Goal: Information Seeking & Learning: Learn about a topic

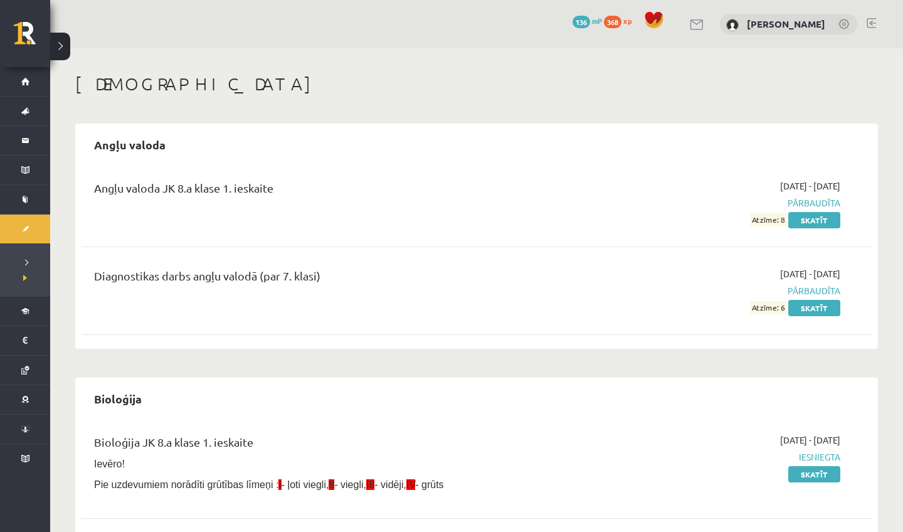
click at [872, 18] on link at bounding box center [871, 23] width 9 height 10
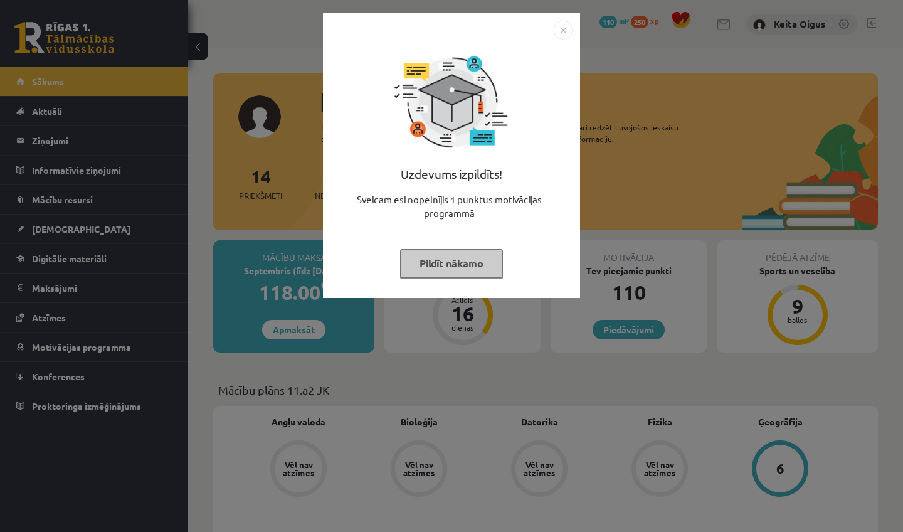
click at [451, 261] on button "Pildīt nākamo" at bounding box center [451, 263] width 103 height 29
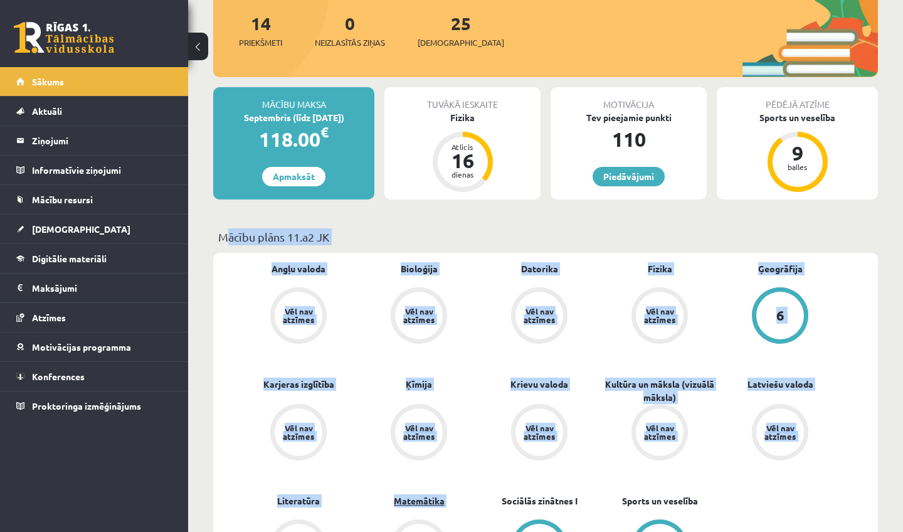
scroll to position [170, 0]
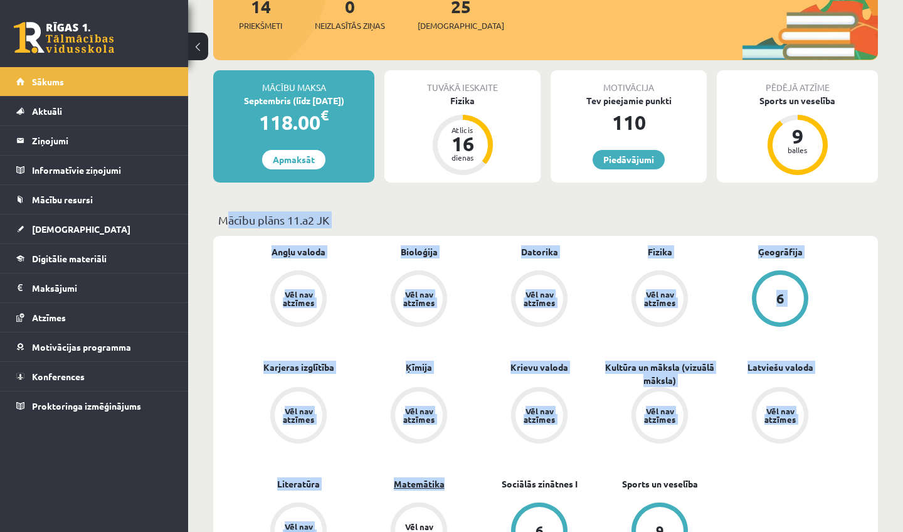
drag, startPoint x: 398, startPoint y: 377, endPoint x: 399, endPoint y: 489, distance: 111.6
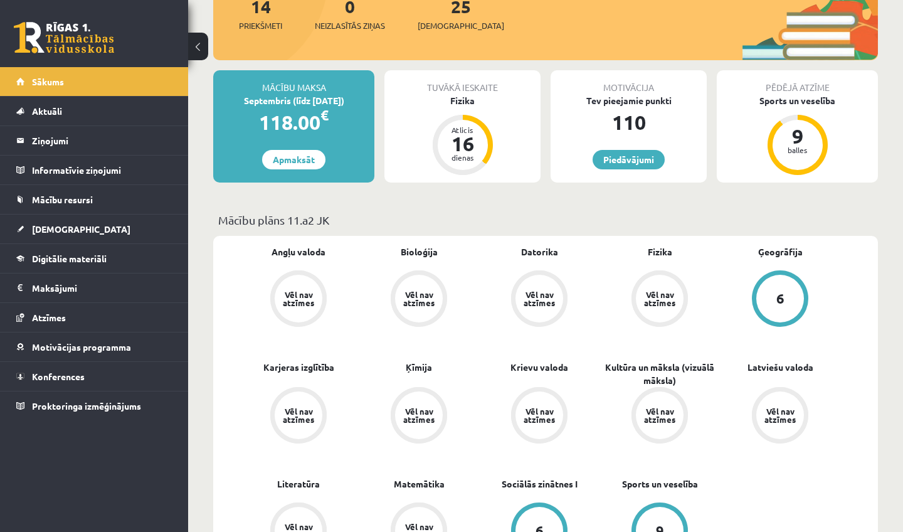
click at [487, 467] on div "Angļu valoda Vēl nav atzīmes Bioloģija Vēl nav atzīmes Datorika Vēl nav atzīmes…" at bounding box center [539, 418] width 602 height 347
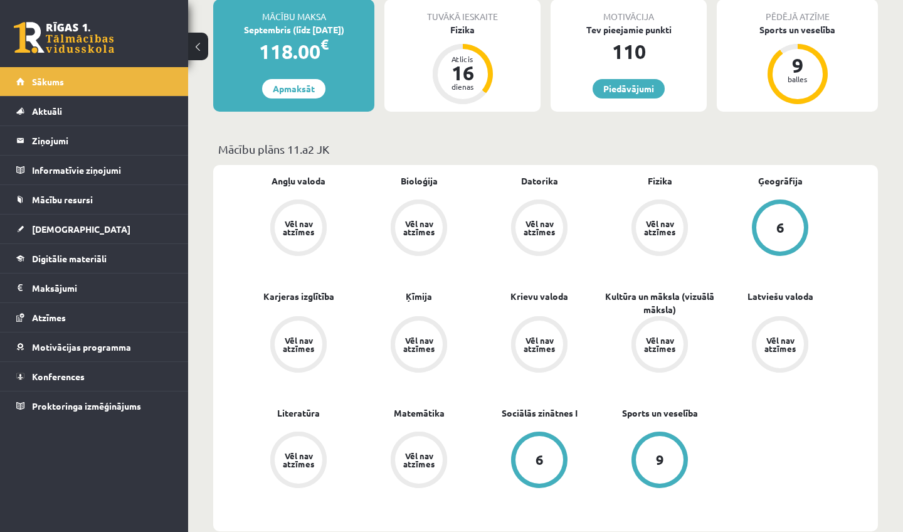
scroll to position [300, 0]
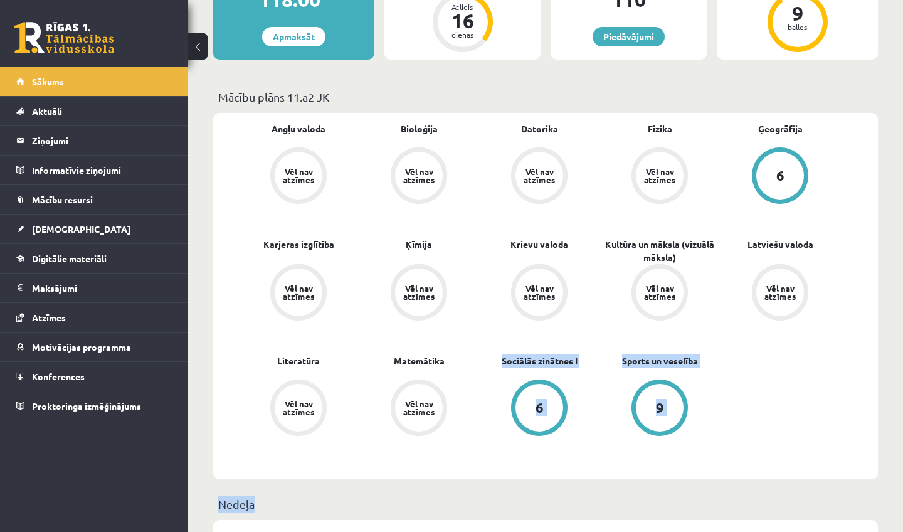
drag, startPoint x: 486, startPoint y: 465, endPoint x: 487, endPoint y: 531, distance: 65.8
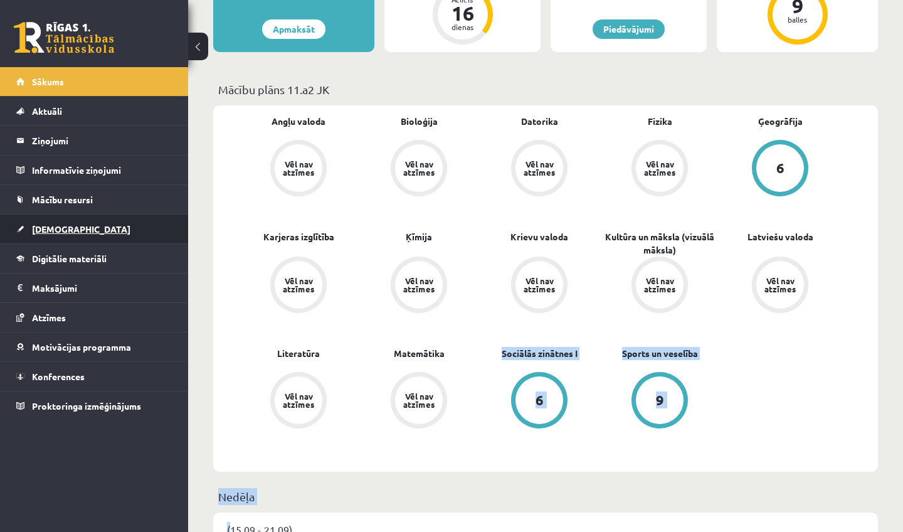
click at [62, 224] on span "[DEMOGRAPHIC_DATA]" at bounding box center [81, 228] width 98 height 11
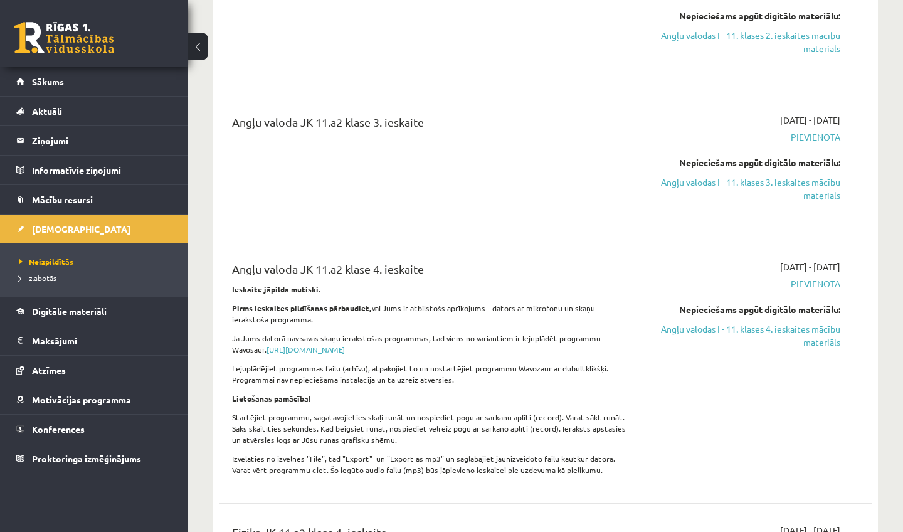
click at [48, 280] on span "Izlabotās" at bounding box center [38, 278] width 38 height 10
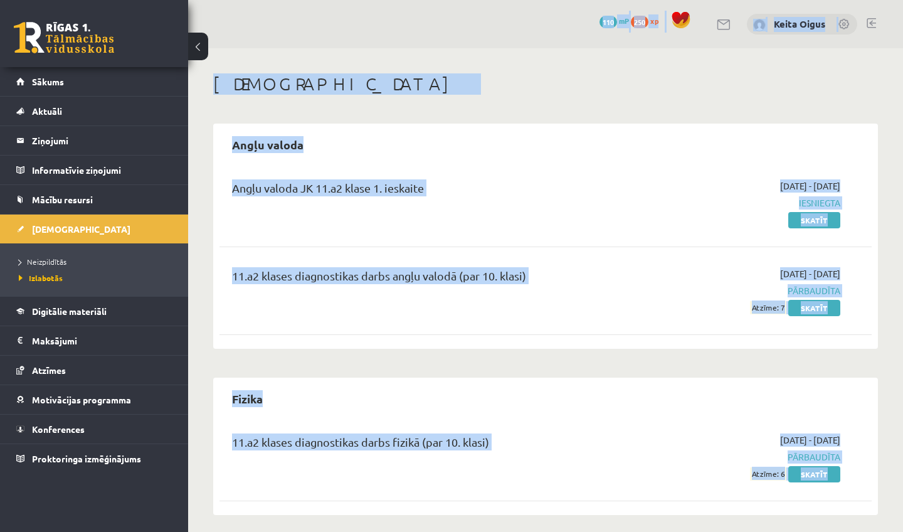
drag, startPoint x: 323, startPoint y: 238, endPoint x: 351, endPoint y: -13, distance: 252.4
click at [351, 0] on html "0 Dāvanas 110 mP 250 xp Keita Oigus Sākums Aktuāli Kā mācīties eSKOLĀ Kontakti …" at bounding box center [451, 266] width 903 height 532
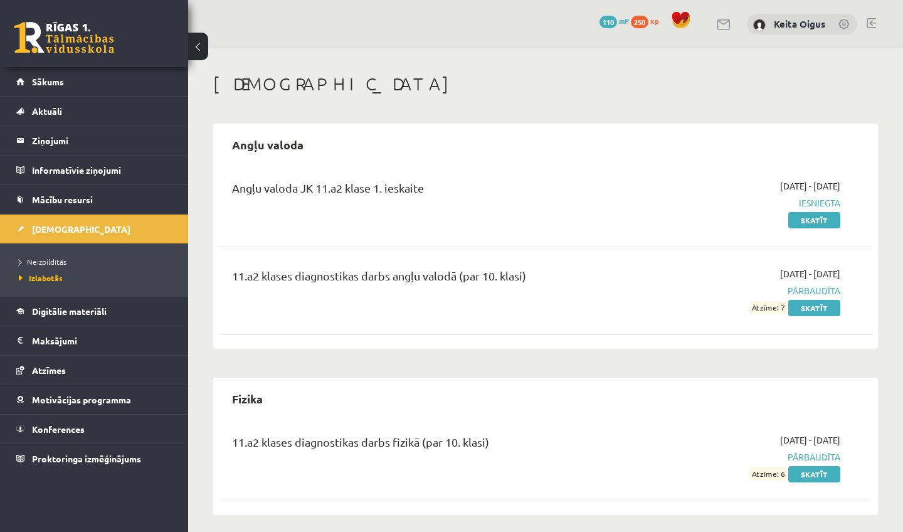
click at [354, 55] on div "Ieskaites Angļu valoda Angļu valoda JK 11.a2 klase 1. ieskaite 2025-09-01 - 202…" at bounding box center [545, 460] width 715 height 824
click at [43, 261] on span "Neizpildītās" at bounding box center [43, 261] width 48 height 10
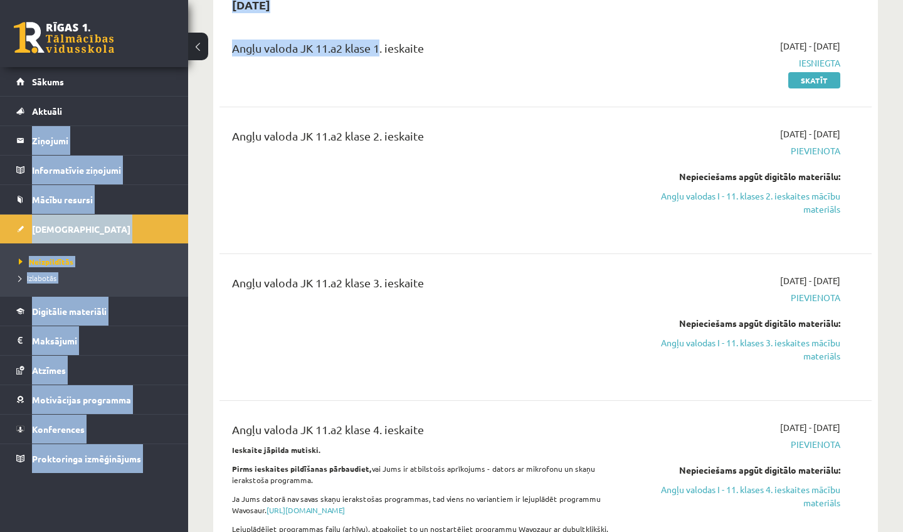
scroll to position [105, 0]
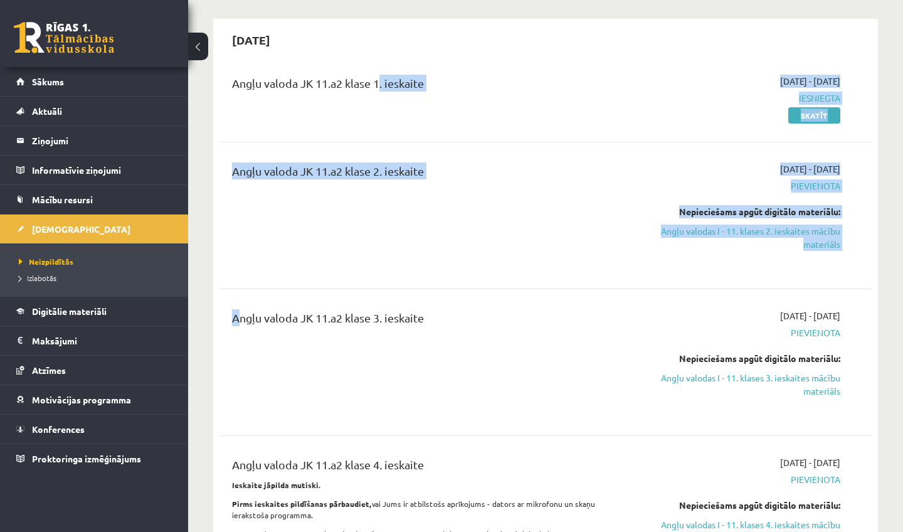
drag, startPoint x: 374, startPoint y: 187, endPoint x: 375, endPoint y: 287, distance: 99.7
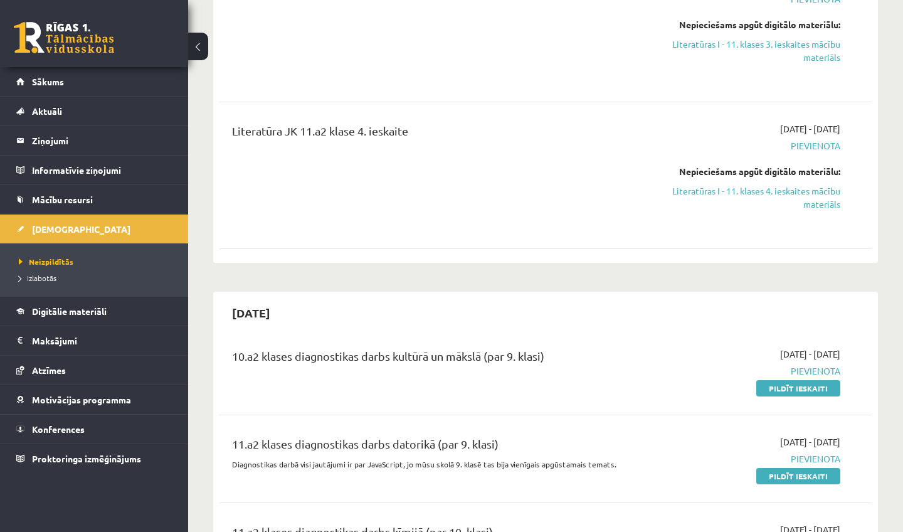
scroll to position [2505, 0]
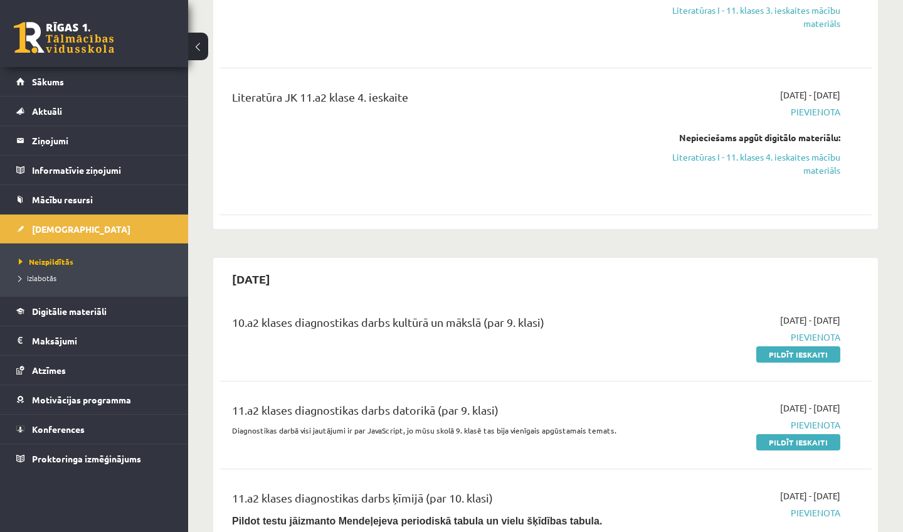
drag, startPoint x: 361, startPoint y: 256, endPoint x: 380, endPoint y: 530, distance: 275.3
click at [440, 155] on div "Literatūra JK 11.a2 klase 4. ieskaite" at bounding box center [432, 141] width 418 height 106
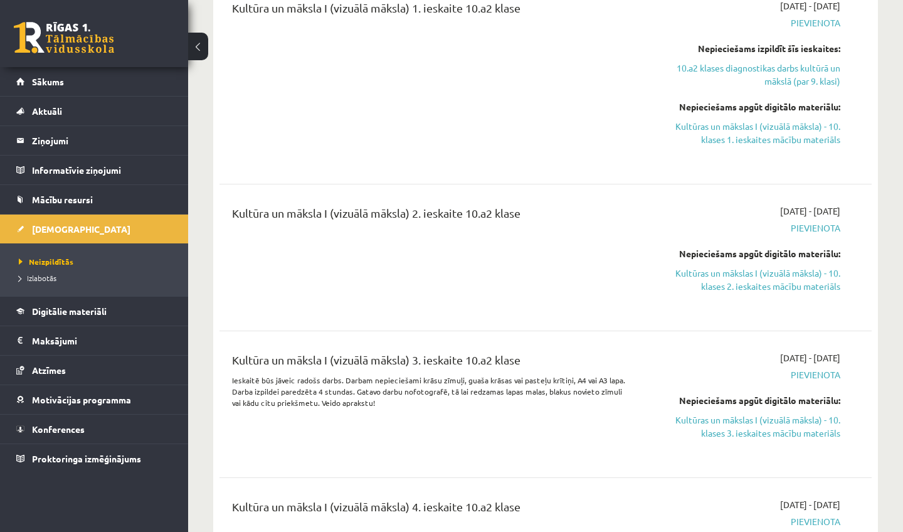
drag, startPoint x: 452, startPoint y: 276, endPoint x: 494, endPoint y: 530, distance: 258.0
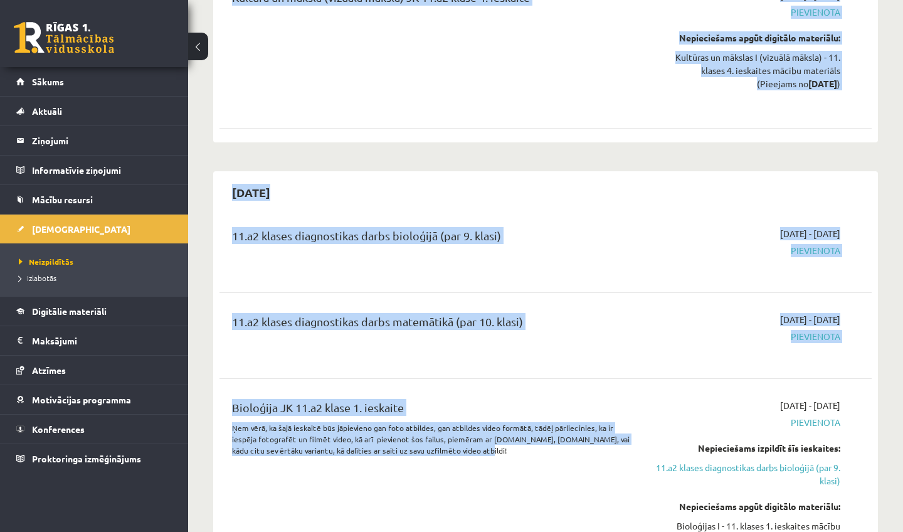
drag, startPoint x: 472, startPoint y: 451, endPoint x: 468, endPoint y: 531, distance: 80.3
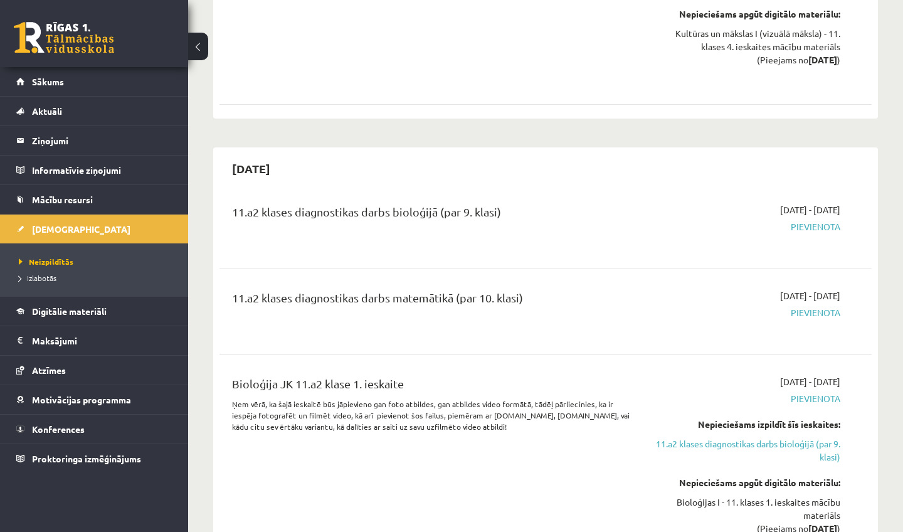
click at [458, 402] on p "Ņem vērā, ka šajā ieskaitē būs jāpievieno gan foto atbildes, gan atbildes video…" at bounding box center [431, 415] width 399 height 34
drag, startPoint x: 458, startPoint y: 411, endPoint x: 465, endPoint y: 444, distance: 33.2
click at [465, 444] on div "Bioloģija JK 11.a2 klase 1. ieskaite Ņem vērā, ka šajā ieskaitē būs jāpievieno …" at bounding box center [432, 509] width 418 height 269
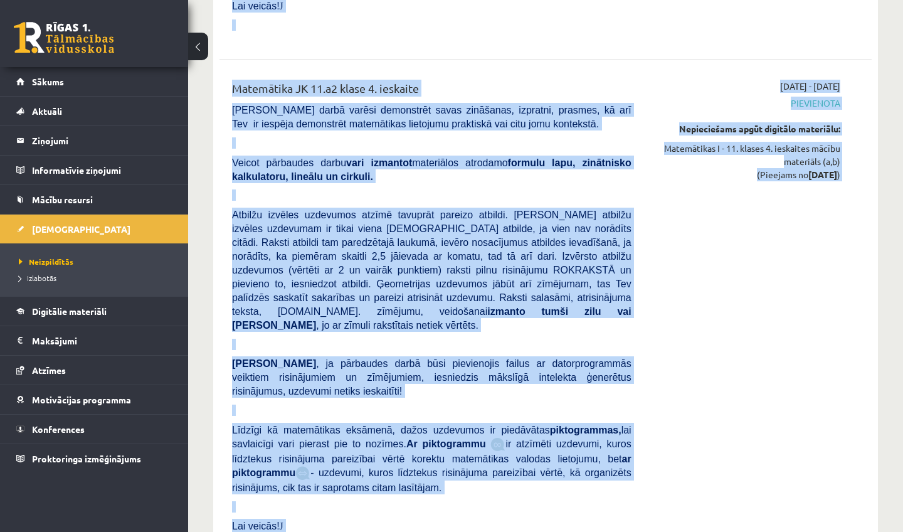
scroll to position [9900, 0]
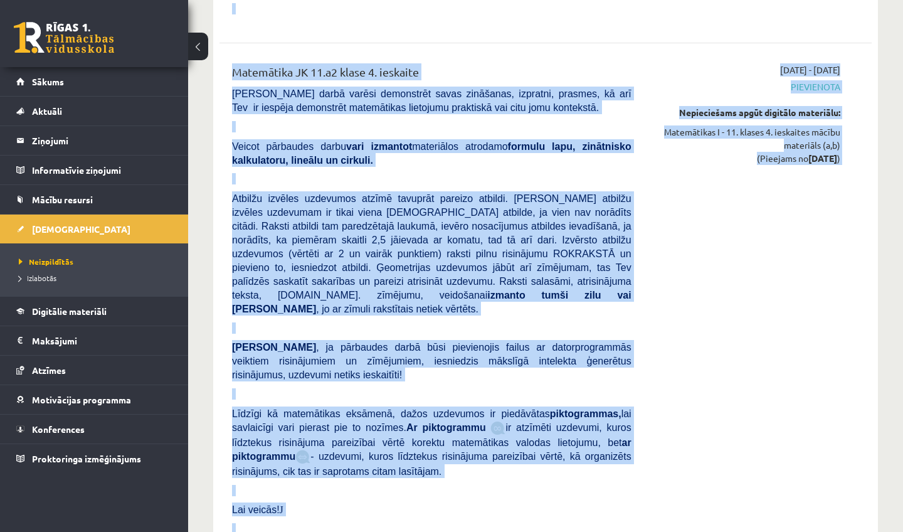
drag, startPoint x: 465, startPoint y: 445, endPoint x: 493, endPoint y: 531, distance: 90.6
click at [131, 394] on link "Motivācijas programma" at bounding box center [94, 399] width 156 height 29
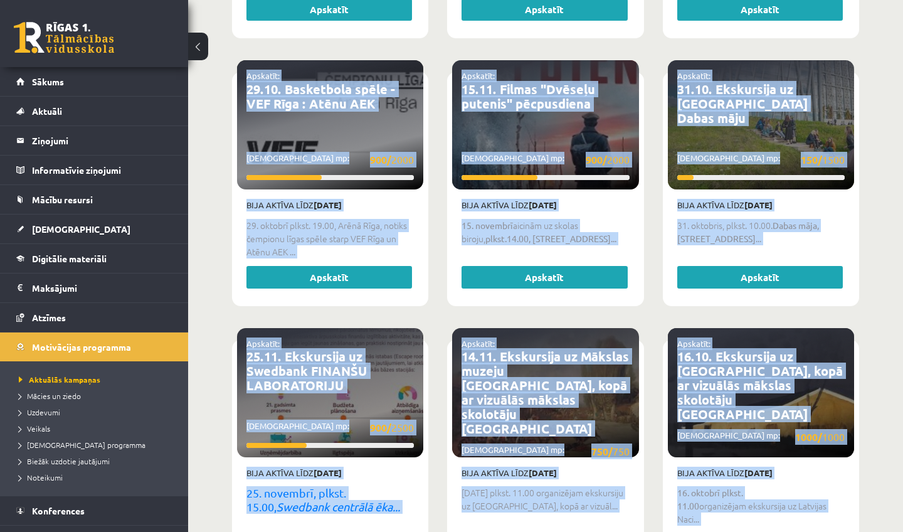
scroll to position [1278, 0]
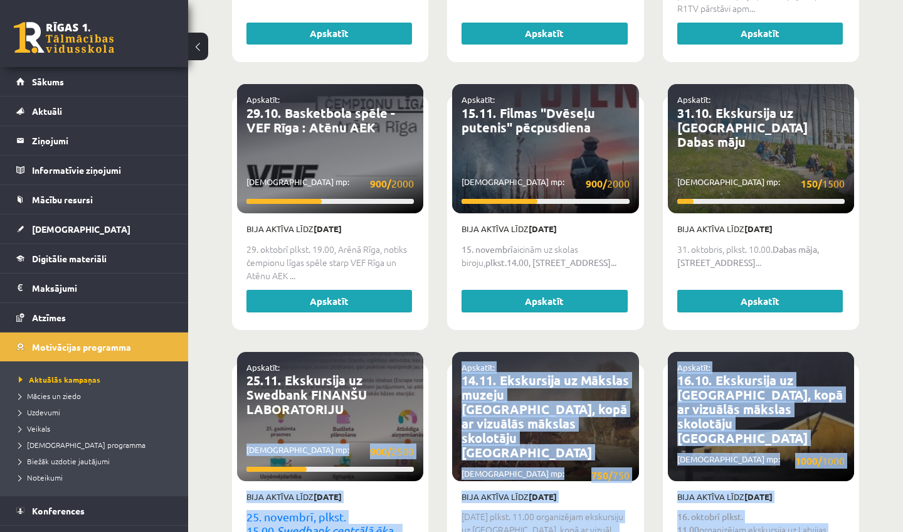
drag, startPoint x: 327, startPoint y: 147, endPoint x: 352, endPoint y: 429, distance: 283.3
click at [352, 427] on div "Apskatīt: 🎬 Apmeklē kino kopā ar klasi! 🎮 Savākti mp: 8500/ 10000 Bija aktīva l…" at bounding box center [546, 488] width 646 height 2400
click at [369, 443] on p "Savākti mp: 900/ 2500" at bounding box center [329, 451] width 167 height 16
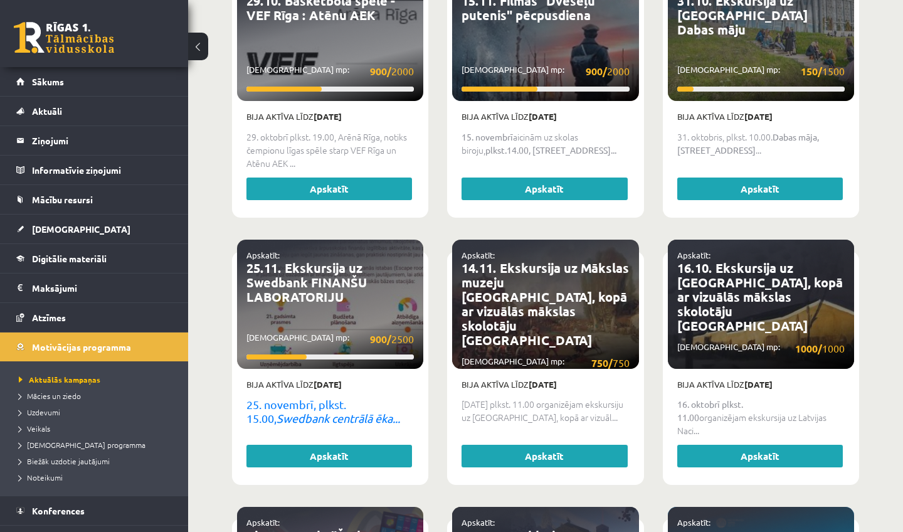
drag, startPoint x: 207, startPoint y: 487, endPoint x: 218, endPoint y: 525, distance: 39.9
click at [218, 525] on div "Jaunums! Piesakies un mācies kopā Izvēlies sev interesējošās aktivitātēs un pie…" at bounding box center [545, 130] width 715 height 2944
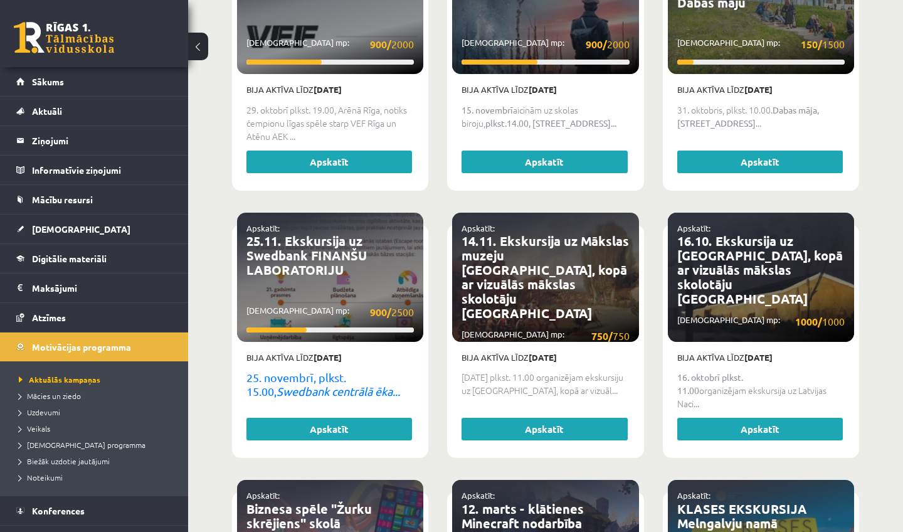
click at [302, 384] on em "Swedbank centrālā ēka..." at bounding box center [339, 390] width 124 height 13
click at [92, 503] on link "Konferences" at bounding box center [94, 510] width 156 height 29
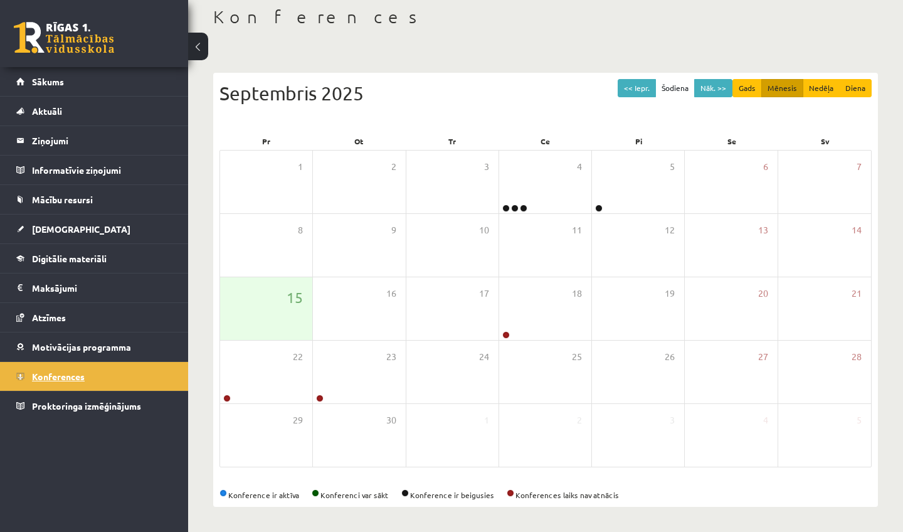
scroll to position [67, 0]
click at [40, 261] on span "Digitālie materiāli" at bounding box center [69, 258] width 75 height 11
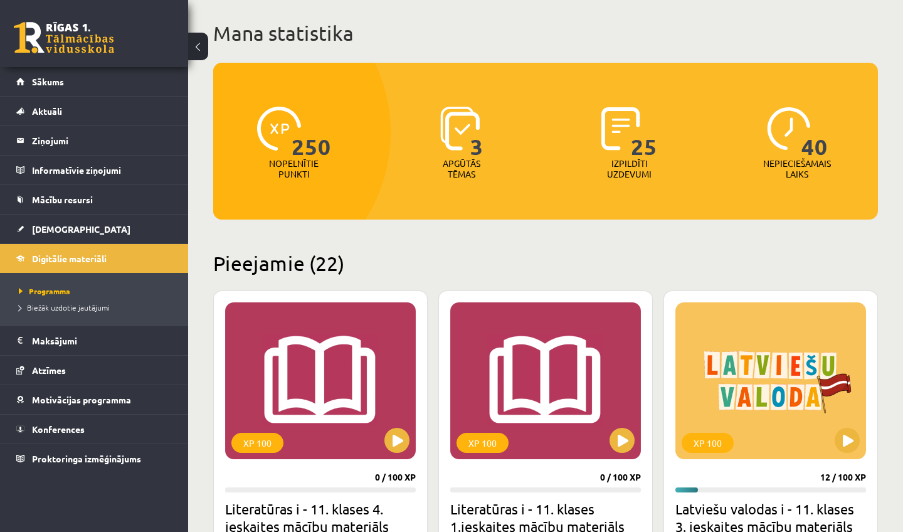
click at [277, 171] on p "Nopelnītie punkti" at bounding box center [294, 168] width 50 height 21
click at [302, 171] on p "Nopelnītie punkti" at bounding box center [294, 168] width 50 height 21
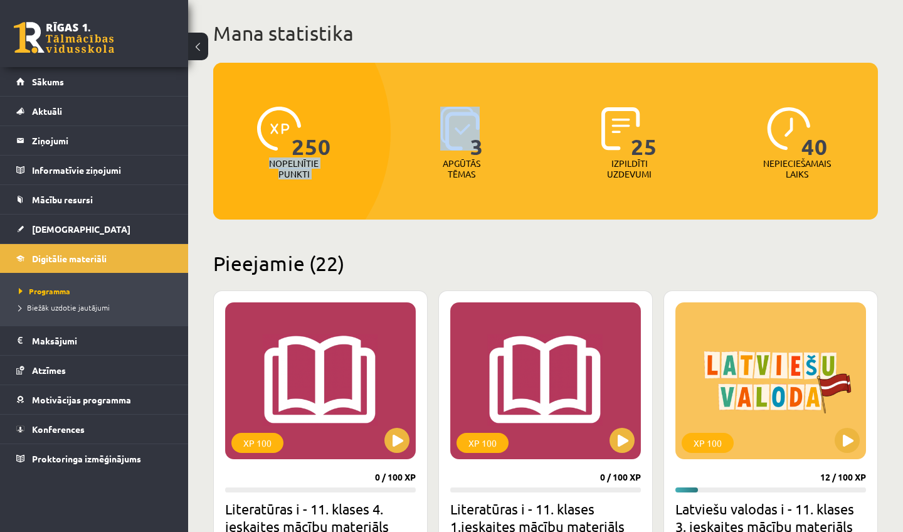
click at [302, 171] on p "Nopelnītie punkti" at bounding box center [294, 168] width 50 height 21
click at [57, 83] on span "Sākums" at bounding box center [48, 81] width 32 height 11
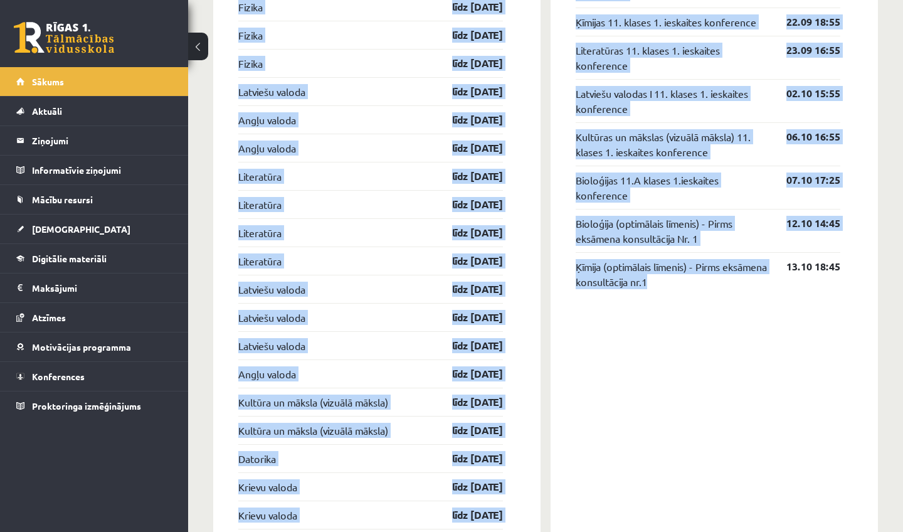
drag, startPoint x: 670, startPoint y: 278, endPoint x: 720, endPoint y: 531, distance: 258.2
click at [720, 531] on div "Sveika, Keita! Laipni lūgts savā Rīgas 1. Tālmācības vidusskolas skolnieka prof…" at bounding box center [545, 123] width 665 height 2554
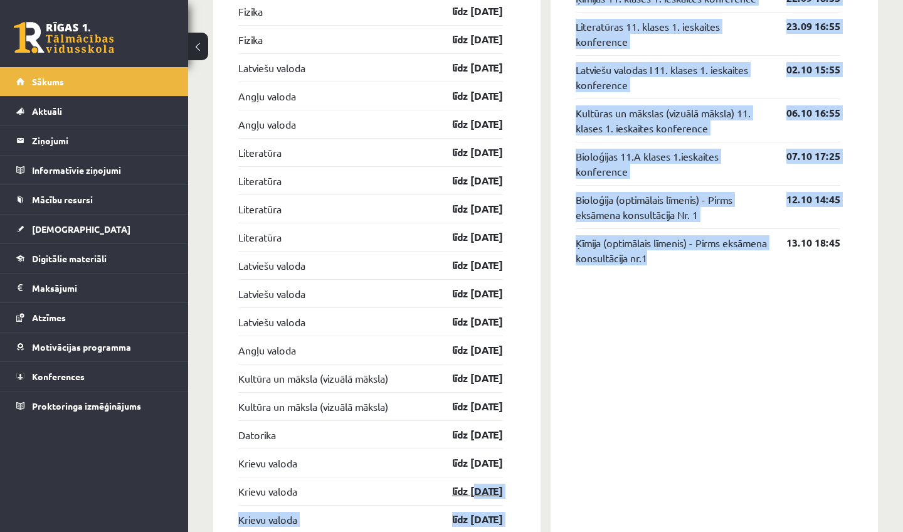
drag, startPoint x: 693, startPoint y: 418, endPoint x: 462, endPoint y: 495, distance: 244.1
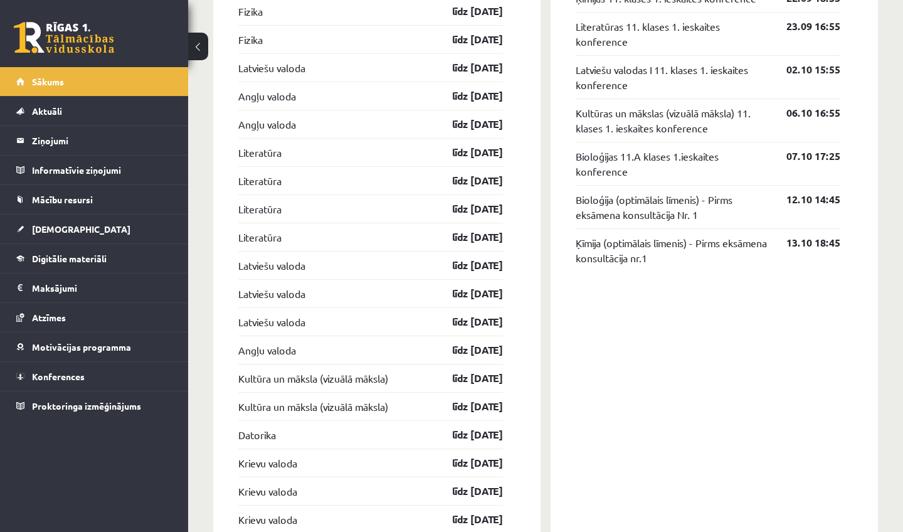
click at [401, 447] on div "Datorika līdz 31.10.25" at bounding box center [370, 434] width 265 height 28
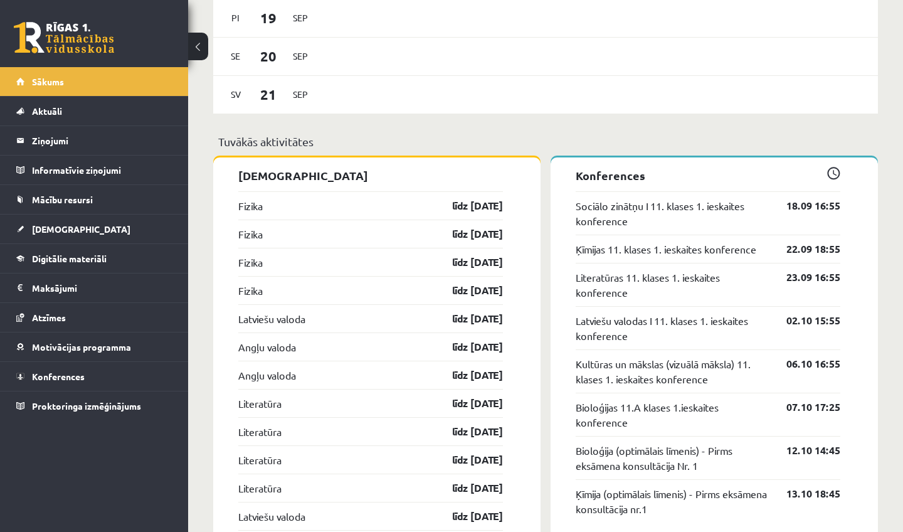
scroll to position [916, 0]
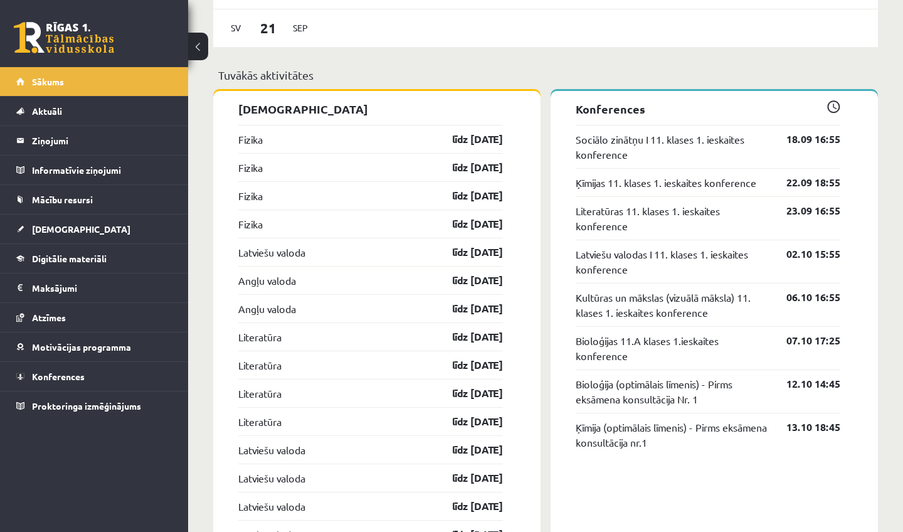
drag, startPoint x: 401, startPoint y: 447, endPoint x: 490, endPoint y: 518, distance: 113.3
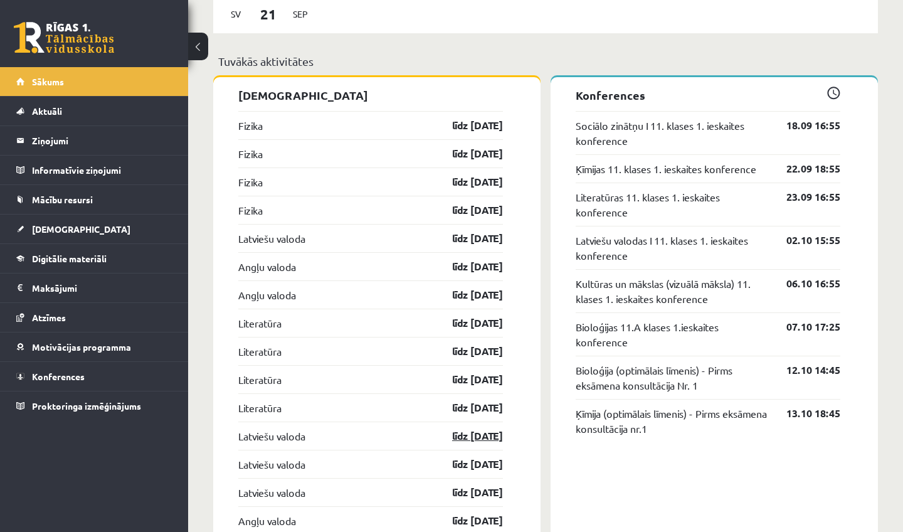
click at [473, 443] on link "līdz 30.09.25" at bounding box center [466, 435] width 73 height 15
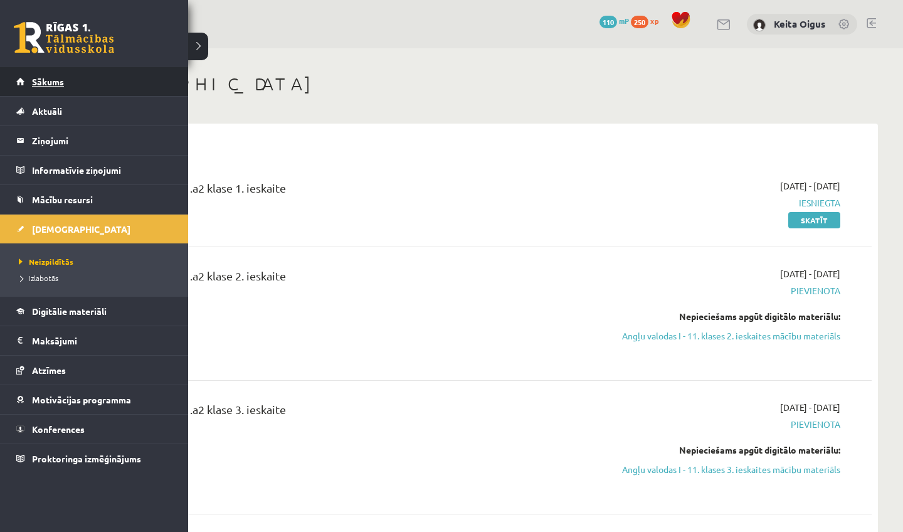
click at [39, 79] on span "Sākums" at bounding box center [48, 81] width 32 height 11
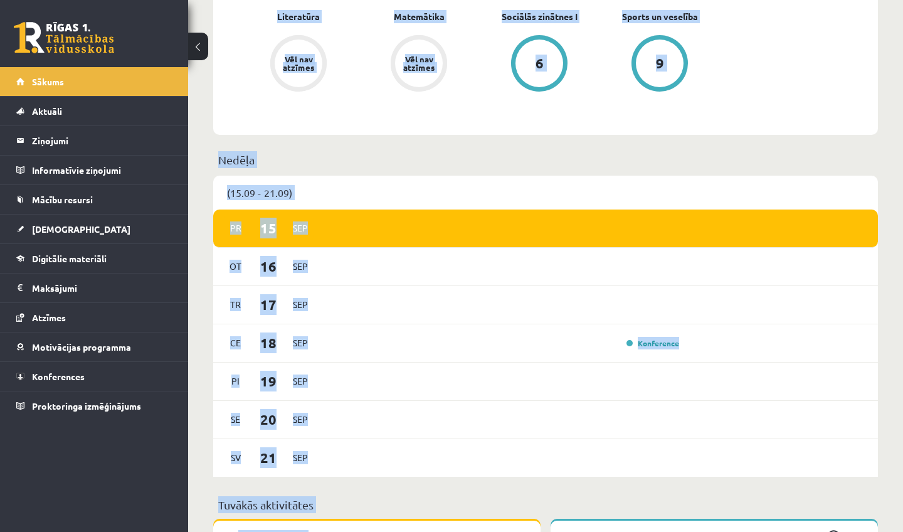
scroll to position [673, 0]
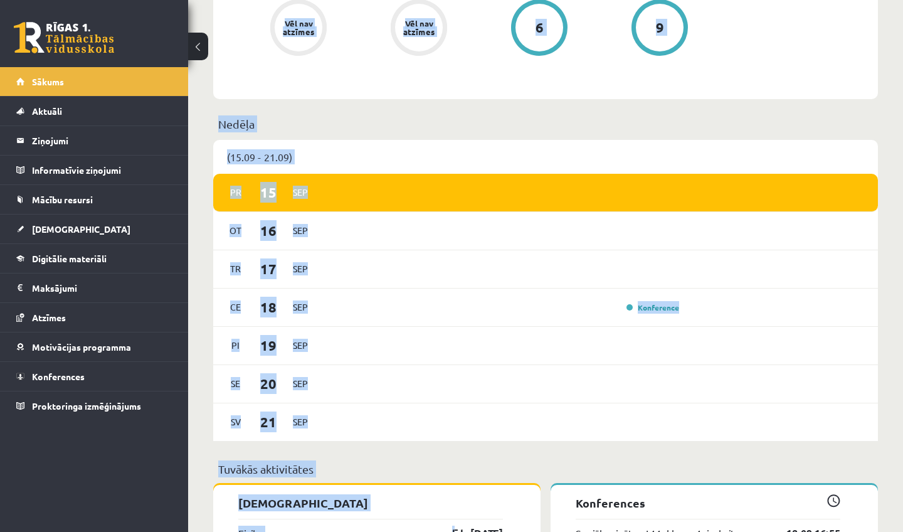
drag, startPoint x: 547, startPoint y: 374, endPoint x: 539, endPoint y: 531, distance: 157.6
click at [580, 456] on div "(15.09 - 21.09) Pr 15 Sep Ot 16 Sep Tr 17 Sep Ce 18 Sep Konference Pi 19 Sep Se…" at bounding box center [545, 300] width 665 height 320
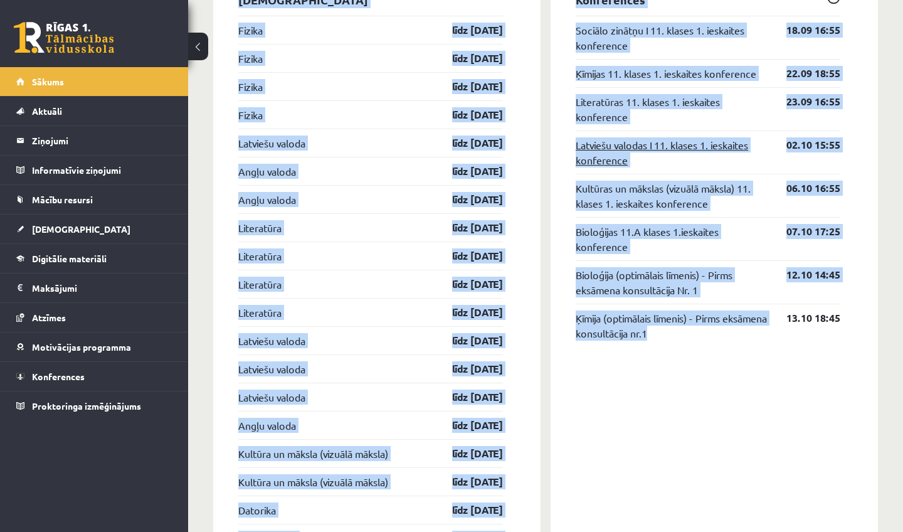
drag, startPoint x: 581, startPoint y: 461, endPoint x: 582, endPoint y: 531, distance: 69.6
click at [582, 531] on div "Sveika, Keita! Laipni lūgts savā Rīgas 1. Tālmācības vidusskolas skolnieka prof…" at bounding box center [545, 175] width 665 height 2554
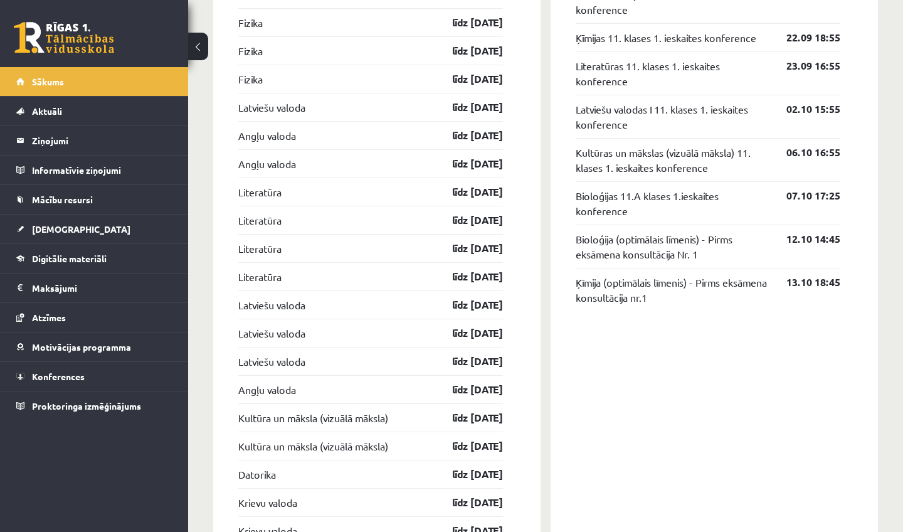
click at [54, 263] on span "Digitālie materiāli" at bounding box center [69, 258] width 75 height 11
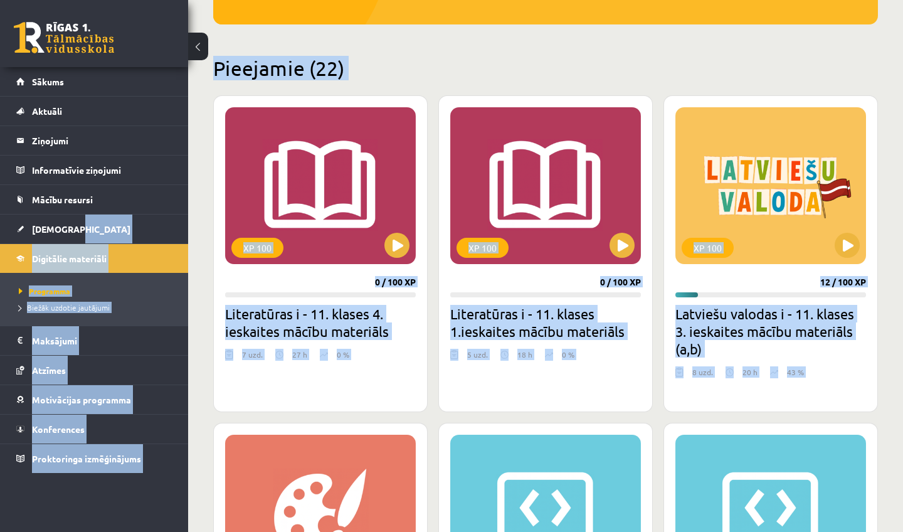
scroll to position [251, 0]
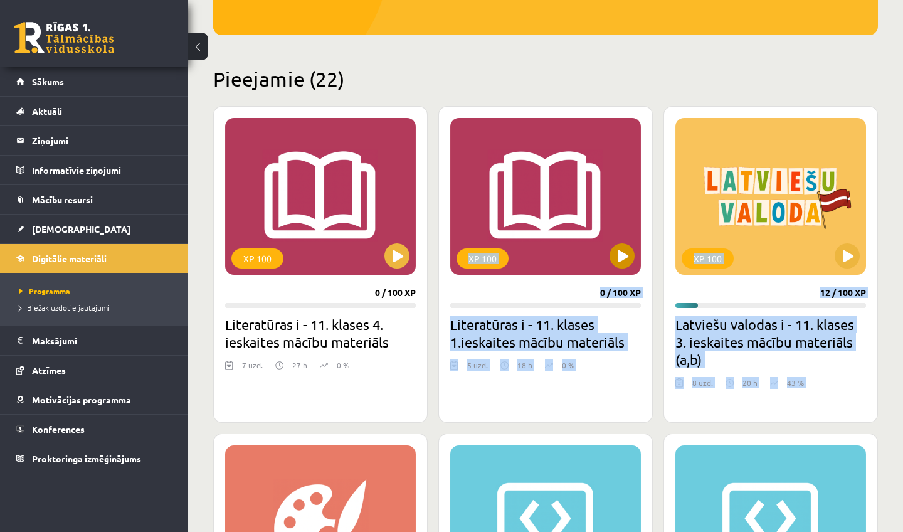
drag, startPoint x: 556, startPoint y: 171, endPoint x: 569, endPoint y: 162, distance: 15.3
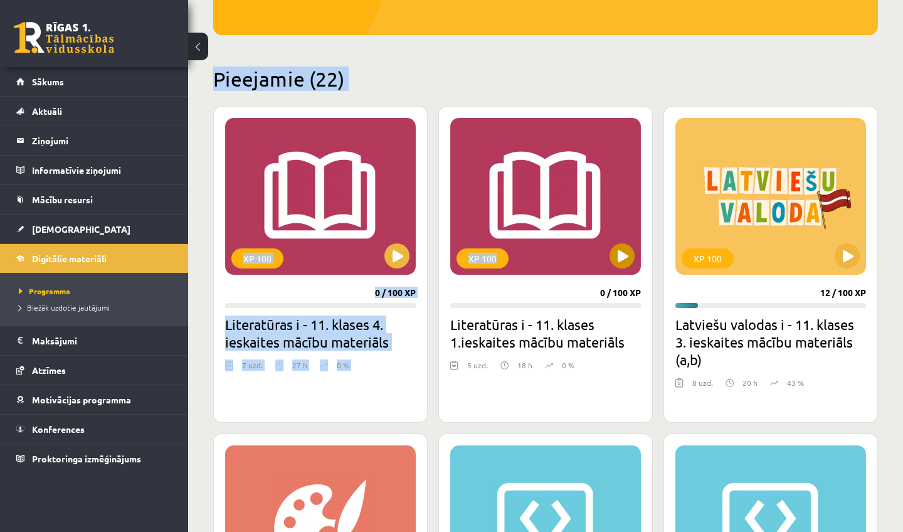
scroll to position [251, 0]
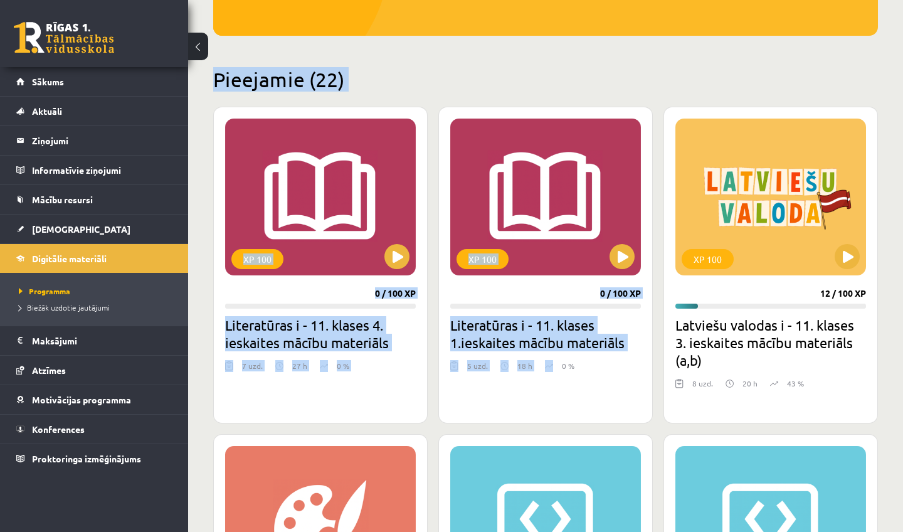
drag, startPoint x: 512, startPoint y: 64, endPoint x: 543, endPoint y: 356, distance: 293.9
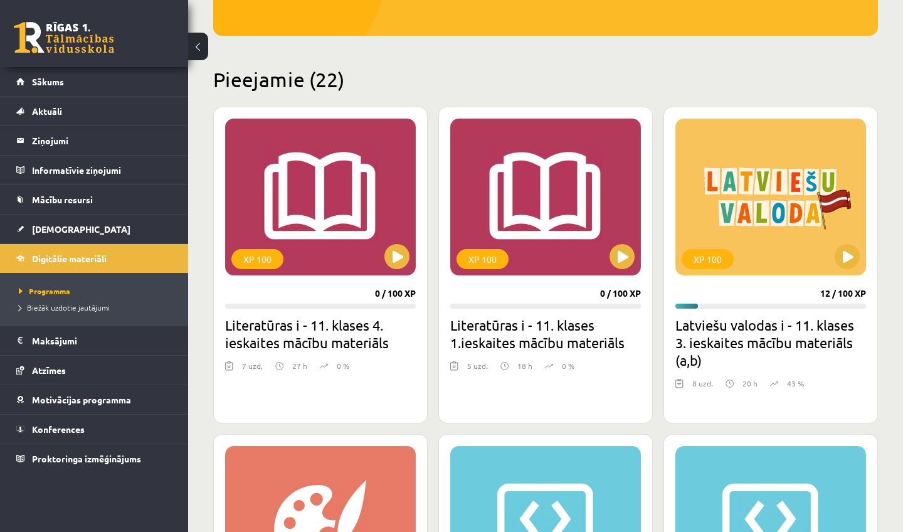
click at [536, 411] on div "XP 100 0 / 100 XP Literatūras i - 11. klases 1.ieskaites mācību materiāls 5 uzd…" at bounding box center [545, 265] width 214 height 317
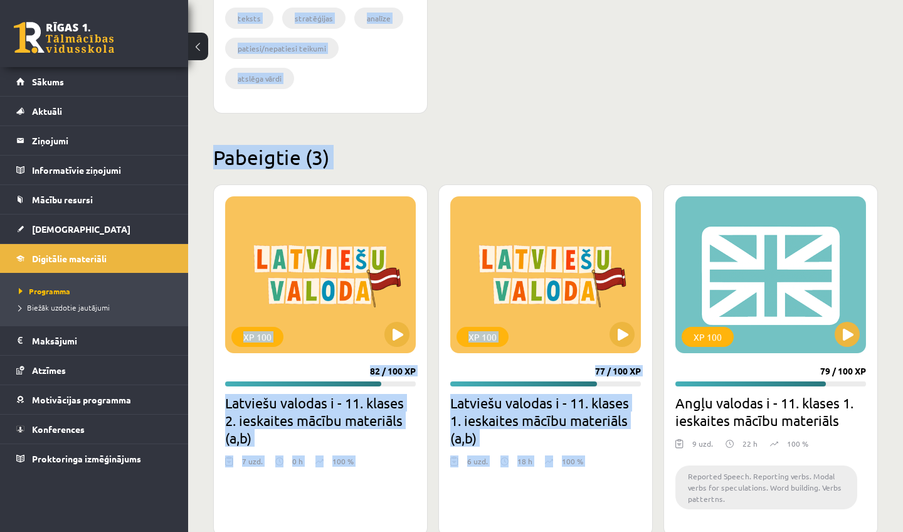
scroll to position [3425, 0]
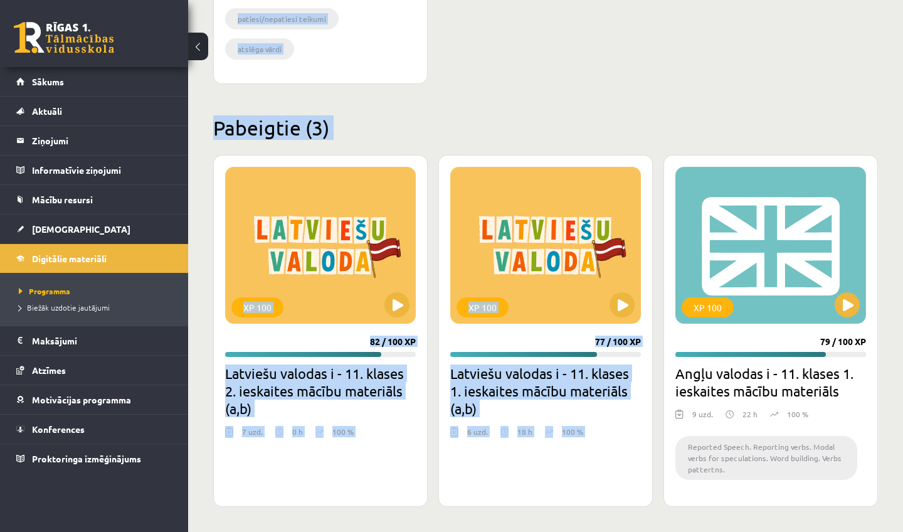
drag, startPoint x: 536, startPoint y: 411, endPoint x: 547, endPoint y: 522, distance: 111.6
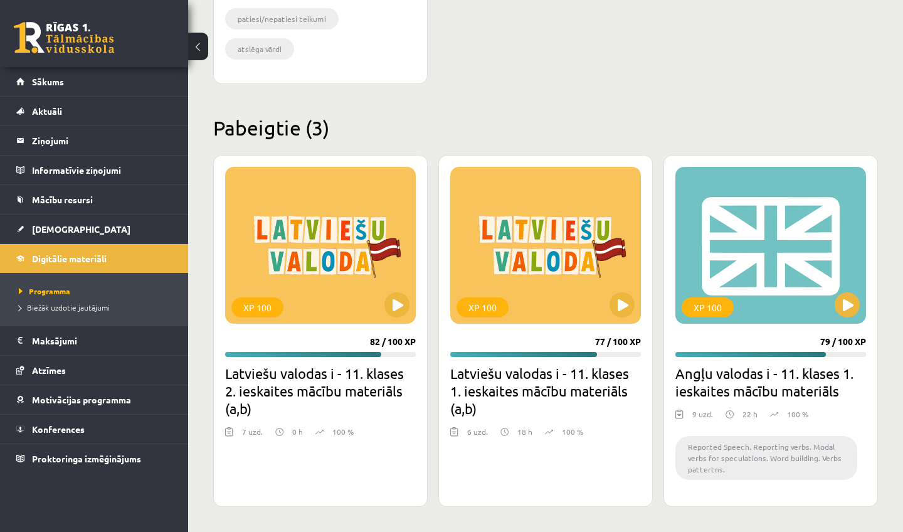
drag, startPoint x: 478, startPoint y: 94, endPoint x: 472, endPoint y: 91, distance: 7.6
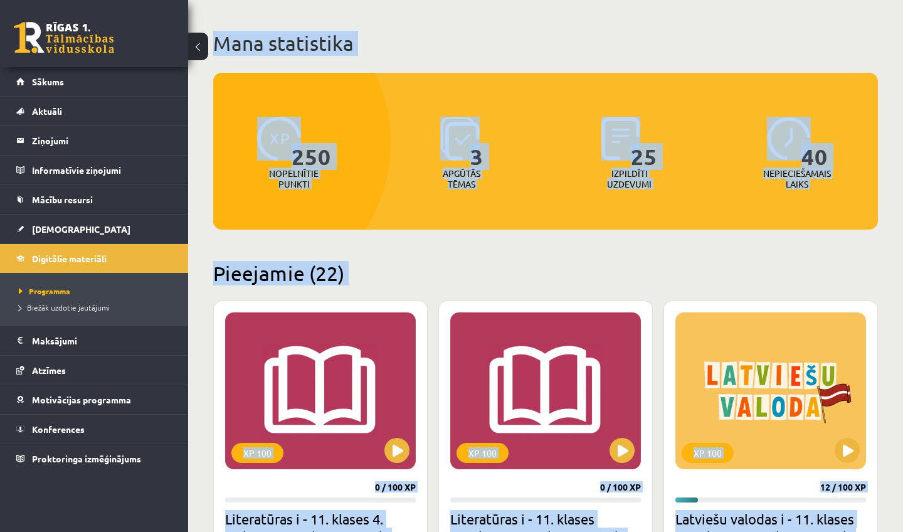
scroll to position [0, 0]
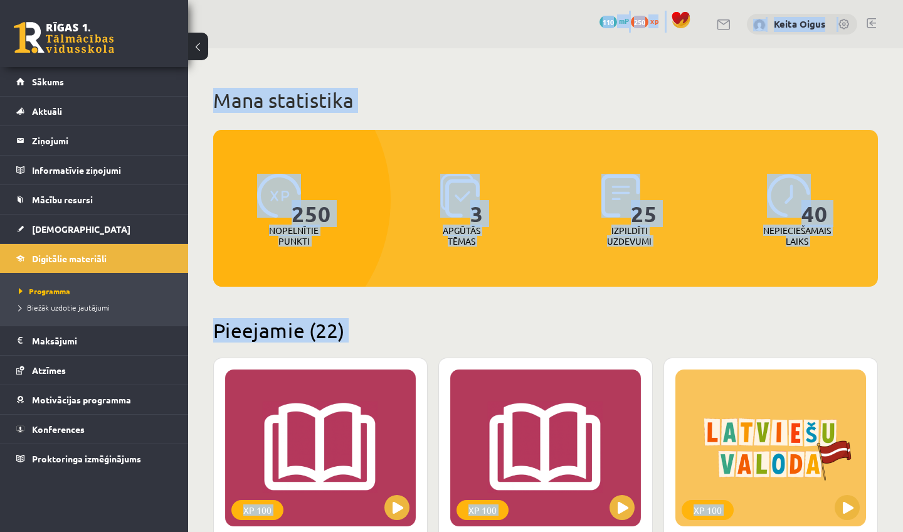
drag, startPoint x: 468, startPoint y: 93, endPoint x: 445, endPoint y: -33, distance: 128.1
click at [445, 0] on html "0 Dāvanas 110 mP 250 xp Keita Oigus Sākums Aktuāli Kā mācīties eSKOLĀ Kontakti …" at bounding box center [451, 266] width 903 height 532
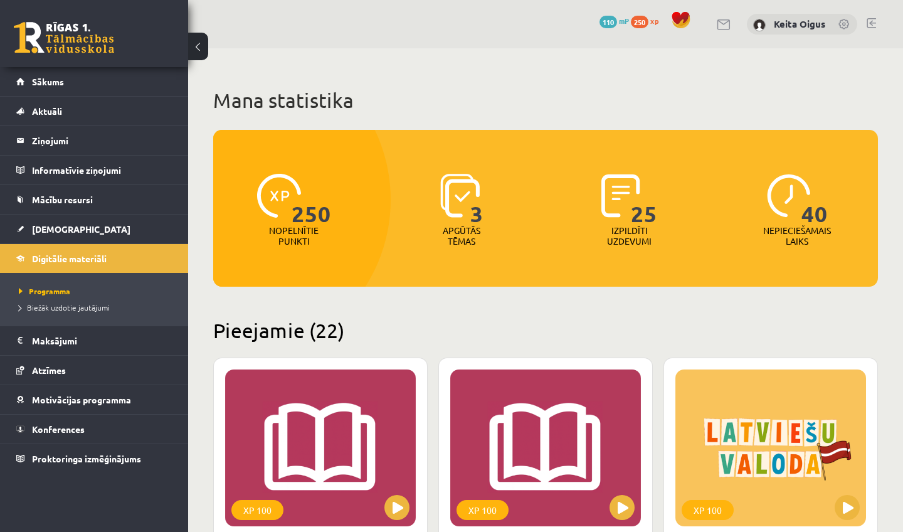
click at [377, 330] on h2 "Pieejamie (22)" at bounding box center [545, 330] width 665 height 24
click at [394, 504] on button at bounding box center [396, 507] width 25 height 25
drag, startPoint x: 495, startPoint y: 319, endPoint x: 447, endPoint y: 328, distance: 49.2
click at [448, 328] on h2 "Pieejamie (22)" at bounding box center [545, 330] width 665 height 24
click at [447, 328] on h2 "Pieejamie (22)" at bounding box center [545, 330] width 665 height 24
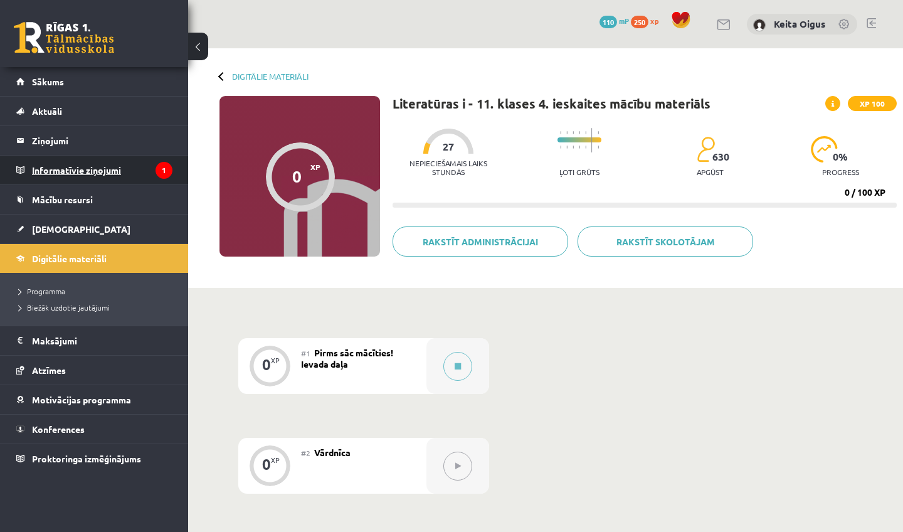
click at [142, 174] on legend "Informatīvie ziņojumi 1" at bounding box center [102, 169] width 140 height 29
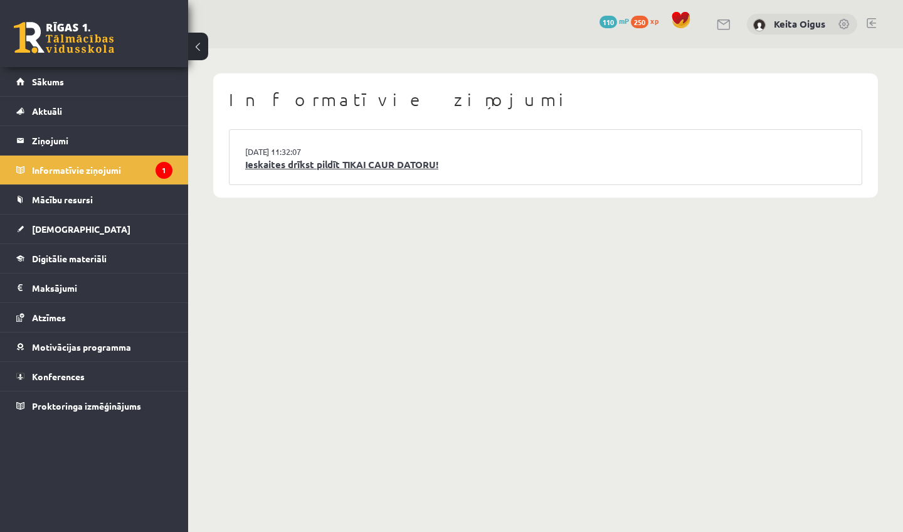
click at [267, 157] on link "Ieskaites drīkst pildīt TIKAI CAUR DATORU!" at bounding box center [545, 164] width 601 height 14
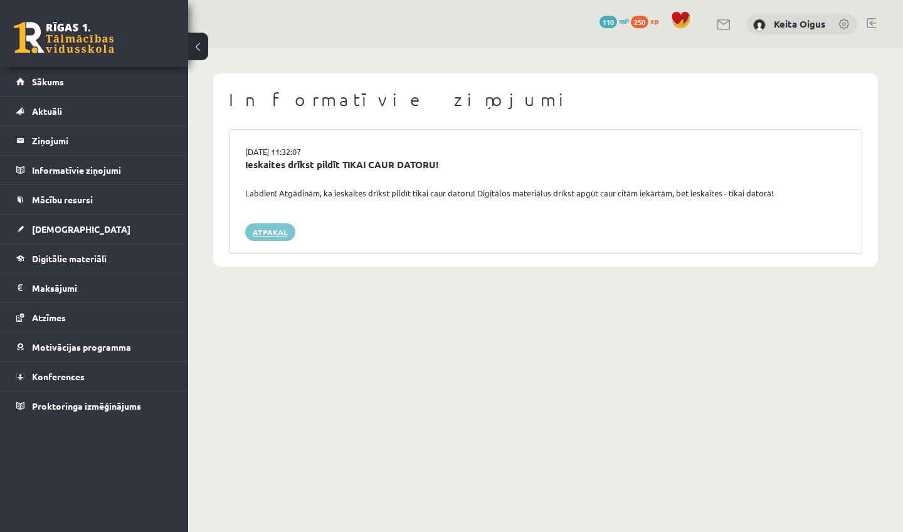
click at [270, 229] on link "Atpakaļ" at bounding box center [270, 232] width 50 height 18
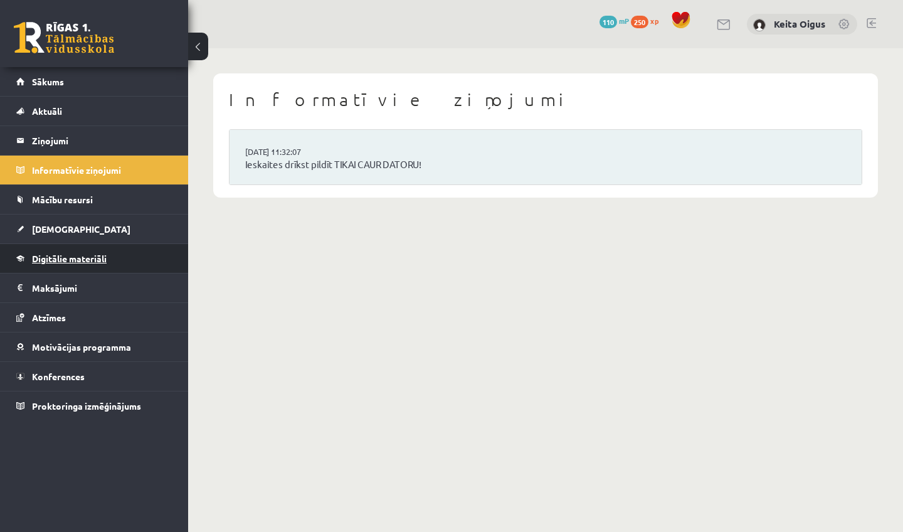
click at [85, 249] on link "Digitālie materiāli" at bounding box center [94, 258] width 156 height 29
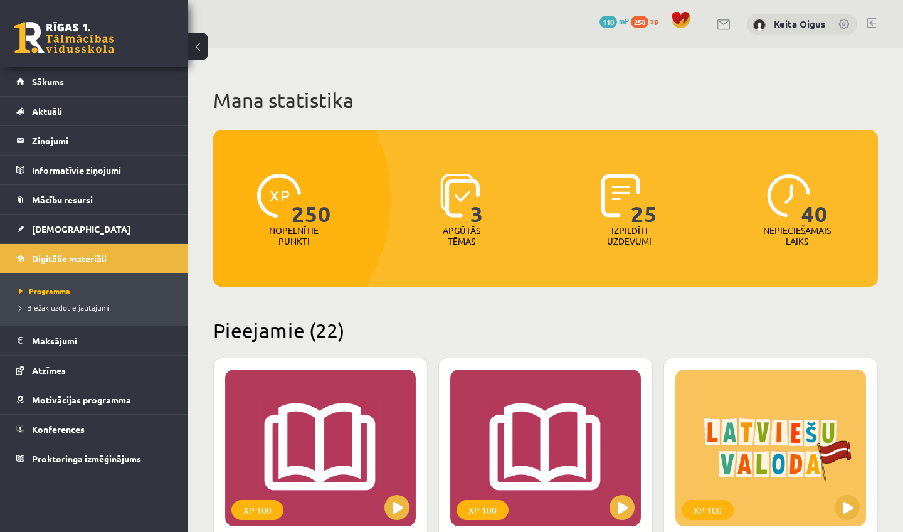
click at [403, 320] on h2 "Pieejamie (22)" at bounding box center [545, 330] width 665 height 24
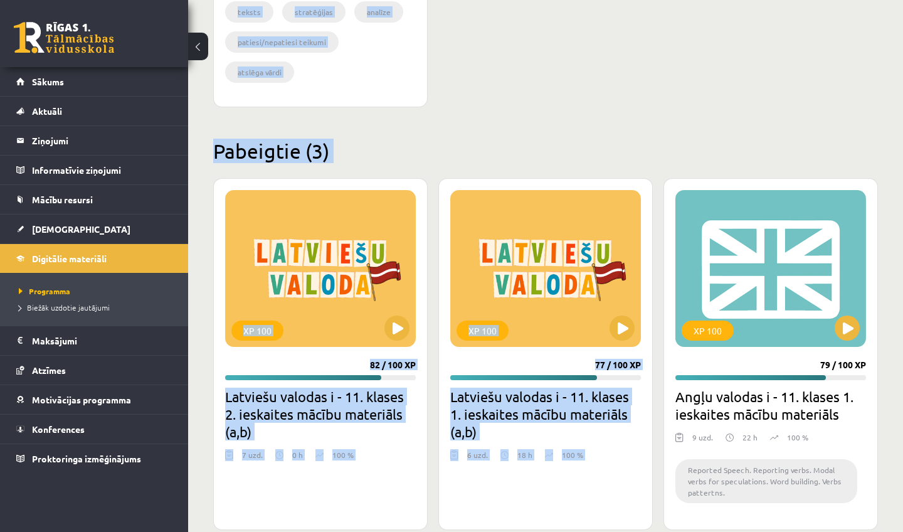
scroll to position [3409, 0]
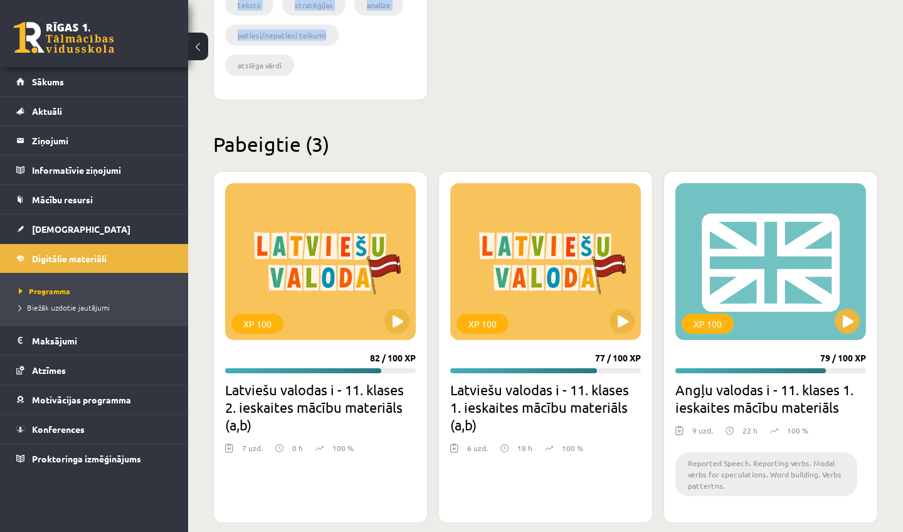
drag, startPoint x: 399, startPoint y: 319, endPoint x: 572, endPoint y: 16, distance: 348.8
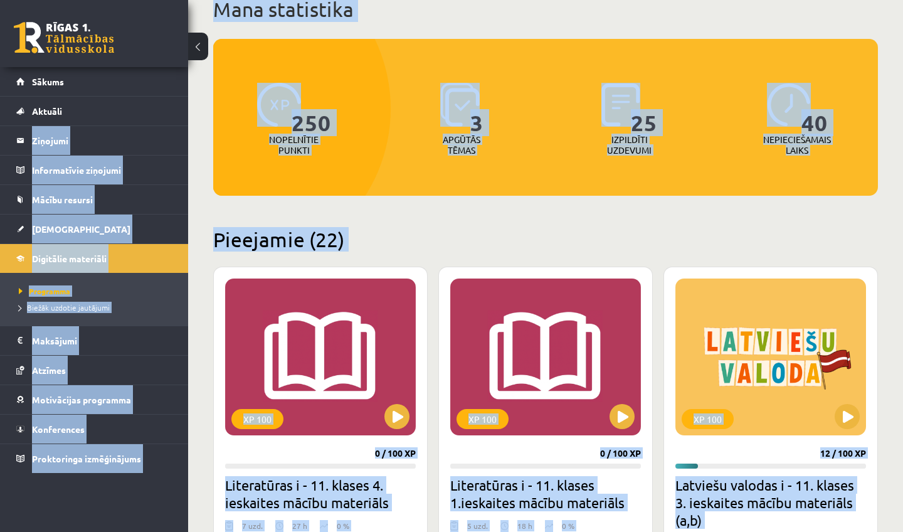
scroll to position [0, 0]
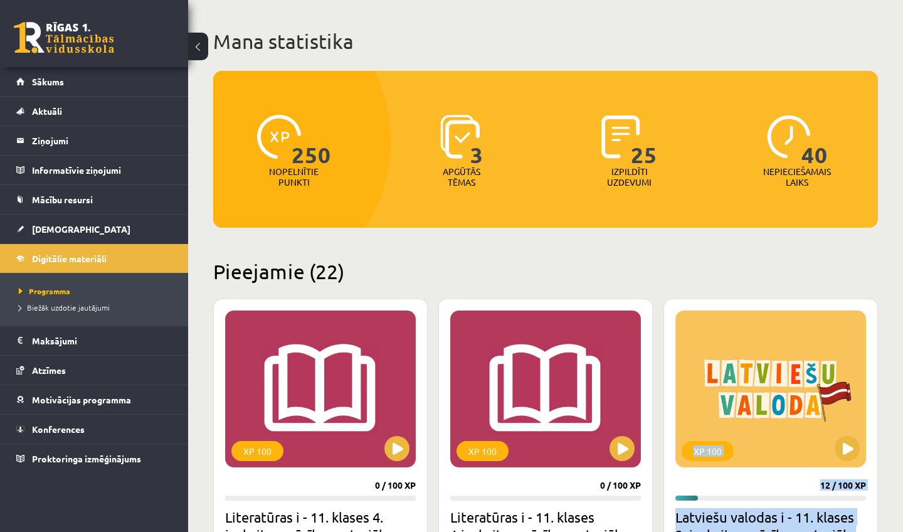
drag, startPoint x: 572, startPoint y: 6, endPoint x: 753, endPoint y: 531, distance: 555.6
click at [753, 473] on html "0 Dāvanas 110 mP 250 xp Keita Oigus Sākums Aktuāli Kā mācīties eSKOLĀ Kontakti …" at bounding box center [451, 207] width 903 height 532
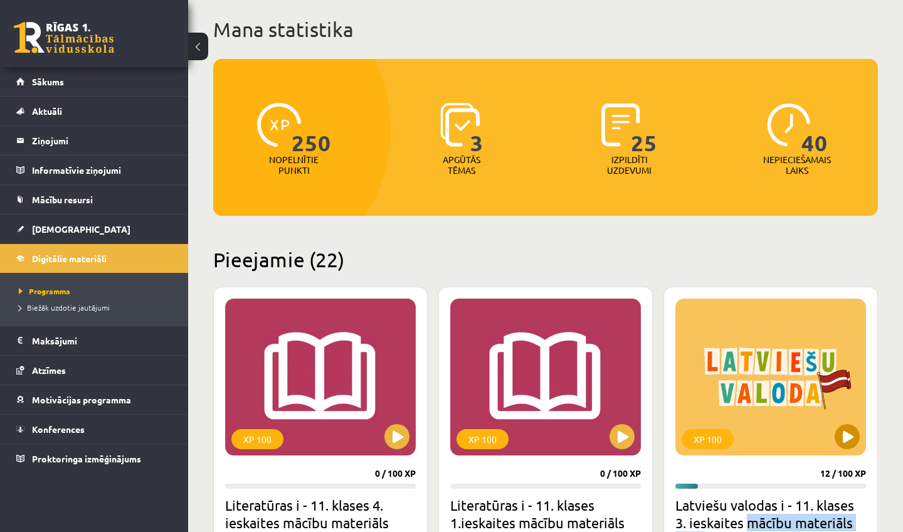
click at [852, 433] on button at bounding box center [847, 436] width 25 height 25
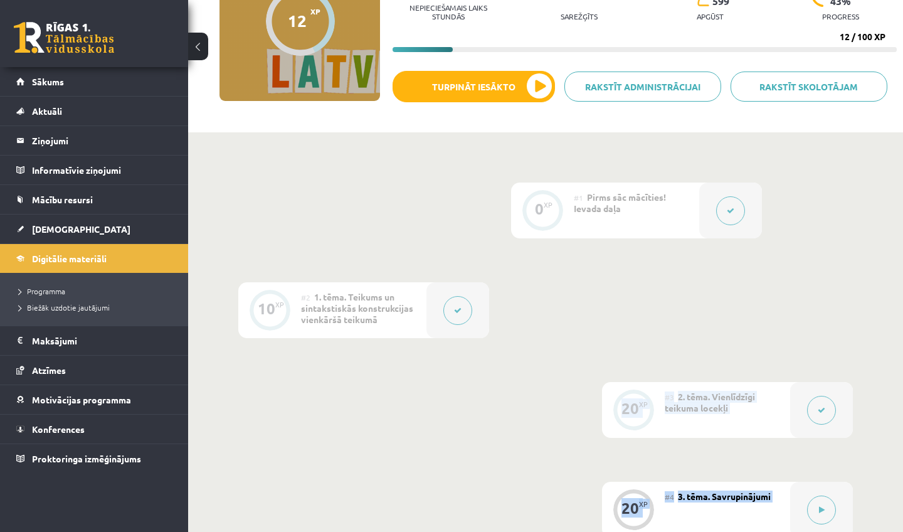
scroll to position [175, 0]
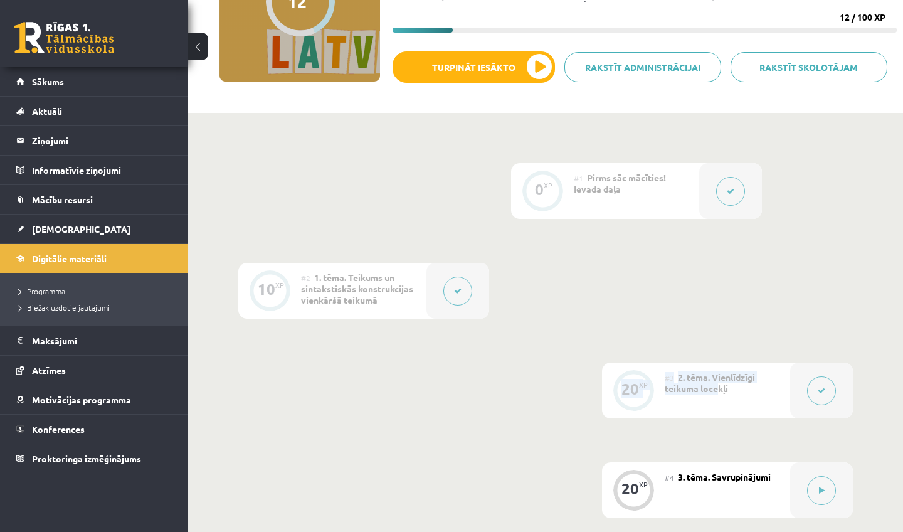
drag, startPoint x: 684, startPoint y: 421, endPoint x: 720, endPoint y: 391, distance: 47.2
click at [720, 391] on div "0 XP #1 Pirms sāc mācīties! Ievada daļa 10 XP #2 1. tēma. Teikums un sintakstis…" at bounding box center [545, 490] width 614 height 654
click at [814, 489] on button at bounding box center [821, 490] width 29 height 29
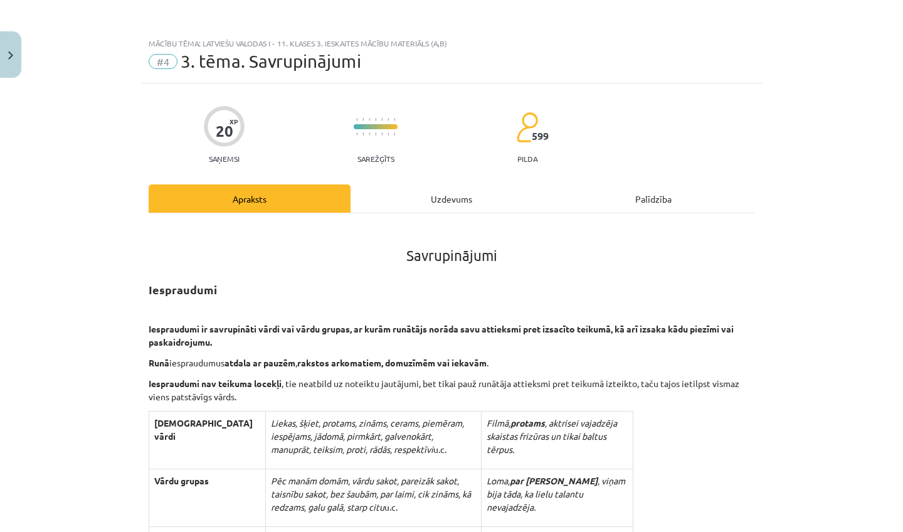
click at [465, 196] on div "Uzdevums" at bounding box center [451, 198] width 202 height 28
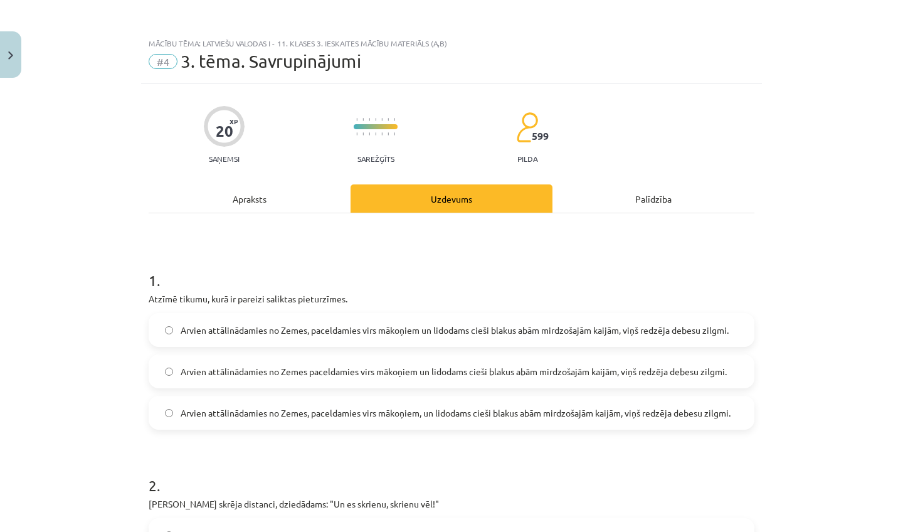
scroll to position [31, 0]
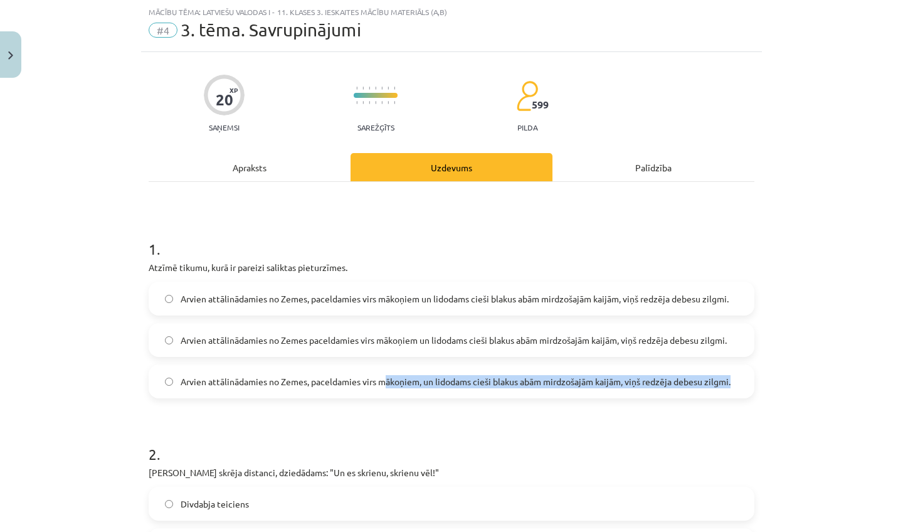
click at [387, 386] on span "Arvien attālinādamies no Zemes, paceldamies virs mākoņiem, un lidodams cieši bl…" at bounding box center [456, 381] width 550 height 13
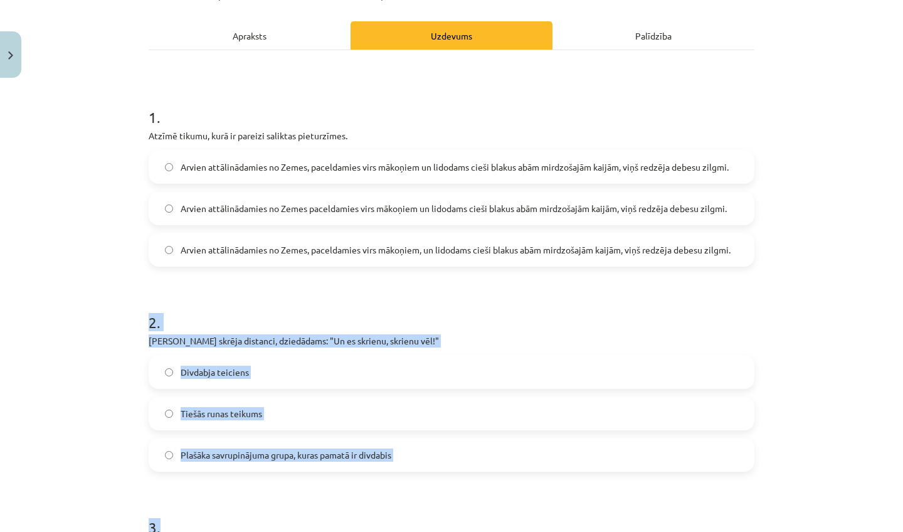
scroll to position [186, 0]
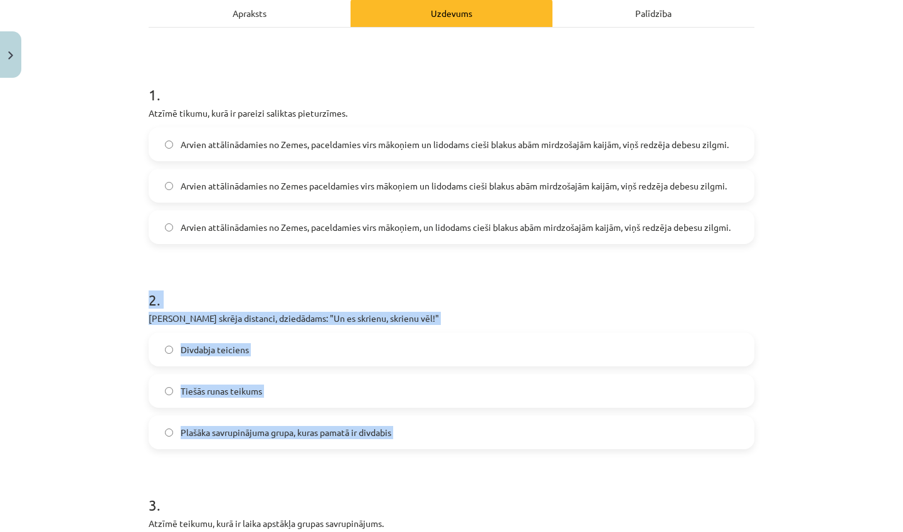
drag, startPoint x: 376, startPoint y: 431, endPoint x: 351, endPoint y: 488, distance: 61.8
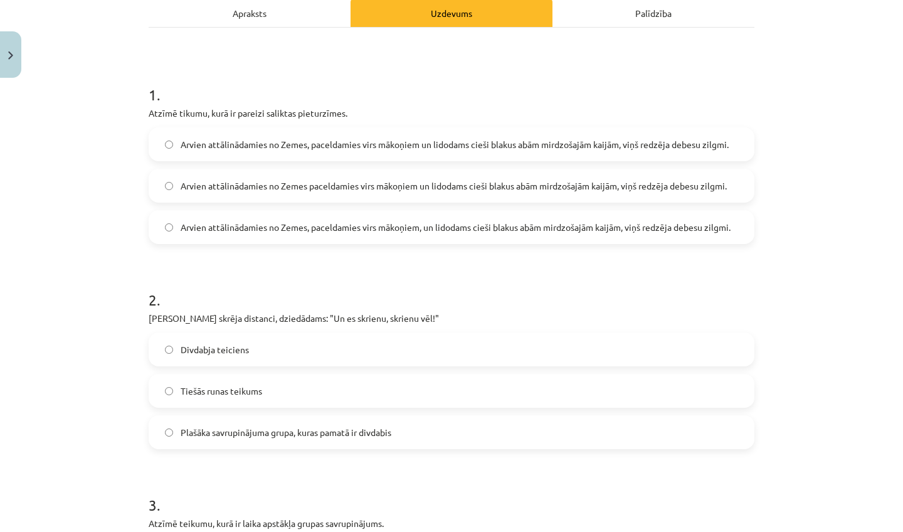
click at [351, 488] on h1 "3 ." at bounding box center [452, 493] width 606 height 39
click at [302, 5] on div "Apraksts" at bounding box center [250, 13] width 202 height 28
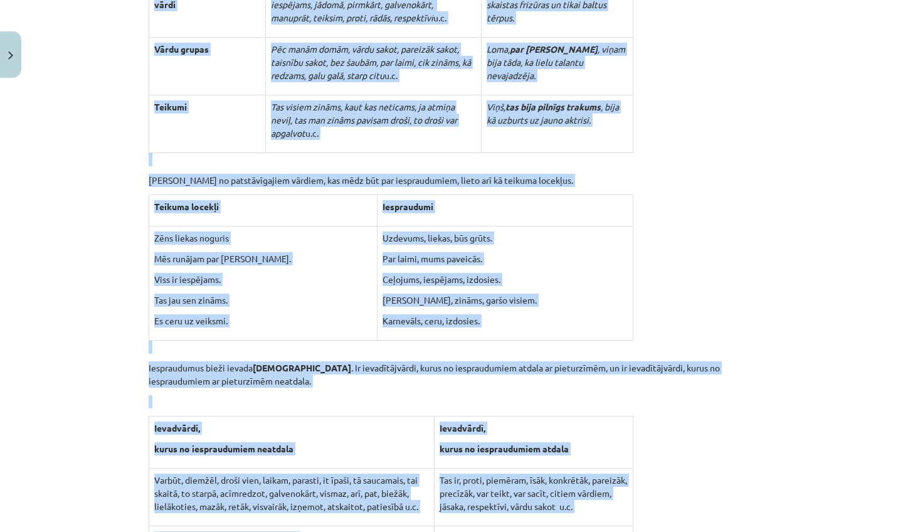
scroll to position [451, 0]
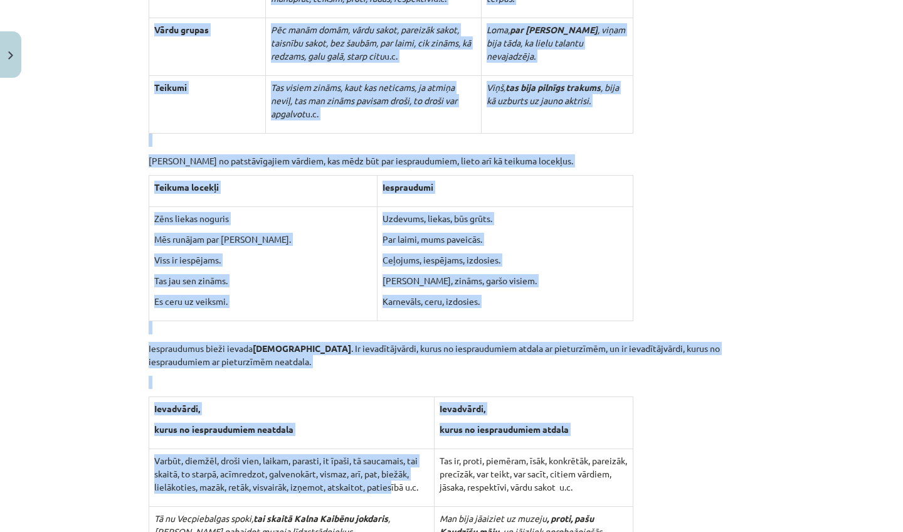
drag, startPoint x: 293, startPoint y: 265, endPoint x: 393, endPoint y: 461, distance: 220.7
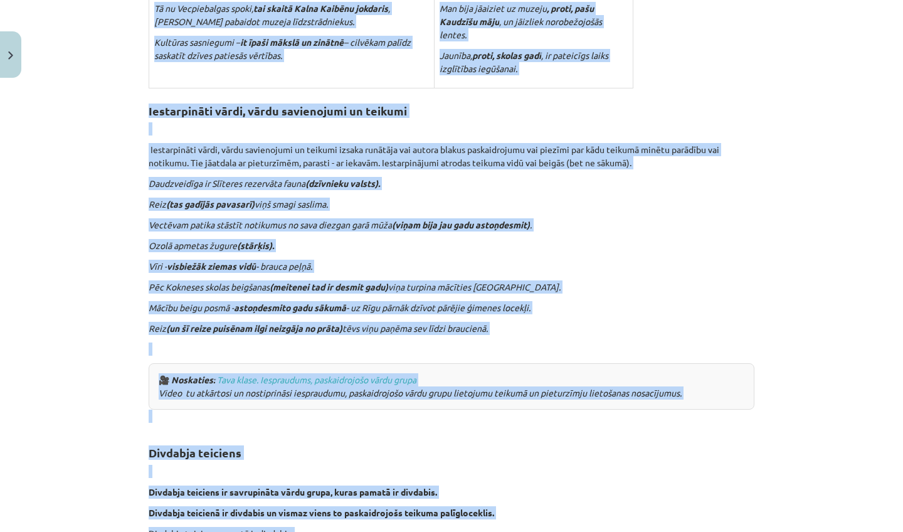
scroll to position [989, 0]
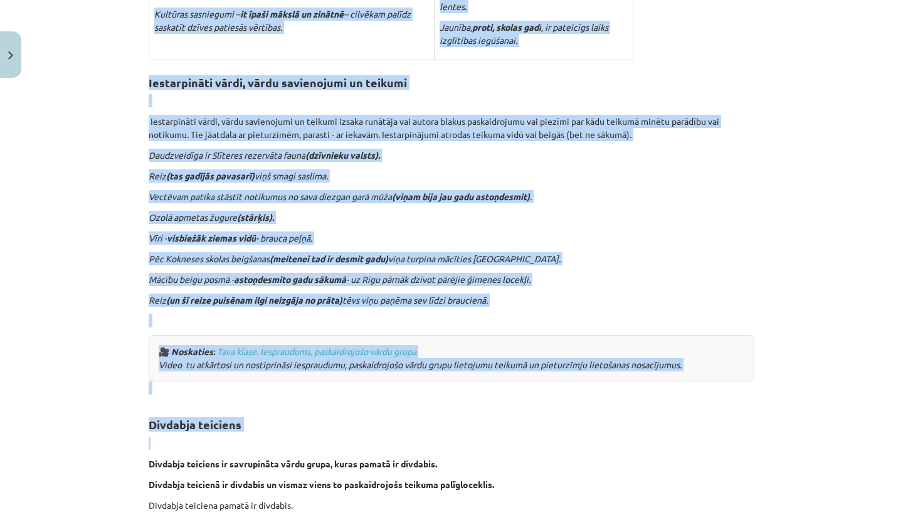
drag, startPoint x: 395, startPoint y: 415, endPoint x: 288, endPoint y: 410, distance: 107.3
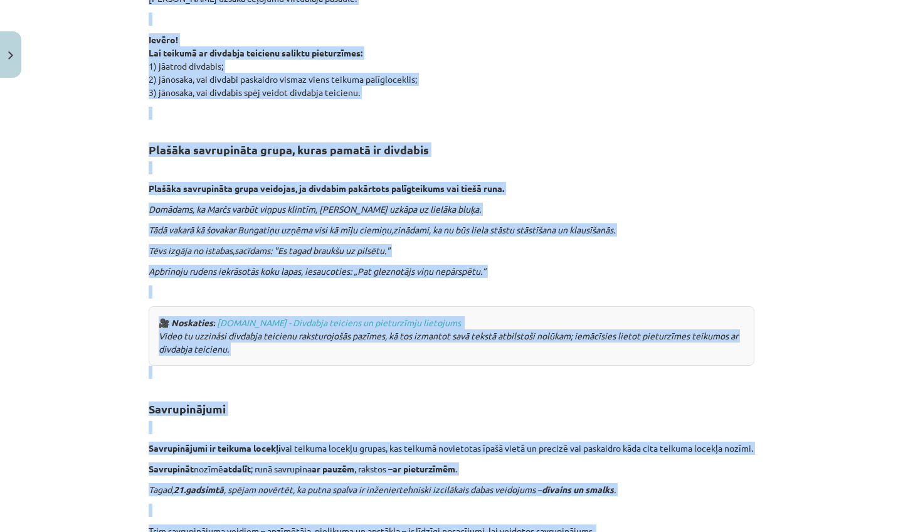
scroll to position [2369, 0]
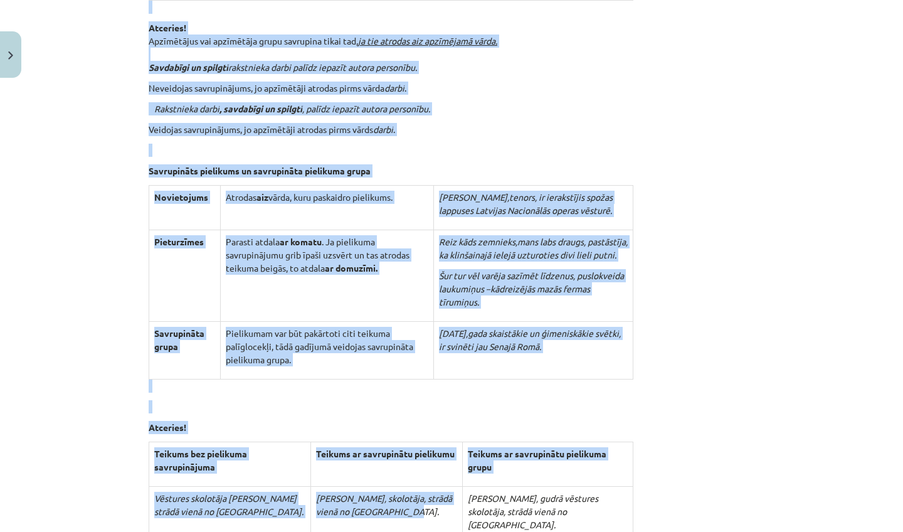
drag, startPoint x: 330, startPoint y: 492, endPoint x: 389, endPoint y: 531, distance: 71.1
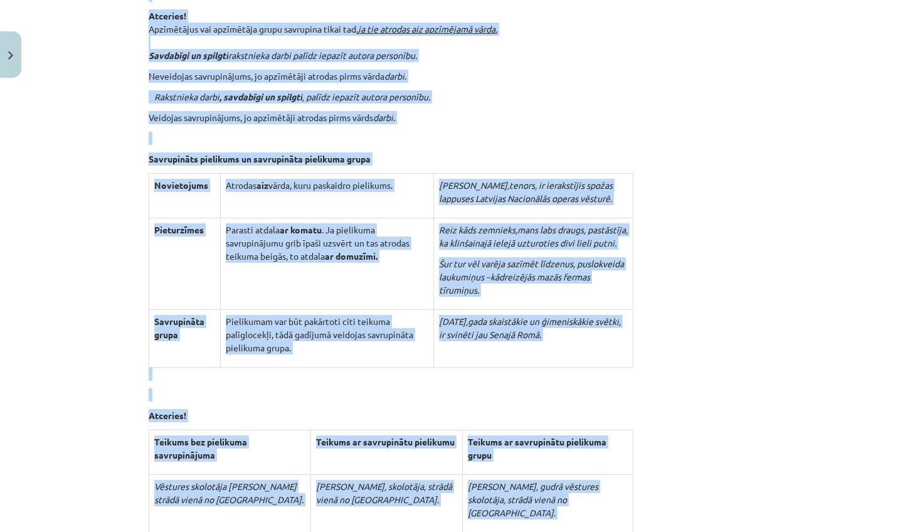
click at [412, 152] on p "Savrupināts pielikums un savrupināta pielikuma grupa" at bounding box center [452, 158] width 606 height 13
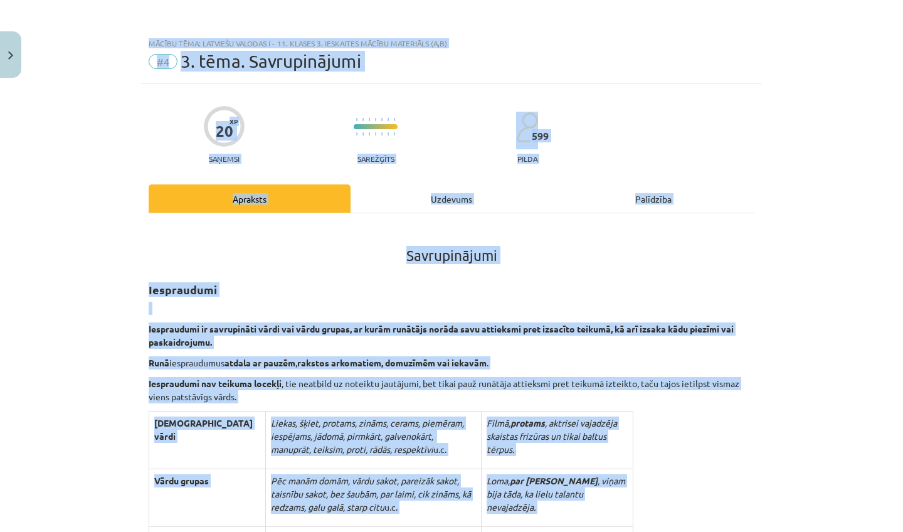
scroll to position [57, 0]
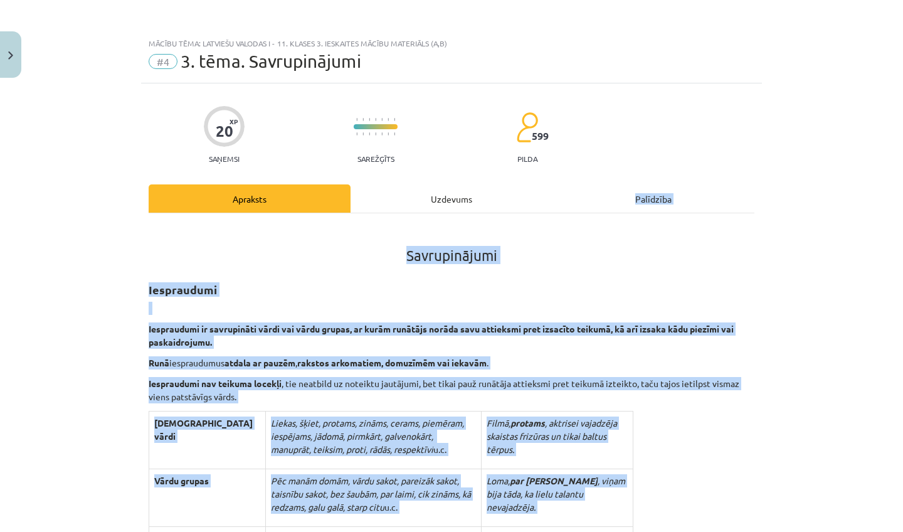
drag, startPoint x: 413, startPoint y: 115, endPoint x: 400, endPoint y: 208, distance: 93.7
click at [400, 208] on div "Uzdevums" at bounding box center [451, 198] width 202 height 28
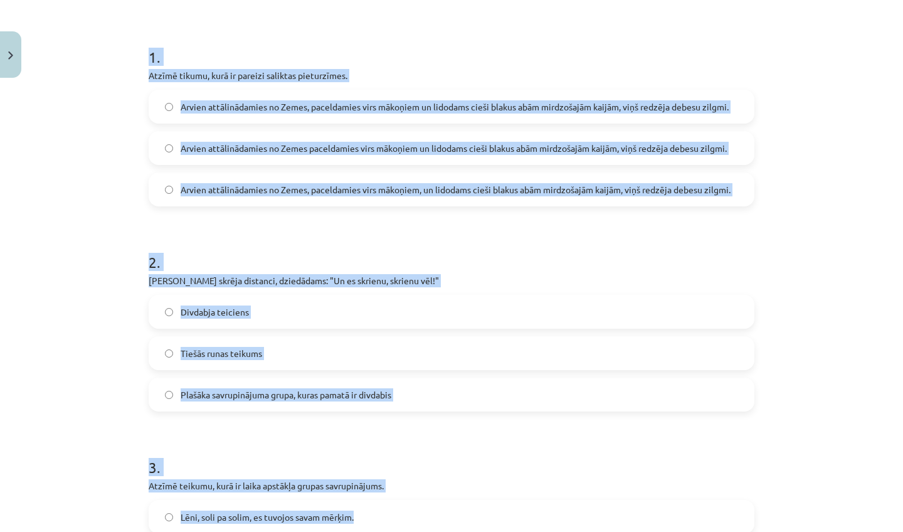
scroll to position [246, 0]
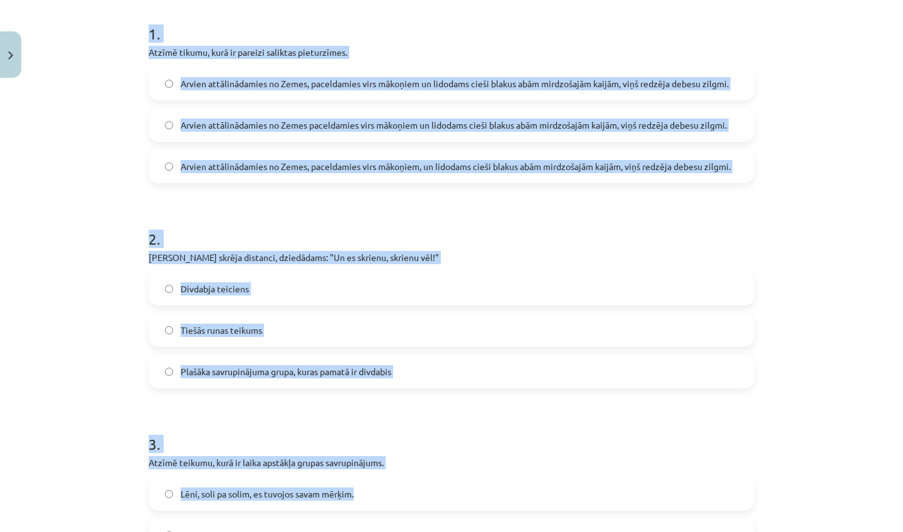
drag, startPoint x: 399, startPoint y: 212, endPoint x: 367, endPoint y: 508, distance: 298.4
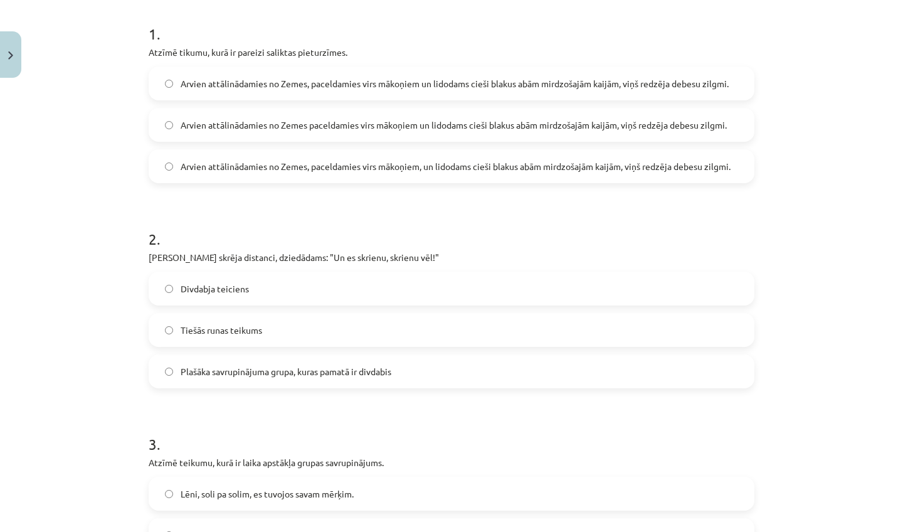
click at [327, 432] on h1 "3 ." at bounding box center [452, 432] width 606 height 39
click at [329, 333] on label "Tiešās runas teikums" at bounding box center [451, 329] width 603 height 31
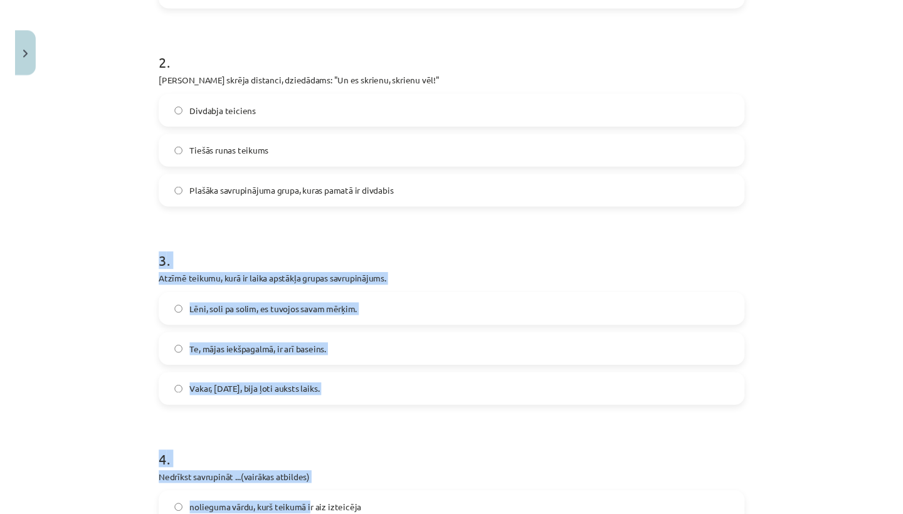
scroll to position [424, 0]
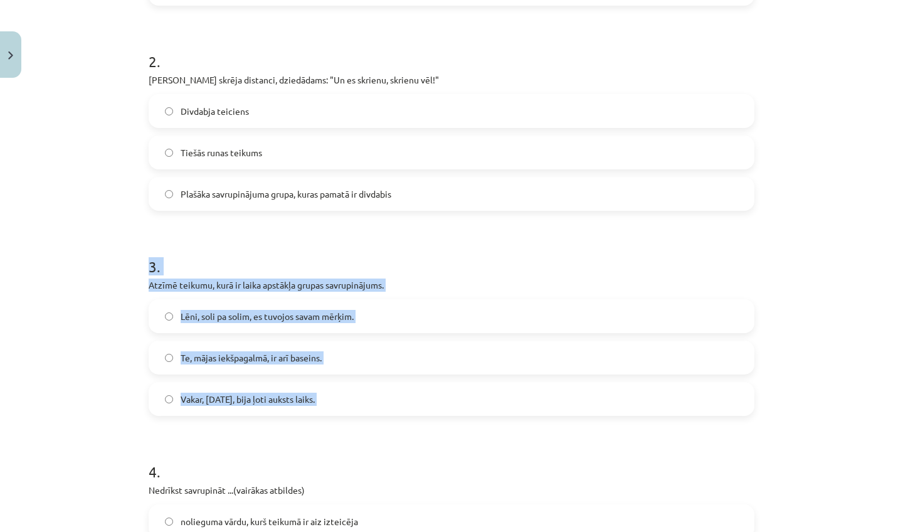
drag, startPoint x: 303, startPoint y: 416, endPoint x: 246, endPoint y: 461, distance: 72.8
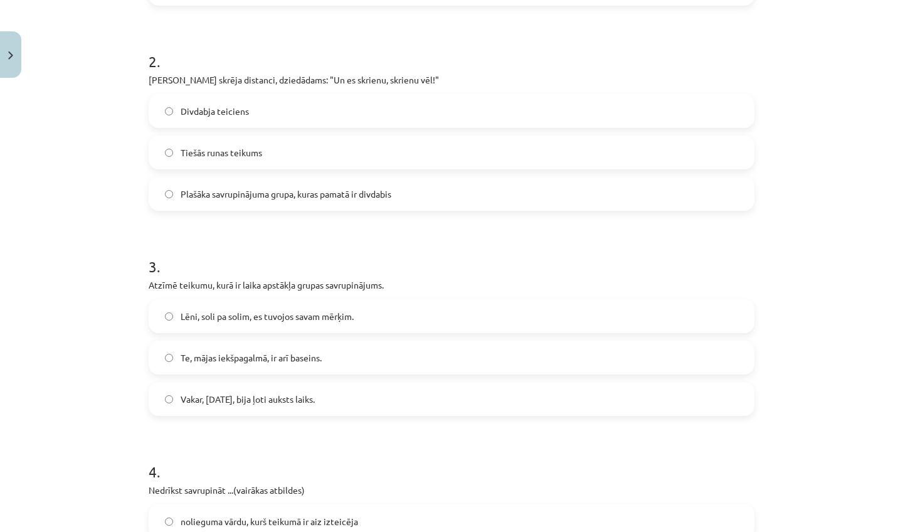
click at [246, 461] on h1 "4 ." at bounding box center [452, 460] width 606 height 39
click at [554, 51] on h1 "2 ." at bounding box center [452, 50] width 606 height 39
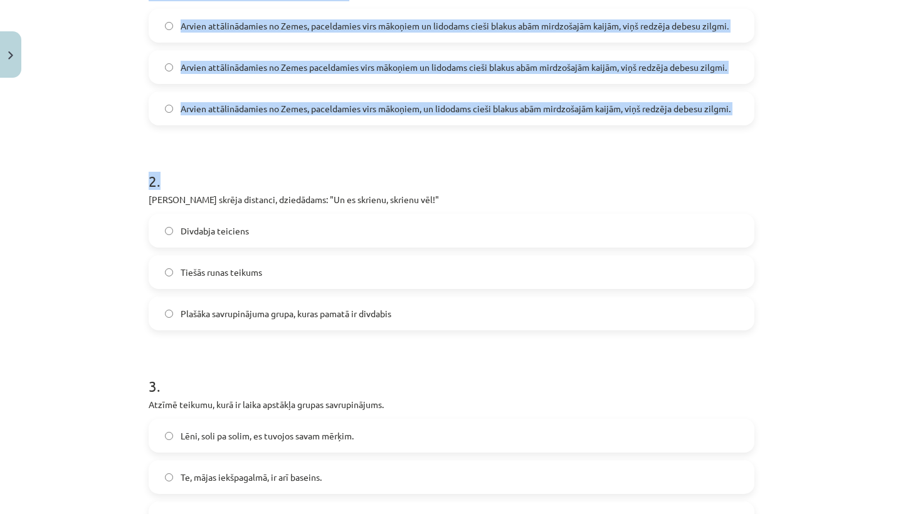
scroll to position [273, 0]
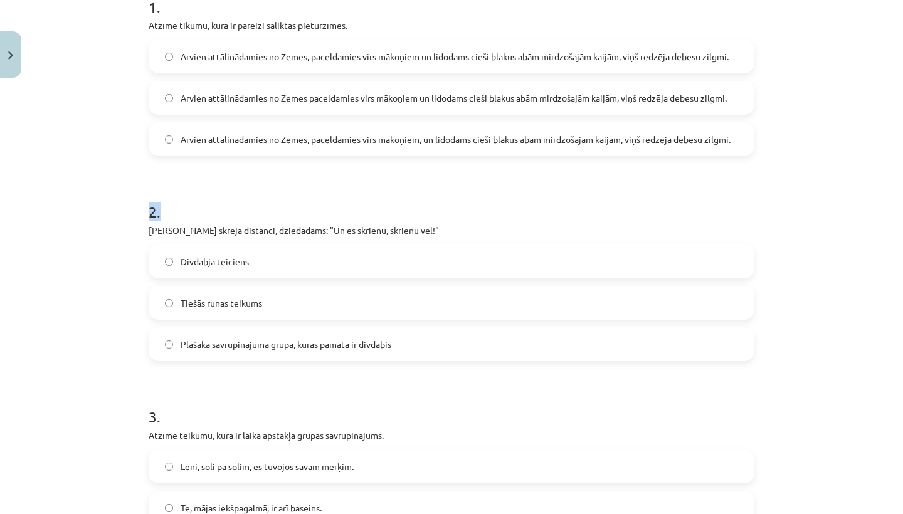
drag, startPoint x: 391, startPoint y: 56, endPoint x: 475, endPoint y: 194, distance: 161.2
click at [475, 194] on h1 "2 ." at bounding box center [452, 200] width 606 height 39
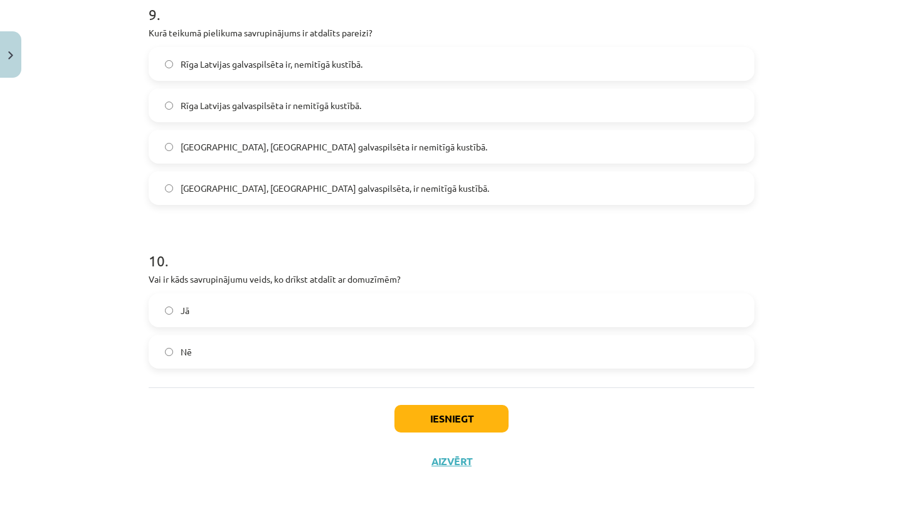
scroll to position [87, 0]
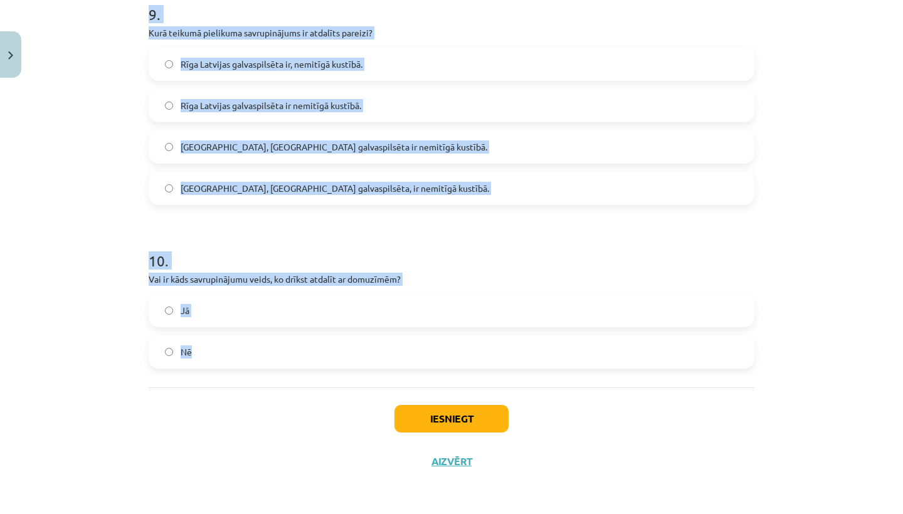
drag, startPoint x: 147, startPoint y: 8, endPoint x: 267, endPoint y: 364, distance: 375.3
click at [298, 270] on div "10 . Vai ir kāds savrupinājumu veids, ko drīkst atdalīt ar domuzīmēm? Jā Nē" at bounding box center [452, 299] width 606 height 139
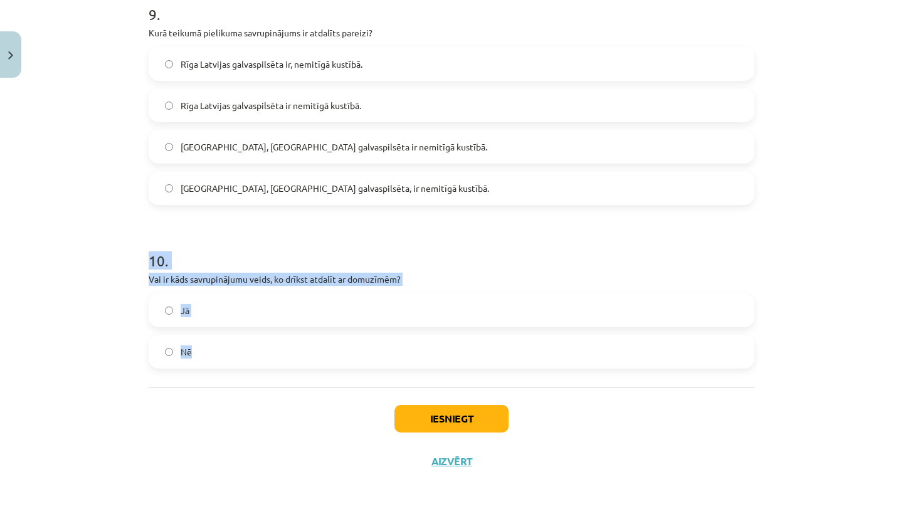
drag, startPoint x: 148, startPoint y: 265, endPoint x: 302, endPoint y: 340, distance: 171.6
click at [306, 297] on label "Jā" at bounding box center [451, 310] width 603 height 31
click at [359, 187] on span "Rīga, Latvijas galvaspilsēta, ir nemitīgā kustībā." at bounding box center [335, 188] width 308 height 13
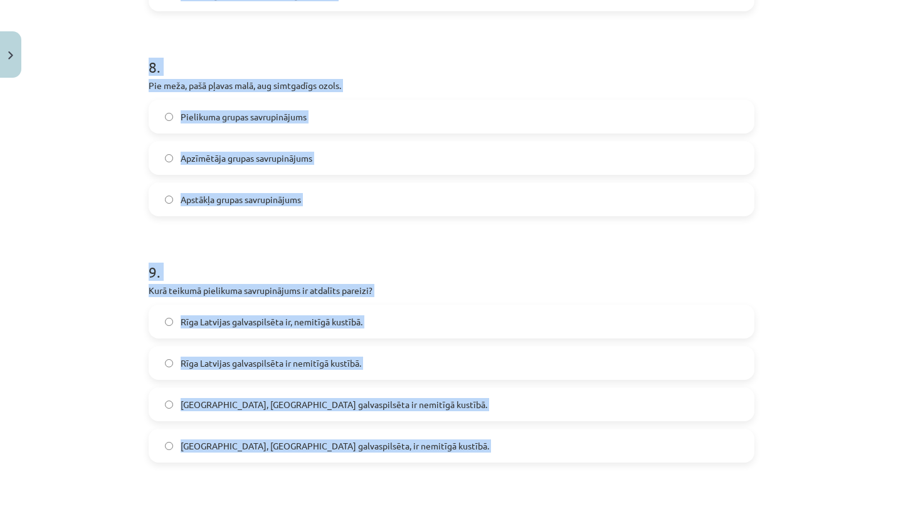
scroll to position [1677, 0]
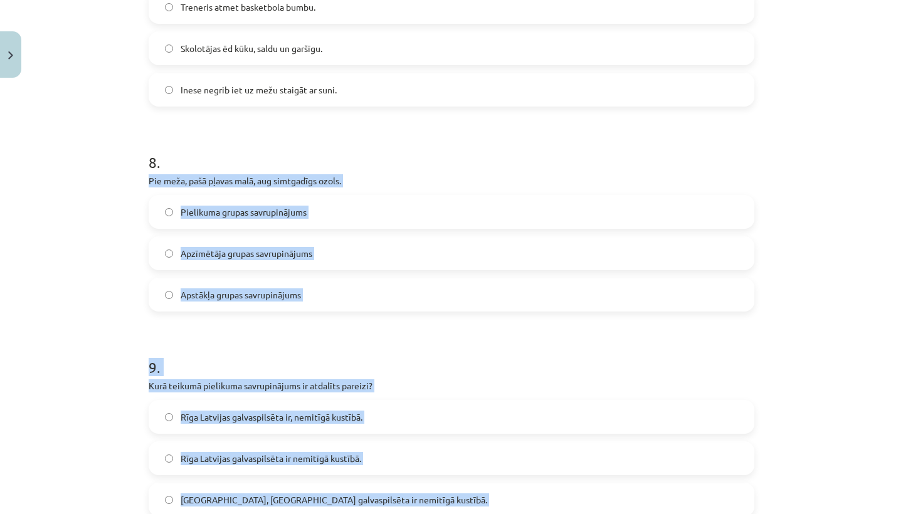
drag, startPoint x: 379, startPoint y: 234, endPoint x: 373, endPoint y: 164, distance: 69.8
click at [373, 164] on h1 "8 ." at bounding box center [452, 151] width 606 height 39
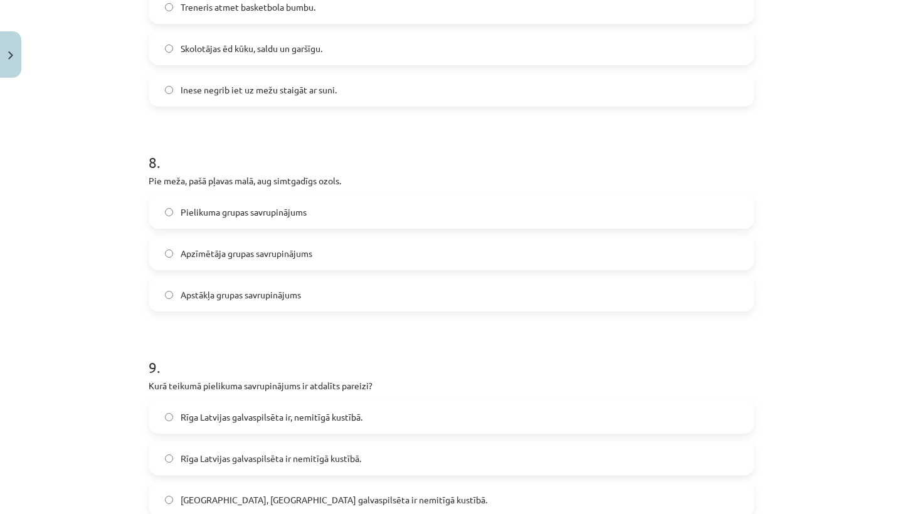
click at [268, 292] on span "Apstākļa grupas savrupinājums" at bounding box center [241, 294] width 120 height 13
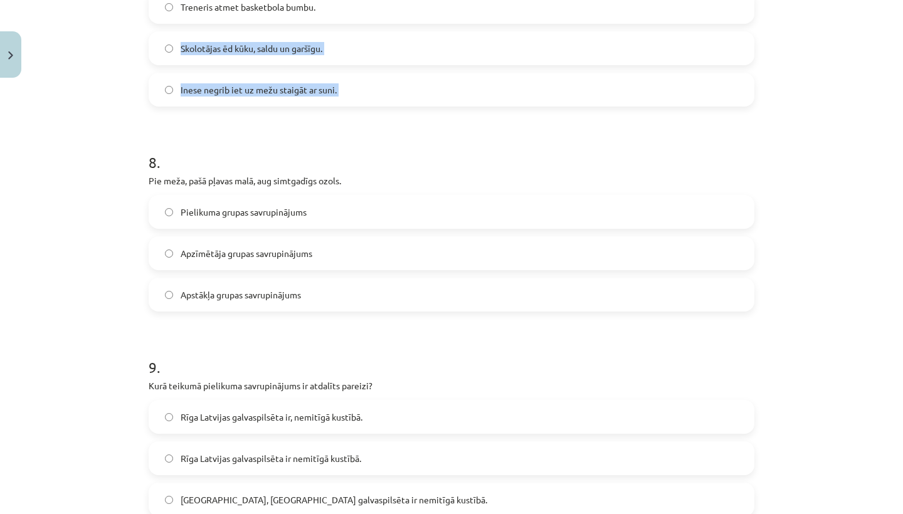
drag, startPoint x: 288, startPoint y: 112, endPoint x: 289, endPoint y: 32, distance: 80.3
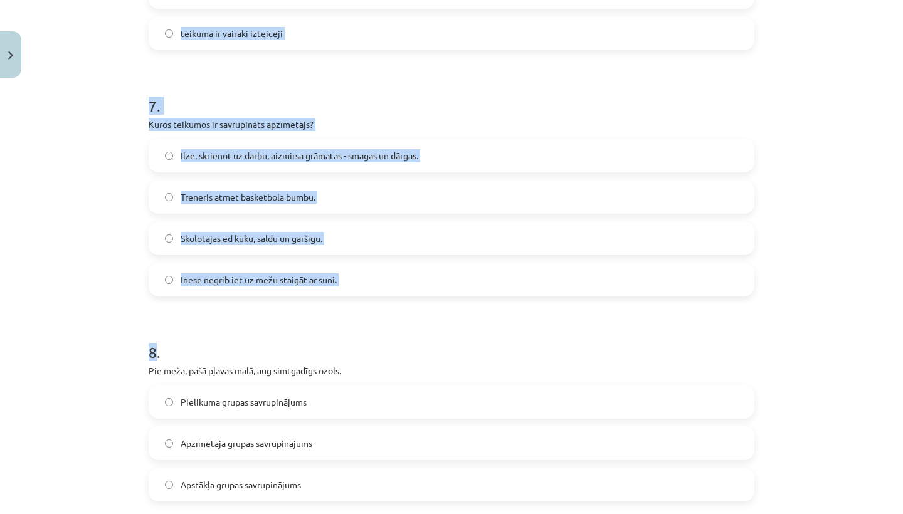
scroll to position [1454, 0]
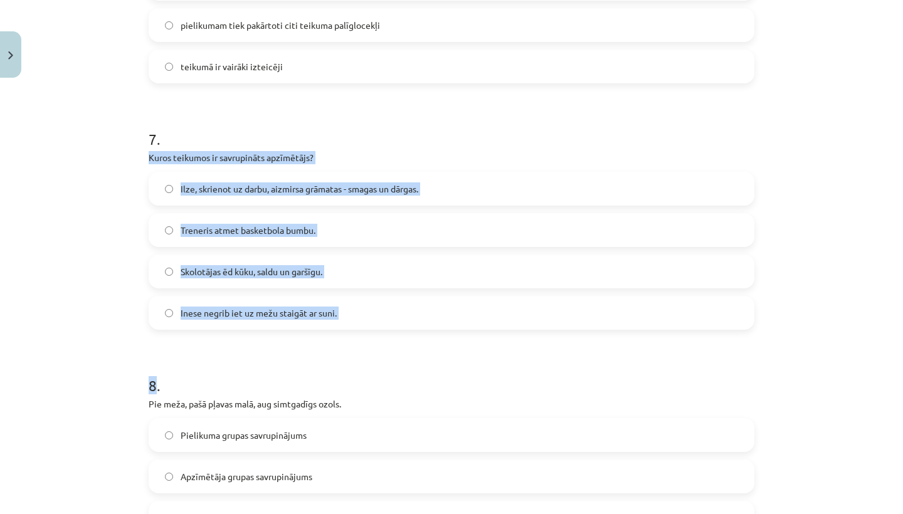
drag, startPoint x: 312, startPoint y: 124, endPoint x: 319, endPoint y: 130, distance: 9.3
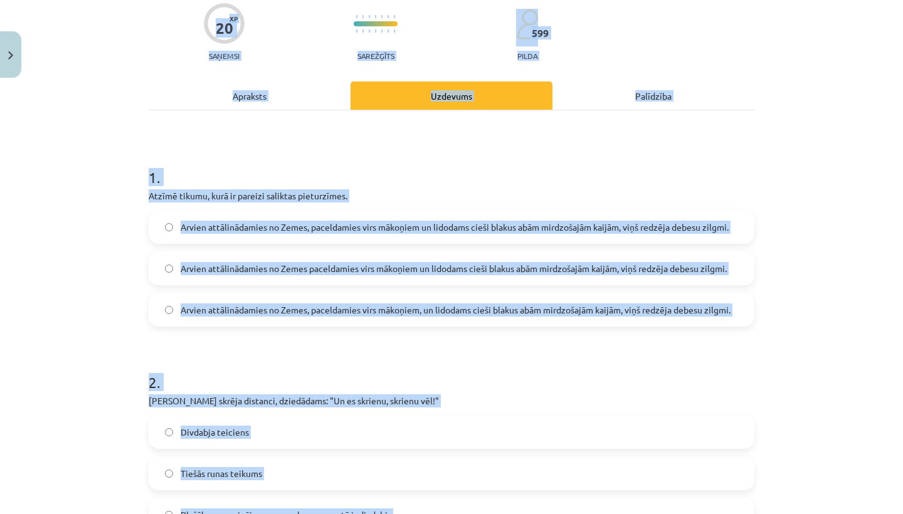
scroll to position [50, 0]
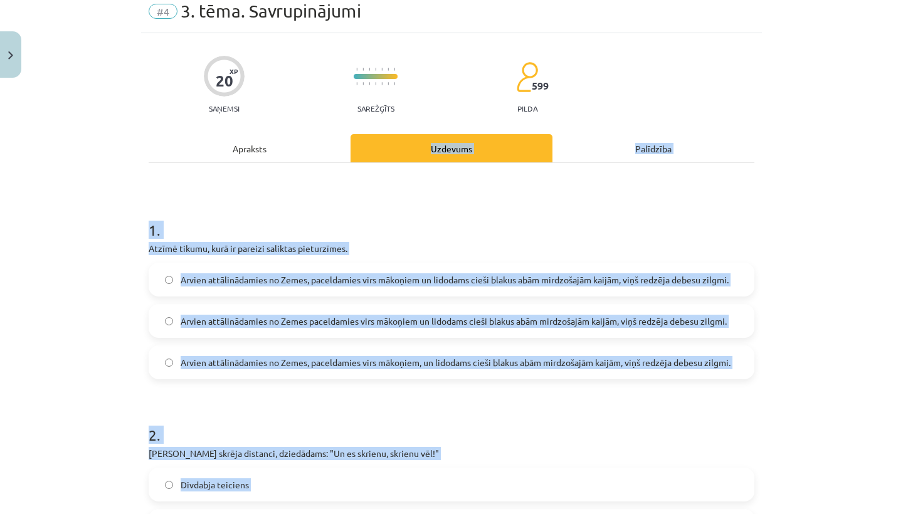
drag, startPoint x: 455, startPoint y: 148, endPoint x: 307, endPoint y: 145, distance: 148.0
click at [307, 145] on div "Apraksts" at bounding box center [250, 148] width 202 height 28
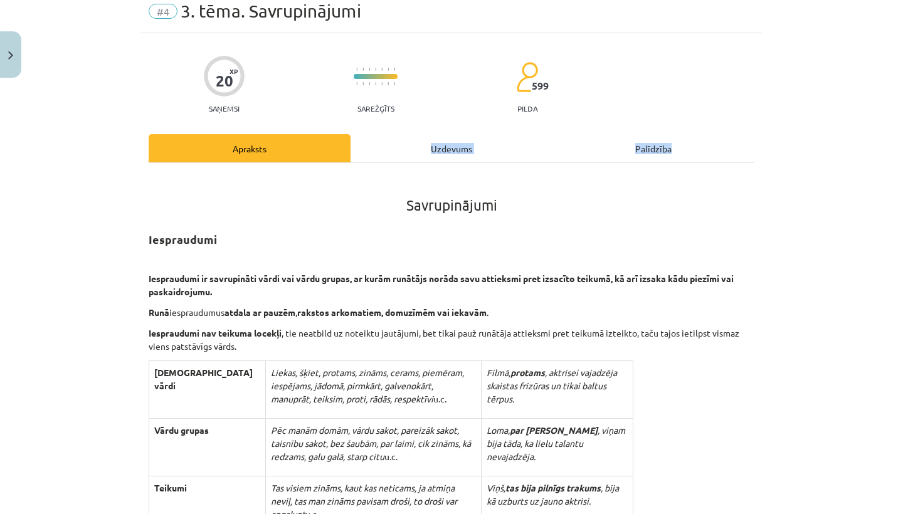
scroll to position [31, 0]
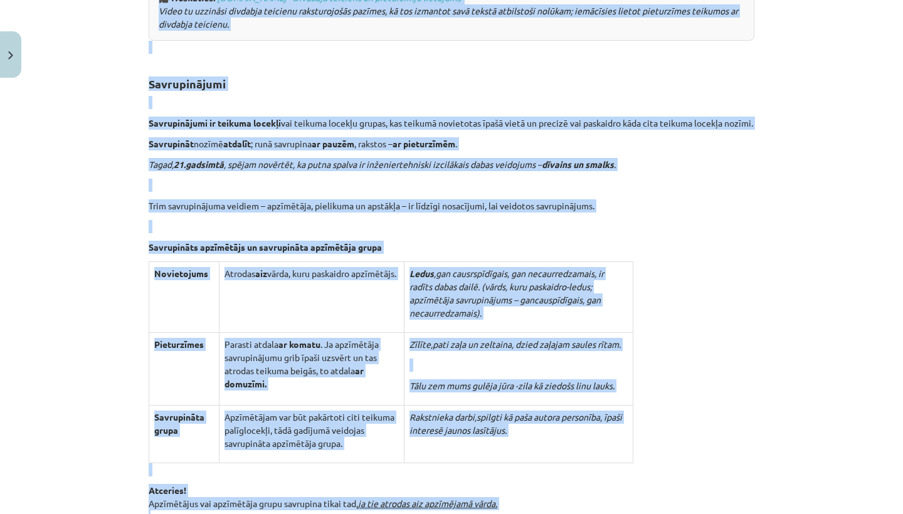
drag, startPoint x: 371, startPoint y: 338, endPoint x: 362, endPoint y: 514, distance: 175.7
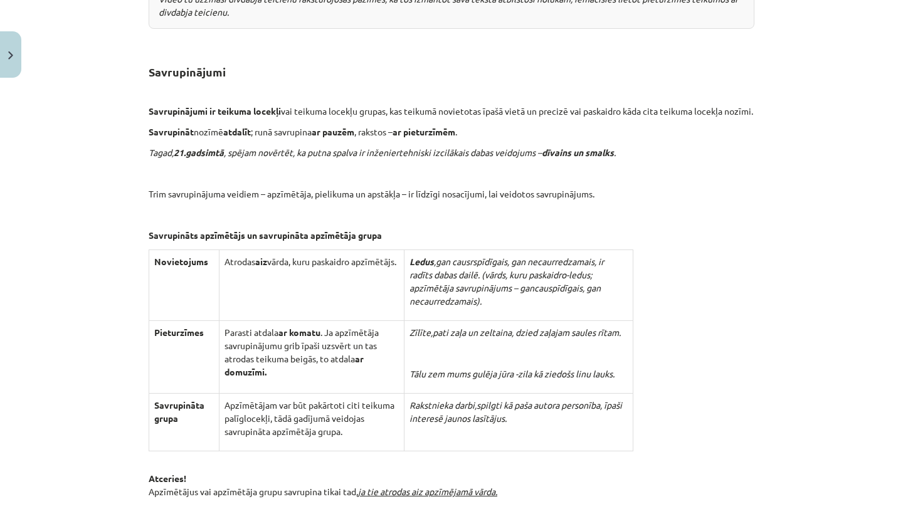
click at [404, 415] on td "Rakstnieka darbi, spilgti kā paša autora personība , īpaši interesē jaunos lasī…" at bounding box center [518, 422] width 229 height 58
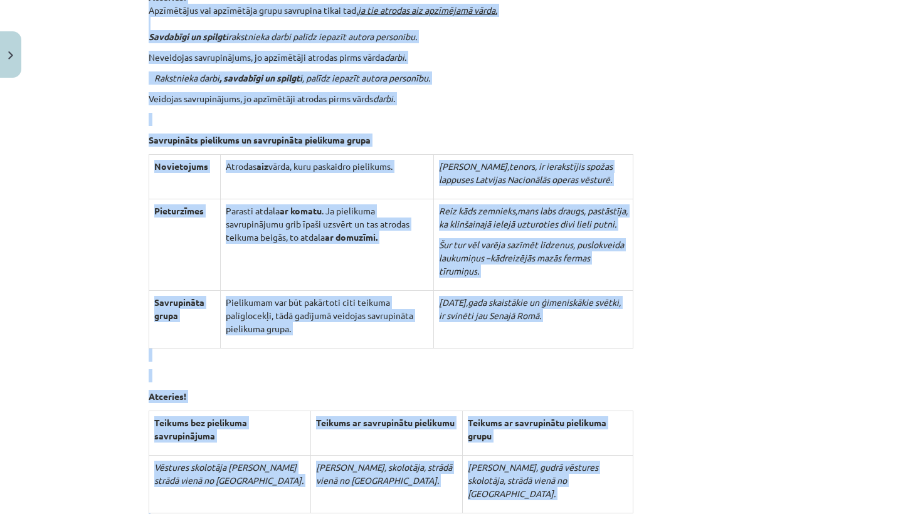
drag, startPoint x: 399, startPoint y: 415, endPoint x: 399, endPoint y: 514, distance: 98.4
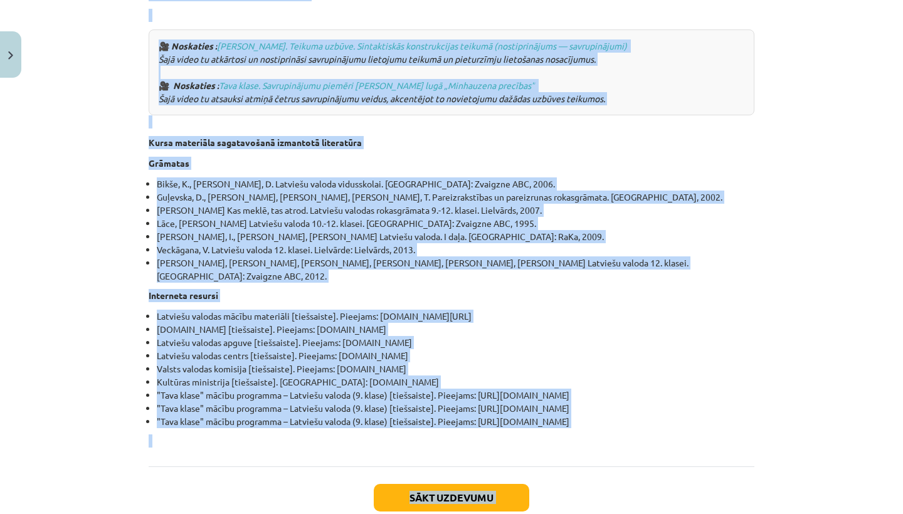
scroll to position [4263, 0]
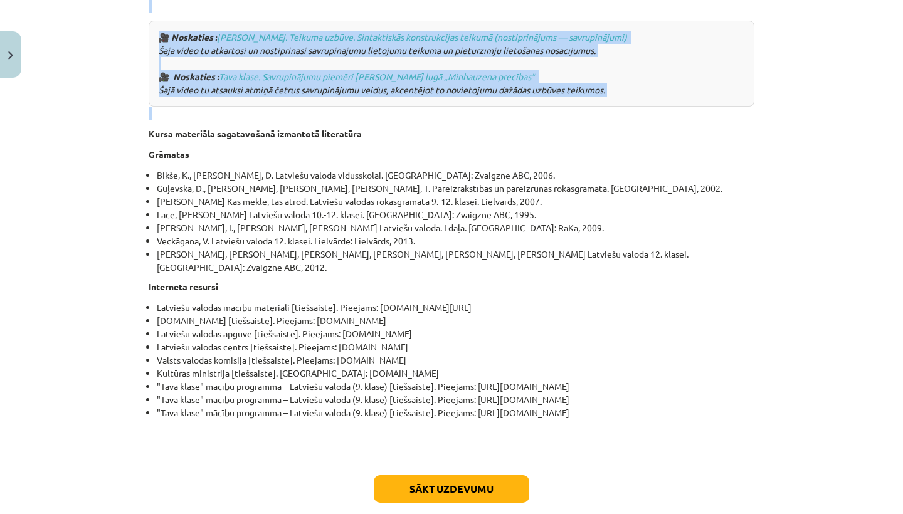
drag, startPoint x: 365, startPoint y: 366, endPoint x: 472, endPoint y: 83, distance: 302.4
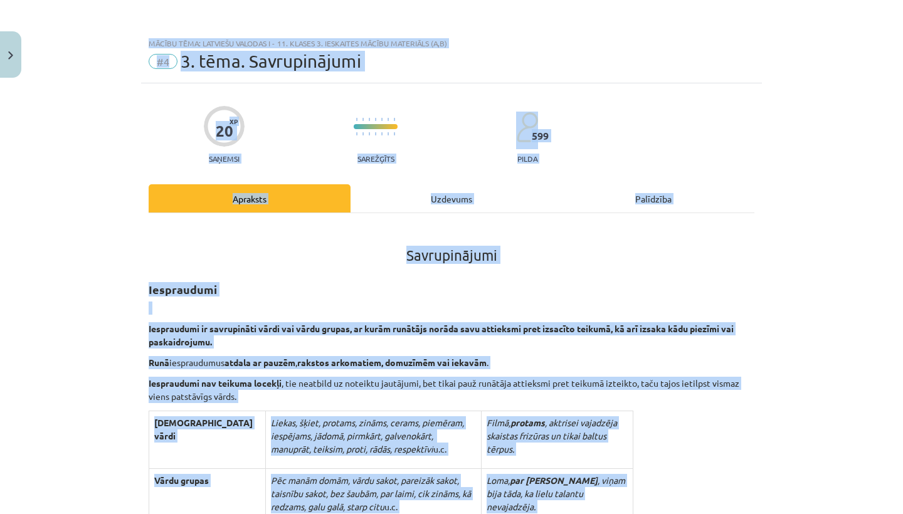
scroll to position [0, 0]
drag, startPoint x: 441, startPoint y: 132, endPoint x: 455, endPoint y: -50, distance: 182.4
click at [455, 0] on html "0 Dāvanas 110 mP 250 xp Keita Oigus Sākums Aktuāli Kā mācīties eSKOLĀ Kontakti …" at bounding box center [451, 257] width 903 height 514
click at [413, 209] on div "Uzdevums" at bounding box center [451, 198] width 202 height 28
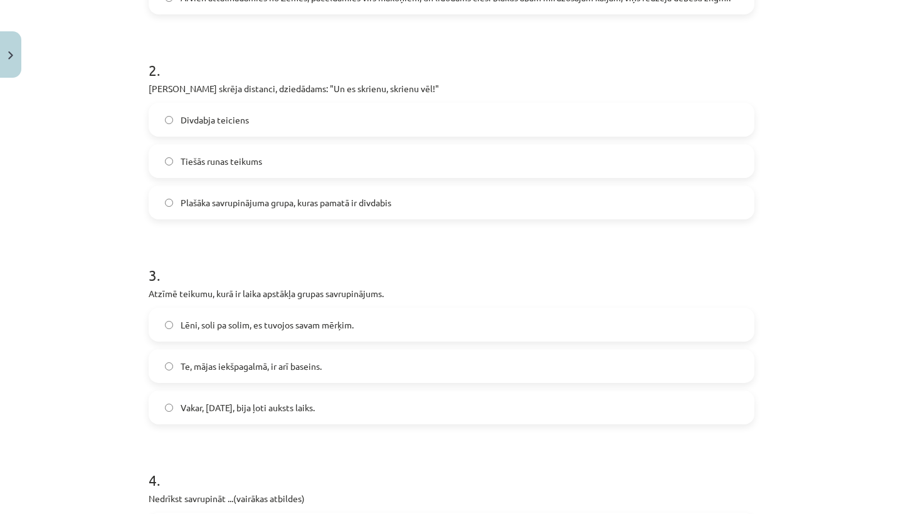
scroll to position [416, 0]
drag, startPoint x: 450, startPoint y: 208, endPoint x: 521, endPoint y: 85, distance: 141.9
click at [455, 201] on label "Plašāka savrupinājuma grupa, kuras pamatā ir divdabis" at bounding box center [451, 201] width 603 height 31
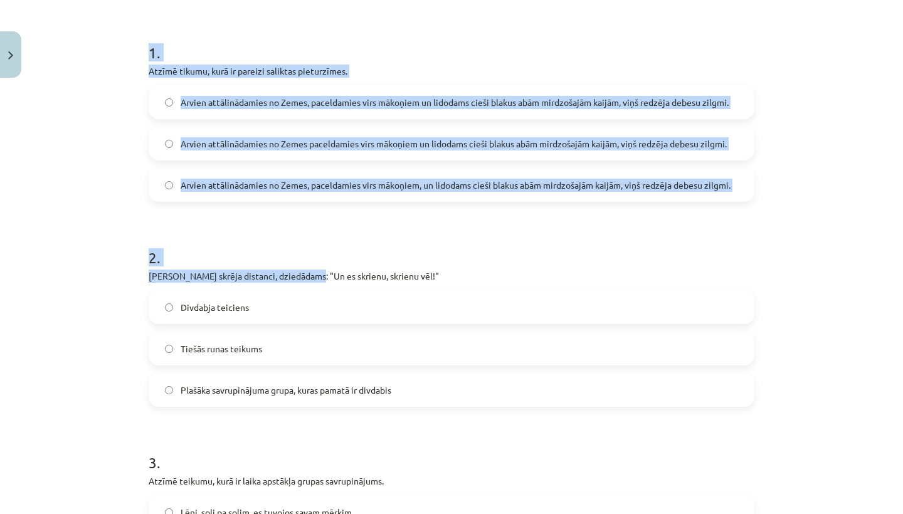
scroll to position [0, 0]
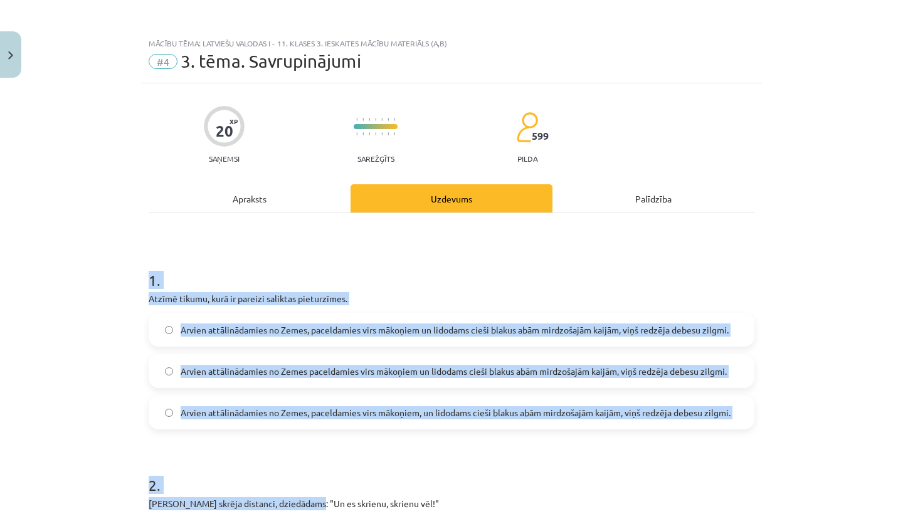
drag, startPoint x: 308, startPoint y: 82, endPoint x: 267, endPoint y: 218, distance: 142.0
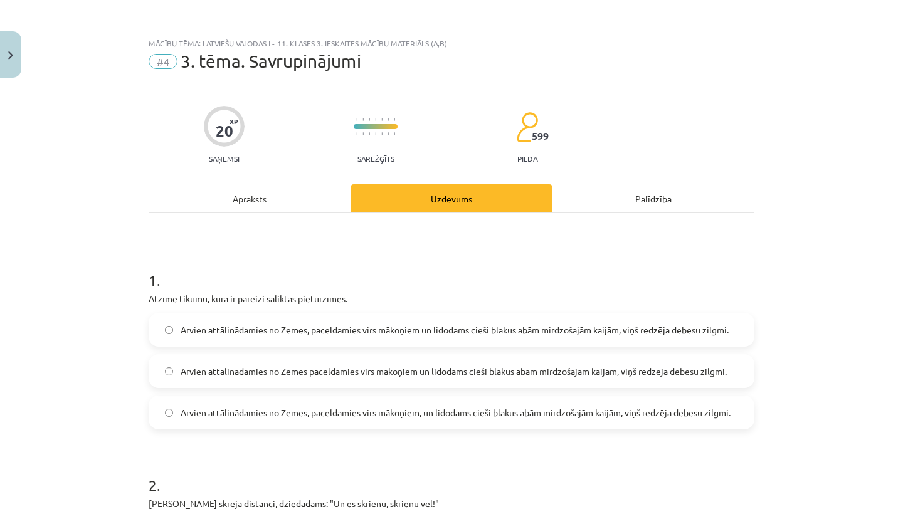
click at [332, 372] on span "Arvien attālinādamies no Zemes paceldamies virs mākoņiem un lidodams cieši blak…" at bounding box center [454, 371] width 546 height 13
click at [329, 339] on label "Arvien attālinādamies no Zemes, paceldamies virs mākoņiem un lidodams cieši bla…" at bounding box center [451, 329] width 603 height 31
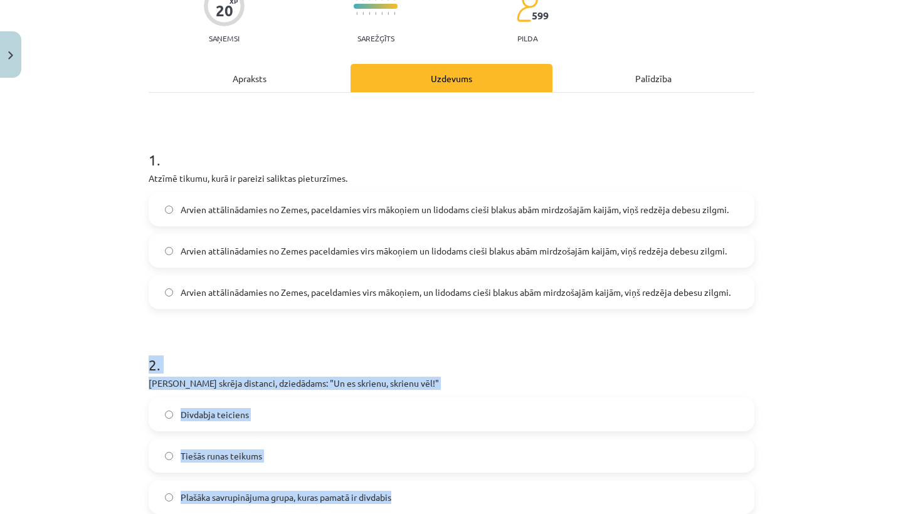
scroll to position [129, 0]
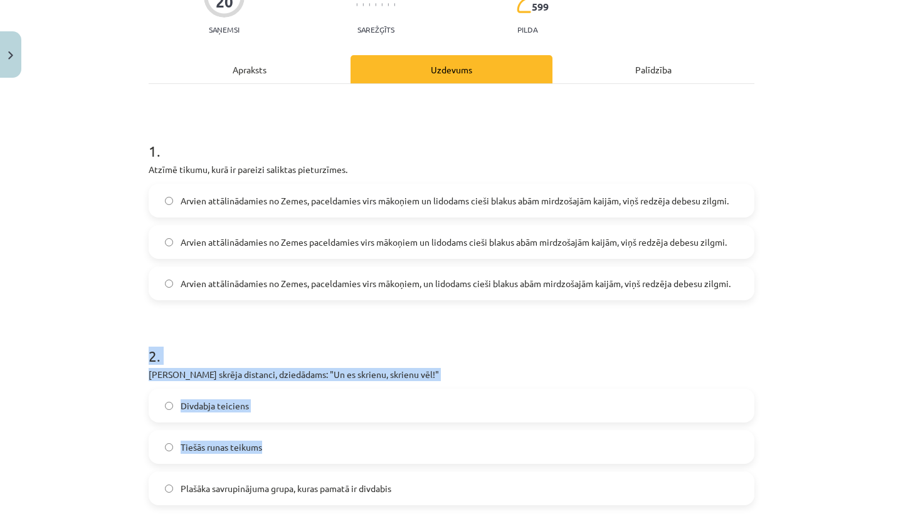
drag, startPoint x: 314, startPoint y: 462, endPoint x: 298, endPoint y: 458, distance: 16.7
click at [298, 458] on div "2 . Juris skrēja distanci, dziedādams: "Un es skrienu, skrienu vēl!" Divdabja t…" at bounding box center [452, 415] width 606 height 180
click at [308, 408] on label "Divdabja teiciens" at bounding box center [451, 405] width 603 height 31
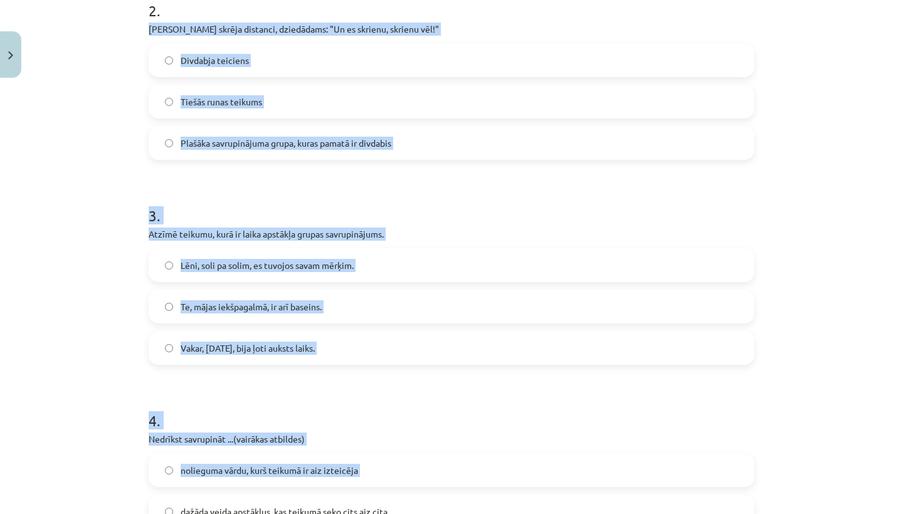
drag, startPoint x: 382, startPoint y: 355, endPoint x: 341, endPoint y: 514, distance: 163.9
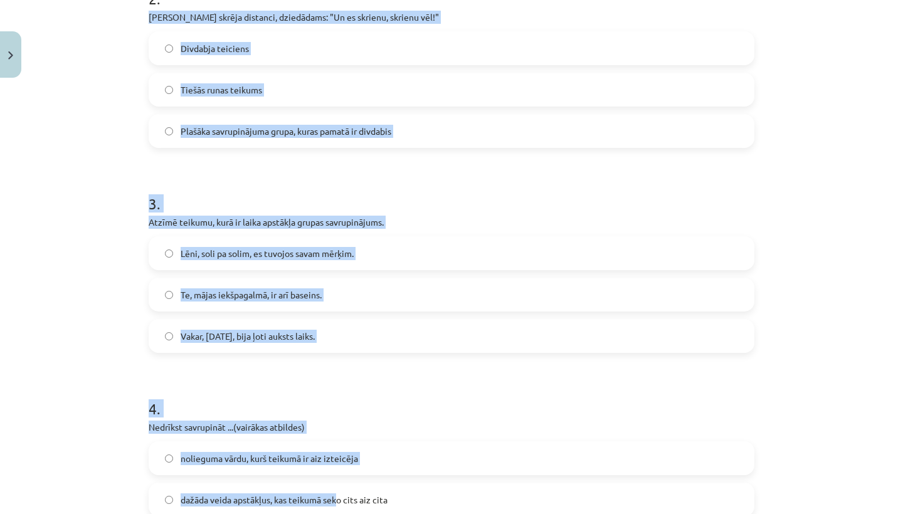
click at [348, 404] on h1 "4 ." at bounding box center [452, 397] width 606 height 39
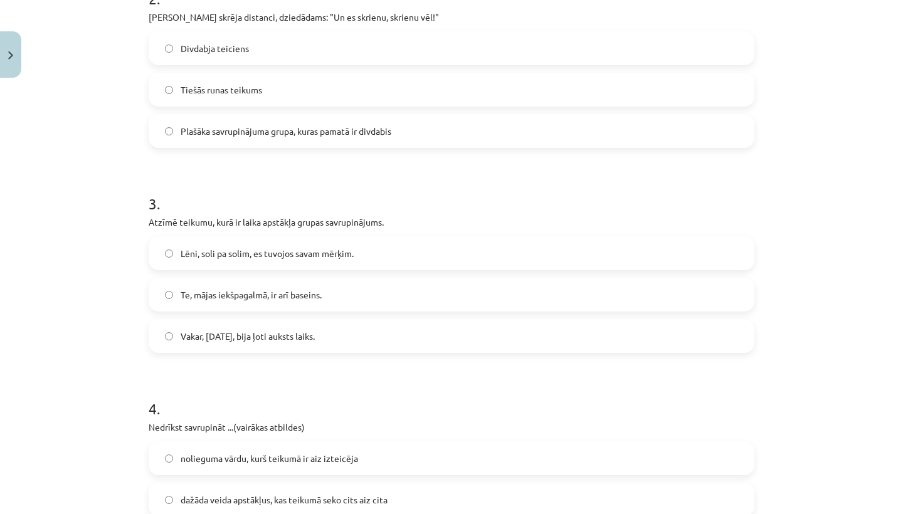
click at [341, 336] on label "Vakar, 20. janvārī, bija ļoti auksts laiks." at bounding box center [451, 335] width 603 height 31
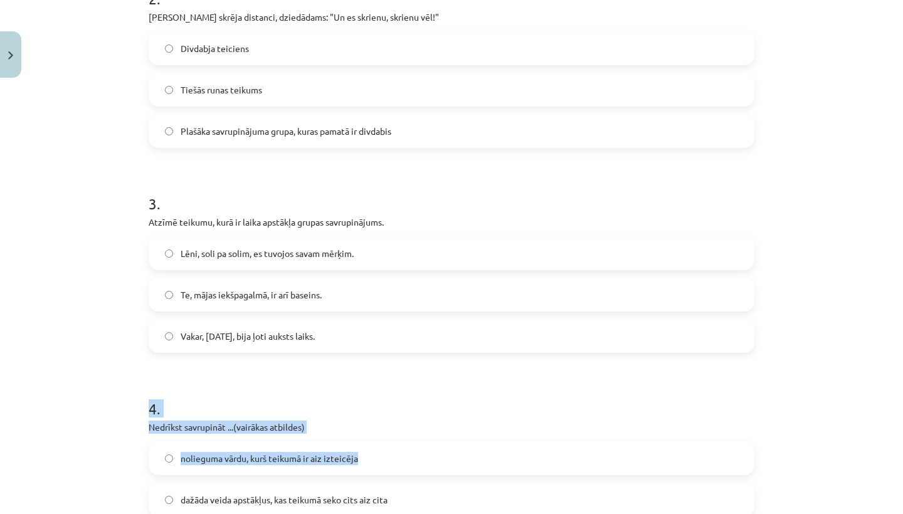
drag, startPoint x: 345, startPoint y: 370, endPoint x: 366, endPoint y: 463, distance: 95.2
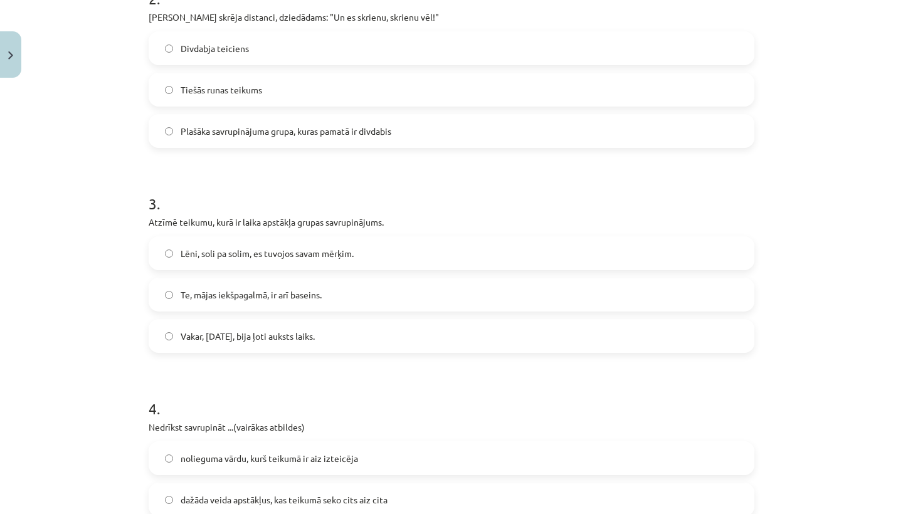
click at [384, 378] on h1 "4 ." at bounding box center [452, 397] width 606 height 39
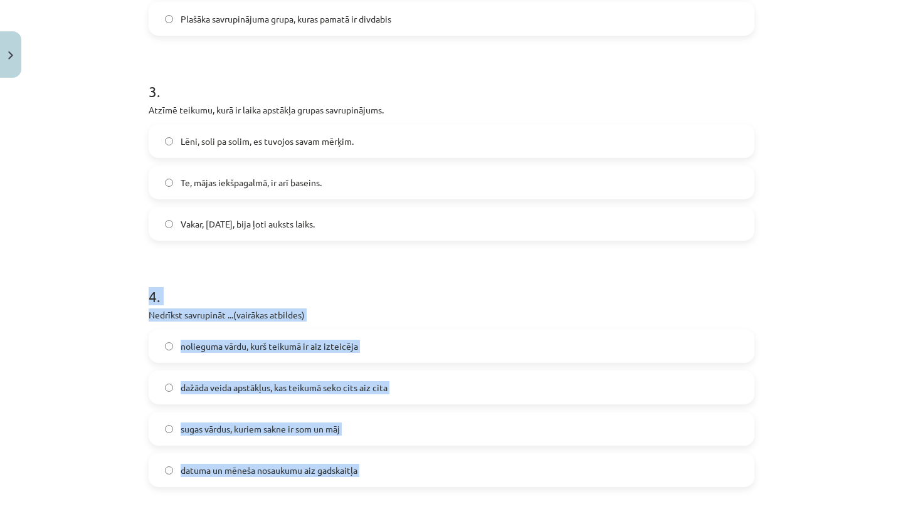
drag, startPoint x: 384, startPoint y: 378, endPoint x: 386, endPoint y: 514, distance: 135.4
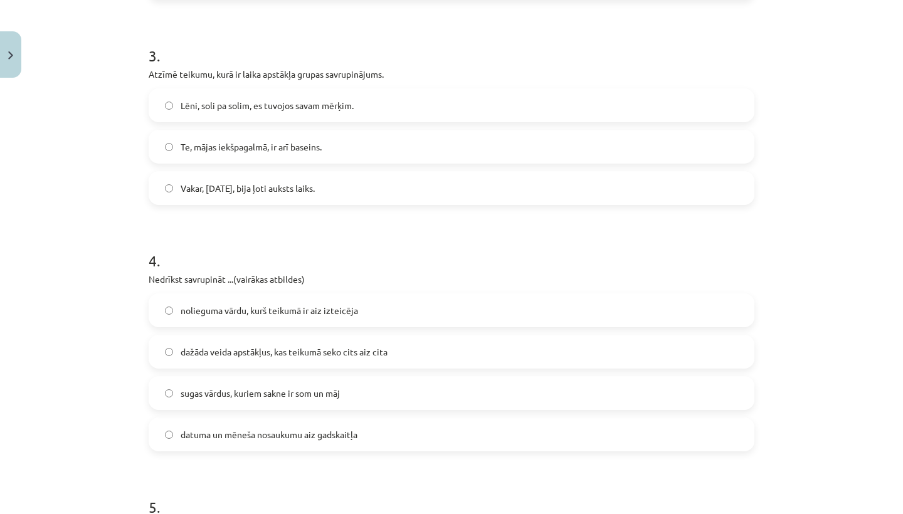
click at [366, 314] on label "nolieguma vārdu, kurš teikumā ir aiz izteicēja" at bounding box center [451, 310] width 603 height 31
click at [364, 428] on label "datuma un mēneša nosaukumu aiz gadskaitļa" at bounding box center [451, 434] width 603 height 31
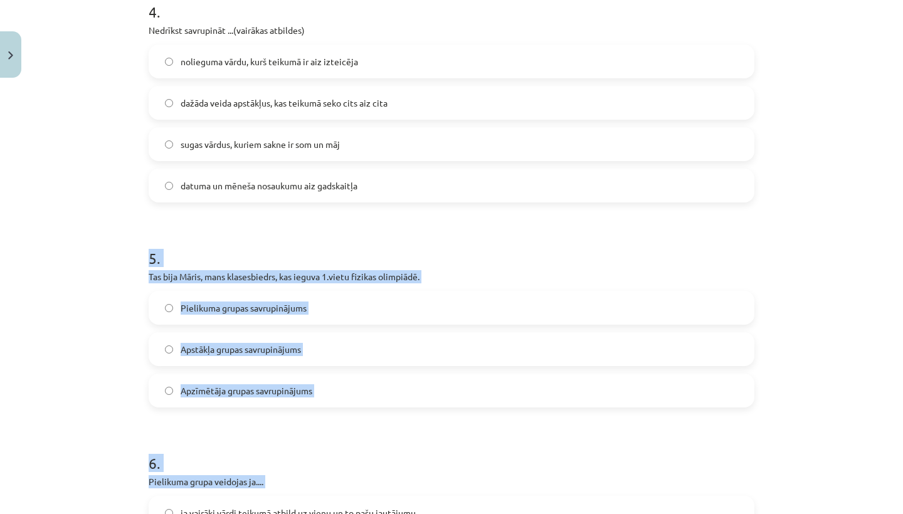
drag, startPoint x: 191, startPoint y: 470, endPoint x: 186, endPoint y: 506, distance: 36.6
click at [186, 506] on form "1 . Atzīmē tikumu, kurā ir pareizi saliktas pieturzīmes. Arvien attālinādamies …" at bounding box center [452, 440] width 606 height 2149
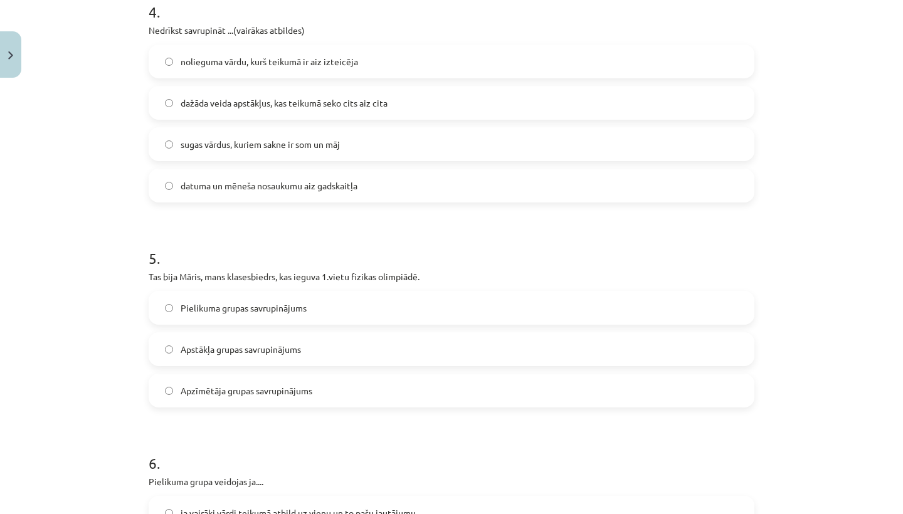
click at [113, 444] on div "Mācību tēma: Latviešu valodas i - 11. klases 3. ieskaites mācību materiāls (a,b…" at bounding box center [451, 257] width 903 height 514
click at [219, 305] on span "Pielikuma grupas savrupinājums" at bounding box center [244, 308] width 126 height 13
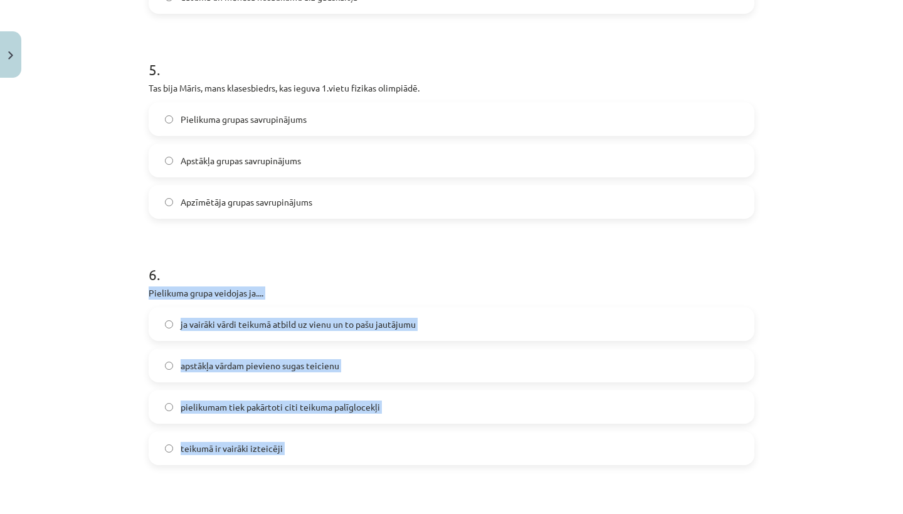
drag, startPoint x: 183, startPoint y: 463, endPoint x: 187, endPoint y: 514, distance: 51.0
click at [187, 514] on form "1 . Atzīmē tikumu, kurā ir pareizi saliktas pieturzīmes. Arvien attālinādamies …" at bounding box center [452, 251] width 606 height 2149
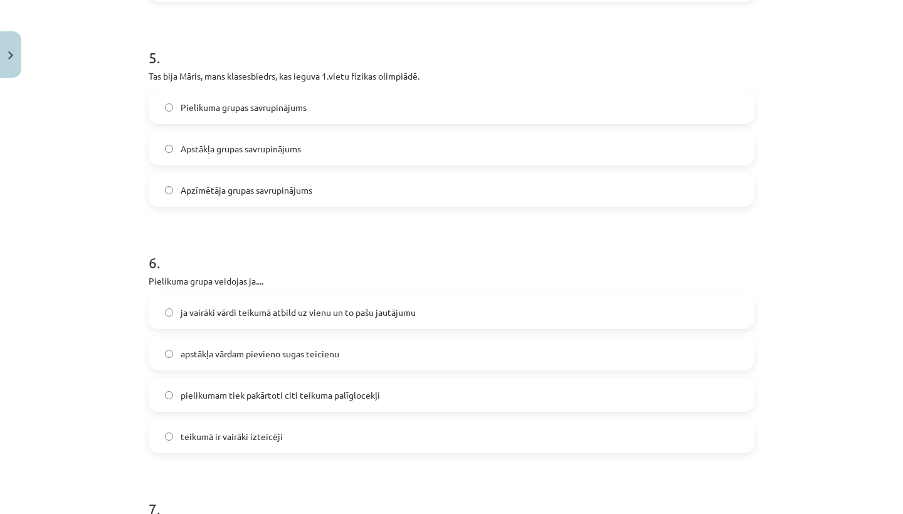
click at [108, 419] on div "Mācību tēma: Latviešu valodas i - 11. klases 3. ieskaites mācību materiāls (a,b…" at bounding box center [451, 257] width 903 height 514
click at [223, 304] on label "ja vairāki vārdi teikumā atbild uz vienu un to pašu jautājumu" at bounding box center [451, 312] width 603 height 31
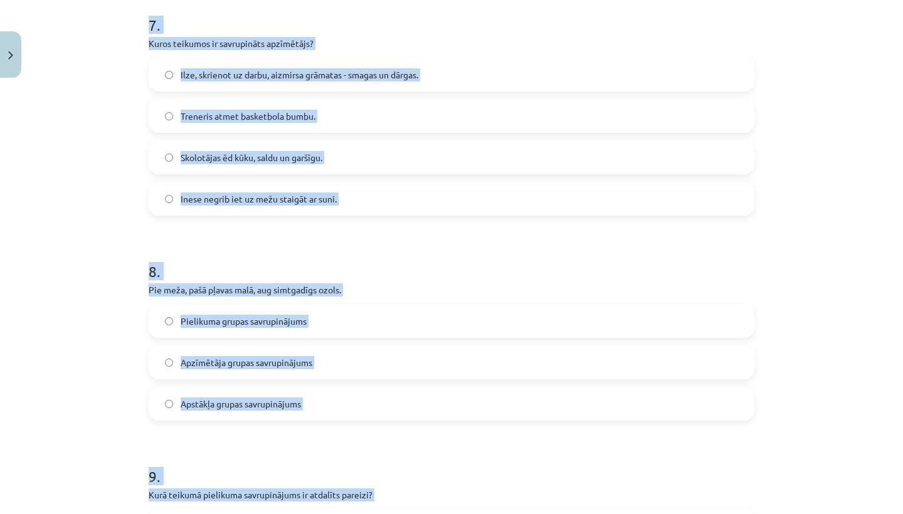
drag, startPoint x: 229, startPoint y: 456, endPoint x: 240, endPoint y: 514, distance: 58.7
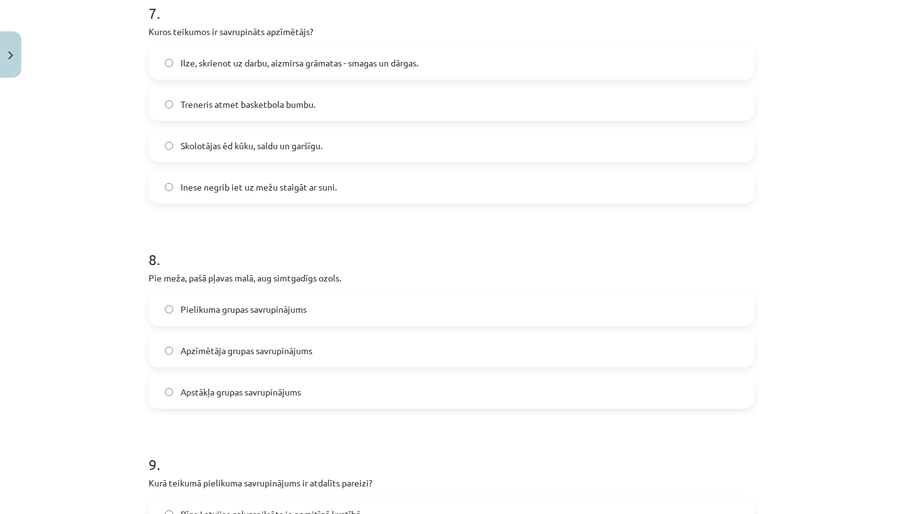
click at [75, 344] on div "Mācību tēma: Latviešu valodas i - 11. klases 3. ieskaites mācību materiāls (a,b…" at bounding box center [451, 257] width 903 height 514
click at [297, 61] on span "Ilze, skrienot uz darbu, aizmirsa grāmatas - smagas un dārgas." at bounding box center [300, 62] width 238 height 13
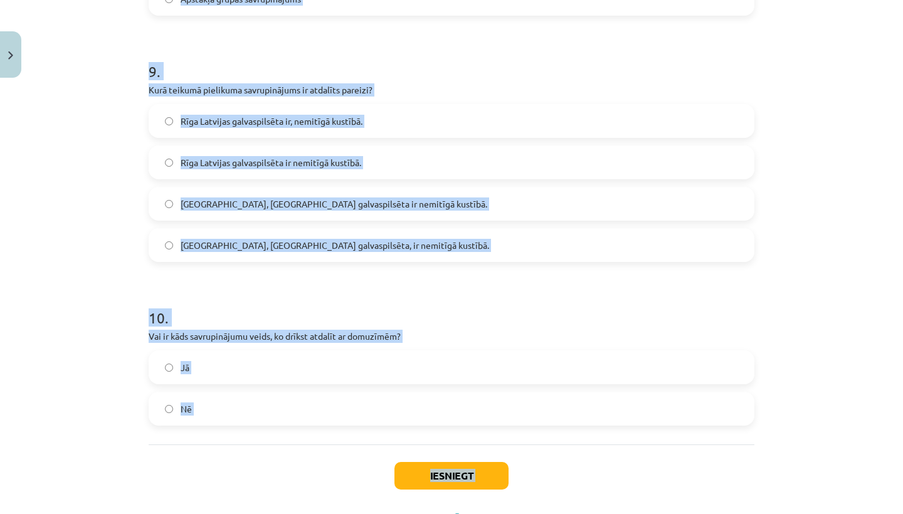
scroll to position [2032, 0]
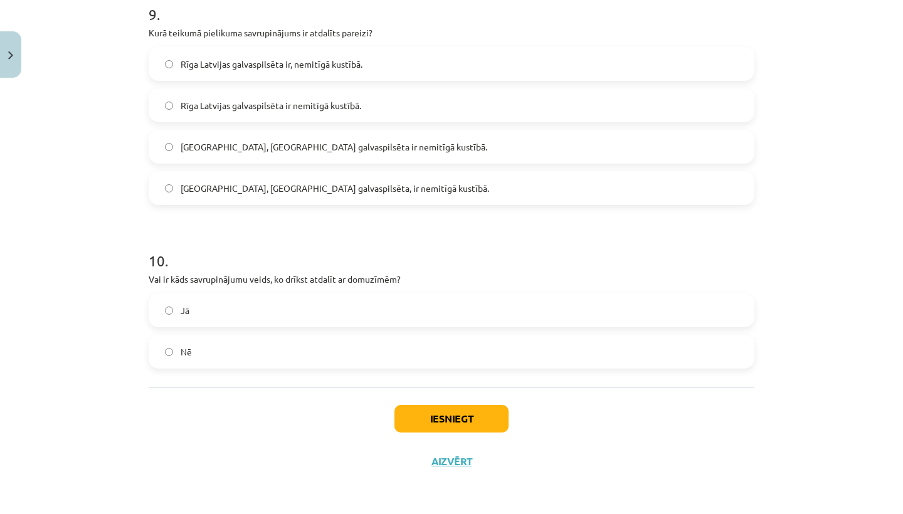
drag, startPoint x: 275, startPoint y: 208, endPoint x: 315, endPoint y: 376, distance: 173.4
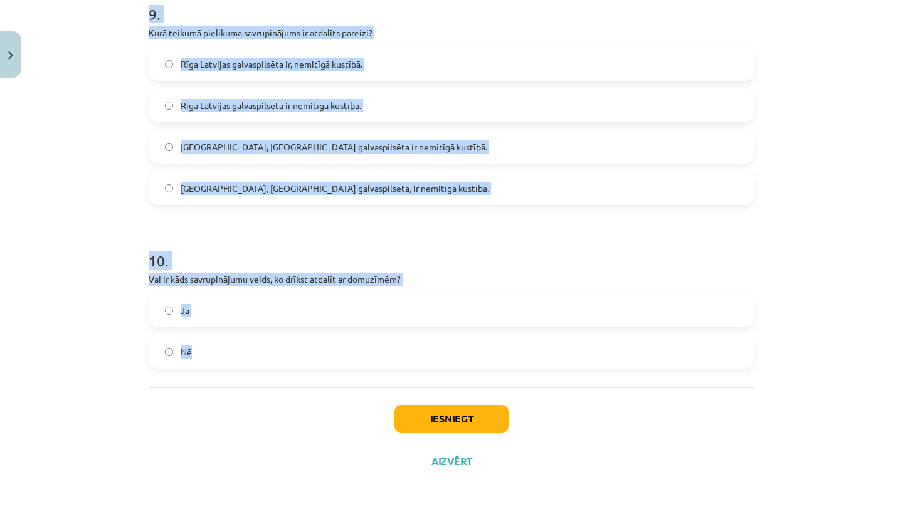
click at [428, 409] on button "Iesniegt" at bounding box center [451, 419] width 114 height 28
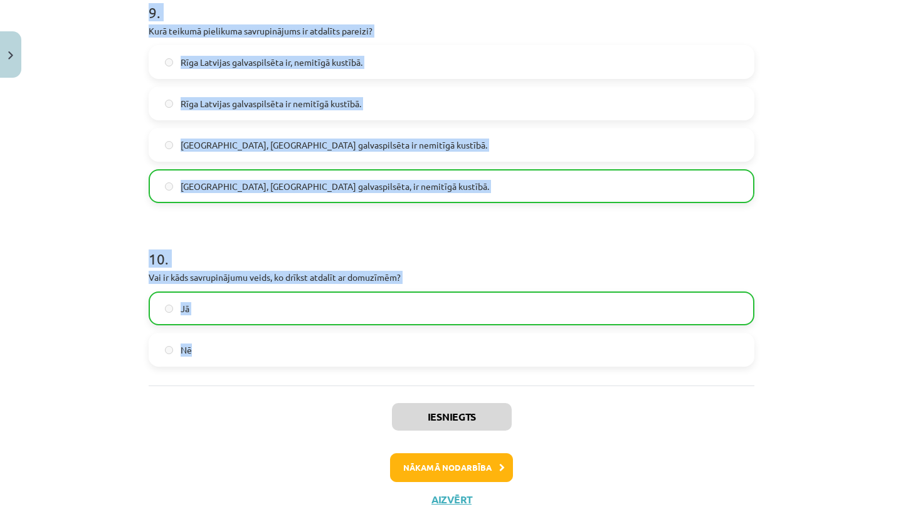
click at [465, 470] on button "Nākamā nodarbība" at bounding box center [451, 467] width 123 height 29
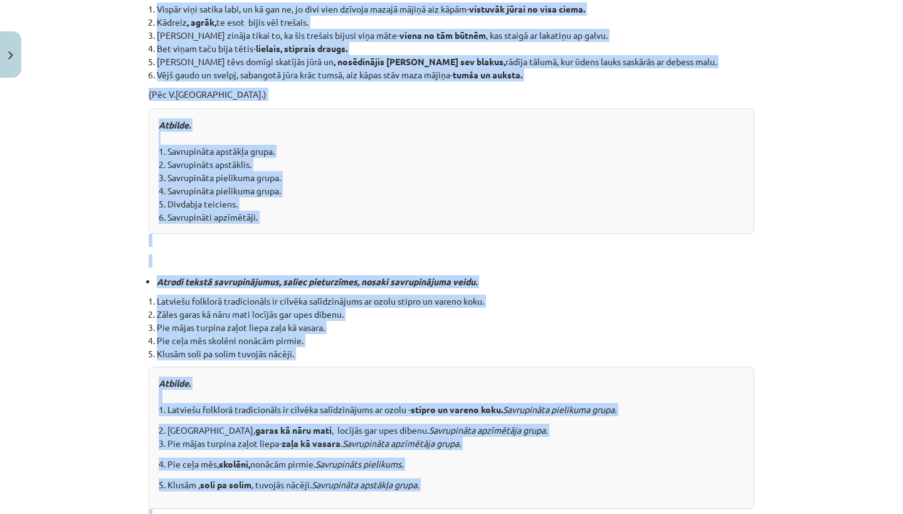
scroll to position [335, 0]
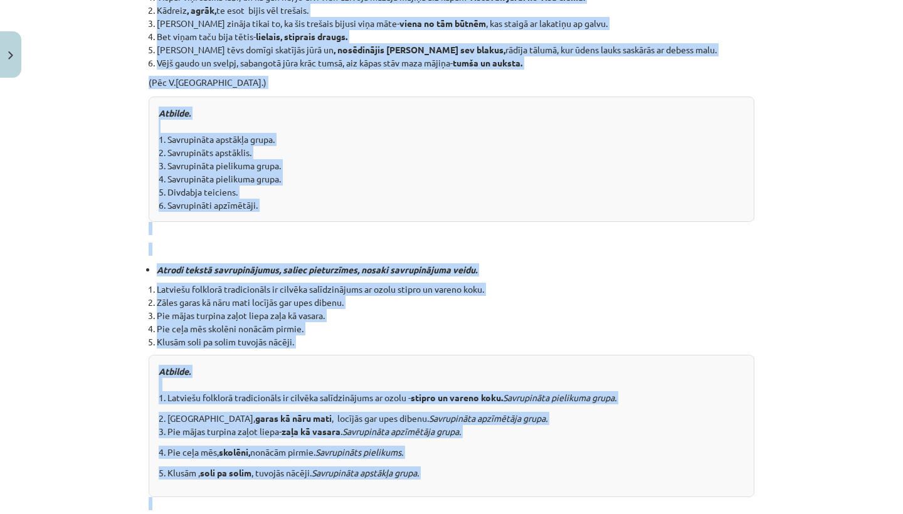
drag, startPoint x: 368, startPoint y: 238, endPoint x: 401, endPoint y: 514, distance: 277.2
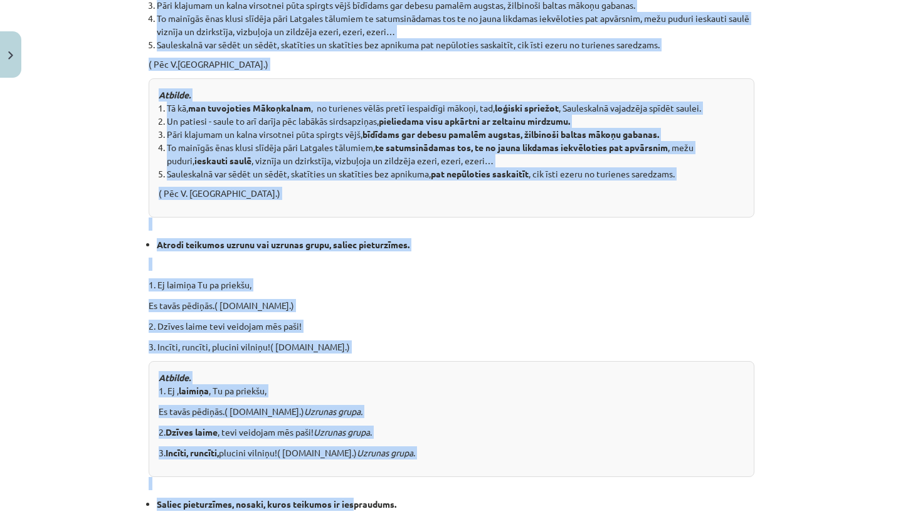
scroll to position [912, 0]
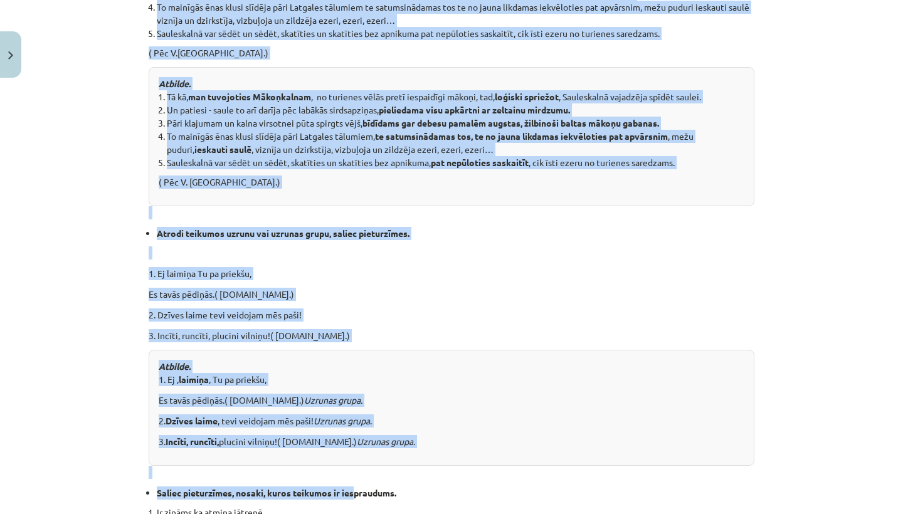
drag, startPoint x: 351, startPoint y: 409, endPoint x: 360, endPoint y: 498, distance: 89.5
click at [360, 498] on div "Vingrinies patstāvīgi Nosakiet, kuri no savrupinājumu veidiem ir izceltās teiku…" at bounding box center [452, 51] width 606 height 1476
drag, startPoint x: 378, startPoint y: 514, endPoint x: 400, endPoint y: 235, distance: 279.3
click at [368, 499] on div "Vingrinies patstāvīgi Nosakiet, kuri no savrupinājumu veidiem ir izceltās teiku…" at bounding box center [452, 51] width 606 height 1476
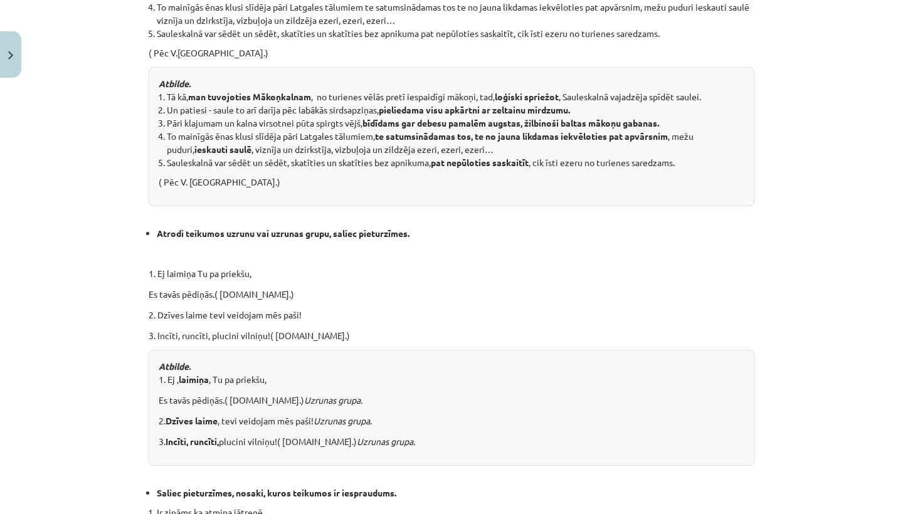
click at [428, 314] on p "2. Dzīves laime tevi veidojam mēs paši!" at bounding box center [452, 314] width 606 height 13
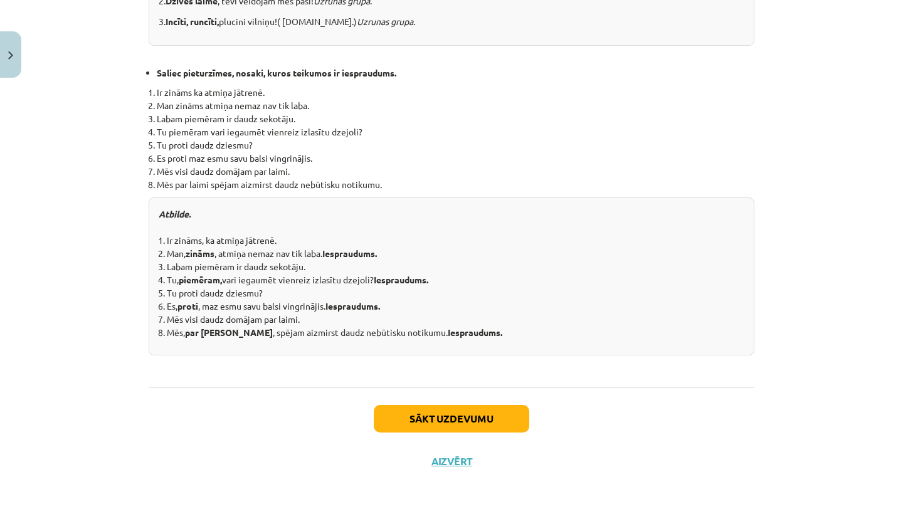
scroll to position [49, 0]
drag, startPoint x: 426, startPoint y: 319, endPoint x: 435, endPoint y: 510, distance: 192.1
click at [437, 510] on div "Mācību tēma: Latviešu valodas i - 11. klases 3. ieskaites mācību materiāls (a,b…" at bounding box center [451, 257] width 903 height 514
click at [450, 417] on button "Sākt uzdevumu" at bounding box center [451, 419] width 155 height 28
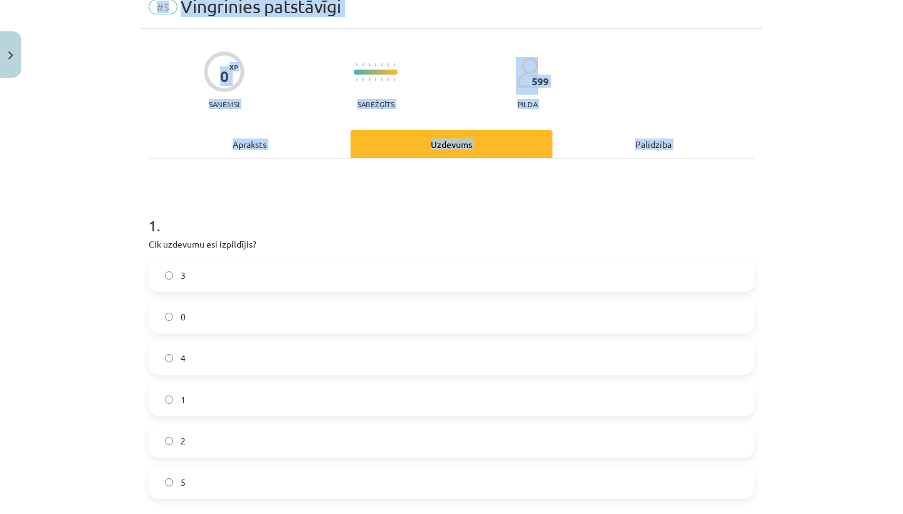
scroll to position [20, 0]
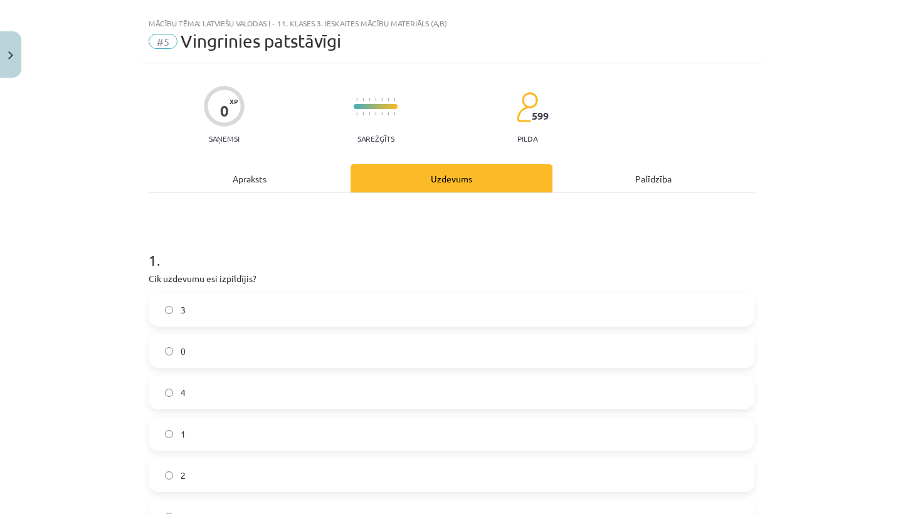
drag, startPoint x: 401, startPoint y: 72, endPoint x: 416, endPoint y: 208, distance: 136.3
click at [416, 208] on div "1 . Cik uzdevumu esi izpildījis? 3 0 4 1 2 5" at bounding box center [452, 372] width 606 height 359
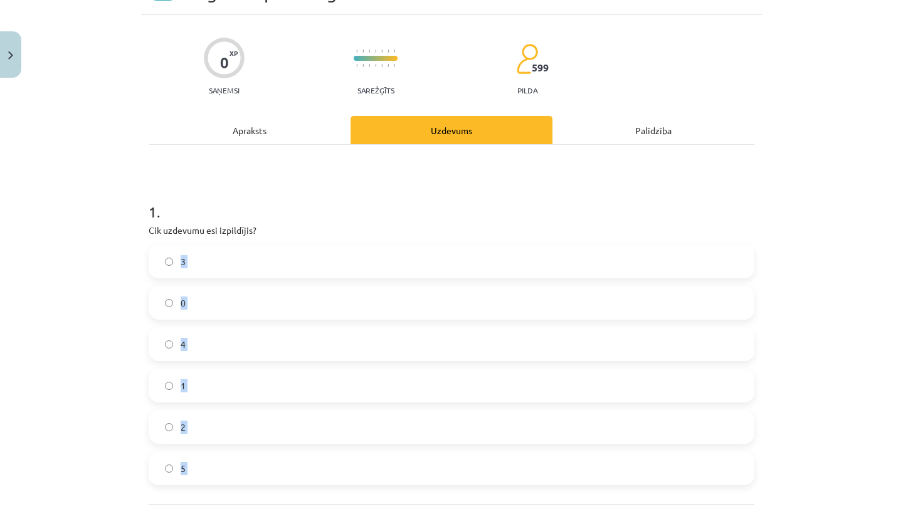
scroll to position [80, 0]
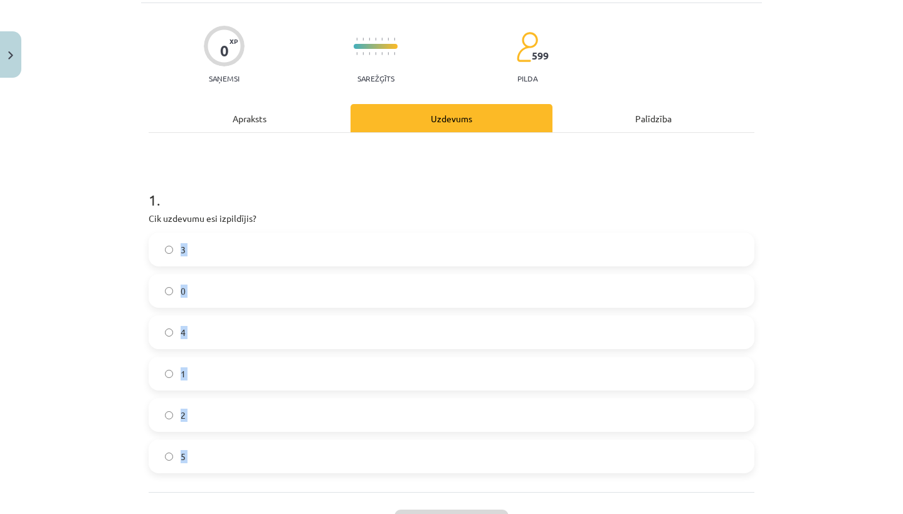
drag, startPoint x: 397, startPoint y: 278, endPoint x: 382, endPoint y: 495, distance: 216.8
click at [382, 495] on div "0 XP Saņemsi Sarežģīts 599 pilda Apraksts Uzdevums Palīdzība 1 . Cik uzdevumu e…" at bounding box center [451, 295] width 621 height 584
click at [315, 244] on label "3" at bounding box center [451, 249] width 603 height 31
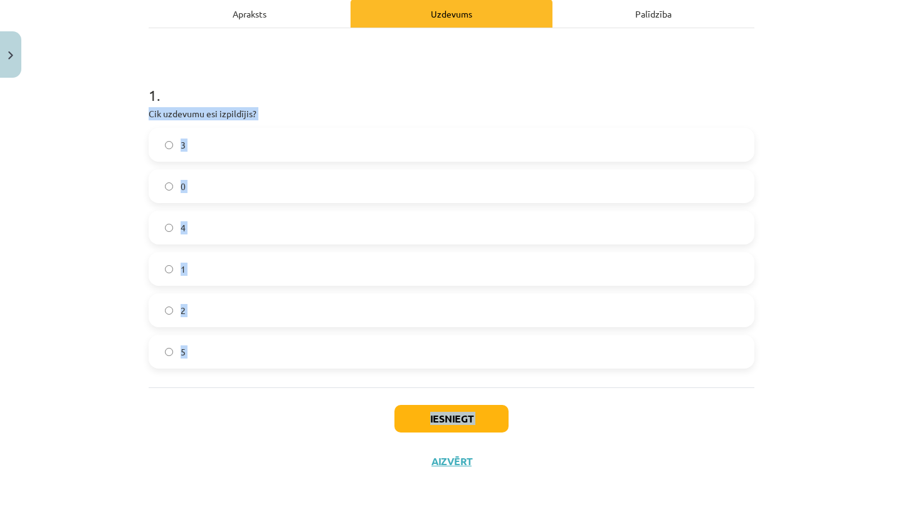
scroll to position [58, 0]
drag, startPoint x: 347, startPoint y: 210, endPoint x: 306, endPoint y: 410, distance: 204.1
click at [302, 422] on div "0 XP Saņemsi Sarežģīts 599 pilda Apraksts Uzdevums Palīdzība 1 . Cik uzdevumu e…" at bounding box center [451, 190] width 621 height 584
click at [413, 412] on button "Iesniegt" at bounding box center [451, 419] width 114 height 28
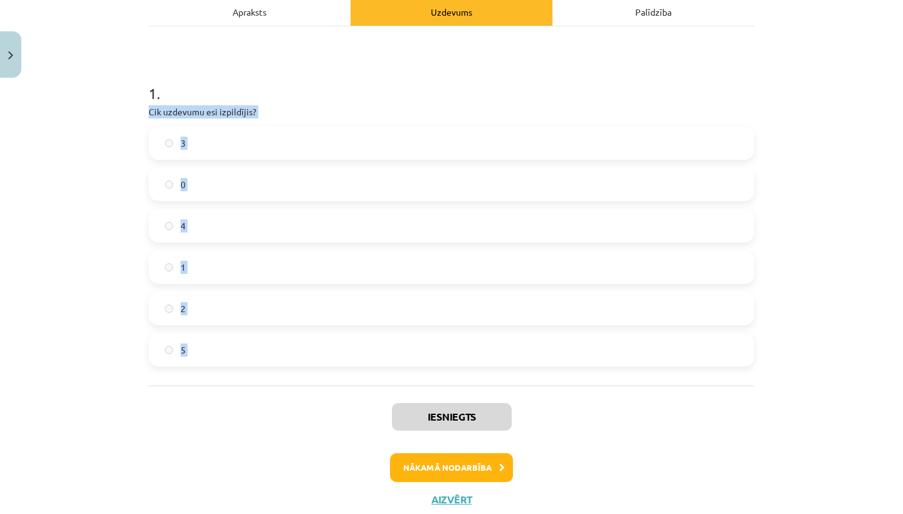
click at [441, 465] on button "Nākamā nodarbība" at bounding box center [451, 467] width 123 height 29
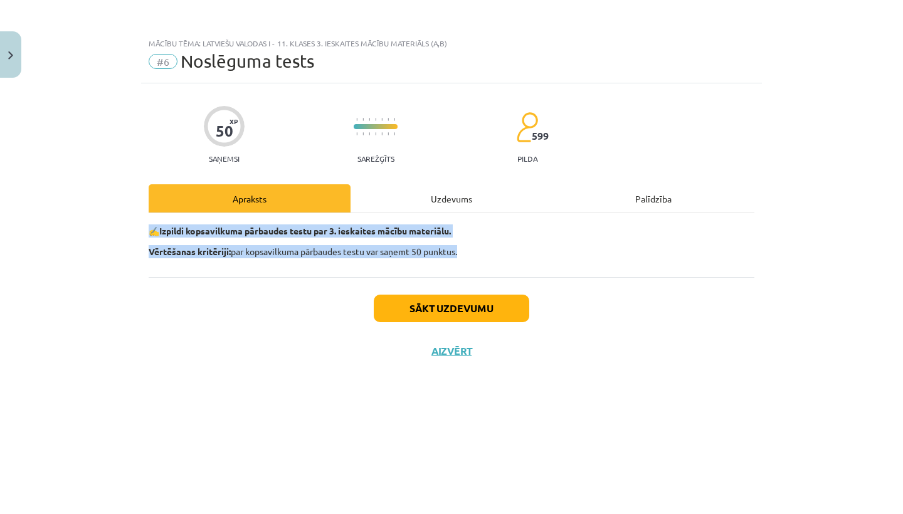
click at [453, 354] on button "Aizvērt" at bounding box center [452, 351] width 48 height 13
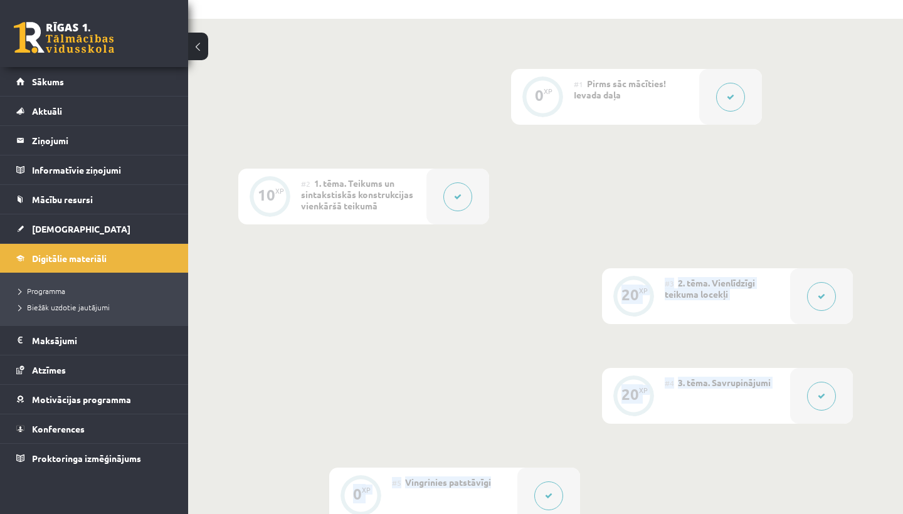
scroll to position [303, 0]
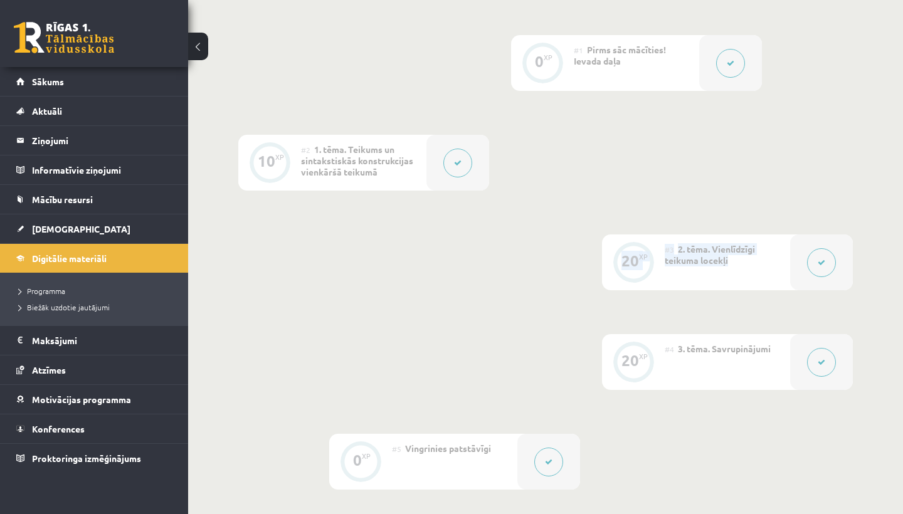
drag, startPoint x: 445, startPoint y: 339, endPoint x: 384, endPoint y: 363, distance: 65.6
click at [384, 363] on div "0 XP #1 Pirms sāc mācīties! Ievada daļa 10 XP #2 1. tēma. Teikums un sintakstis…" at bounding box center [545, 362] width 614 height 654
click at [720, 341] on div "#4 3. tēma. Savrupinājumi" at bounding box center [727, 362] width 125 height 56
click at [727, 346] on span "3. tēma. Savrupinājumi" at bounding box center [724, 348] width 93 height 11
click at [802, 360] on div at bounding box center [821, 362] width 63 height 56
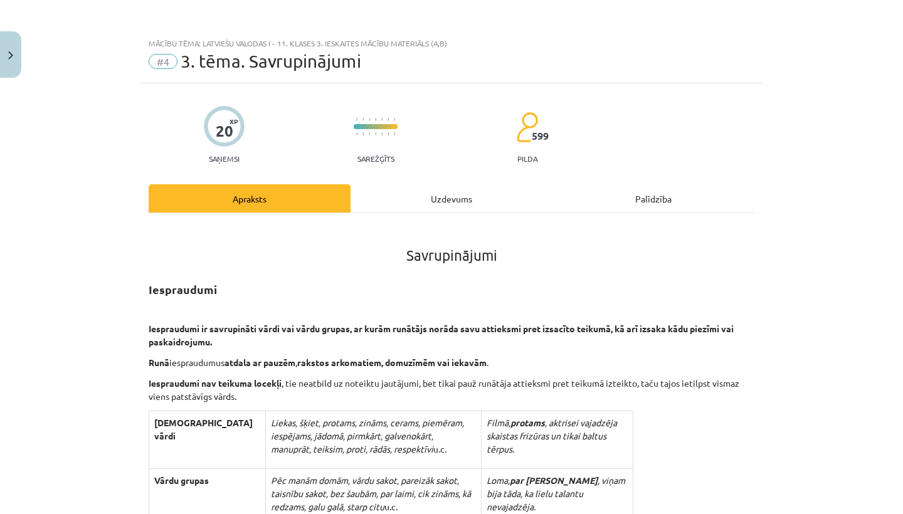
click at [478, 204] on div "Uzdevums" at bounding box center [451, 198] width 202 height 28
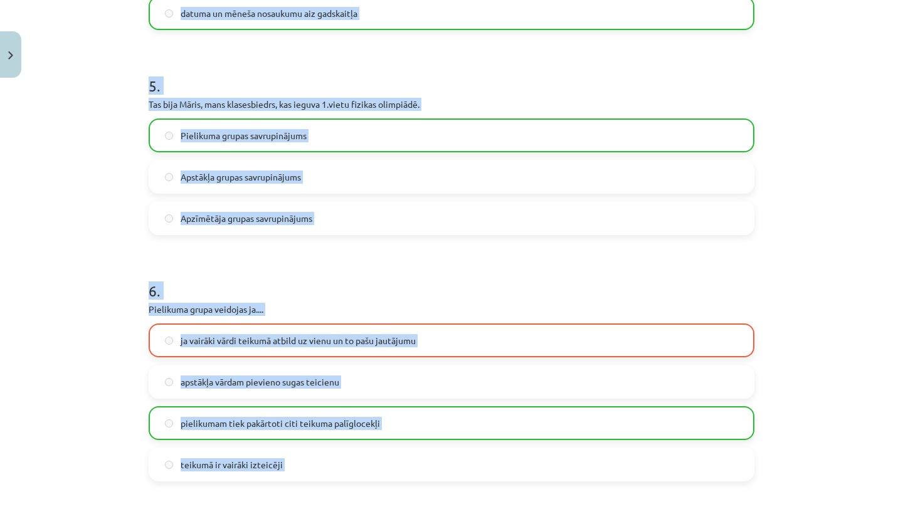
scroll to position [1063, 0]
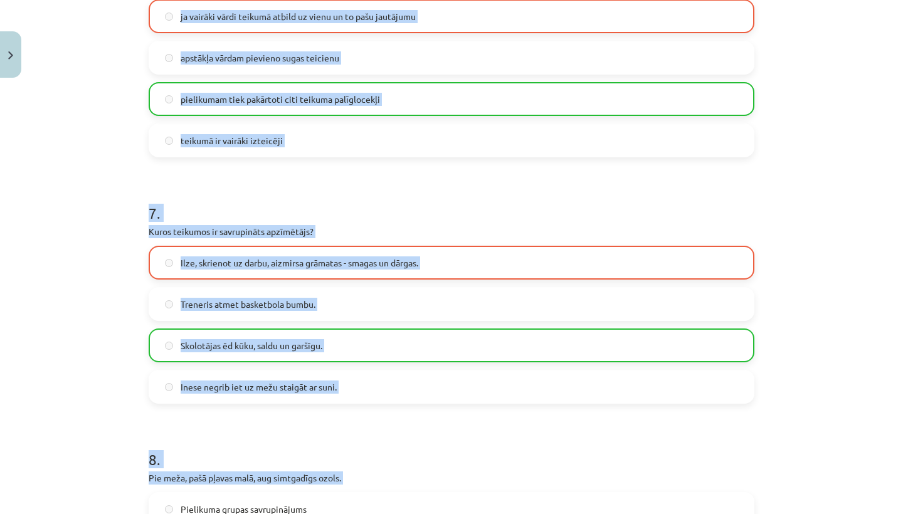
drag, startPoint x: 478, startPoint y: 204, endPoint x: 409, endPoint y: 512, distance: 316.1
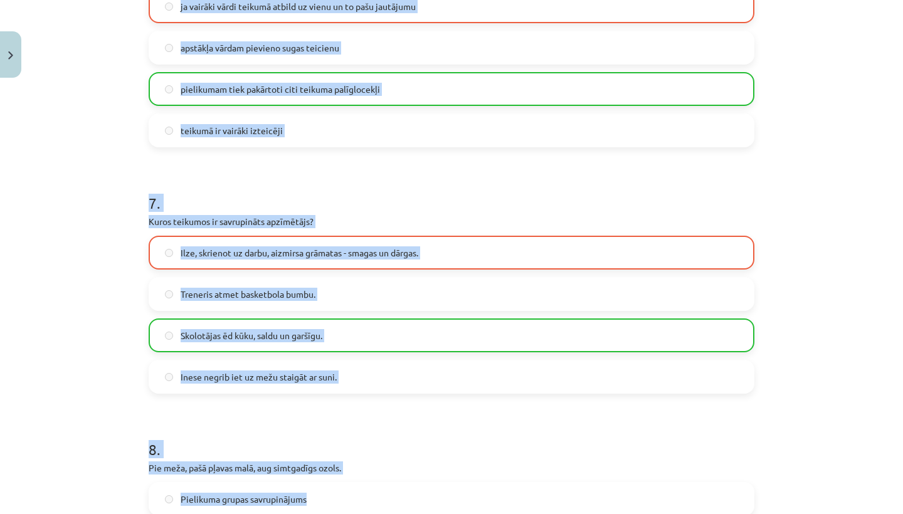
click at [383, 440] on h1 "8 ." at bounding box center [452, 438] width 606 height 39
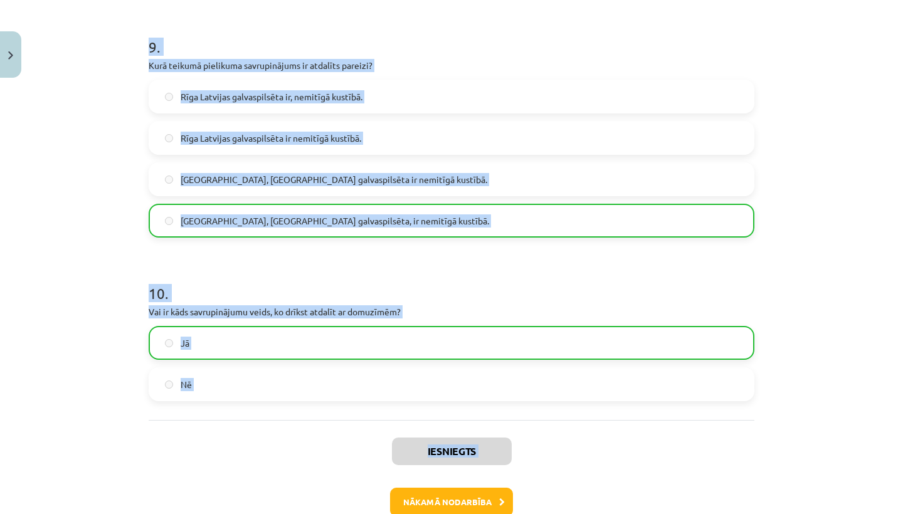
scroll to position [2033, 0]
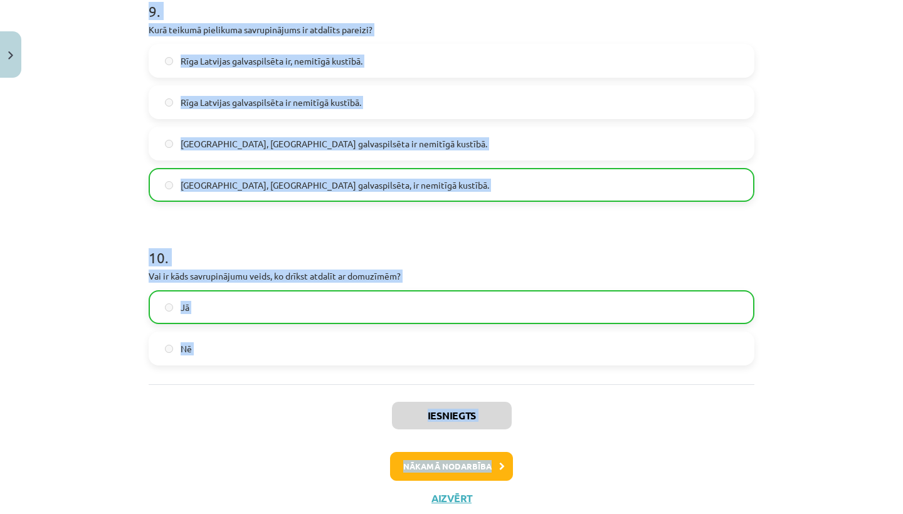
drag, startPoint x: 383, startPoint y: 440, endPoint x: 397, endPoint y: 514, distance: 75.3
click at [451, 493] on button "Aizvērt" at bounding box center [452, 498] width 48 height 13
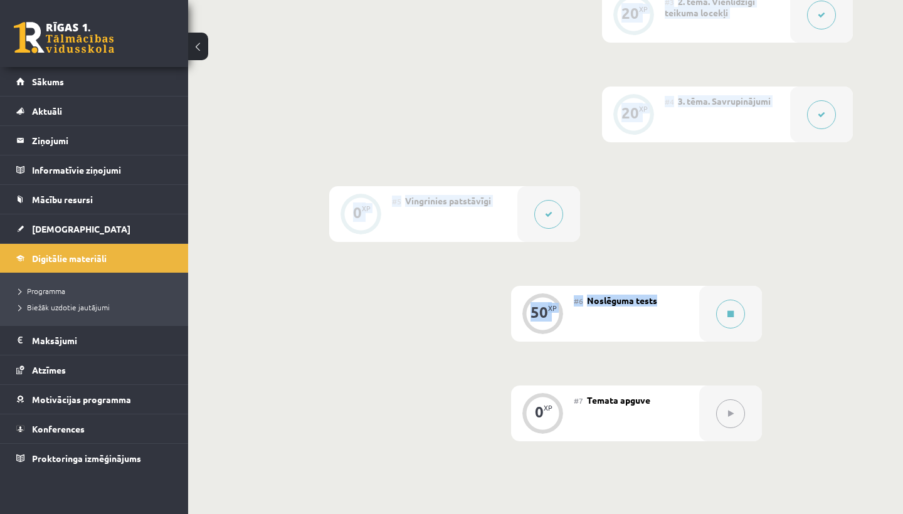
scroll to position [567, 0]
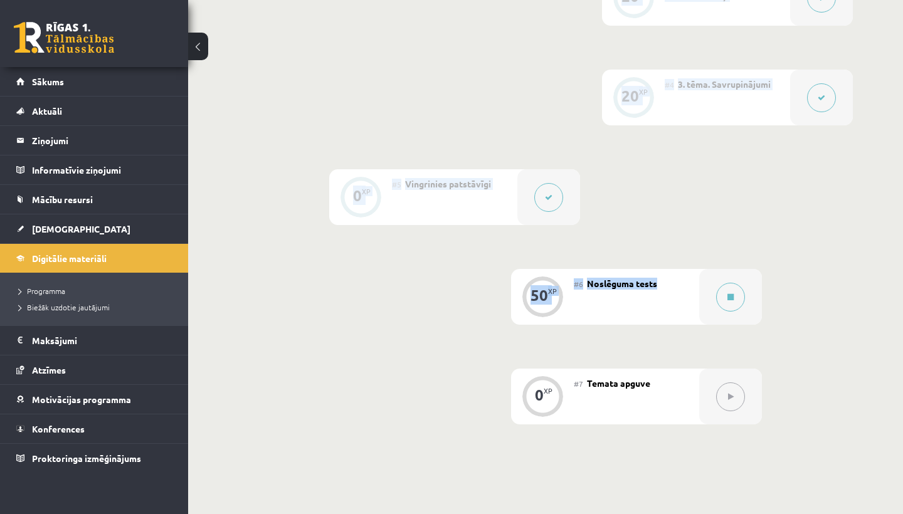
drag, startPoint x: 551, startPoint y: 279, endPoint x: 544, endPoint y: 498, distance: 219.6
click at [544, 498] on div "0 XP #1 Pirms sāc mācīties! Ievada daļa 10 XP #2 1. tēma. Teikums un sintakstis…" at bounding box center [545, 119] width 715 height 798
click at [727, 298] on icon at bounding box center [730, 297] width 6 height 8
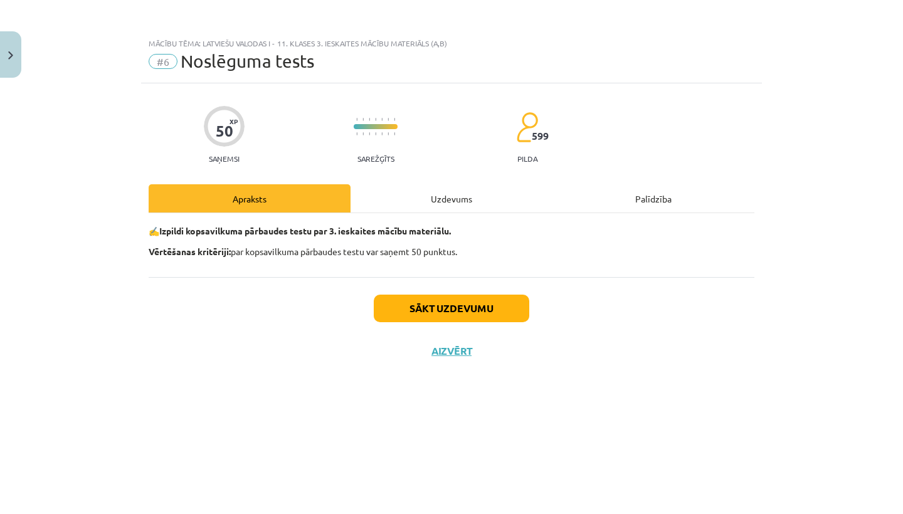
click at [481, 306] on button "Sākt uzdevumu" at bounding box center [451, 309] width 155 height 28
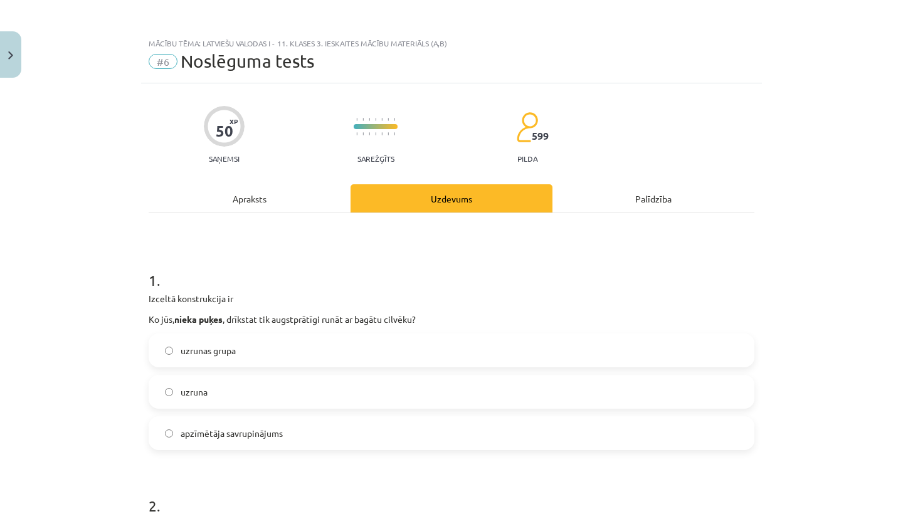
click at [405, 435] on label "apzīmētāja savrupinājums" at bounding box center [451, 433] width 603 height 31
click at [404, 513] on h1 "2 ." at bounding box center [452, 494] width 606 height 39
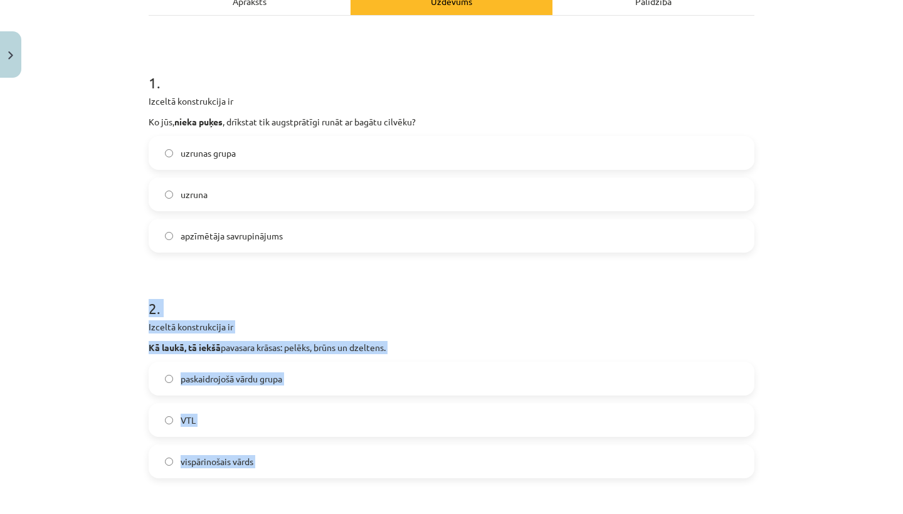
scroll to position [213, 0]
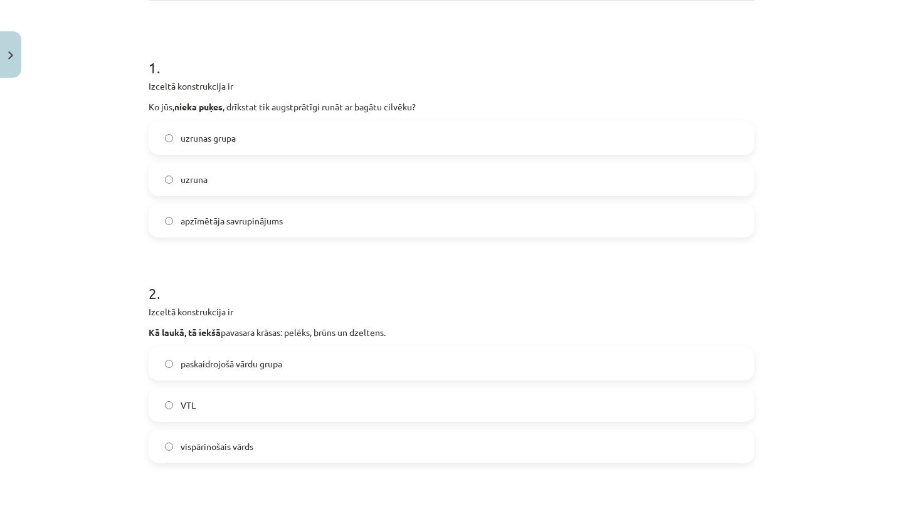
drag, startPoint x: 405, startPoint y: 474, endPoint x: 428, endPoint y: 275, distance: 200.7
click at [377, 377] on label "paskaidrojošā vārdu grupa" at bounding box center [451, 363] width 603 height 31
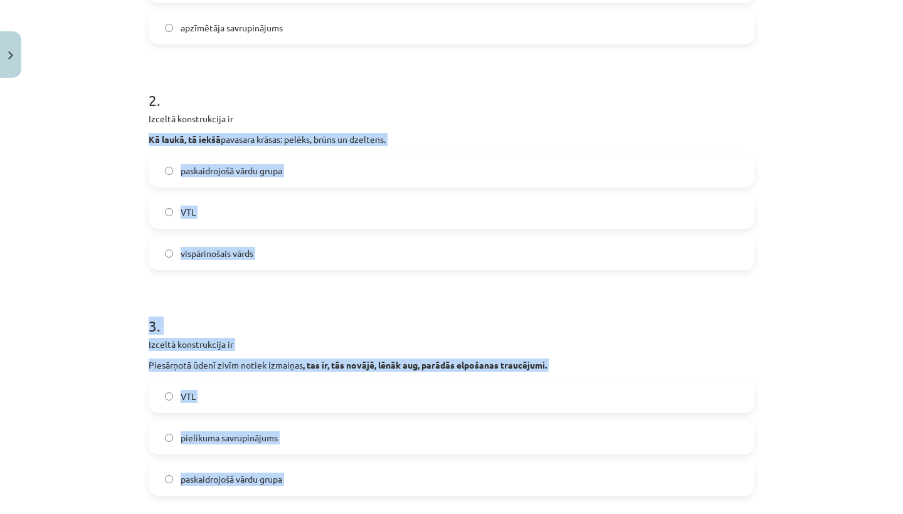
scroll to position [420, 0]
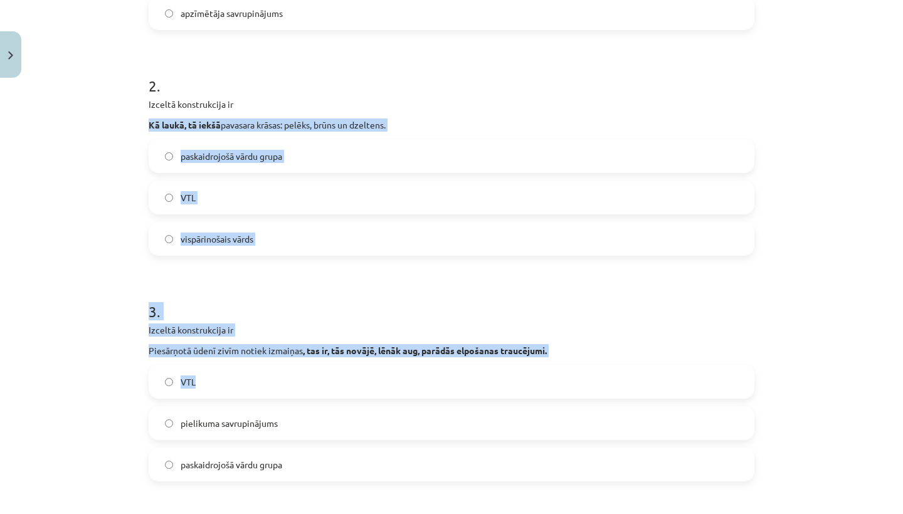
drag, startPoint x: 356, startPoint y: 318, endPoint x: 347, endPoint y: 367, distance: 49.7
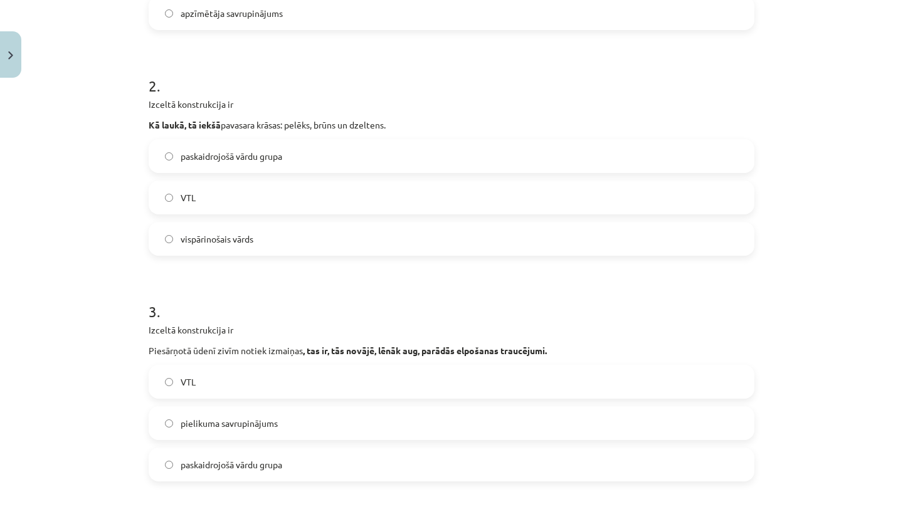
click at [347, 304] on h1 "3 ." at bounding box center [452, 300] width 606 height 39
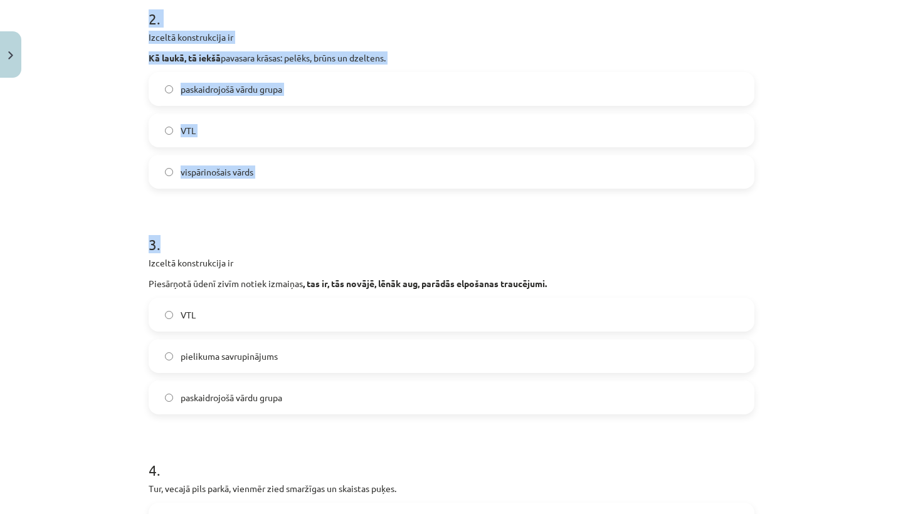
scroll to position [403, 0]
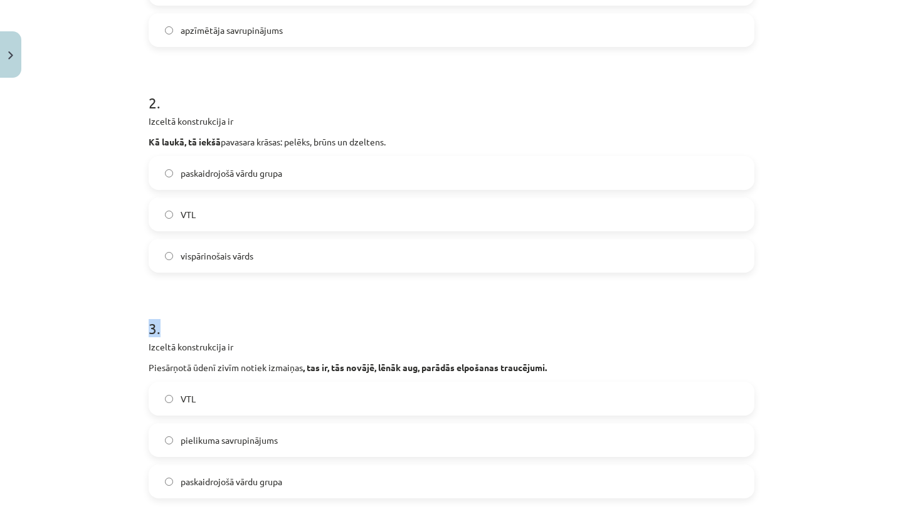
drag, startPoint x: 349, startPoint y: 305, endPoint x: 446, endPoint y: 277, distance: 100.8
click at [441, 391] on label "VTL" at bounding box center [451, 398] width 603 height 31
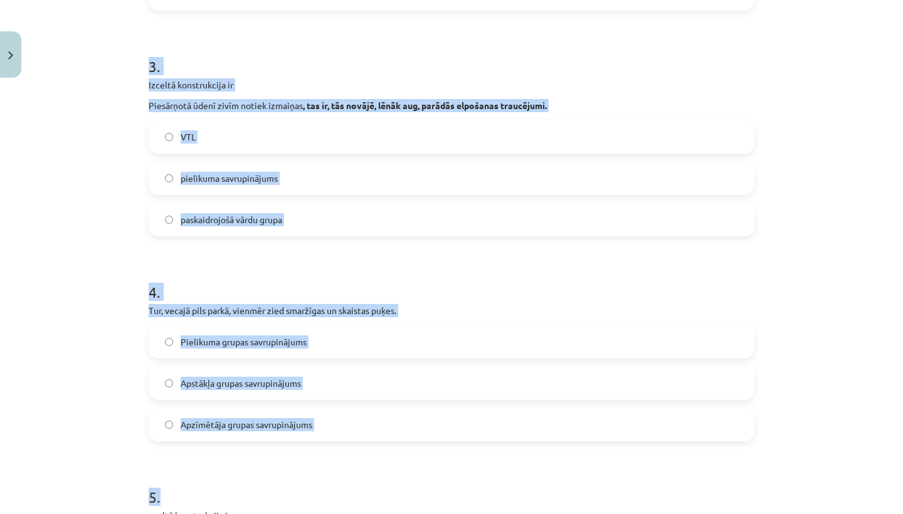
scroll to position [677, 0]
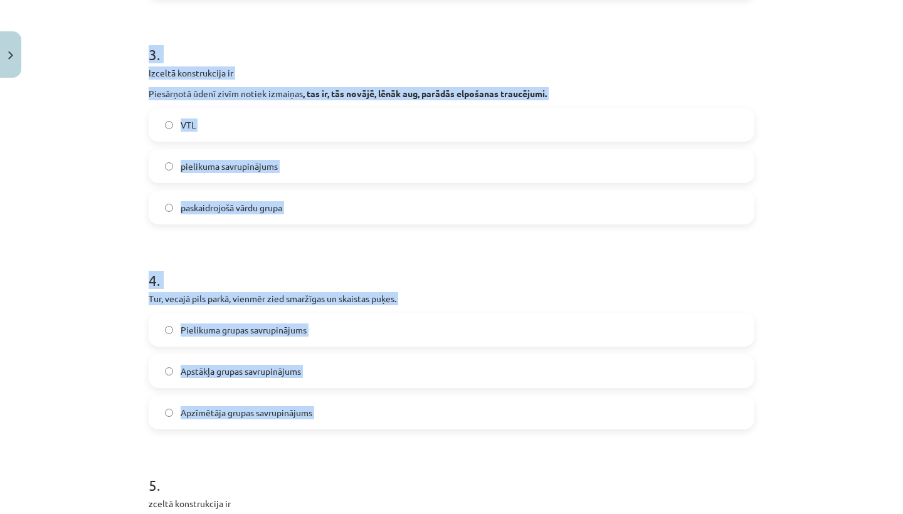
drag, startPoint x: 556, startPoint y: 312, endPoint x: 535, endPoint y: 442, distance: 131.3
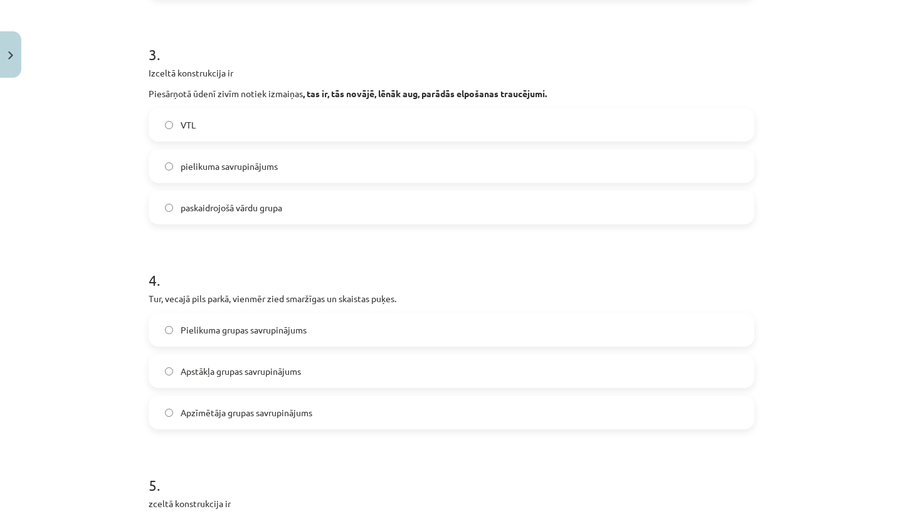
click at [400, 360] on label "Apstākļa grupas savrupinājums" at bounding box center [451, 371] width 603 height 31
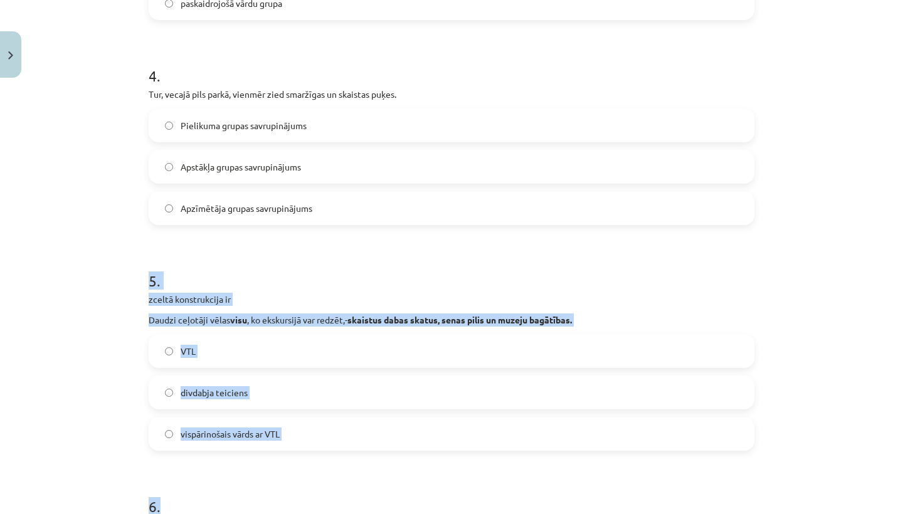
scroll to position [883, 0]
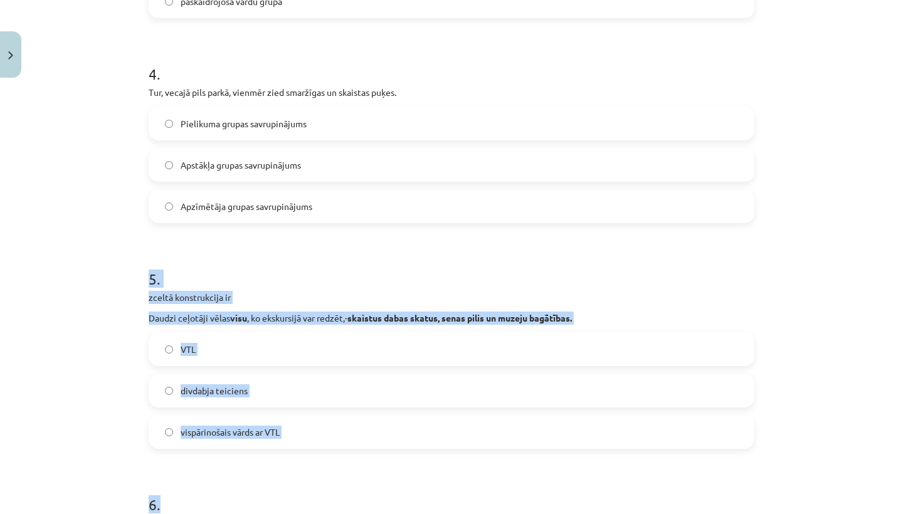
drag, startPoint x: 376, startPoint y: 470, endPoint x: 376, endPoint y: 497, distance: 27.6
click at [375, 498] on form "1 . Izceltā konstrukcija ir Ko jūs, nieka puķes , drīkstat tik augstprātīgi run…" at bounding box center [452, 471] width 606 height 2211
click at [372, 488] on h1 "6 ." at bounding box center [452, 493] width 606 height 39
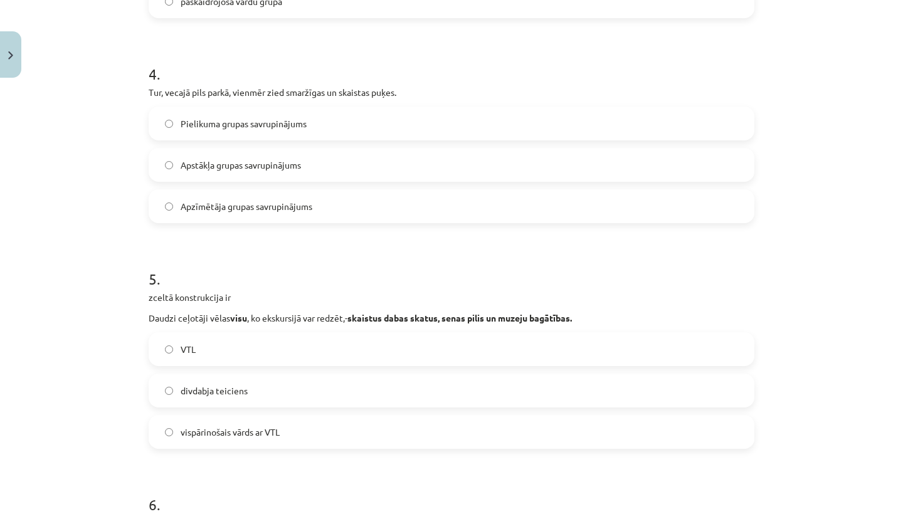
click at [275, 360] on label "VTL" at bounding box center [451, 349] width 603 height 31
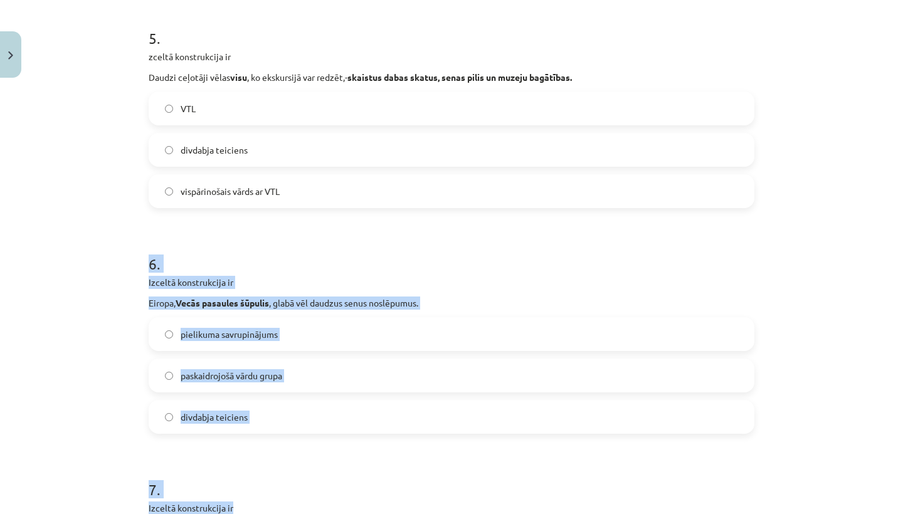
scroll to position [1135, 0]
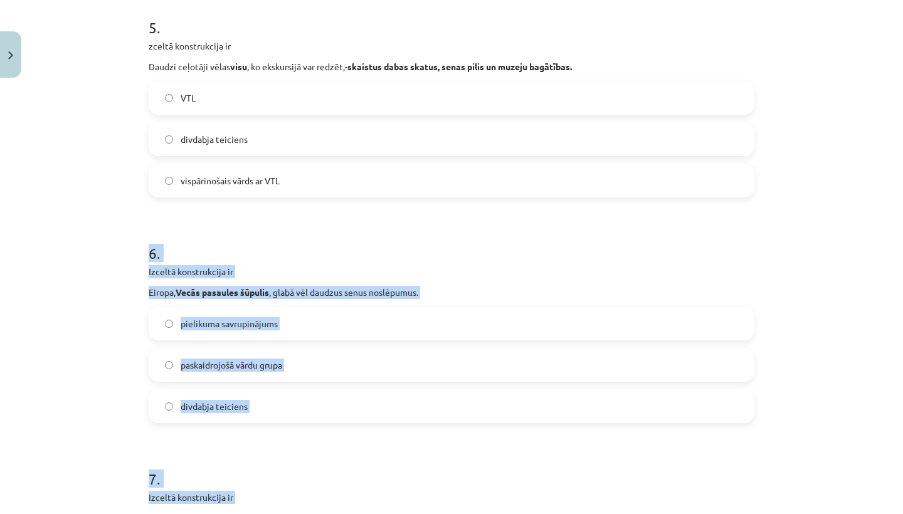
drag, startPoint x: 309, startPoint y: 475, endPoint x: 319, endPoint y: 506, distance: 32.1
click at [319, 506] on form "1 . Izceltā konstrukcija ir Ko jūs, nieka puķes , drīkstat tik augstprātīgi run…" at bounding box center [452, 220] width 606 height 2211
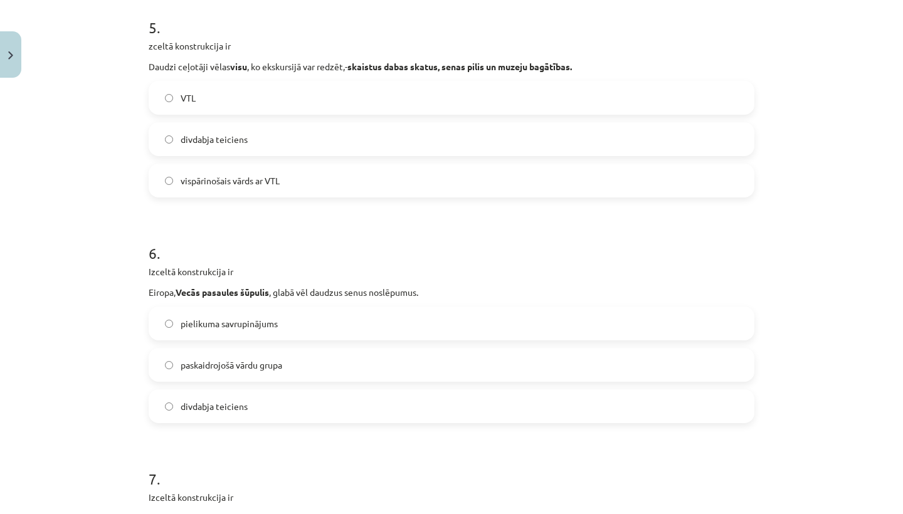
click at [72, 404] on div "Mācību tēma: Latviešu valodas i - 11. klases 3. ieskaites mācību materiāls (a,b…" at bounding box center [451, 257] width 903 height 514
click at [199, 330] on label "pielikuma savrupinājums" at bounding box center [451, 323] width 603 height 31
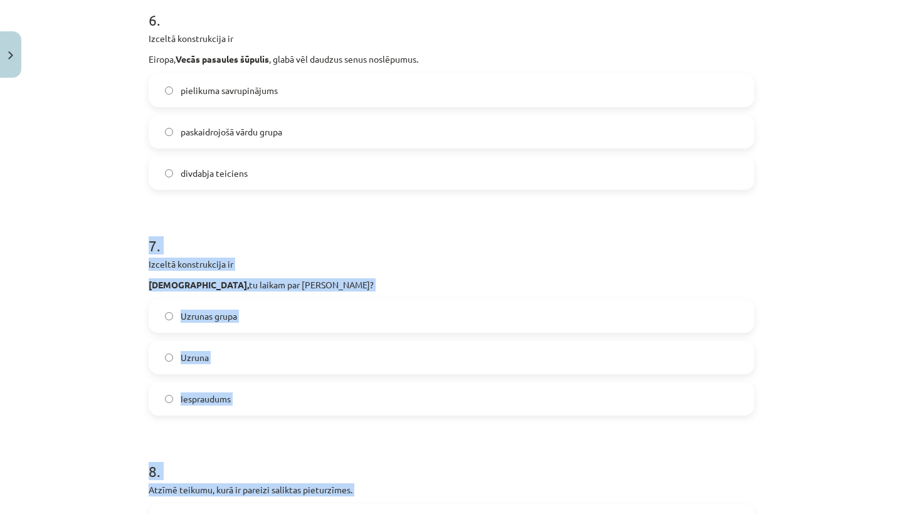
scroll to position [1428, 0]
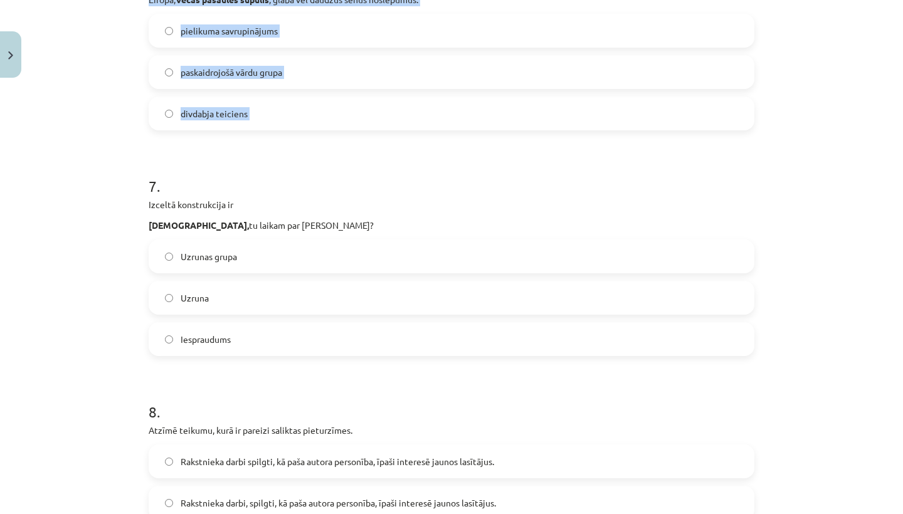
drag, startPoint x: 204, startPoint y: 449, endPoint x: 98, endPoint y: 350, distance: 144.2
click at [98, 350] on div "Mācību tēma: Latviešu valodas i - 11. klases 3. ieskaites mācību materiāls (a,b…" at bounding box center [451, 257] width 903 height 514
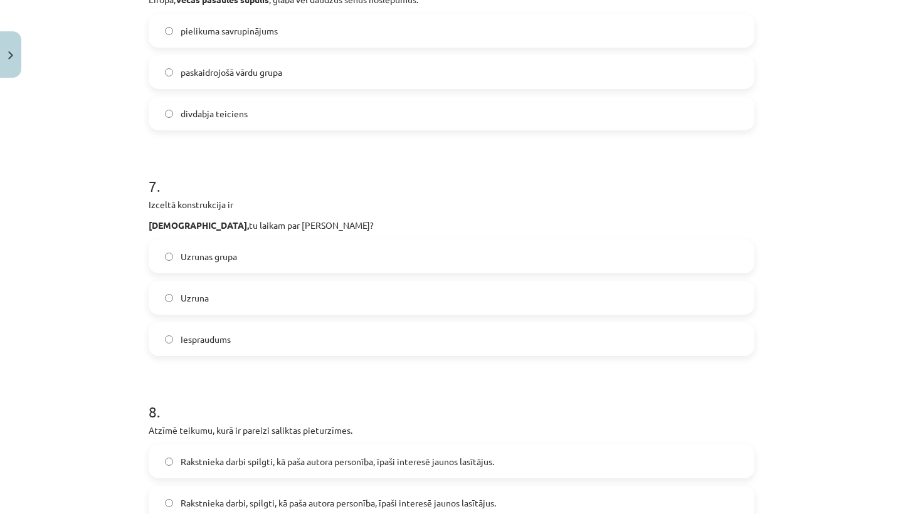
click at [203, 339] on span "Iespraudums" at bounding box center [206, 339] width 50 height 13
click at [186, 287] on label "Uzruna" at bounding box center [451, 297] width 603 height 31
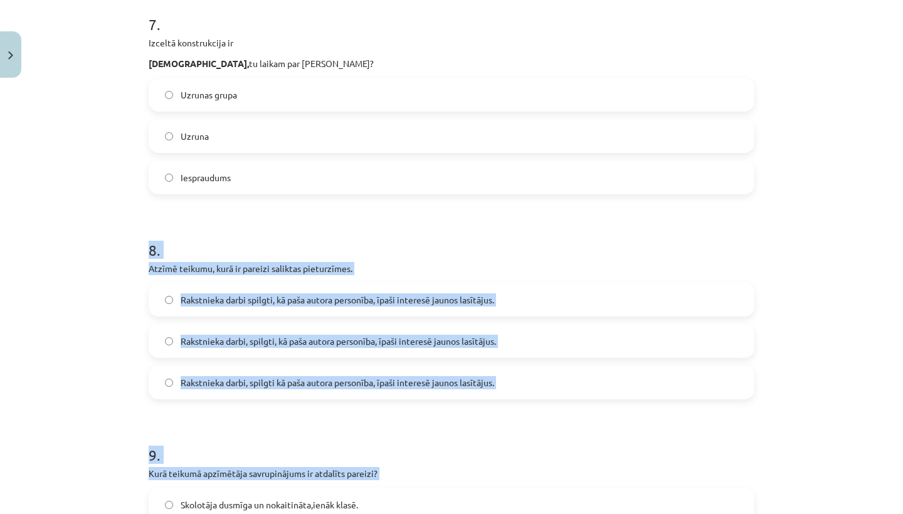
scroll to position [1589, 0]
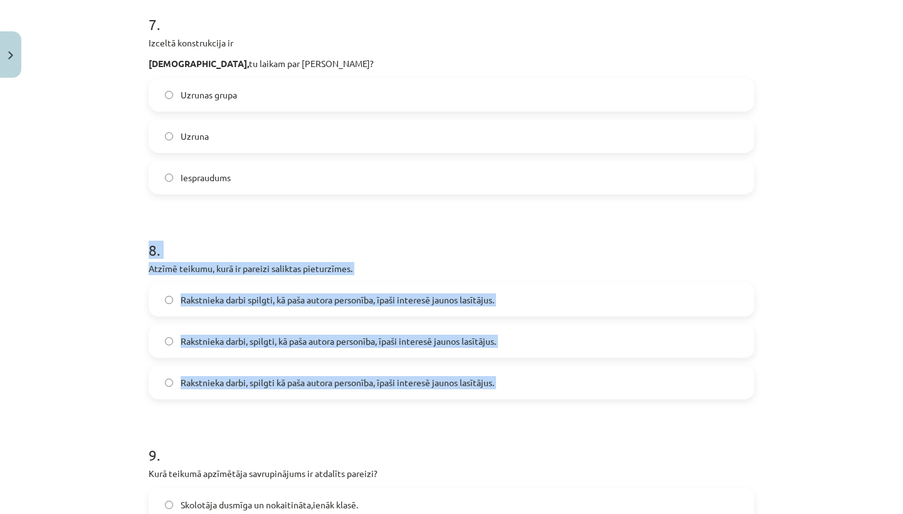
drag, startPoint x: 253, startPoint y: 388, endPoint x: 281, endPoint y: 407, distance: 33.4
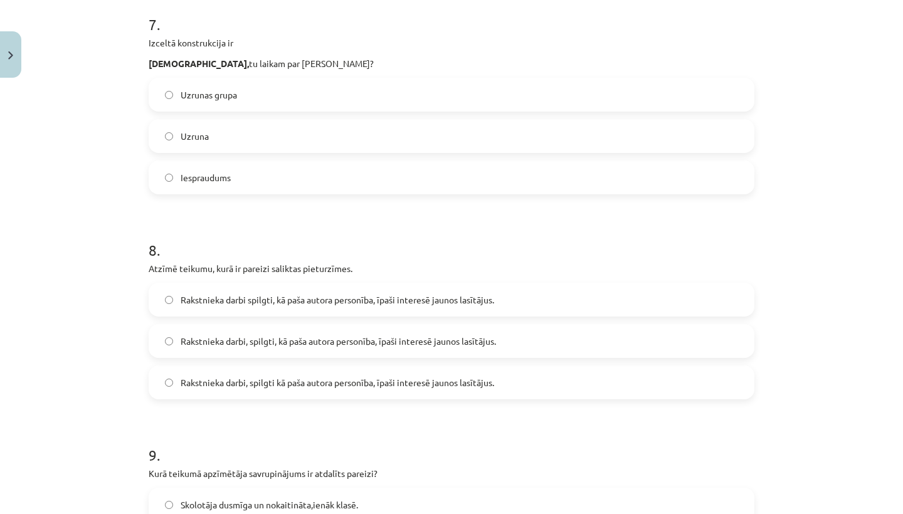
click at [282, 389] on label "Rakstnieka darbi, spilgti kā paša autora personība, īpaši interesē jaunos lasīt…" at bounding box center [451, 382] width 603 height 31
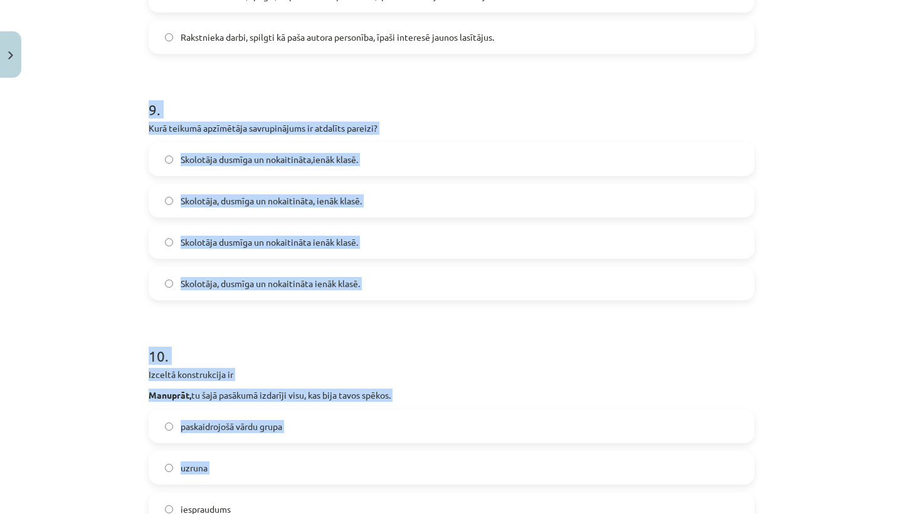
scroll to position [1959, 0]
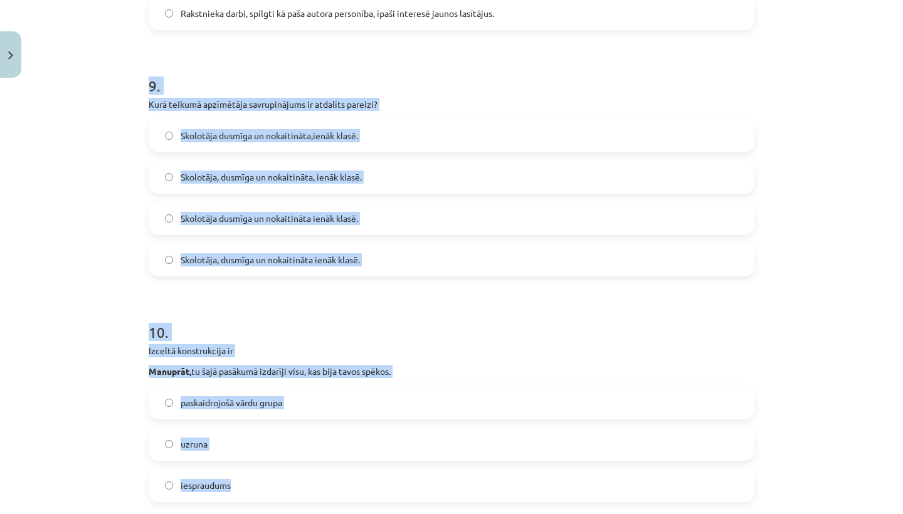
drag, startPoint x: 312, startPoint y: 418, endPoint x: 324, endPoint y: 505, distance: 88.0
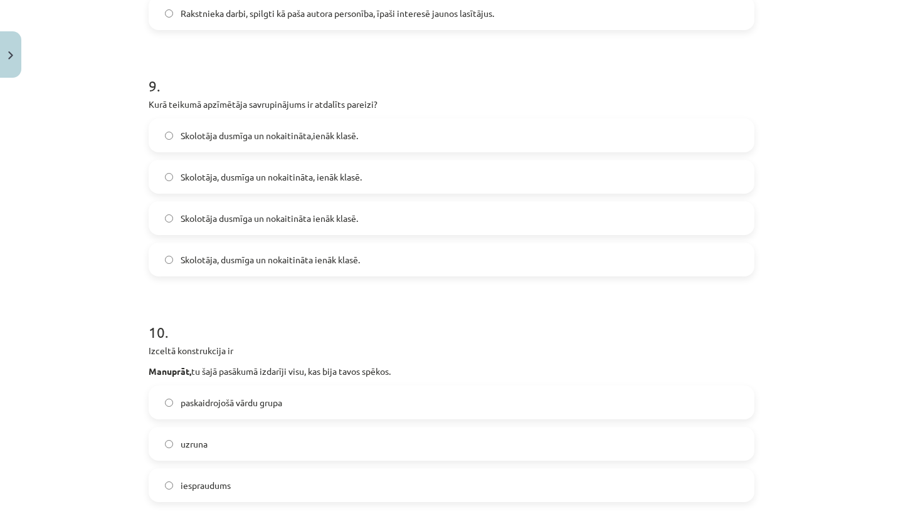
click at [58, 297] on div "Mācību tēma: Latviešu valodas i - 11. klases 3. ieskaites mācību materiāls (a,b…" at bounding box center [451, 257] width 903 height 514
click at [203, 177] on span "Skolotāja, dusmīga un nokaitināta, ienāk klasē." at bounding box center [271, 177] width 181 height 13
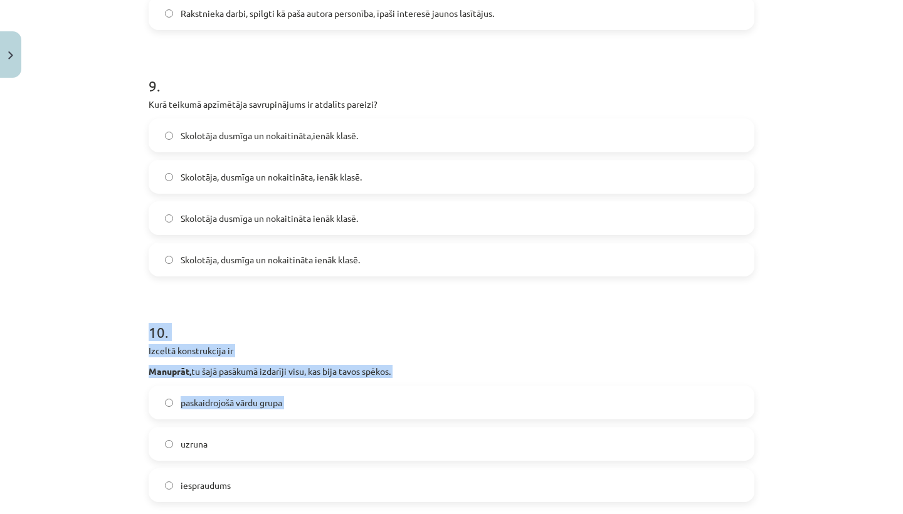
drag, startPoint x: 199, startPoint y: 322, endPoint x: 194, endPoint y: 421, distance: 99.9
click at [194, 421] on div "10 . Izceltā konstrukcija ir Manuprāt, tu šajā pasākumā izdarīji visu, kas bija…" at bounding box center [452, 402] width 606 height 201
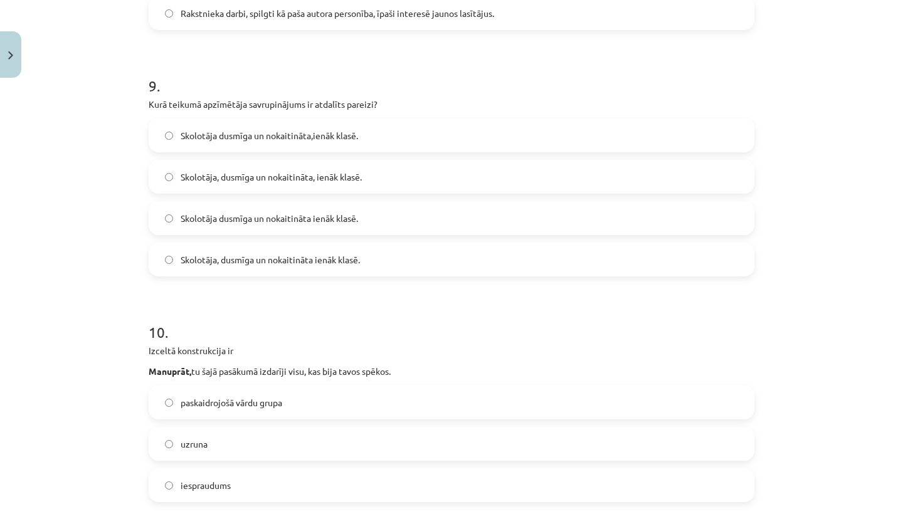
click at [107, 451] on div "Mācību tēma: Latviešu valodas i - 11. klases 3. ieskaites mācību materiāls (a,b…" at bounding box center [451, 257] width 903 height 514
click at [242, 403] on span "paskaidrojošā vārdu grupa" at bounding box center [232, 402] width 102 height 13
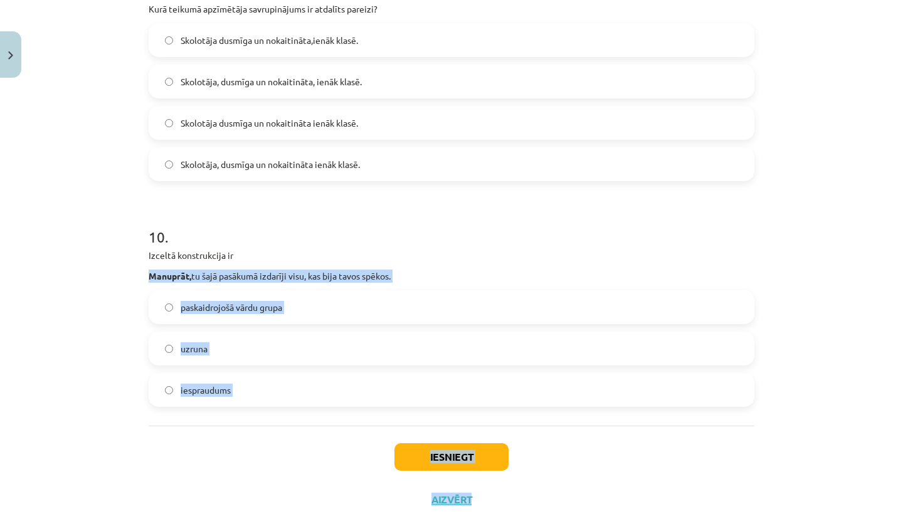
scroll to position [2075, 0]
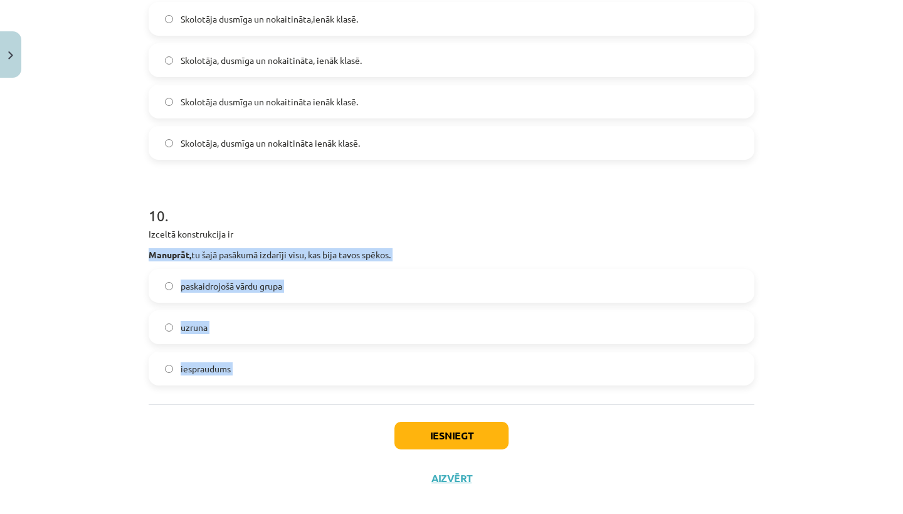
drag, startPoint x: 315, startPoint y: 345, endPoint x: 418, endPoint y: 408, distance: 120.4
click at [418, 436] on button "Iesniegt" at bounding box center [451, 436] width 114 height 28
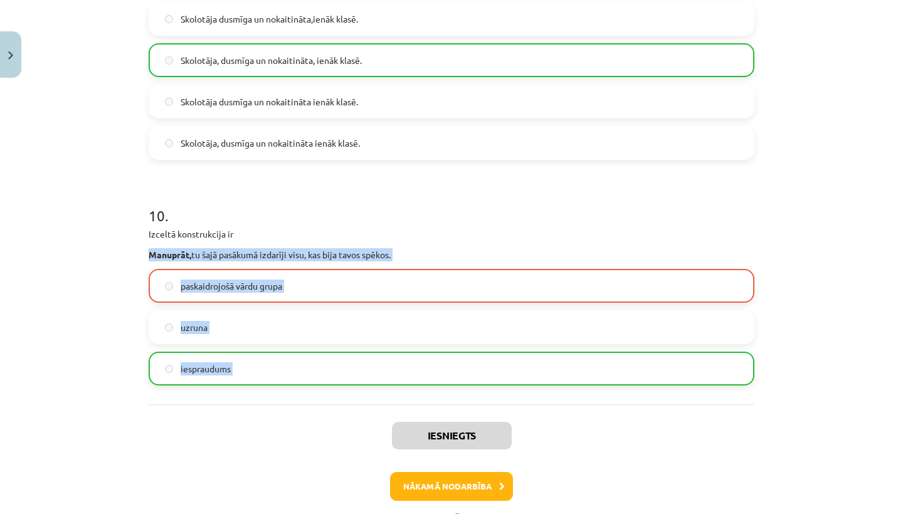
click at [436, 491] on button "Nākamā nodarbība" at bounding box center [451, 486] width 123 height 29
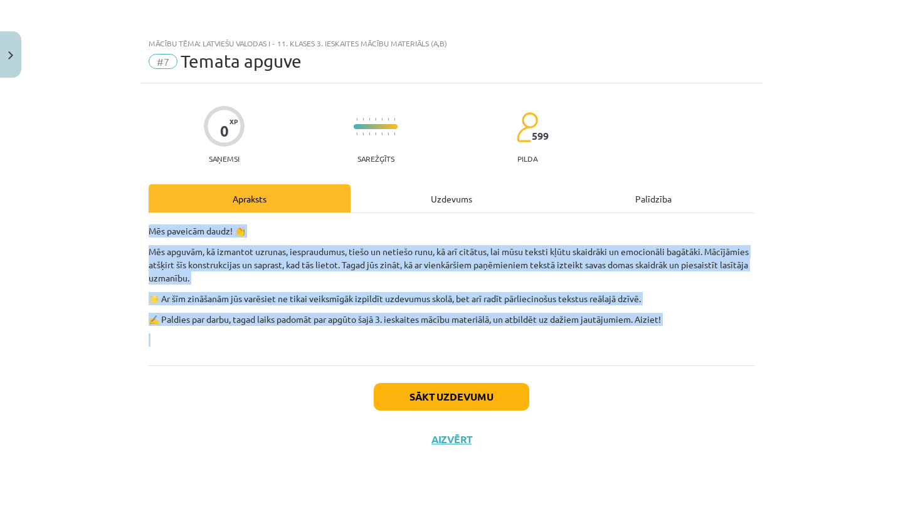
click at [426, 397] on button "Sākt uzdevumu" at bounding box center [451, 397] width 155 height 28
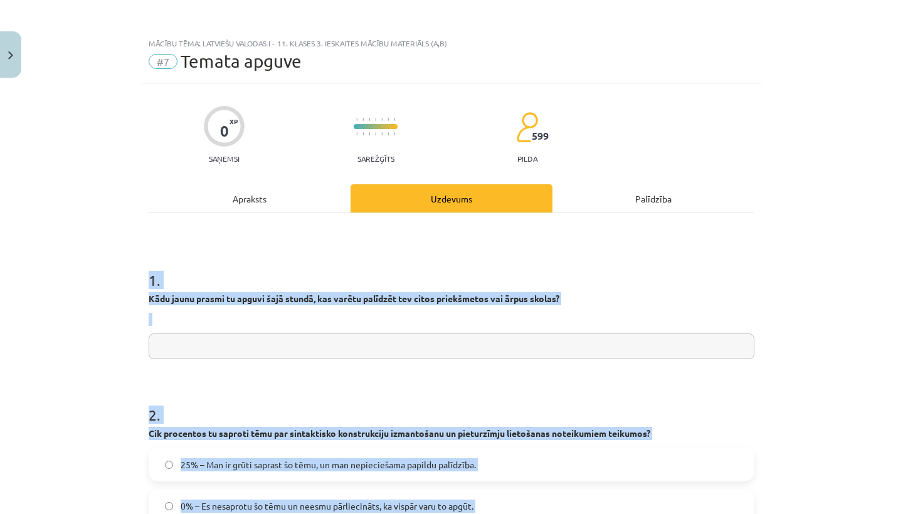
click at [405, 357] on input "text" at bounding box center [452, 347] width 606 height 26
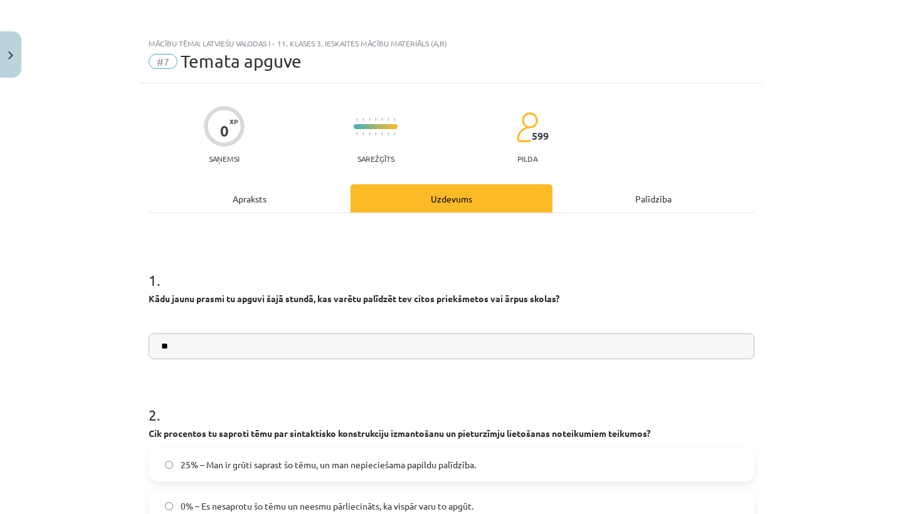
type input "*"
type input "**********"
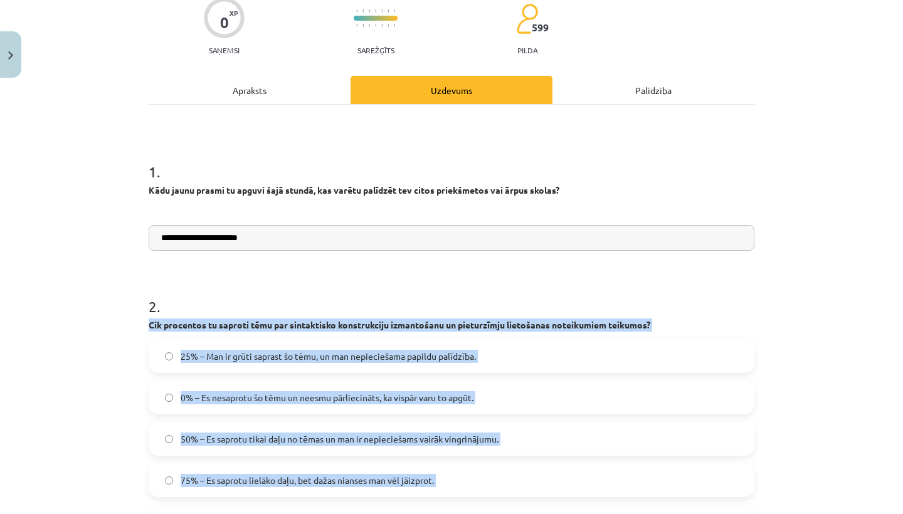
scroll to position [117, 0]
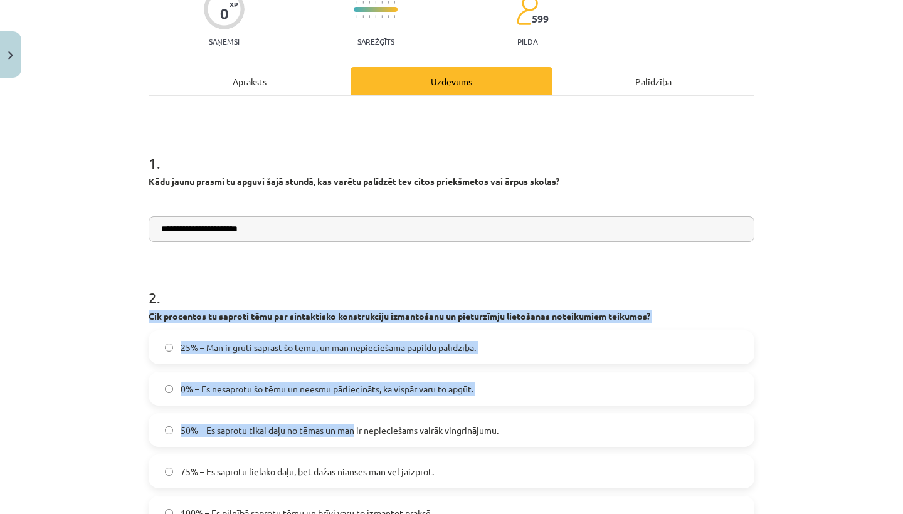
drag, startPoint x: 388, startPoint y: 419, endPoint x: 352, endPoint y: 424, distance: 36.6
click at [353, 424] on div "2 . Cik procentos tu saproti tēmu par sintaktisko konstrukciju izmantošanu un p…" at bounding box center [452, 398] width 606 height 263
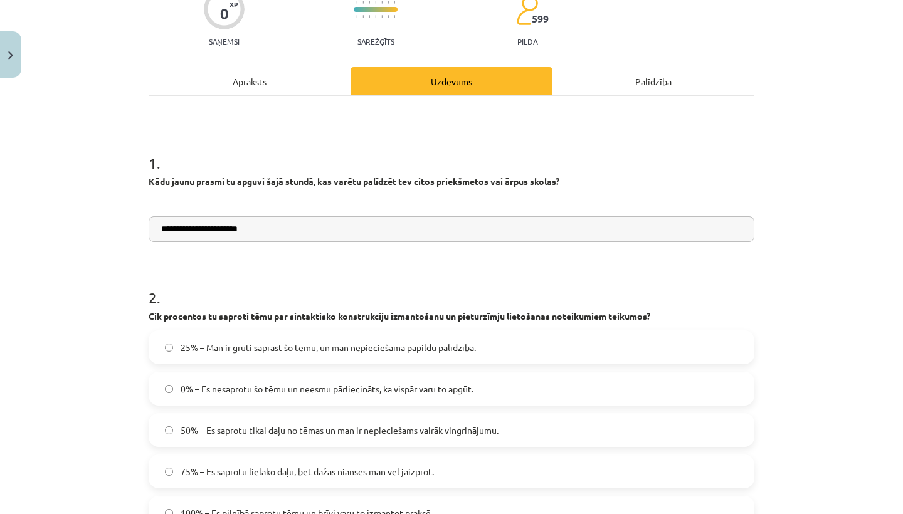
click at [836, 398] on div "**********" at bounding box center [451, 257] width 903 height 514
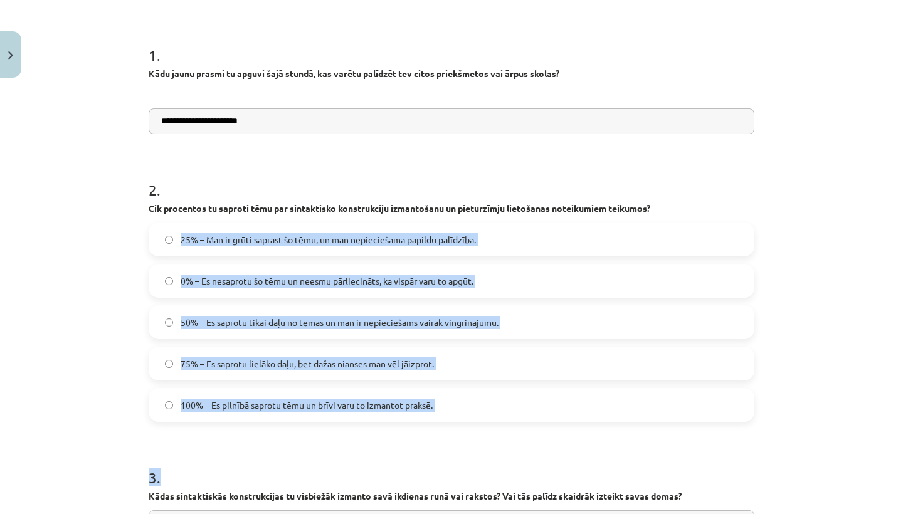
scroll to position [232, 0]
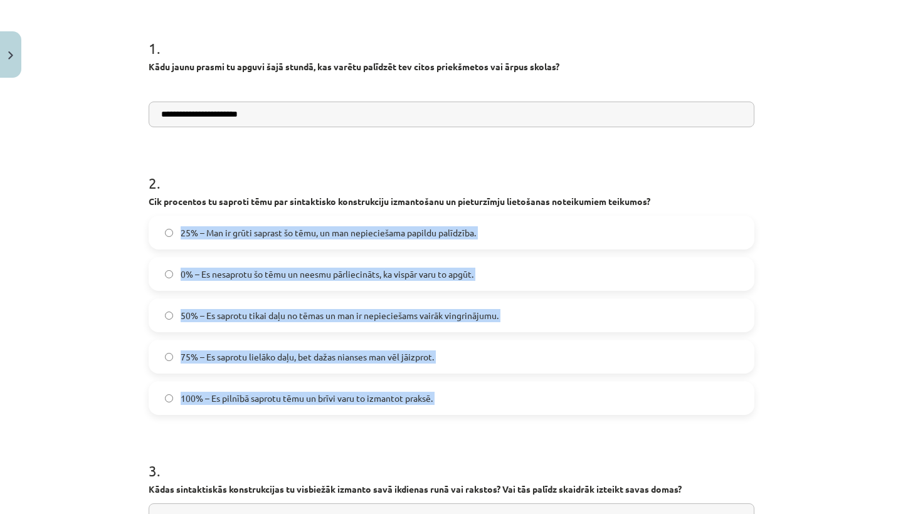
drag, startPoint x: 705, startPoint y: 329, endPoint x: 652, endPoint y: 439, distance: 122.5
click at [652, 439] on form "**********" at bounding box center [452, 331] width 606 height 626
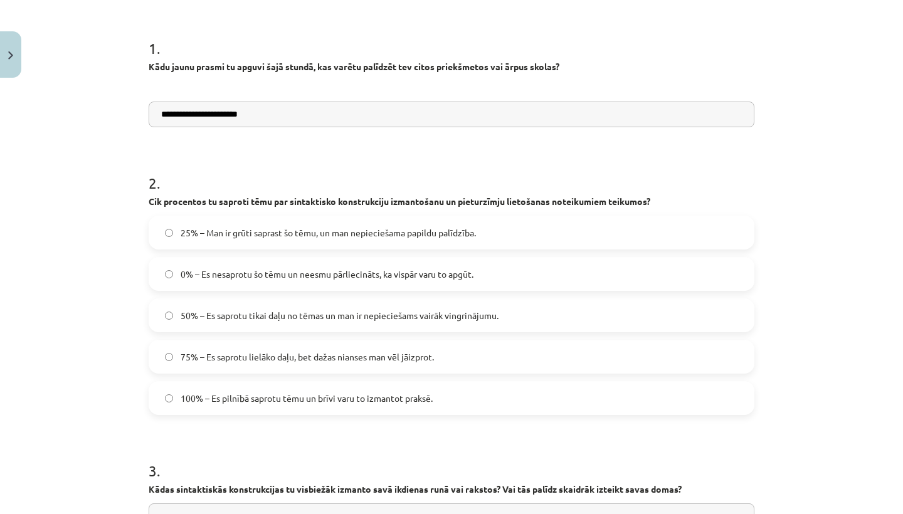
click at [657, 450] on h1 "3 ." at bounding box center [452, 459] width 606 height 39
click at [594, 307] on label "50% – Es saprotu tikai daļu no tēmas un man ir nepieciešams vairāk vingrinājumu." at bounding box center [451, 315] width 603 height 31
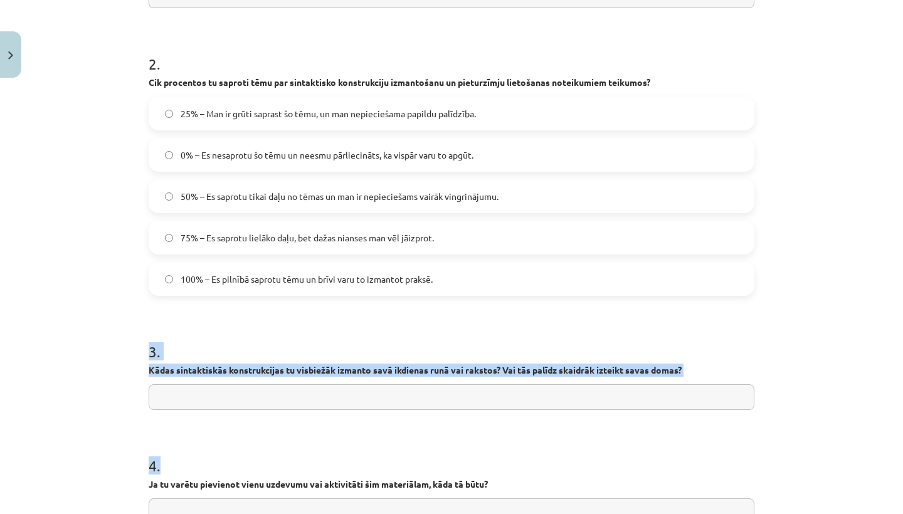
scroll to position [387, 0]
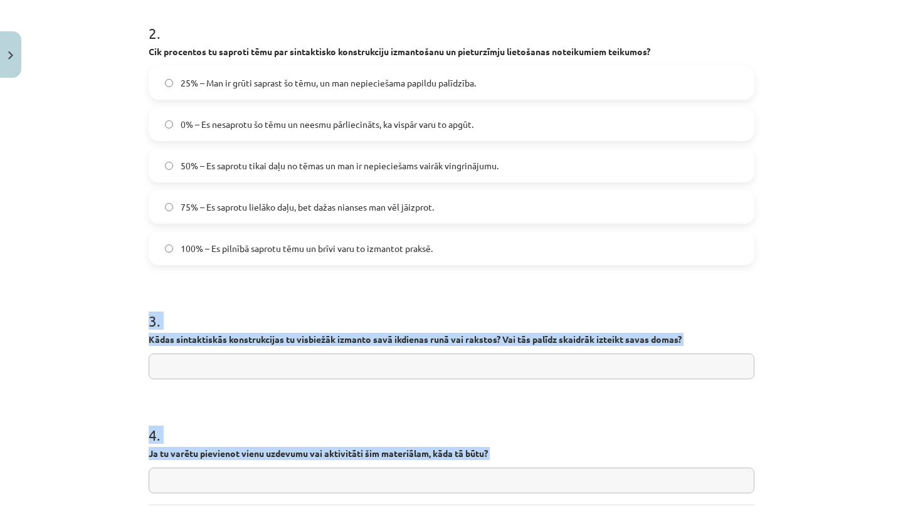
drag, startPoint x: 485, startPoint y: 454, endPoint x: 481, endPoint y: 510, distance: 56.6
click at [481, 510] on div "**********" at bounding box center [451, 151] width 621 height 898
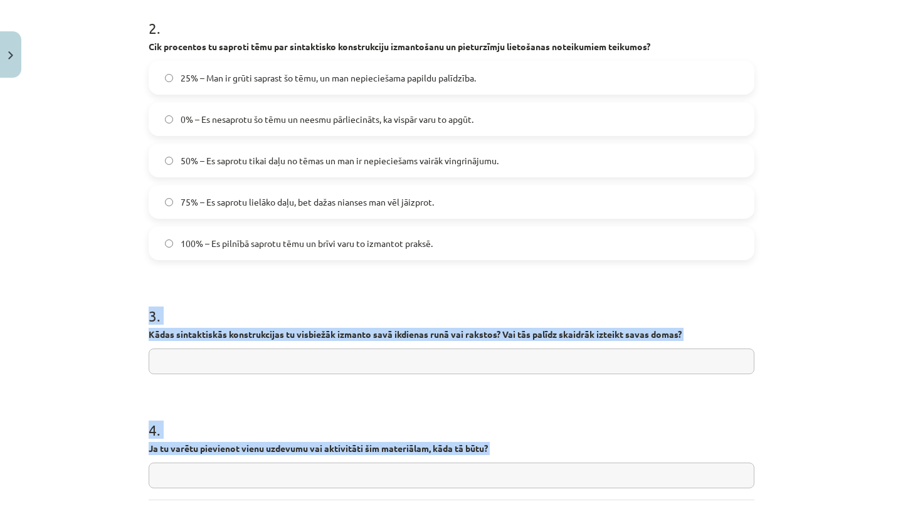
click at [472, 395] on form "**********" at bounding box center [452, 176] width 606 height 626
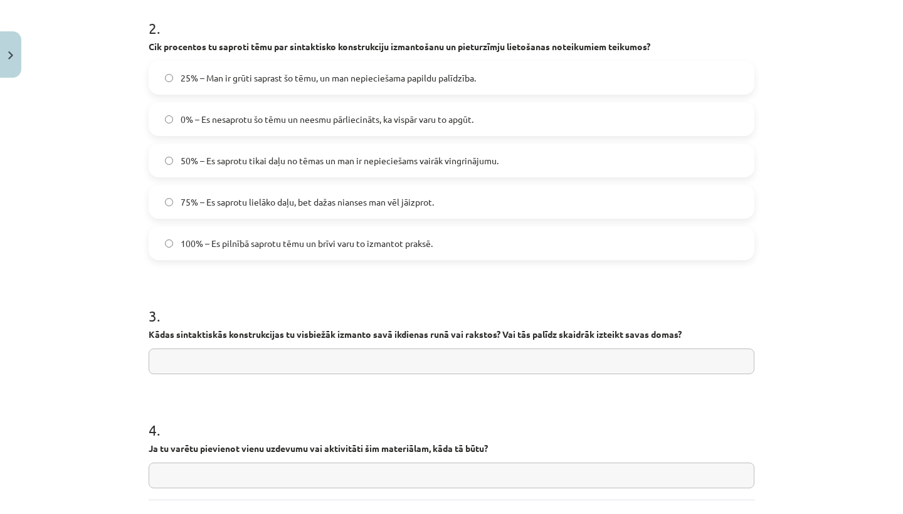
click at [475, 356] on input "text" at bounding box center [452, 362] width 606 height 26
type input "**********"
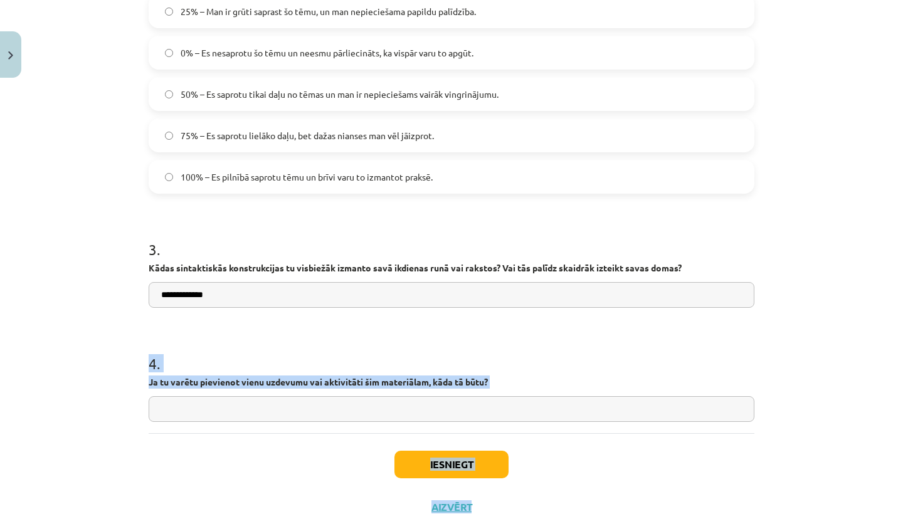
scroll to position [467, 0]
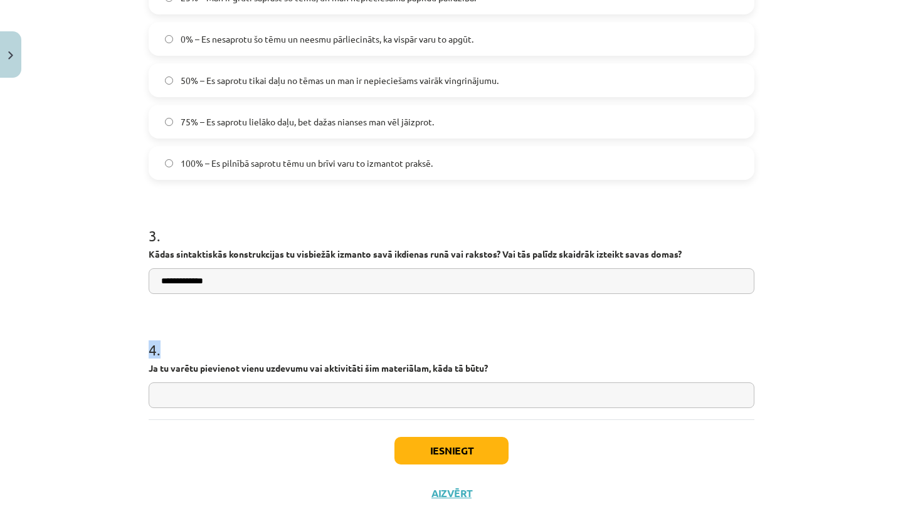
drag, startPoint x: 468, startPoint y: 419, endPoint x: 480, endPoint y: 383, distance: 38.5
click at [480, 383] on div "4 . Ja tu varētu pievienot vienu uzdevumu vai aktivitāti šim materiālam, kāda t…" at bounding box center [452, 363] width 606 height 89
click at [484, 386] on input "text" at bounding box center [452, 395] width 606 height 26
type input "******"
click at [470, 446] on button "Iesniegt" at bounding box center [451, 451] width 114 height 28
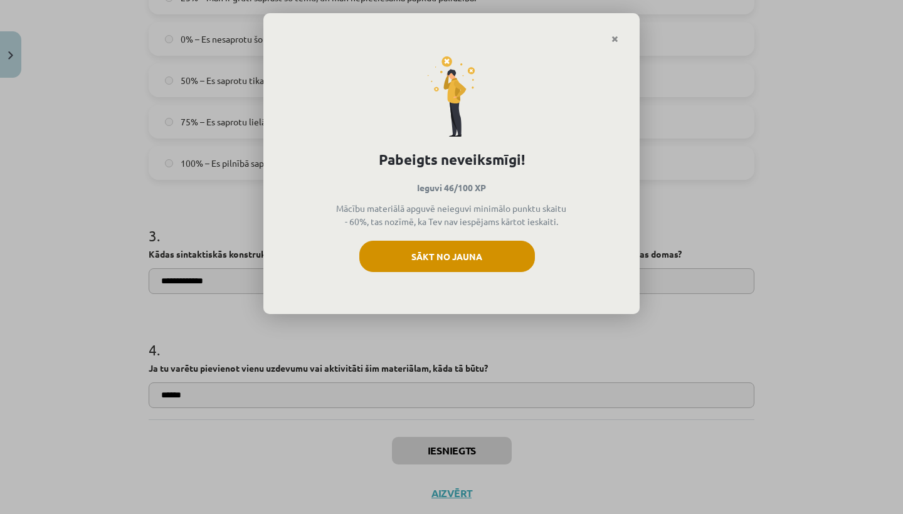
click at [478, 255] on button "Sākt no jauna" at bounding box center [447, 256] width 176 height 31
click at [487, 256] on button "Sākt no jauna" at bounding box center [447, 256] width 176 height 31
click at [626, 37] on div at bounding box center [451, 28] width 376 height 31
click at [622, 44] on div "Pabeigts neveiksmīgi! Ieguvi 46/100 XP Mācību materiālā apguvē neieguvi minimāl…" at bounding box center [451, 179] width 376 height 271
click at [621, 41] on link "Close" at bounding box center [615, 39] width 22 height 24
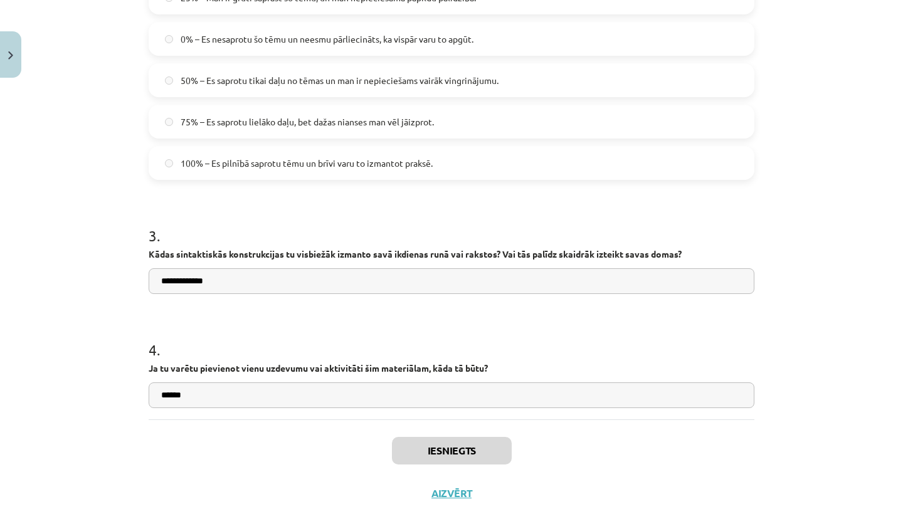
click at [450, 494] on button "Aizvērt" at bounding box center [452, 493] width 48 height 13
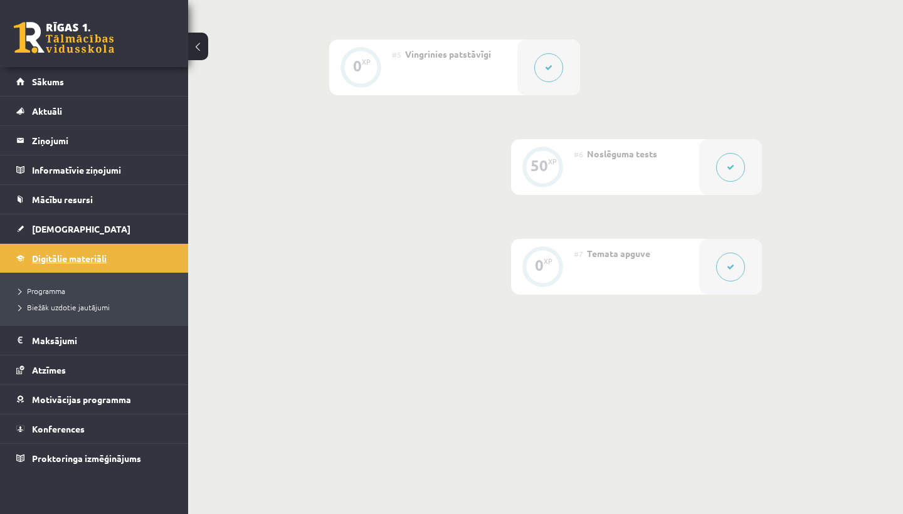
click at [53, 265] on link "Digitālie materiāli" at bounding box center [94, 258] width 156 height 29
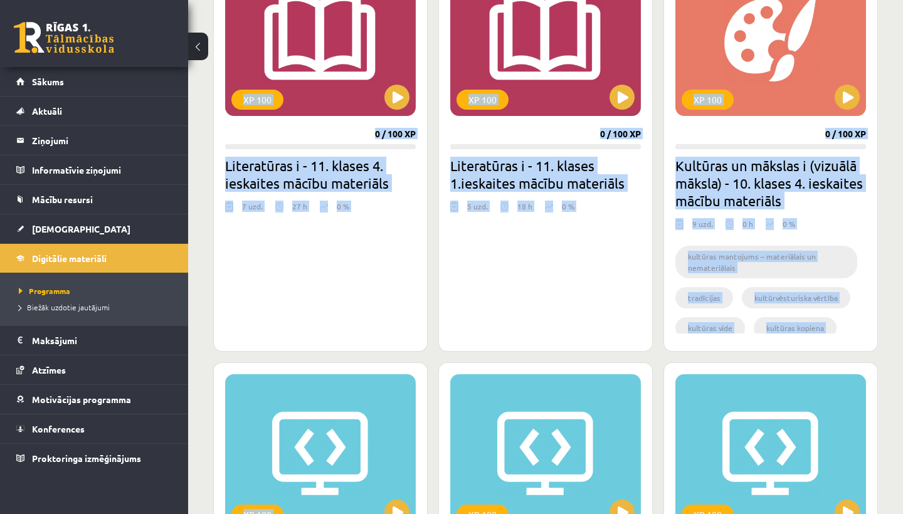
drag, startPoint x: 566, startPoint y: 250, endPoint x: 529, endPoint y: 511, distance: 263.4
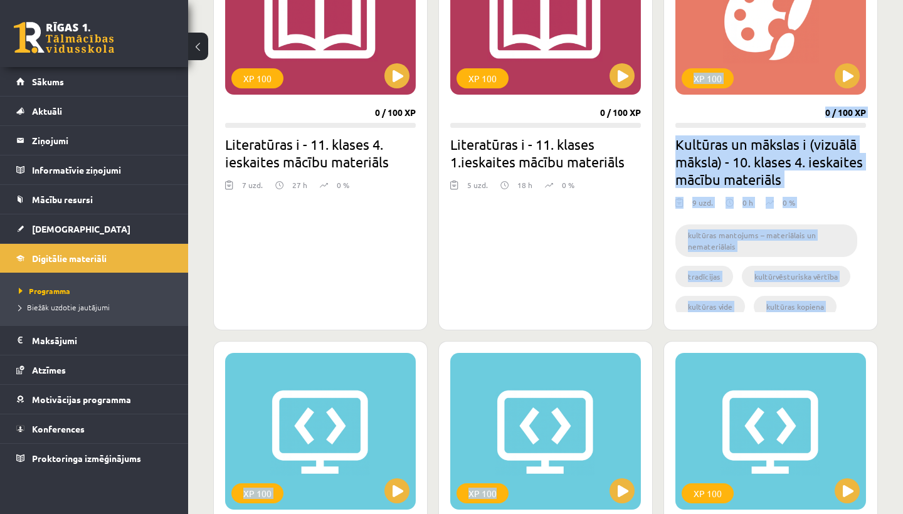
drag, startPoint x: 529, startPoint y: 511, endPoint x: 483, endPoint y: 242, distance: 273.0
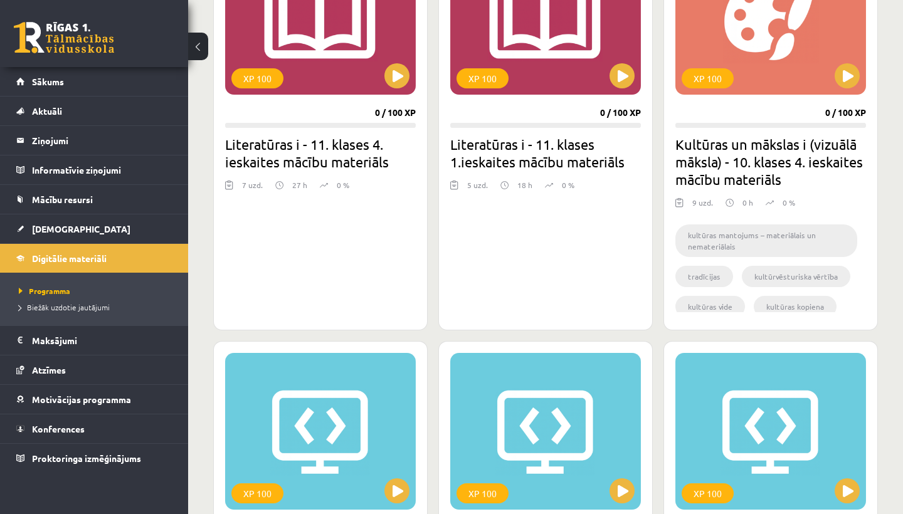
click at [365, 162] on h2 "Literatūras i - 11. klases 4. ieskaites mācību materiāls" at bounding box center [320, 152] width 191 height 35
click at [624, 67] on button at bounding box center [621, 75] width 25 height 25
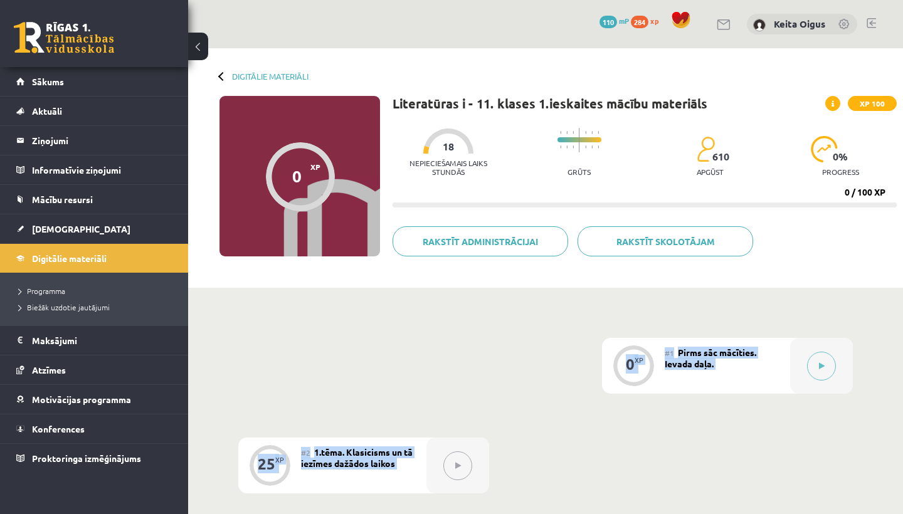
drag, startPoint x: 661, startPoint y: 302, endPoint x: 653, endPoint y: 489, distance: 187.7
click at [815, 362] on button at bounding box center [821, 366] width 29 height 29
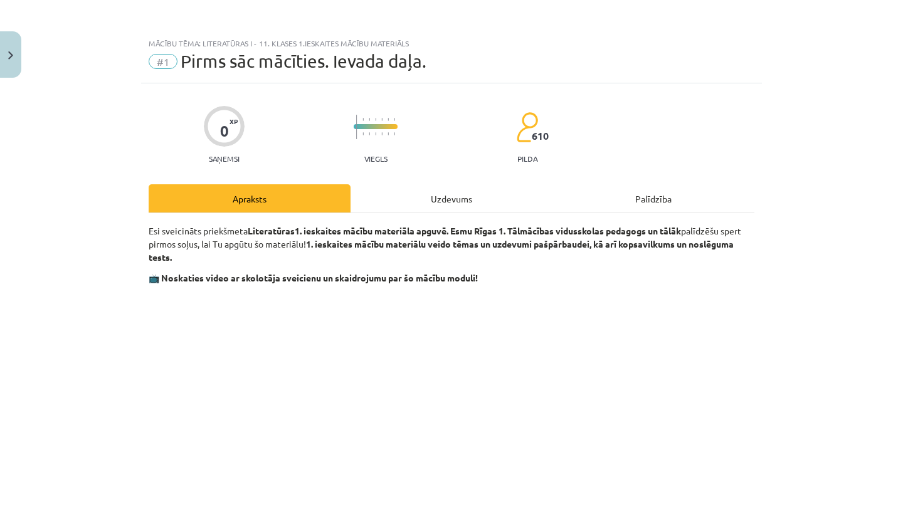
drag, startPoint x: 792, startPoint y: 346, endPoint x: 786, endPoint y: 391, distance: 44.9
click at [786, 391] on div "Mācību tēma: Literatūras i - 11. klases 1.ieskaites mācību materiāls #1 Pirms s…" at bounding box center [451, 257] width 903 height 514
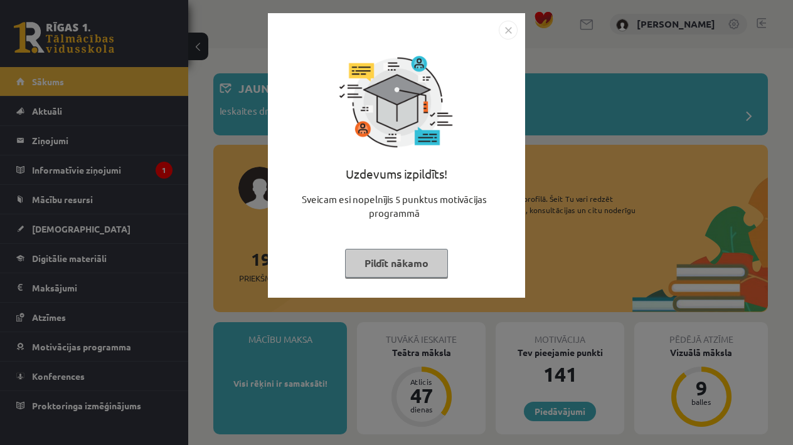
click at [420, 260] on button "Pildīt nākamo" at bounding box center [396, 263] width 103 height 29
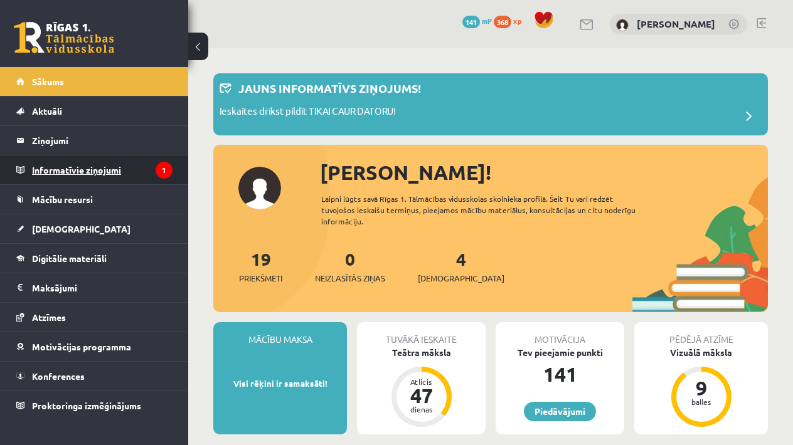
click at [137, 172] on legend "Informatīvie ziņojumi 1" at bounding box center [102, 169] width 140 height 29
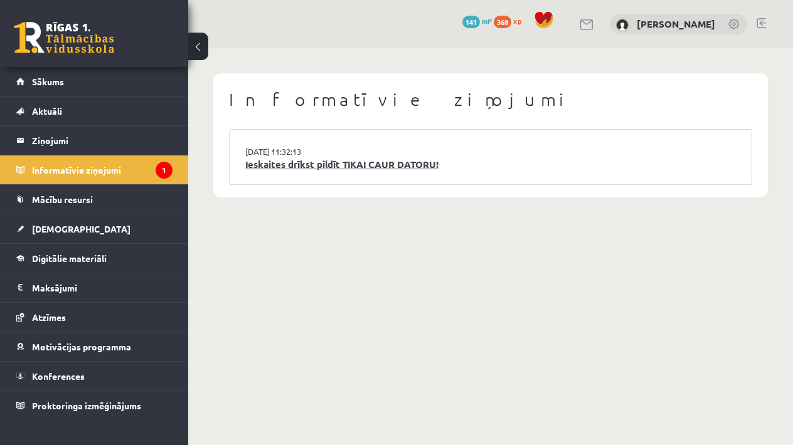
click at [297, 157] on link "Ieskaites drīkst pildīt TIKAI CAUR DATORU!" at bounding box center [490, 164] width 490 height 14
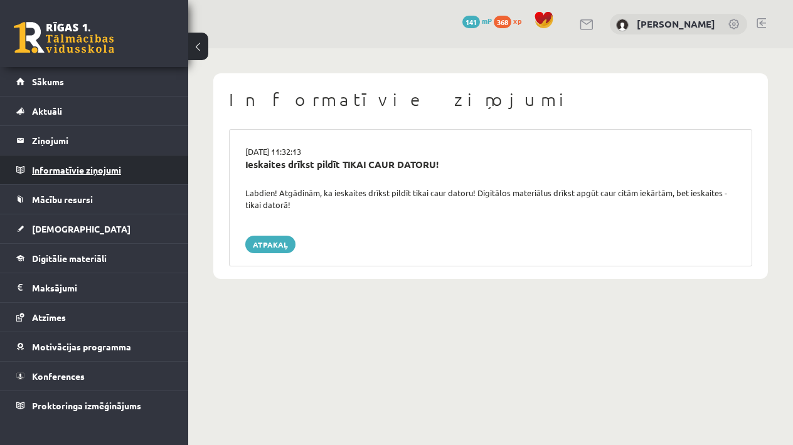
click at [125, 167] on legend "Informatīvie ziņojumi 0" at bounding box center [102, 169] width 140 height 29
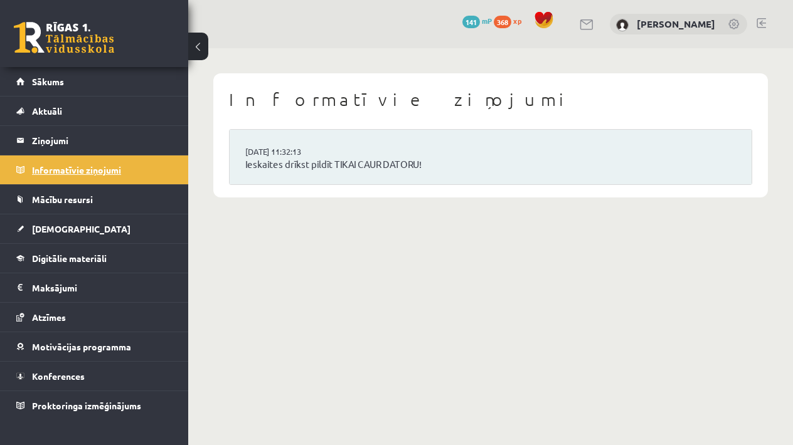
click at [125, 167] on legend "Informatīvie ziņojumi 0" at bounding box center [102, 169] width 140 height 29
click at [46, 236] on link "[DEMOGRAPHIC_DATA]" at bounding box center [94, 228] width 156 height 29
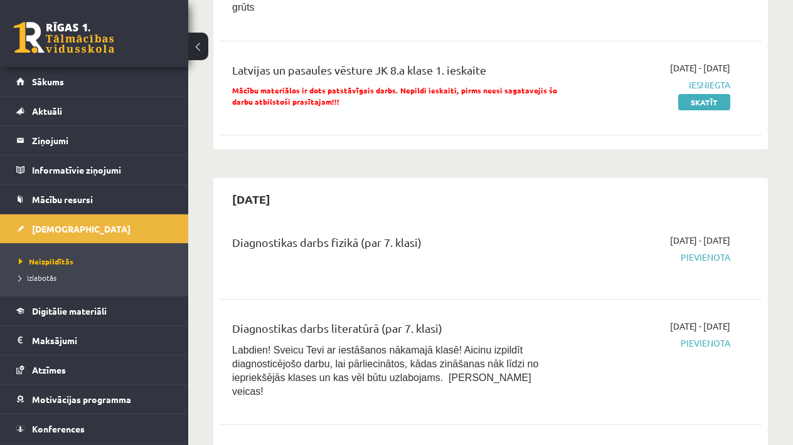
scroll to position [251, 0]
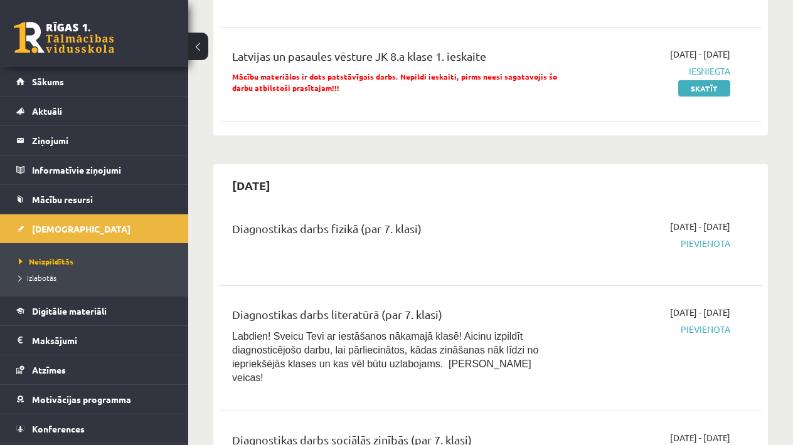
drag, startPoint x: 429, startPoint y: 140, endPoint x: 428, endPoint y: 234, distance: 94.1
click at [428, 234] on div "Diagnostikas darbs fizikā (par 7. klasi)" at bounding box center [394, 231] width 325 height 23
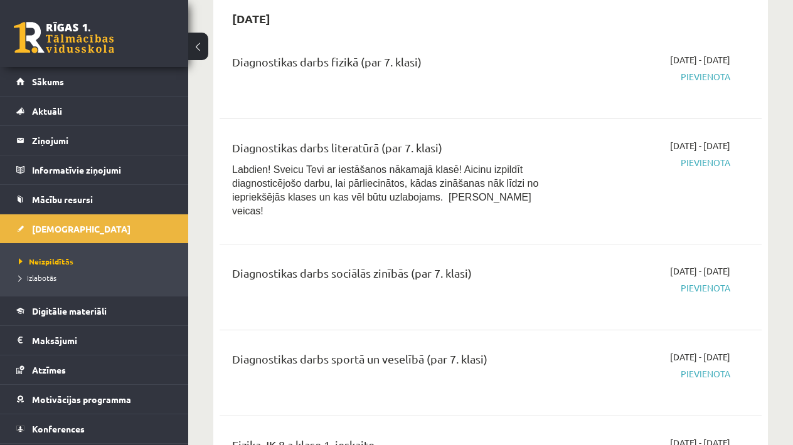
scroll to position [431, 0]
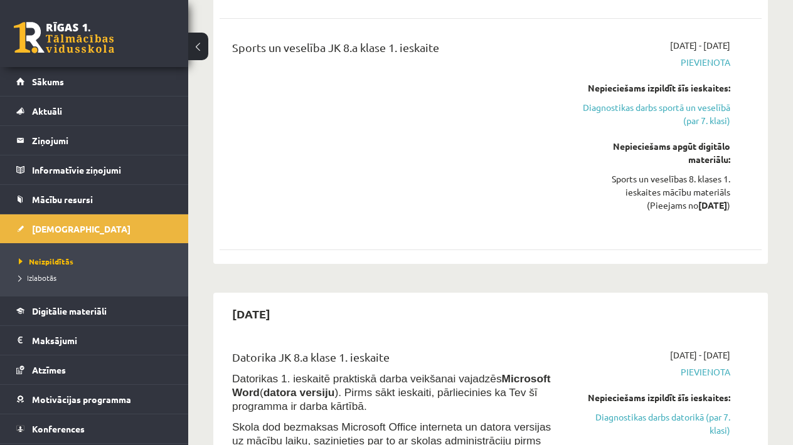
drag, startPoint x: 521, startPoint y: 244, endPoint x: 514, endPoint y: 452, distance: 208.3
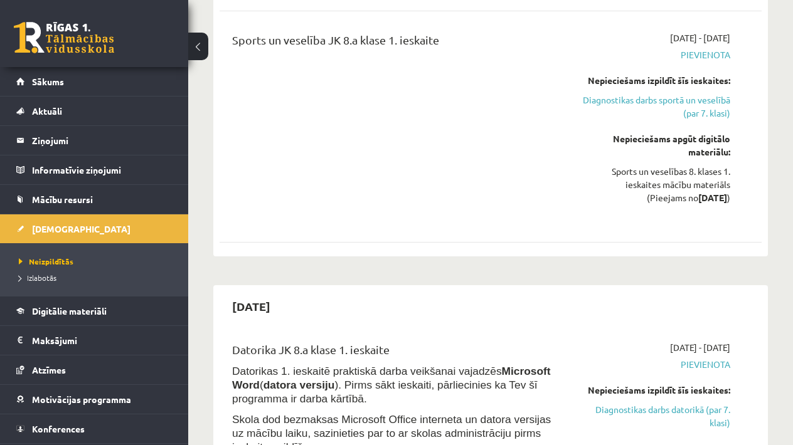
click at [389, 201] on div "Sports un veselība JK 8.a klase 1. ieskaite" at bounding box center [395, 126] width 344 height 191
click at [432, 103] on div "Sports un veselība JK 8.a klase 1. ieskaite" at bounding box center [395, 126] width 344 height 191
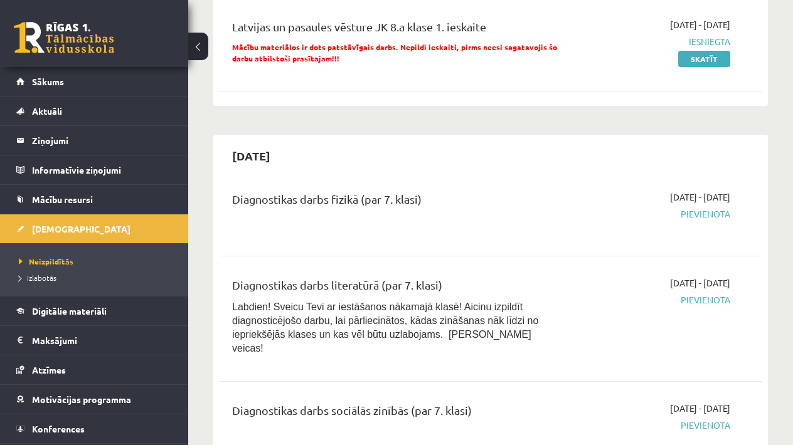
scroll to position [266, 0]
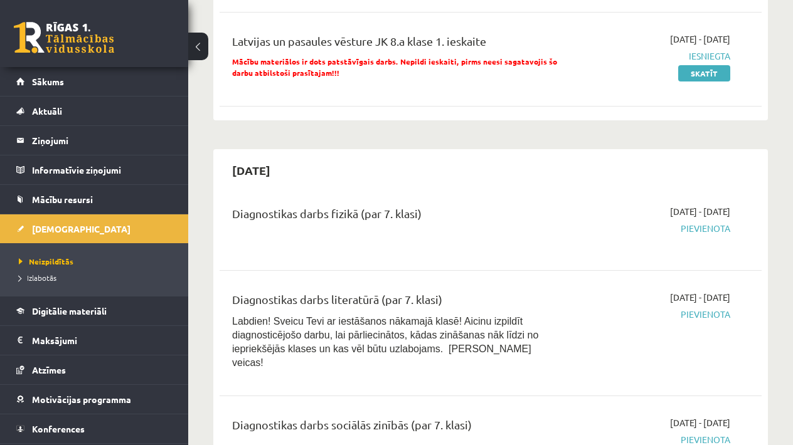
drag, startPoint x: 431, startPoint y: 102, endPoint x: 490, endPoint y: 226, distance: 137.7
click at [713, 227] on span "Pievienota" at bounding box center [653, 228] width 154 height 13
click at [713, 233] on div "2025-09-16 - 2025-09-30 Pievienota" at bounding box center [653, 227] width 172 height 45
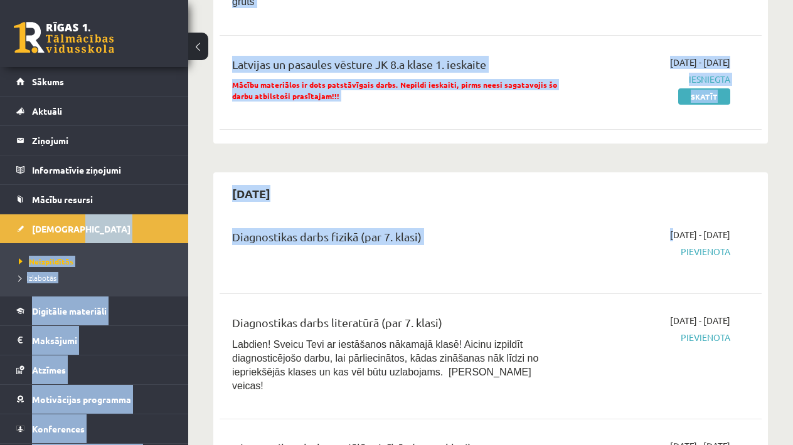
scroll to position [234, 0]
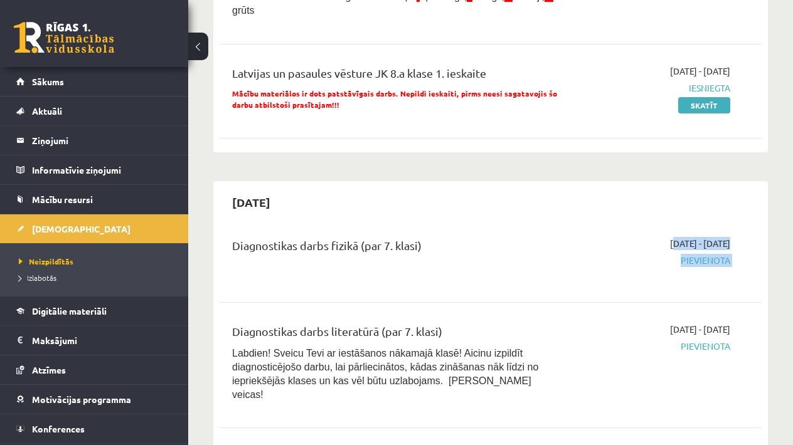
drag, startPoint x: 601, startPoint y: 196, endPoint x: 588, endPoint y: 266, distance: 71.4
click at [588, 267] on div "Diagnostikas darbs fizikā (par 7. klasi) 2025-09-16 - 2025-09-30 Pievienota" at bounding box center [490, 259] width 542 height 70
click at [104, 81] on link "Sākums" at bounding box center [94, 81] width 156 height 29
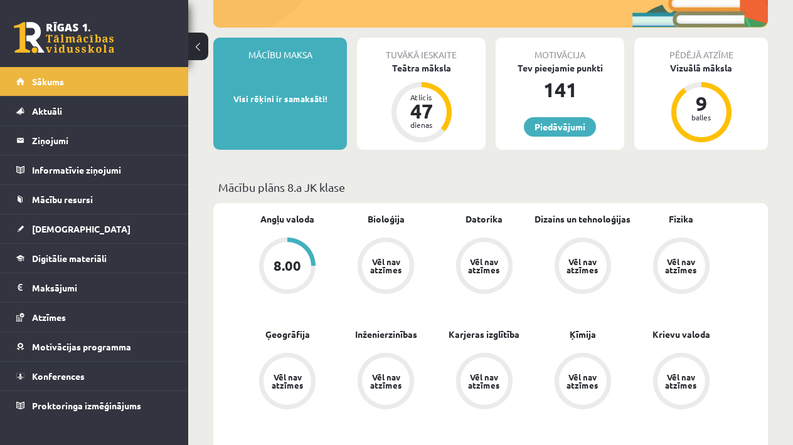
scroll to position [159, 0]
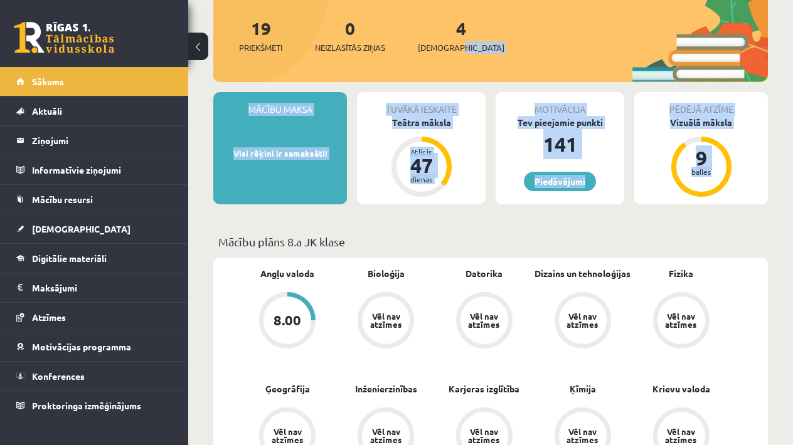
drag, startPoint x: 715, startPoint y: 231, endPoint x: 811, endPoint y: 204, distance: 99.2
click at [792, 204] on html "0 Dāvanas 141 mP 368 xp [PERSON_NAME] Sākums Aktuāli Kā mācīties eSKOLĀ Kontakt…" at bounding box center [396, 63] width 793 height 445
click at [739, 248] on p "Mācību plāns 8.a JK klase" at bounding box center [490, 241] width 544 height 17
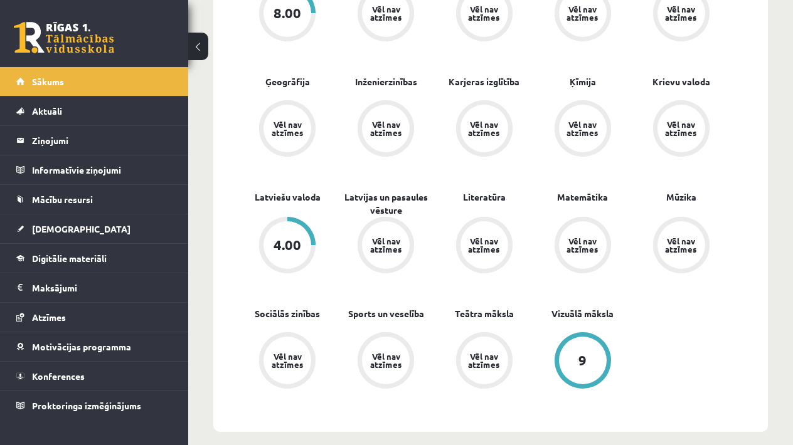
drag, startPoint x: 739, startPoint y: 248, endPoint x: 733, endPoint y: 457, distance: 208.9
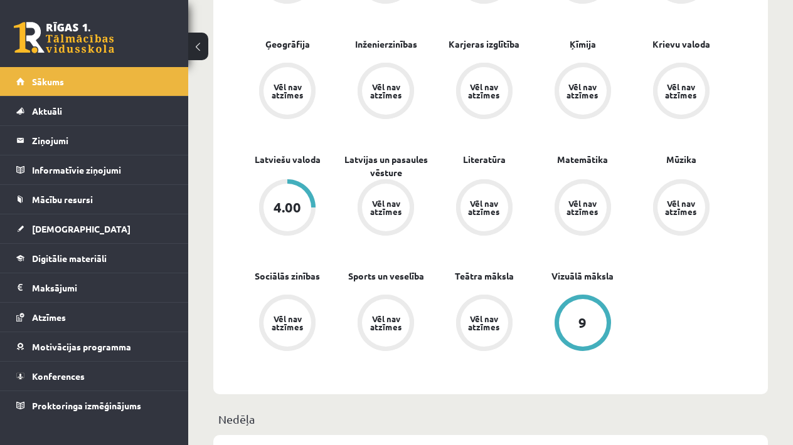
drag, startPoint x: 729, startPoint y: 307, endPoint x: 725, endPoint y: 274, distance: 33.4
click at [726, 274] on div "Angļu valoda 8.00 Bioloģija Vēl nav atzīmes [GEOGRAPHIC_DATA] Vēl nav atzīmes D…" at bounding box center [484, 153] width 492 height 463
click at [50, 234] on link "[DEMOGRAPHIC_DATA]" at bounding box center [94, 228] width 156 height 29
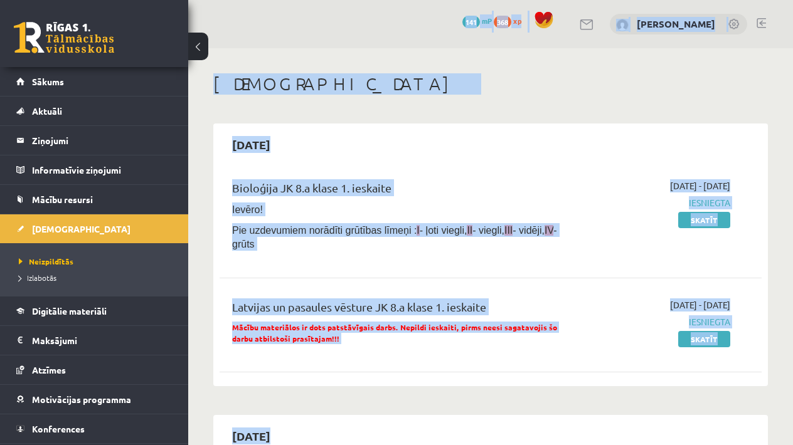
drag, startPoint x: 421, startPoint y: 173, endPoint x: 433, endPoint y: -33, distance: 206.7
click at [433, 0] on html "0 Dāvanas 141 mP 368 xp [PERSON_NAME] Sākums Aktuāli Kā mācīties eSKOLĀ Kontakt…" at bounding box center [396, 222] width 793 height 445
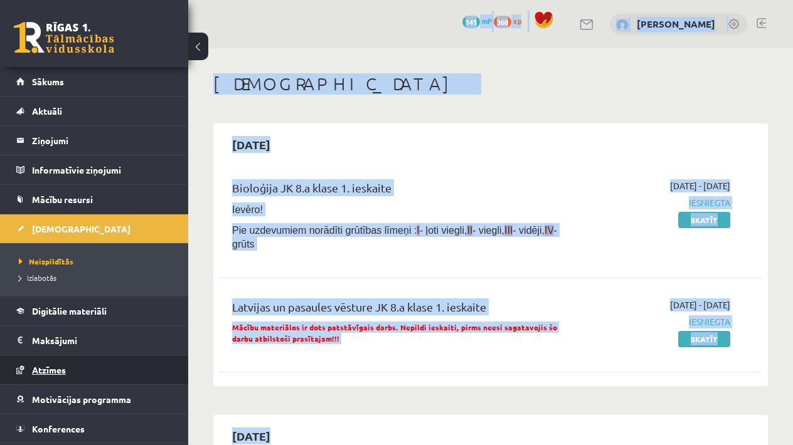
click at [51, 367] on span "Atzīmes" at bounding box center [49, 369] width 34 height 11
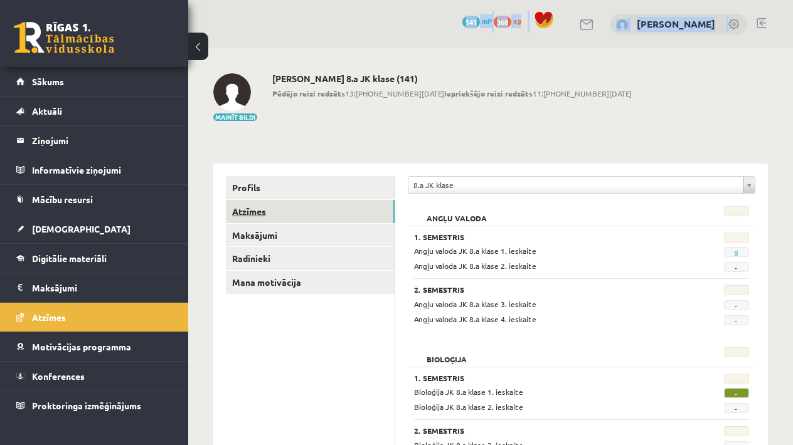
click at [298, 208] on link "Atzīmes" at bounding box center [310, 211] width 169 height 23
click at [57, 226] on span "[DEMOGRAPHIC_DATA]" at bounding box center [81, 228] width 98 height 11
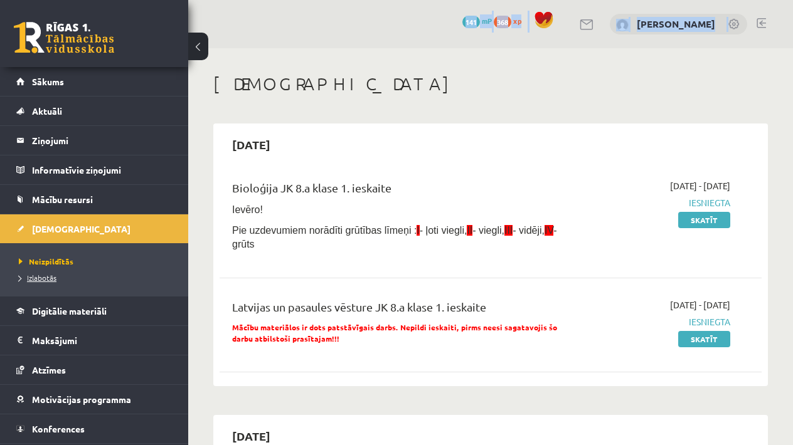
click at [36, 275] on span "Izlabotās" at bounding box center [38, 278] width 38 height 10
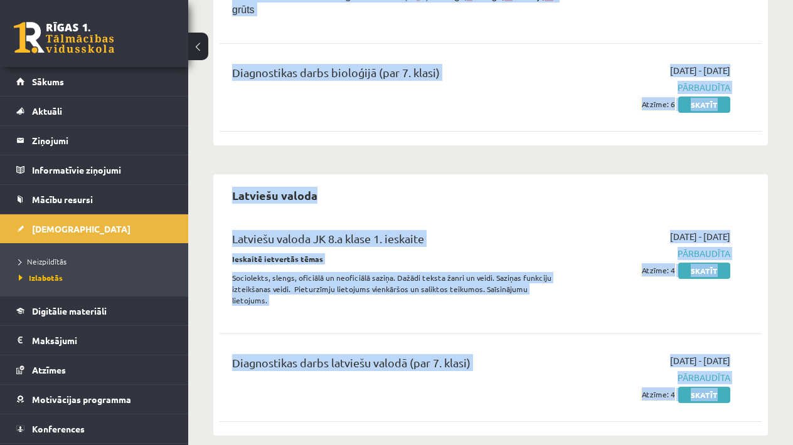
drag, startPoint x: 353, startPoint y: 177, endPoint x: 340, endPoint y: 449, distance: 271.8
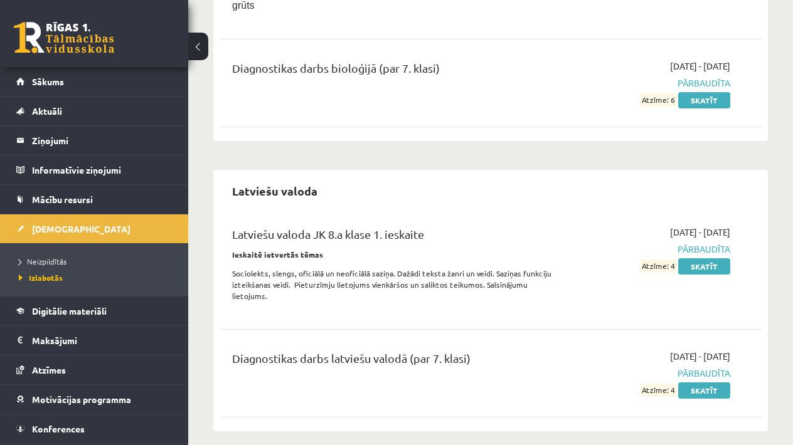
click at [455, 226] on div "Latviešu valoda JK 8.a klase 1. ieskaite" at bounding box center [394, 237] width 325 height 23
click at [702, 263] on link "Skatīt" at bounding box center [704, 266] width 52 height 16
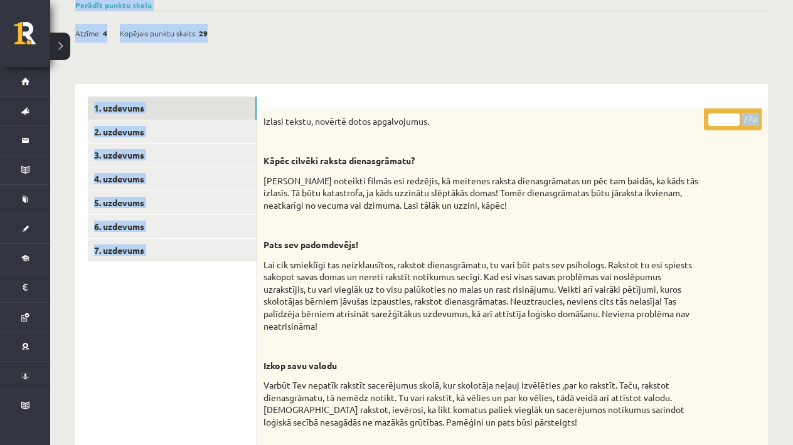
scroll to position [211, 0]
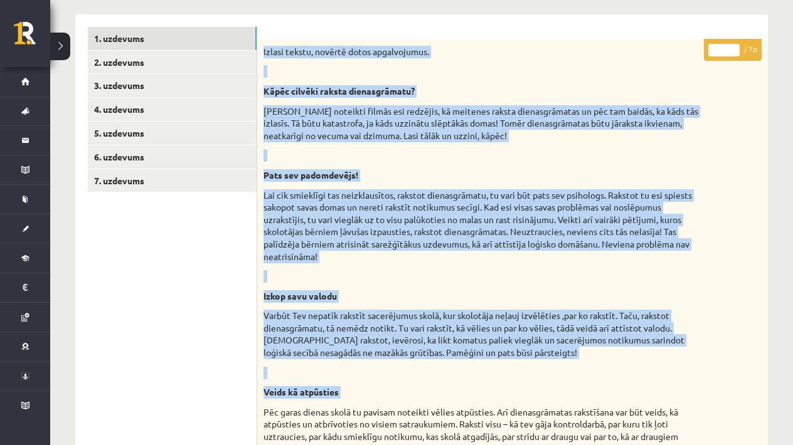
drag, startPoint x: 553, startPoint y: 228, endPoint x: 565, endPoint y: 391, distance: 163.5
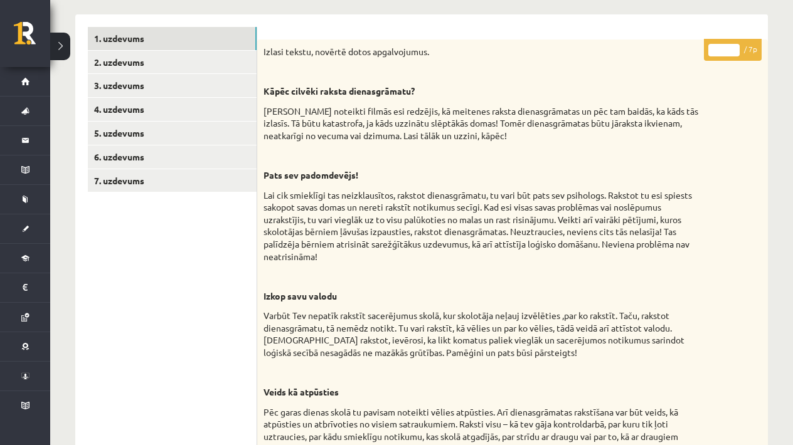
click at [444, 119] on p "[PERSON_NAME] noteikti filmās esi redzējis, kā meitenes raksta dienasgrāmatas u…" at bounding box center [480, 123] width 435 height 37
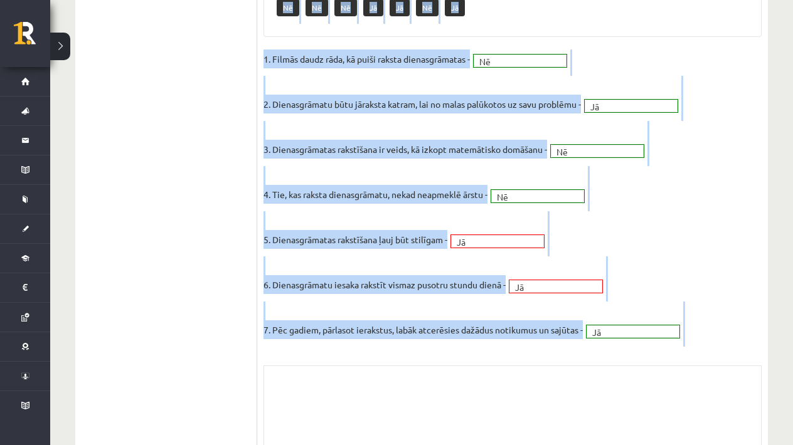
scroll to position [928, 0]
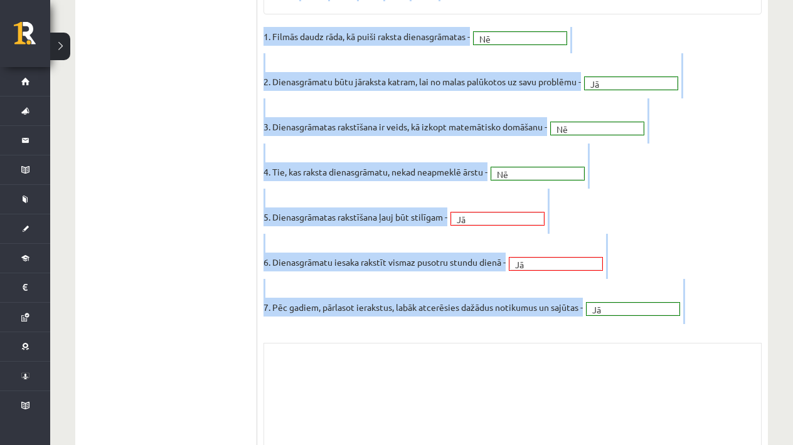
drag, startPoint x: 439, startPoint y: 114, endPoint x: 467, endPoint y: 336, distance: 223.7
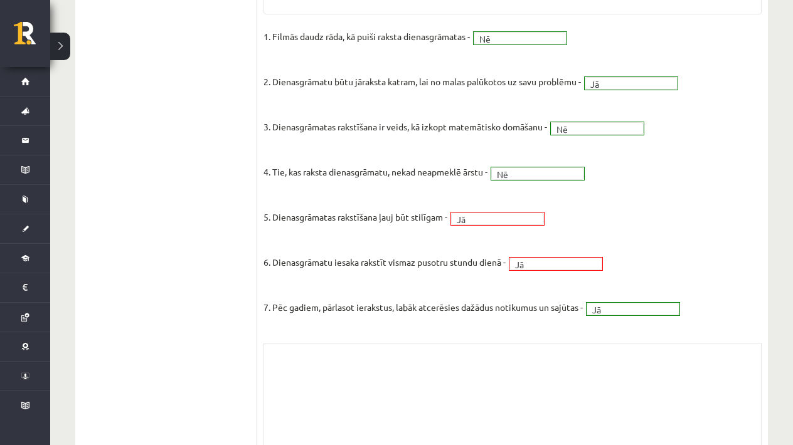
click at [461, 343] on div "Skolotāja pielikums" at bounding box center [512, 405] width 498 height 125
drag, startPoint x: 516, startPoint y: 253, endPoint x: 544, endPoint y: 63, distance: 192.0
drag, startPoint x: 509, startPoint y: 159, endPoint x: 525, endPoint y: 11, distance: 148.2
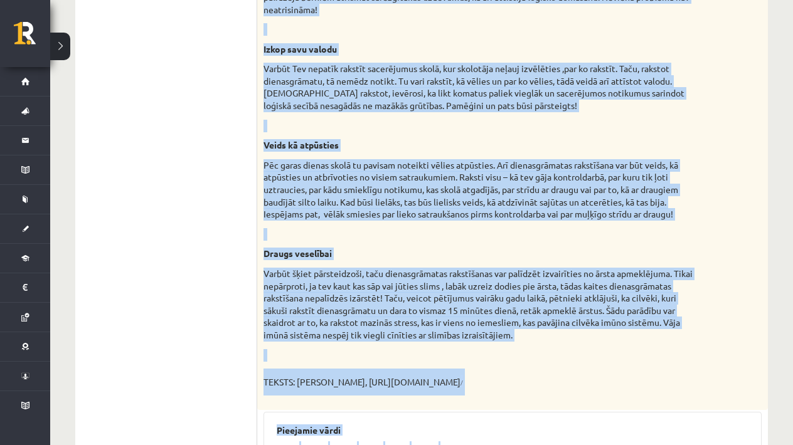
scroll to position [455, 0]
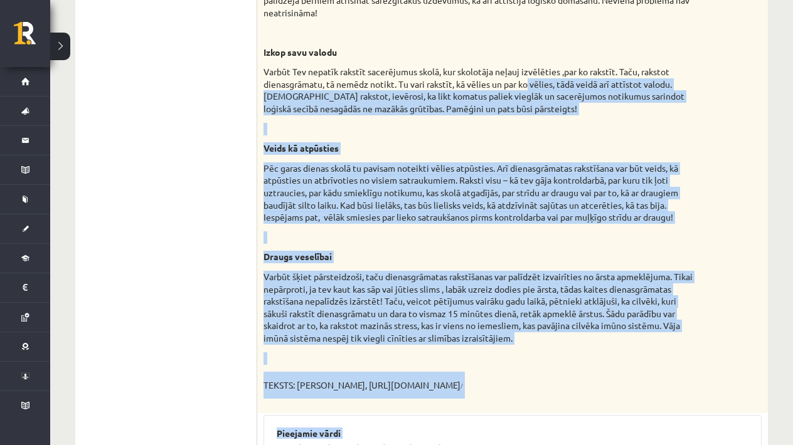
drag, startPoint x: 461, startPoint y: 161, endPoint x: 528, endPoint y: 76, distance: 108.0
click at [528, 76] on div "* / 7p Izlasi tekstu, novērtē dotos apgalvojumus. Kāpēc cilvēki raksta dienasgr…" at bounding box center [512, 372] width 510 height 1152
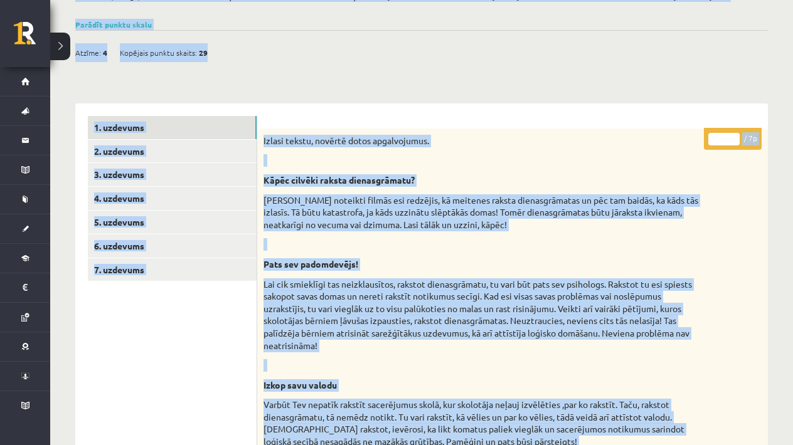
scroll to position [70, 0]
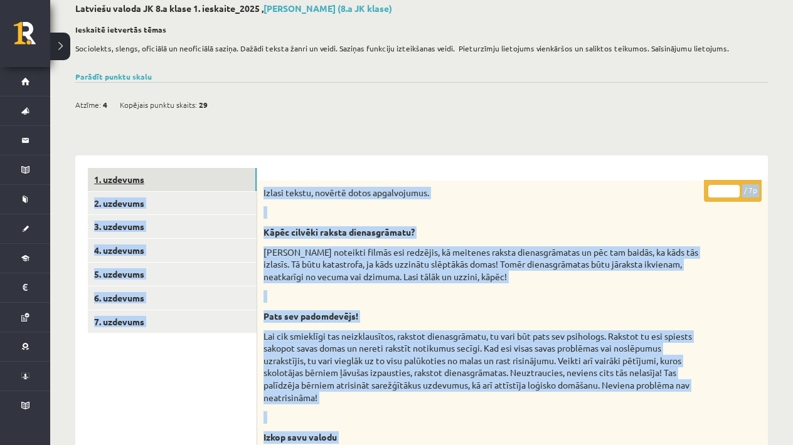
drag, startPoint x: 339, startPoint y: 162, endPoint x: 207, endPoint y: 170, distance: 132.5
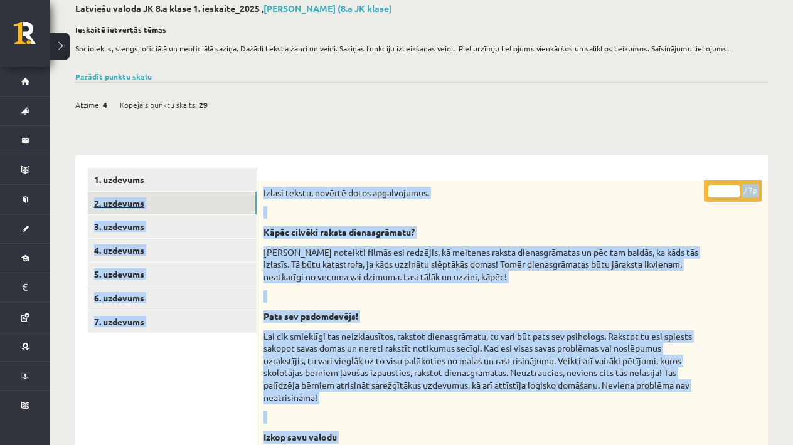
click at [201, 201] on link "2. uzdevums" at bounding box center [172, 203] width 169 height 23
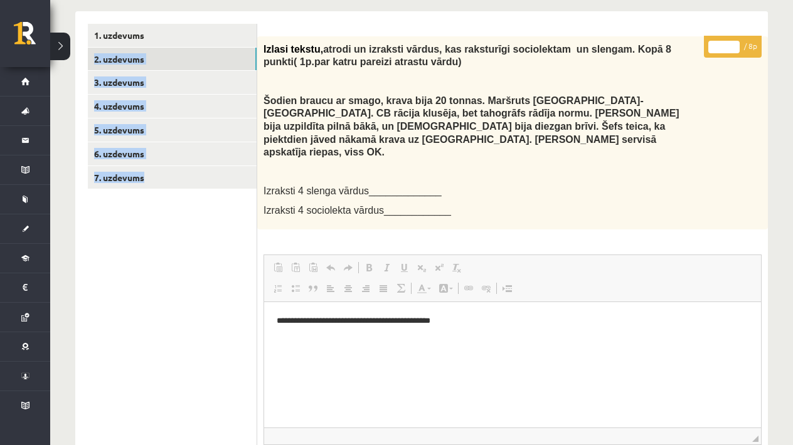
scroll to position [263, 0]
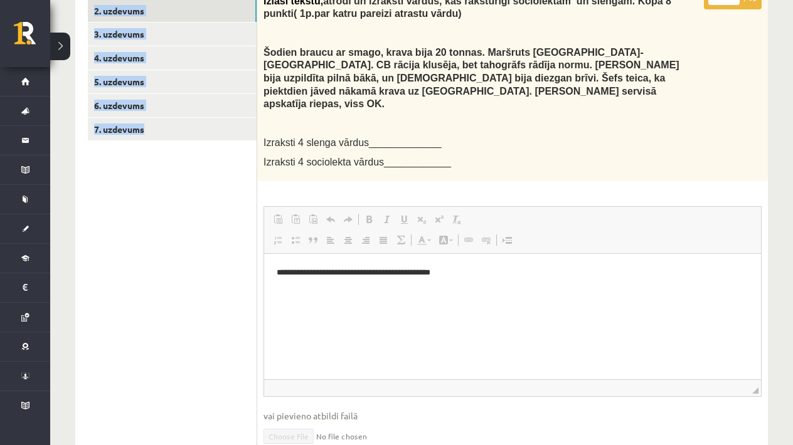
drag, startPoint x: 403, startPoint y: 187, endPoint x: 394, endPoint y: 466, distance: 279.2
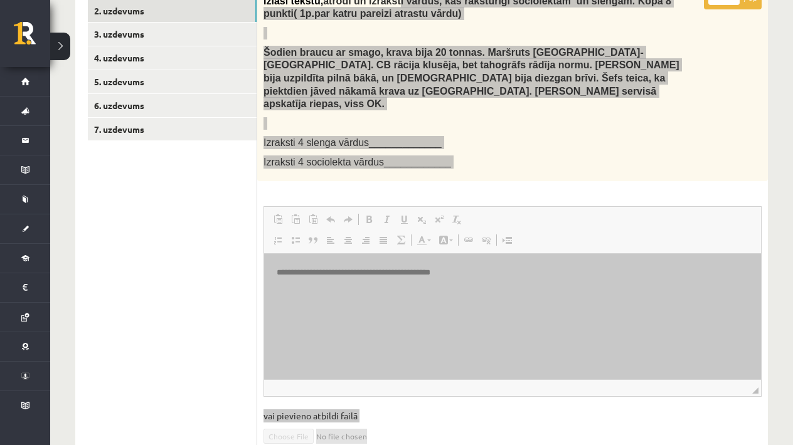
click at [456, 292] on html "**********" at bounding box center [512, 273] width 497 height 38
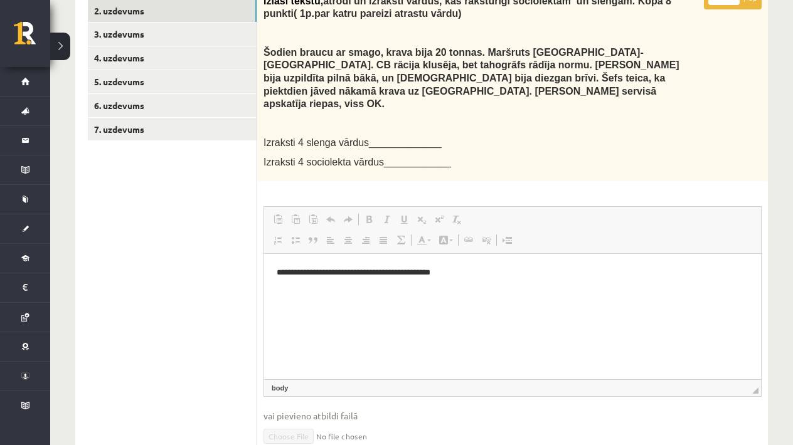
click at [532, 172] on div "**********" at bounding box center [512, 299] width 510 height 623
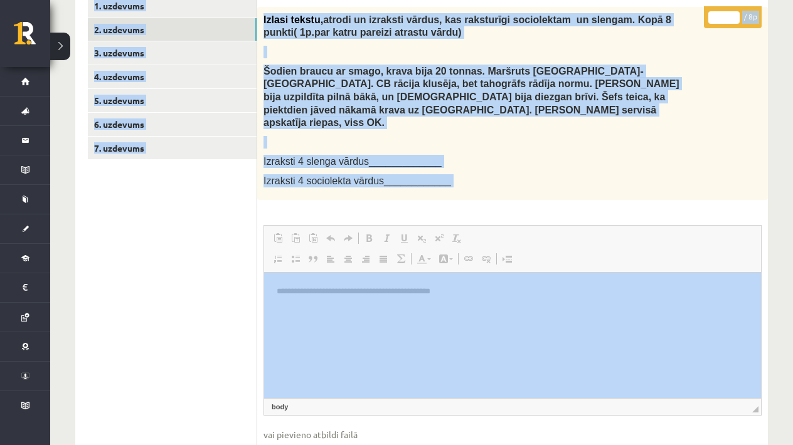
scroll to position [239, 0]
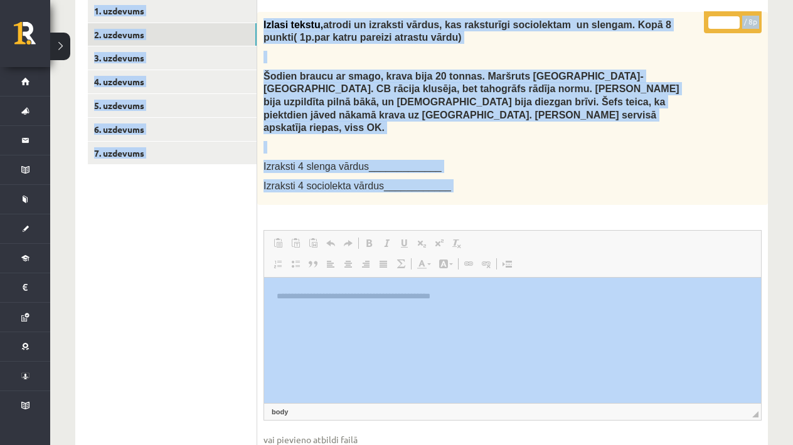
drag, startPoint x: 532, startPoint y: 172, endPoint x: 527, endPoint y: -3, distance: 174.4
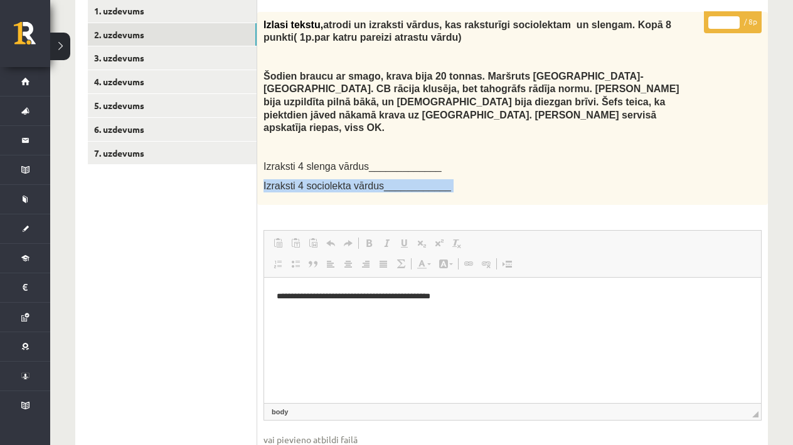
click at [493, 160] on p "Izraksti 4 slenga vārdus_____________" at bounding box center [480, 166] width 435 height 13
click at [379, 141] on p at bounding box center [480, 147] width 435 height 13
drag, startPoint x: 738, startPoint y: 404, endPoint x: 485, endPoint y: 293, distance: 276.8
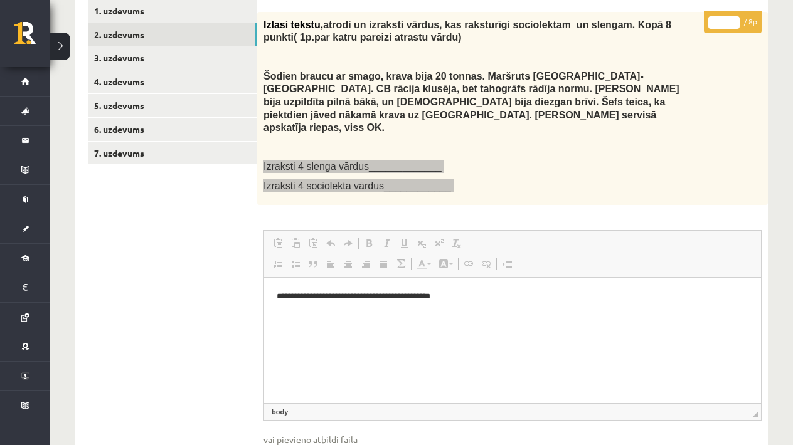
click at [485, 293] on p "**********" at bounding box center [513, 296] width 472 height 13
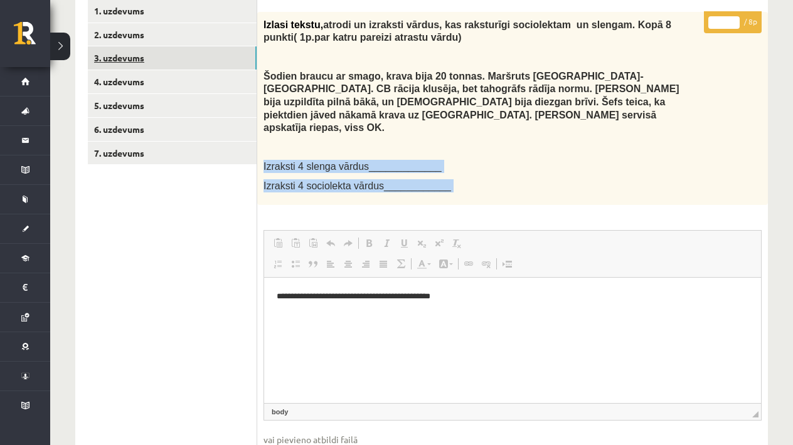
click at [162, 51] on link "3. uzdevums" at bounding box center [172, 57] width 169 height 23
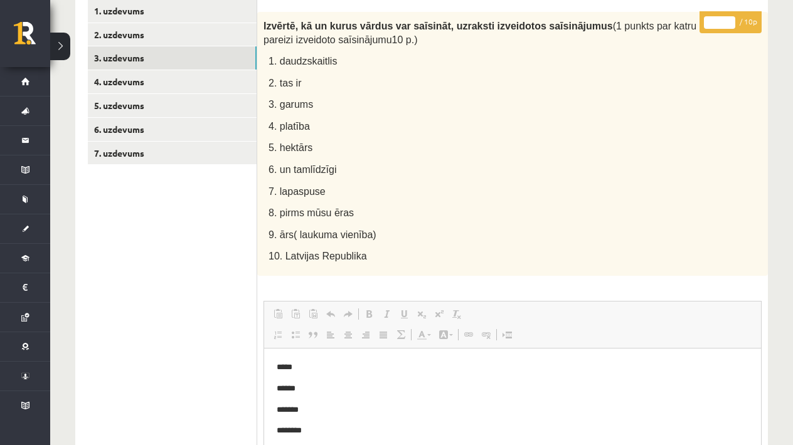
scroll to position [0, 0]
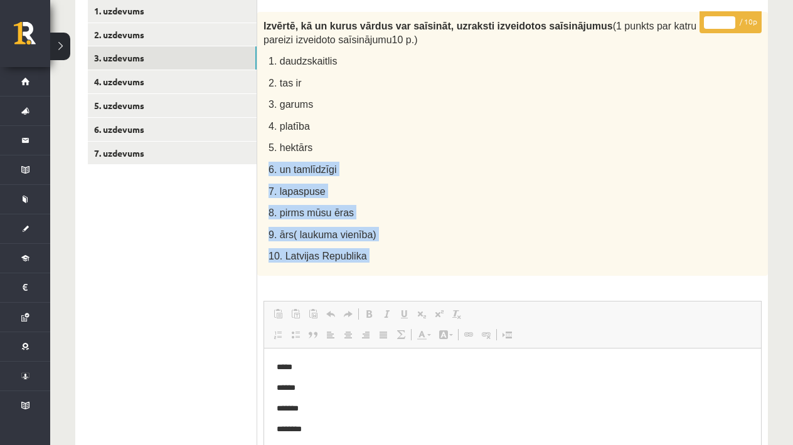
drag, startPoint x: 757, startPoint y: 500, endPoint x: 506, endPoint y: 408, distance: 268.0
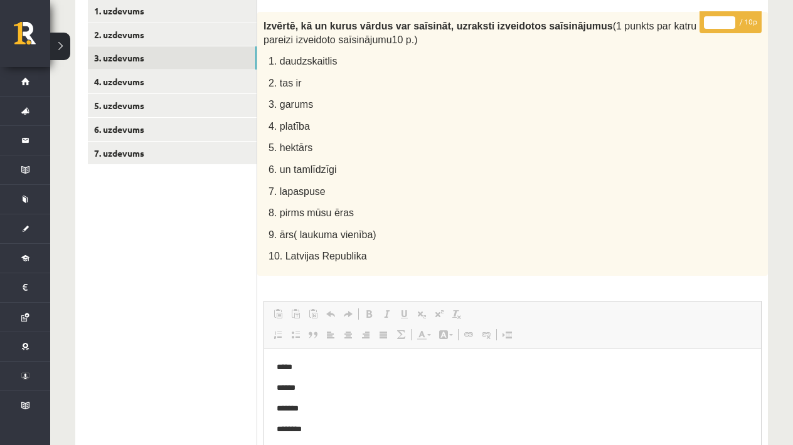
click at [517, 146] on p "5. hektārs" at bounding box center [483, 147] width 430 height 14
click at [729, 28] on p "* / 10p" at bounding box center [730, 22] width 62 height 22
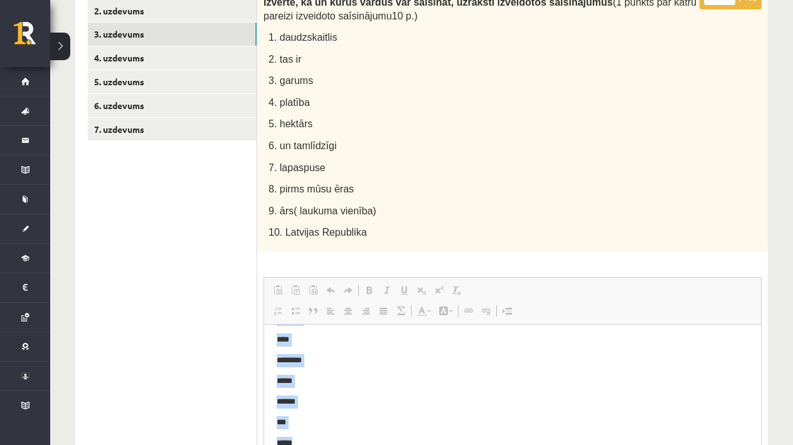
scroll to position [98, 0]
drag, startPoint x: 576, startPoint y: 346, endPoint x: 582, endPoint y: 483, distance: 137.5
click at [582, 445] on html "***** ****** ******* ******** **** ******** ***** ****** *** *****" at bounding box center [512, 338] width 497 height 224
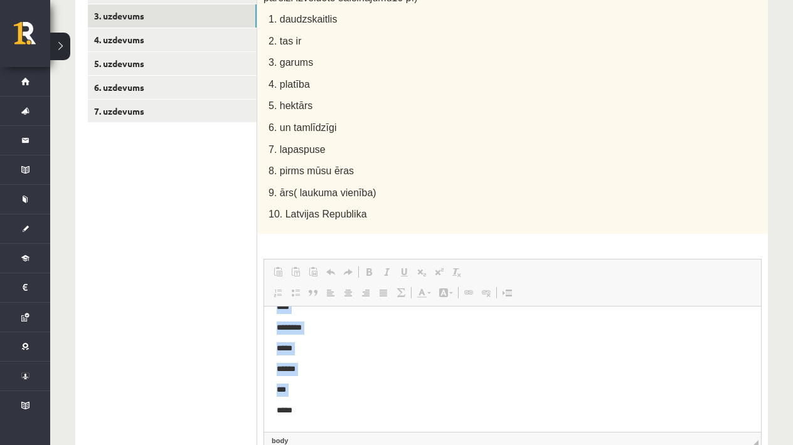
click at [499, 409] on p "*****" at bounding box center [513, 410] width 472 height 13
drag, startPoint x: 499, startPoint y: 412, endPoint x: 489, endPoint y: 316, distance: 96.5
click at [489, 316] on html "***** ****** ******* ******** **** ******** ***** ****** *** *****" at bounding box center [512, 418] width 497 height 224
click at [415, 399] on body "***** ****** ******* ******** **** ******** ***** ****** *** *****" at bounding box center [513, 418] width 472 height 199
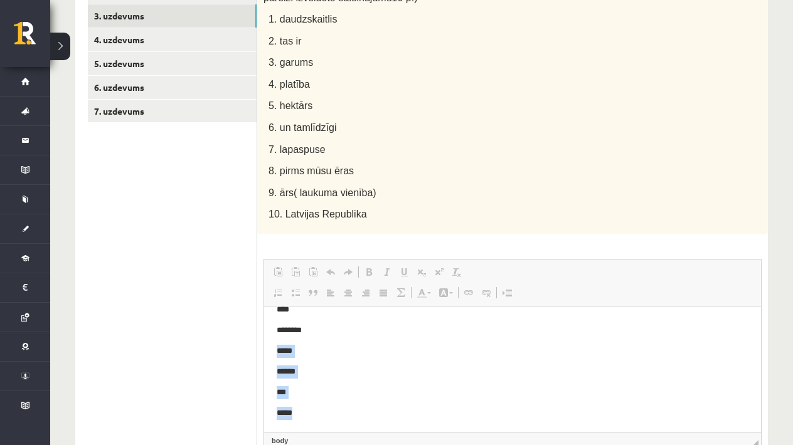
scroll to position [3, 0]
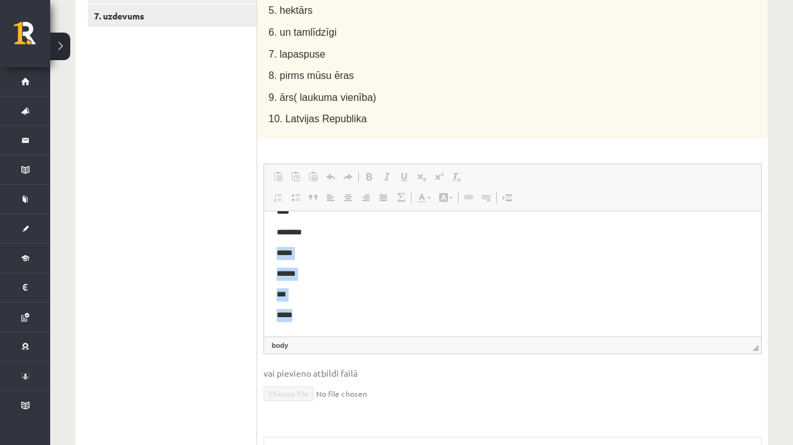
drag, startPoint x: 414, startPoint y: 330, endPoint x: 414, endPoint y: 588, distance: 257.1
click at [414, 334] on html "***** ****** ******* ******** **** ******** ***** ****** *** *****" at bounding box center [512, 222] width 497 height 224
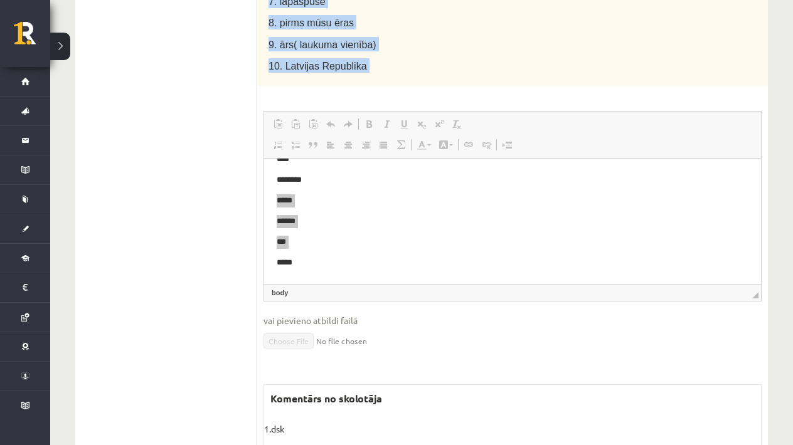
drag, startPoint x: 455, startPoint y: 33, endPoint x: 456, endPoint y: -9, distance: 42.0
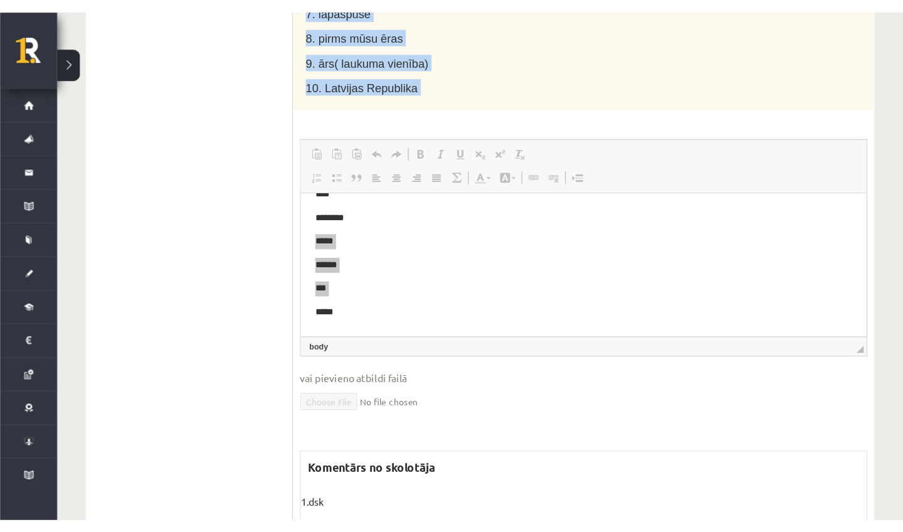
scroll to position [419, 0]
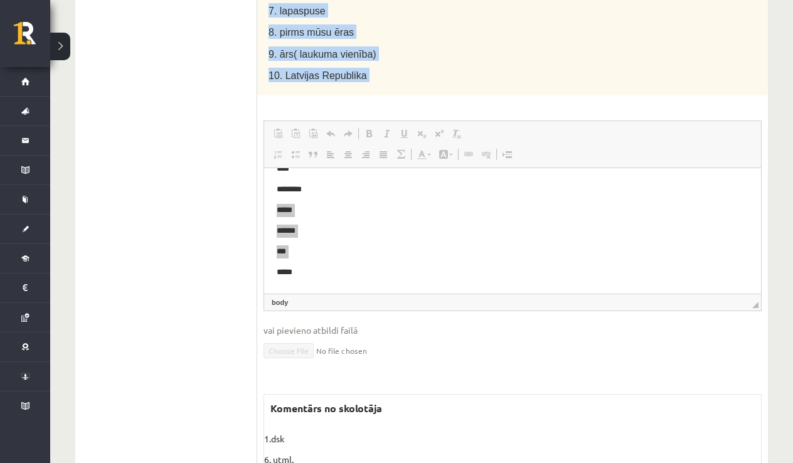
click at [413, 73] on p "10. Latvijas Republika" at bounding box center [483, 75] width 430 height 14
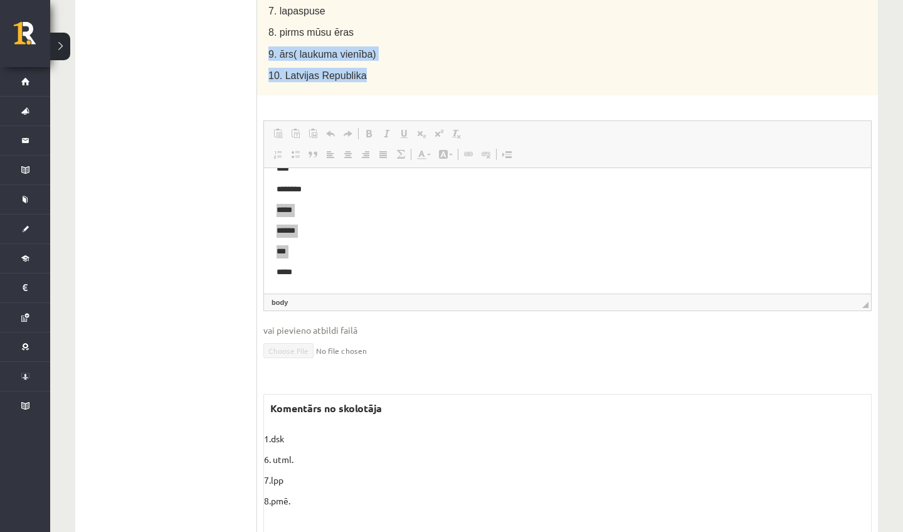
drag, startPoint x: 453, startPoint y: 24, endPoint x: 478, endPoint y: 68, distance: 50.3
click at [478, 68] on p "10. Latvijas Republika" at bounding box center [538, 75] width 540 height 14
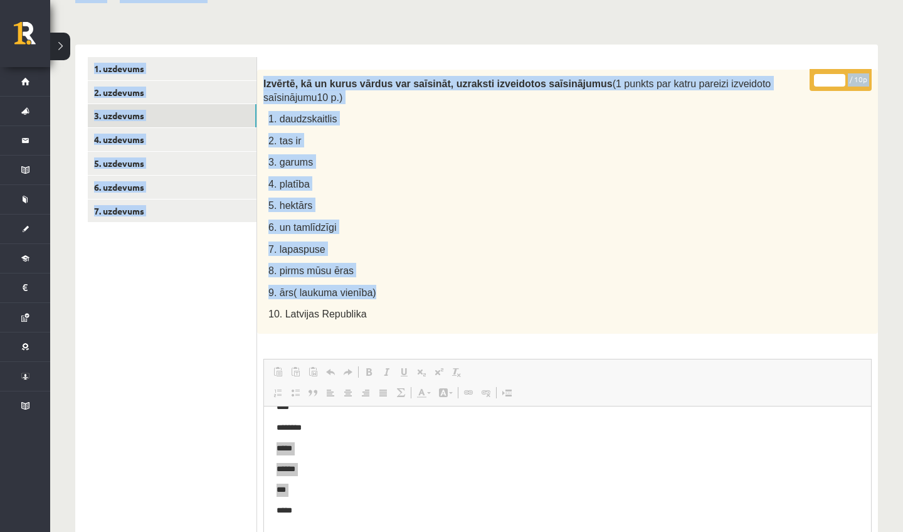
scroll to position [175, 0]
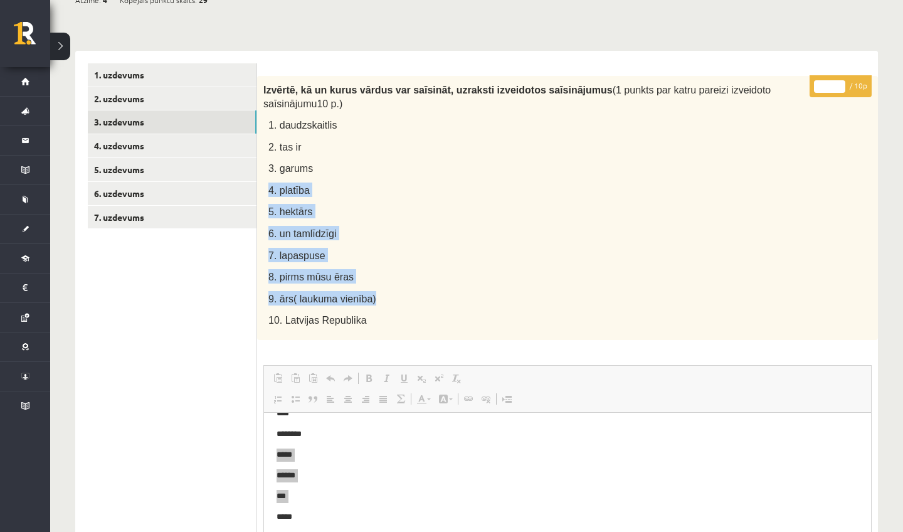
drag, startPoint x: 497, startPoint y: 48, endPoint x: 464, endPoint y: 186, distance: 141.3
click at [464, 186] on div "Izvērtē, kā un kurus vārdus var saīsināt, uzraksti izveidotos saīsinājumus (1 p…" at bounding box center [567, 208] width 621 height 264
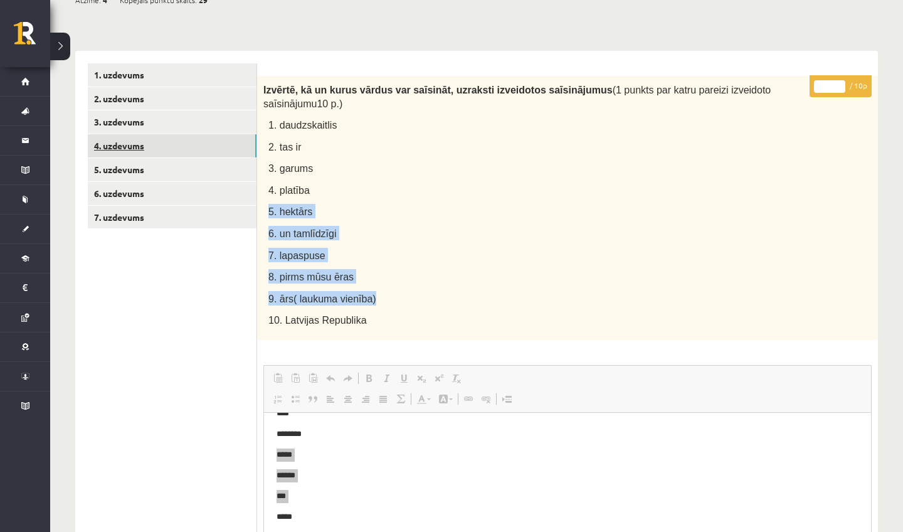
click at [211, 144] on link "4. uzdevums" at bounding box center [172, 145] width 169 height 23
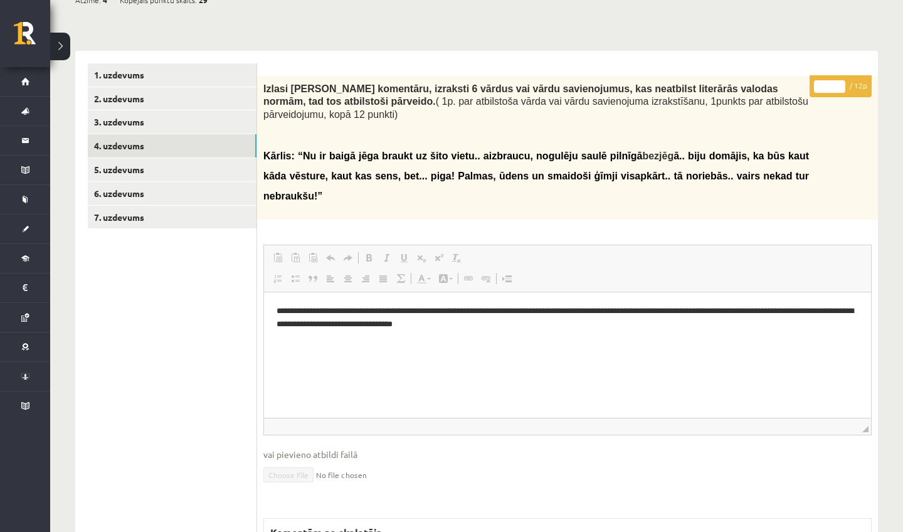
scroll to position [0, 0]
click at [151, 169] on link "5. uzdevums" at bounding box center [172, 169] width 169 height 23
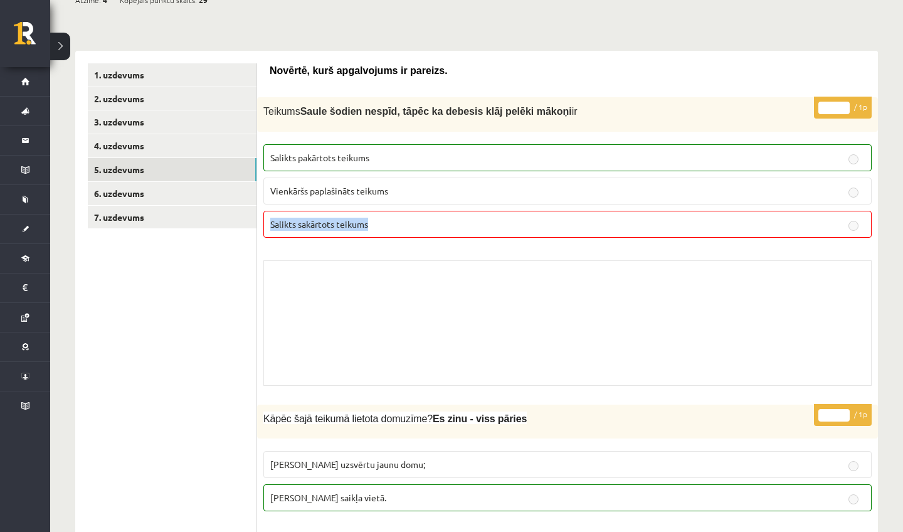
drag, startPoint x: 358, startPoint y: 210, endPoint x: 326, endPoint y: 363, distance: 156.3
click at [326, 363] on div "* / 1p Teikums Saule šodien nespīd, tāpēc ka debesis klāj pelēki mākoņi ir Sali…" at bounding box center [567, 244] width 621 height 295
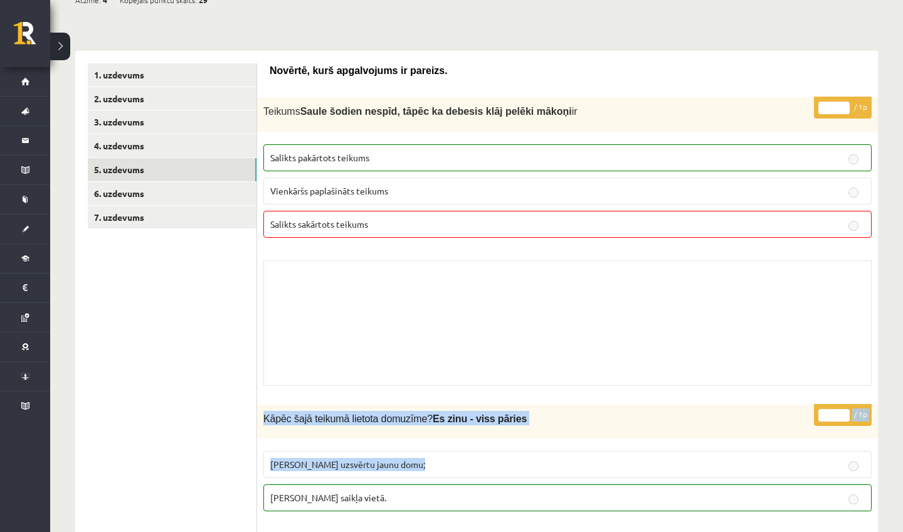
drag, startPoint x: 326, startPoint y: 363, endPoint x: 344, endPoint y: 489, distance: 127.3
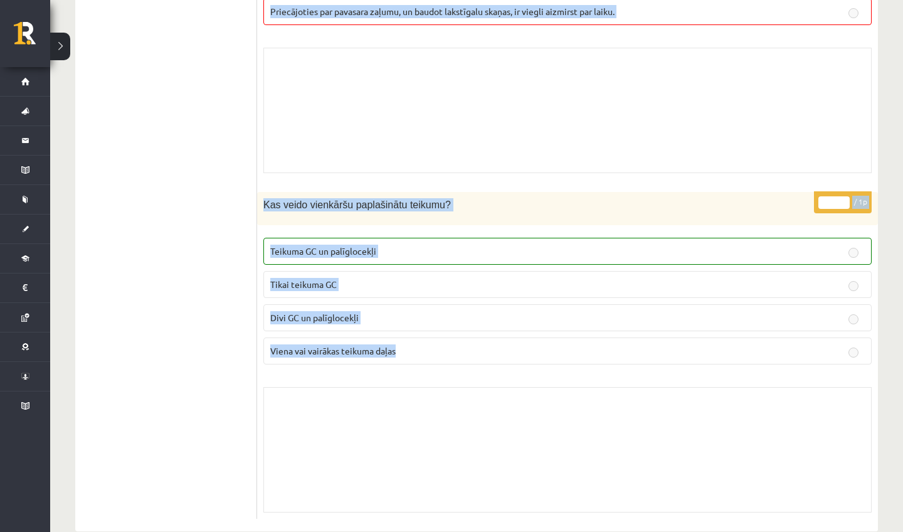
scroll to position [2660, 0]
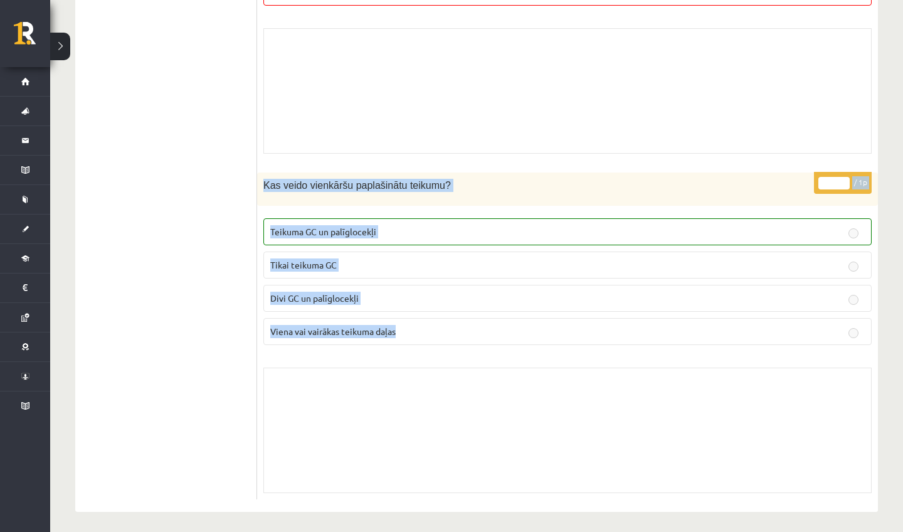
drag, startPoint x: 423, startPoint y: 278, endPoint x: 425, endPoint y: 524, distance: 245.8
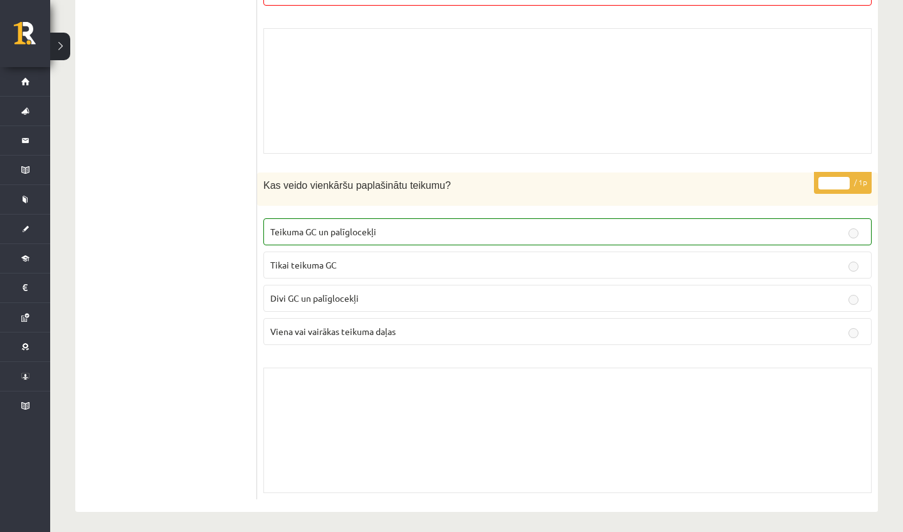
click at [424, 393] on div "Skolotāja pielikums" at bounding box center [567, 429] width 608 height 125
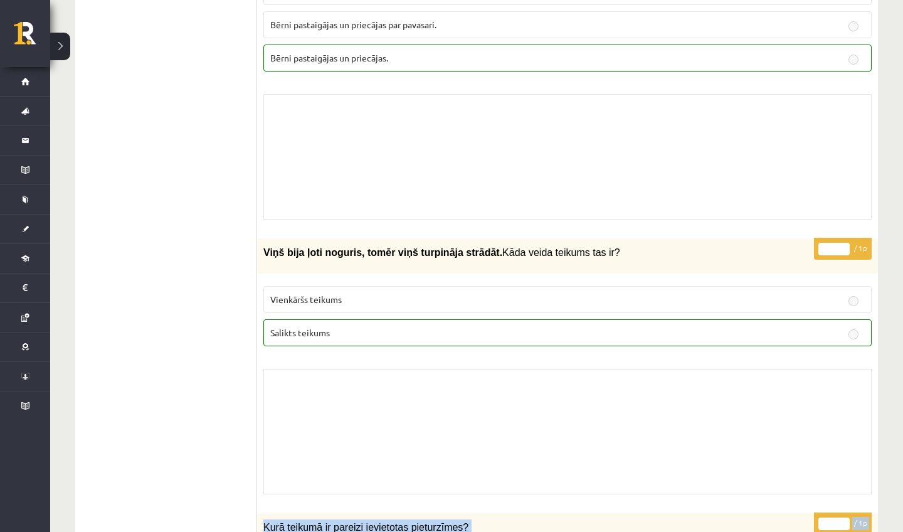
scroll to position [2045, 0]
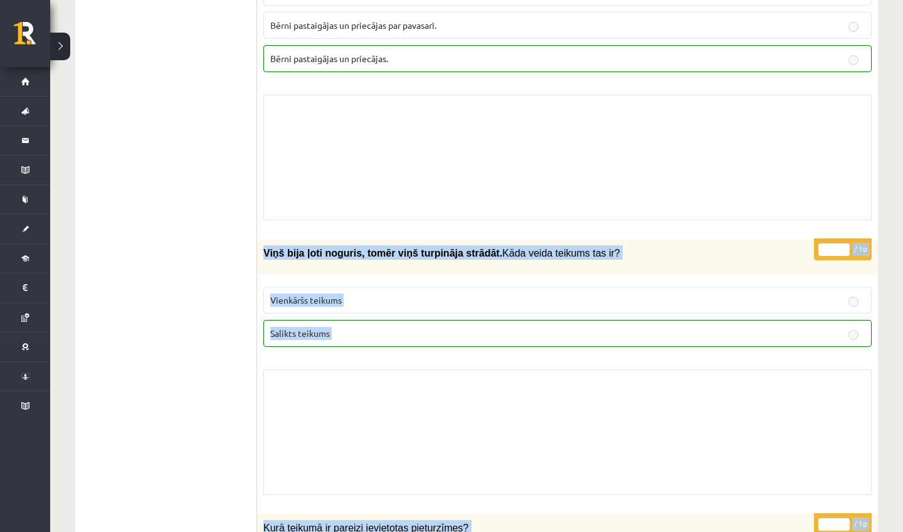
drag, startPoint x: 424, startPoint y: 393, endPoint x: 480, endPoint y: -33, distance: 428.7
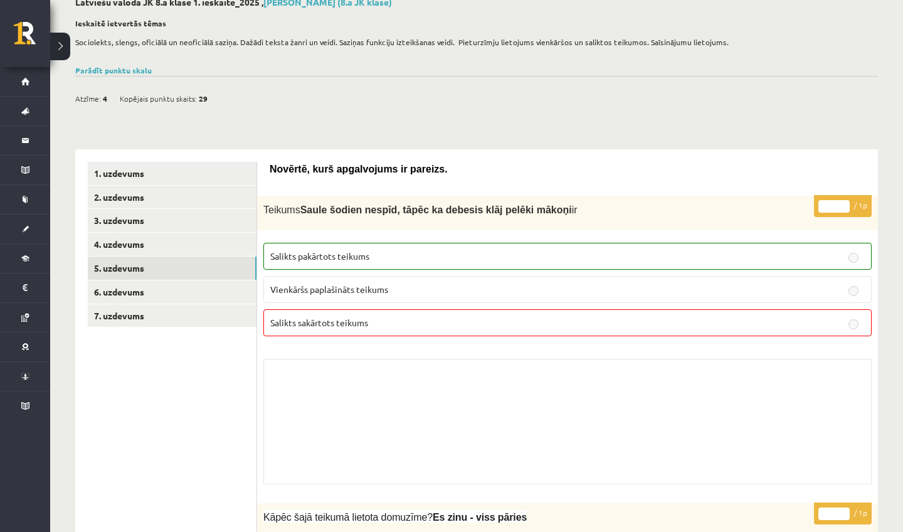
scroll to position [0, 0]
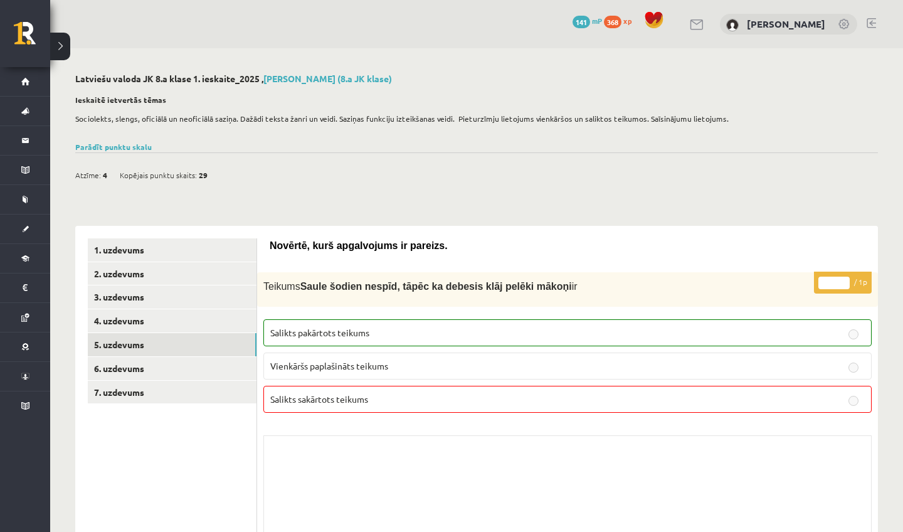
drag, startPoint x: 480, startPoint y: -33, endPoint x: 488, endPoint y: -33, distance: 8.8
click at [488, 0] on html "0 Dāvanas 141 mP 368 xp Adriana Villa Sākums Aktuāli Kā mācīties eSKOLĀ Kontakt…" at bounding box center [451, 266] width 903 height 532
click at [166, 390] on link "7. uzdevums" at bounding box center [172, 392] width 169 height 23
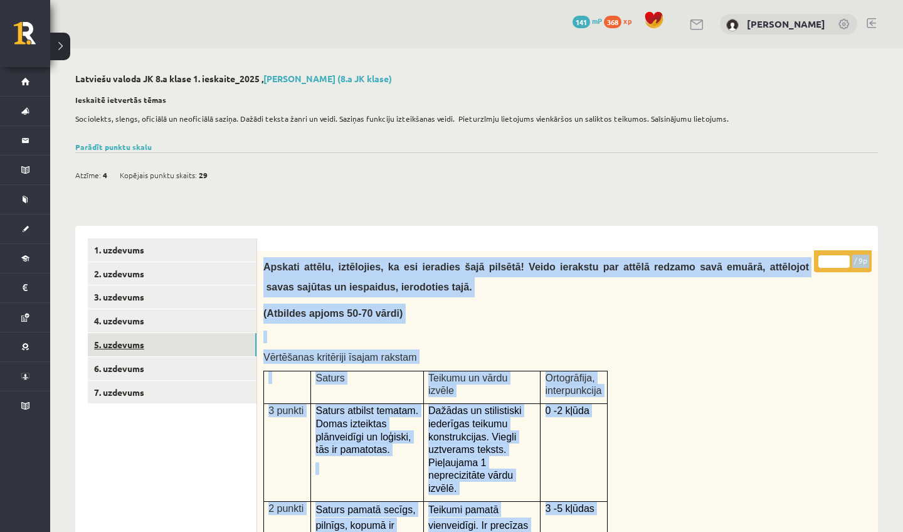
click at [167, 346] on link "5. uzdevums" at bounding box center [172, 344] width 169 height 23
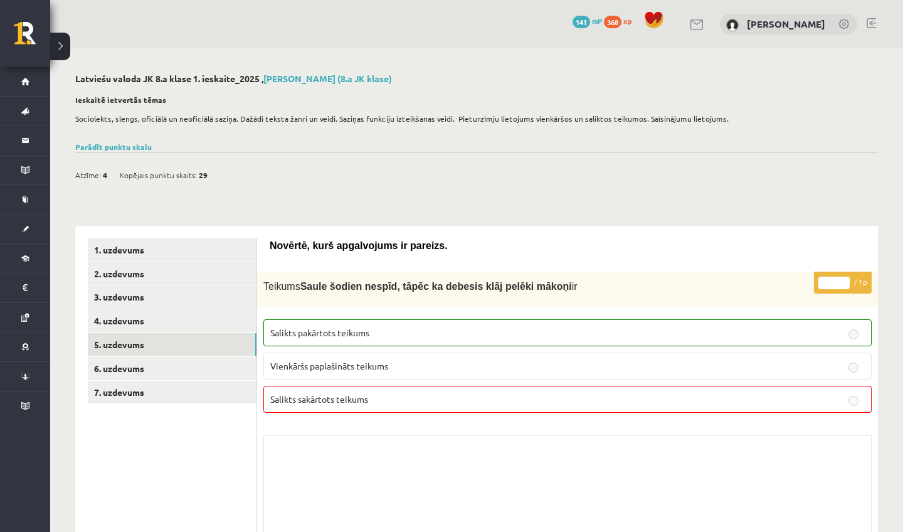
click at [121, 144] on link "Parādīt punktu skalu" at bounding box center [113, 147] width 76 height 10
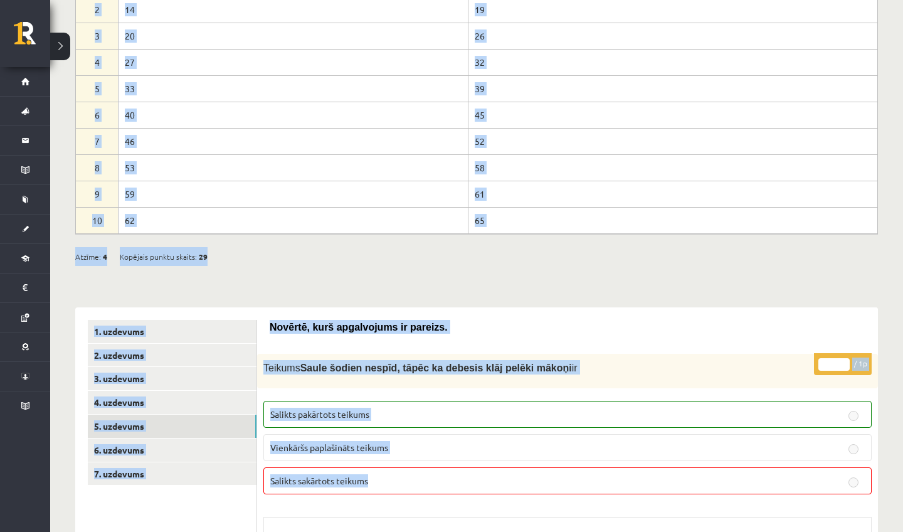
drag, startPoint x: 364, startPoint y: 134, endPoint x: 377, endPoint y: 505, distance: 372.0
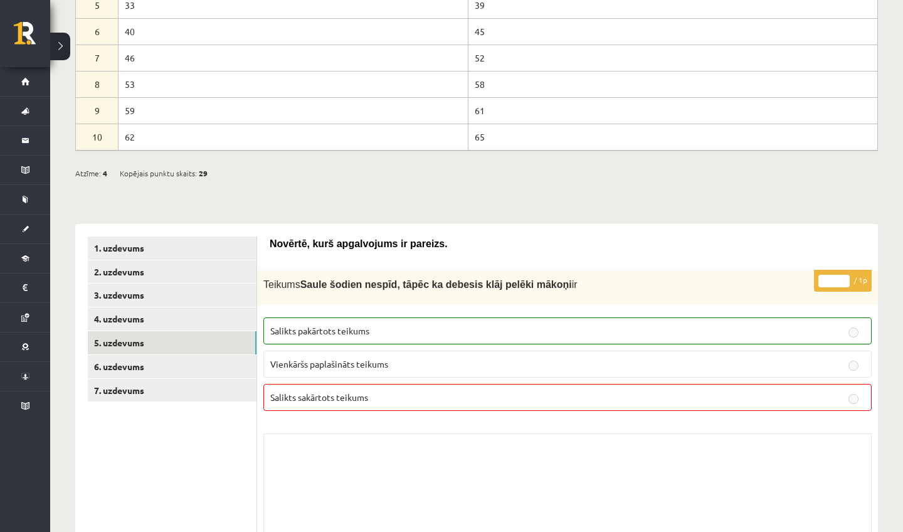
drag, startPoint x: 378, startPoint y: 507, endPoint x: 379, endPoint y: 528, distance: 21.4
click at [379, 445] on div "* / 1p Teikums Saule šodien nespīd, tāpēc ka debesis klāj pelēki mākoņi ir Sali…" at bounding box center [567, 417] width 621 height 295
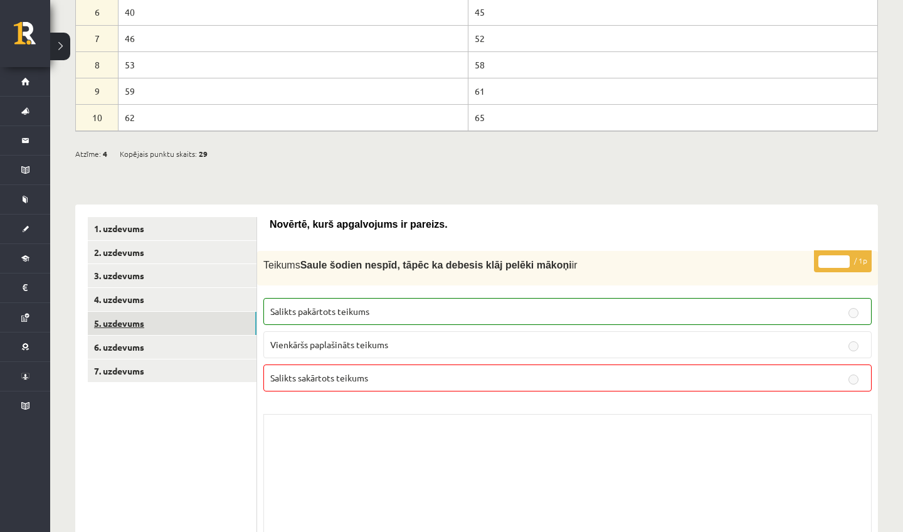
click at [114, 315] on link "5. uzdevums" at bounding box center [172, 323] width 169 height 23
click at [123, 337] on link "6. uzdevums" at bounding box center [172, 346] width 169 height 23
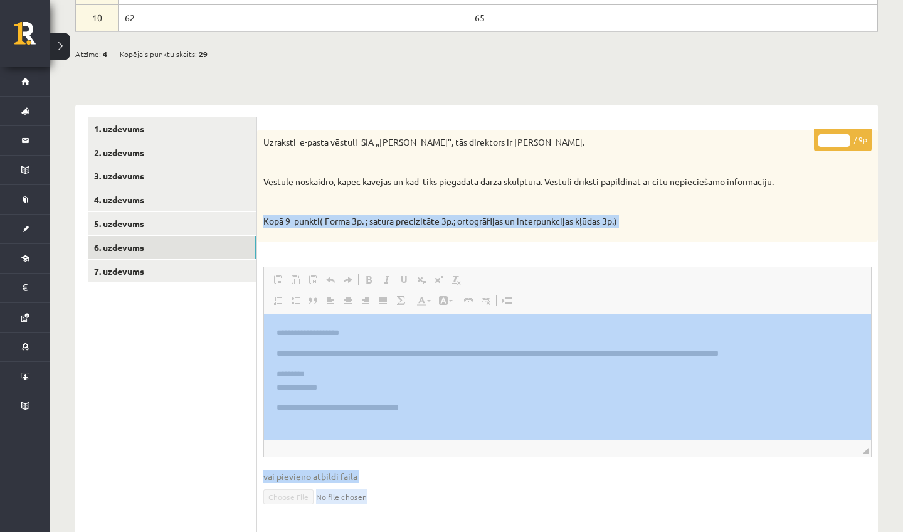
scroll to position [426, 0]
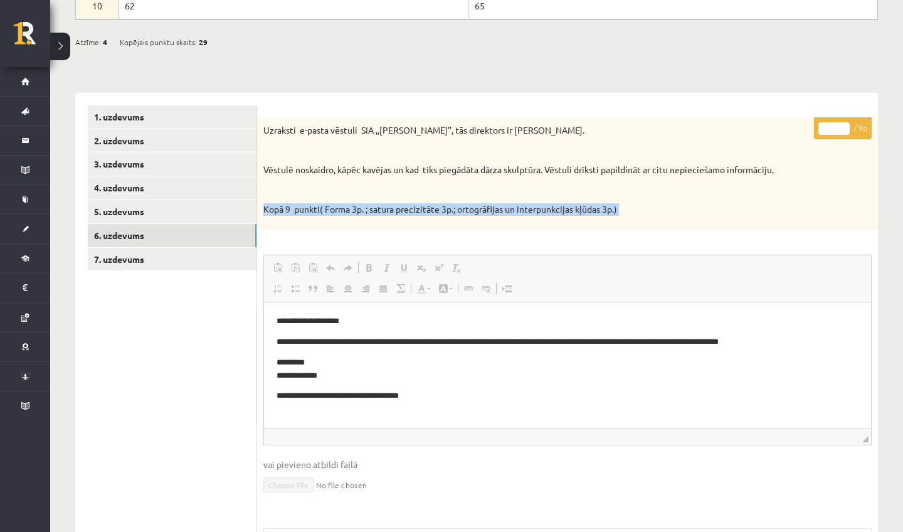
drag, startPoint x: 720, startPoint y: 606, endPoint x: 433, endPoint y: 412, distance: 346.2
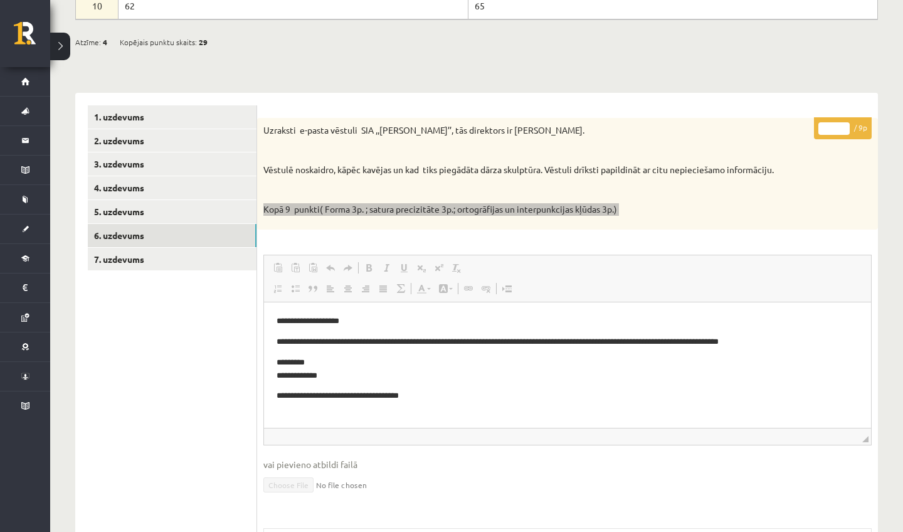
click at [433, 412] on html "**********" at bounding box center [567, 358] width 607 height 112
click at [551, 310] on html "**********" at bounding box center [567, 358] width 607 height 112
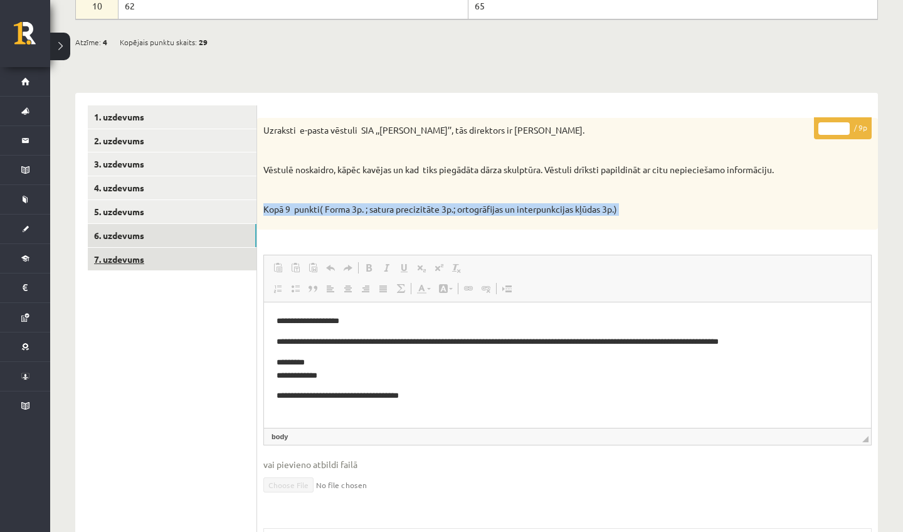
click at [199, 254] on link "7. uzdevums" at bounding box center [172, 259] width 169 height 23
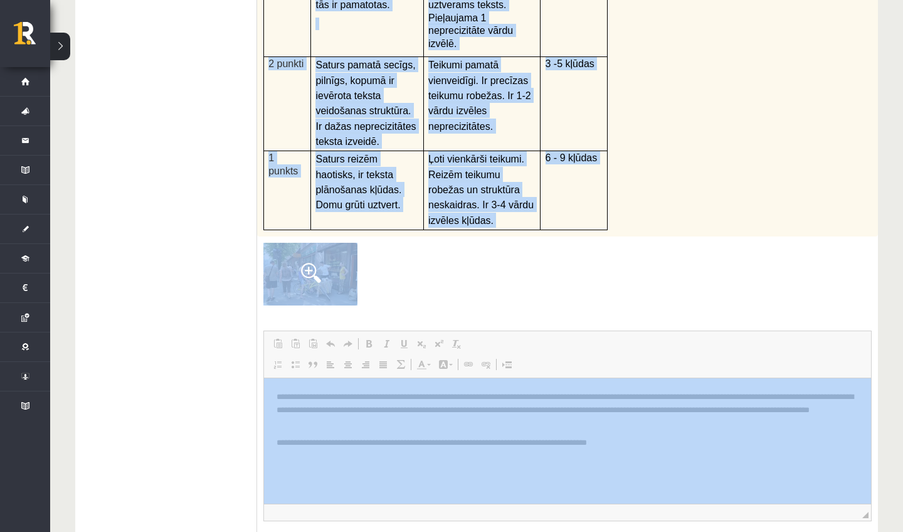
scroll to position [787, 0]
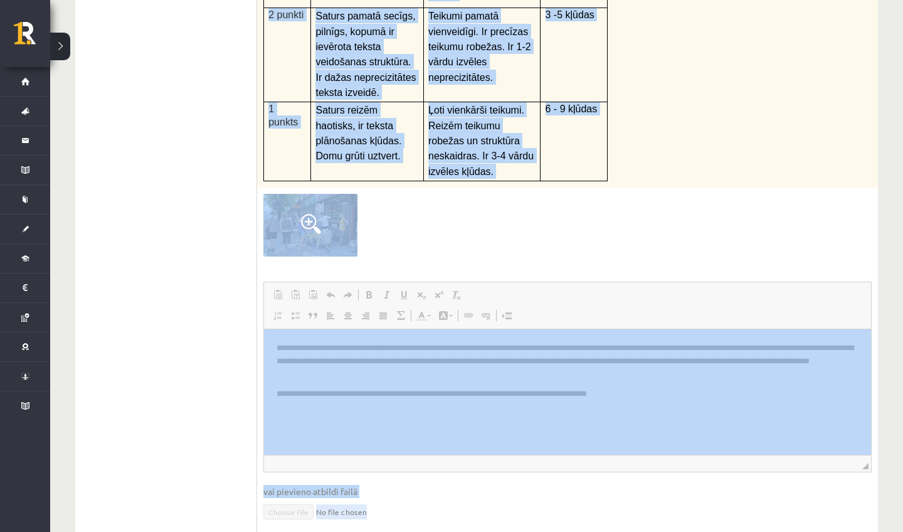
drag, startPoint x: 537, startPoint y: 179, endPoint x: 594, endPoint y: 522, distance: 347.0
click at [594, 445] on div "* / 9p Apskati attēlu, iztēlojies, ka esi ieradies šajā pilsētā! Veido ierakstu…" at bounding box center [567, 221] width 621 height 929
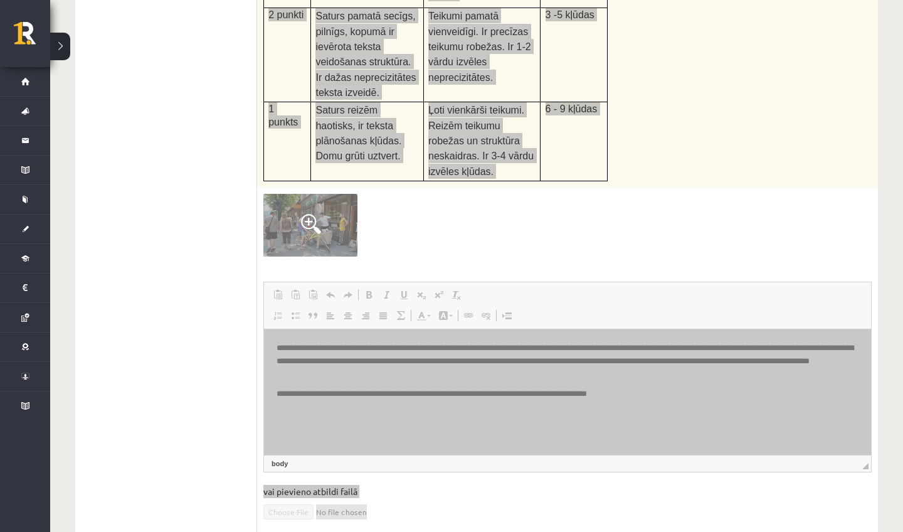
click at [530, 412] on html "**********" at bounding box center [567, 370] width 607 height 83
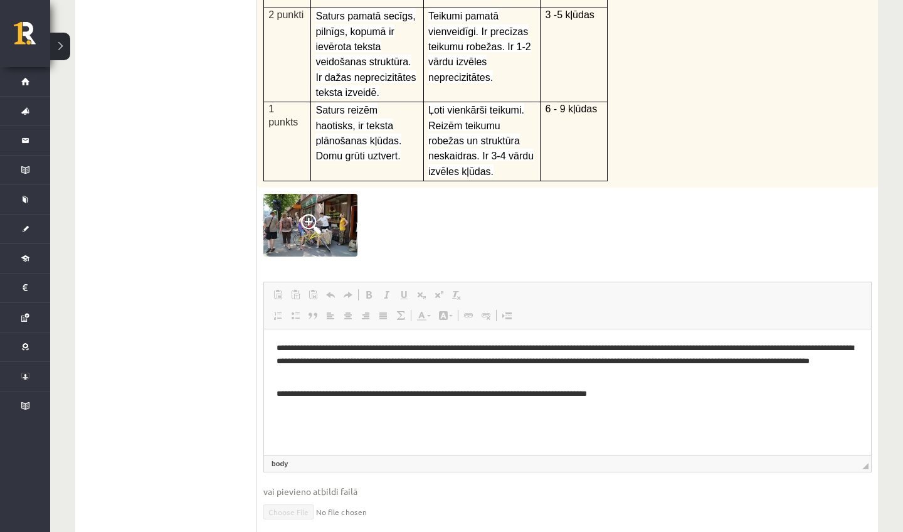
click at [238, 310] on ul "1. uzdevums 2. uzdevums 3. uzdevums 4. uzdevums 5. uzdevums 6. uzdevums 7. uzde…" at bounding box center [172, 216] width 169 height 942
click at [394, 307] on link "Math" at bounding box center [401, 315] width 18 height 16
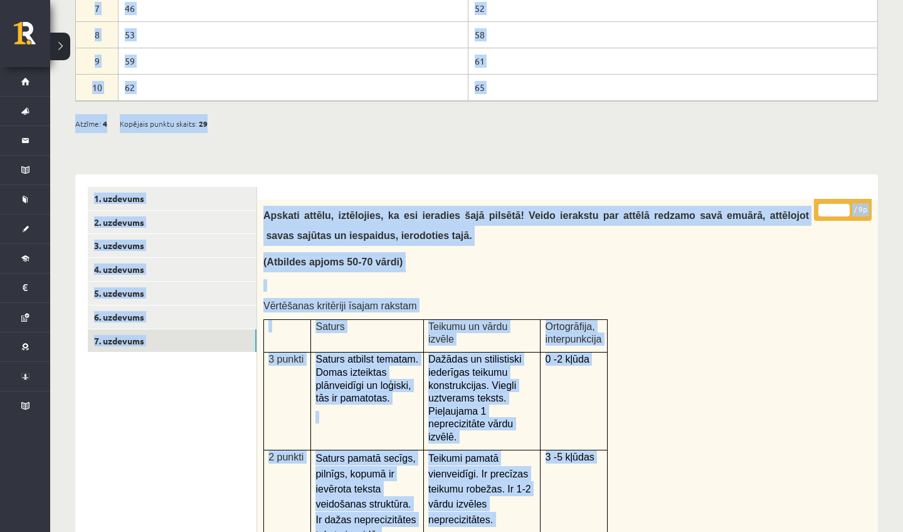
scroll to position [289, 0]
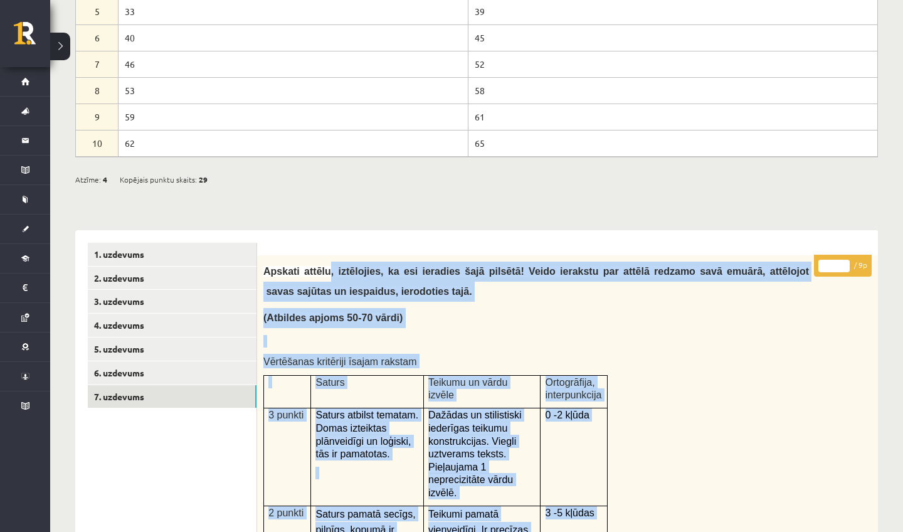
drag, startPoint x: 421, startPoint y: 217, endPoint x: 329, endPoint y: 267, distance: 104.9
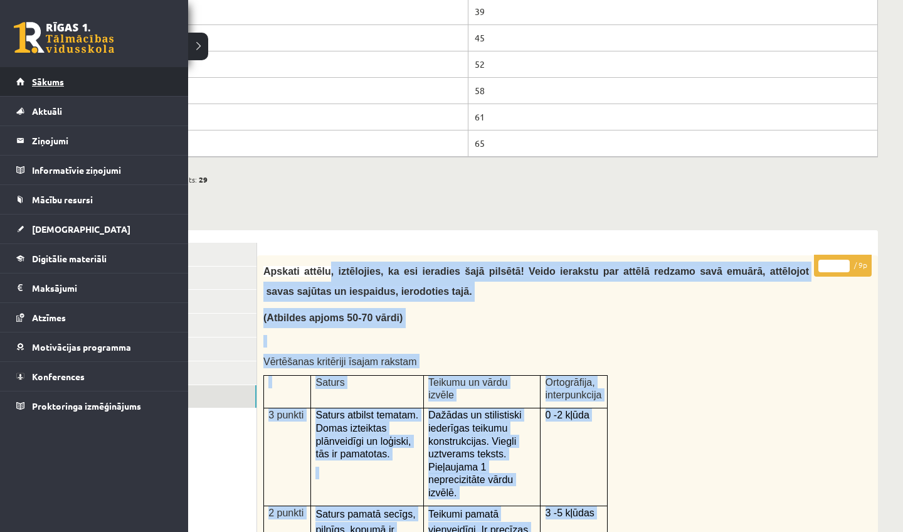
click at [55, 75] on link "Sākums" at bounding box center [94, 81] width 156 height 29
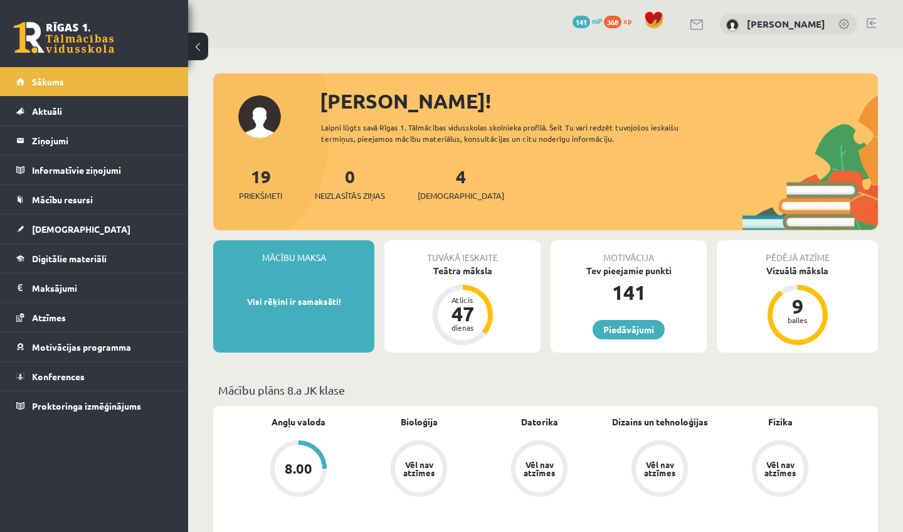
click at [872, 19] on link at bounding box center [871, 23] width 9 height 10
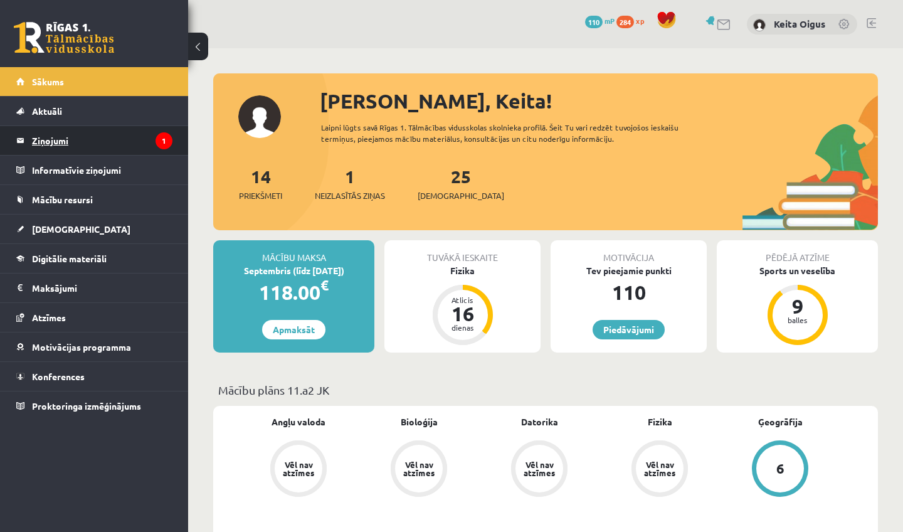
click at [117, 143] on legend "Ziņojumi 1" at bounding box center [102, 140] width 140 height 29
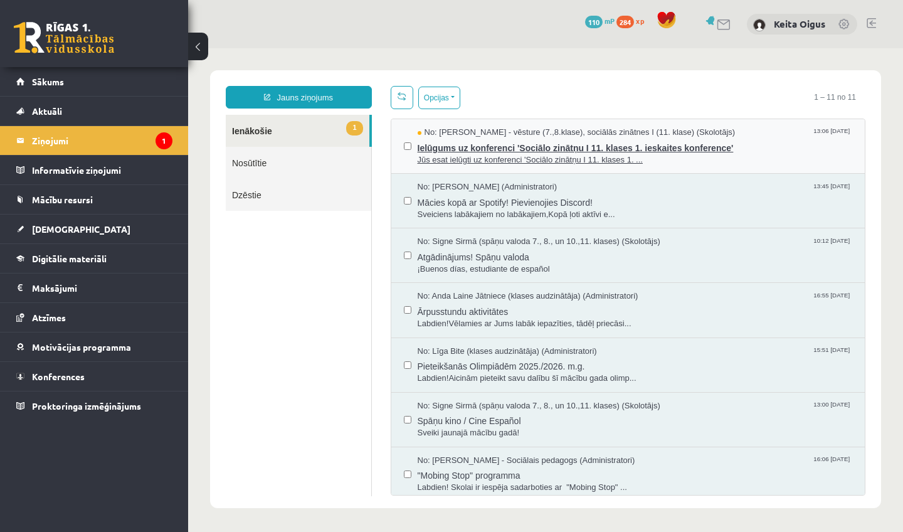
click at [549, 154] on span "Jūs esat ielūgti uz konferenci 'Sociālo zinātņu I 11. klases 1. ..." at bounding box center [635, 160] width 435 height 12
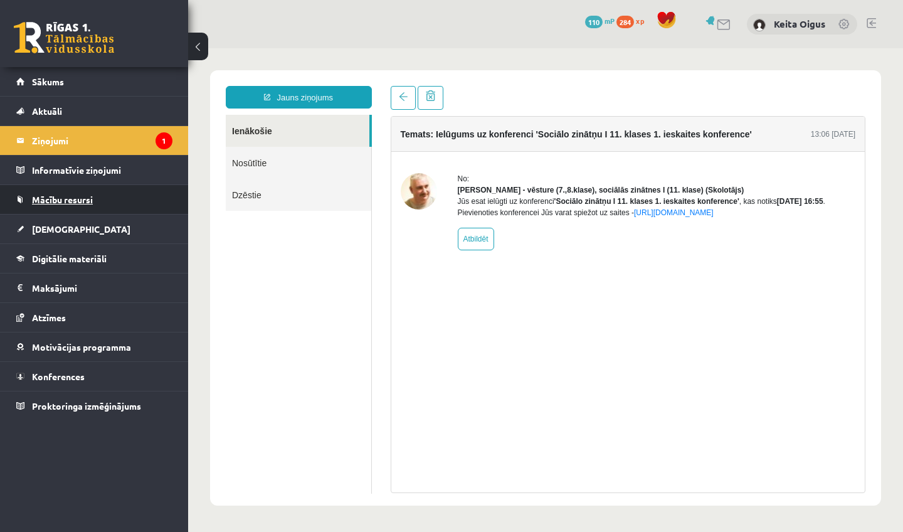
click at [73, 203] on span "Mācību resursi" at bounding box center [62, 199] width 61 height 11
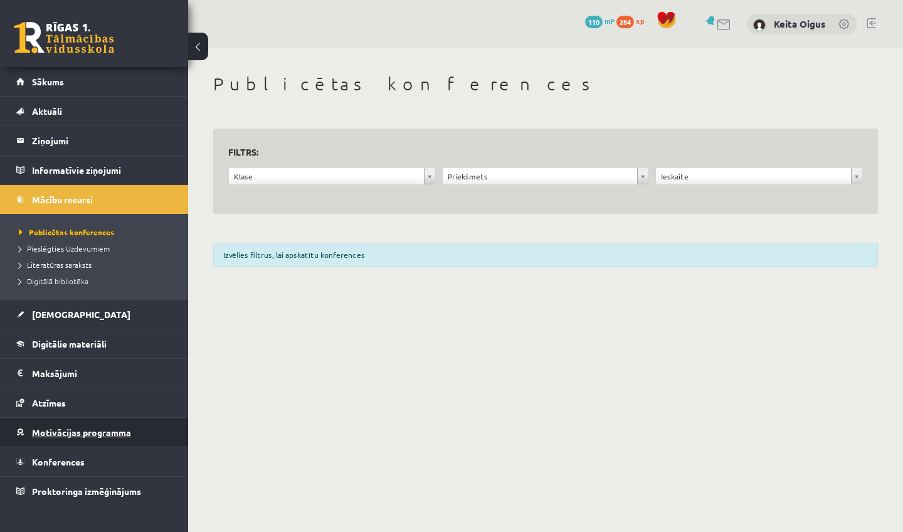
click at [93, 436] on span "Motivācijas programma" at bounding box center [81, 431] width 99 height 11
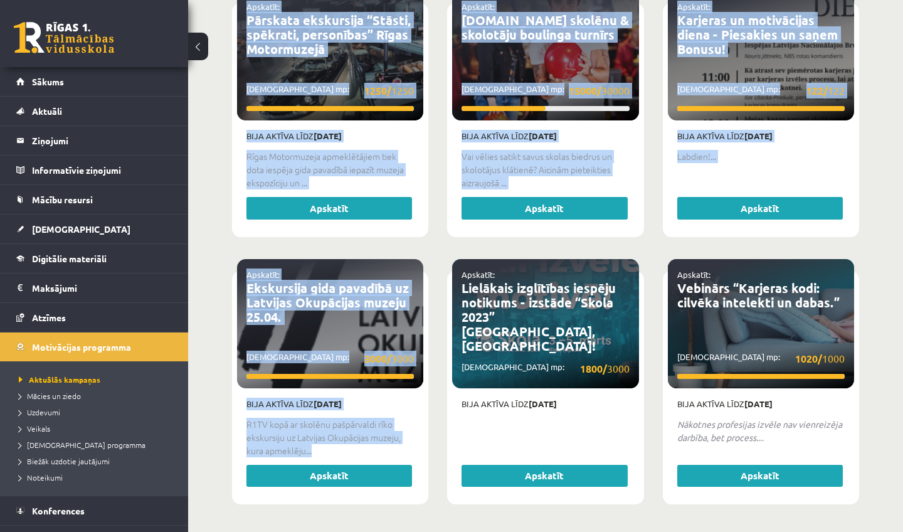
scroll to position [2449, 0]
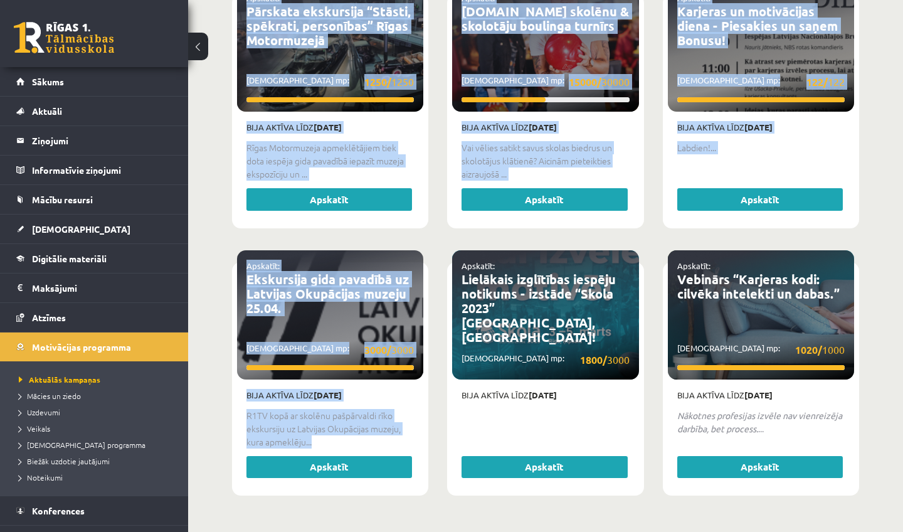
drag, startPoint x: 424, startPoint y: 297, endPoint x: 263, endPoint y: 414, distance: 198.8
click at [54, 411] on span "Uzdevumi" at bounding box center [39, 412] width 41 height 10
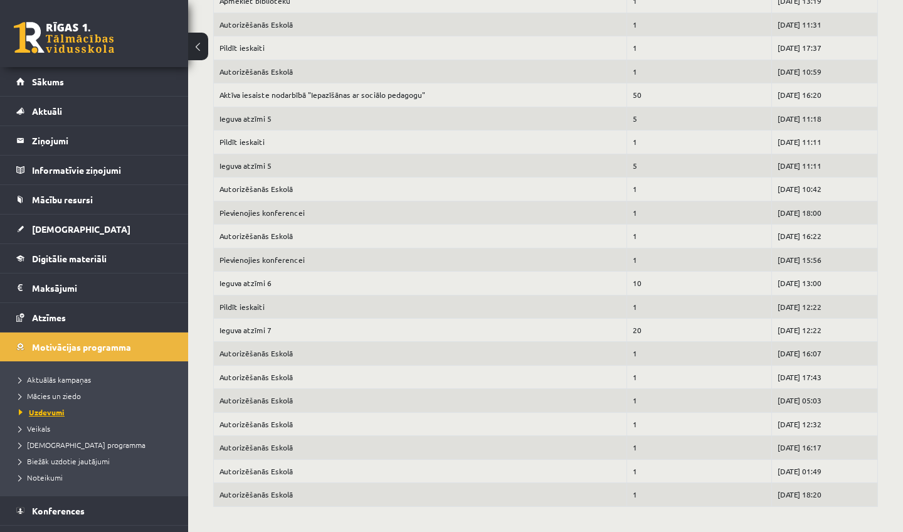
scroll to position [776, 0]
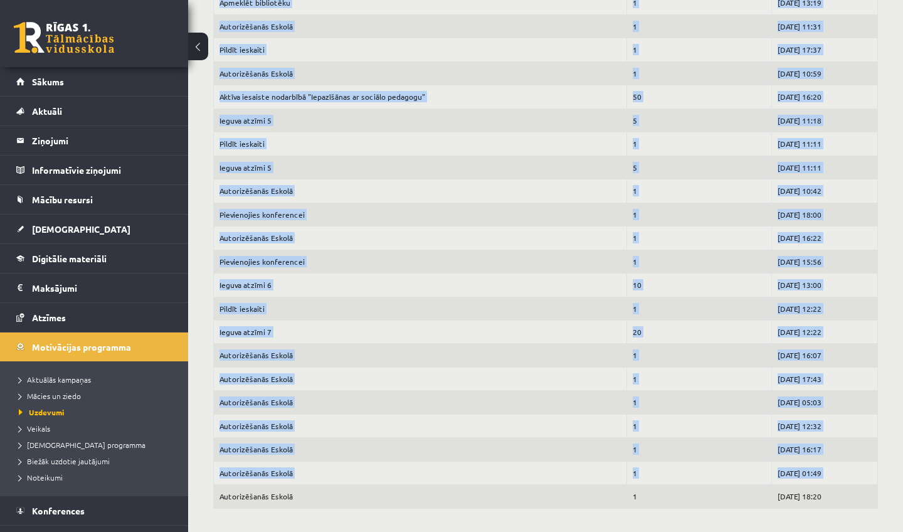
drag, startPoint x: 431, startPoint y: 486, endPoint x: 522, endPoint y: -11, distance: 504.8
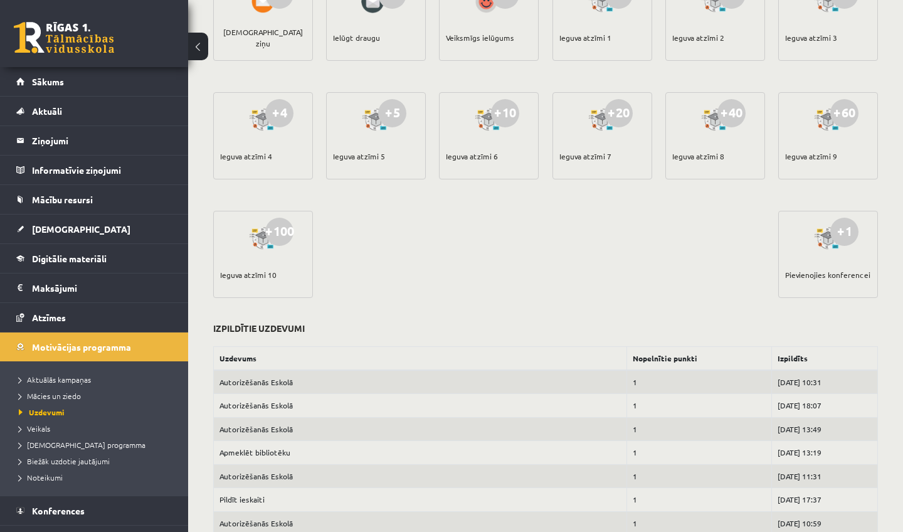
scroll to position [290, 0]
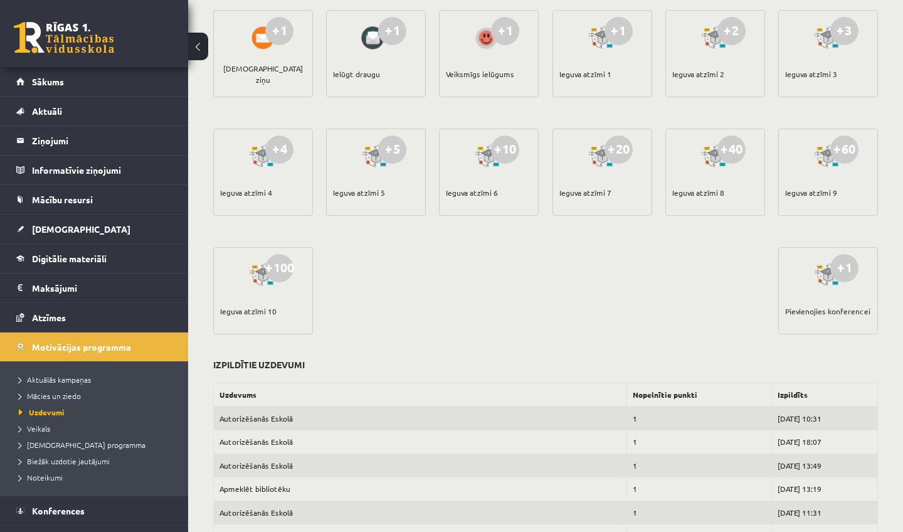
drag, startPoint x: 593, startPoint y: 167, endPoint x: 592, endPoint y: 319, distance: 151.7
click at [592, 320] on div "Atlikušie uzdevumi +1 Lasīt e-Grāmatu +1 Skatīties mācību video +1 Pildīt ieska…" at bounding box center [545, 431] width 665 height 1126
click at [592, 319] on div "+1 Lasīt e-Grāmatu +1 Skatīties mācību video +1 Pildīt ieskaiti +1 Apmeklēt bib…" at bounding box center [545, 125] width 671 height 474
click at [49, 311] on link "Atzīmes" at bounding box center [94, 317] width 156 height 29
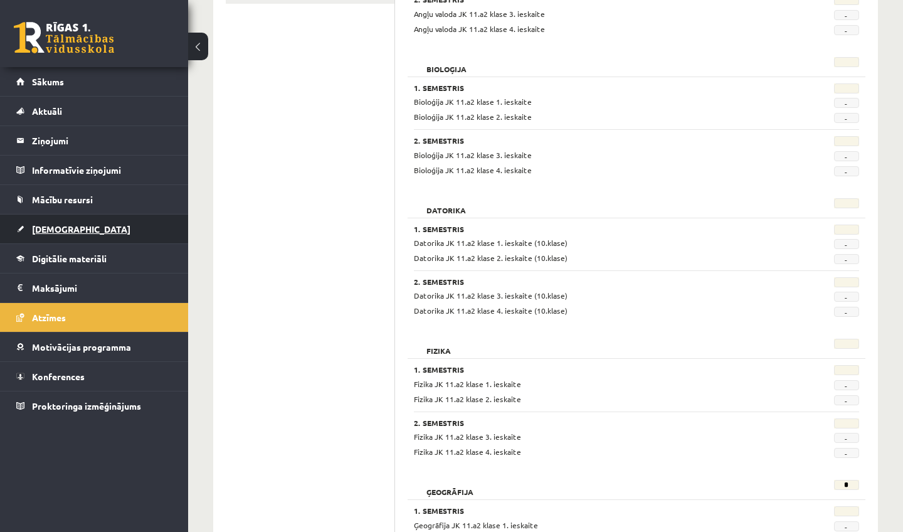
click at [30, 228] on link "[DEMOGRAPHIC_DATA]" at bounding box center [94, 228] width 156 height 29
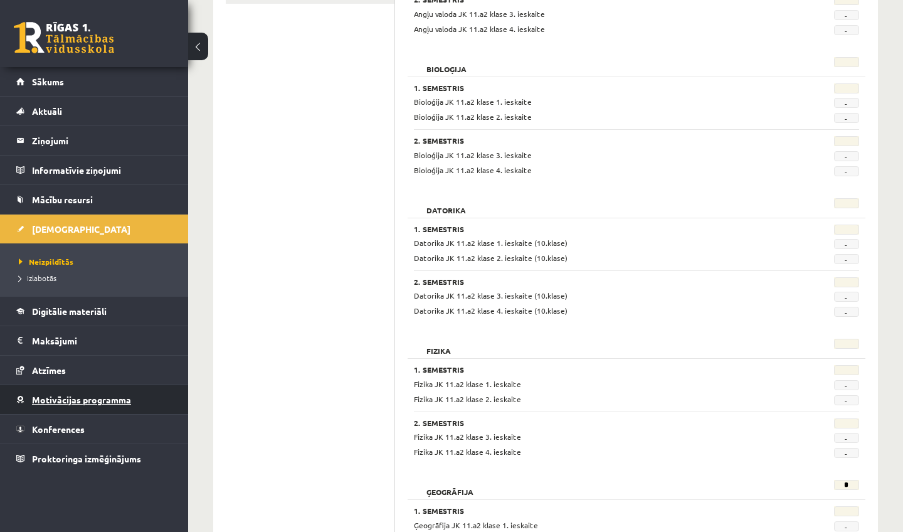
click at [51, 397] on span "Motivācijas programma" at bounding box center [81, 399] width 99 height 11
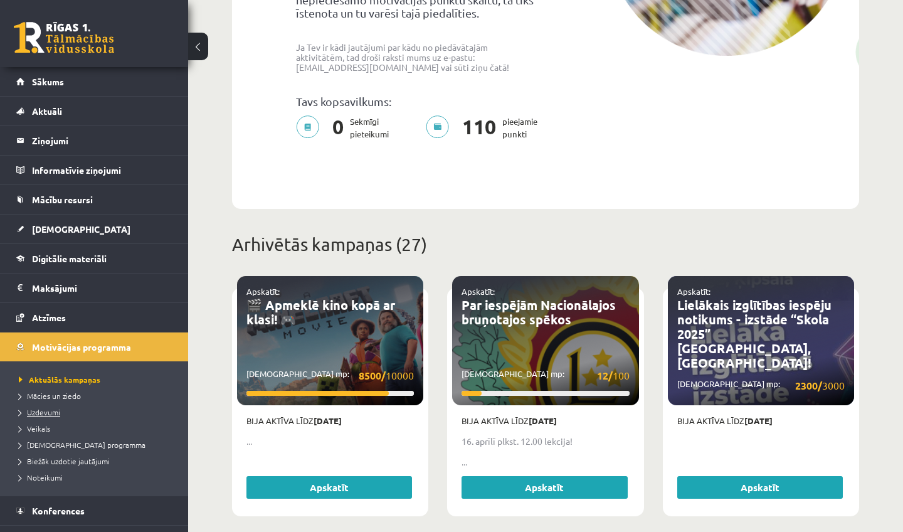
click at [51, 411] on span "Uzdevumi" at bounding box center [39, 412] width 41 height 10
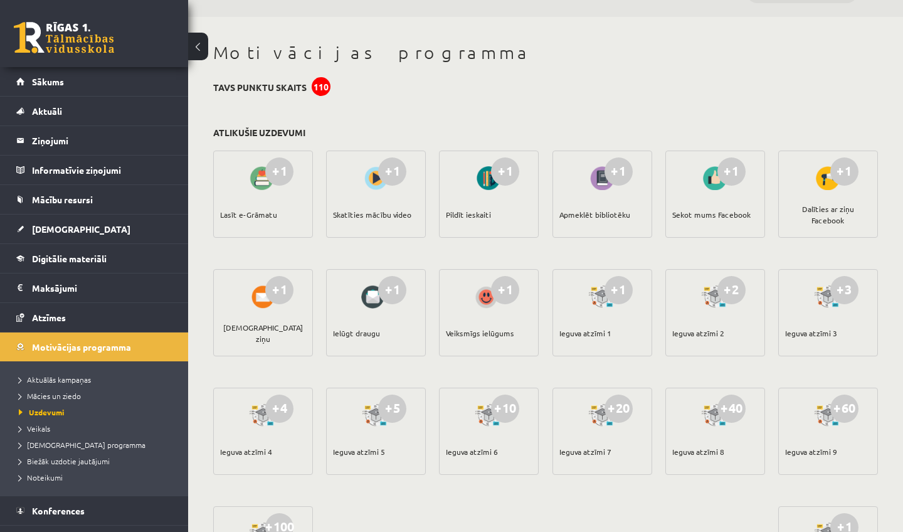
scroll to position [17, 0]
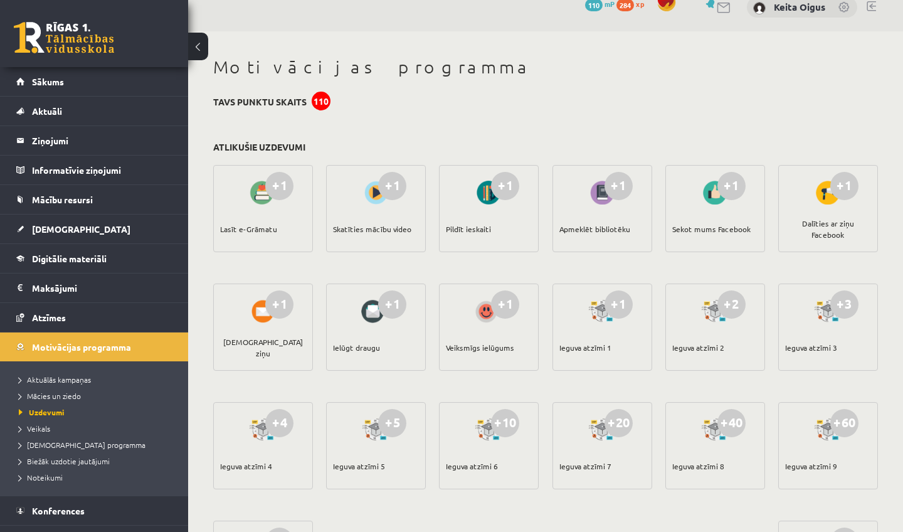
drag, startPoint x: 347, startPoint y: 237, endPoint x: 371, endPoint y: 139, distance: 101.1
click at [293, 184] on div "+1 Lasīt e-Grāmatu" at bounding box center [263, 208] width 100 height 87
click at [271, 181] on div "+1" at bounding box center [279, 186] width 28 height 28
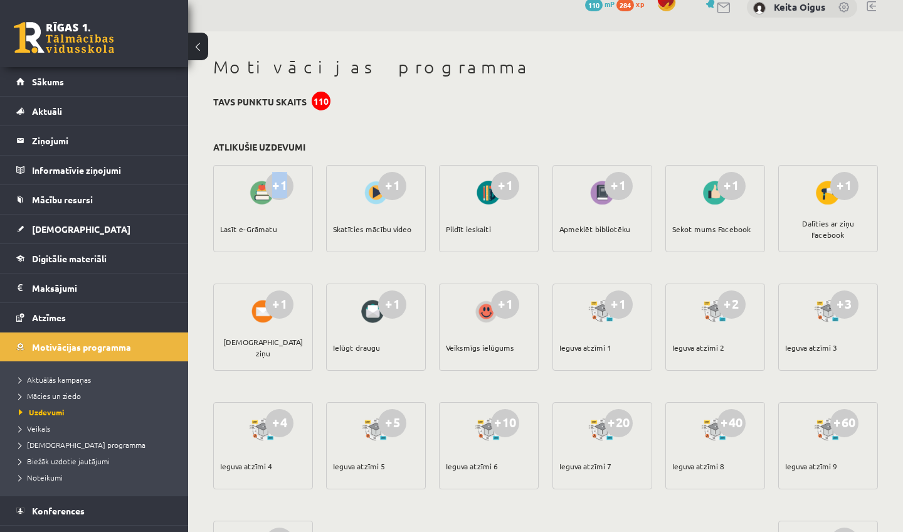
click at [271, 181] on div "+1" at bounding box center [279, 186] width 28 height 28
click at [62, 255] on span "Digitālie materiāli" at bounding box center [69, 258] width 75 height 11
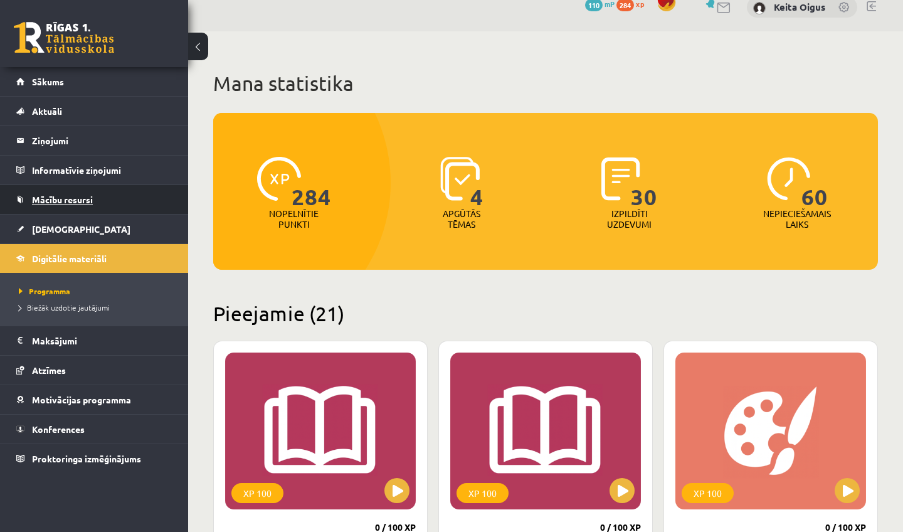
click at [63, 194] on span "Mācību resursi" at bounding box center [62, 199] width 61 height 11
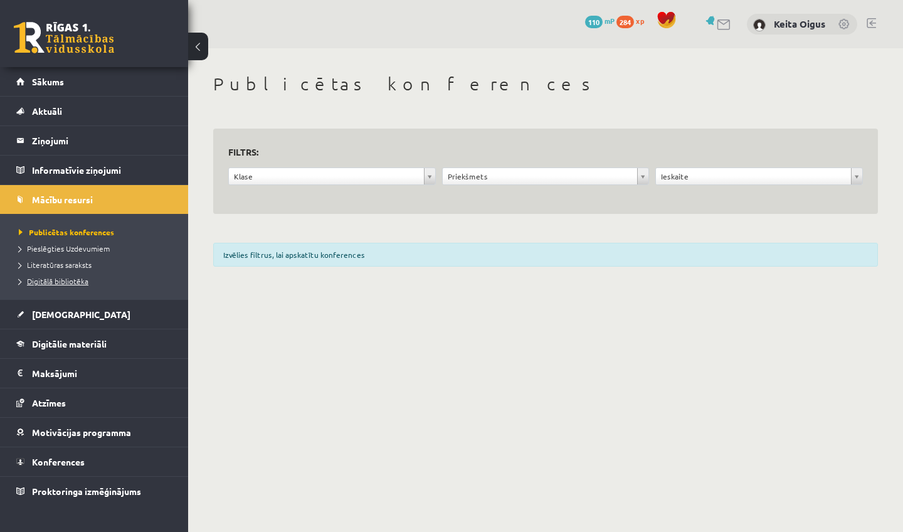
click at [73, 280] on span "Digitālā bibliotēka" at bounding box center [54, 281] width 70 height 10
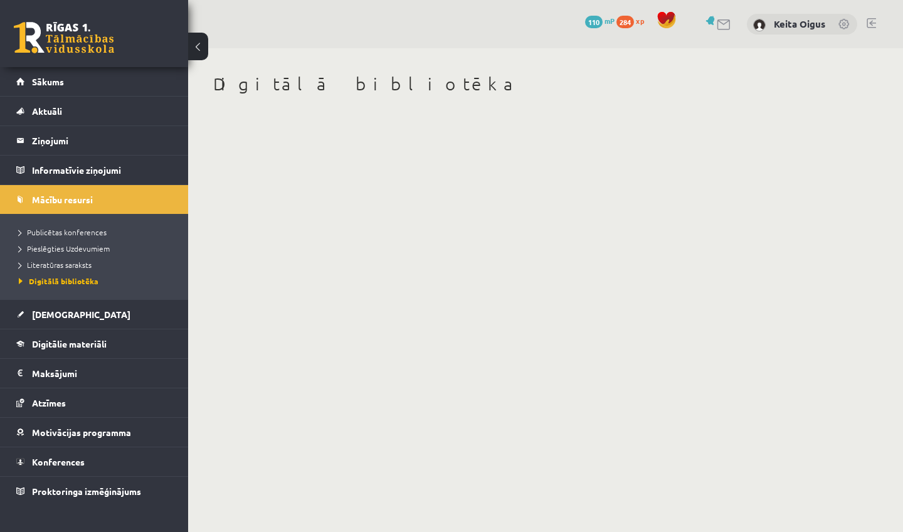
drag, startPoint x: 441, startPoint y: 90, endPoint x: 380, endPoint y: 275, distance: 194.7
click at [381, 275] on body "0 Dāvanas 110 mP 284 xp Keita Oigus Sākums Aktuāli Kā mācīties eSKOLĀ Kontakti …" at bounding box center [451, 266] width 903 height 532
click at [83, 264] on span "Literatūras saraksts" at bounding box center [55, 265] width 73 height 10
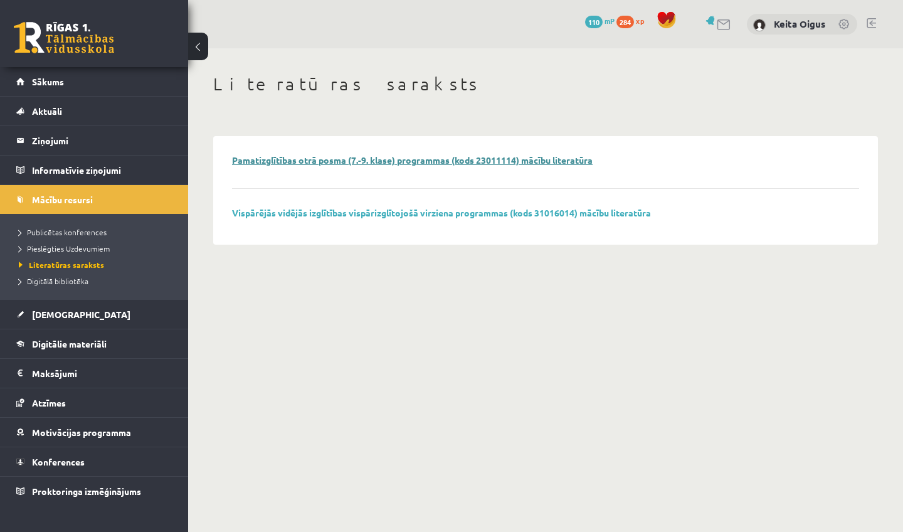
click at [262, 154] on link "Pamatizglītības otrā posma (7.-9. klase) programmas (kods 23011114) mācību lite…" at bounding box center [412, 159] width 361 height 11
click at [74, 430] on span "Motivācijas programma" at bounding box center [81, 431] width 99 height 11
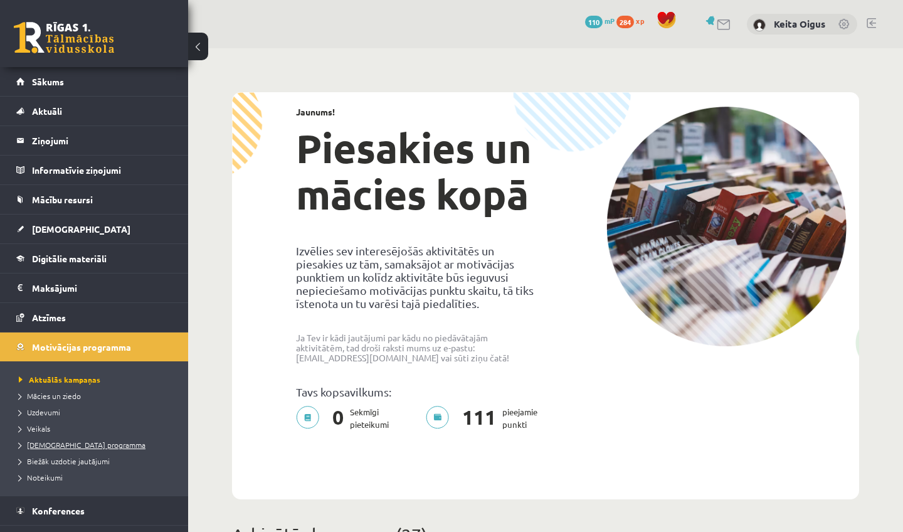
click at [58, 444] on span "[DEMOGRAPHIC_DATA] programma" at bounding box center [82, 445] width 127 height 10
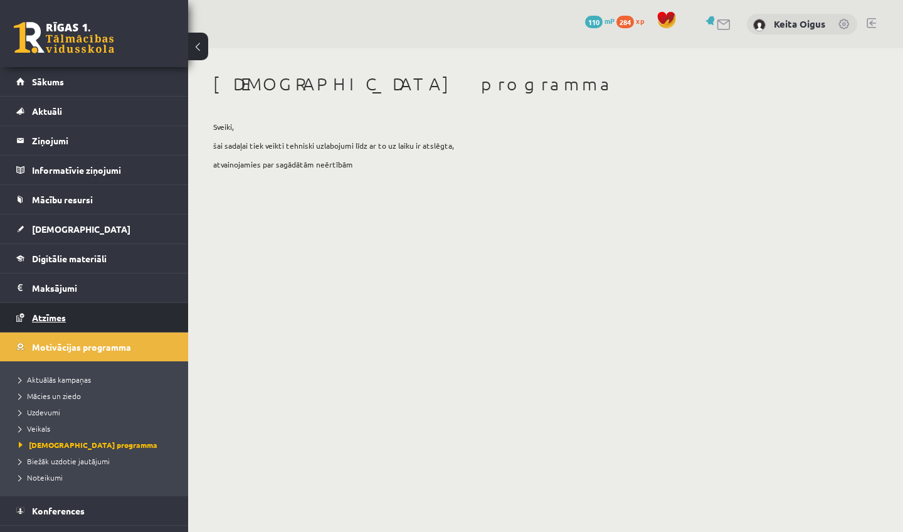
click at [48, 308] on link "Atzīmes" at bounding box center [94, 317] width 156 height 29
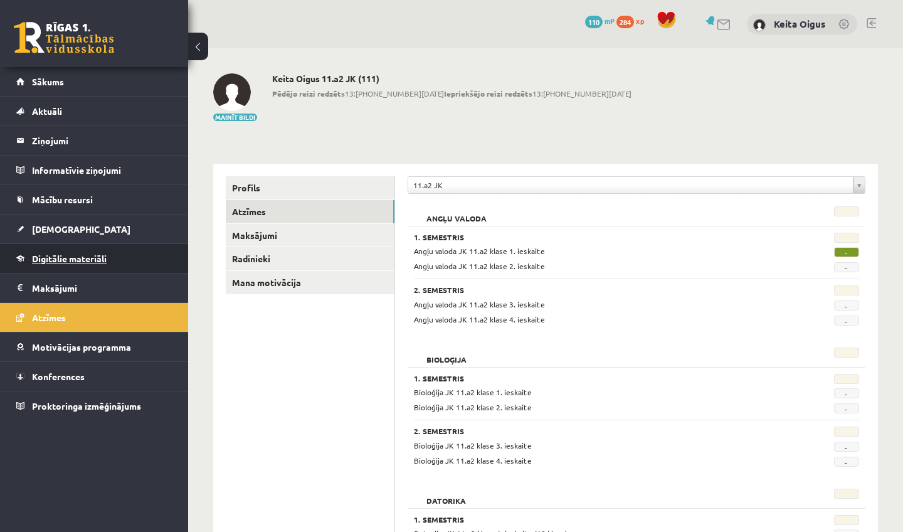
click at [75, 255] on span "Digitālie materiāli" at bounding box center [69, 258] width 75 height 11
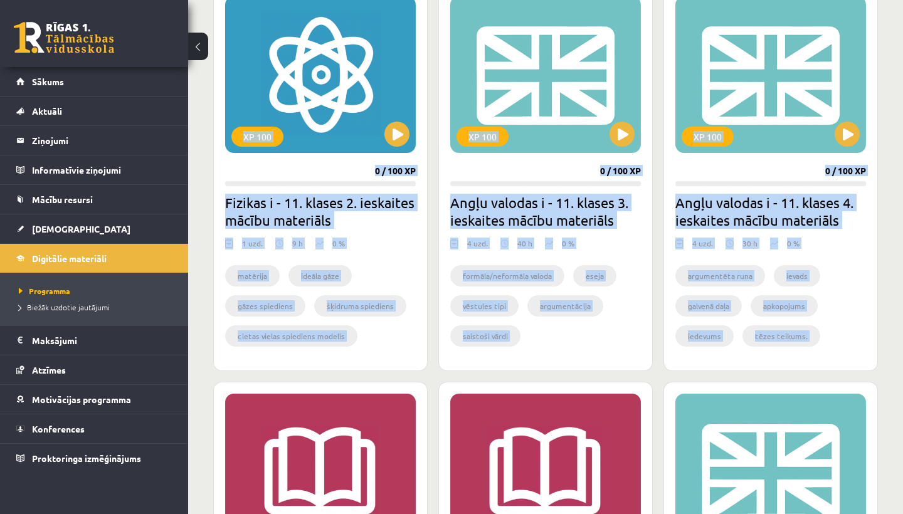
scroll to position [2425, 0]
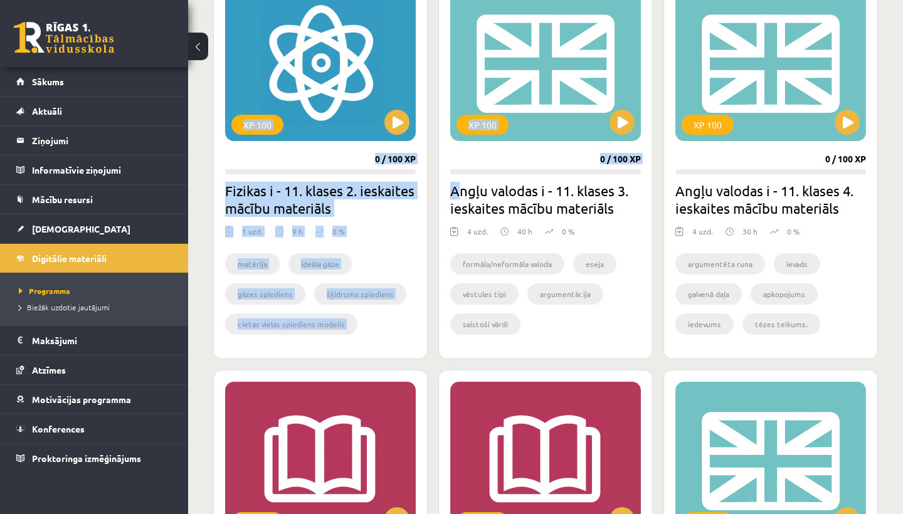
drag, startPoint x: 282, startPoint y: 288, endPoint x: 456, endPoint y: 184, distance: 202.5
click at [623, 124] on button at bounding box center [621, 122] width 25 height 25
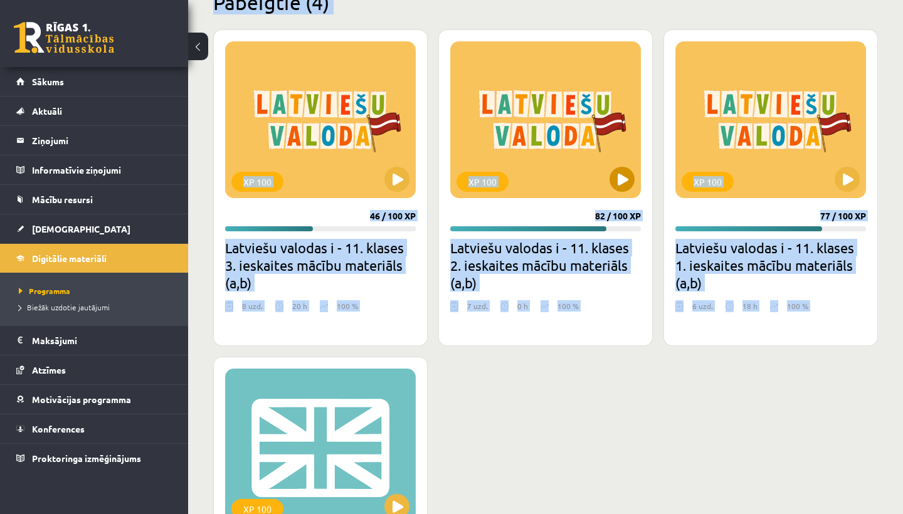
drag, startPoint x: 497, startPoint y: 315, endPoint x: 562, endPoint y: 514, distance: 208.4
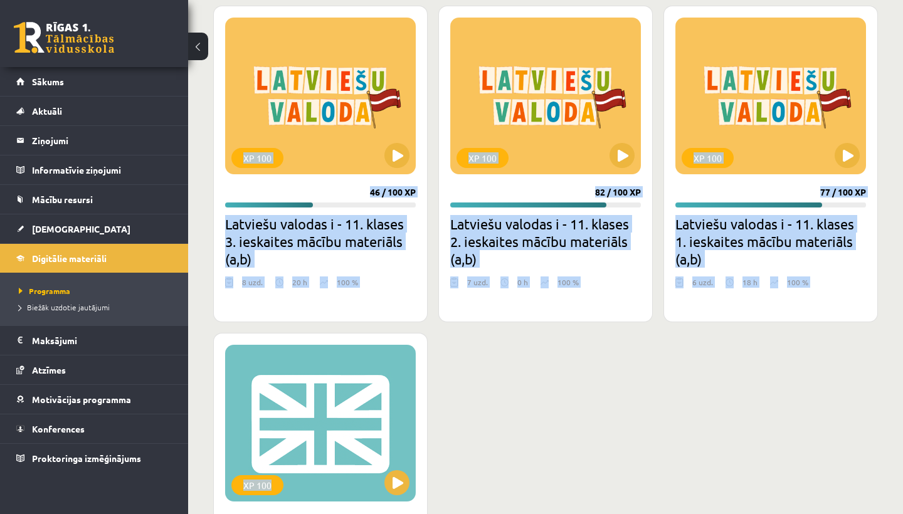
click at [601, 451] on div "XP 100 46 / 100 XP Latviešu valodas i - 11. klases 3. ieskaites mācību materiāl…" at bounding box center [545, 345] width 665 height 679
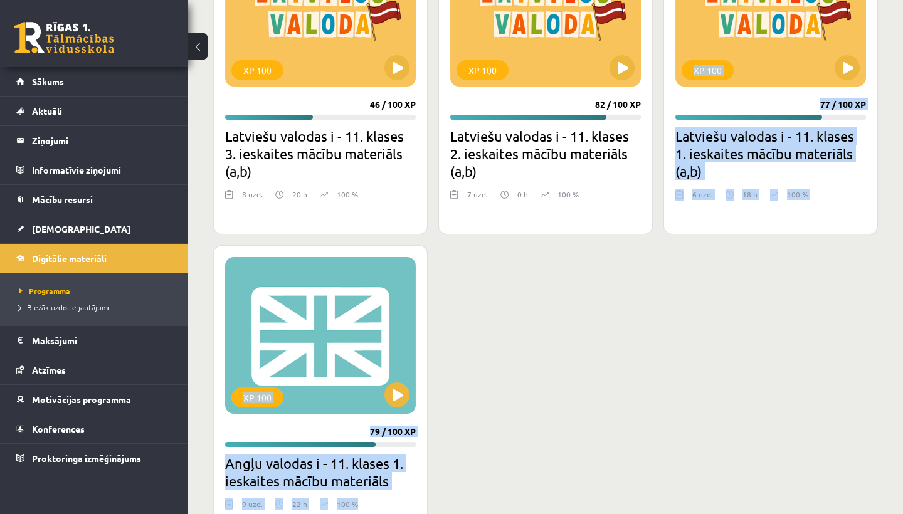
scroll to position [3371, 0]
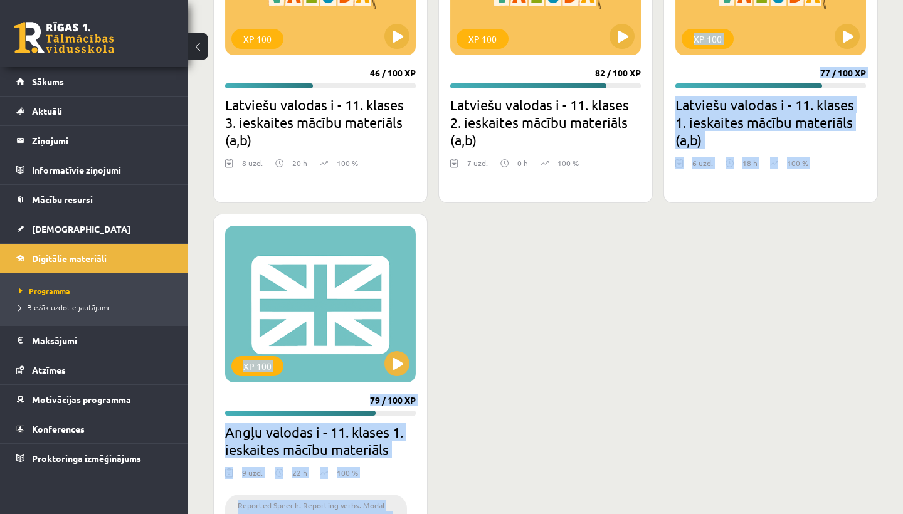
drag, startPoint x: 601, startPoint y: 451, endPoint x: 598, endPoint y: 514, distance: 62.8
click at [598, 514] on div "XP 100 46 / 100 XP Latviešu valodas i - 11. klases 3. ieskaites mācību materiāl…" at bounding box center [545, 226] width 665 height 679
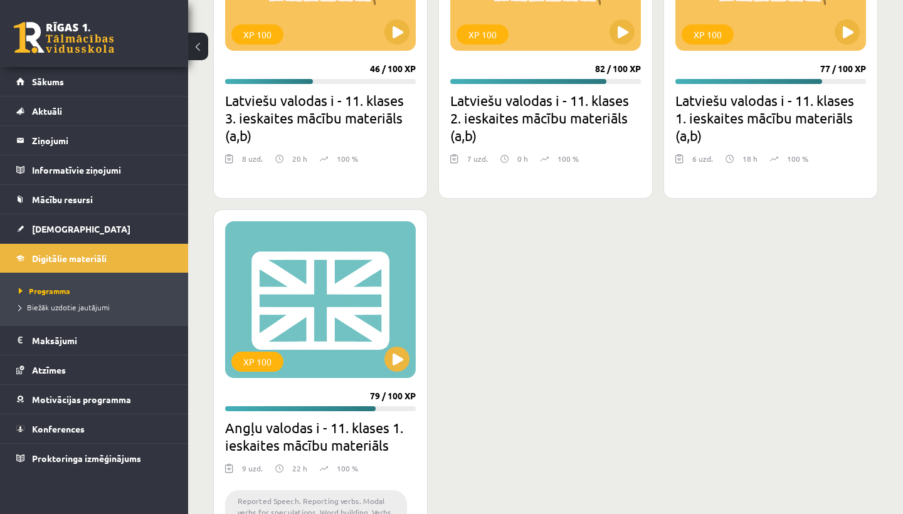
click at [325, 441] on h2 "Angļu valodas i - 11. klases 1. ieskaites mācību materiāls" at bounding box center [320, 436] width 191 height 35
click at [386, 364] on button at bounding box center [396, 359] width 25 height 25
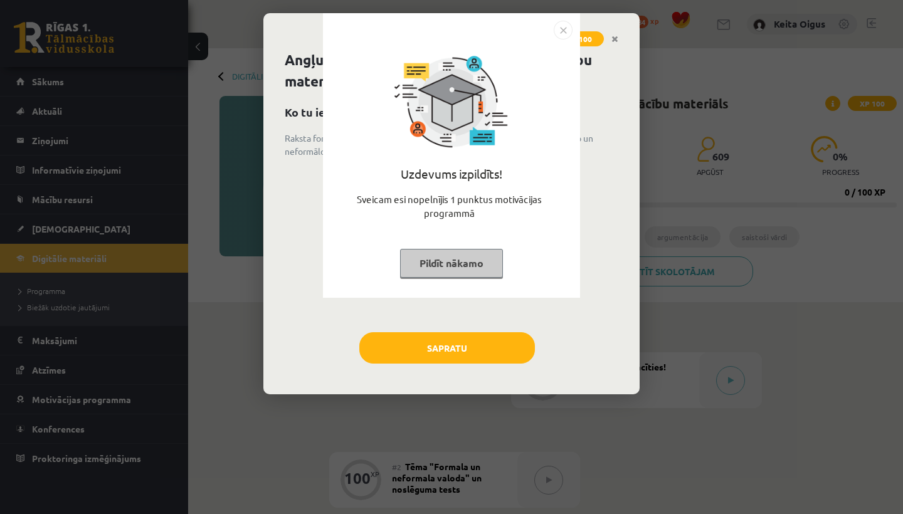
click at [475, 261] on button "Pildīt nākamo" at bounding box center [451, 263] width 103 height 29
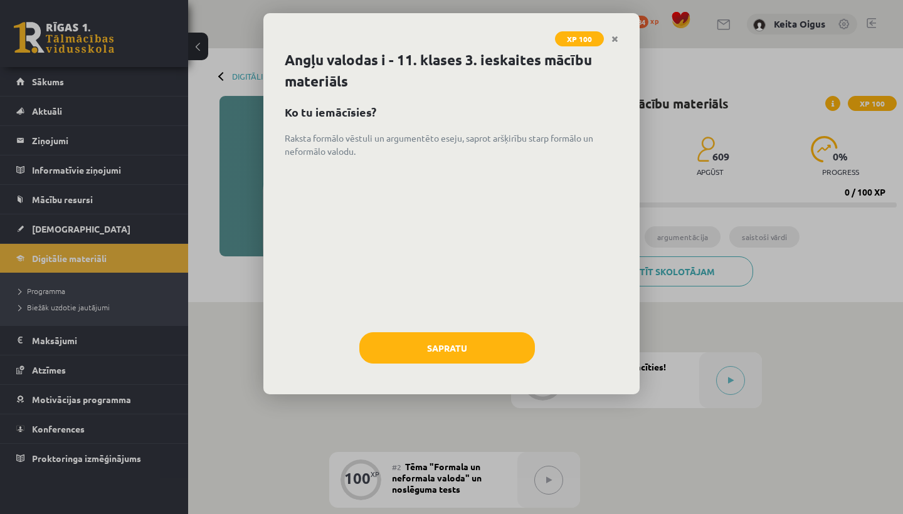
click at [478, 344] on button "Sapratu" at bounding box center [447, 347] width 176 height 31
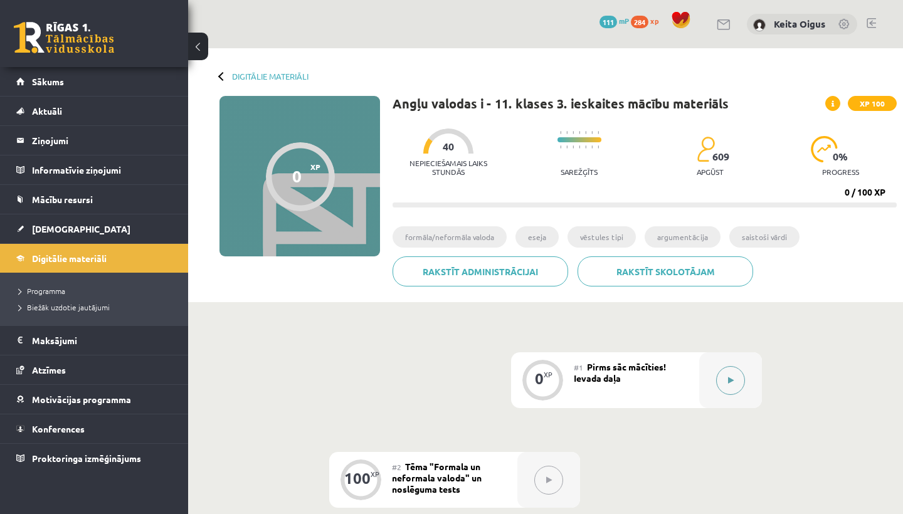
click at [724, 376] on button at bounding box center [730, 380] width 29 height 29
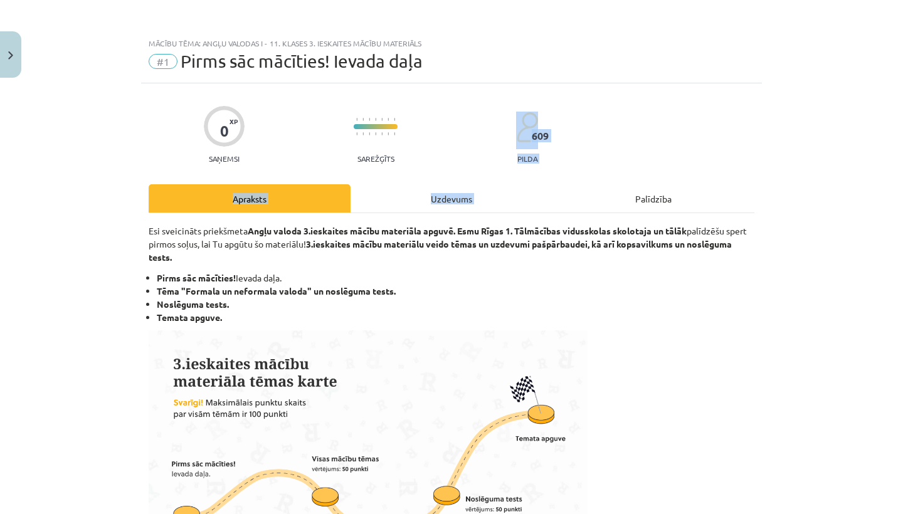
drag, startPoint x: 578, startPoint y: 197, endPoint x: 334, endPoint y: 110, distance: 259.4
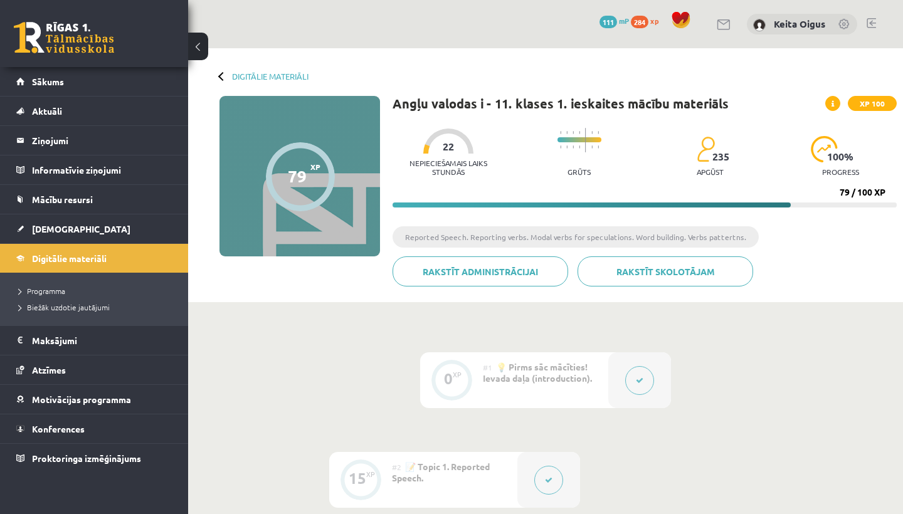
click at [624, 377] on div at bounding box center [639, 380] width 63 height 56
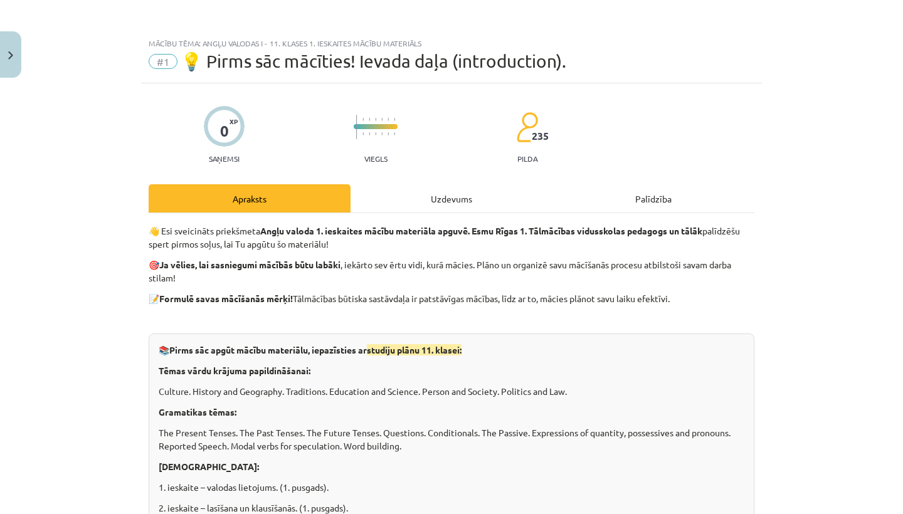
click at [633, 380] on div "📚 Pirms sāc apgūt mācību materiālu, iepazīsties ar studiju plānu 11. klasei: Tē…" at bounding box center [452, 454] width 606 height 240
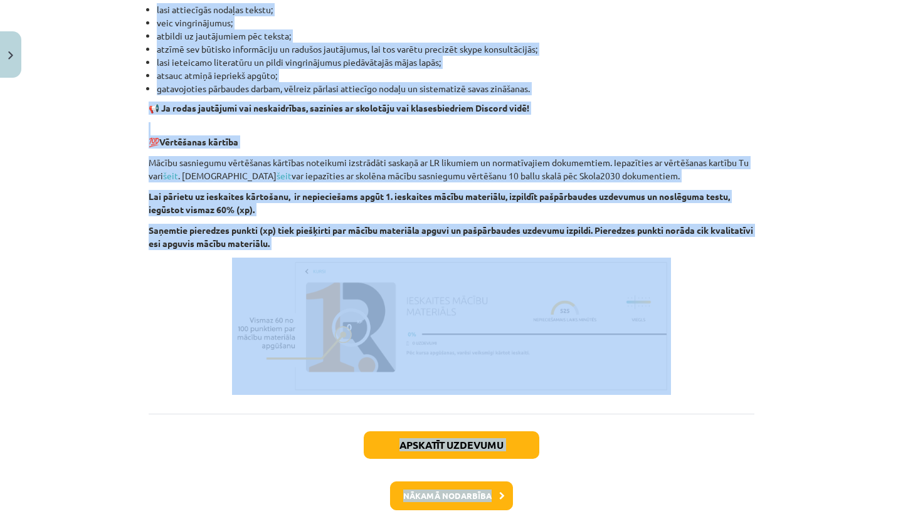
drag, startPoint x: 530, startPoint y: 250, endPoint x: 455, endPoint y: 497, distance: 257.5
click at [455, 497] on button "Nākamā nodarbība" at bounding box center [451, 496] width 123 height 29
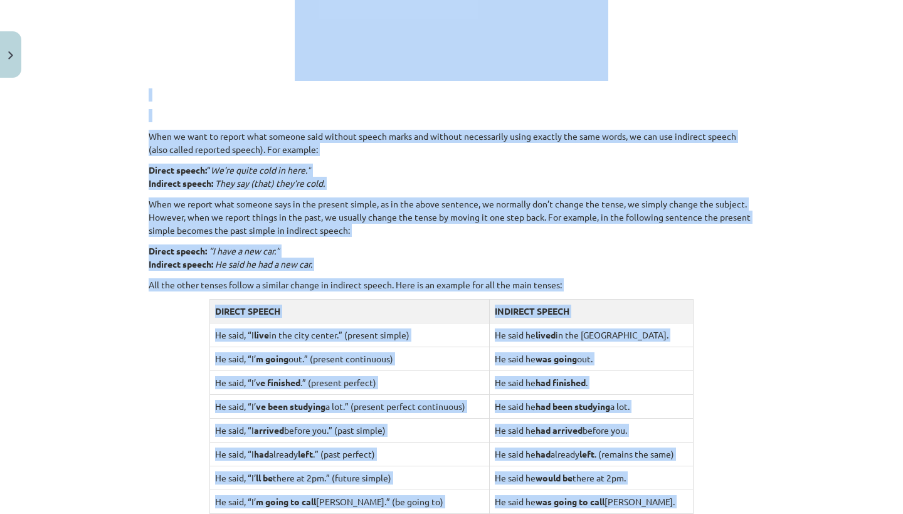
scroll to position [31, 0]
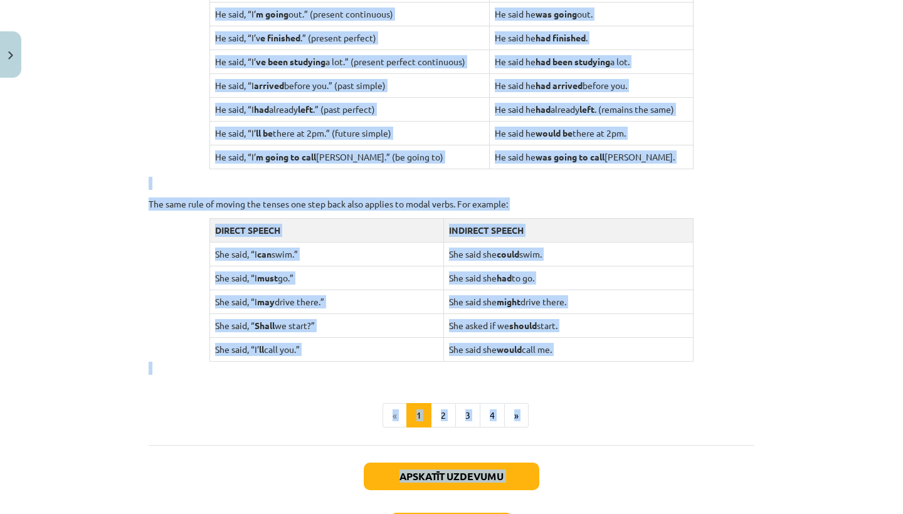
scroll to position [1183, 0]
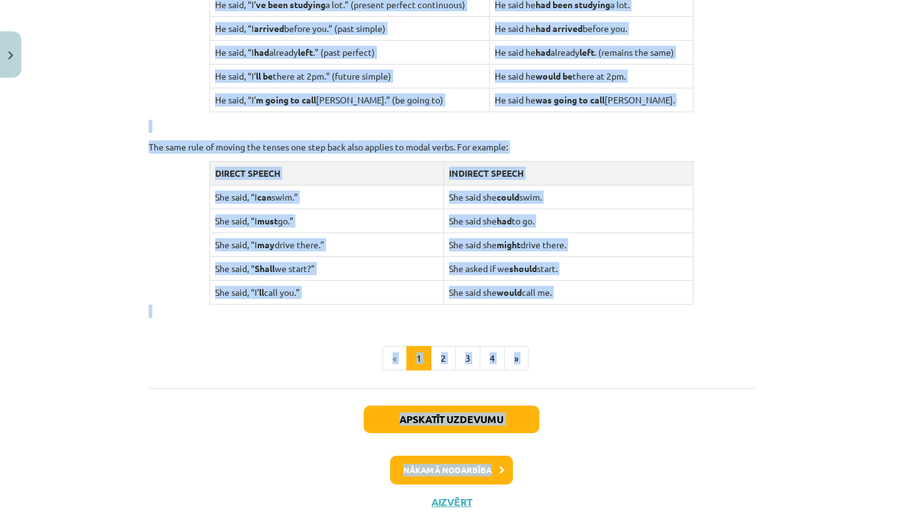
drag, startPoint x: 577, startPoint y: 192, endPoint x: 517, endPoint y: 514, distance: 327.1
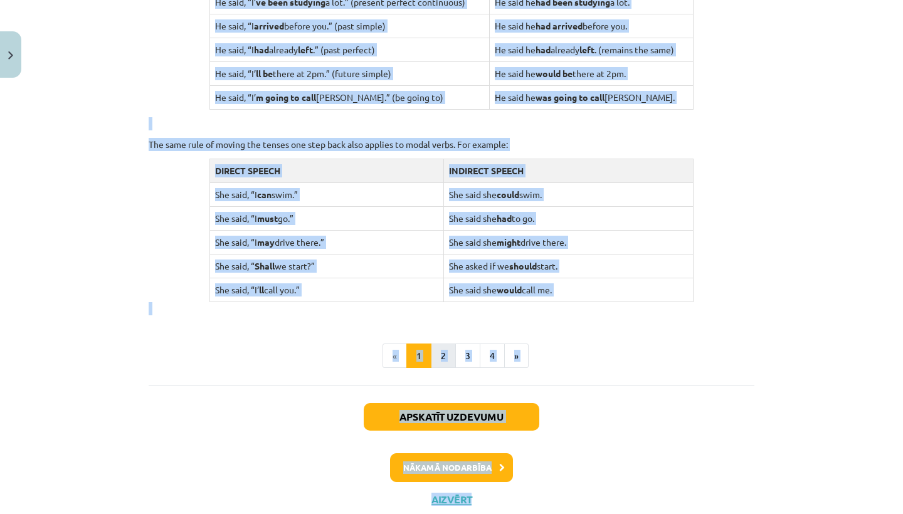
click at [444, 347] on button "2" at bounding box center [443, 356] width 25 height 25
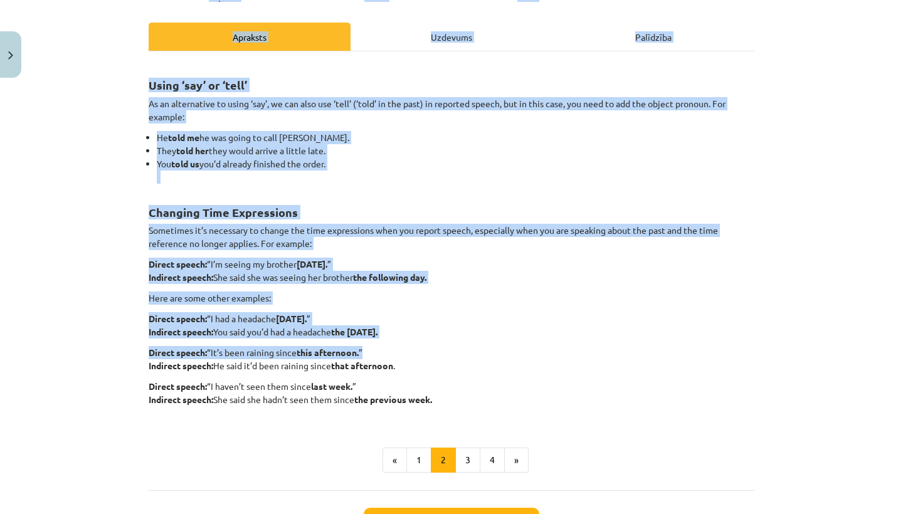
scroll to position [0, 0]
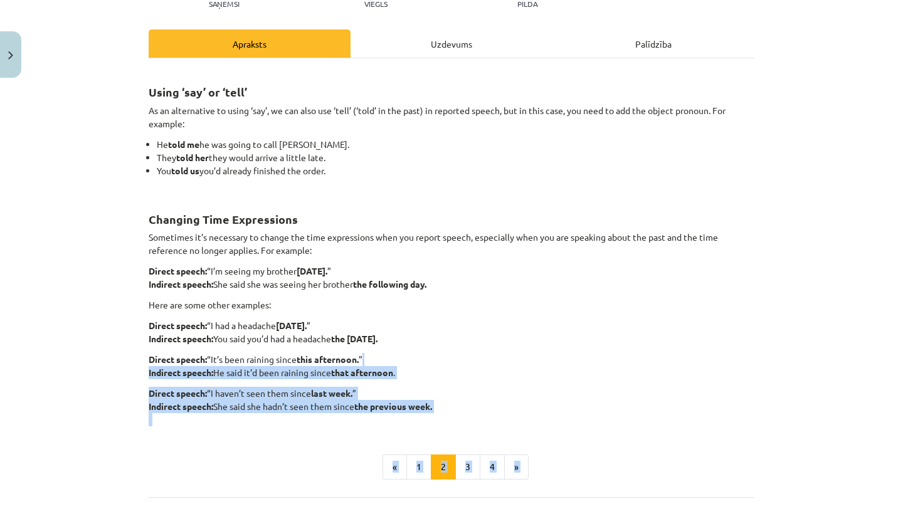
drag, startPoint x: 529, startPoint y: 209, endPoint x: 584, endPoint y: 514, distance: 309.1
click at [584, 514] on div "15 XP Saņemsi Viegls 235 pilda Apraksts Uzdevums Palīdzība Using ‘say’ or ‘tell…" at bounding box center [451, 280] width 621 height 703
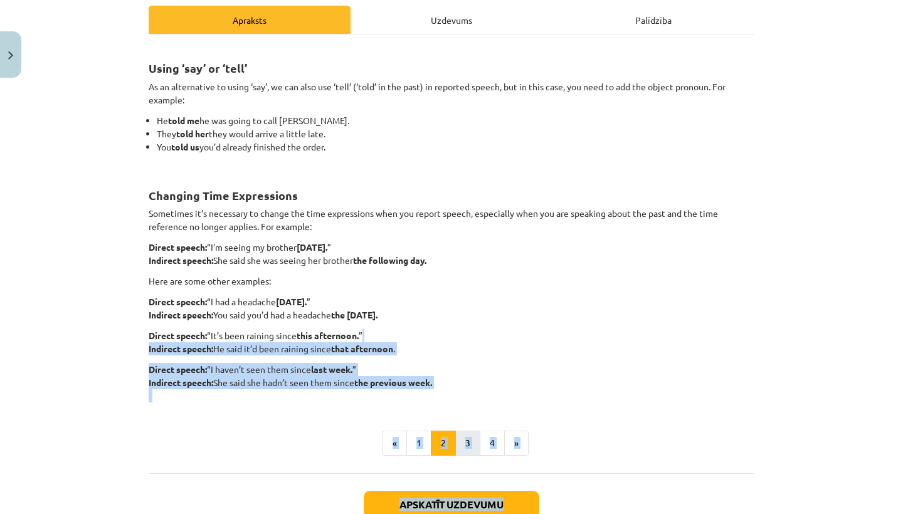
click at [461, 436] on button "3" at bounding box center [467, 443] width 25 height 25
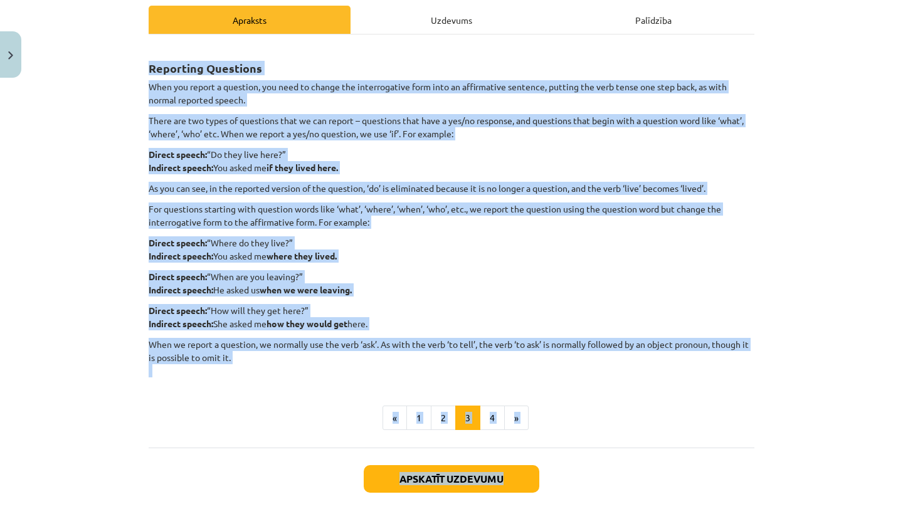
scroll to position [224, 0]
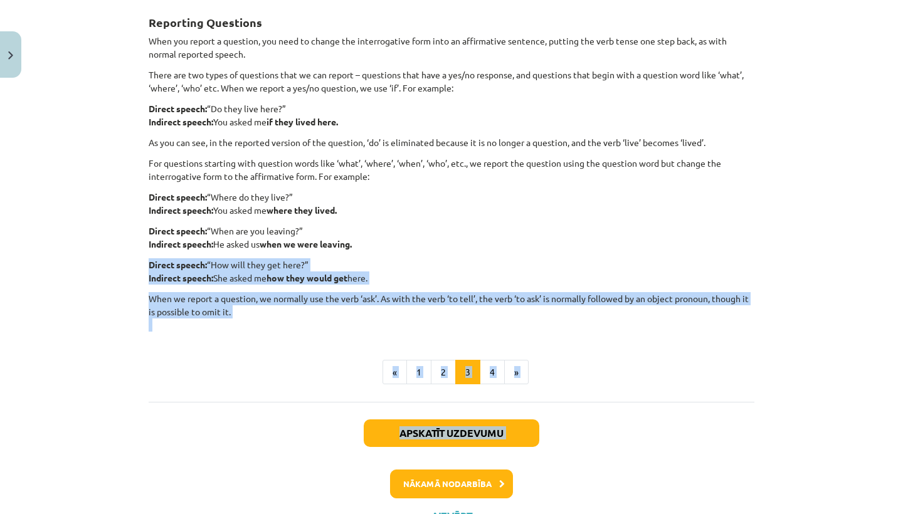
drag, startPoint x: 572, startPoint y: 239, endPoint x: 586, endPoint y: 455, distance: 216.2
click at [586, 455] on div "15 XP Saņemsi Viegls 235 pilda Apraksts Uzdevums Palīdzība Reporting Questions …" at bounding box center [451, 198] width 621 height 678
click at [487, 372] on button "4" at bounding box center [492, 372] width 25 height 25
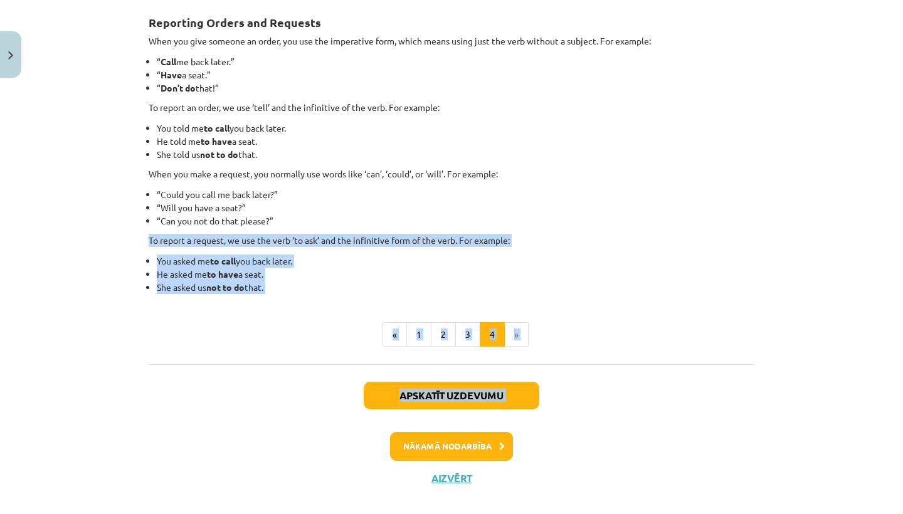
click at [469, 445] on button "Nākamā nodarbība" at bounding box center [451, 446] width 123 height 29
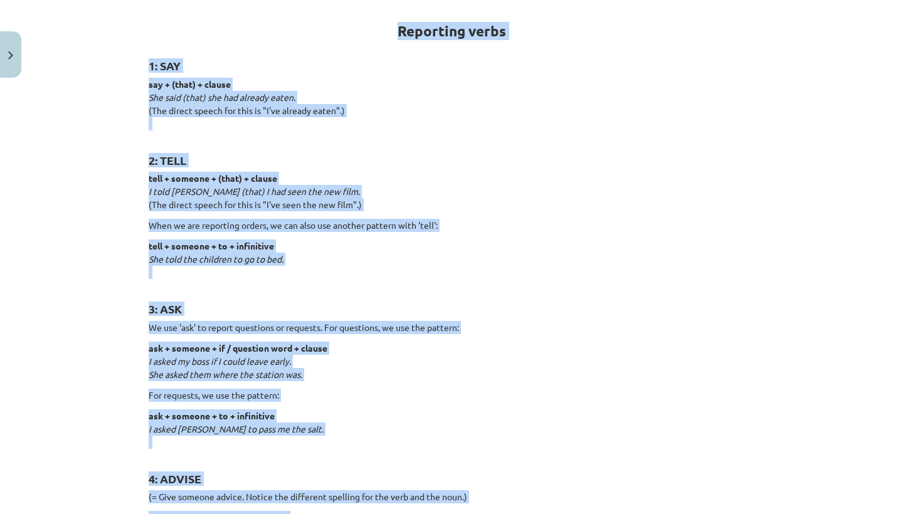
scroll to position [31, 0]
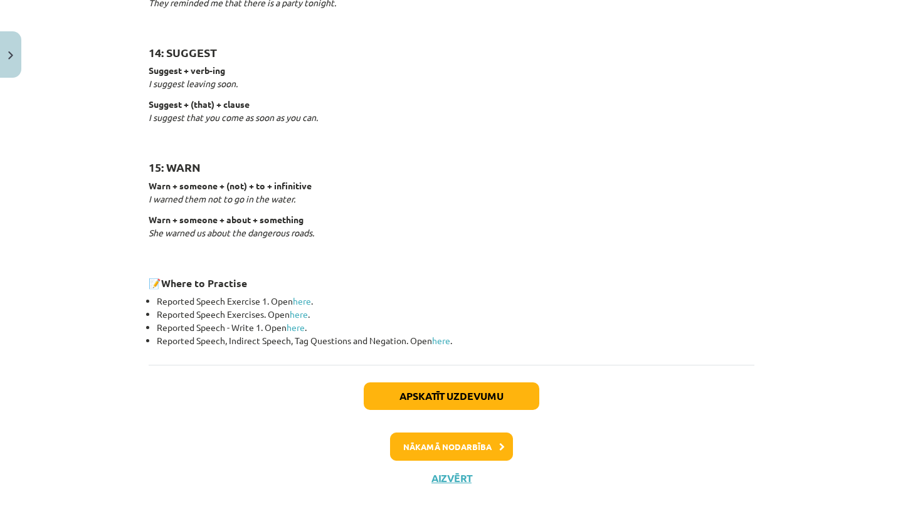
drag, startPoint x: 561, startPoint y: 227, endPoint x: 532, endPoint y: 514, distance: 288.1
click at [532, 514] on div "Mācību tēma: Angļu valodas i - 11. klases 1. ieskaites mācību materiāls #3 📝 To…" at bounding box center [451, 257] width 903 height 514
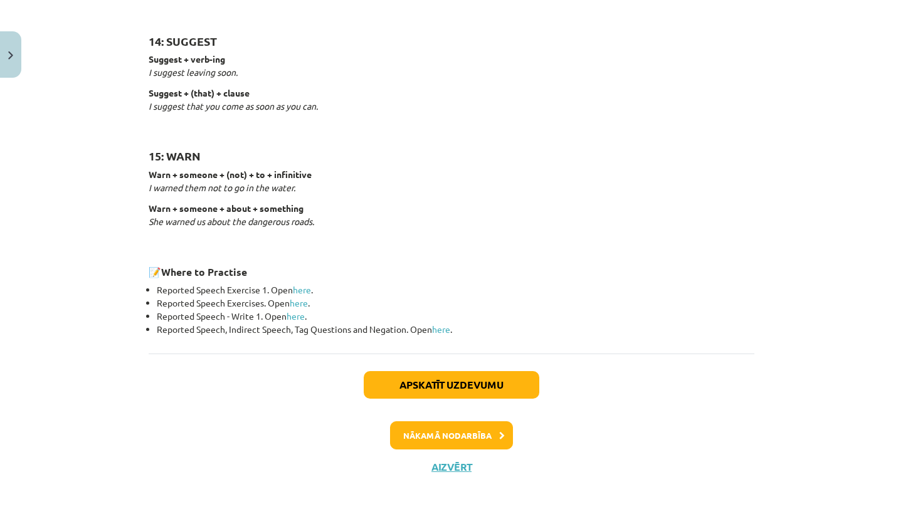
click at [480, 428] on button "Nākamā nodarbība" at bounding box center [451, 435] width 123 height 29
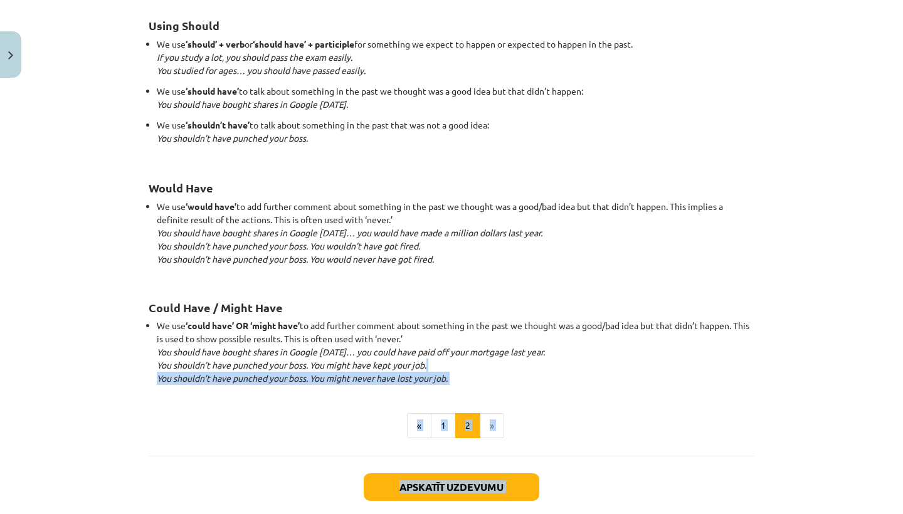
scroll to position [1152, 0]
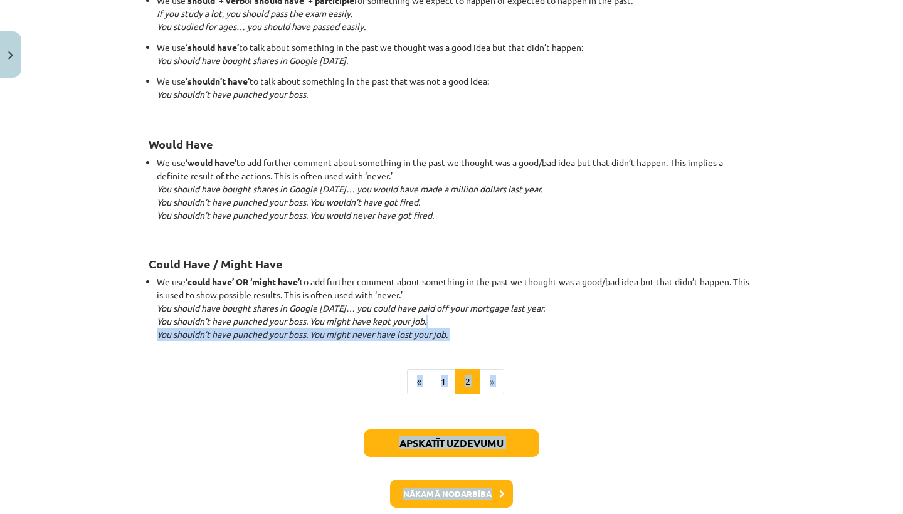
drag, startPoint x: 580, startPoint y: 248, endPoint x: 571, endPoint y: 514, distance: 266.0
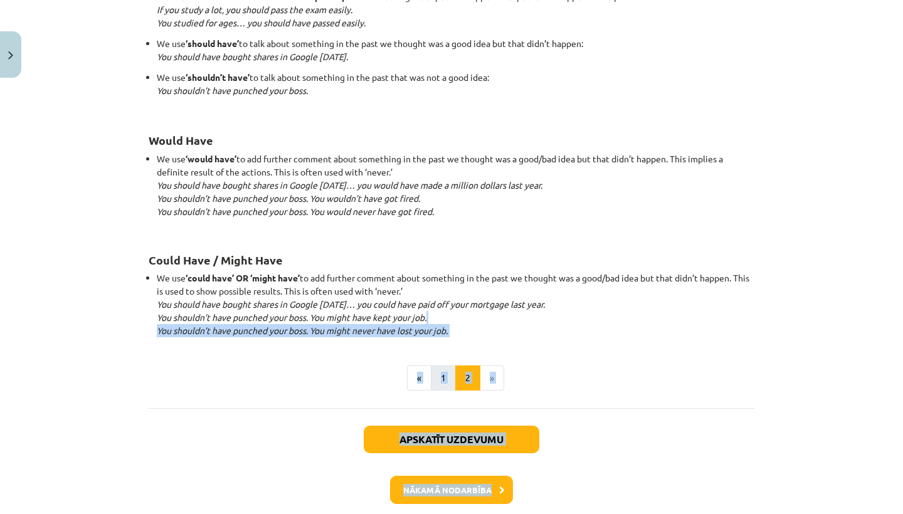
click at [444, 374] on button "1" at bounding box center [443, 378] width 25 height 25
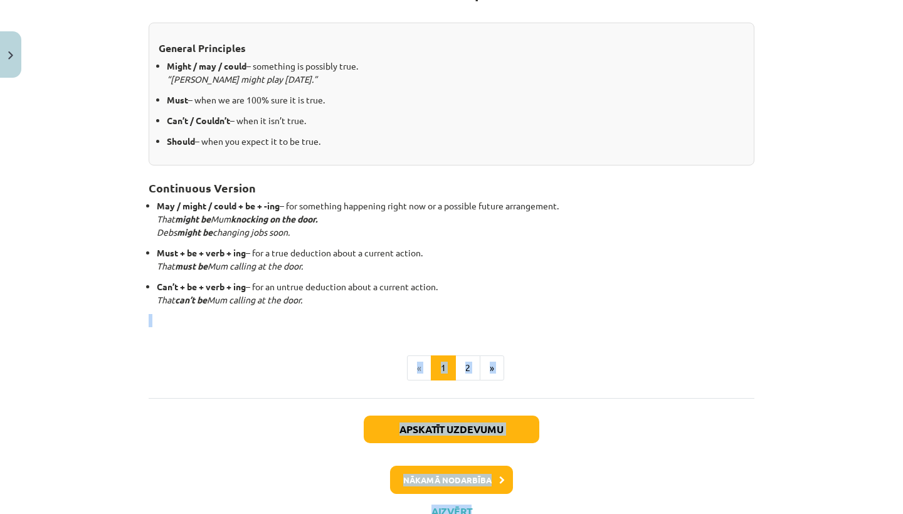
scroll to position [305, 0]
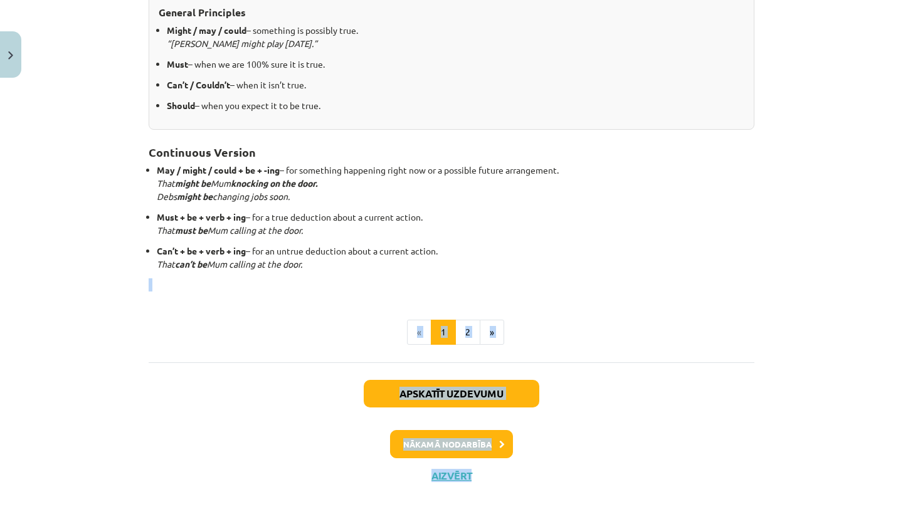
drag, startPoint x: 461, startPoint y: 257, endPoint x: 550, endPoint y: 510, distance: 268.5
click at [550, 510] on div "Mācību tēma: Angļu valodas i - 11. klases 1. ieskaites mācību materiāls #4 📝 To…" at bounding box center [451, 257] width 903 height 514
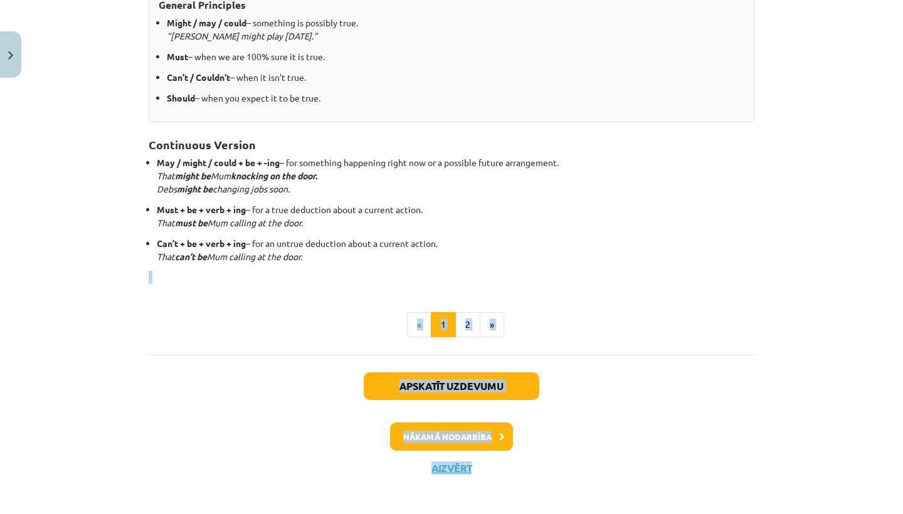
click at [478, 423] on button "Nākamā nodarbība" at bounding box center [451, 437] width 123 height 29
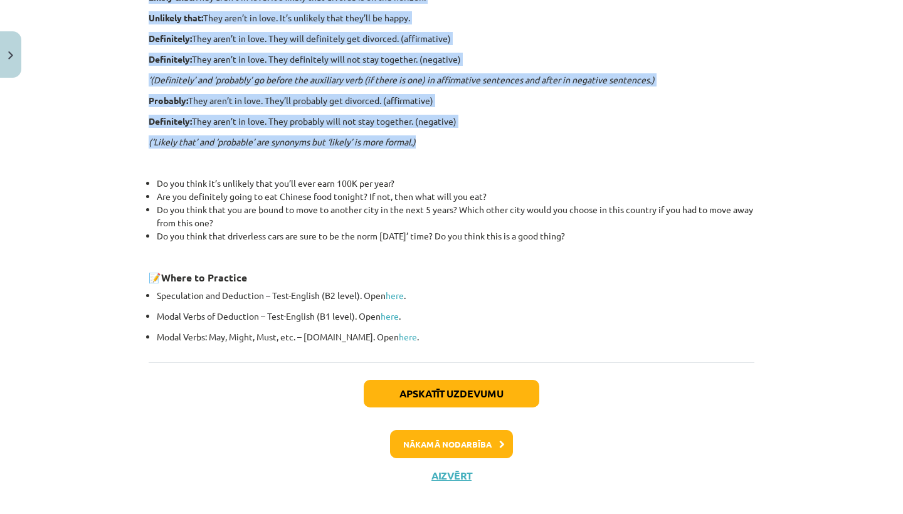
scroll to position [391, 0]
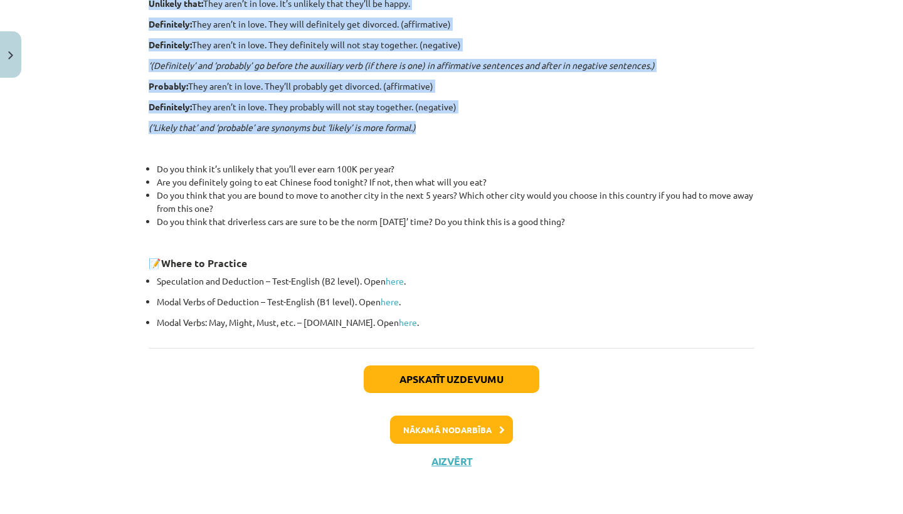
drag, startPoint x: 532, startPoint y: 249, endPoint x: 524, endPoint y: 510, distance: 261.6
click at [524, 510] on div "Mācību tēma: Angļu valodas i - 11. klases 1. ieskaites mācību materiāls #5 📝 To…" at bounding box center [451, 257] width 903 height 514
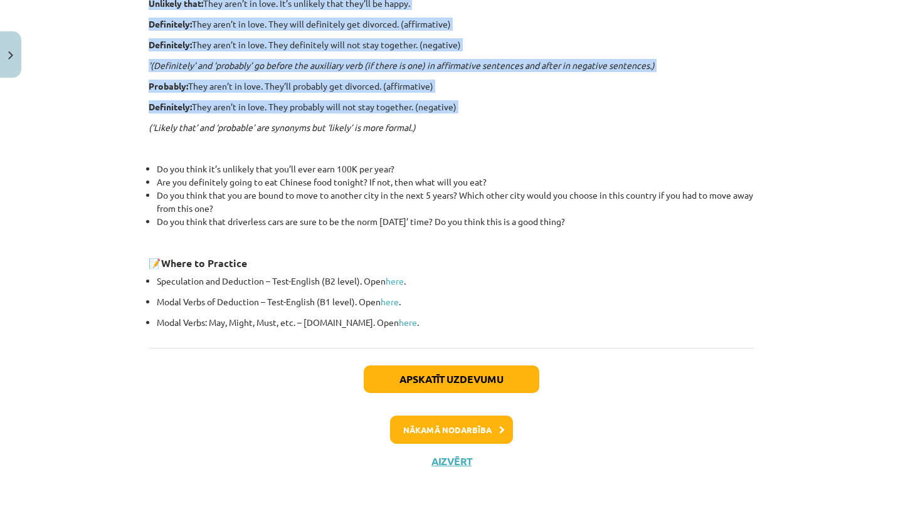
click at [437, 424] on button "Nākamā nodarbība" at bounding box center [451, 430] width 123 height 29
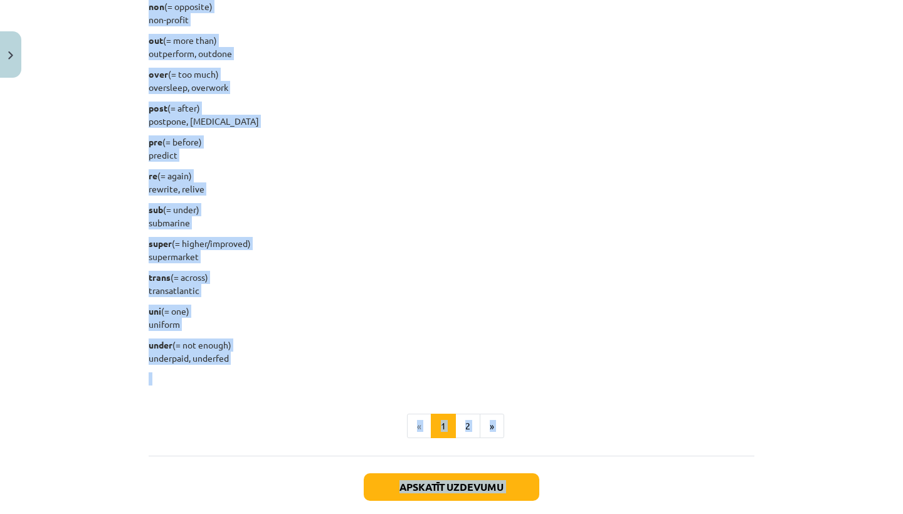
scroll to position [1512, 0]
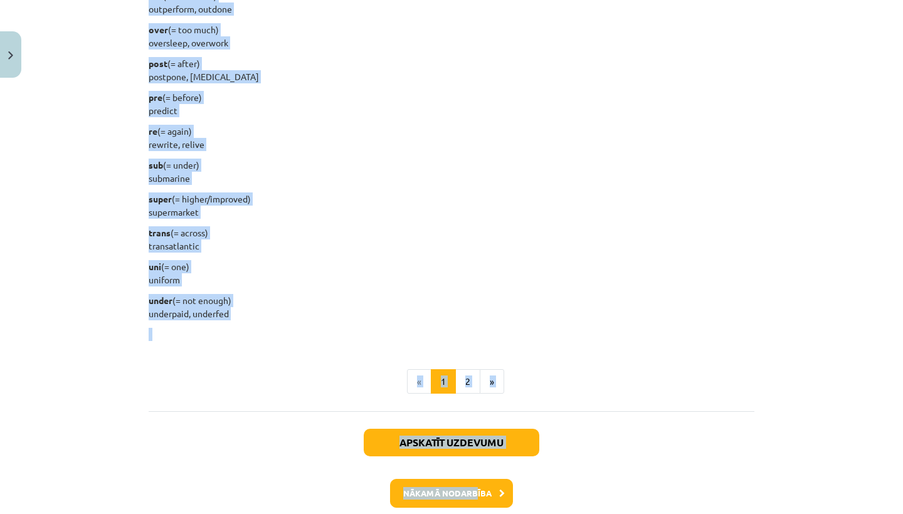
drag, startPoint x: 501, startPoint y: 218, endPoint x: 477, endPoint y: 514, distance: 297.0
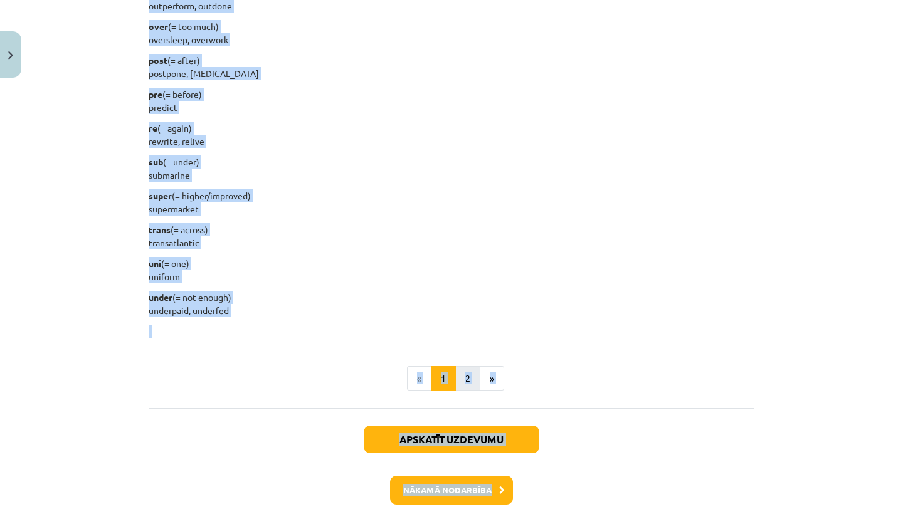
click at [469, 382] on button "2" at bounding box center [467, 378] width 25 height 25
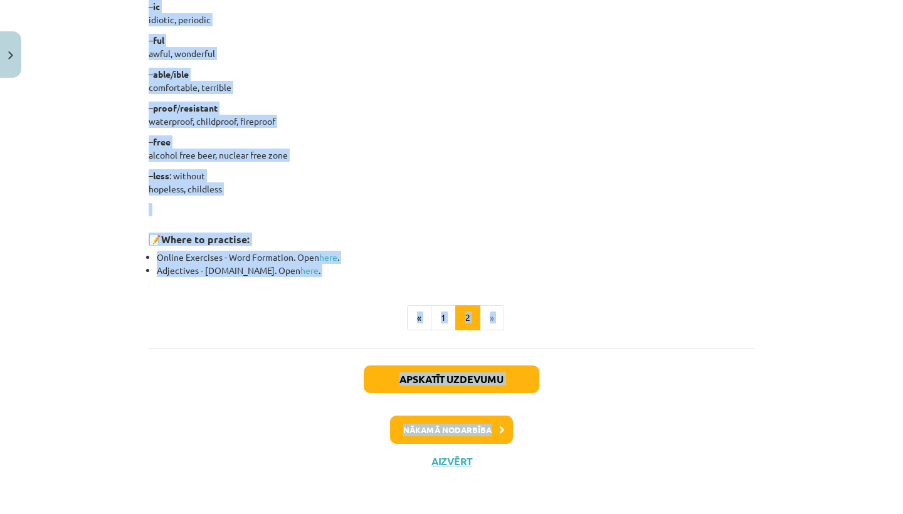
scroll to position [1060, 0]
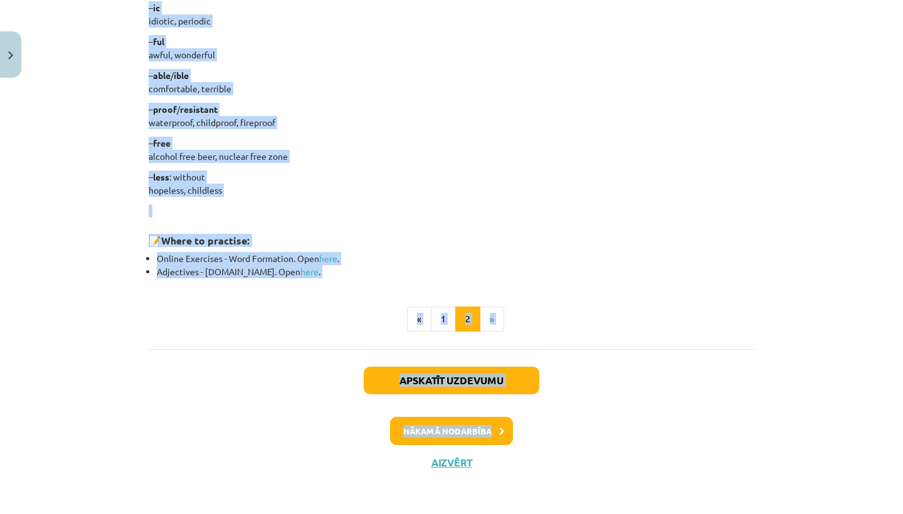
click at [462, 428] on button "Nākamā nodarbība" at bounding box center [451, 431] width 123 height 29
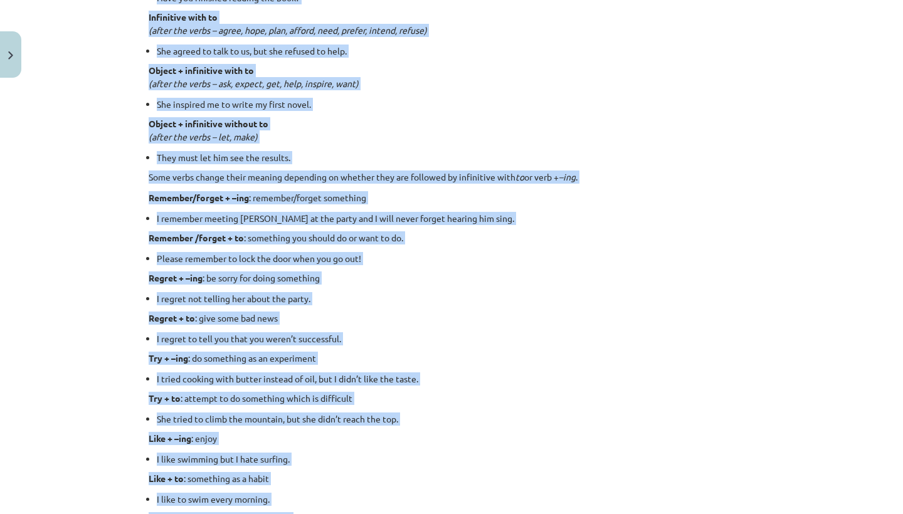
scroll to position [31, 0]
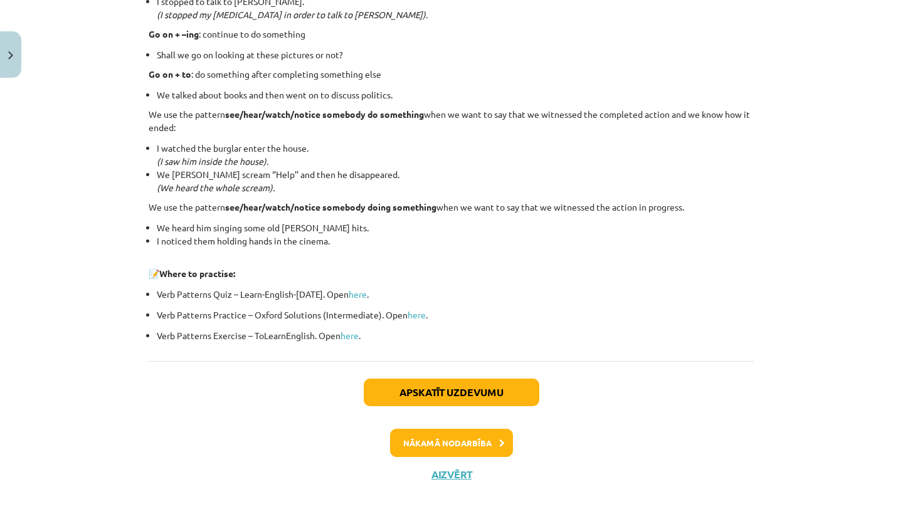
drag, startPoint x: 589, startPoint y: 167, endPoint x: 635, endPoint y: 514, distance: 349.1
click at [636, 514] on div "Mācību tēma: Angļu valodas i - 11. klases 1. ieskaites mācību materiāls #7 📝 To…" at bounding box center [451, 257] width 903 height 514
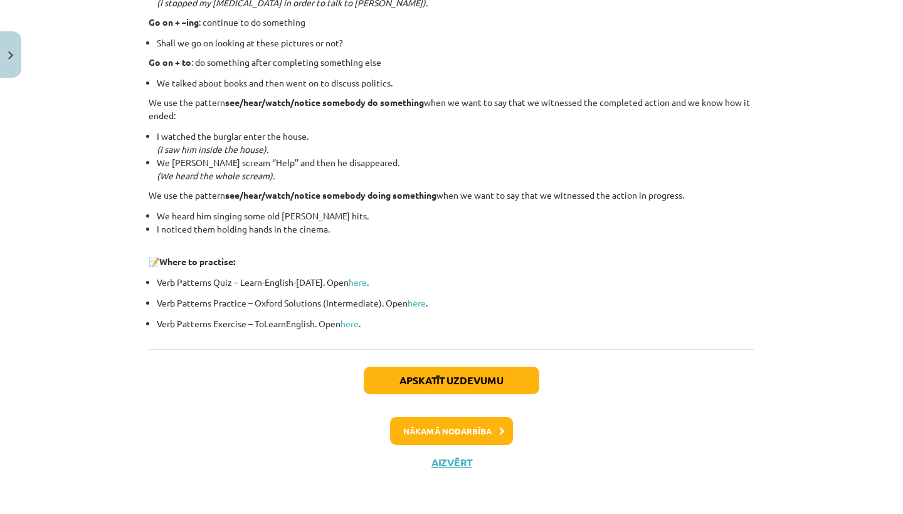
click at [475, 409] on div "Apskatīt uzdevumu Nākamā nodarbība Aizvērt" at bounding box center [452, 413] width 606 height 128
click at [485, 419] on button "Nākamā nodarbība" at bounding box center [451, 431] width 123 height 29
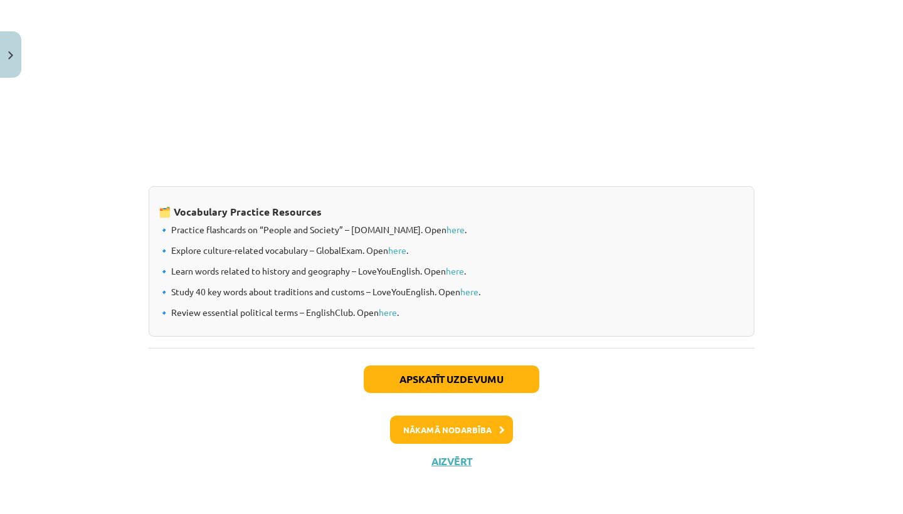
scroll to position [1006, 0]
click at [596, 262] on div "🗂️ Vocabulary Practice Resources 🔹 Practice flashcards on “People and Society” …" at bounding box center [452, 261] width 606 height 150
drag, startPoint x: 513, startPoint y: 337, endPoint x: 552, endPoint y: 136, distance: 205.0
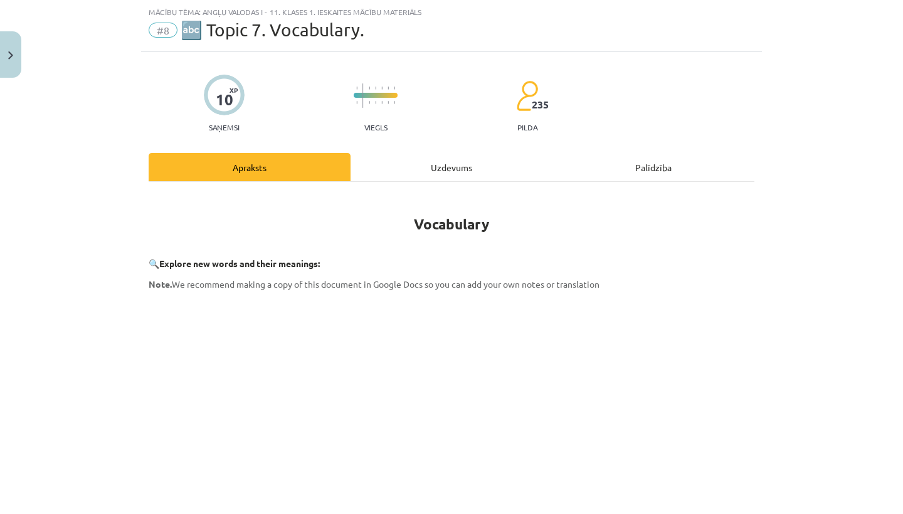
scroll to position [0, 0]
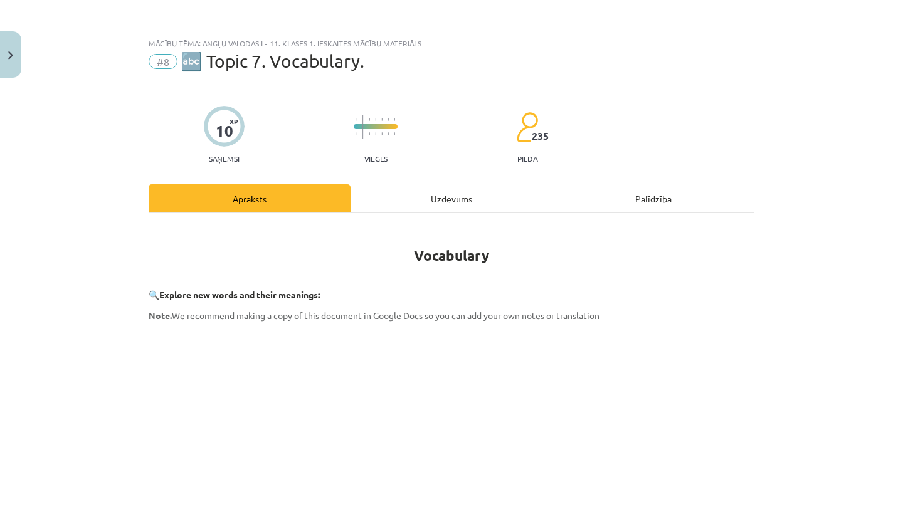
drag, startPoint x: 552, startPoint y: 136, endPoint x: 599, endPoint y: -17, distance: 160.2
click at [599, 0] on html "0 Dāvanas 111 mP 284 xp Keita Oigus Sākums Aktuāli Kā mācīties [PERSON_NAME] Ko…" at bounding box center [451, 236] width 903 height 514
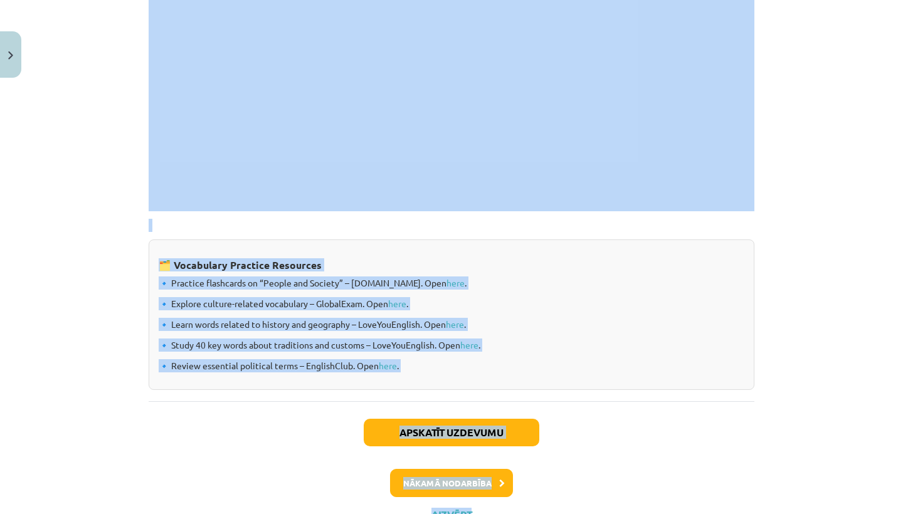
scroll to position [1006, 0]
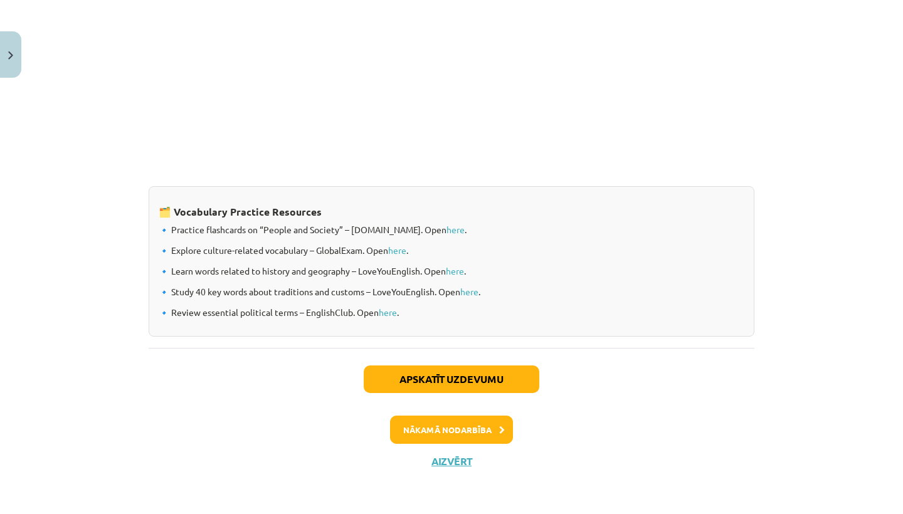
drag, startPoint x: 492, startPoint y: 158, endPoint x: 544, endPoint y: 514, distance: 359.4
click at [545, 514] on div "Mācību tēma: Angļu valodas i - 11. klases 1. ieskaites mācību materiāls #8 🔤 To…" at bounding box center [451, 257] width 903 height 514
click at [488, 428] on button "Nākamā nodarbība" at bounding box center [451, 430] width 123 height 29
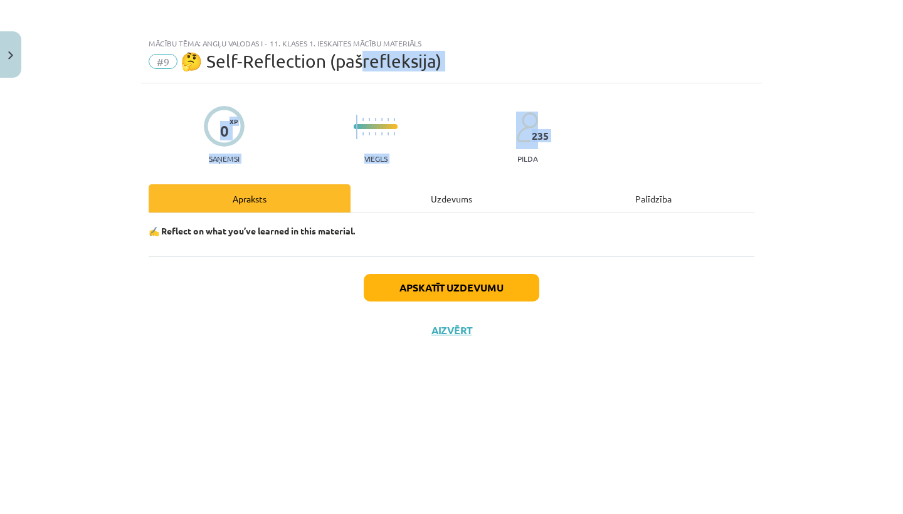
scroll to position [0, 0]
click at [460, 330] on button "Aizvērt" at bounding box center [452, 330] width 48 height 13
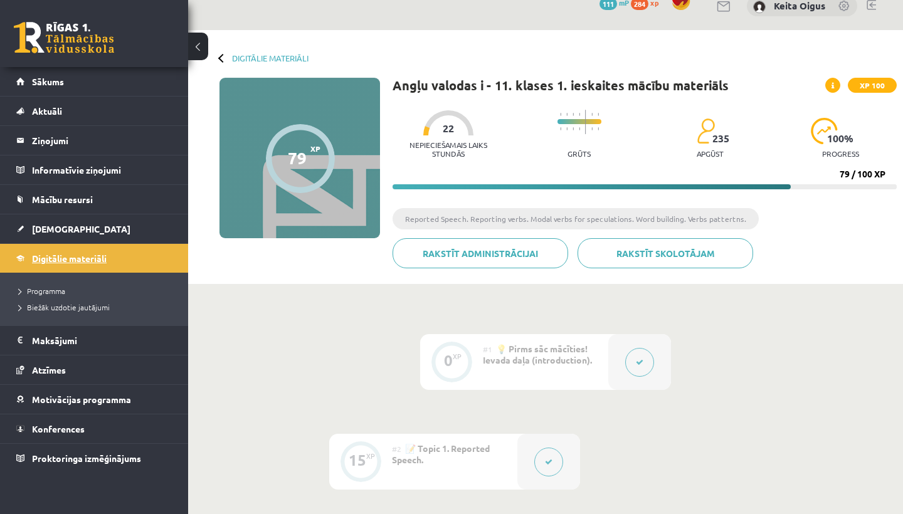
click at [73, 261] on span "Digitālie materiāli" at bounding box center [69, 258] width 75 height 11
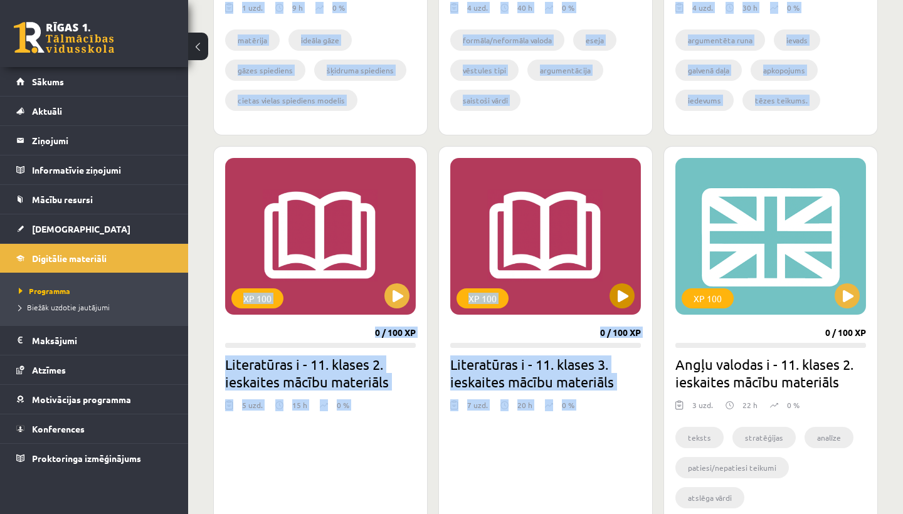
scroll to position [2709, 0]
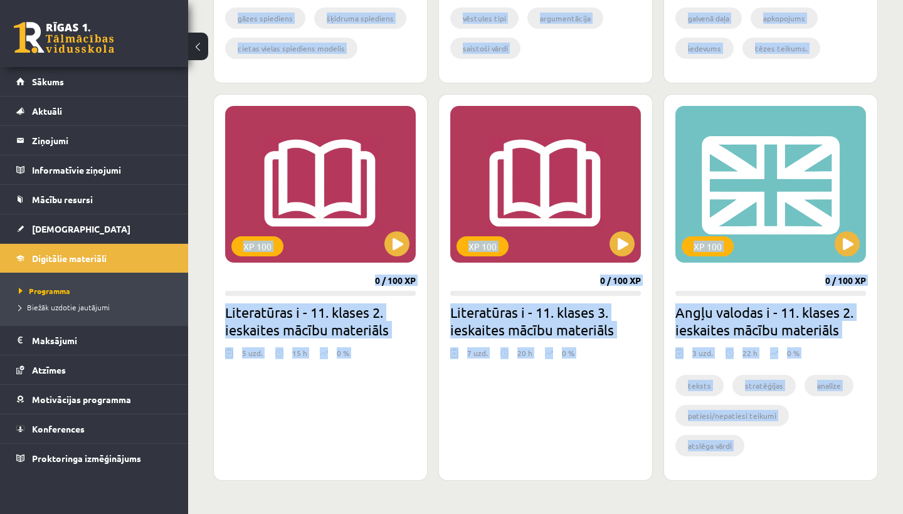
drag, startPoint x: 436, startPoint y: 316, endPoint x: 539, endPoint y: 514, distance: 222.4
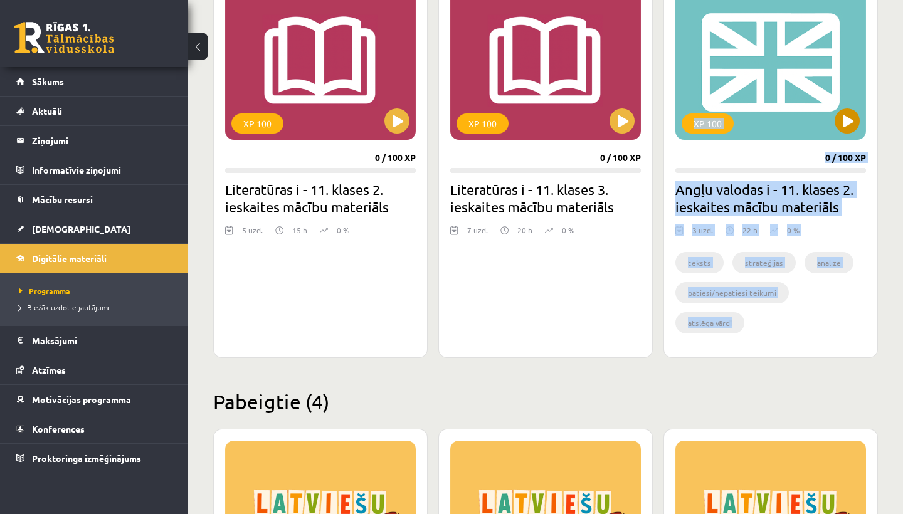
scroll to position [2794, 0]
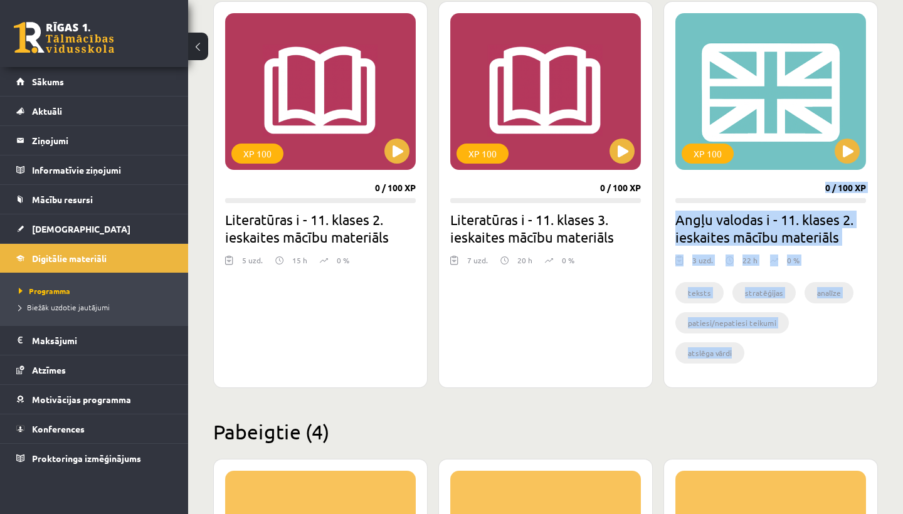
drag, startPoint x: 675, startPoint y: 451, endPoint x: 840, endPoint y: 171, distance: 324.9
click at [840, 171] on div "XP 100 0 / 100 XP Angļu valodas i - 11. klases 2. ieskaites mācību materiāls 3 …" at bounding box center [770, 194] width 214 height 387
click at [843, 154] on button at bounding box center [847, 151] width 25 height 25
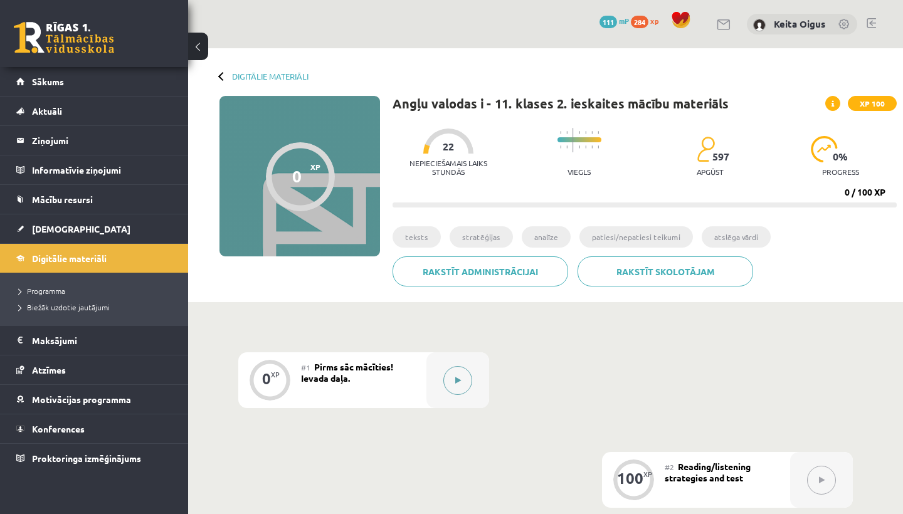
click at [451, 381] on button at bounding box center [457, 380] width 29 height 29
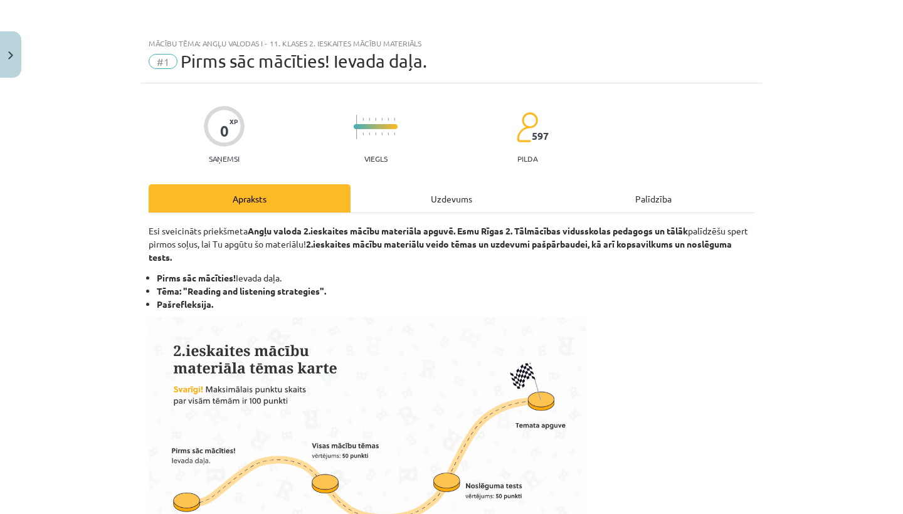
drag, startPoint x: 447, startPoint y: 314, endPoint x: 416, endPoint y: 298, distance: 34.8
click at [648, 258] on p "Esi sveicināts priekšmeta Angļu valoda 2.ieskaites mācību materiāla apguvē. Es…" at bounding box center [452, 244] width 606 height 40
click at [514, 248] on strong "2.ieskaites mācību materiālu veido tēmas un uzdevumi pašpārbaudei, kā arī kopsa…" at bounding box center [440, 250] width 583 height 24
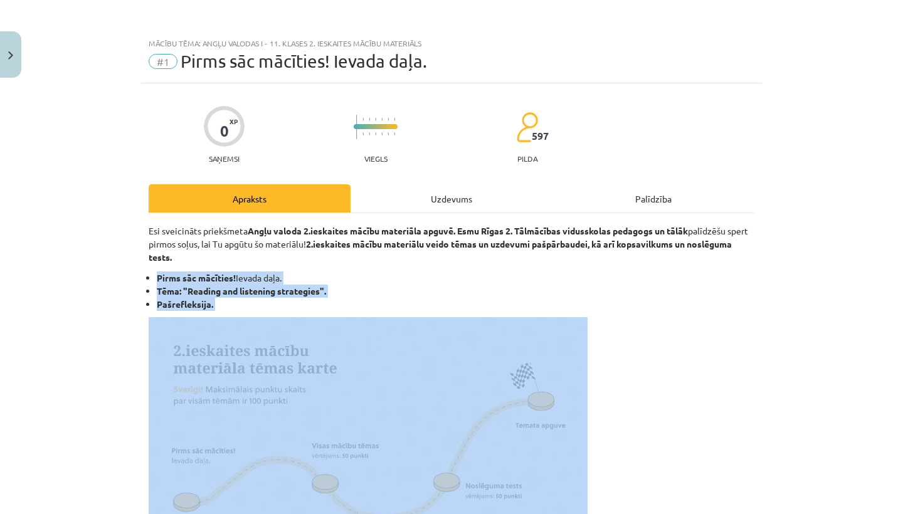
drag, startPoint x: 330, startPoint y: 250, endPoint x: 307, endPoint y: 470, distance: 221.9
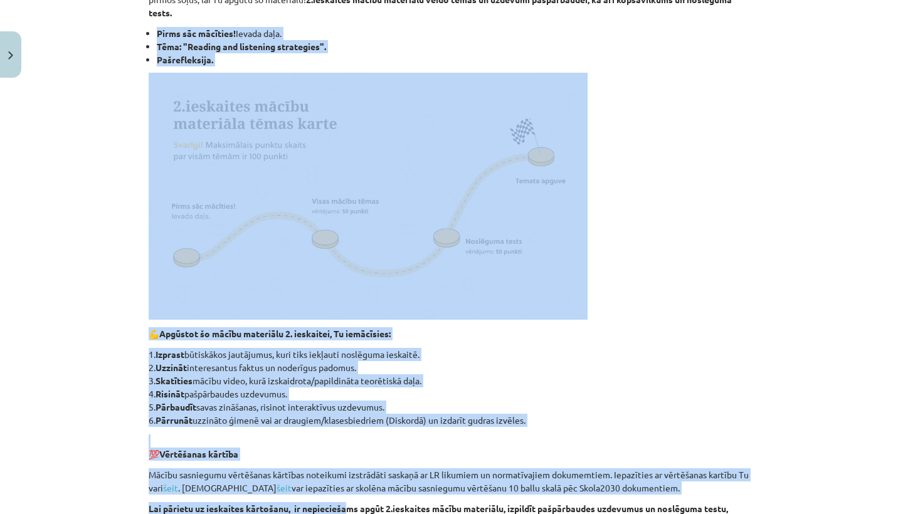
scroll to position [253, 0]
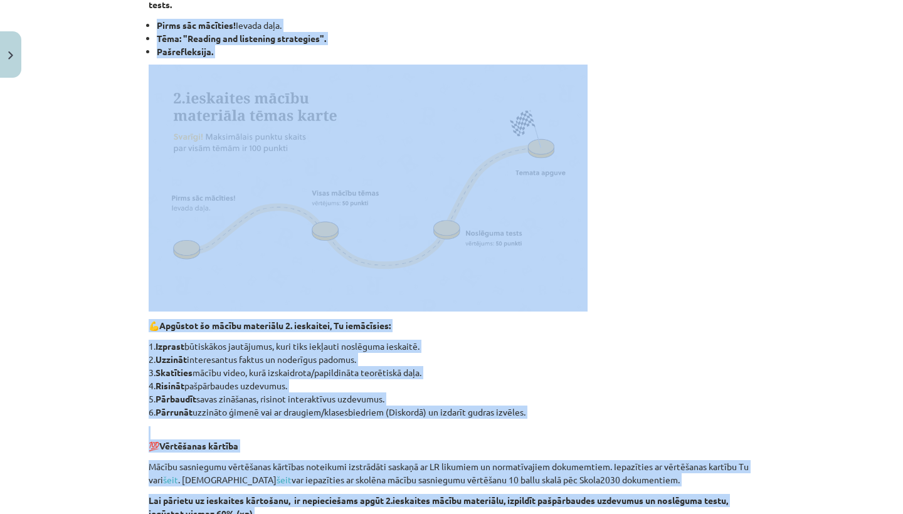
drag, startPoint x: 283, startPoint y: 265, endPoint x: 345, endPoint y: 507, distance: 249.2
click at [349, 507] on div "Esi sveicināts priekšmeta Angļu valoda 2.ieskaites mācību materiāla apguvē. Es…" at bounding box center [452, 335] width 606 height 727
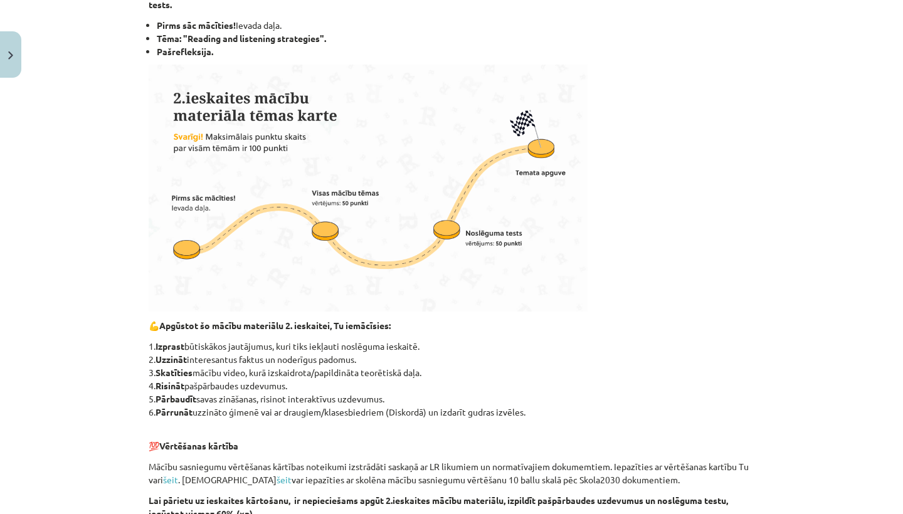
click at [604, 367] on p "1. Izprast būtiskākos jautājumus, kuri tiks iekļauti noslēguma ieskaitē. 2. Uzz…" at bounding box center [452, 379] width 606 height 79
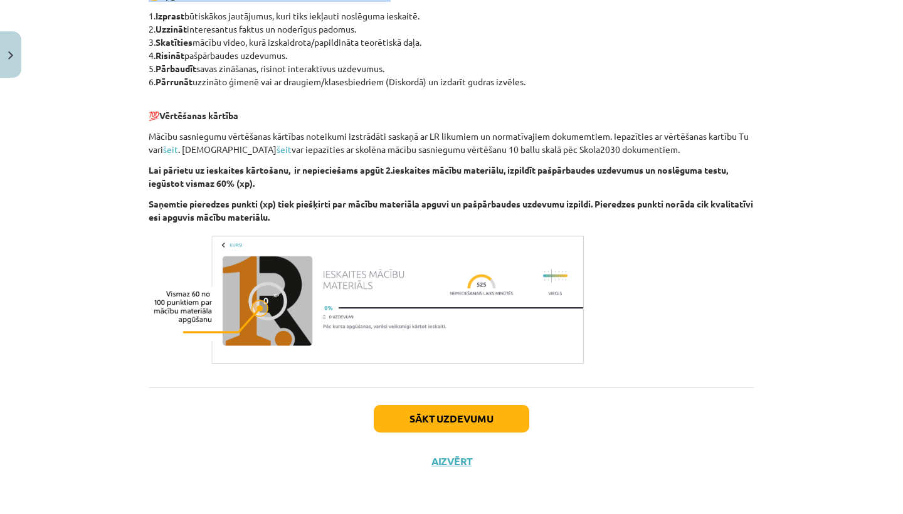
scroll to position [27, 0]
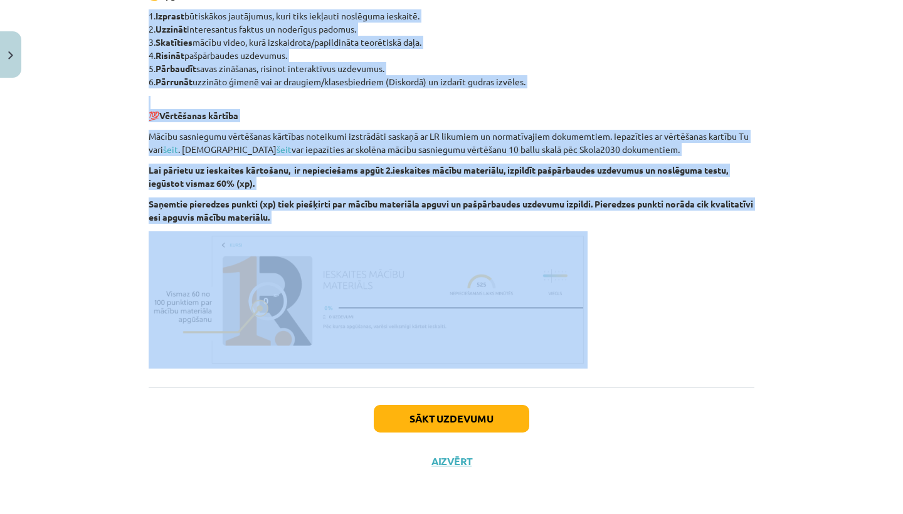
drag, startPoint x: 429, startPoint y: 319, endPoint x: 485, endPoint y: 229, distance: 105.6
click at [487, 229] on div "Esi sveicināts priekšmeta Angļu valoda 2.ieskaites mācību materiāla apguvē. Es…" at bounding box center [452, 4] width 606 height 727
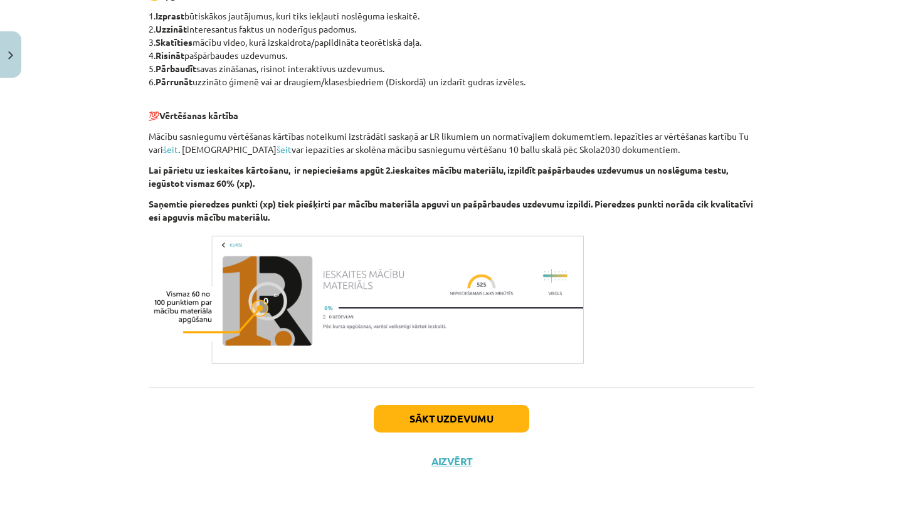
click at [400, 102] on p "💯 Vērtēšanas kārtība" at bounding box center [452, 109] width 606 height 26
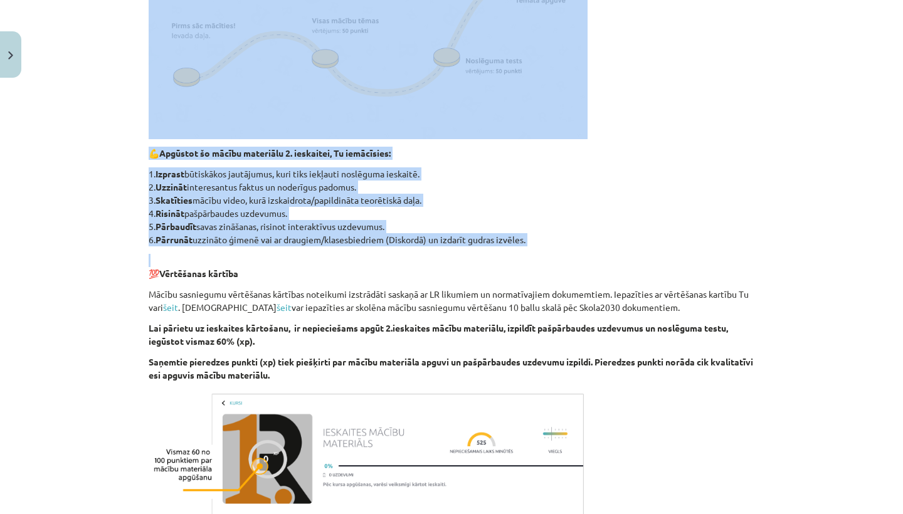
drag, startPoint x: 400, startPoint y: 102, endPoint x: 425, endPoint y: -7, distance: 111.9
click at [425, 0] on html "0 Dāvanas 111 mP 284 xp Keita Oigus Sākums Aktuāli Kā mācīties eSKOLĀ Kontakti …" at bounding box center [451, 230] width 903 height 514
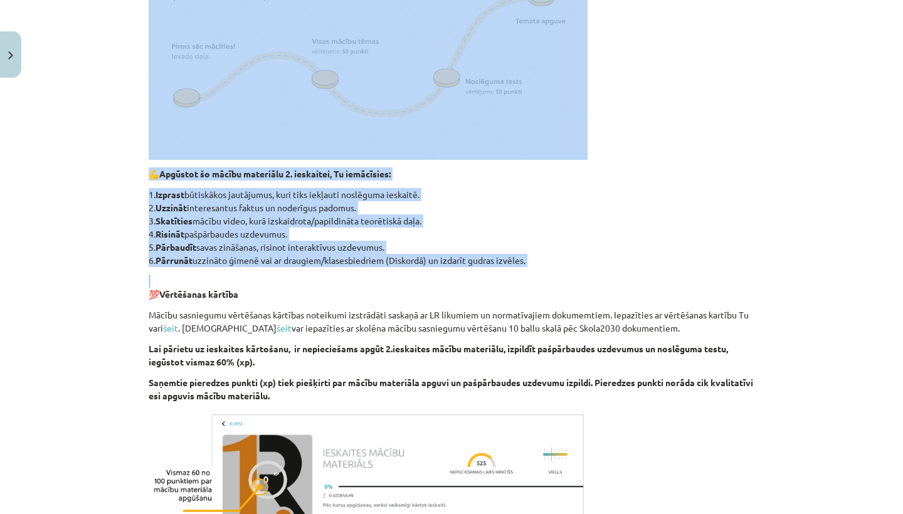
click at [434, 94] on img at bounding box center [368, 36] width 439 height 247
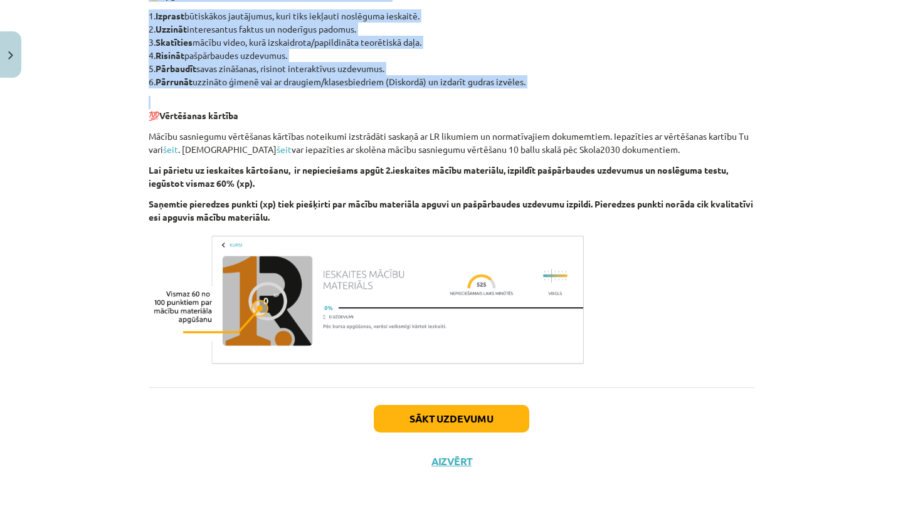
scroll to position [103, 0]
drag, startPoint x: 552, startPoint y: 282, endPoint x: 558, endPoint y: 510, distance: 228.3
click at [558, 510] on div "Mācību tēma: Angļu valodas i - 11. klases 2. ieskaites mācību materiāls #1 Pirm…" at bounding box center [451, 257] width 903 height 514
click at [475, 426] on button "Sākt uzdevumu" at bounding box center [451, 419] width 155 height 28
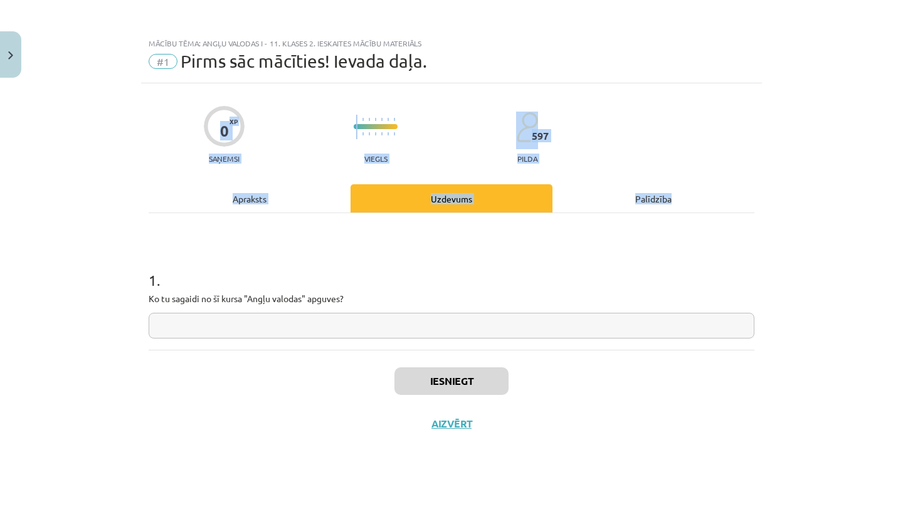
scroll to position [0, 0]
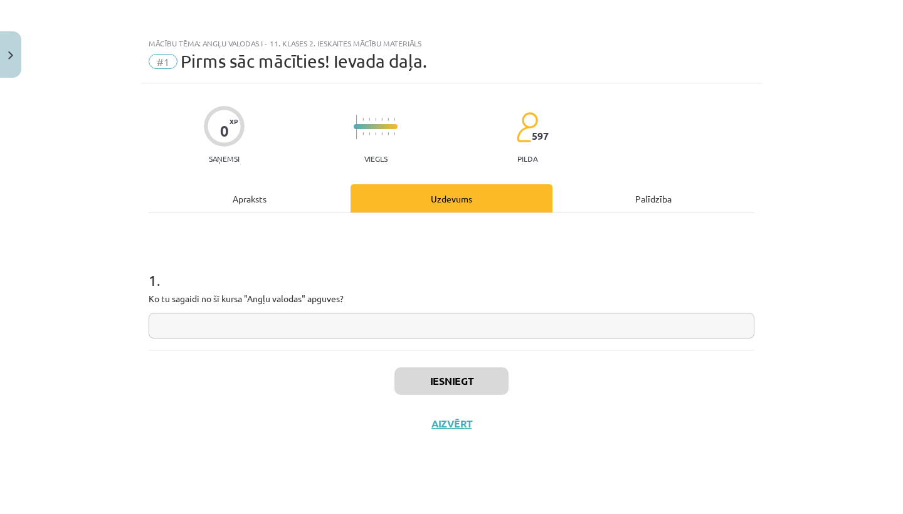
click at [475, 329] on input "text" at bounding box center [452, 326] width 606 height 26
type input "******"
click at [495, 366] on div "Iesniegt Aizvērt" at bounding box center [452, 394] width 606 height 88
click at [491, 379] on button "Iesniegt" at bounding box center [451, 381] width 114 height 28
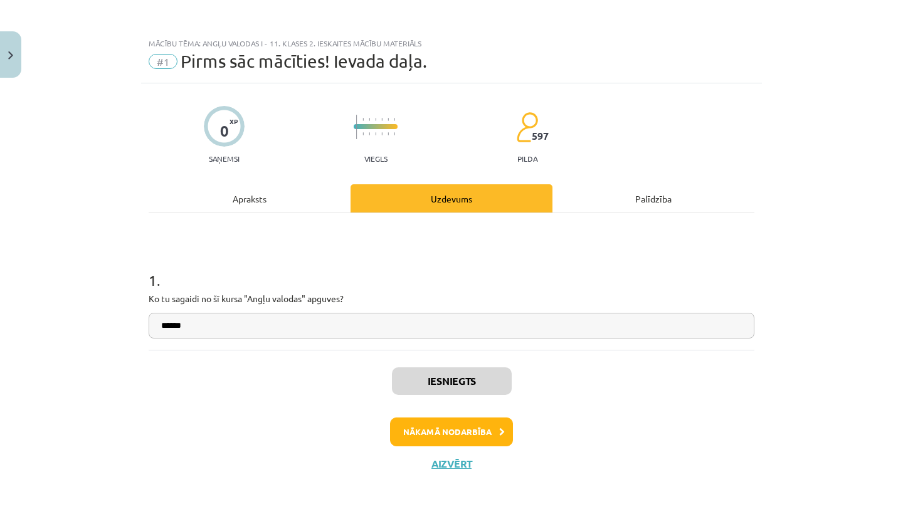
click at [487, 436] on button "Nākamā nodarbība" at bounding box center [451, 432] width 123 height 29
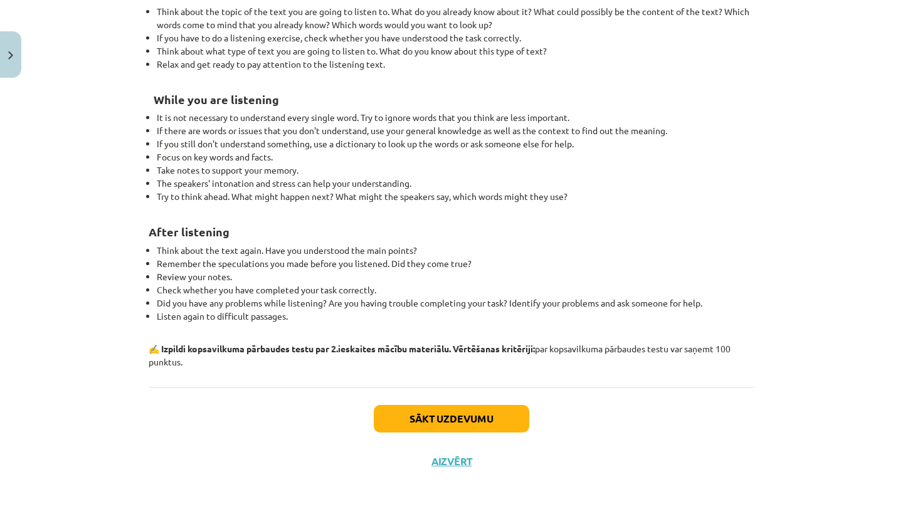
scroll to position [200, 0]
drag, startPoint x: 485, startPoint y: 285, endPoint x: 559, endPoint y: 495, distance: 222.5
click at [559, 495] on div "Mācību tēma: Angļu valodas i - 11. klases 2. ieskaites mācību materiāls #2 Read…" at bounding box center [451, 257] width 903 height 514
click at [461, 424] on button "Sākt uzdevumu" at bounding box center [451, 419] width 155 height 28
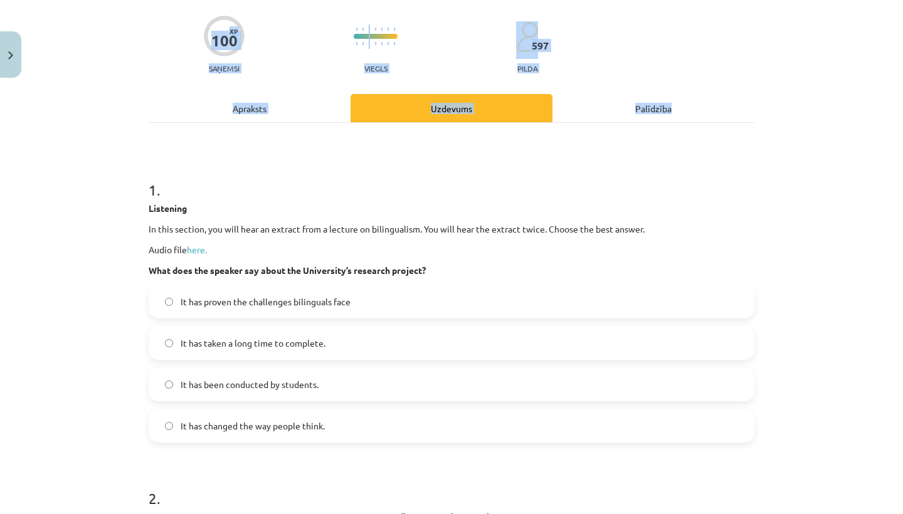
scroll to position [31, 0]
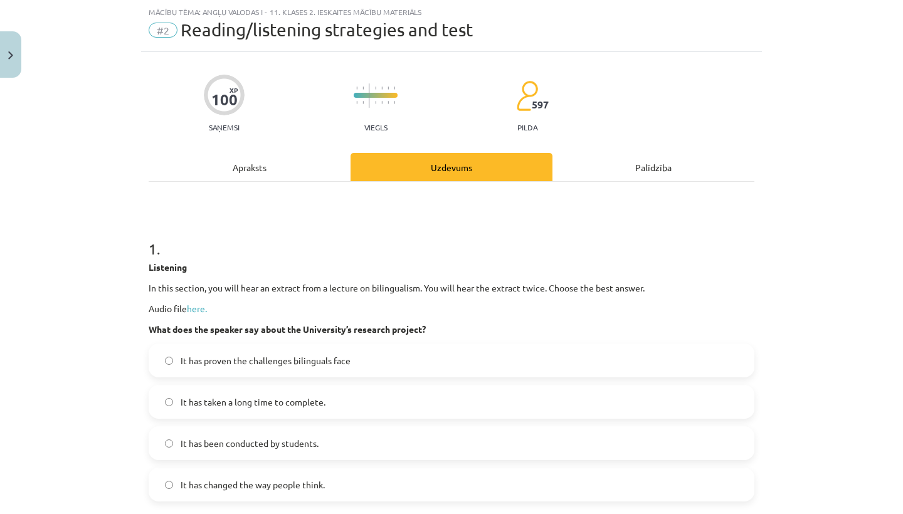
click at [542, 245] on h1 "1 ." at bounding box center [452, 237] width 606 height 39
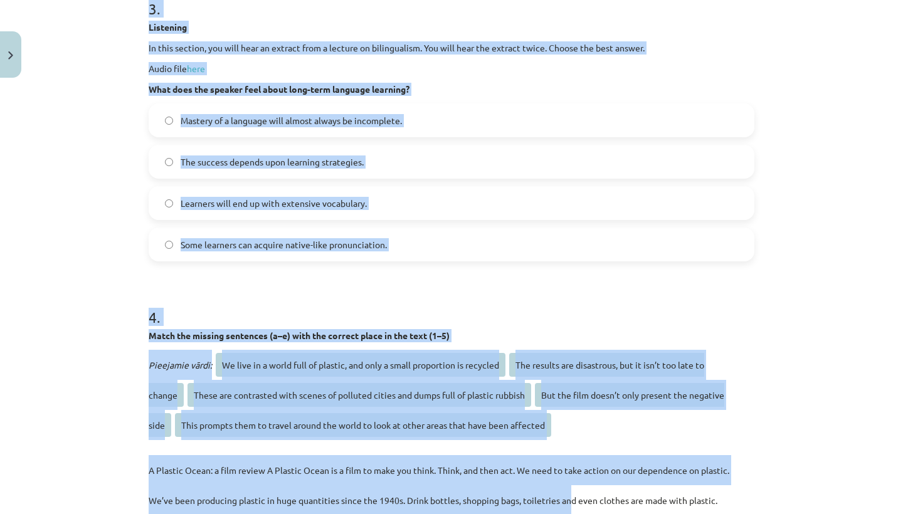
drag, startPoint x: 545, startPoint y: 255, endPoint x: 570, endPoint y: 510, distance: 255.7
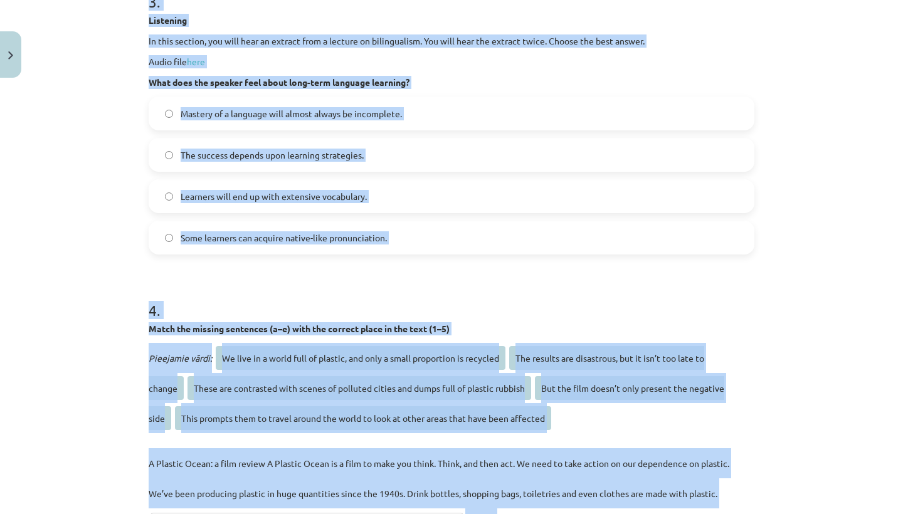
click at [473, 309] on h1 "4 ." at bounding box center [452, 299] width 606 height 39
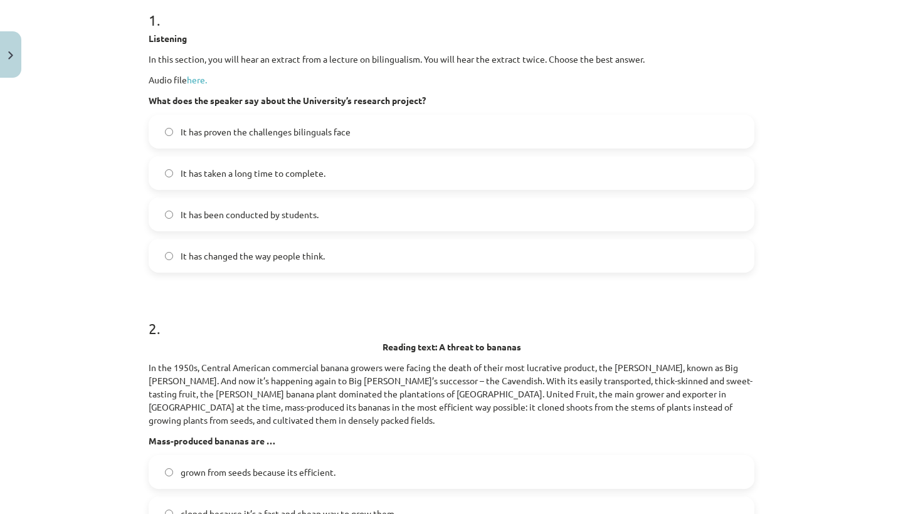
scroll to position [214, 0]
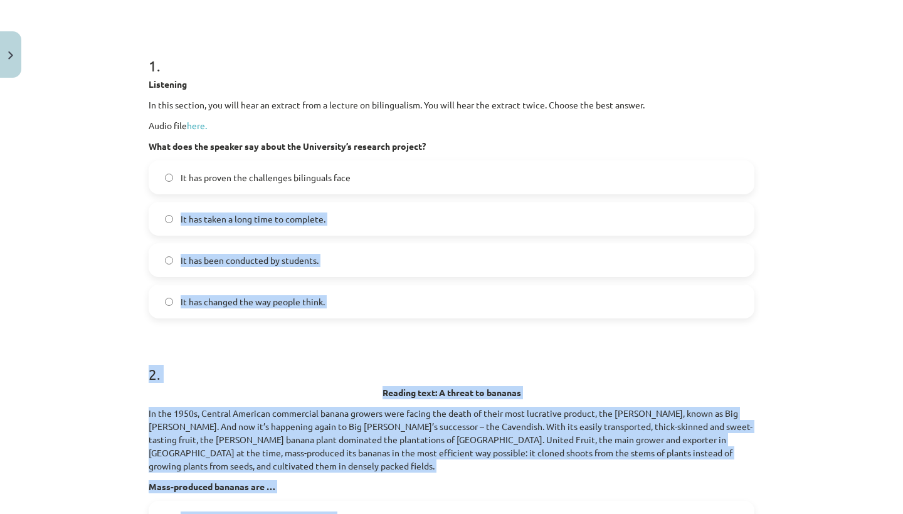
drag, startPoint x: 473, startPoint y: 300, endPoint x: 564, endPoint y: 277, distance: 94.0
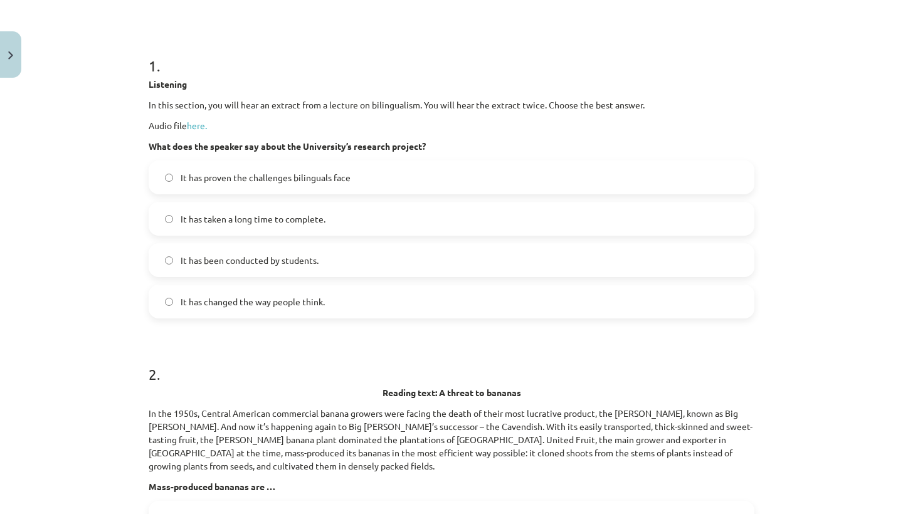
click at [196, 120] on p "Audio file here." at bounding box center [452, 125] width 606 height 13
click at [198, 122] on link "here." at bounding box center [197, 125] width 20 height 11
click at [635, 357] on h1 "2 ." at bounding box center [452, 363] width 606 height 39
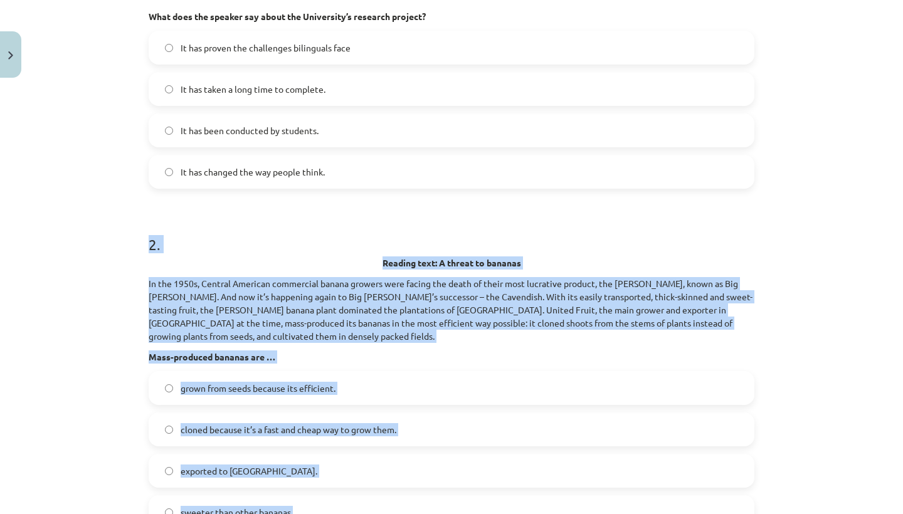
drag, startPoint x: 316, startPoint y: 354, endPoint x: 308, endPoint y: 507, distance: 153.8
click at [310, 508] on div "2 . Reading text: A threat to bananas In the 1950s, Central American commercial…" at bounding box center [452, 371] width 606 height 315
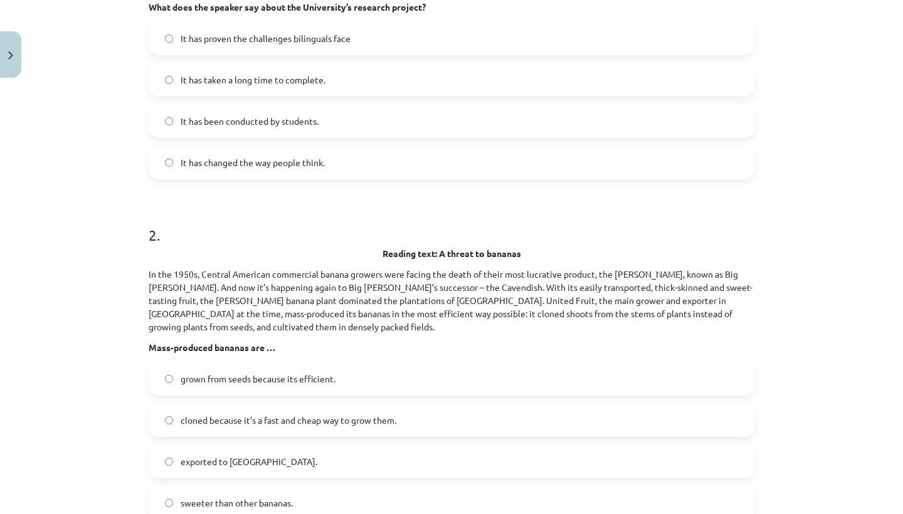
click at [110, 391] on div "Mācību tēma: Angļu valodas i - 11. klases 2. ieskaites mācību materiāls #2 Read…" at bounding box center [451, 257] width 903 height 514
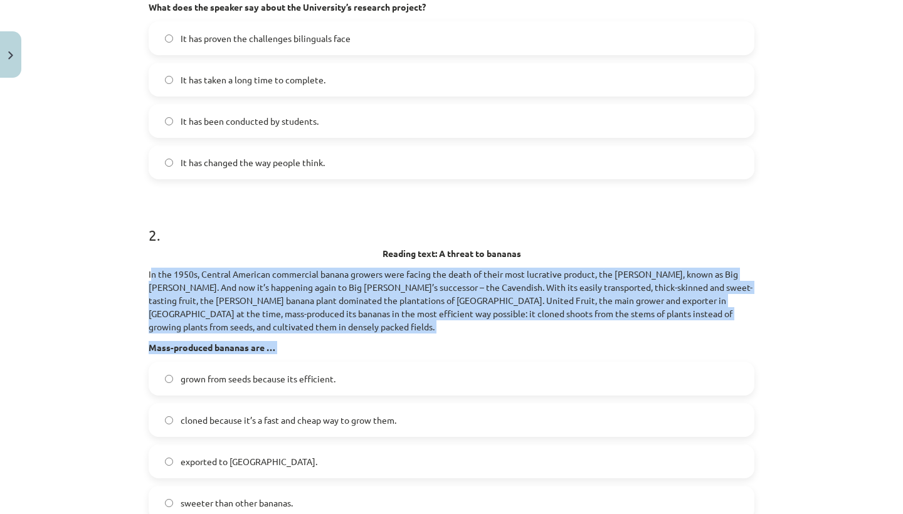
drag, startPoint x: 152, startPoint y: 270, endPoint x: 278, endPoint y: 379, distance: 166.8
click at [275, 371] on div "2 . Reading text: A threat to bananas In the 1950s, Central American commercial…" at bounding box center [452, 361] width 606 height 315
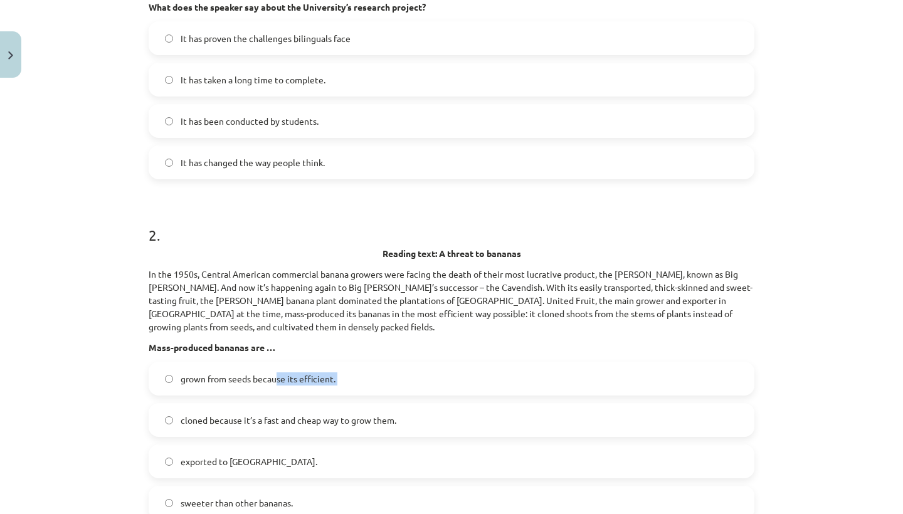
drag, startPoint x: 278, startPoint y: 379, endPoint x: 254, endPoint y: 393, distance: 28.1
click at [254, 393] on label "grown from seeds because its efficient." at bounding box center [451, 378] width 603 height 31
click at [315, 344] on p "Mass-produced bananas are …" at bounding box center [452, 347] width 606 height 13
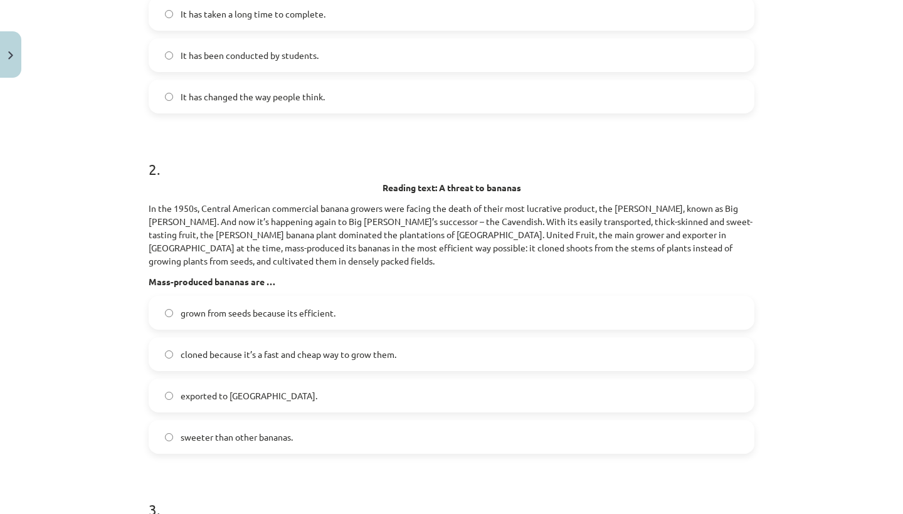
drag, startPoint x: 319, startPoint y: 348, endPoint x: 297, endPoint y: 508, distance: 161.5
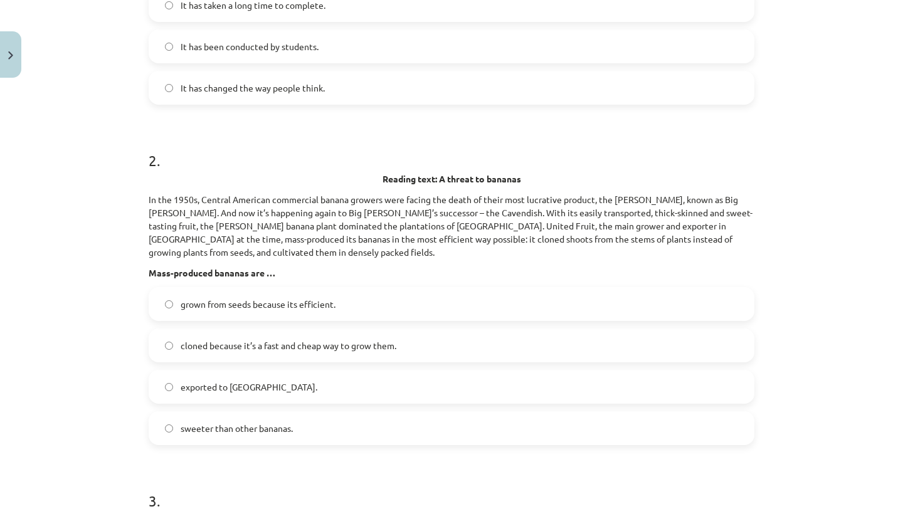
click at [103, 455] on div "Mācību tēma: Angļu valodas i - 11. klases 2. ieskaites mācību materiāls #2 Read…" at bounding box center [451, 257] width 903 height 514
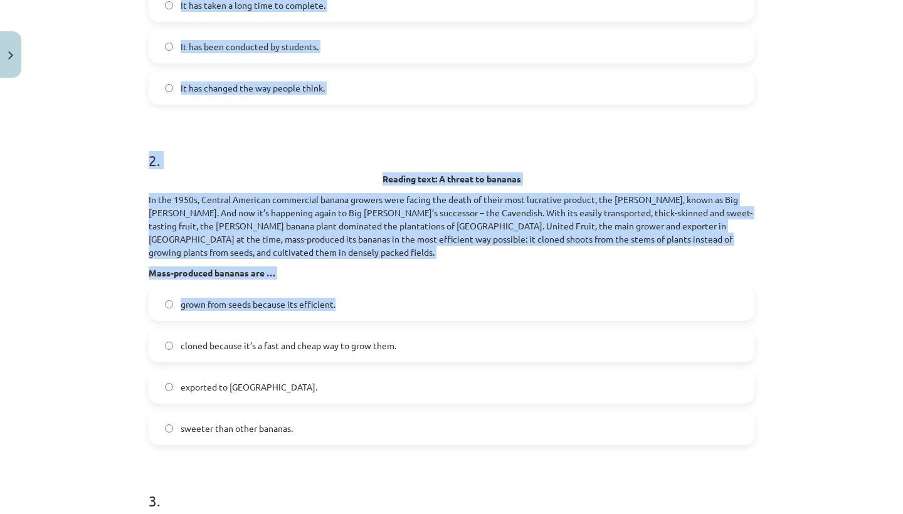
drag, startPoint x: 137, startPoint y: 189, endPoint x: 238, endPoint y: 310, distance: 157.2
click at [238, 310] on div "Mācību tēma: Angļu valodas i - 11. klases 2. ieskaites mācību materiāls #2 Read…" at bounding box center [451, 257] width 903 height 514
click at [93, 246] on div "Mācību tēma: Angļu valodas i - 11. klases 2. ieskaites mācību materiāls #2 Read…" at bounding box center [451, 257] width 903 height 514
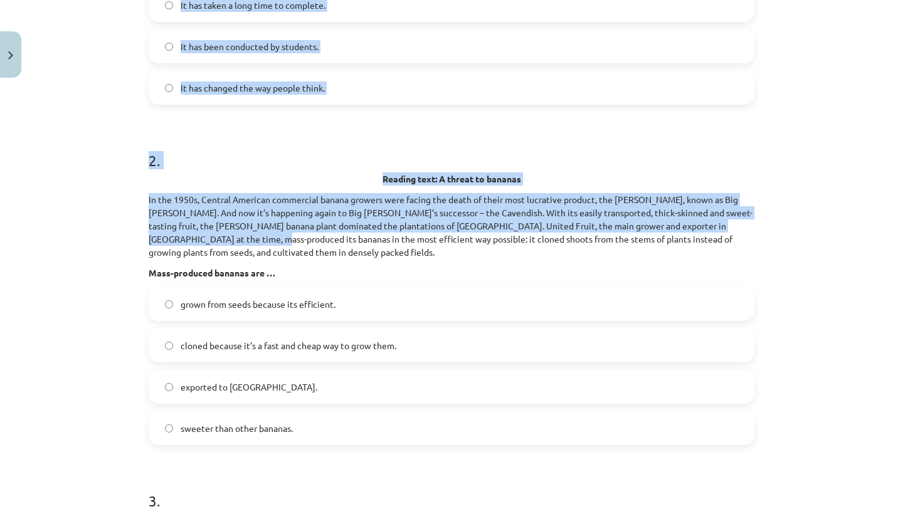
drag, startPoint x: 125, startPoint y: 182, endPoint x: 216, endPoint y: 238, distance: 106.5
click at [216, 238] on div "Mācību tēma: Angļu valodas i - 11. klases 2. ieskaites mācību materiāls #2 Read…" at bounding box center [451, 257] width 903 height 514
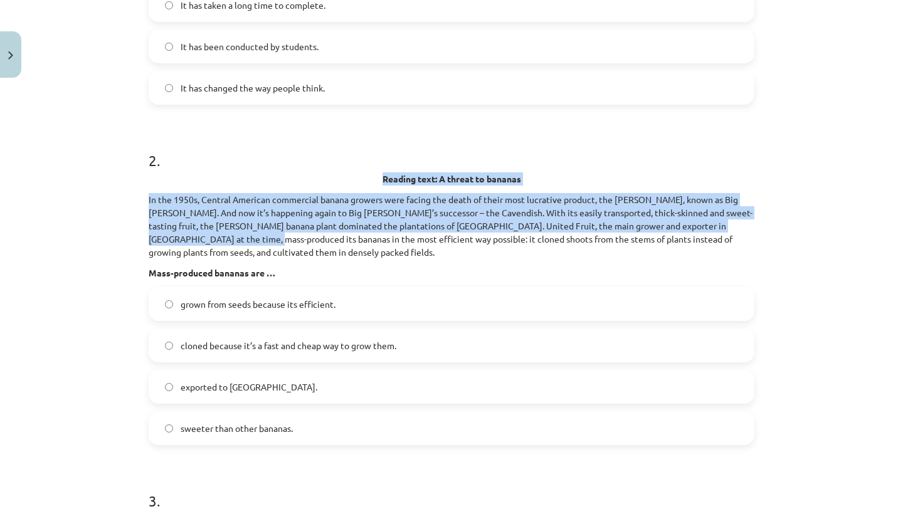
drag, startPoint x: 216, startPoint y: 238, endPoint x: 215, endPoint y: 182, distance: 56.4
click at [215, 182] on div "Reading text: A threat to bananas In the 1950s, Central American commercial ban…" at bounding box center [452, 225] width 606 height 107
click at [215, 182] on p "Reading text: A threat to bananas" at bounding box center [452, 178] width 606 height 13
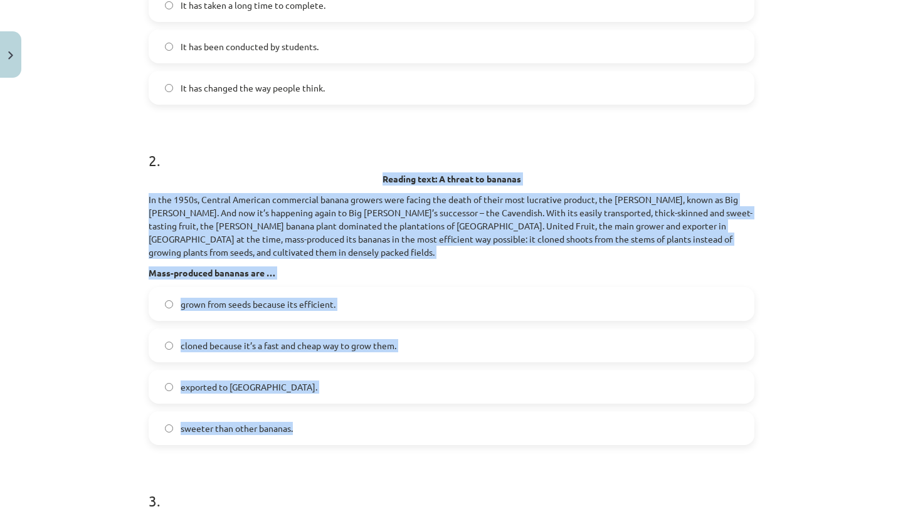
drag, startPoint x: 215, startPoint y: 182, endPoint x: 302, endPoint y: 429, distance: 262.6
click at [302, 429] on div "2 . Reading text: A threat to bananas In the 1950s, Central American commercial…" at bounding box center [452, 287] width 606 height 315
copy div "Reading text: A threat to bananas In the 1950s, Central American commercial ban…"
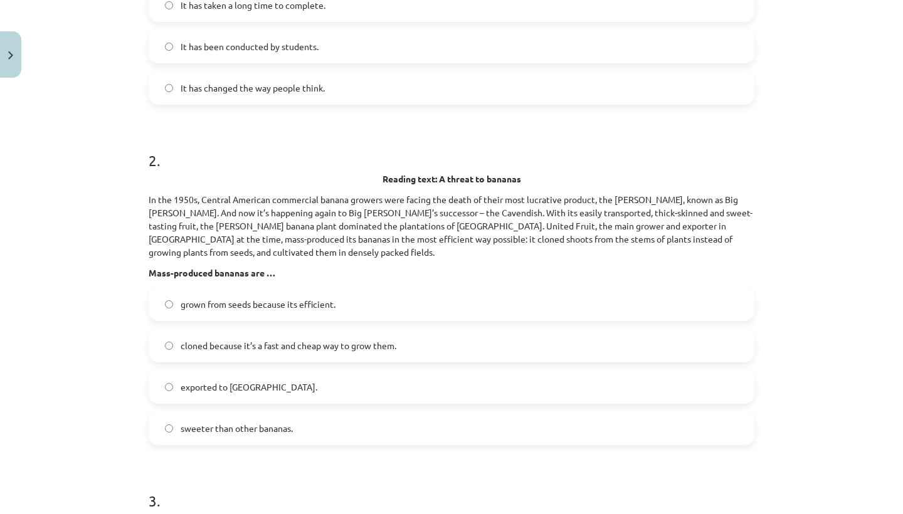
click at [214, 315] on label "grown from seeds because its efficient." at bounding box center [451, 303] width 603 height 31
click at [258, 335] on label "cloned because it’s a fast and cheap way to grow them." at bounding box center [451, 345] width 603 height 31
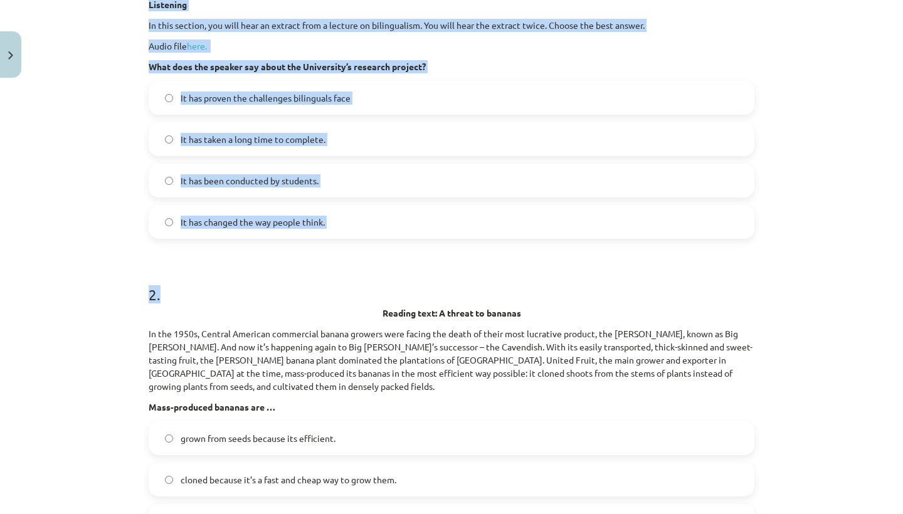
drag, startPoint x: 285, startPoint y: 155, endPoint x: 302, endPoint y: -6, distance: 162.0
click at [302, 0] on html "0 Dāvanas 111 mP 284 xp Keita Oigus Sākums Aktuāli Kā mācīties eSKOLĀ Kontakti …" at bounding box center [451, 57] width 903 height 514
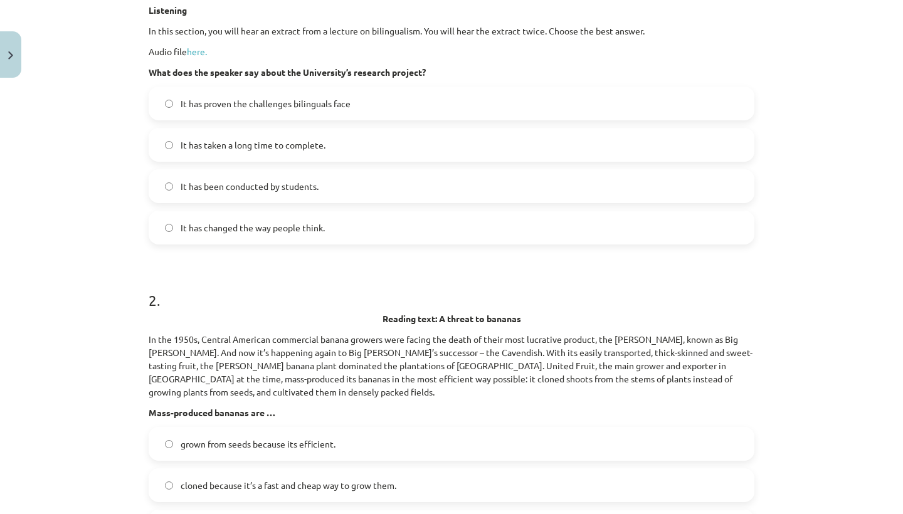
click at [156, 78] on p "What does the speaker say about the University’s research project?" at bounding box center [452, 72] width 606 height 13
drag, startPoint x: 149, startPoint y: 66, endPoint x: 427, endPoint y: 71, distance: 278.4
click at [427, 71] on p "What does the speaker say about the University’s research project?" at bounding box center [452, 72] width 606 height 13
click at [426, 73] on strong "What does the speaker say about the University’s research project?" at bounding box center [287, 71] width 277 height 11
drag, startPoint x: 435, startPoint y: 76, endPoint x: 148, endPoint y: 68, distance: 286.6
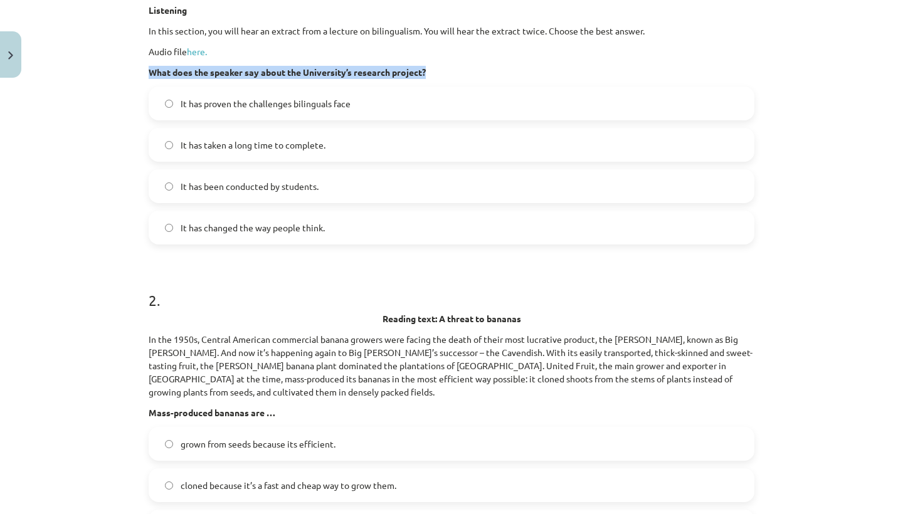
copy strong "What does the speaker say about the University’s research project?"
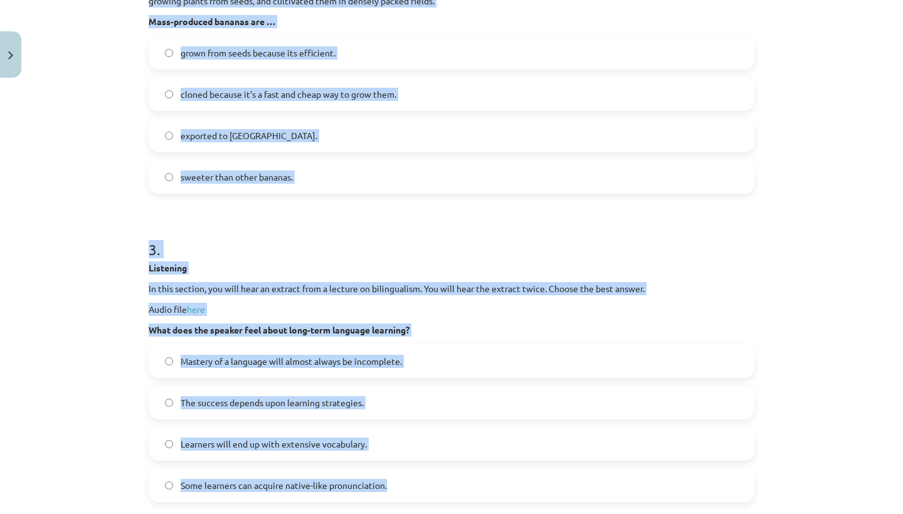
scroll to position [715, 0]
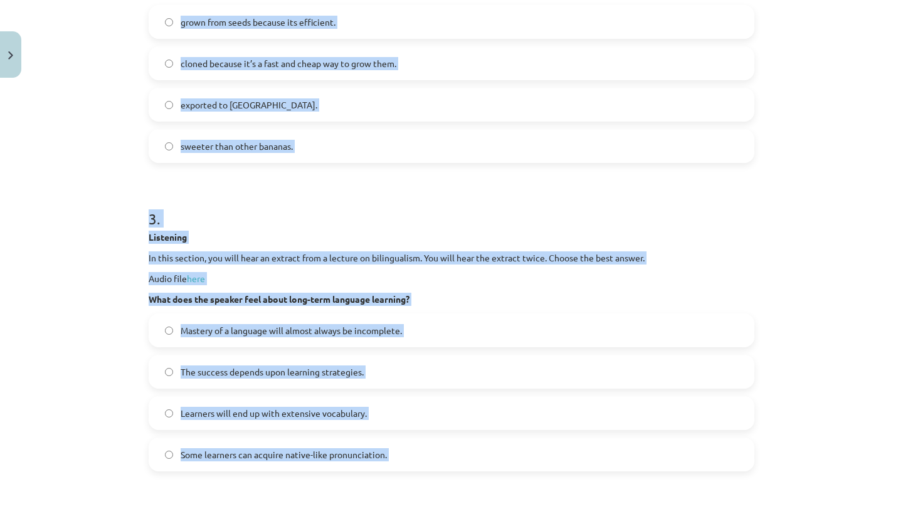
drag, startPoint x: 256, startPoint y: 243, endPoint x: 277, endPoint y: 514, distance: 271.0
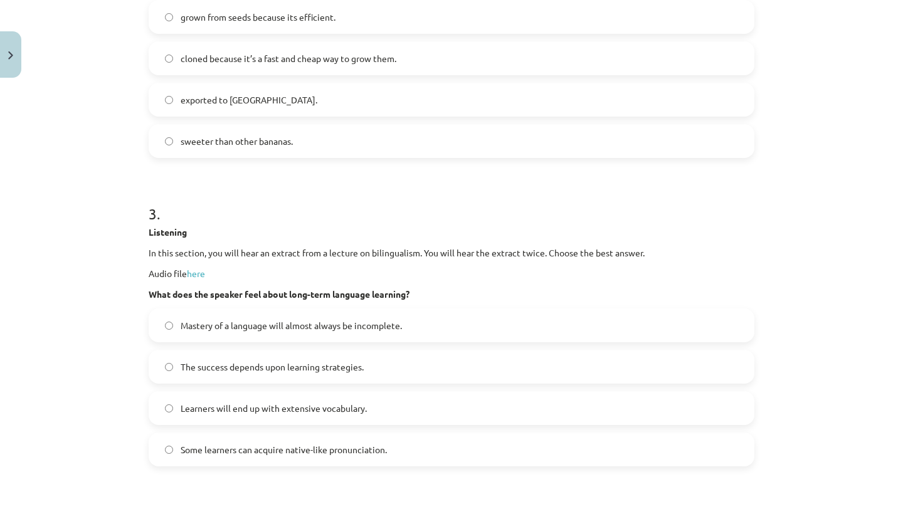
click at [106, 393] on div "Mācību tēma: Angļu valodas i - 11. klases 2. ieskaites mācību materiāls #2 Read…" at bounding box center [451, 257] width 903 height 514
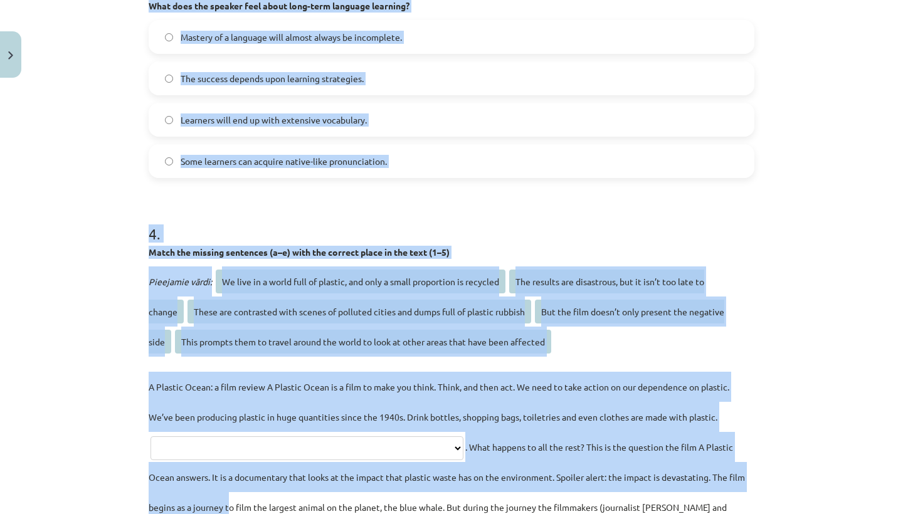
scroll to position [1028, 0]
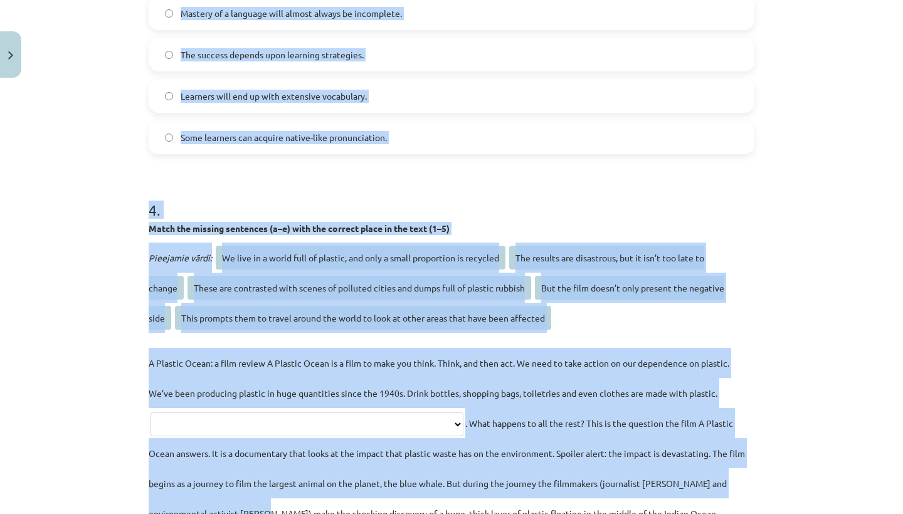
drag, startPoint x: 301, startPoint y: 212, endPoint x: 317, endPoint y: 514, distance: 302.0
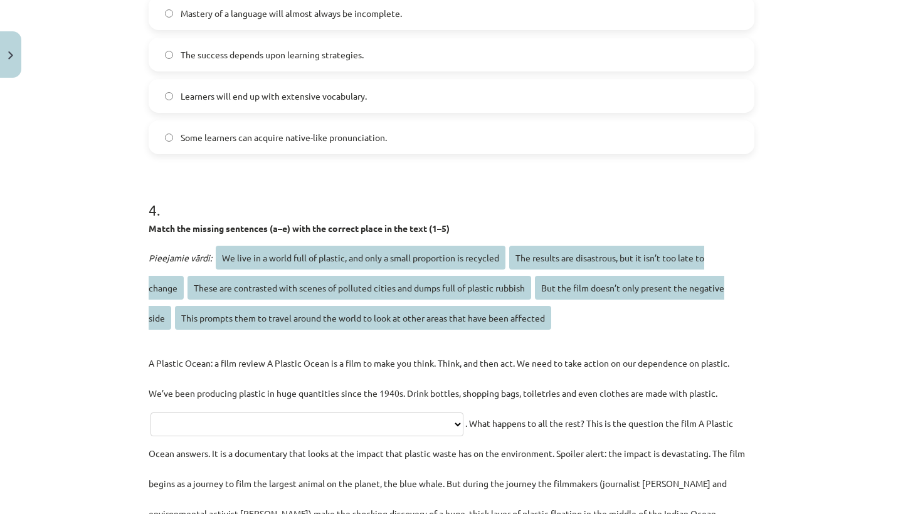
click at [84, 386] on div "Mācību tēma: Angļu valodas i - 11. klases 2. ieskaites mācību materiāls #2 Read…" at bounding box center [451, 257] width 903 height 514
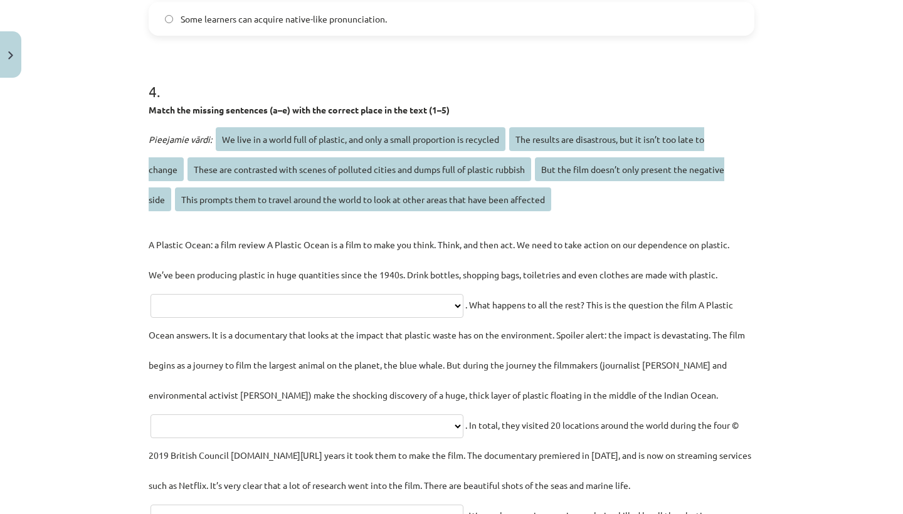
drag, startPoint x: 260, startPoint y: 177, endPoint x: 260, endPoint y: 496, distance: 319.1
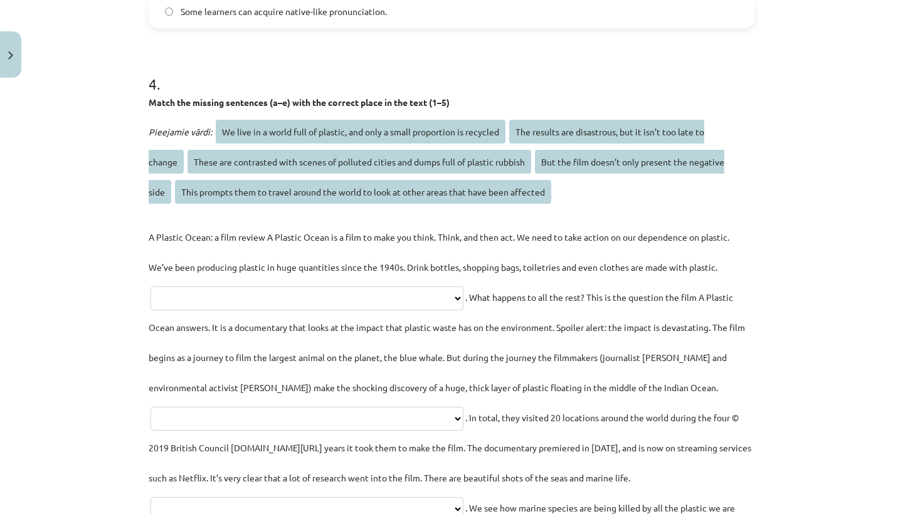
scroll to position [1154, 0]
drag, startPoint x: 266, startPoint y: 503, endPoint x: 21, endPoint y: 446, distance: 252.5
click at [21, 446] on div "Mācību tēma: Angļu valodas i - 11. klases 2. ieskaites mācību materiāls #2 Read…" at bounding box center [451, 257] width 903 height 514
click at [236, 63] on h1 "4 ." at bounding box center [452, 72] width 606 height 39
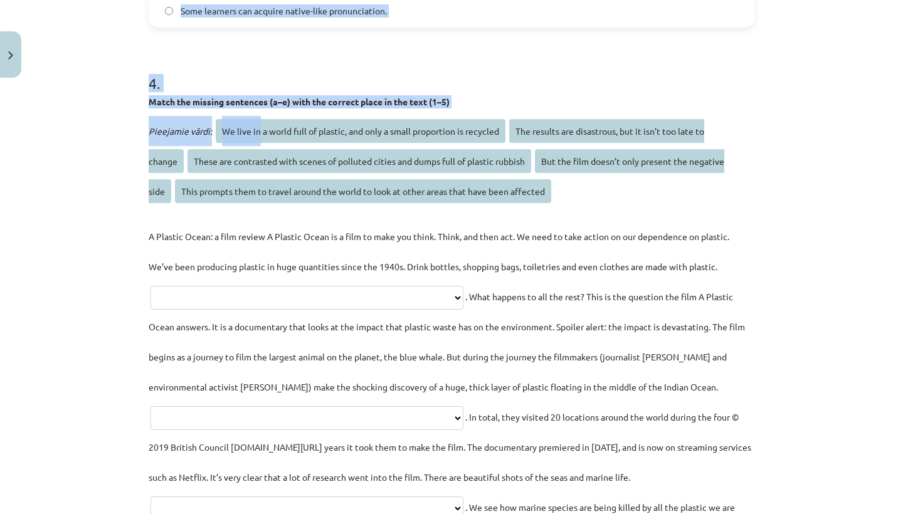
drag, startPoint x: 140, startPoint y: 92, endPoint x: 259, endPoint y: 137, distance: 127.4
click at [259, 138] on div "Mācību tēma: Angļu valodas i - 11. klases 2. ieskaites mācību materiāls #2 Read…" at bounding box center [451, 257] width 903 height 514
click at [113, 114] on div "Mācību tēma: Angļu valodas i - 11. klases 2. ieskaites mācību materiāls #2 Read…" at bounding box center [451, 257] width 903 height 514
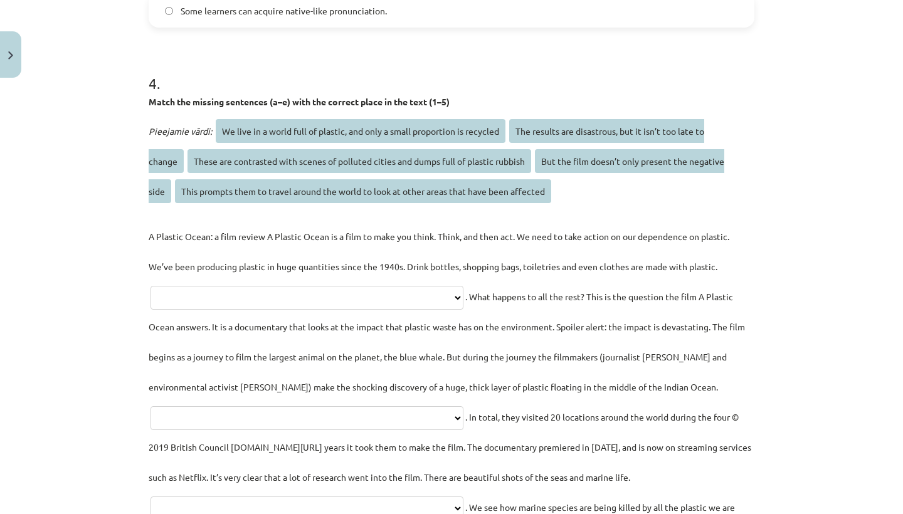
click at [139, 104] on div "Mācību tēma: Angļu valodas i - 11. klases 2. ieskaites mācību materiāls #2 Read…" at bounding box center [451, 257] width 903 height 514
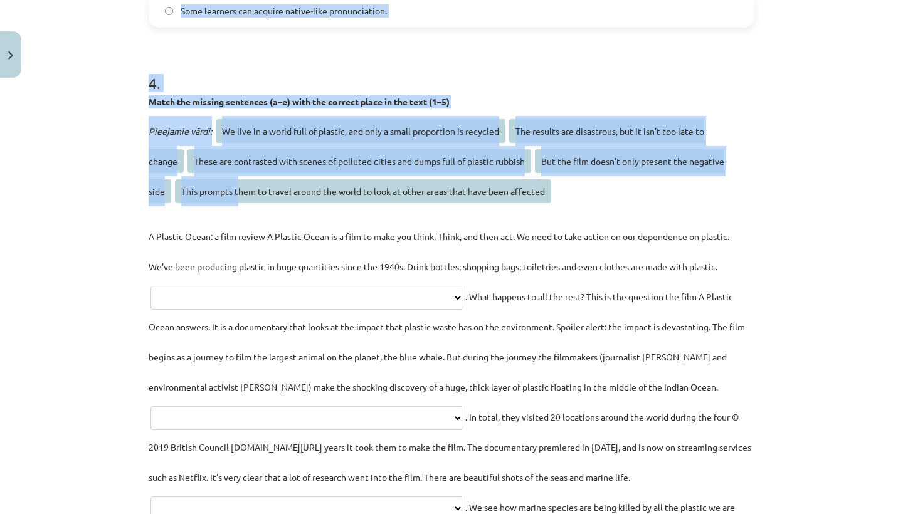
drag, startPoint x: 137, startPoint y: 104, endPoint x: 229, endPoint y: 176, distance: 117.0
click at [229, 176] on div "Mācību tēma: Angļu valodas i - 11. klases 2. ieskaites mācību materiāls #2 Read…" at bounding box center [451, 257] width 903 height 514
drag, startPoint x: 229, startPoint y: 176, endPoint x: 169, endPoint y: 99, distance: 97.8
click at [169, 99] on div "**********" at bounding box center [452, 408] width 606 height 710
click at [169, 99] on strong "Match the missing sentences (a–e) with the correct place in the text (1–5)" at bounding box center [299, 101] width 301 height 11
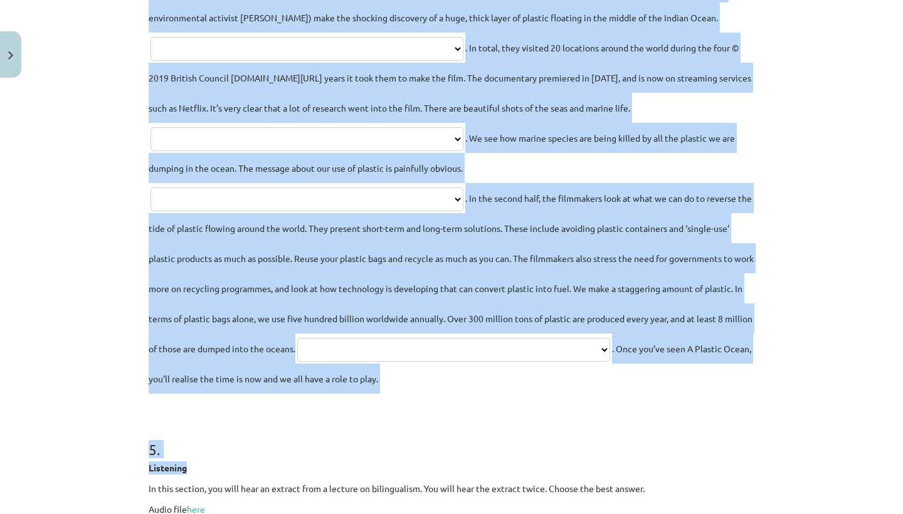
scroll to position [1568, 0]
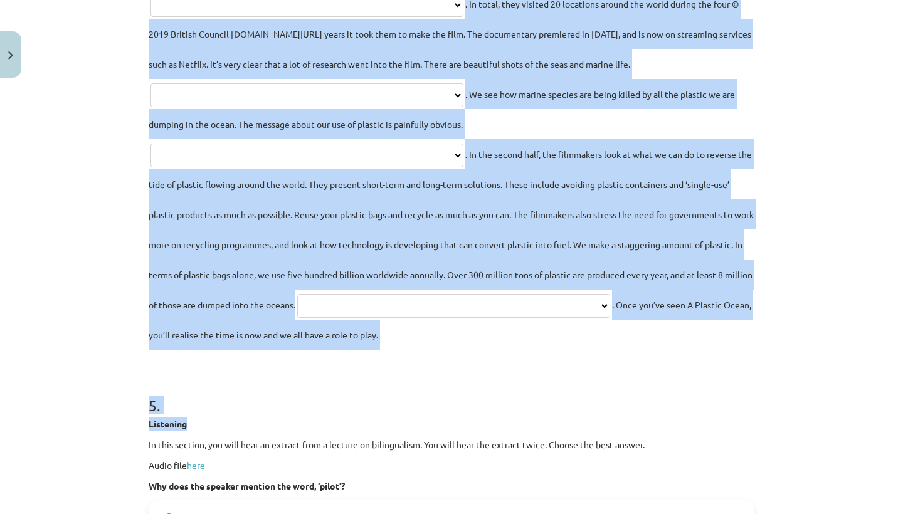
drag, startPoint x: 152, startPoint y: 100, endPoint x: 324, endPoint y: 352, distance: 305.0
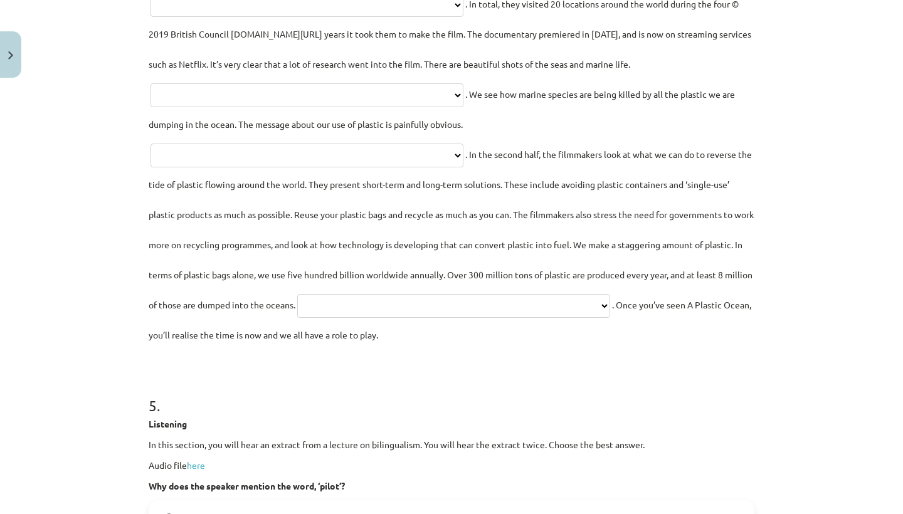
click at [302, 340] on span ". Once you’ve seen A Plastic Ocean, you’ll realise the time is now and we all h…" at bounding box center [450, 319] width 603 height 41
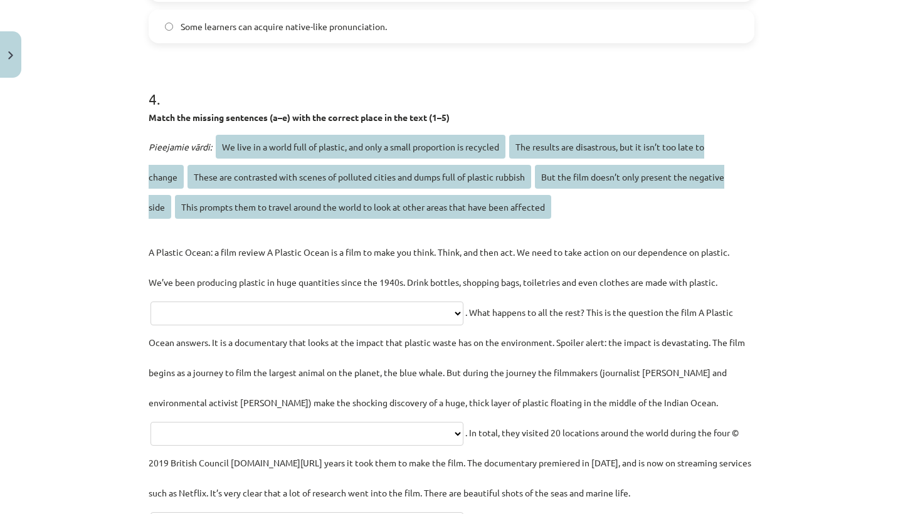
scroll to position [1088, 0]
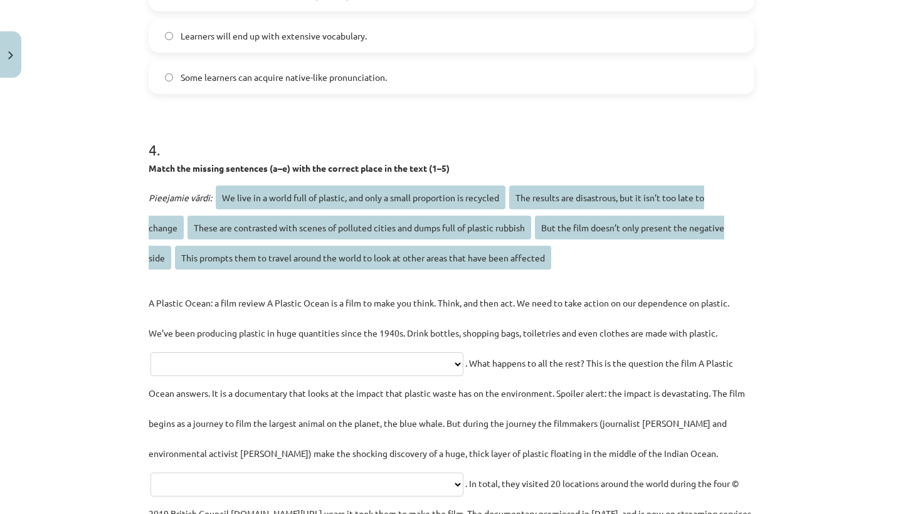
drag, startPoint x: 317, startPoint y: 362, endPoint x: 154, endPoint y: 166, distance: 255.1
click at [154, 166] on div "**********" at bounding box center [452, 474] width 606 height 710
click at [154, 166] on strong "Match the missing sentences (a–e) with the correct place in the text (1–5)" at bounding box center [299, 167] width 301 height 11
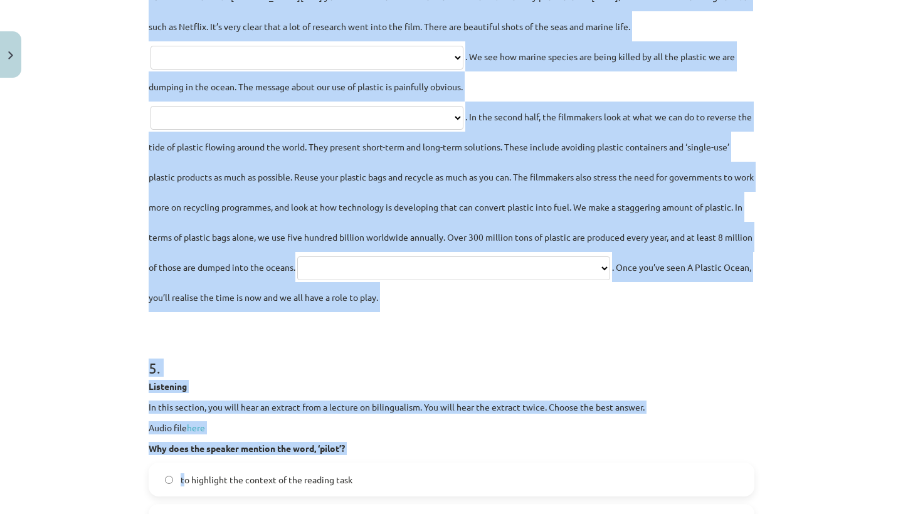
scroll to position [1616, 0]
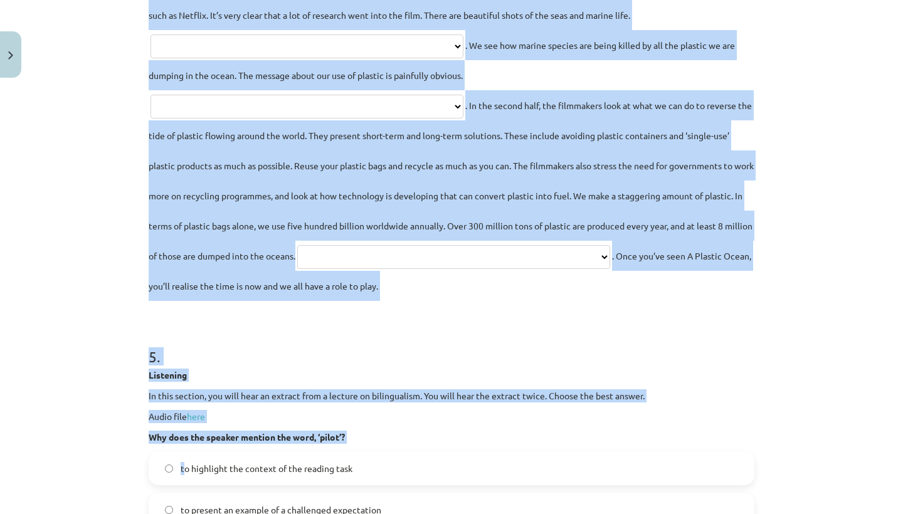
drag, startPoint x: 147, startPoint y: 169, endPoint x: 413, endPoint y: 327, distance: 309.3
copy div "**********"
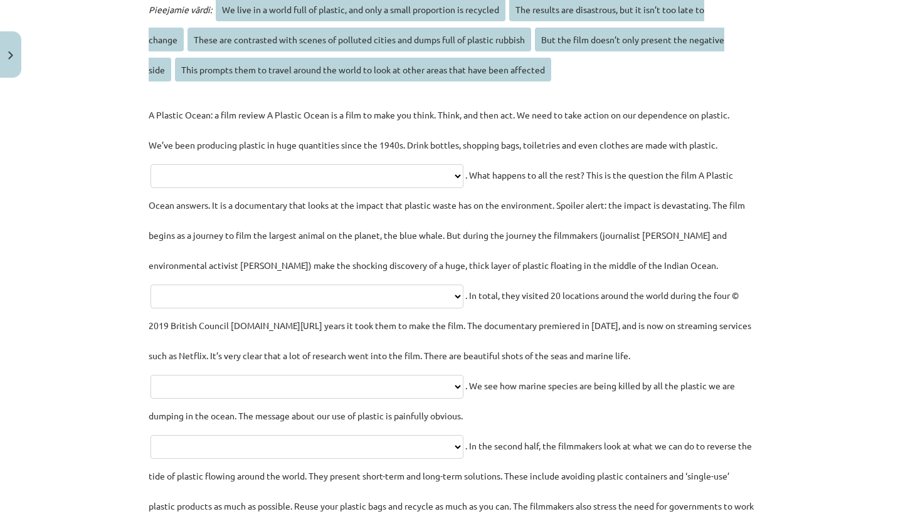
scroll to position [1262, 0]
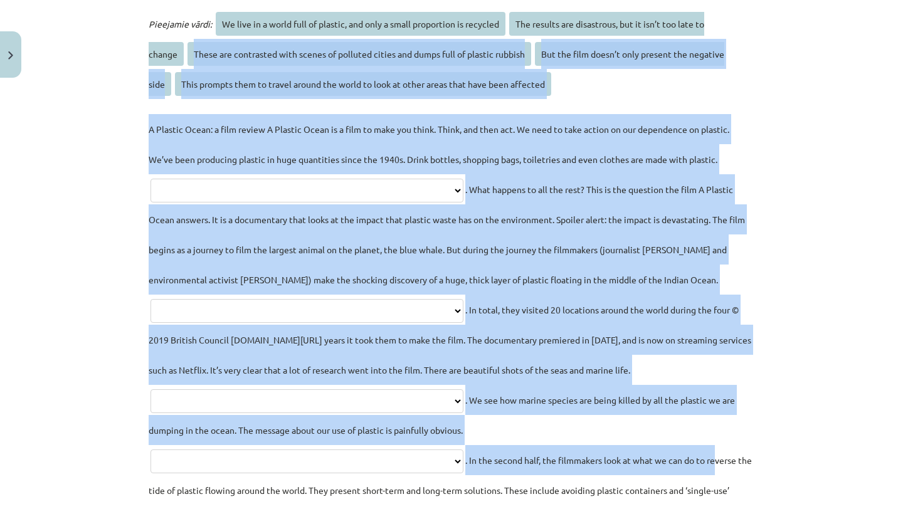
drag, startPoint x: 195, startPoint y: 117, endPoint x: 197, endPoint y: 43, distance: 73.4
click at [197, 43] on div "**********" at bounding box center [452, 332] width 606 height 647
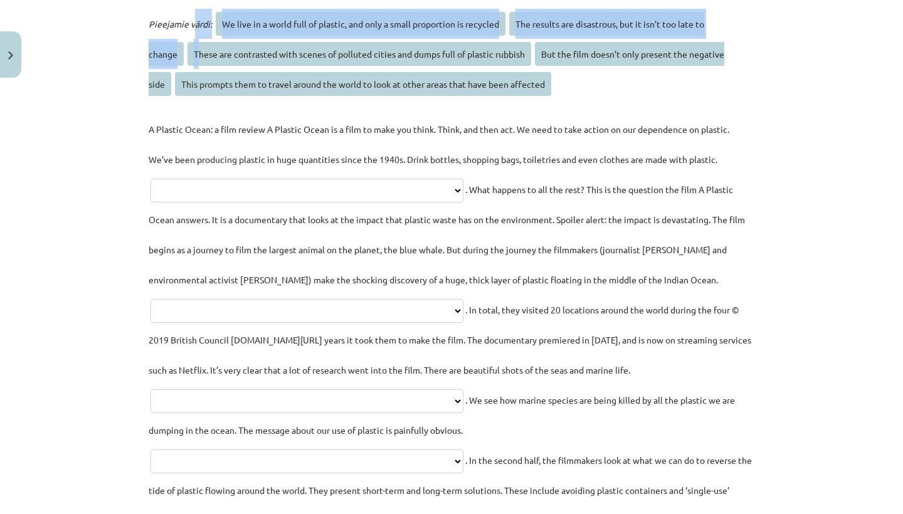
drag, startPoint x: 199, startPoint y: 43, endPoint x: 194, endPoint y: 12, distance: 31.7
click at [194, 12] on p "Pieejamie vārdi: We live in a world full of plastic, and only a small proportio…" at bounding box center [452, 54] width 606 height 90
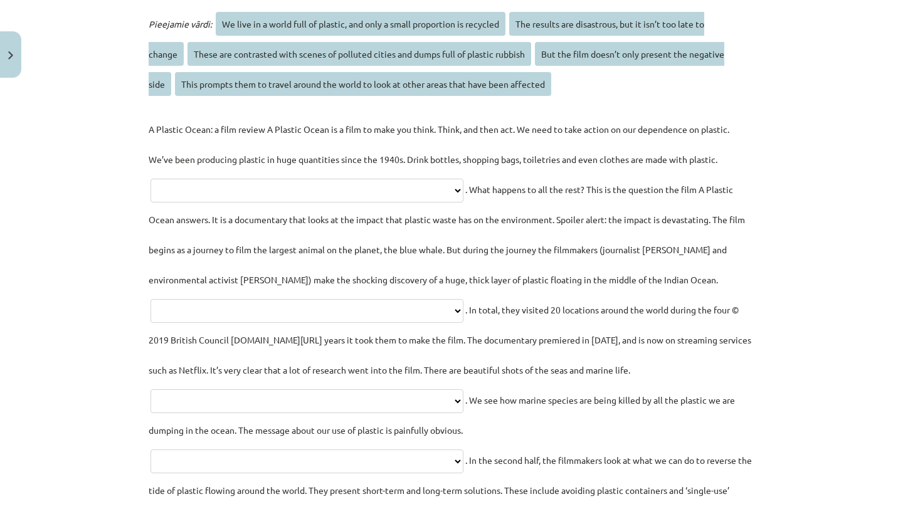
click at [126, 55] on div "Mācību tēma: Angļu valodas i - 11. klases 2. ieskaites mācību materiāls #2 Read…" at bounding box center [451, 257] width 903 height 514
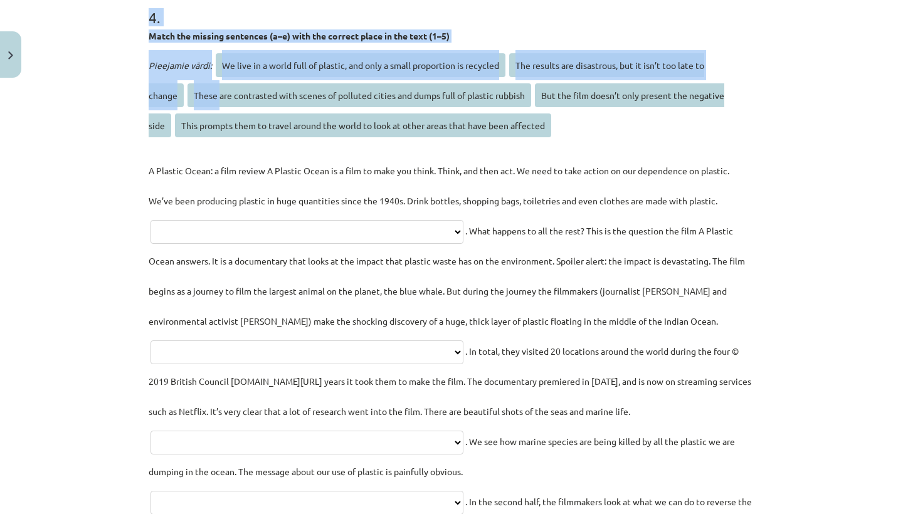
scroll to position [1214, 0]
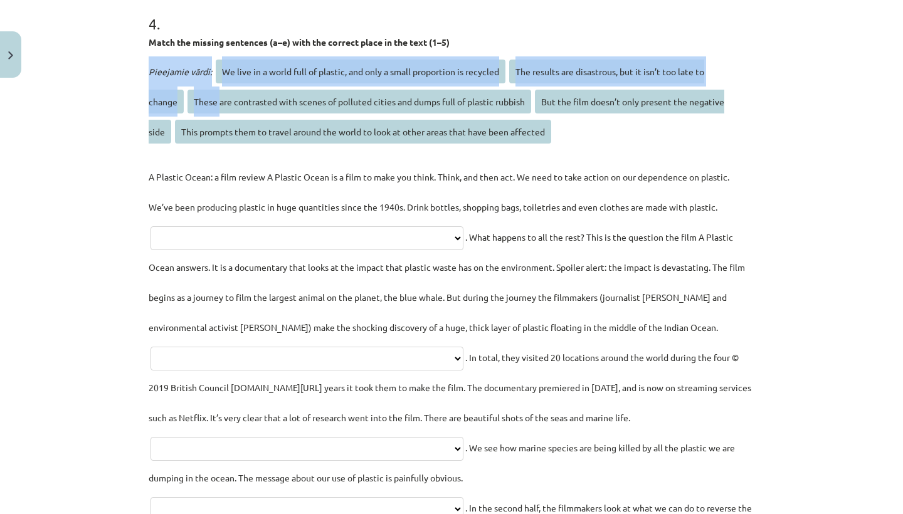
drag, startPoint x: 221, startPoint y: 46, endPoint x: 223, endPoint y: 55, distance: 9.1
click at [223, 55] on div "**********" at bounding box center [452, 348] width 606 height 710
click at [161, 53] on div "**********" at bounding box center [452, 348] width 606 height 710
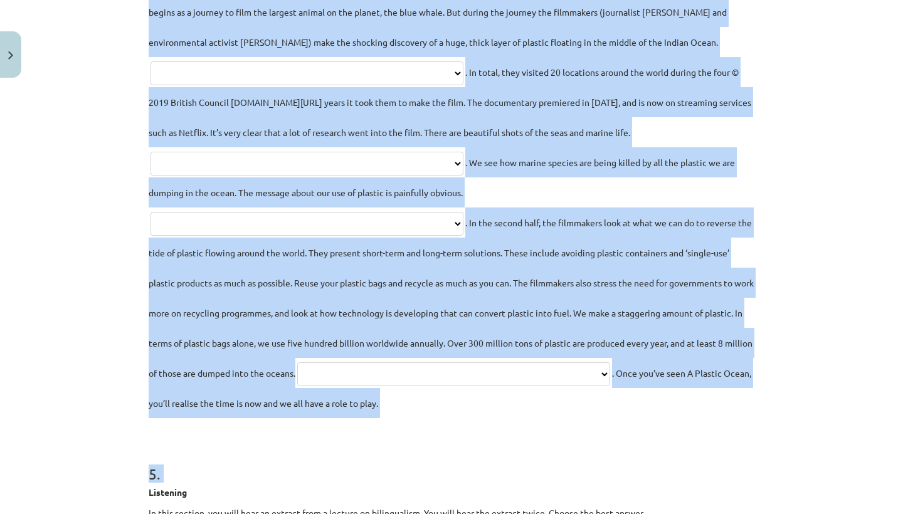
scroll to position [1511, 0]
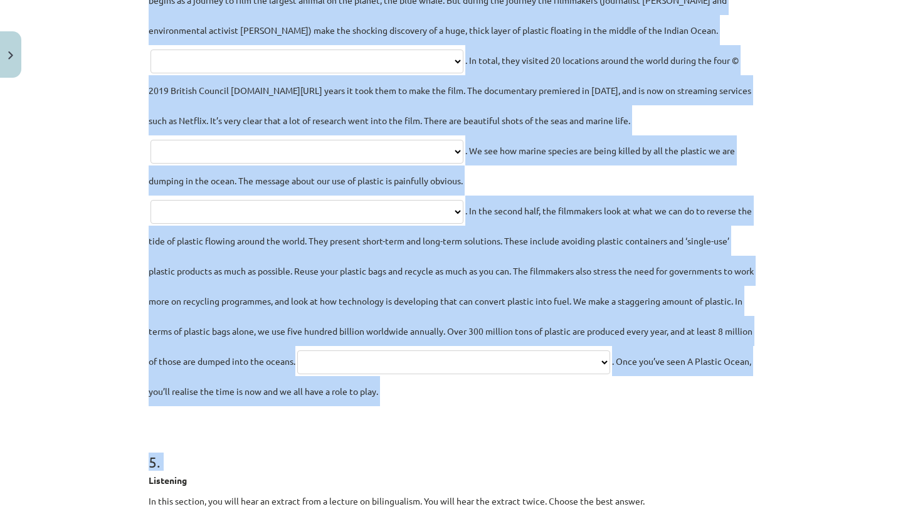
drag, startPoint x: 149, startPoint y: 34, endPoint x: 343, endPoint y: 431, distance: 441.7
click at [343, 406] on div "**********" at bounding box center [452, 51] width 606 height 710
copy div "**********"
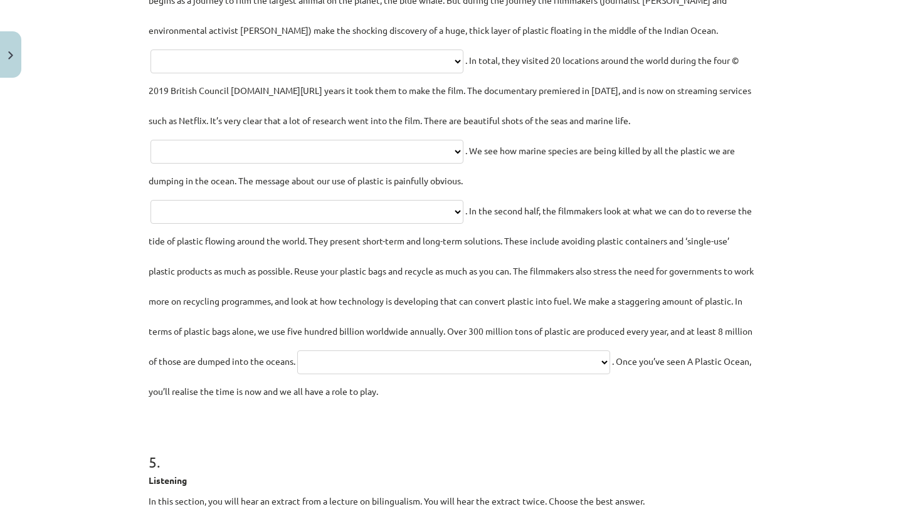
click at [826, 104] on div "Mācību tēma: Angļu valodas i - 11. klases 2. ieskaites mācību materiāls #2 Read…" at bounding box center [451, 257] width 903 height 514
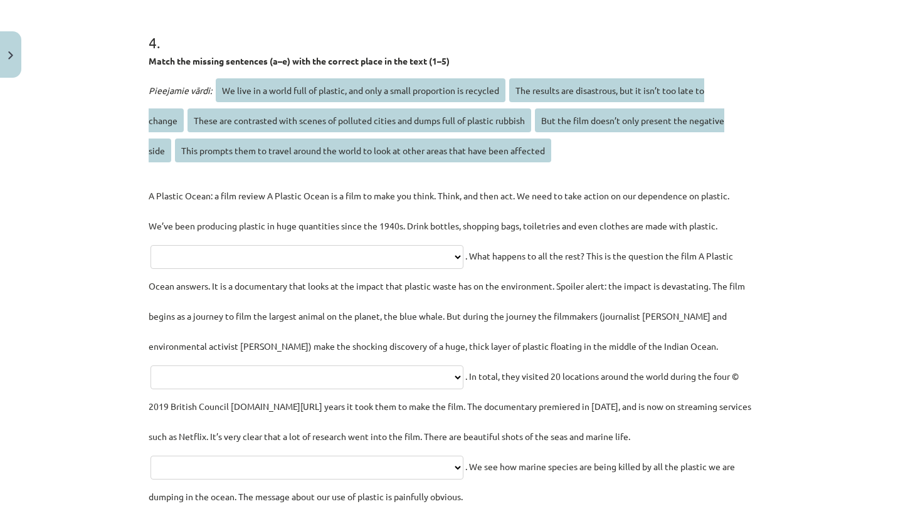
scroll to position [1078, 0]
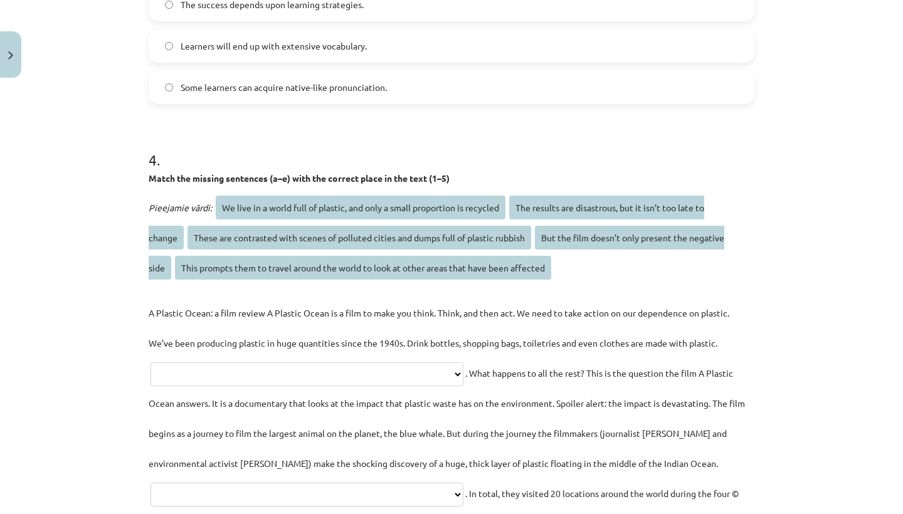
drag, startPoint x: 826, startPoint y: 104, endPoint x: 816, endPoint y: 177, distance: 74.0
click at [816, 177] on div "Mācību tēma: Angļu valodas i - 11. klases 2. ieskaites mācību materiāls #2 Read…" at bounding box center [451, 257] width 903 height 514
select select "**********"
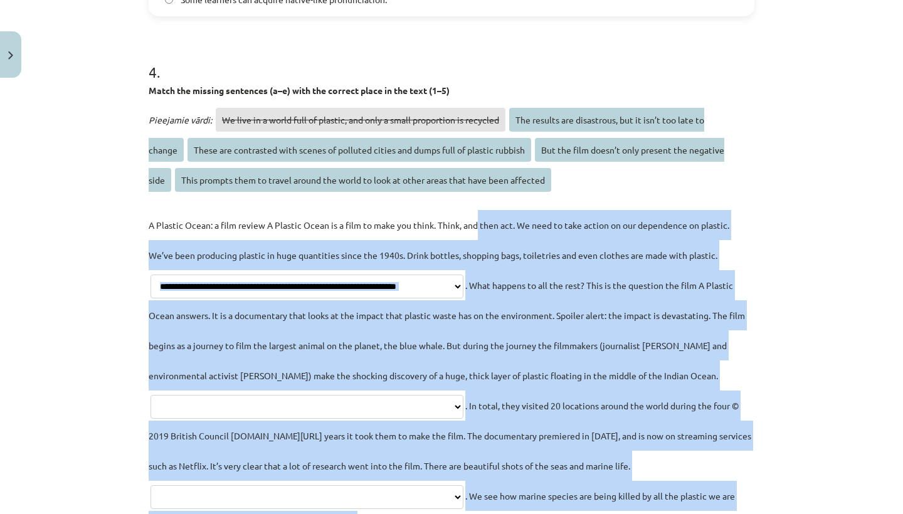
drag, startPoint x: 479, startPoint y: 303, endPoint x: 478, endPoint y: 510, distance: 206.3
click at [478, 510] on p "**********" at bounding box center [452, 481] width 606 height 542
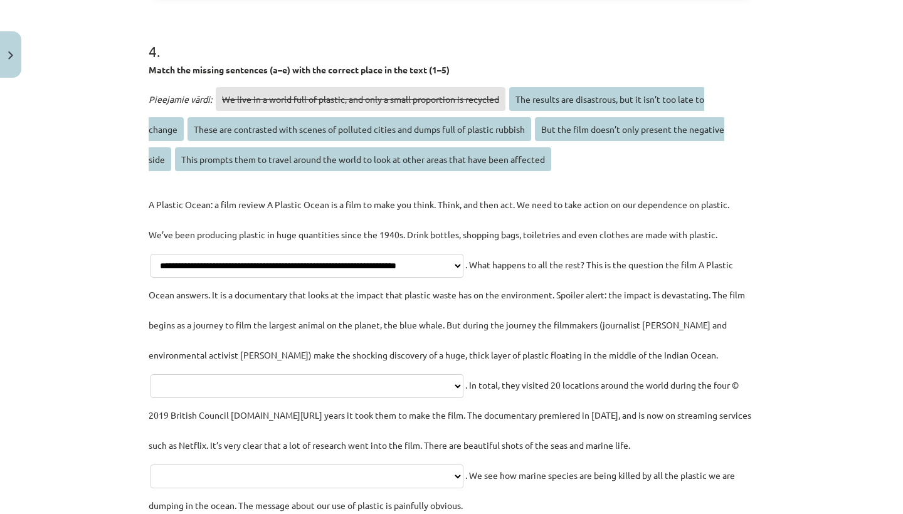
click at [409, 364] on p "**********" at bounding box center [452, 460] width 606 height 542
select select "**********"
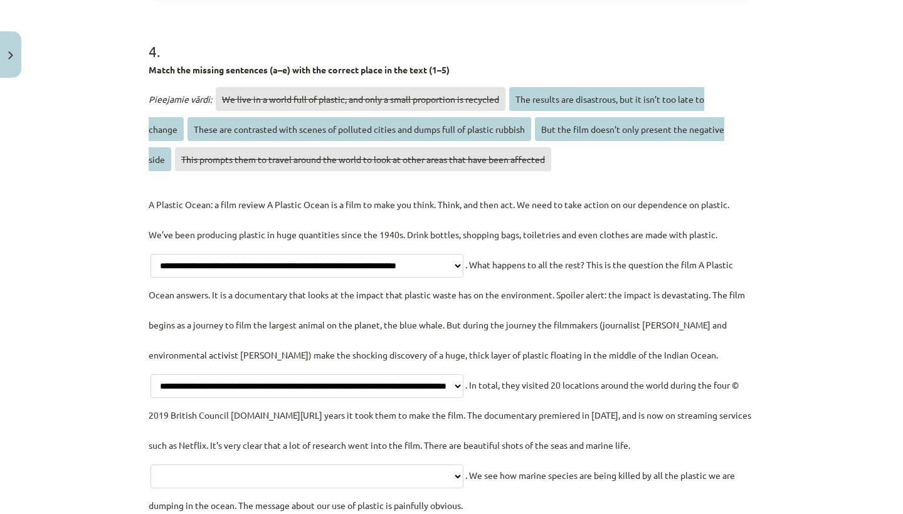
select select "**********"
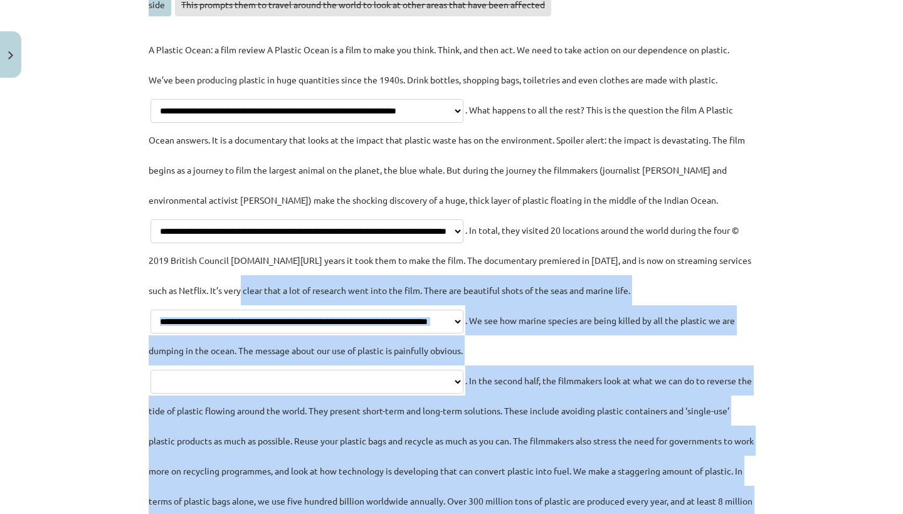
scroll to position [1374, 0]
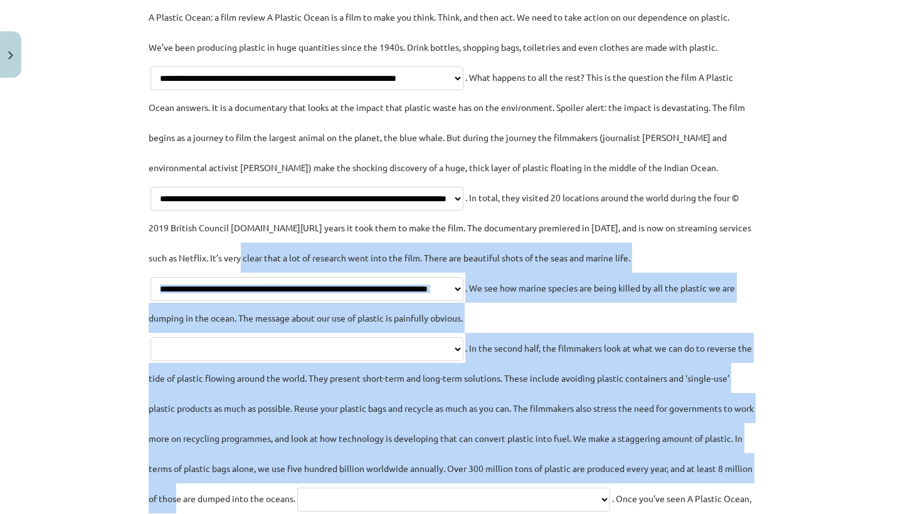
drag, startPoint x: 352, startPoint y: 438, endPoint x: 342, endPoint y: 509, distance: 71.6
click at [342, 509] on p "**********" at bounding box center [452, 273] width 606 height 542
select select "**********"
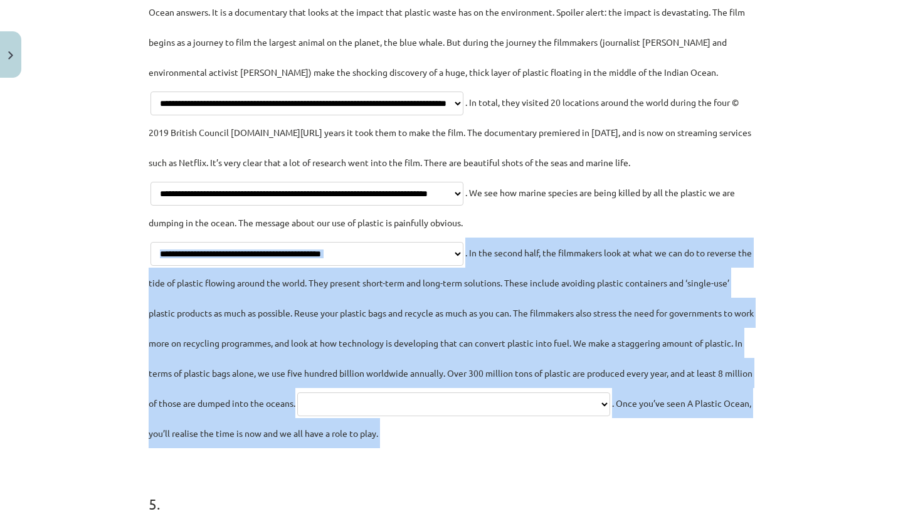
scroll to position [1486, 0]
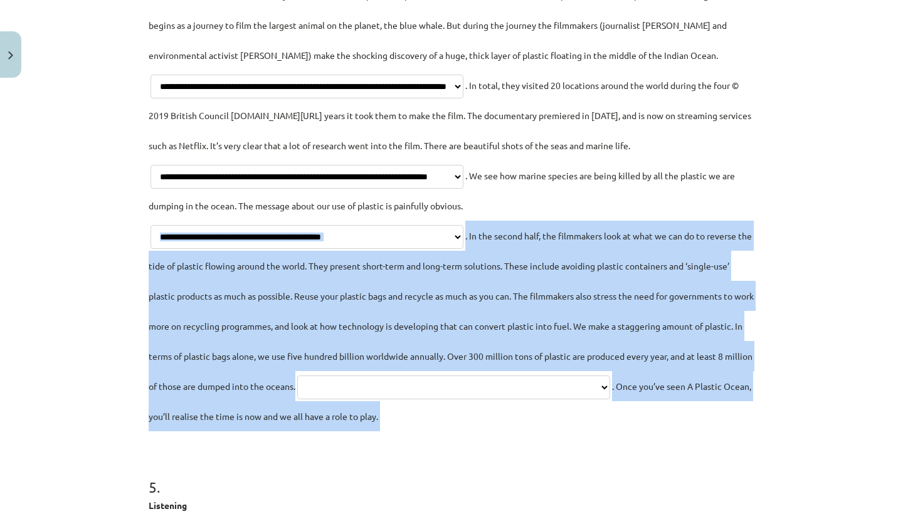
drag, startPoint x: 352, startPoint y: 333, endPoint x: 325, endPoint y: 493, distance: 162.8
select select "**********"
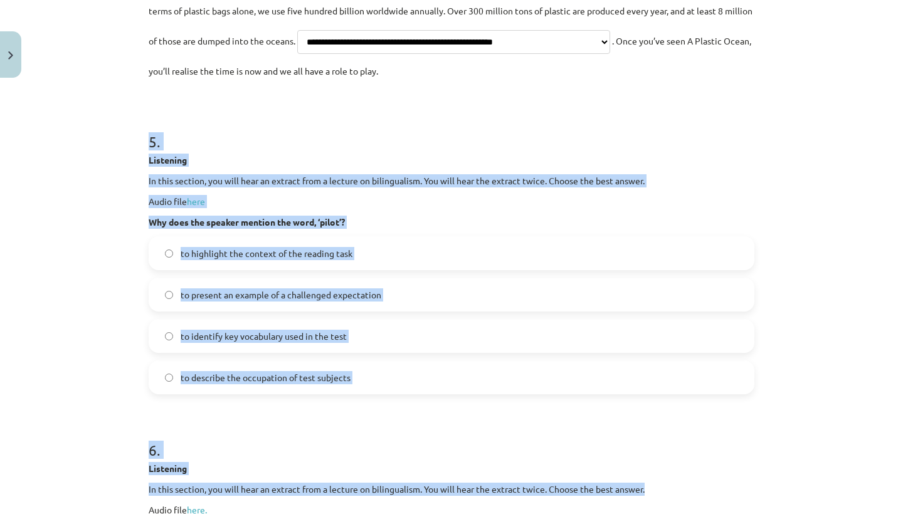
drag, startPoint x: 406, startPoint y: 466, endPoint x: 405, endPoint y: 508, distance: 42.0
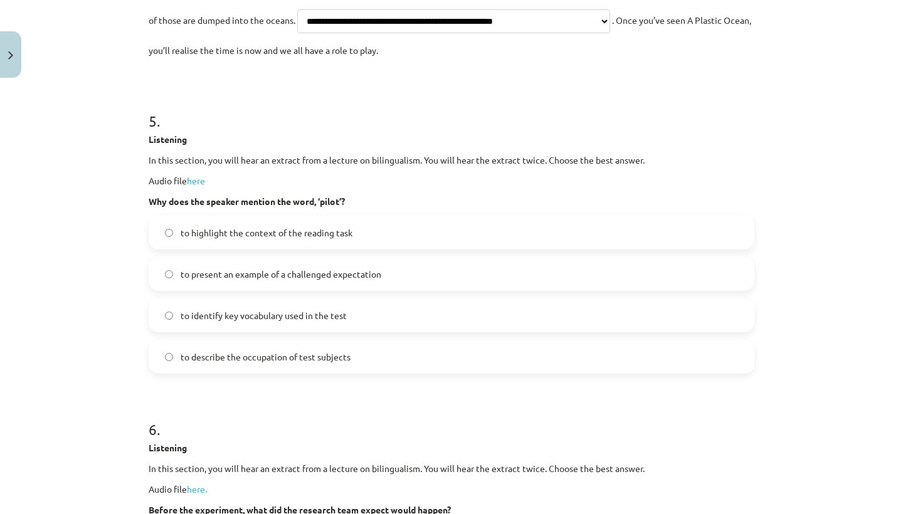
click at [340, 438] on h1 "6 ." at bounding box center [452, 418] width 606 height 39
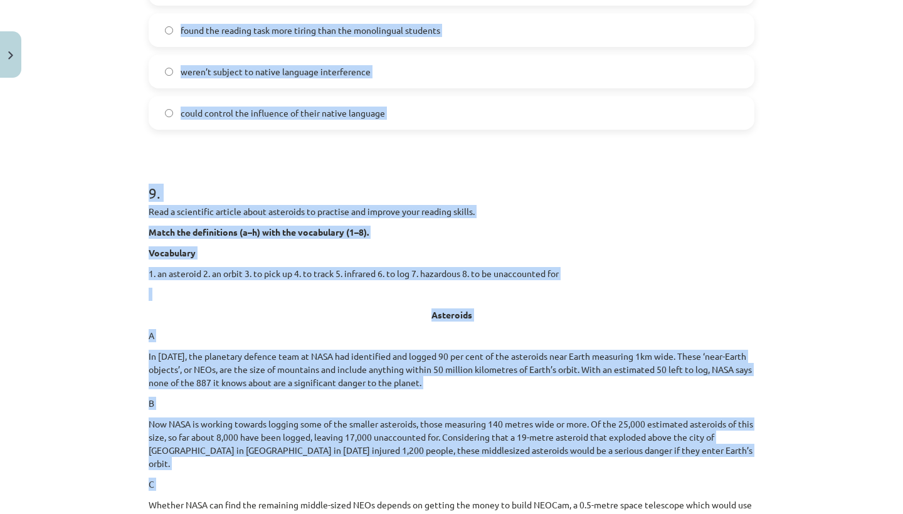
scroll to position [3069, 0]
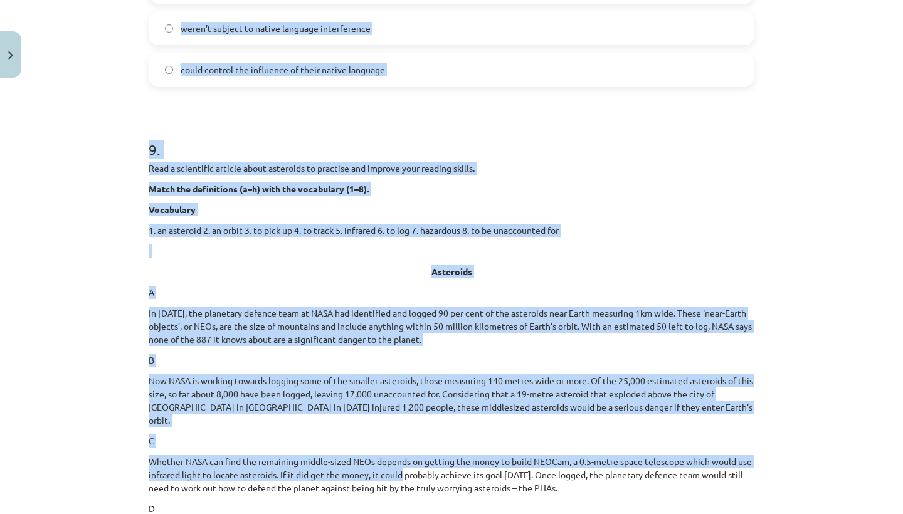
drag, startPoint x: 398, startPoint y: 215, endPoint x: 401, endPoint y: 514, distance: 298.5
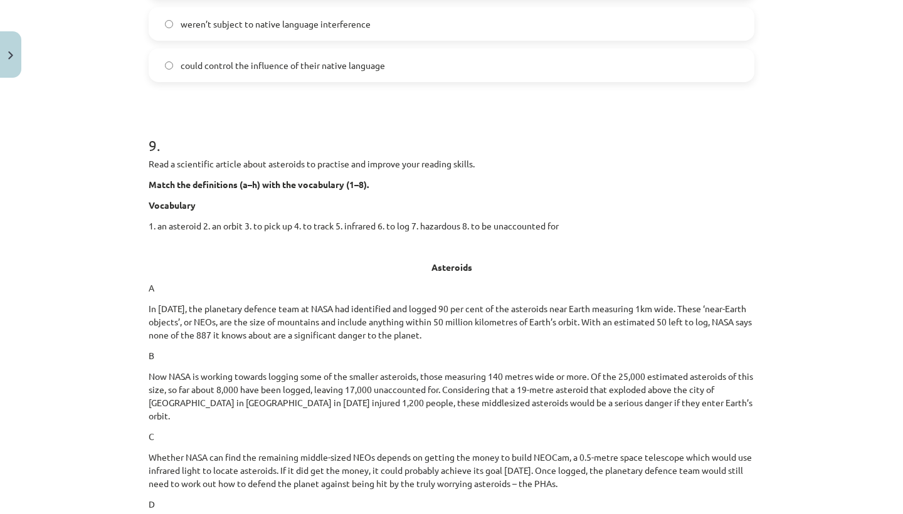
click at [79, 318] on div "Mācību tēma: Angļu valodas i - 11. klases 2. ieskaites mācību materiāls #2 Read…" at bounding box center [451, 257] width 903 height 514
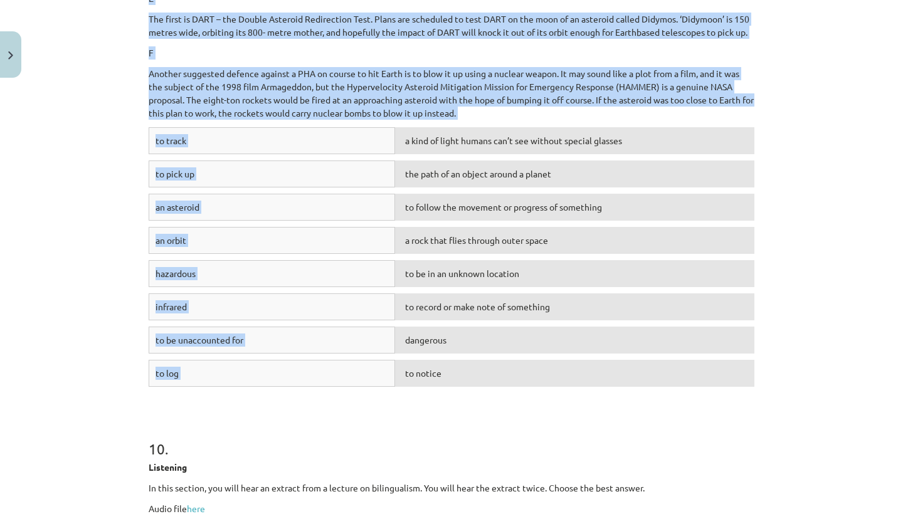
scroll to position [3643, 0]
drag, startPoint x: 242, startPoint y: 259, endPoint x: 410, endPoint y: 411, distance: 226.8
click at [461, 354] on div "dangerous" at bounding box center [574, 340] width 359 height 27
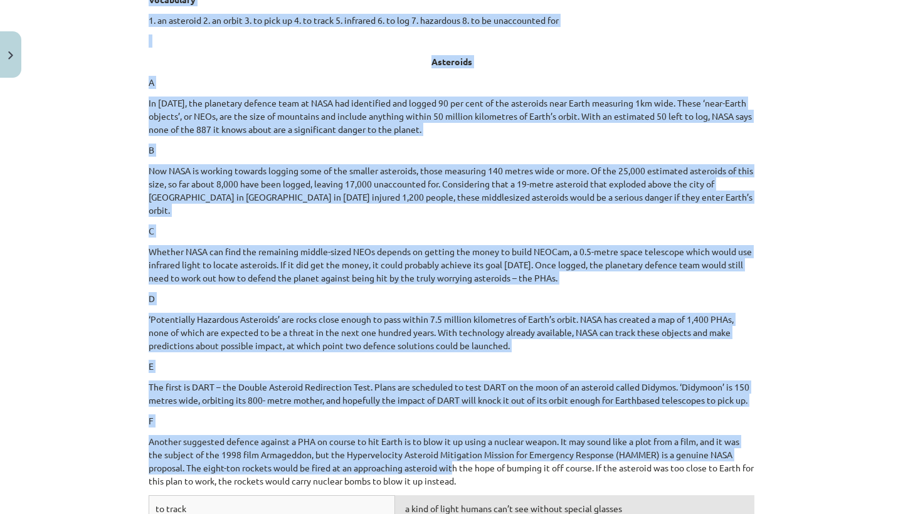
scroll to position [3264, 0]
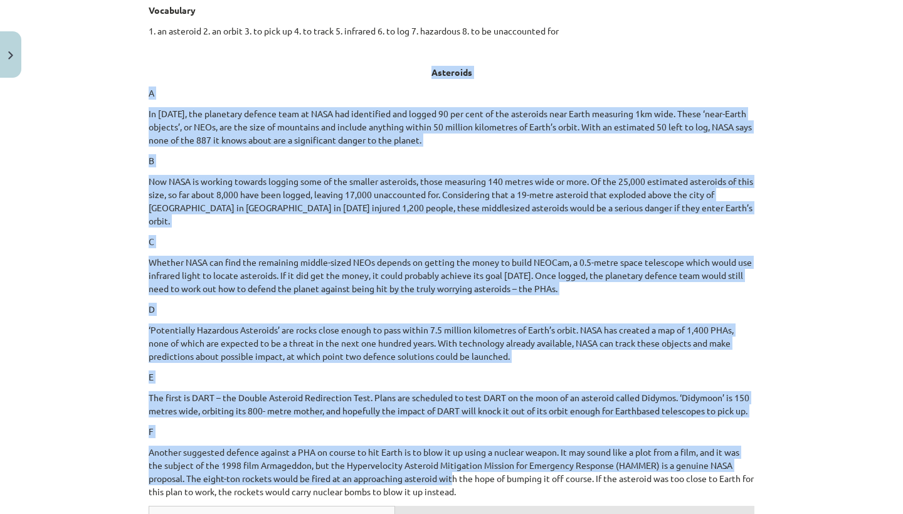
drag, startPoint x: 454, startPoint y: 115, endPoint x: 427, endPoint y: 104, distance: 29.0
click at [428, 104] on div "Read a scientific article about asteroids to practise and improve your reading …" at bounding box center [452, 230] width 606 height 536
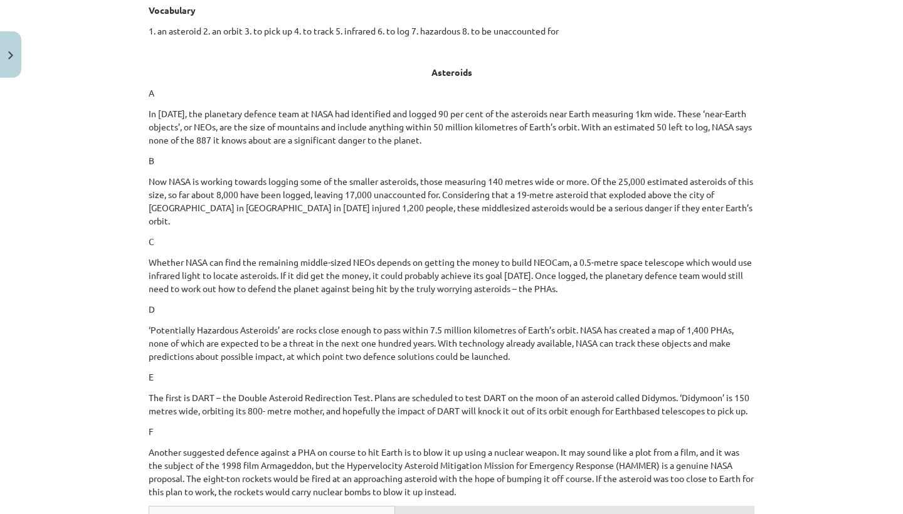
click at [319, 38] on p "1. an asteroid 2. an orbit 3. to pick up 4. to track 5. infrared 6. to log 7. h…" at bounding box center [452, 30] width 606 height 13
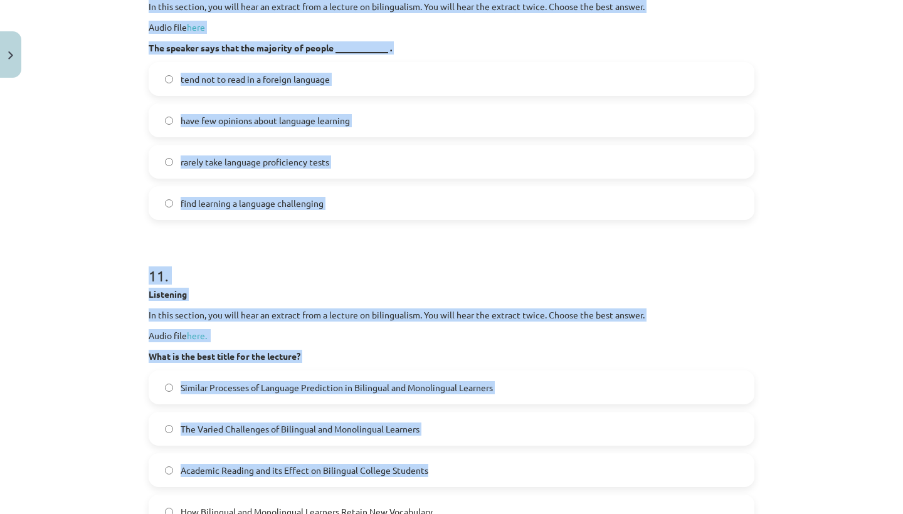
scroll to position [4168, 0]
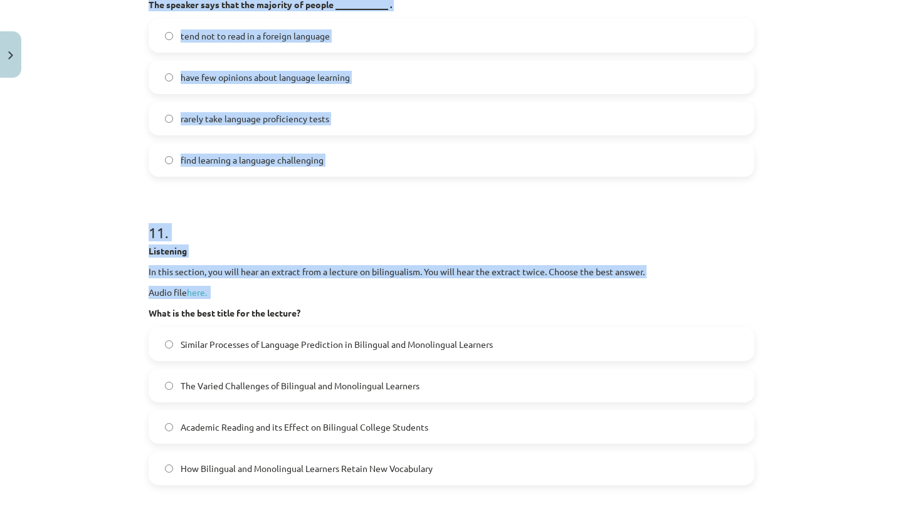
drag, startPoint x: 148, startPoint y: 16, endPoint x: 475, endPoint y: 279, distance: 419.6
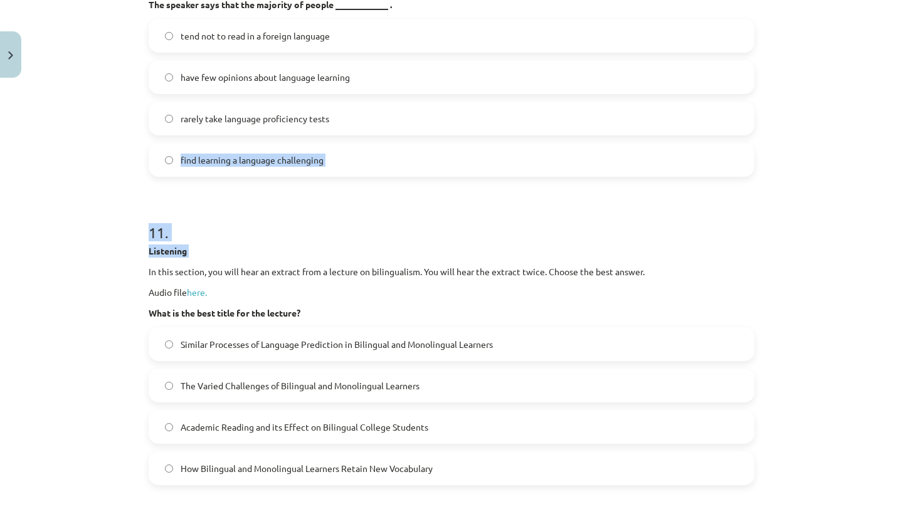
drag, startPoint x: 475, startPoint y: 279, endPoint x: 493, endPoint y: 135, distance: 145.4
click at [495, 241] on h1 "11 ." at bounding box center [452, 221] width 606 height 39
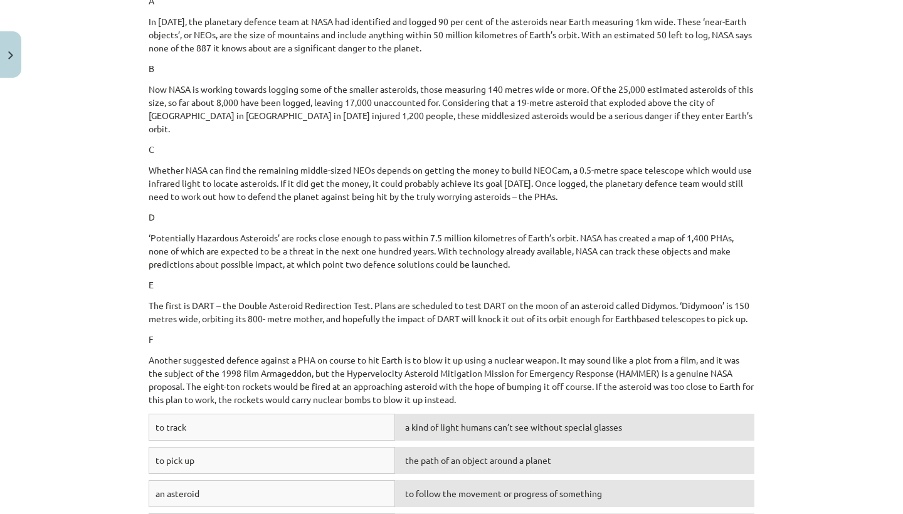
scroll to position [3314, 0]
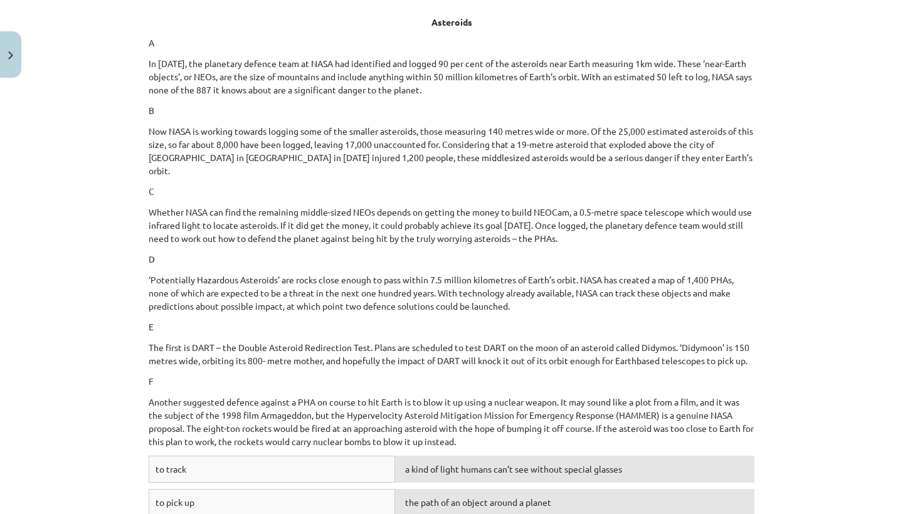
drag, startPoint x: 834, startPoint y: 63, endPoint x: 803, endPoint y: 113, distance: 59.7
click at [803, 113] on div "Mācību tēma: Angļu valodas i - 11. klases 2. ieskaites mācību materiāls #2 Read…" at bounding box center [451, 257] width 903 height 514
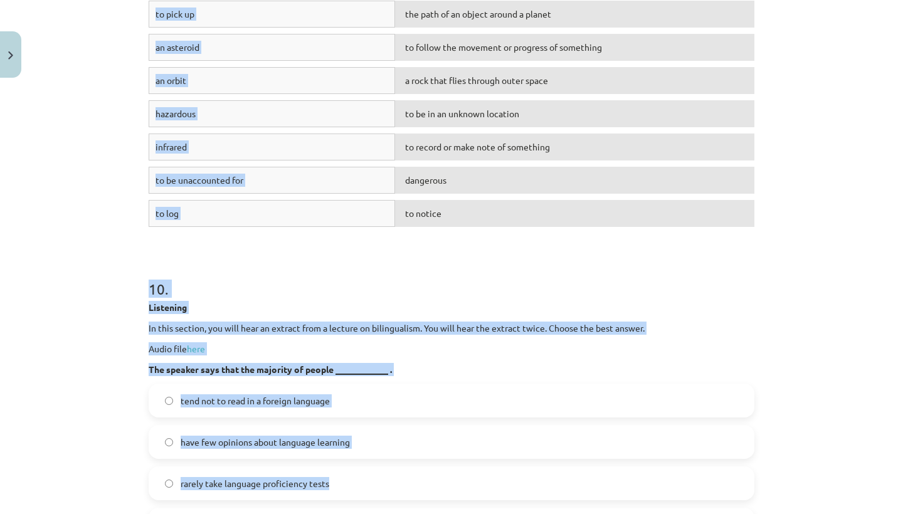
scroll to position [3806, 0]
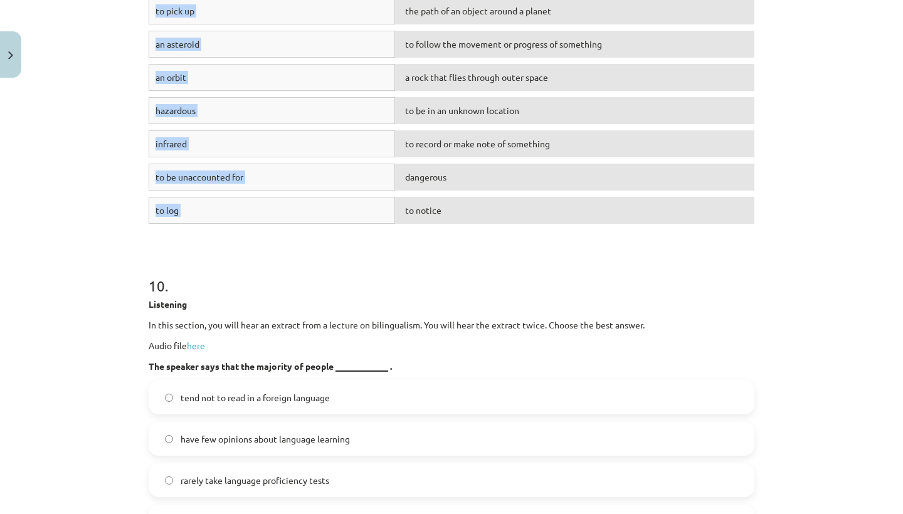
drag, startPoint x: 146, startPoint y: 2, endPoint x: 451, endPoint y: 267, distance: 404.0
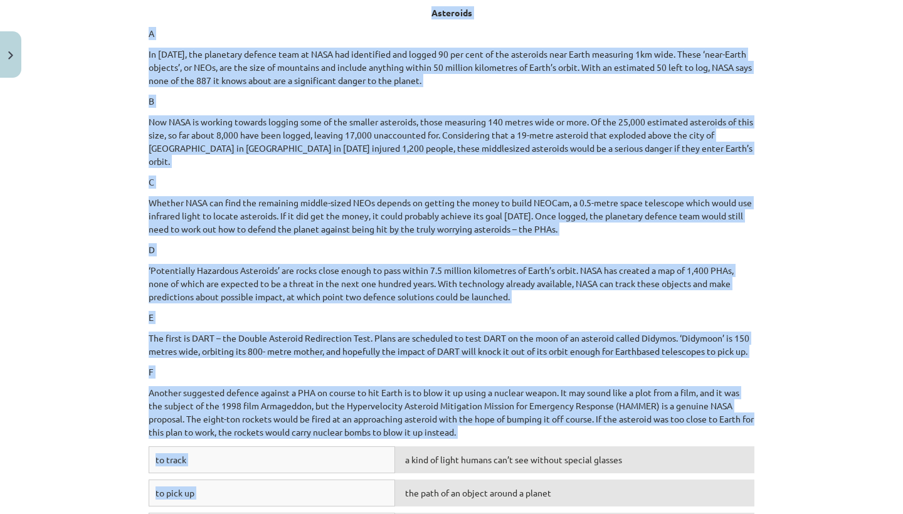
scroll to position [3292, 0]
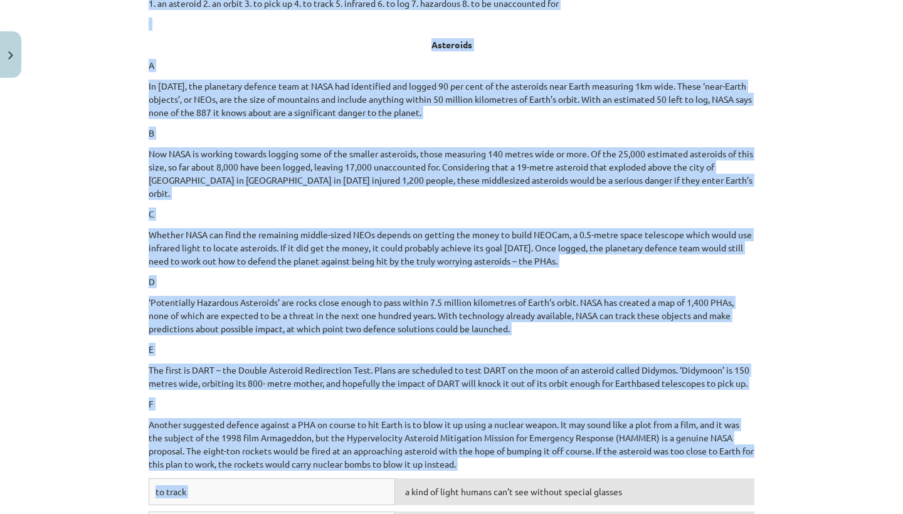
drag, startPoint x: 453, startPoint y: 268, endPoint x: 375, endPoint y: 20, distance: 259.6
copy div "1. an asteroid 2. an orbit 3. to pick up 4. to track 5. infrared 6. to log 7. h…"
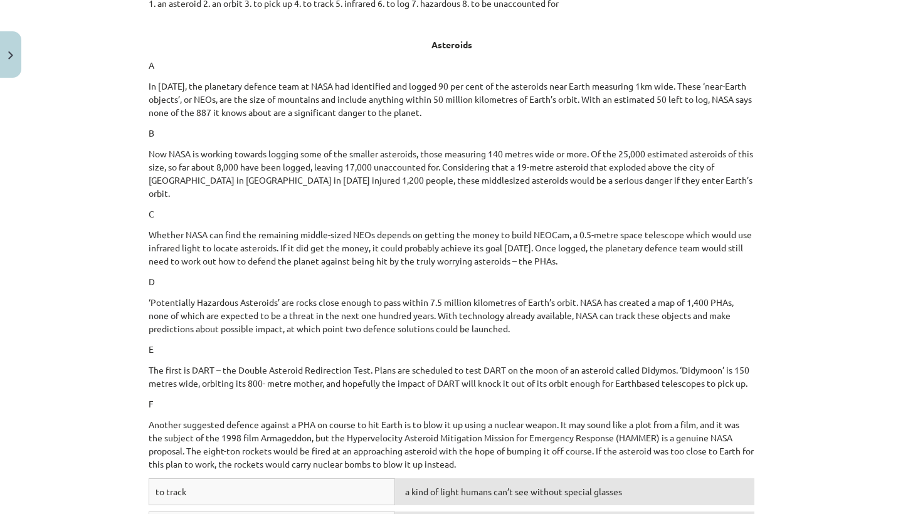
click at [445, 155] on div "Read a scientific article about asteroids to practise and improve your reading …" at bounding box center [452, 203] width 606 height 536
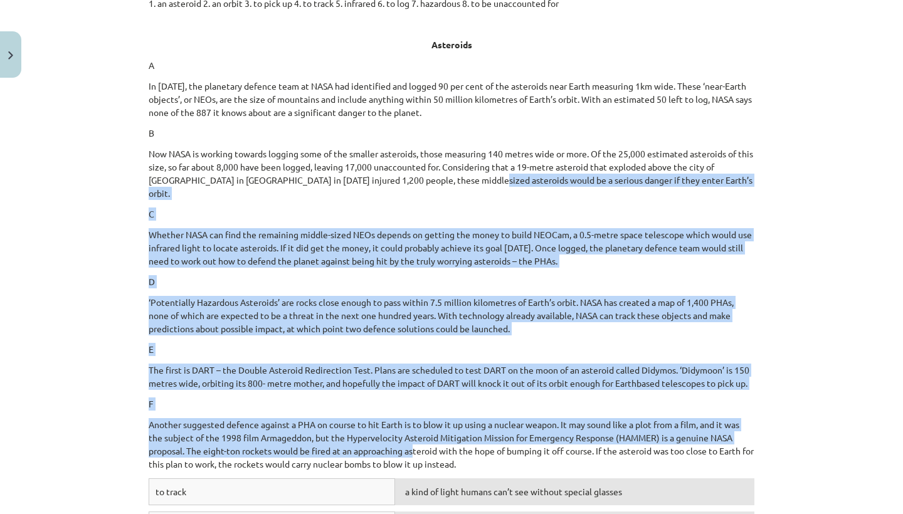
drag, startPoint x: 480, startPoint y: 215, endPoint x: 418, endPoint y: 472, distance: 263.8
click at [418, 471] on div "Read a scientific article about asteroids to practise and improve your reading …" at bounding box center [452, 203] width 606 height 536
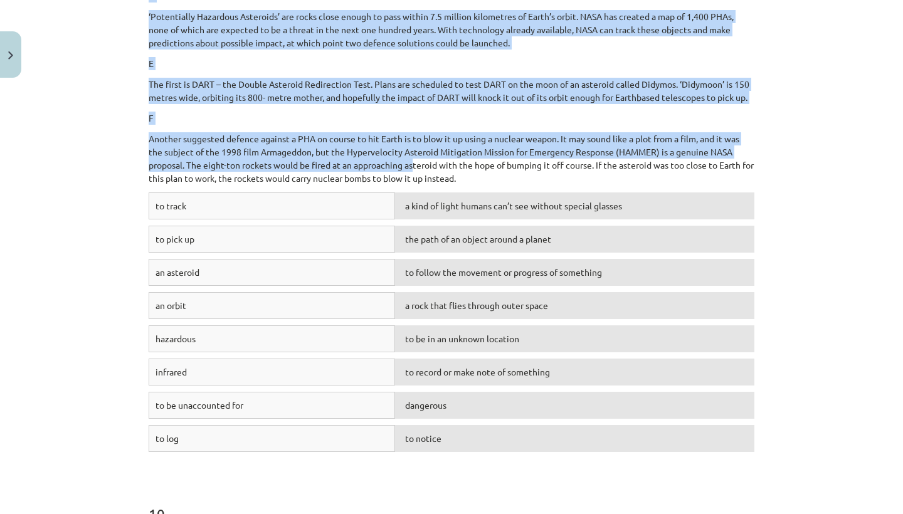
drag, startPoint x: 439, startPoint y: 297, endPoint x: 424, endPoint y: 514, distance: 216.8
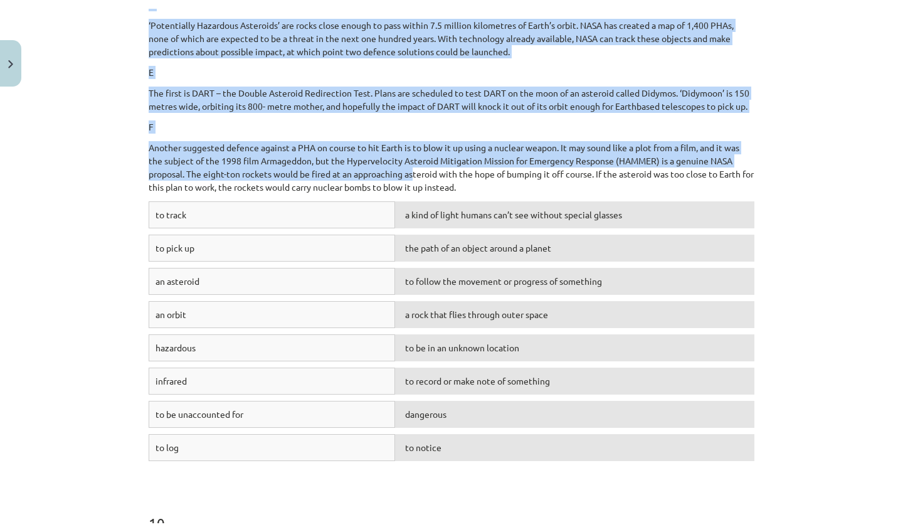
scroll to position [3613, 0]
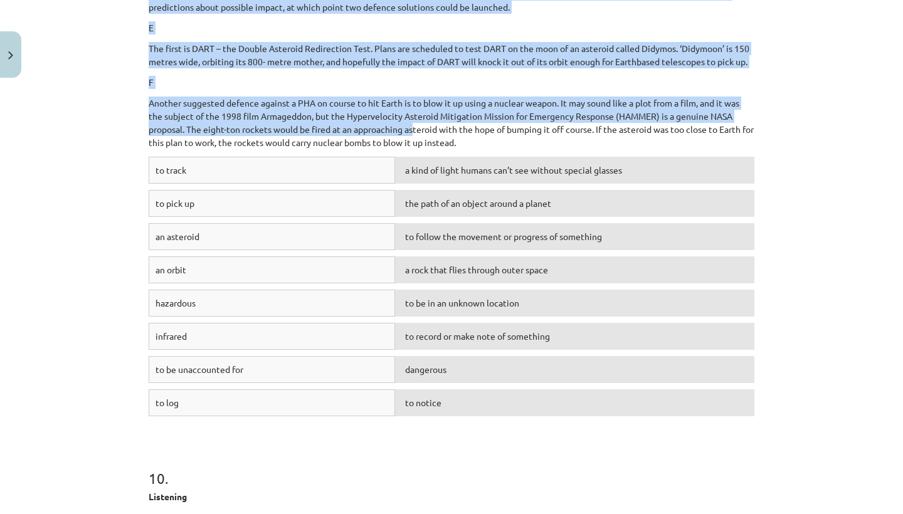
click at [424, 503] on p "Listening" at bounding box center [452, 496] width 606 height 13
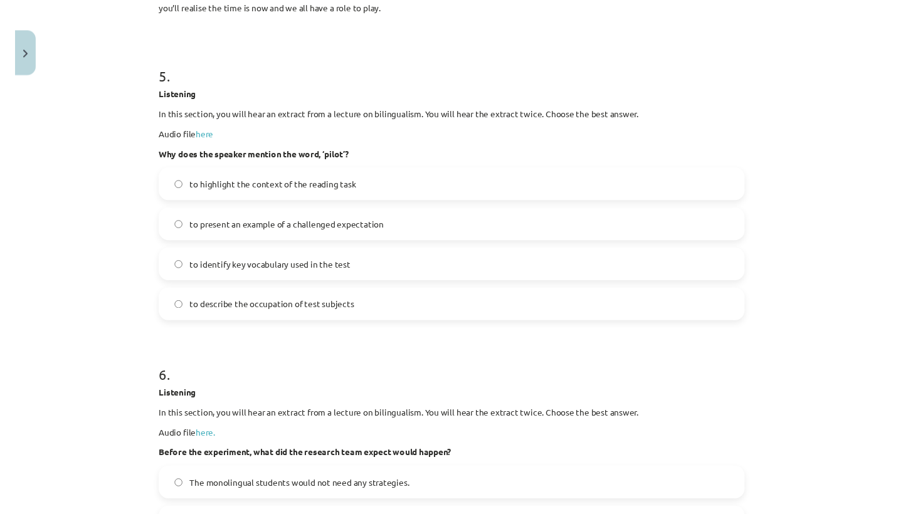
scroll to position [1805, 0]
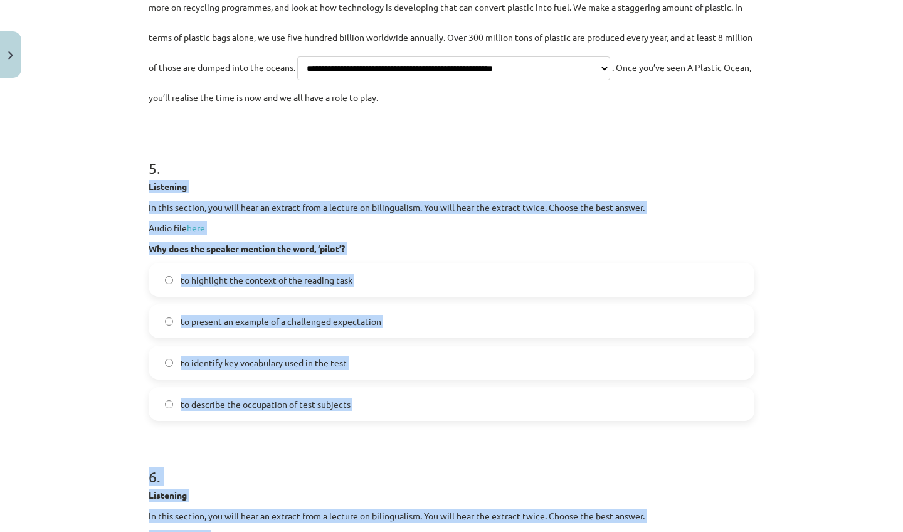
drag, startPoint x: 565, startPoint y: 150, endPoint x: 643, endPoint y: 192, distance: 88.4
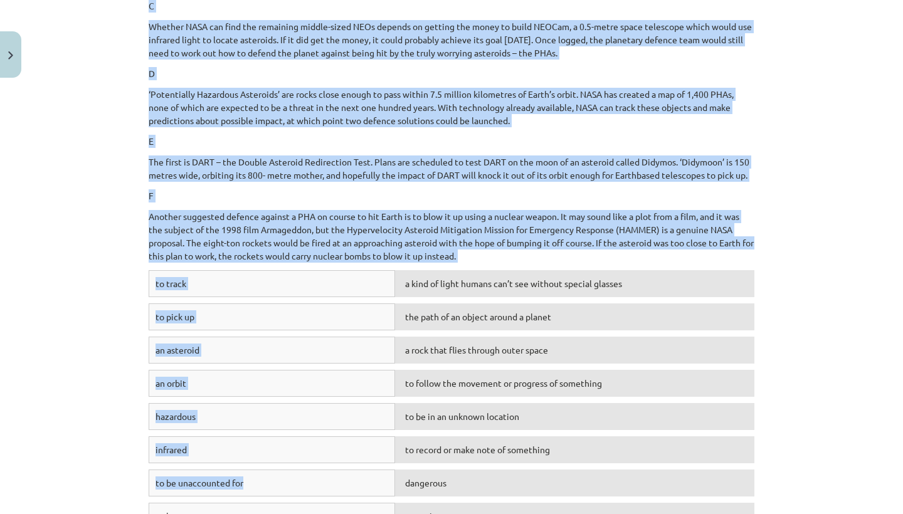
drag, startPoint x: 319, startPoint y: 192, endPoint x: 344, endPoint y: 514, distance: 322.0
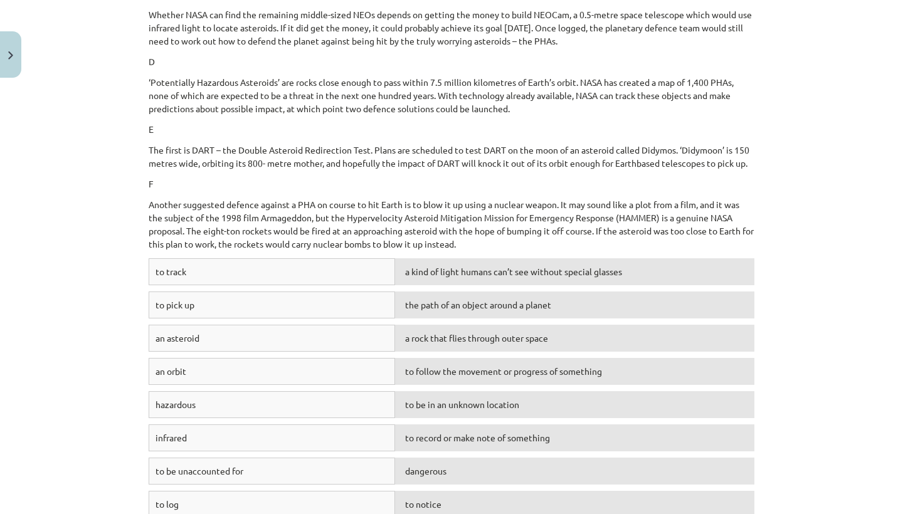
click at [76, 388] on div "Mācību tēma: Angļu valodas i - 11. klases 2. ieskaites mācību materiāls #2 Read…" at bounding box center [451, 257] width 903 height 514
drag, startPoint x: 792, startPoint y: 262, endPoint x: 768, endPoint y: 428, distance: 167.2
click at [768, 428] on div "Mācību tēma: Angļu valodas i - 11. klases 2. ieskaites mācību materiāls #2 Read…" at bounding box center [451, 257] width 903 height 514
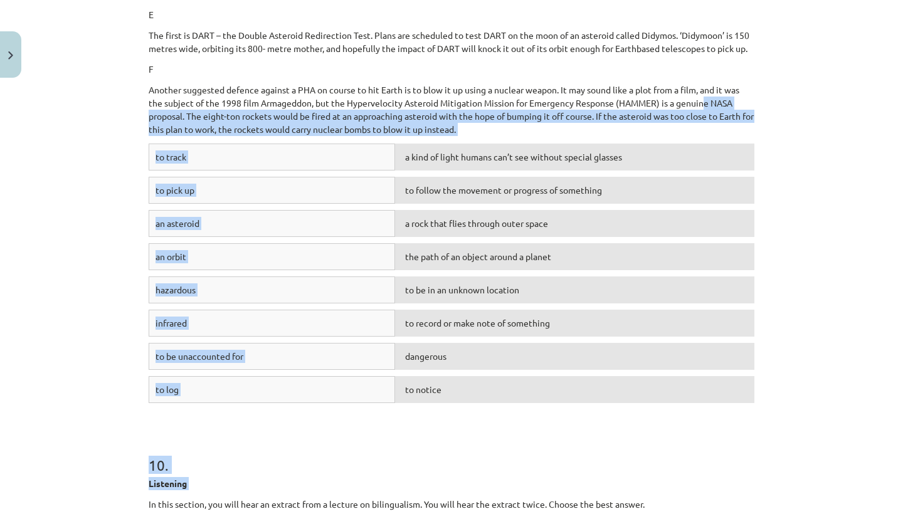
scroll to position [3644, 0]
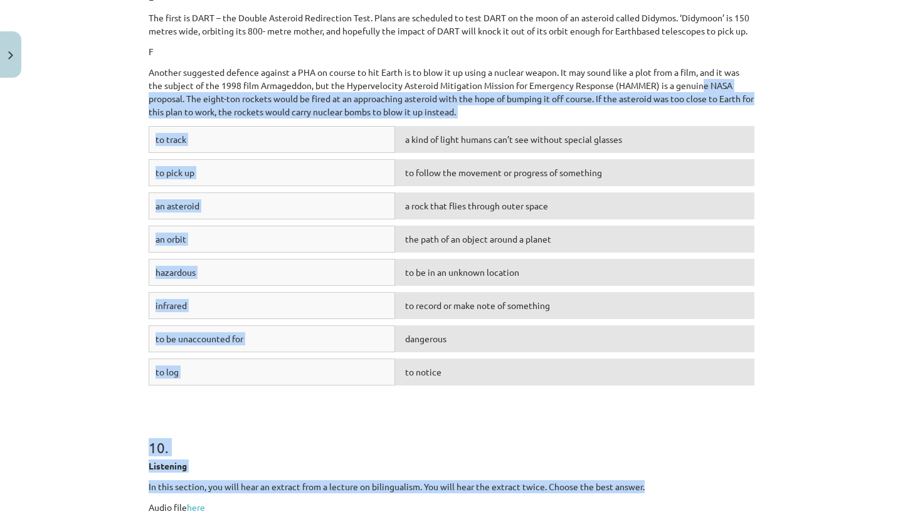
drag, startPoint x: 707, startPoint y: 233, endPoint x: 698, endPoint y: 508, distance: 275.4
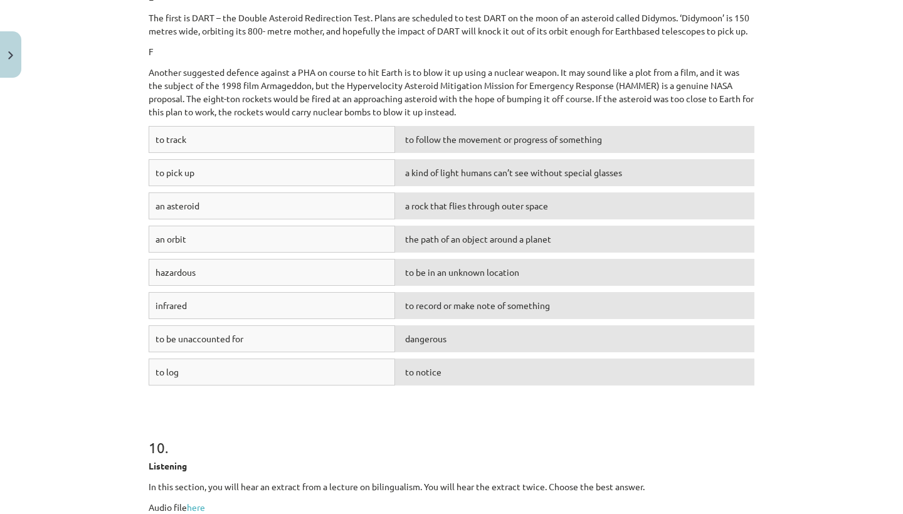
click at [457, 38] on p "The first is DART – the Double Asteroid Redirection Test. Plans are scheduled t…" at bounding box center [452, 24] width 606 height 26
click at [457, 392] on div "to log to notice" at bounding box center [452, 375] width 606 height 33
click at [484, 352] on div "to be in an unknown location" at bounding box center [574, 338] width 359 height 27
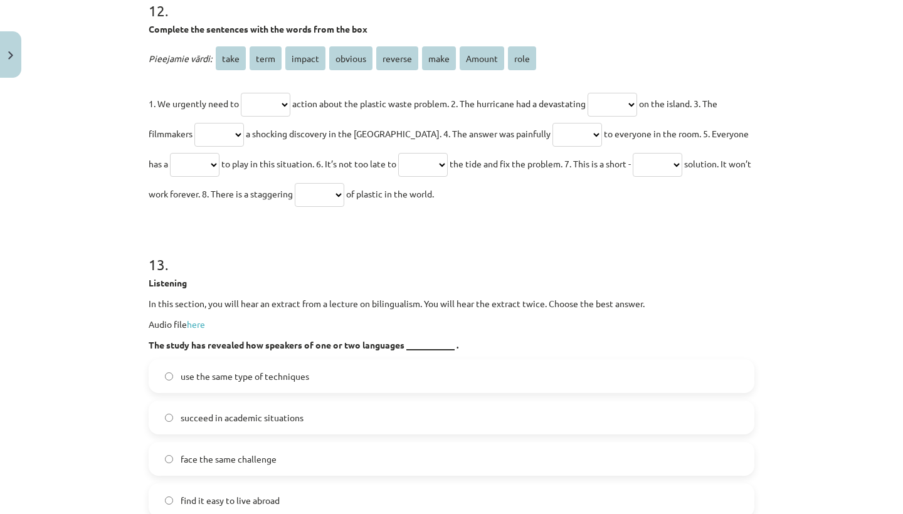
scroll to position [4666, 0]
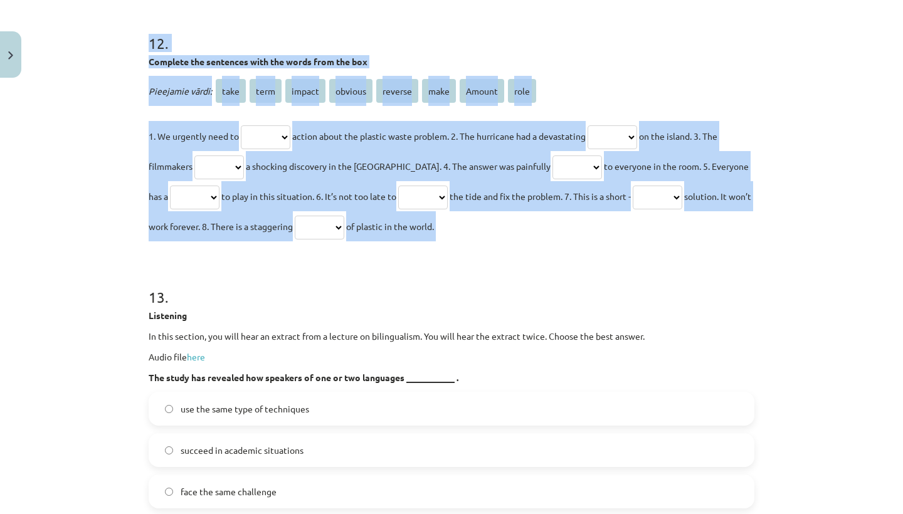
drag, startPoint x: 448, startPoint y: 431, endPoint x: 498, endPoint y: 303, distance: 137.4
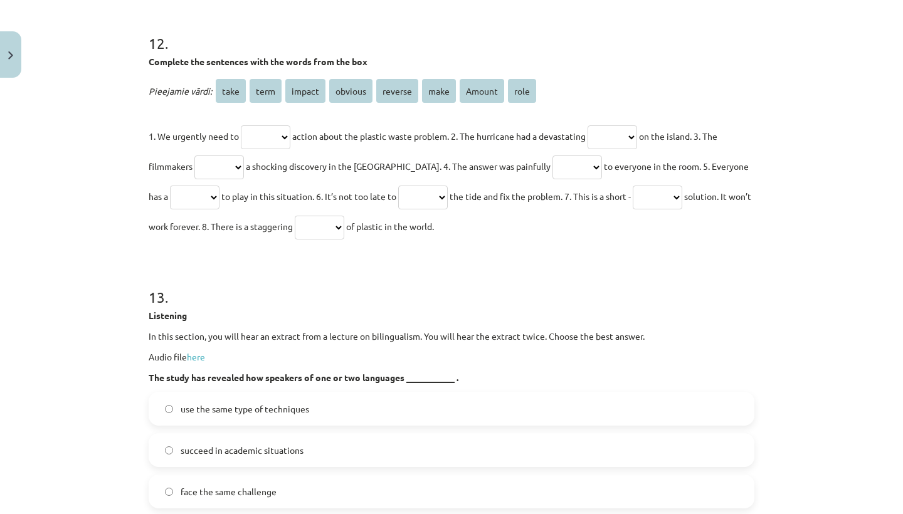
click at [498, 303] on h1 "13 ." at bounding box center [452, 285] width 606 height 39
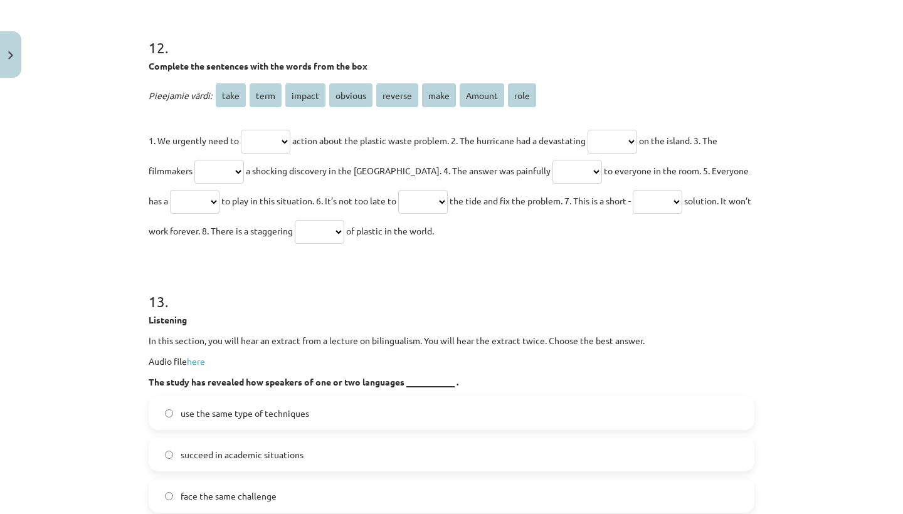
drag, startPoint x: 144, startPoint y: 85, endPoint x: 480, endPoint y: 243, distance: 370.8
copy div "Complete the sentences with the words from the box Pieejamie vārdi: take term i…"
select select "****"
select select "******"
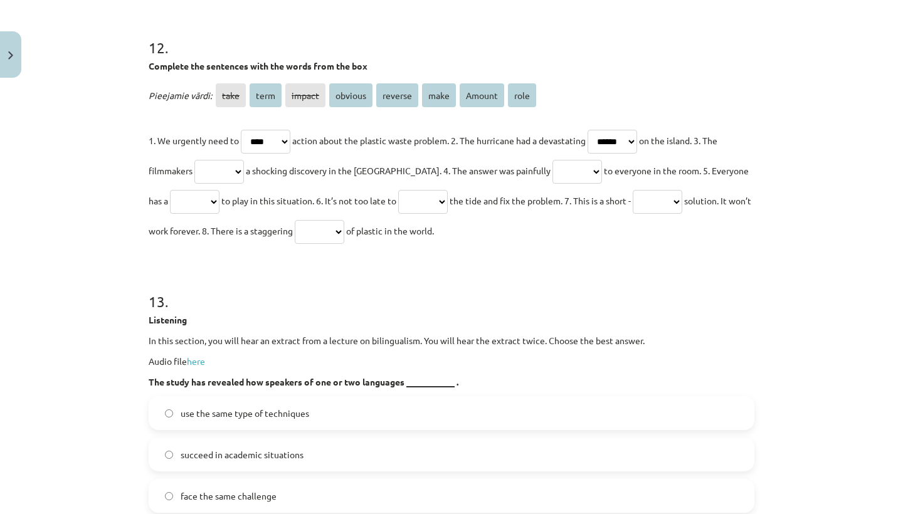
select select "****"
click at [539, 176] on p "1. We urgently need to **** **** ****** ******* ******* **** ****** **** action…" at bounding box center [452, 185] width 606 height 120
select select "*******"
select select "****"
click at [423, 211] on p "1. We urgently need to **** **** ****** ******* ******* **** ****** **** action…" at bounding box center [452, 185] width 606 height 120
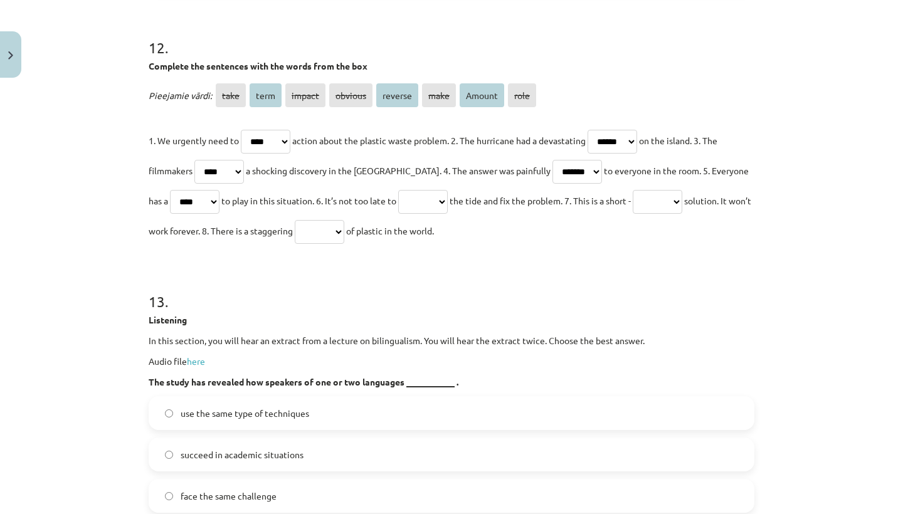
click at [423, 211] on p "1. We urgently need to **** **** ****** ******* ******* **** ****** **** action…" at bounding box center [452, 185] width 606 height 120
select select "*******"
select select "****"
select select "******"
click at [427, 310] on h1 "13 ." at bounding box center [452, 290] width 606 height 39
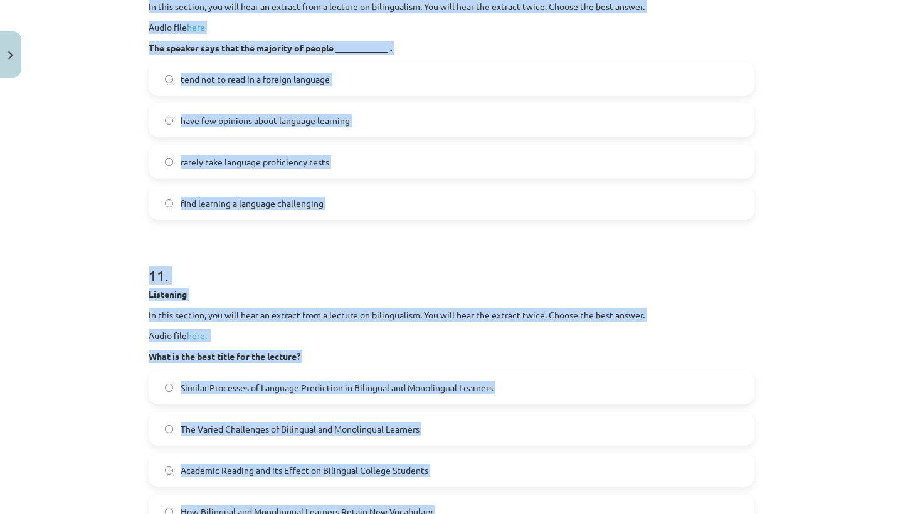
scroll to position [4102, 0]
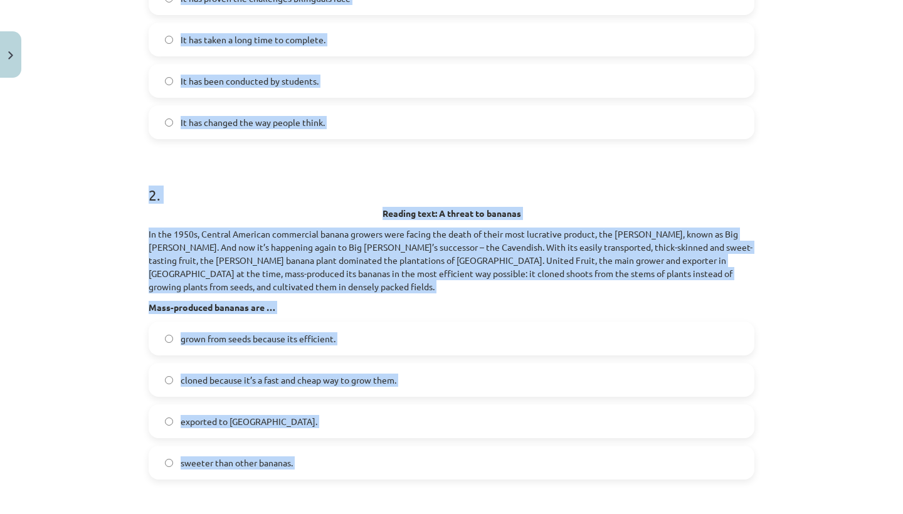
drag, startPoint x: 419, startPoint y: 302, endPoint x: 455, endPoint y: 22, distance: 281.9
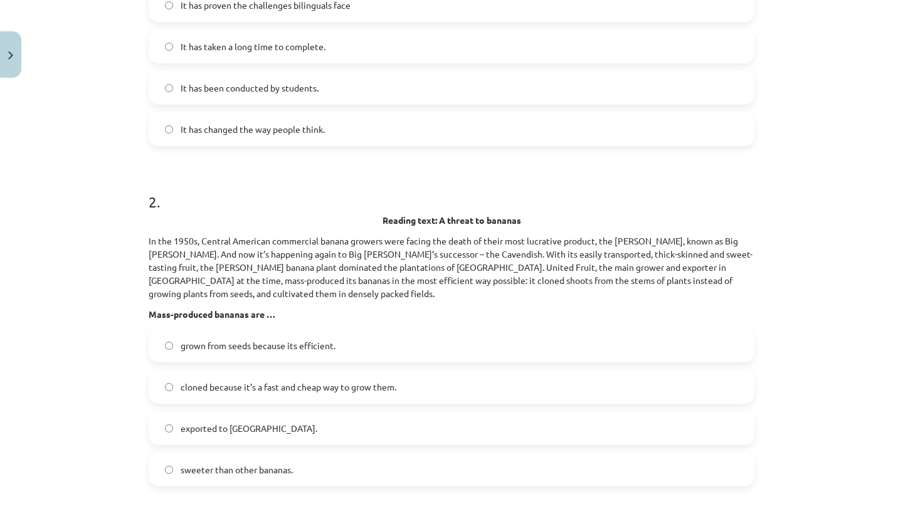
click at [426, 192] on h1 "2 ." at bounding box center [452, 190] width 606 height 39
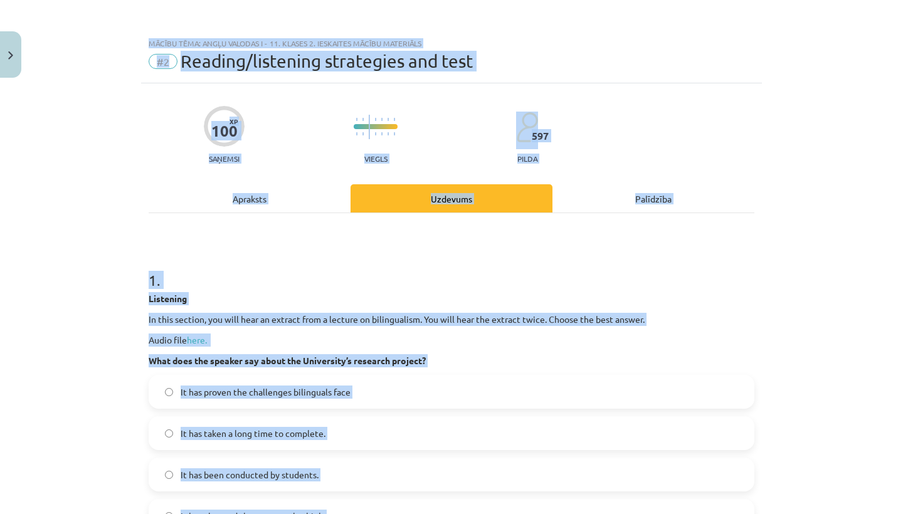
scroll to position [82, 0]
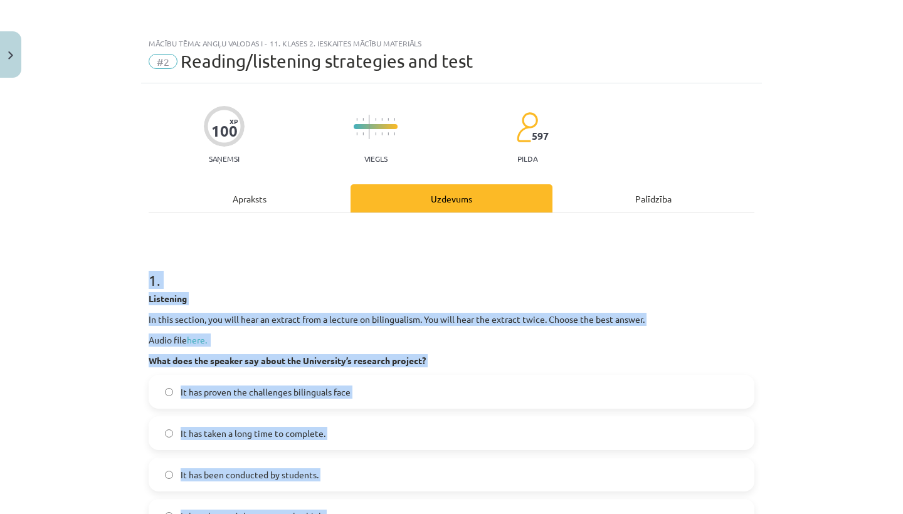
drag, startPoint x: 425, startPoint y: 192, endPoint x: 414, endPoint y: 265, distance: 72.9
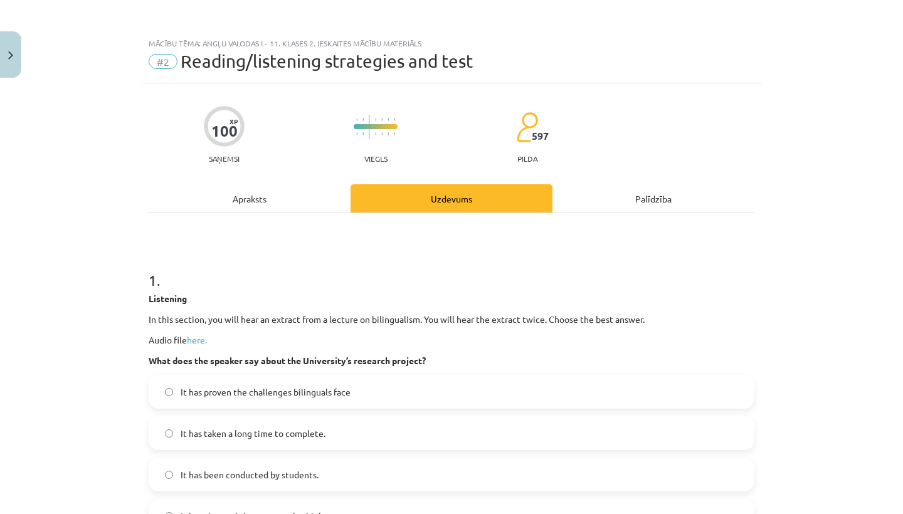
click at [414, 265] on h1 "1 ." at bounding box center [452, 269] width 606 height 39
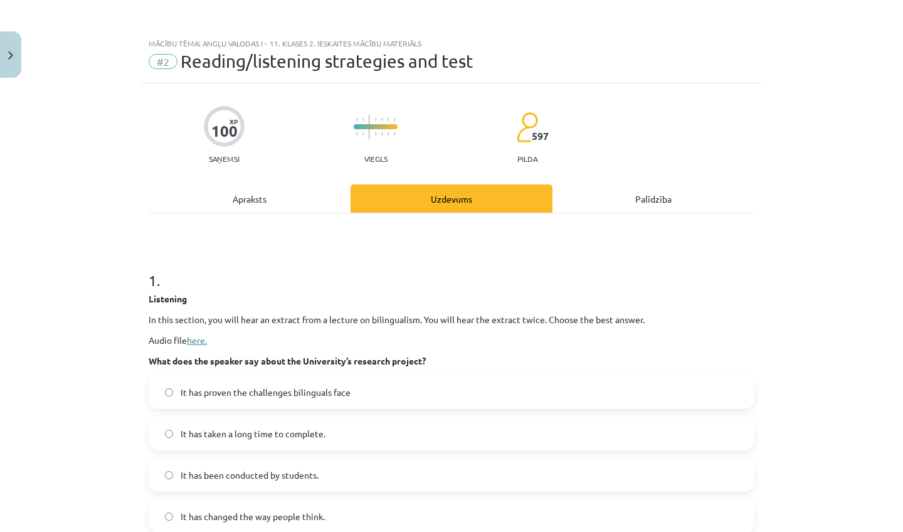
click at [194, 337] on link "here." at bounding box center [197, 339] width 20 height 11
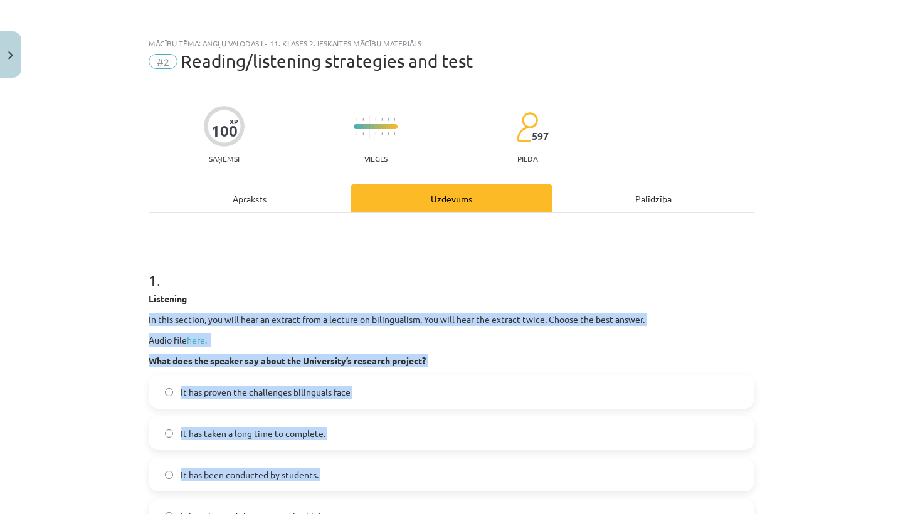
drag, startPoint x: 210, startPoint y: 304, endPoint x: 193, endPoint y: 492, distance: 188.9
click at [193, 492] on div "1 . Listening In this section, you will hear an extract from a lecture on bilin…" at bounding box center [452, 391] width 606 height 283
click at [100, 465] on div "Mācību tēma: Angļu valodas i - 11. klases 2. ieskaites mācību materiāls #2 Read…" at bounding box center [451, 257] width 903 height 514
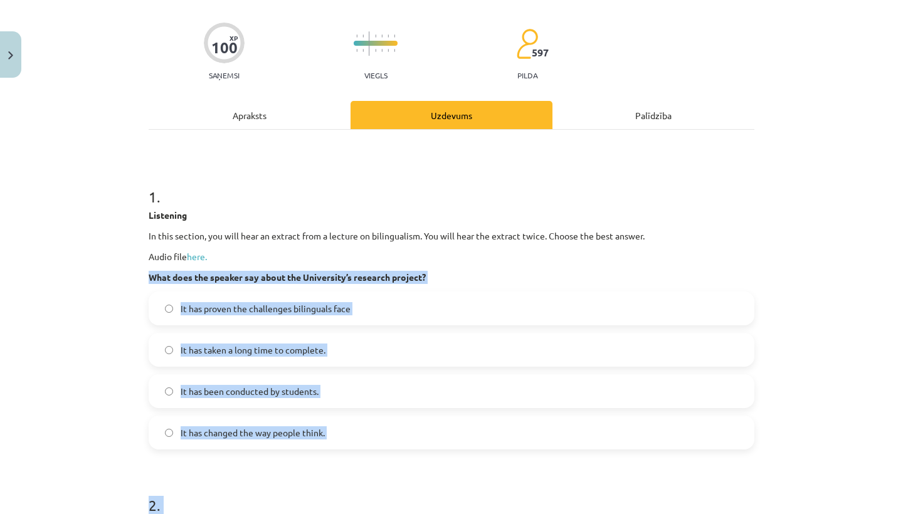
scroll to position [125, 0]
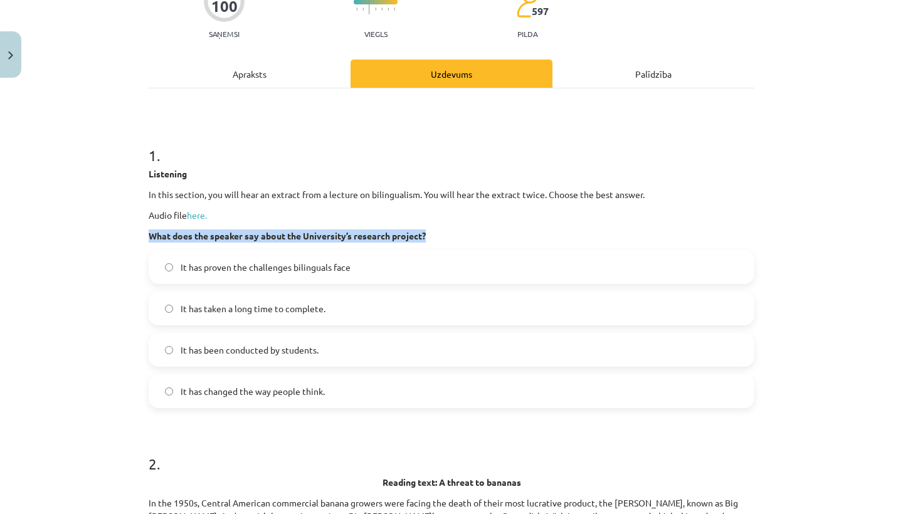
drag, startPoint x: 298, startPoint y: 342, endPoint x: 122, endPoint y: 387, distance: 182.0
click at [122, 387] on div "Mācību tēma: Angļu valodas i - 11. klases 2. ieskaites mācību materiāls #2 Read…" at bounding box center [451, 257] width 903 height 514
click at [125, 391] on div "Mācību tēma: Angļu valodas i - 11. klases 2. ieskaites mācību materiāls #2 Read…" at bounding box center [451, 257] width 903 height 514
click at [230, 307] on span "It has taken a long time to complete." at bounding box center [253, 308] width 145 height 13
click at [225, 393] on span "It has changed the way people think." at bounding box center [253, 391] width 144 height 13
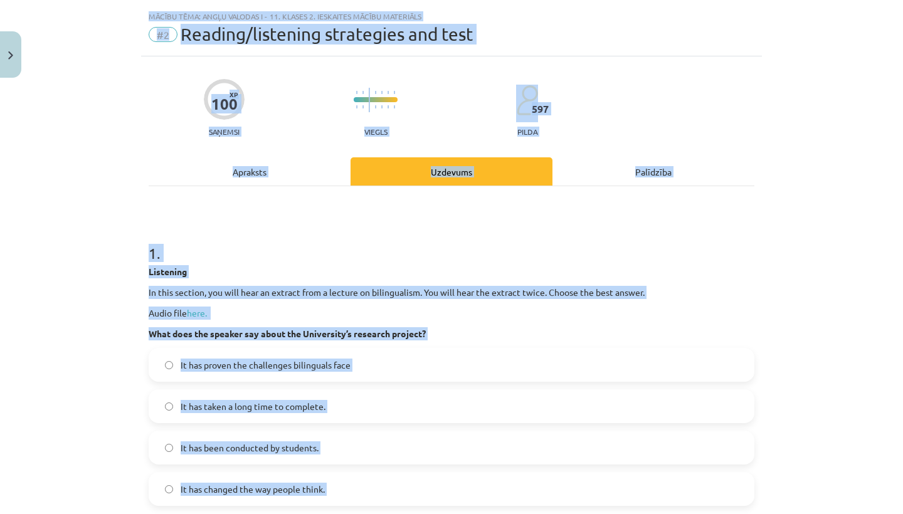
scroll to position [19, 0]
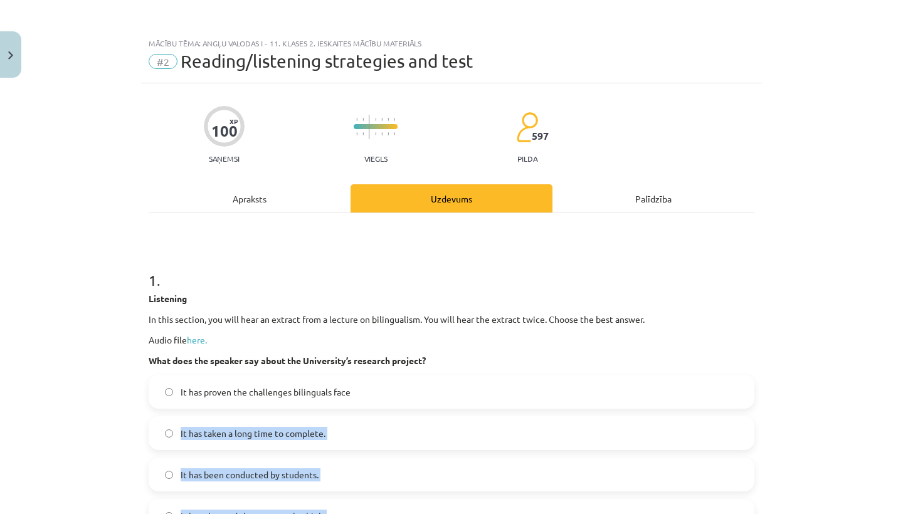
drag, startPoint x: 222, startPoint y: 448, endPoint x: 315, endPoint y: 406, distance: 101.6
drag, startPoint x: 452, startPoint y: 376, endPoint x: 452, endPoint y: 479, distance: 103.5
click at [452, 479] on div "It has proven the challenges bilinguals face It has taken a long time to comple…" at bounding box center [452, 454] width 606 height 158
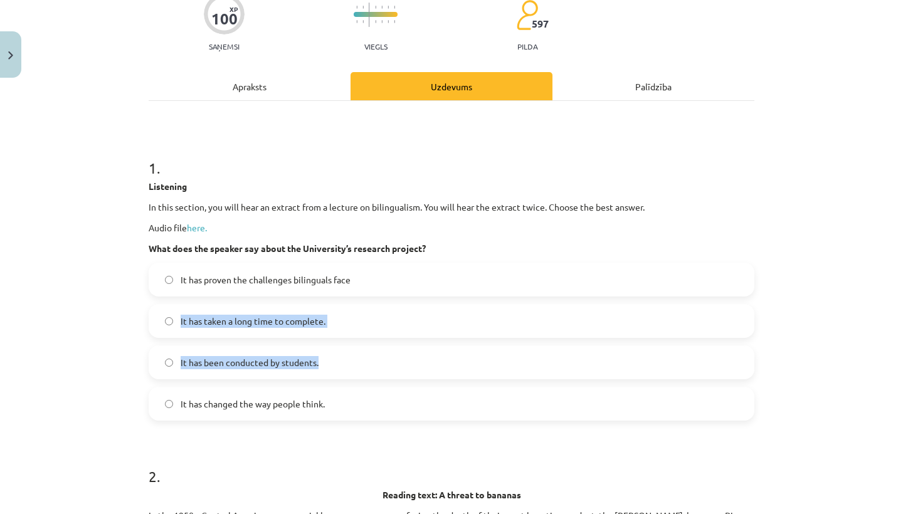
scroll to position [122, 0]
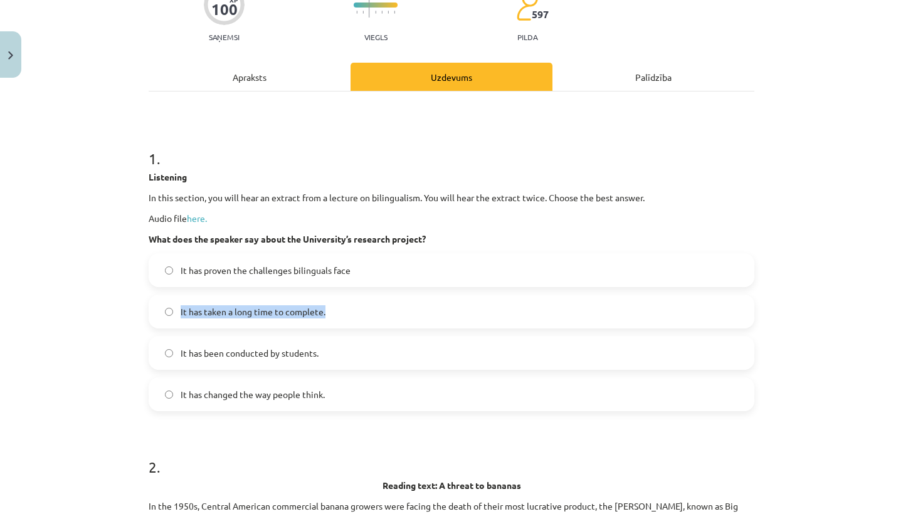
drag, startPoint x: 103, startPoint y: 428, endPoint x: 119, endPoint y: 475, distance: 49.4
click at [119, 475] on div "Mācību tēma: Angļu valodas i - 11. klases 2. ieskaites mācību materiāls #2 Read…" at bounding box center [451, 257] width 903 height 514
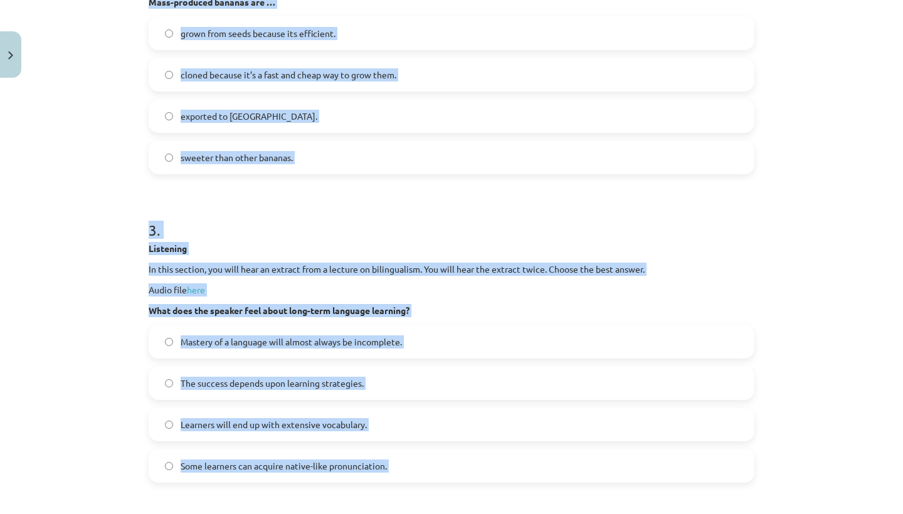
drag, startPoint x: 245, startPoint y: 444, endPoint x: 228, endPoint y: 514, distance: 71.5
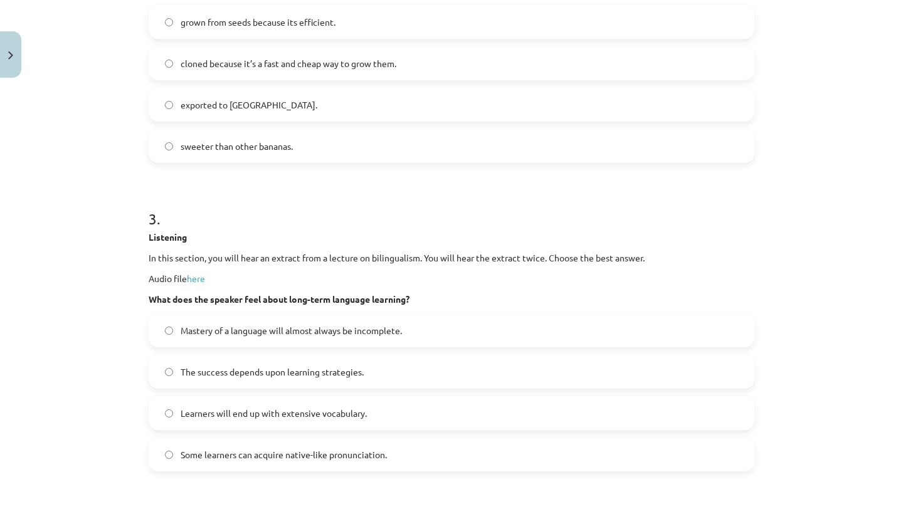
click at [94, 421] on div "Mācību tēma: Angļu valodas i - 11. klases 2. ieskaites mācību materiāls #2 Read…" at bounding box center [451, 257] width 903 height 514
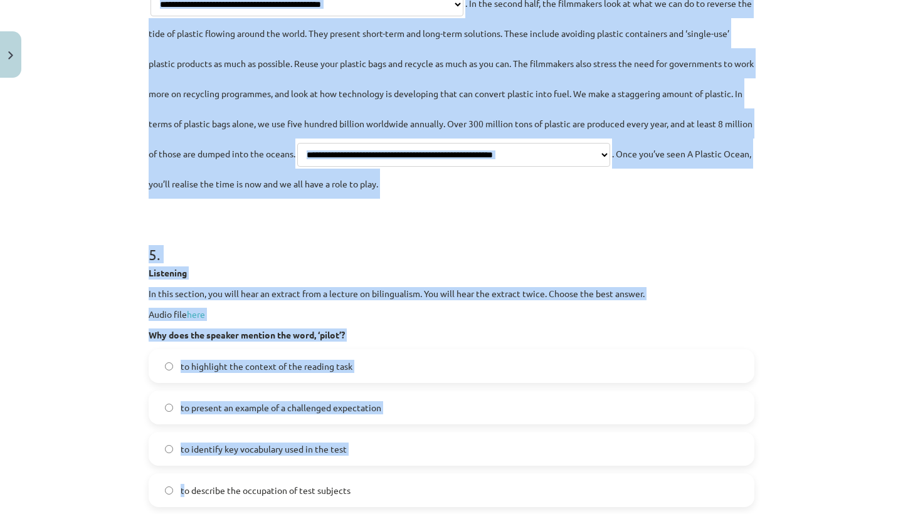
drag, startPoint x: 463, startPoint y: 315, endPoint x: 428, endPoint y: 514, distance: 201.2
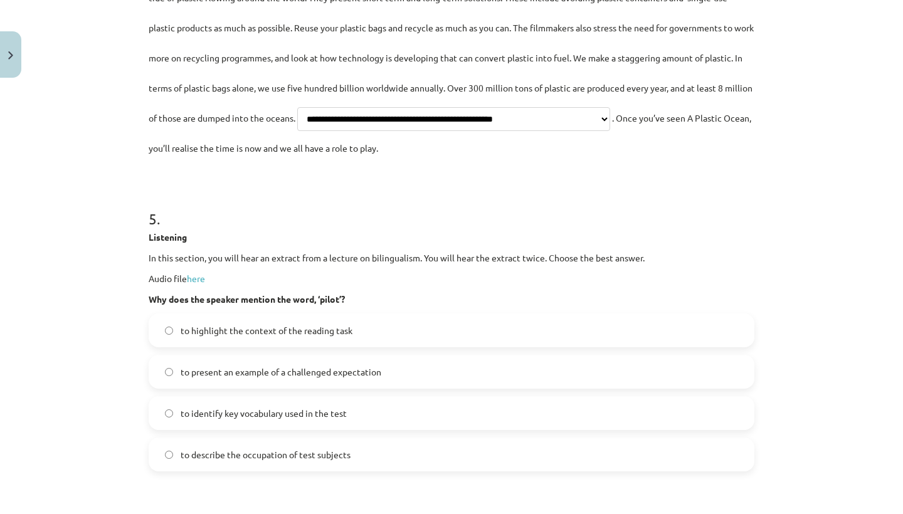
click at [118, 396] on div "Mācību tēma: Angļu valodas i - 11. klases 2. ieskaites mācību materiāls #2 Read…" at bounding box center [451, 257] width 903 height 514
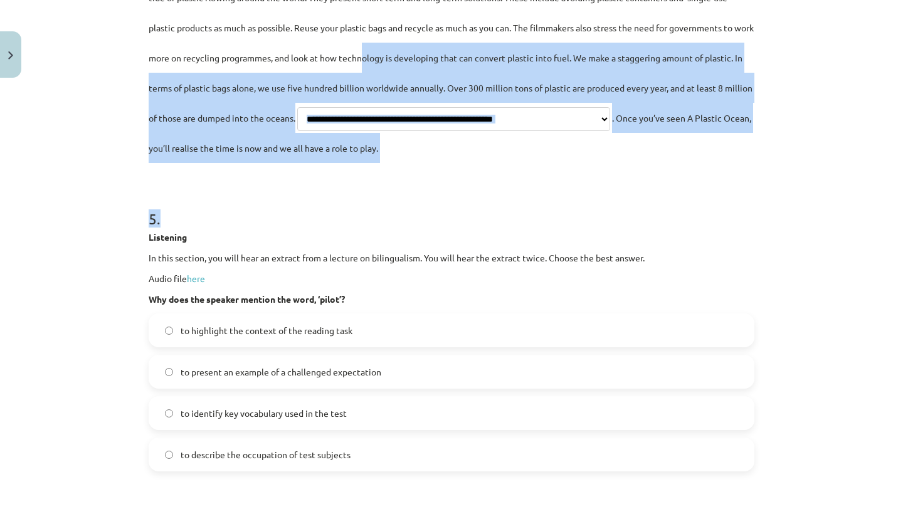
drag, startPoint x: 423, startPoint y: 236, endPoint x: 487, endPoint y: 41, distance: 204.6
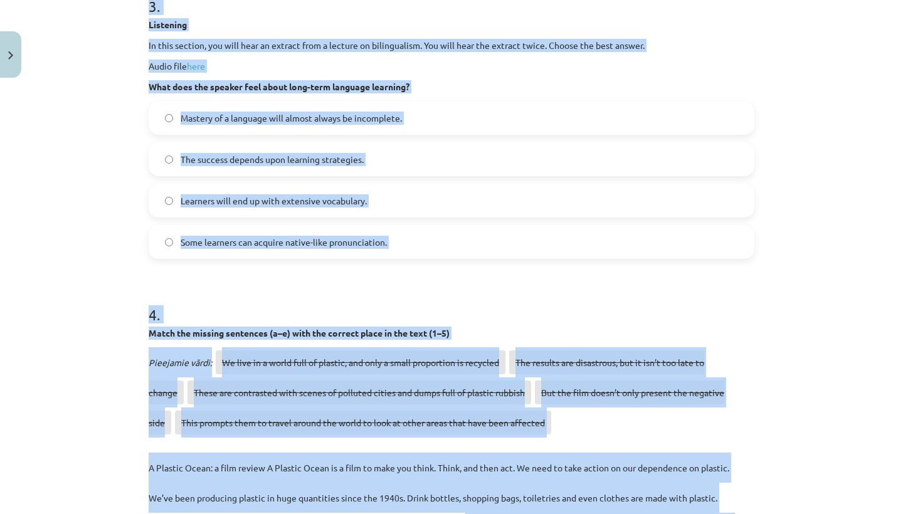
scroll to position [887, 0]
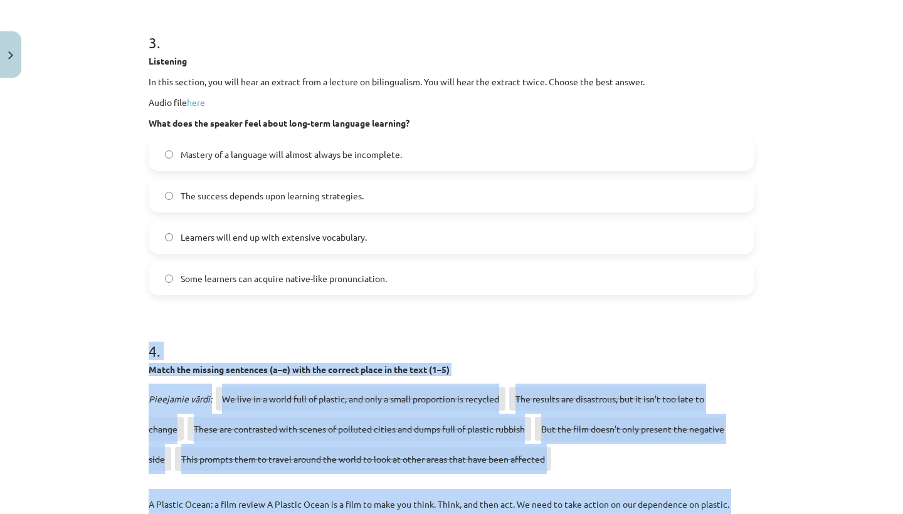
drag, startPoint x: 497, startPoint y: 59, endPoint x: 407, endPoint y: 295, distance: 252.8
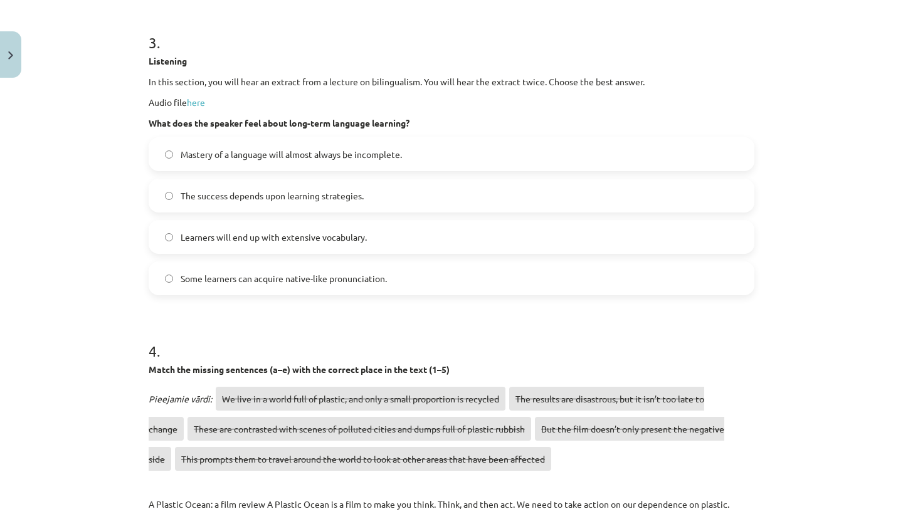
click at [404, 202] on label "The success depends upon learning strategies." at bounding box center [451, 195] width 603 height 31
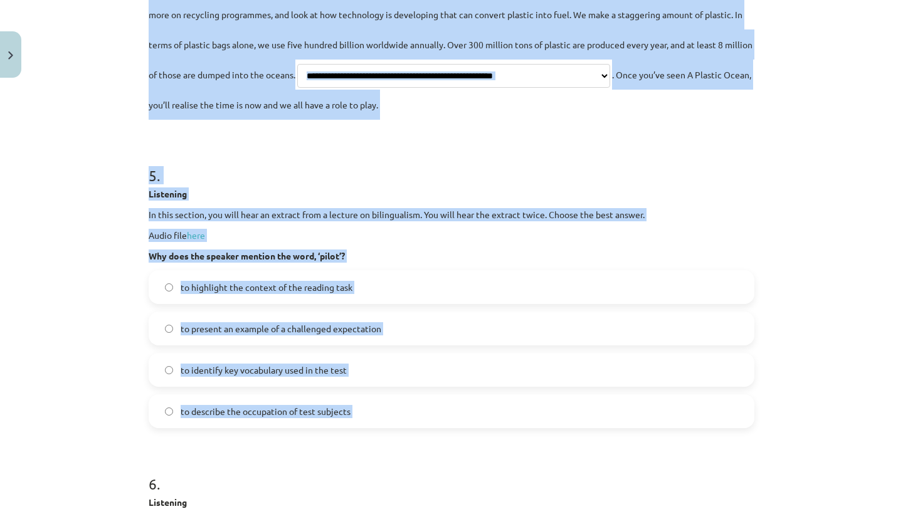
scroll to position [1810, 0]
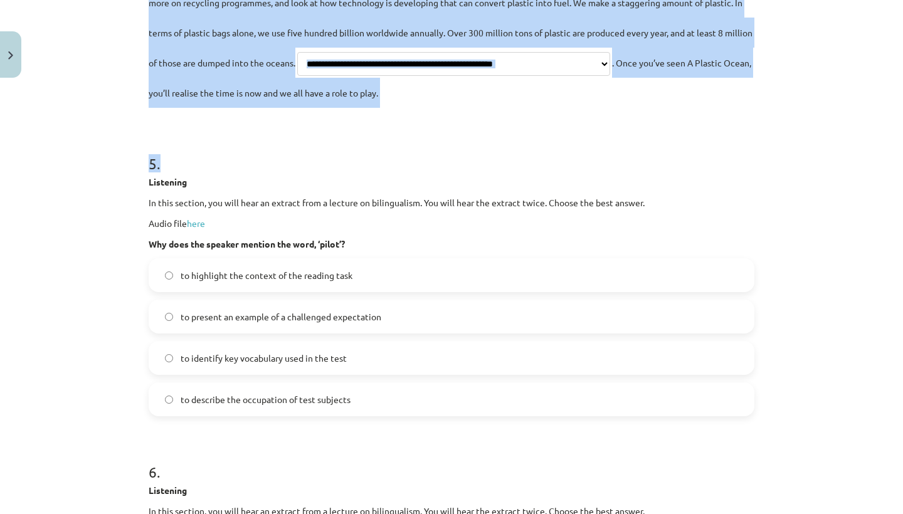
drag, startPoint x: 399, startPoint y: 331, endPoint x: 408, endPoint y: 198, distance: 133.8
click at [408, 172] on h1 "5 ." at bounding box center [452, 152] width 606 height 39
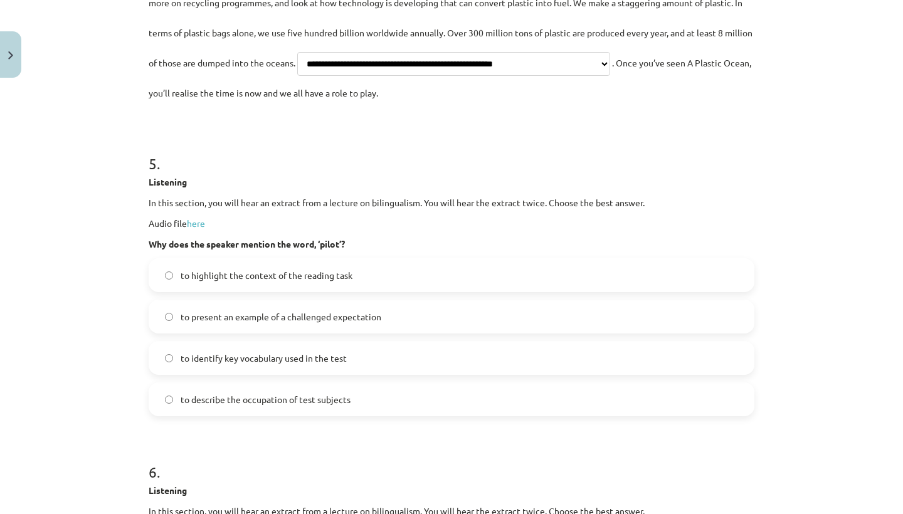
click at [384, 332] on label "to present an example of a challenged expectation" at bounding box center [451, 316] width 603 height 31
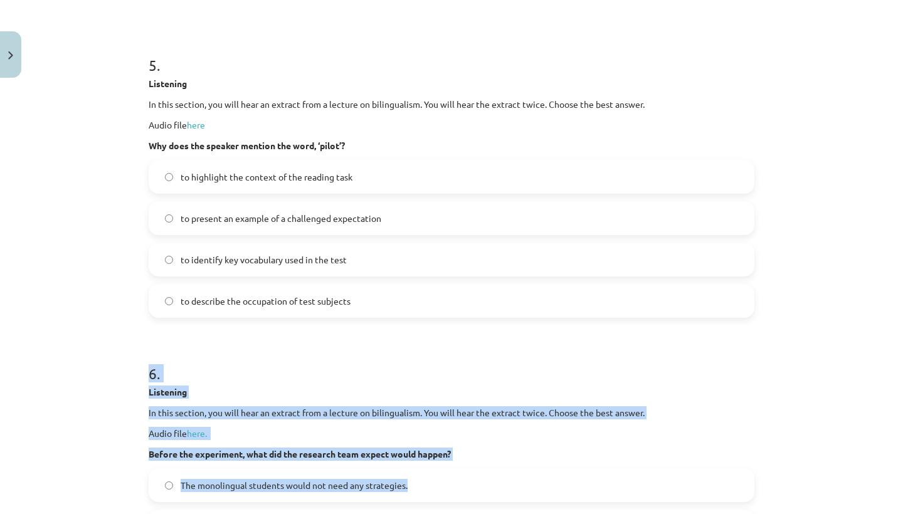
scroll to position [1929, 0]
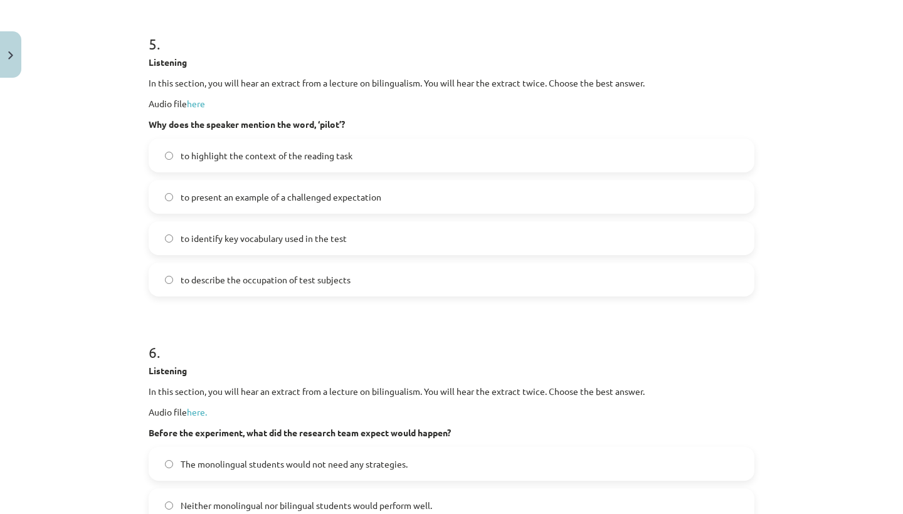
drag, startPoint x: 375, startPoint y: 464, endPoint x: 366, endPoint y: 362, distance: 102.0
click at [366, 361] on h1 "6 ." at bounding box center [452, 341] width 606 height 39
click at [353, 295] on label "to describe the occupation of test subjects" at bounding box center [451, 279] width 603 height 31
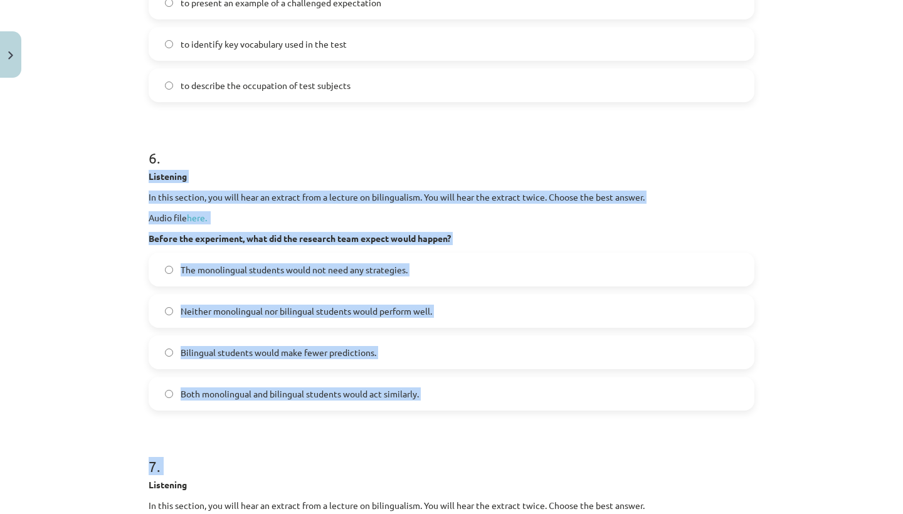
drag, startPoint x: 356, startPoint y: 379, endPoint x: 372, endPoint y: 505, distance: 127.8
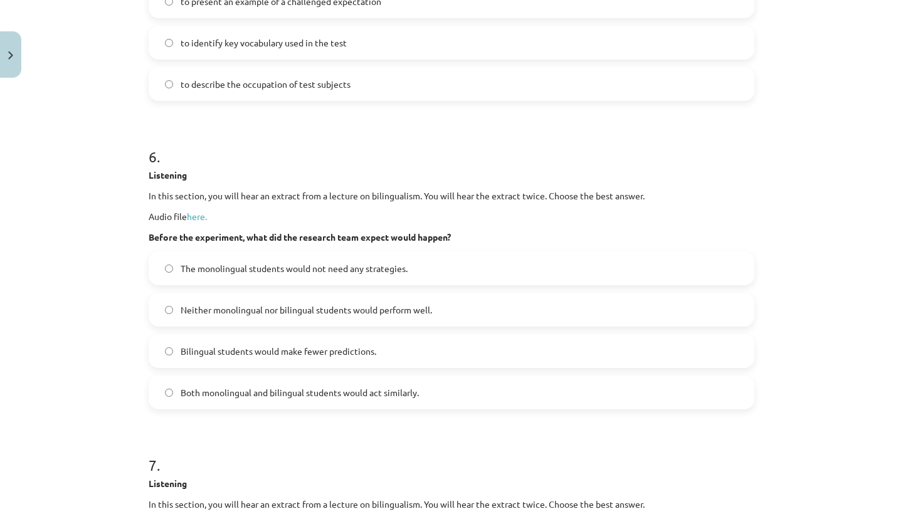
click at [115, 379] on div "Mācību tēma: Angļu valodas i - 11. klases 2. ieskaites mācību materiāls #2 Read…" at bounding box center [451, 257] width 903 height 514
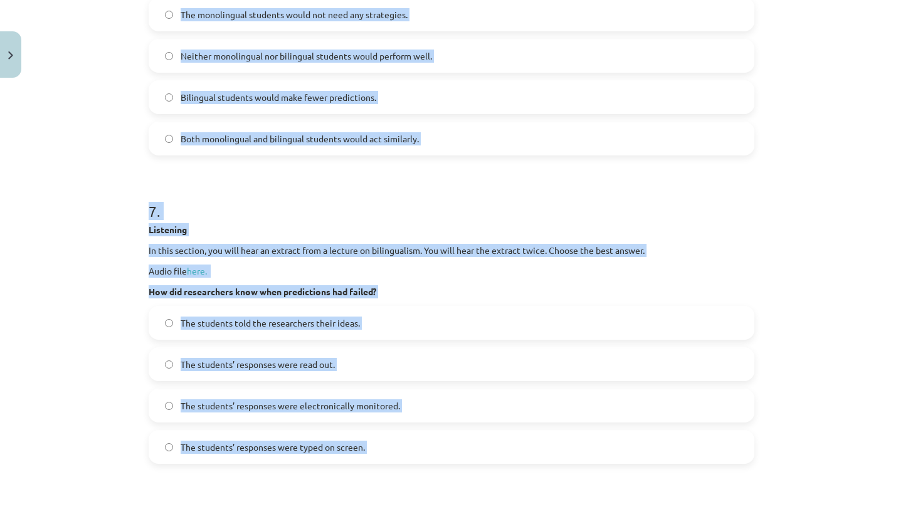
drag, startPoint x: 251, startPoint y: 217, endPoint x: 280, endPoint y: 512, distance: 296.1
click at [280, 512] on form "1 . Listening In this section, you will hear an extract from a lecture on bilin…" at bounding box center [452, 508] width 606 height 5274
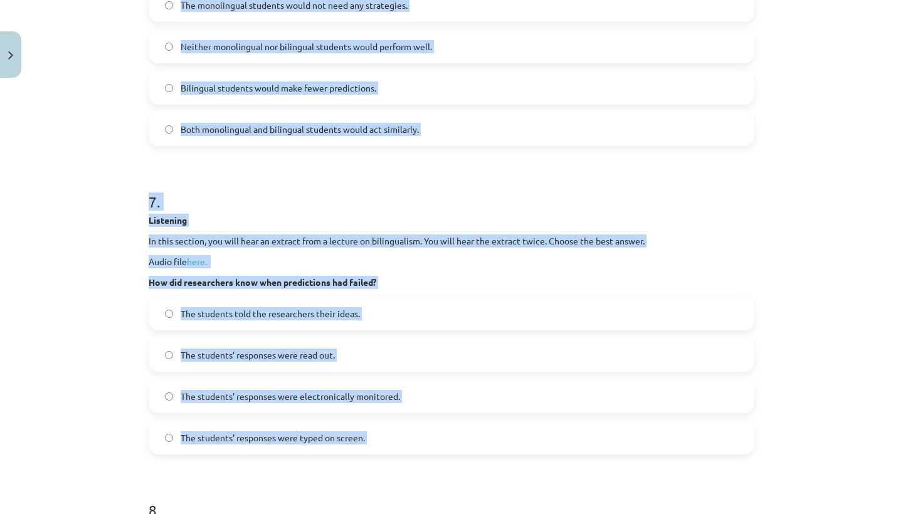
click at [330, 182] on form "1 . Listening In this section, you will hear an extract from a lecture on bilin…" at bounding box center [452, 498] width 606 height 5274
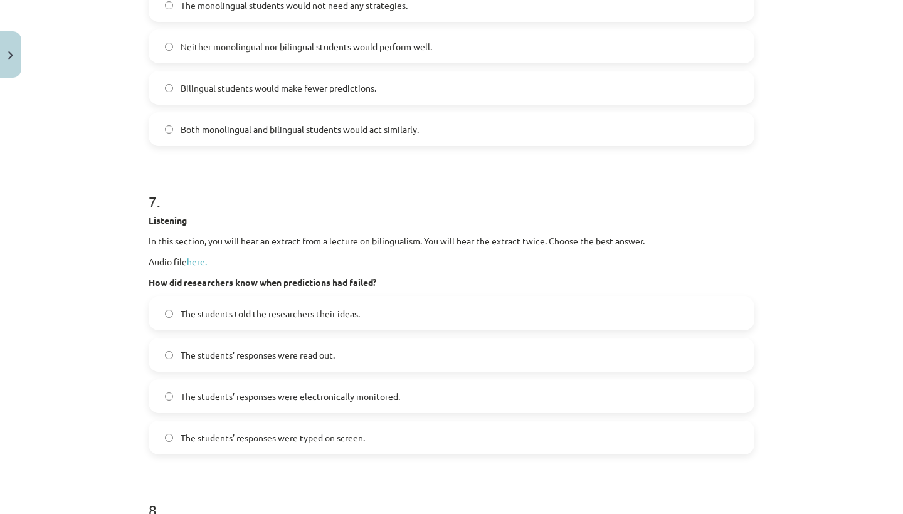
click at [339, 403] on span "The students’ responses were electronically monitored." at bounding box center [290, 396] width 219 height 13
click at [458, 103] on label "Bilingual students would make fewer predictions." at bounding box center [451, 87] width 603 height 31
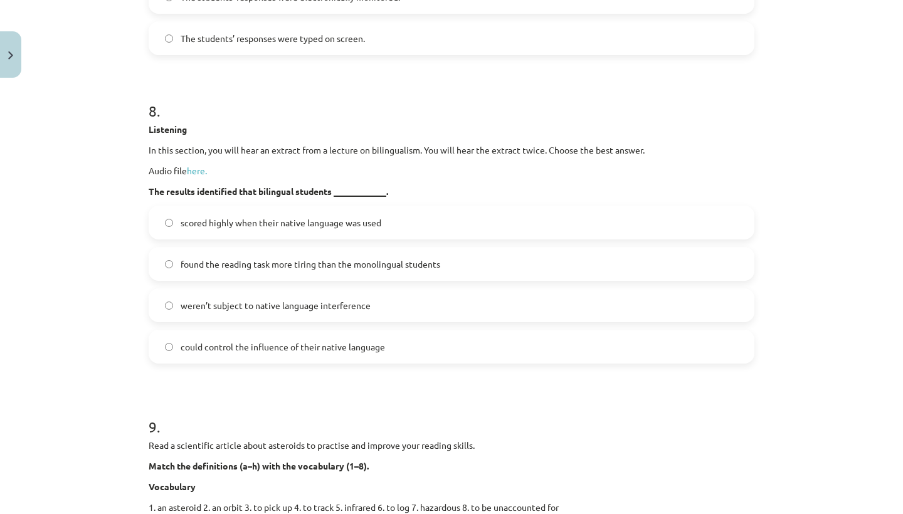
drag, startPoint x: 463, startPoint y: 234, endPoint x: 431, endPoint y: 509, distance: 277.1
click at [431, 509] on form "1 . Listening In this section, you will hear an extract from a lecture on bilin…" at bounding box center [452, 99] width 606 height 5274
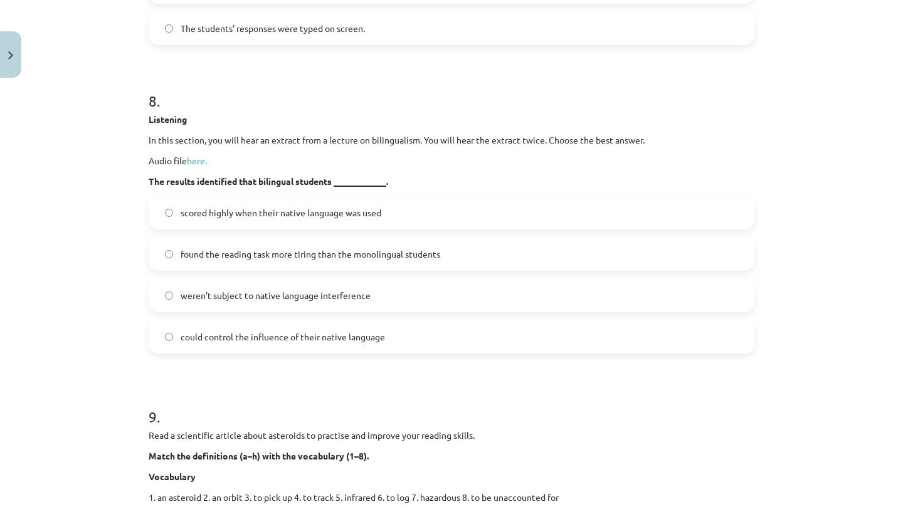
click at [104, 368] on div "Mācību tēma: Angļu valodas i - 11. klases 2. ieskaites mācību materiāls #2 Read…" at bounding box center [451, 257] width 903 height 514
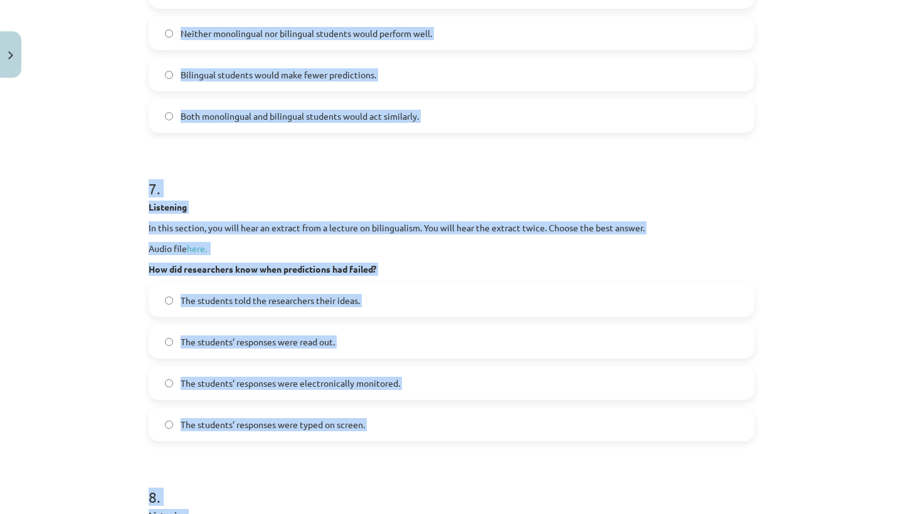
scroll to position [2384, 0]
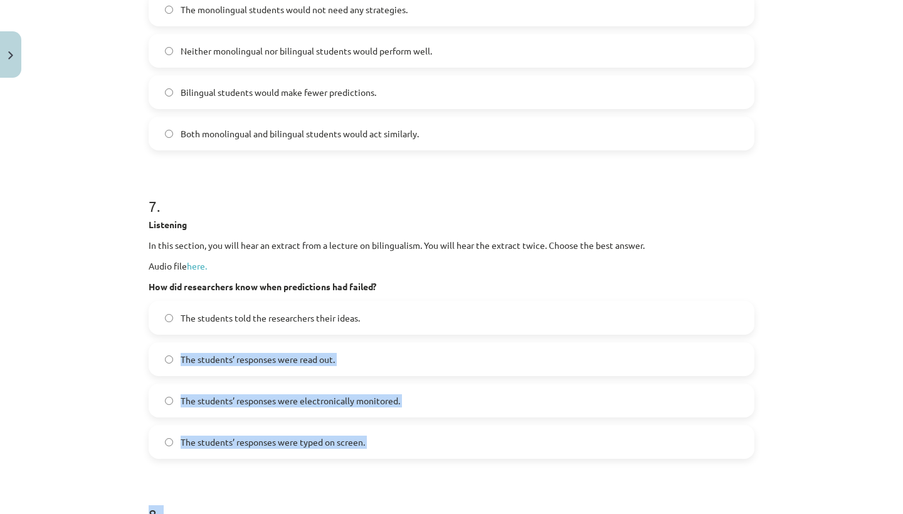
drag, startPoint x: 354, startPoint y: 168, endPoint x: 399, endPoint y: 376, distance: 213.1
click at [399, 376] on form "1 . Listening In this section, you will hear an extract from a lecture on bilin…" at bounding box center [452, 503] width 606 height 5274
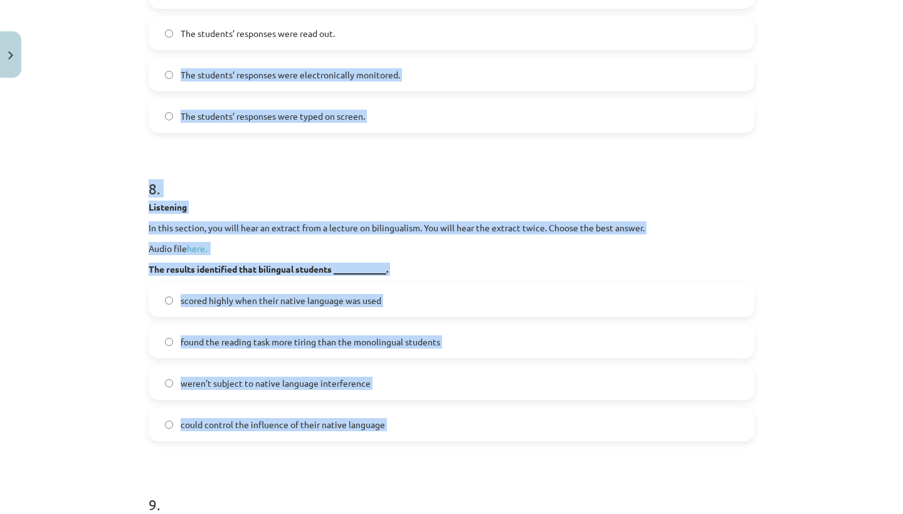
drag, startPoint x: 407, startPoint y: 389, endPoint x: 403, endPoint y: 514, distance: 124.8
click at [403, 514] on form "1 . Listening In this section, you will hear an extract from a lecture on bilin…" at bounding box center [452, 177] width 606 height 5274
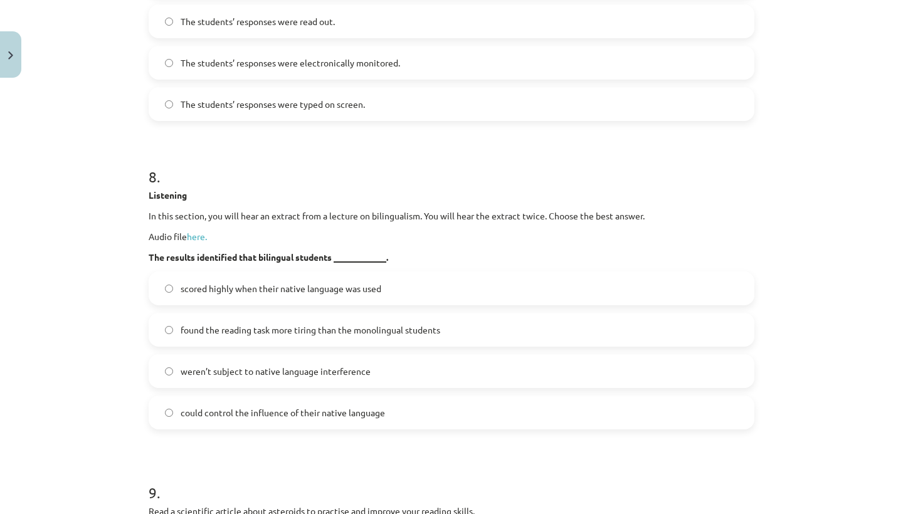
click at [119, 480] on div "Mācību tēma: Angļu valodas i - 11. klases 2. ieskaites mācību materiāls #2 Read…" at bounding box center [451, 257] width 903 height 514
click at [385, 387] on label "weren’t subject to native language interference" at bounding box center [451, 371] width 603 height 31
click at [403, 428] on label "could control the influence of their native language" at bounding box center [451, 412] width 603 height 31
click at [410, 387] on label "weren’t subject to native language interference" at bounding box center [451, 371] width 603 height 31
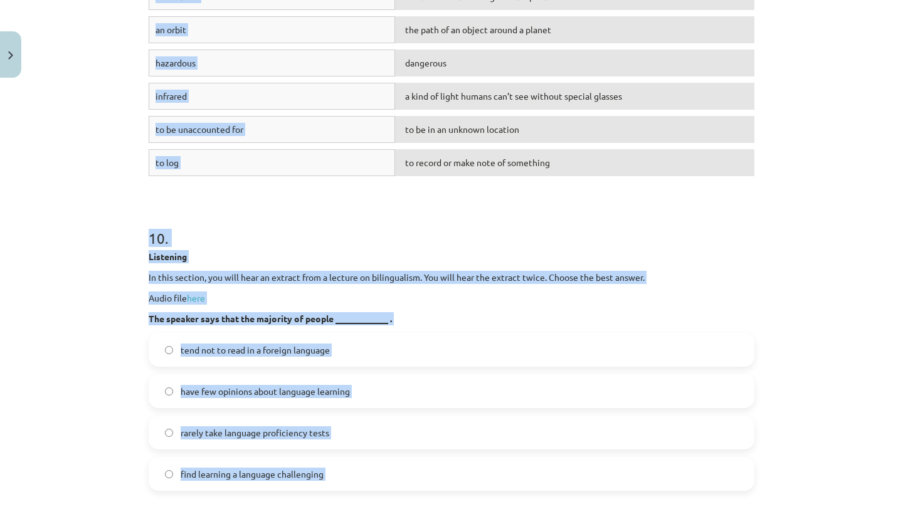
drag, startPoint x: 421, startPoint y: 463, endPoint x: 440, endPoint y: 514, distance: 53.9
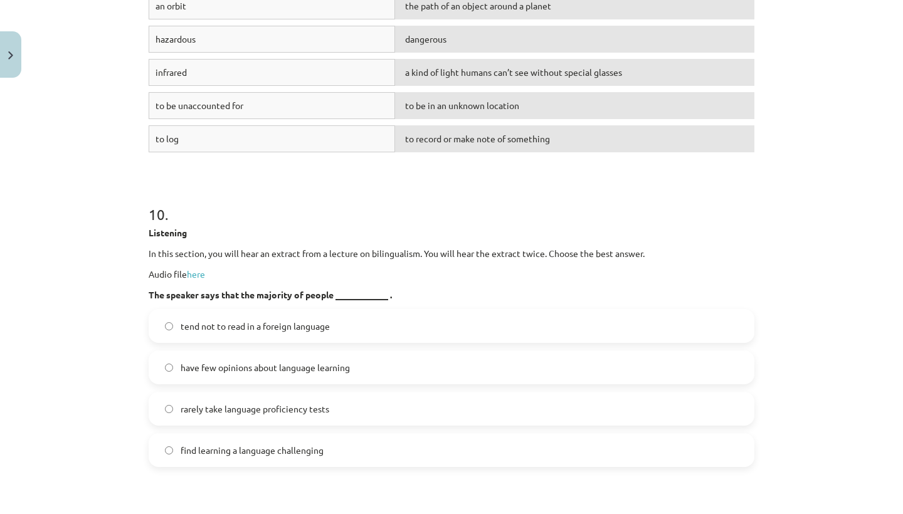
click at [58, 406] on div "Mācību tēma: Angļu valodas i - 11. klases 2. ieskaites mācību materiāls #2 Read…" at bounding box center [451, 257] width 903 height 514
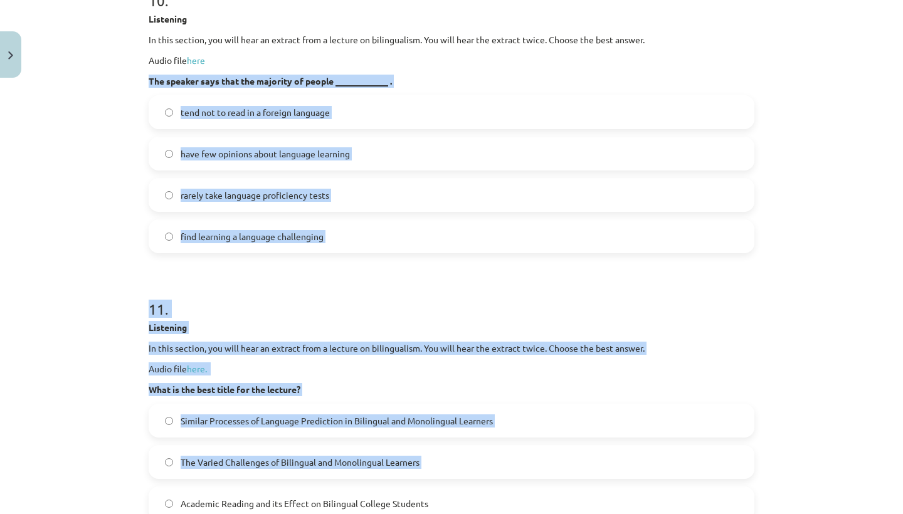
drag, startPoint x: 283, startPoint y: 288, endPoint x: 295, endPoint y: 509, distance: 221.0
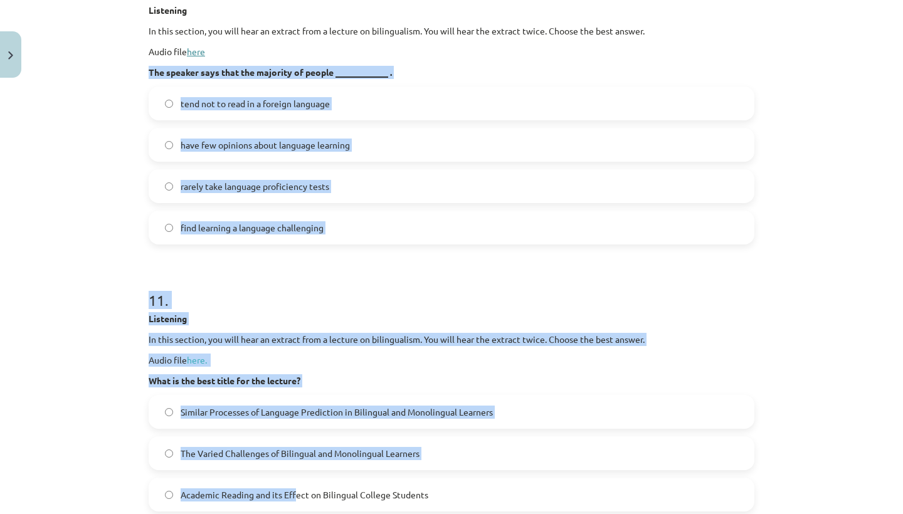
click at [201, 57] on link "here" at bounding box center [196, 51] width 18 height 11
click at [347, 325] on p "Listening" at bounding box center [452, 318] width 606 height 13
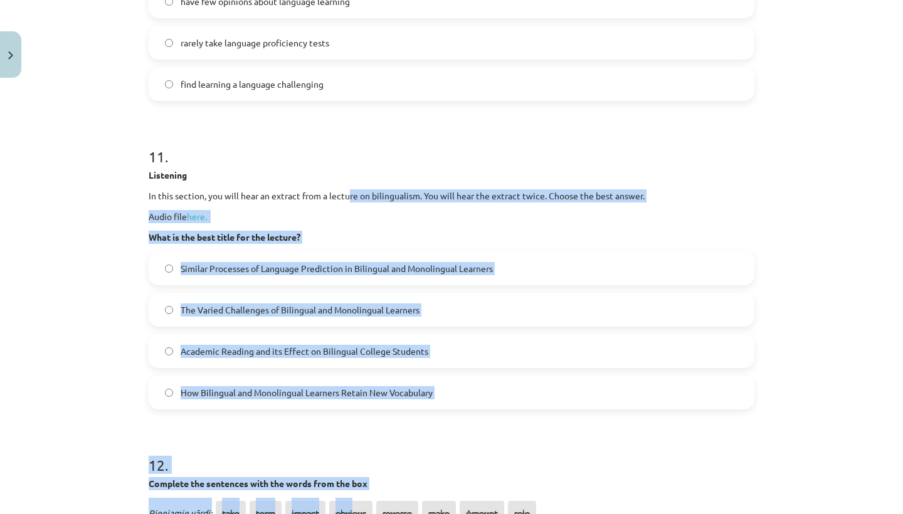
scroll to position [4269, 0]
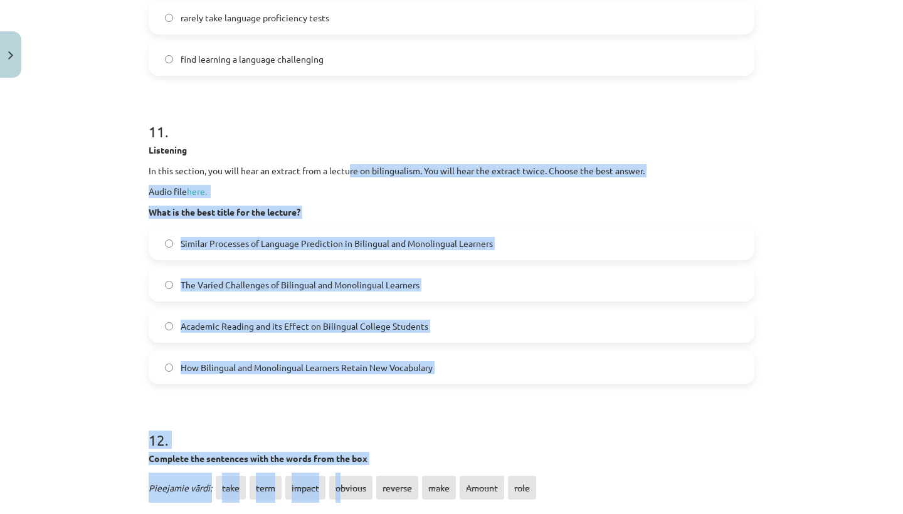
drag, startPoint x: 352, startPoint y: 354, endPoint x: 337, endPoint y: 502, distance: 148.2
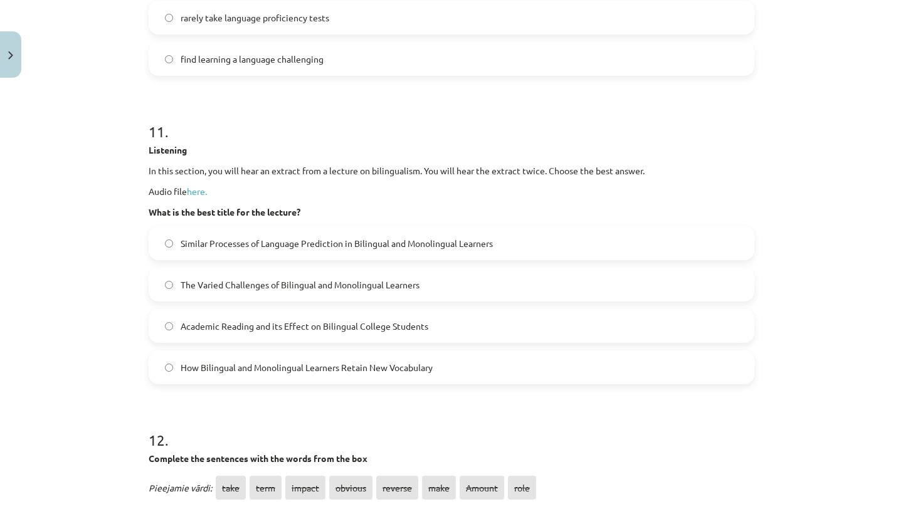
click at [281, 374] on span "How Bilingual and Monolingual Learners Retain New Vocabulary" at bounding box center [307, 367] width 252 height 13
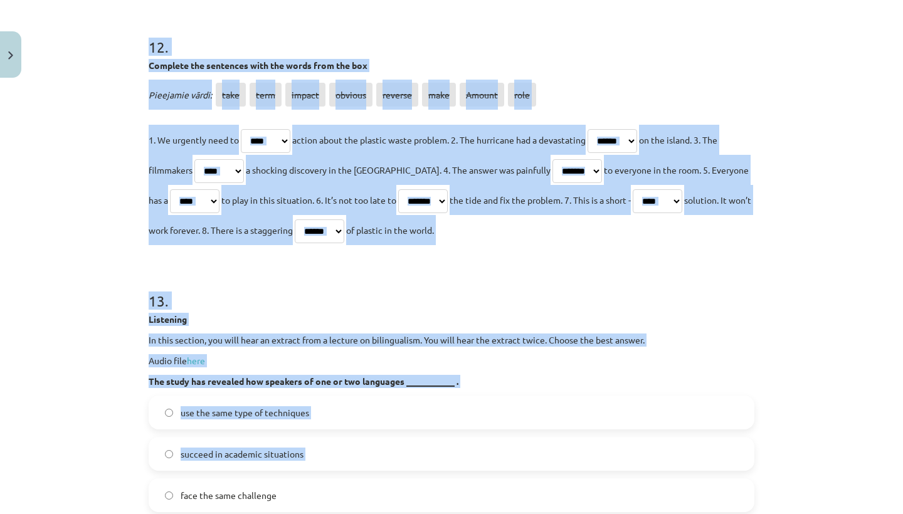
drag, startPoint x: 298, startPoint y: 421, endPoint x: 325, endPoint y: 514, distance: 96.6
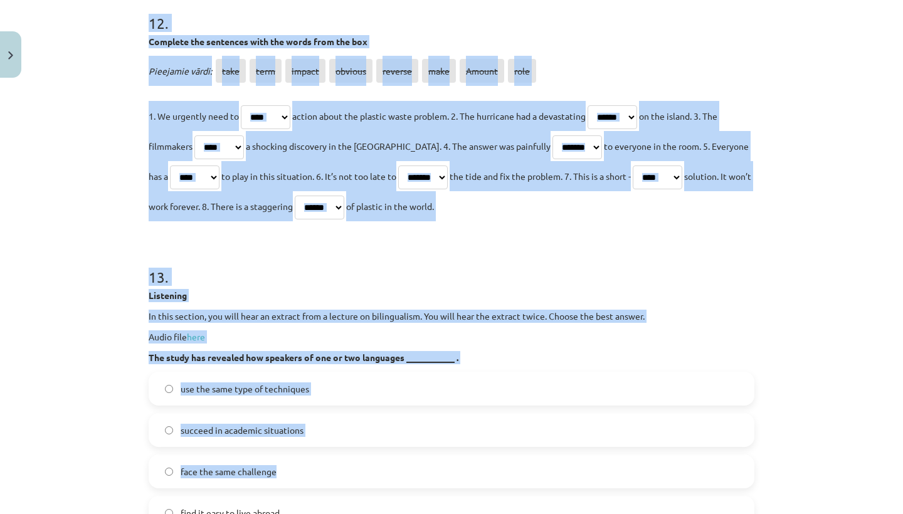
click at [307, 302] on p "Listening" at bounding box center [452, 295] width 606 height 13
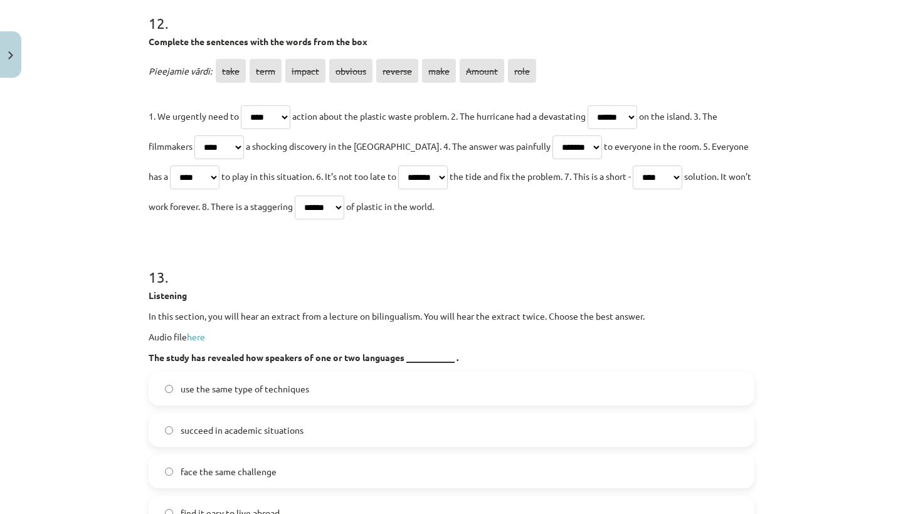
click at [333, 482] on label "face the same challenge" at bounding box center [451, 471] width 603 height 31
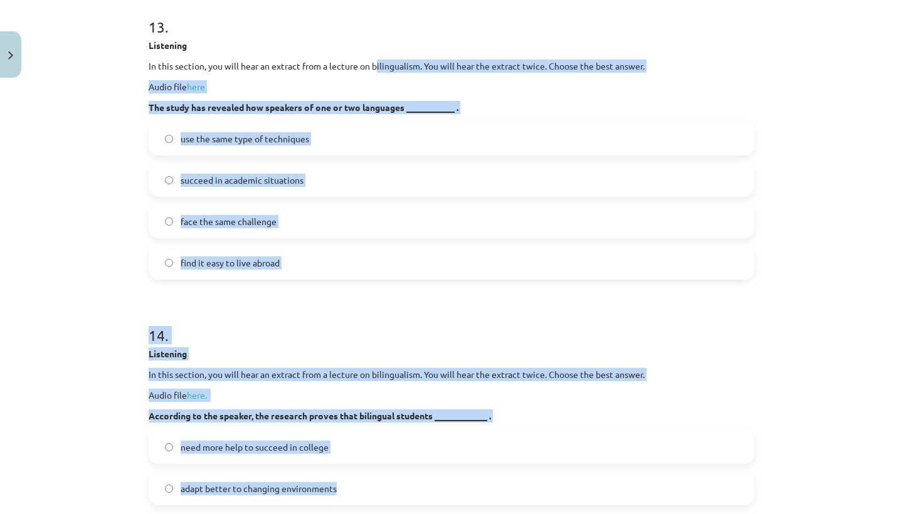
scroll to position [4995, 0]
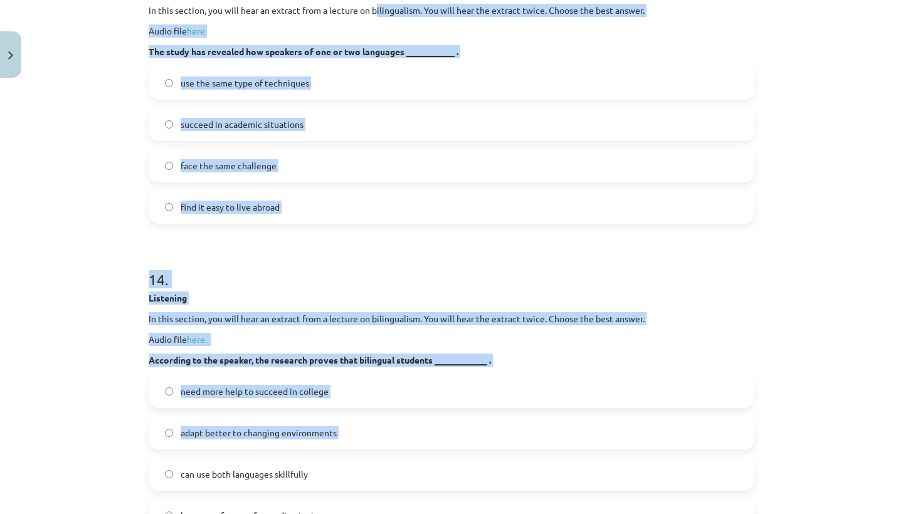
drag, startPoint x: 378, startPoint y: 335, endPoint x: 394, endPoint y: 514, distance: 178.8
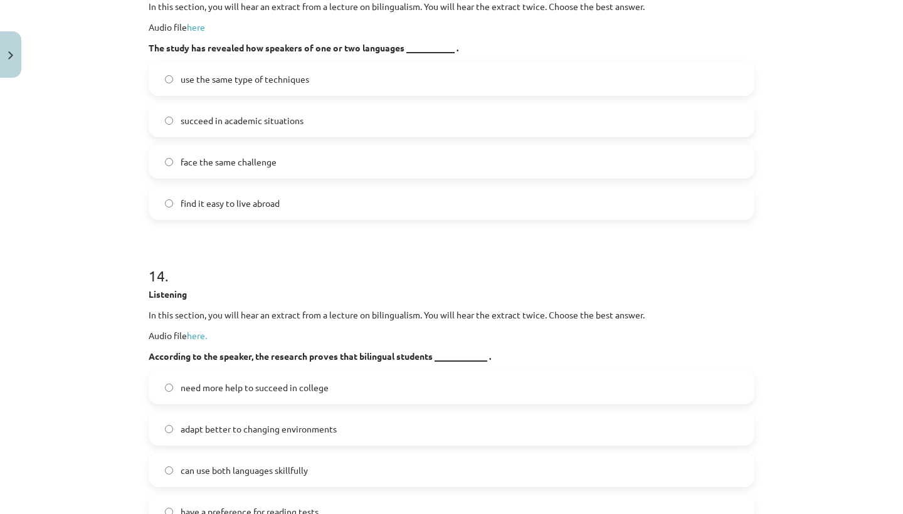
click at [359, 440] on label "adapt better to changing environments" at bounding box center [451, 428] width 603 height 31
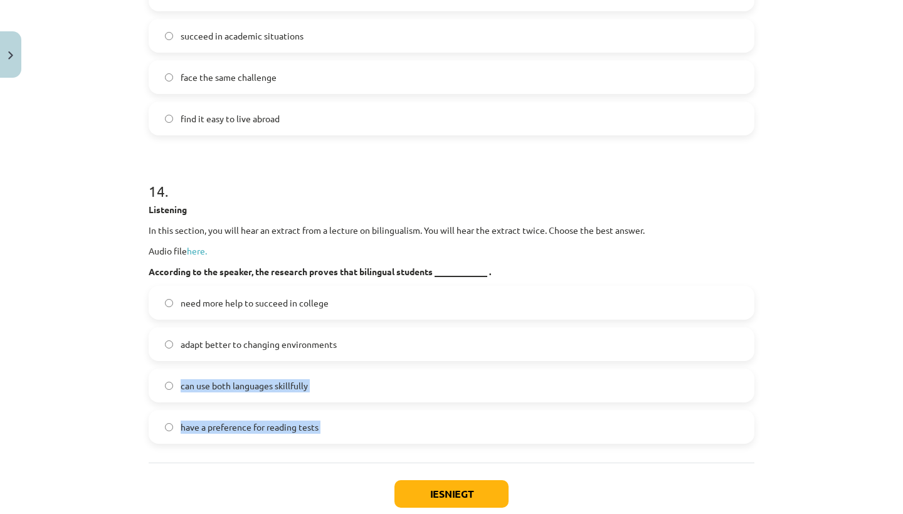
scroll to position [5088, 0]
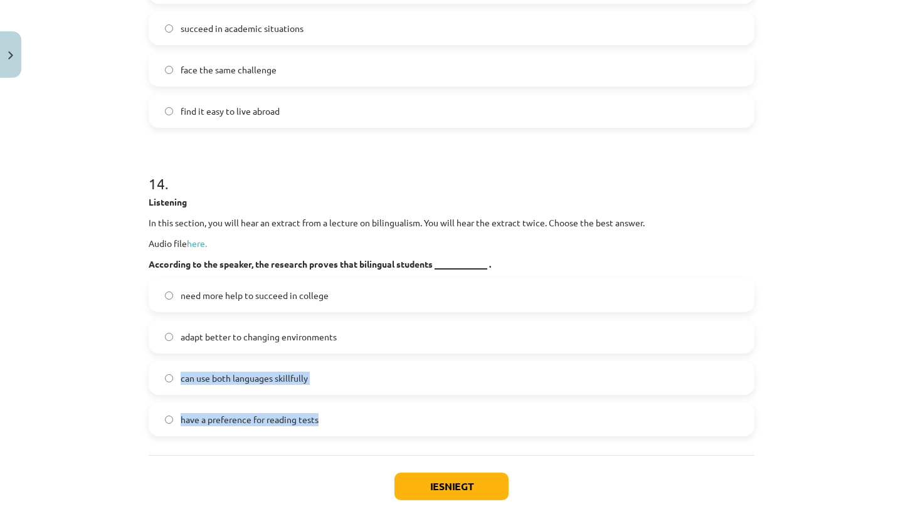
drag, startPoint x: 362, startPoint y: 444, endPoint x: 346, endPoint y: 453, distance: 18.3
click at [345, 435] on label "have a preference for reading tests" at bounding box center [451, 419] width 603 height 31
click at [349, 394] on label "can use both languages skillfully" at bounding box center [451, 377] width 603 height 31
click at [362, 435] on label "have a preference for reading tests" at bounding box center [451, 419] width 603 height 31
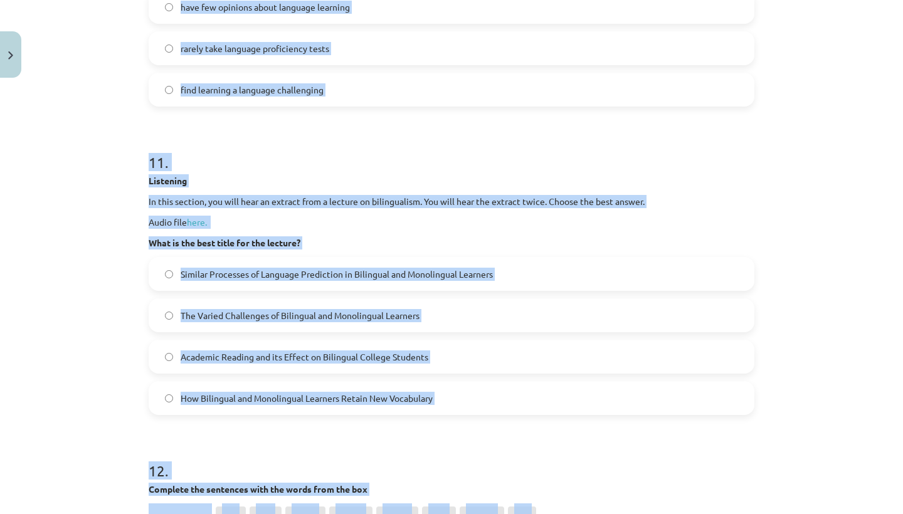
drag, startPoint x: 411, startPoint y: 257, endPoint x: 478, endPoint y: -11, distance: 276.0
click at [478, 0] on html "0 Dāvanas 111 mP 284 xp Keita Oigus Sākums Aktuāli Kā mācīties eSKOLĀ Kontakti …" at bounding box center [451, 238] width 903 height 514
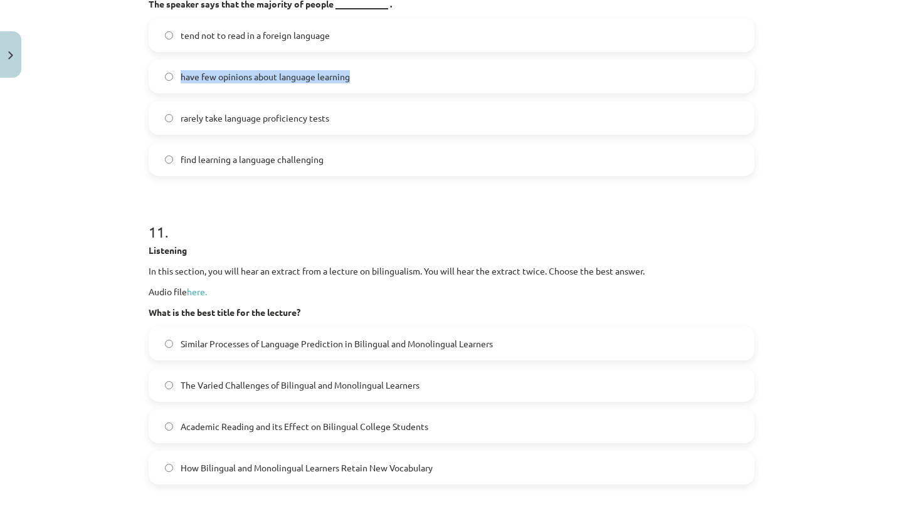
drag, startPoint x: 465, startPoint y: 75, endPoint x: 460, endPoint y: 93, distance: 19.6
click at [460, 93] on div "tend not to read in a foreign language have few opinions about language learnin…" at bounding box center [452, 97] width 606 height 158
click at [416, 51] on label "tend not to read in a foreign language" at bounding box center [451, 34] width 603 height 31
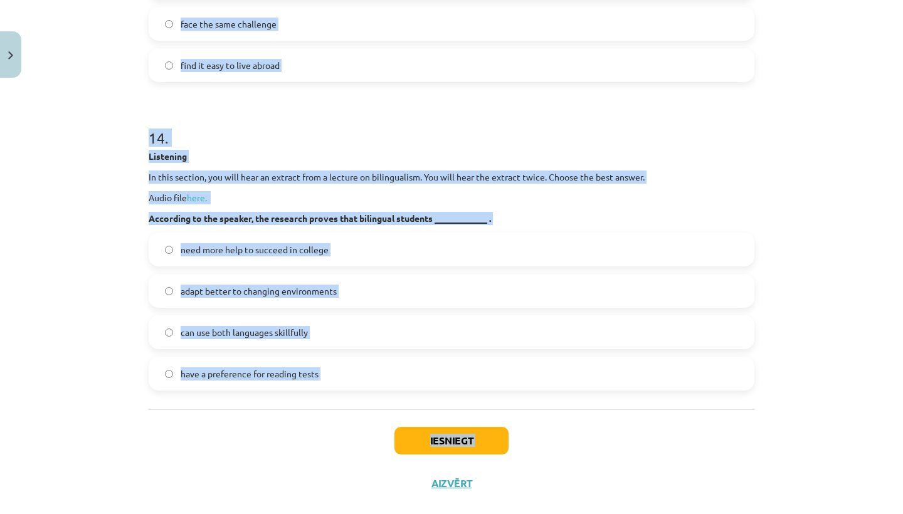
drag, startPoint x: 375, startPoint y: 205, endPoint x: 357, endPoint y: 514, distance: 309.0
click at [357, 514] on div "Mācību tēma: Angļu valodas i - 11. klases 2. ieskaites mācību materiāls #2 Read…" at bounding box center [451, 257] width 903 height 514
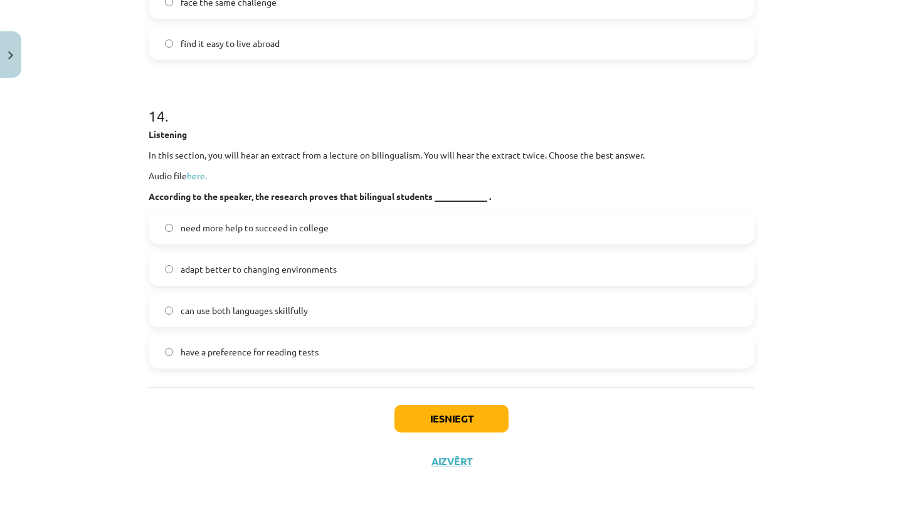
click at [422, 416] on button "Iesniegt" at bounding box center [451, 419] width 114 height 28
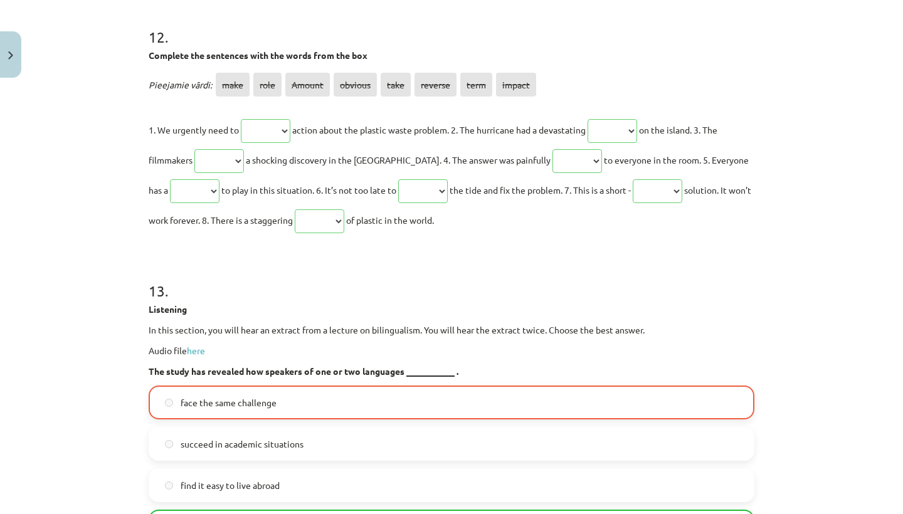
drag, startPoint x: 580, startPoint y: 229, endPoint x: 692, endPoint y: 514, distance: 305.2
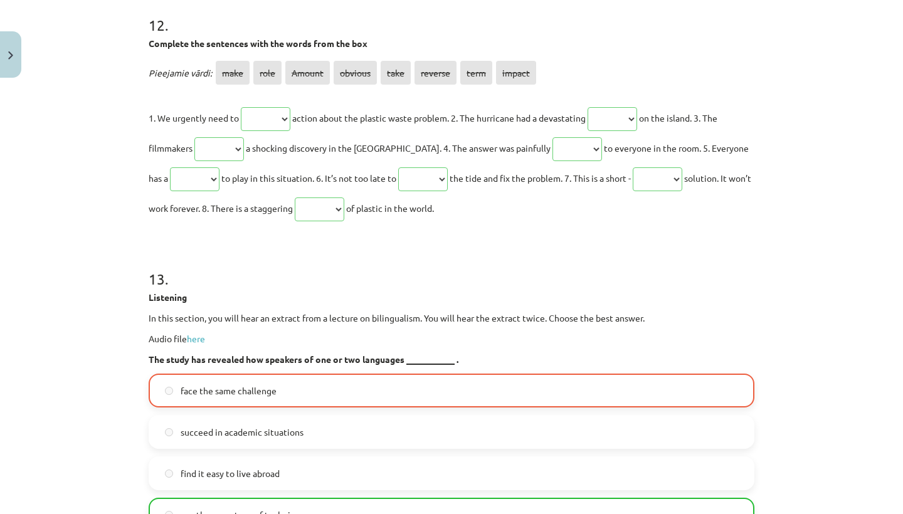
drag, startPoint x: 692, startPoint y: 514, endPoint x: 697, endPoint y: 499, distance: 15.3
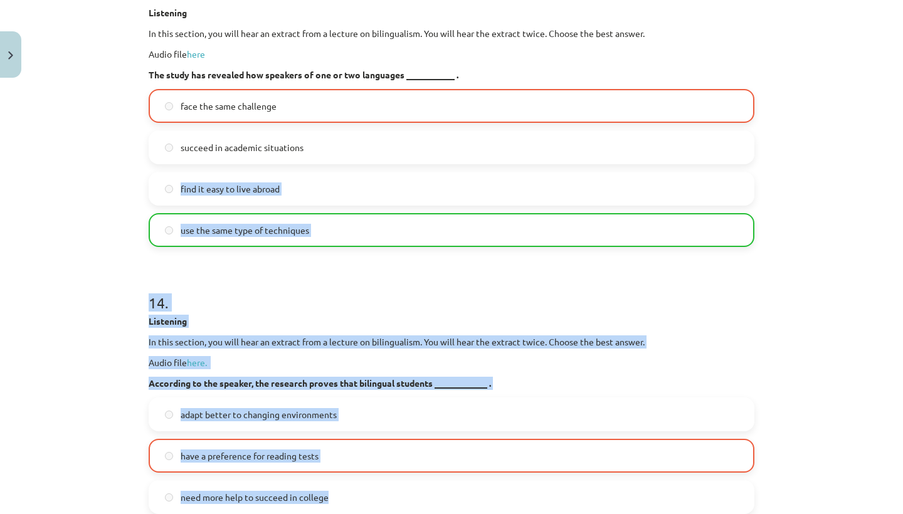
scroll to position [4977, 0]
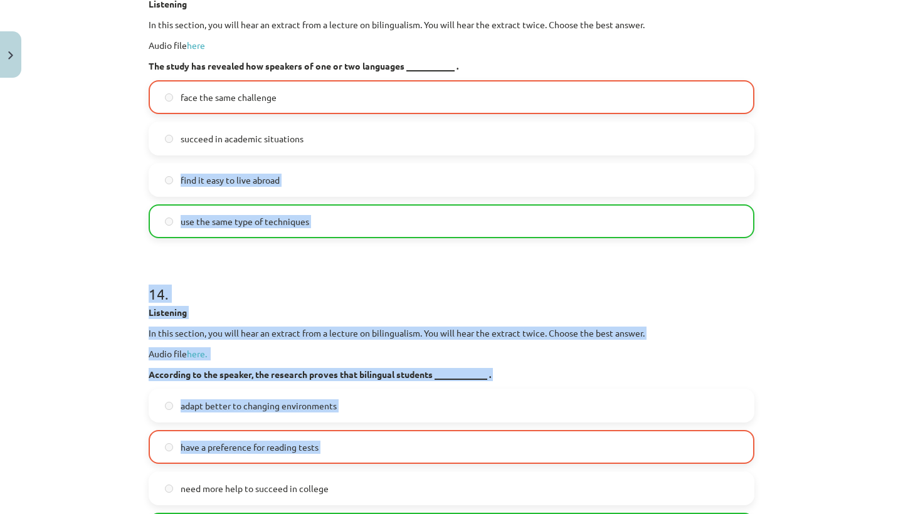
drag, startPoint x: 697, startPoint y: 499, endPoint x: 654, endPoint y: 490, distance: 43.7
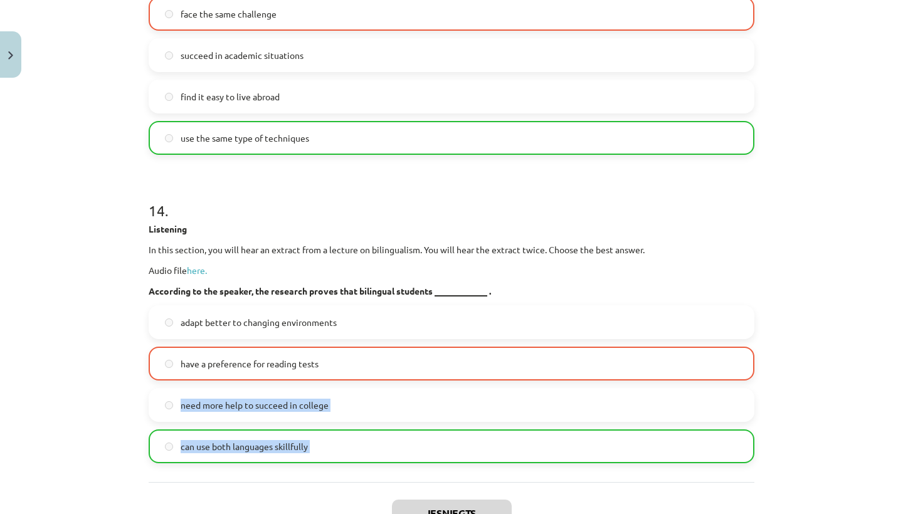
scroll to position [5078, 0]
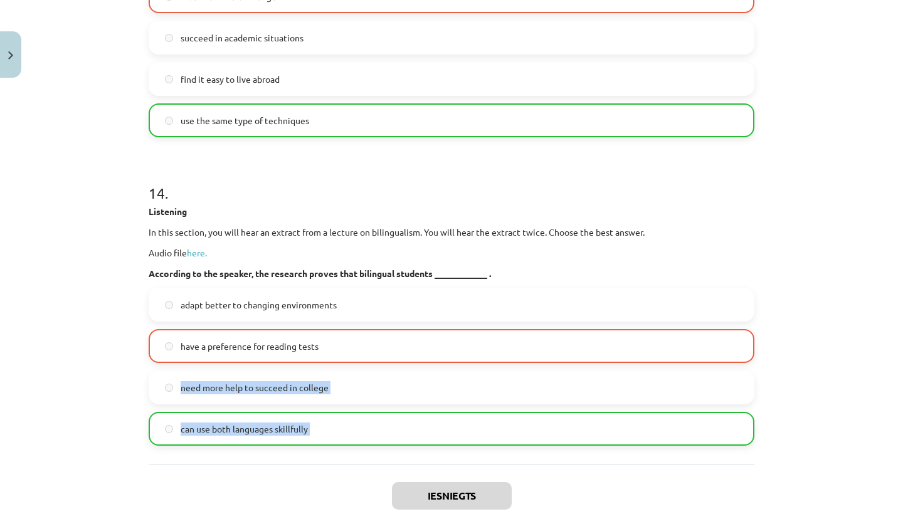
click at [515, 259] on div "Listening In this section, you will hear an extract from a lecture on bilingual…" at bounding box center [452, 242] width 606 height 75
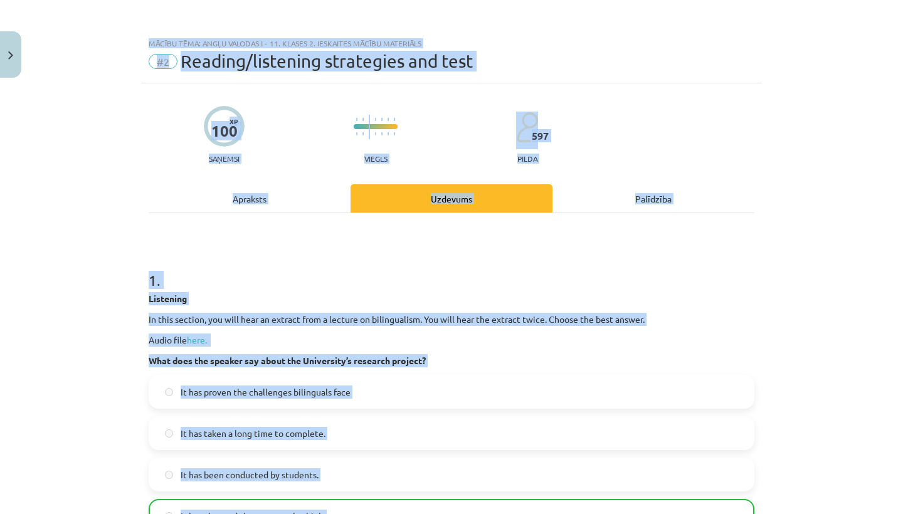
scroll to position [0, 0]
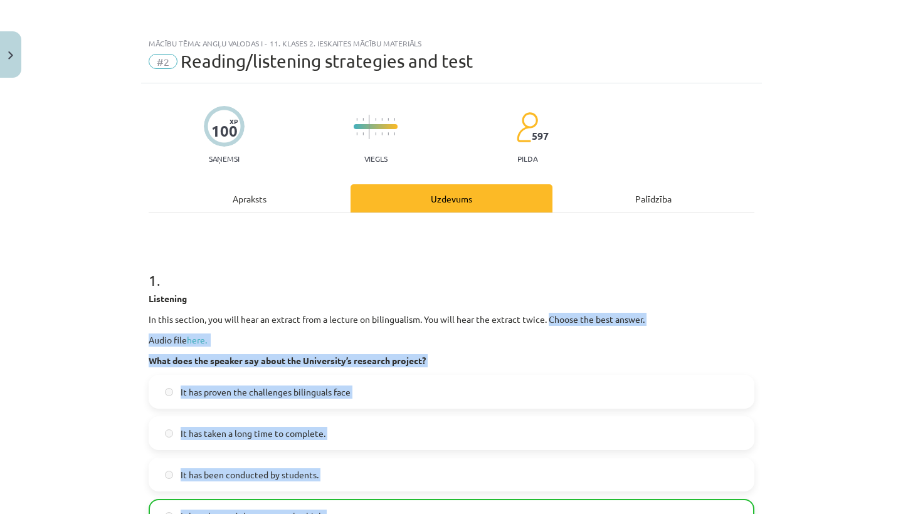
drag, startPoint x: 517, startPoint y: 266, endPoint x: 557, endPoint y: 307, distance: 56.8
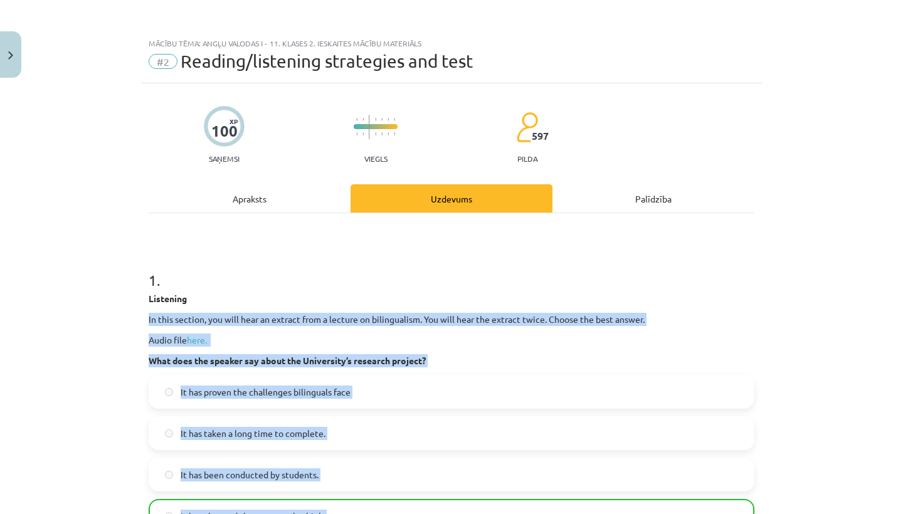
click at [557, 307] on div "Listening In this section, you will hear an extract from a lecture on bilingual…" at bounding box center [452, 329] width 606 height 75
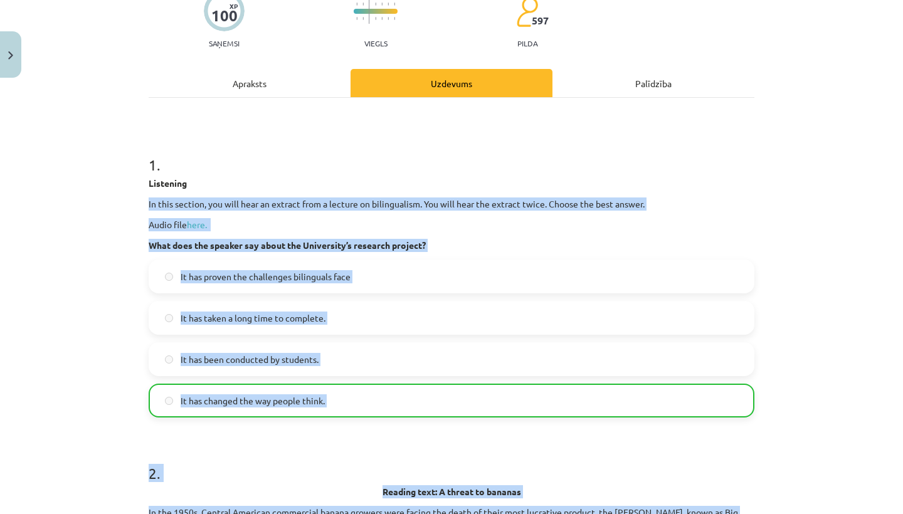
scroll to position [157, 0]
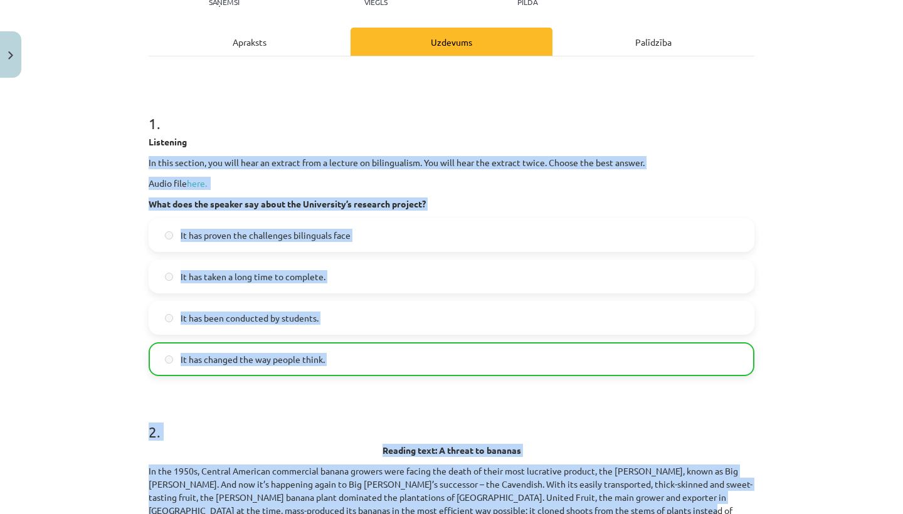
drag, startPoint x: 658, startPoint y: 305, endPoint x: 643, endPoint y: 507, distance: 203.0
click at [502, 408] on h1 "2 ." at bounding box center [452, 420] width 606 height 39
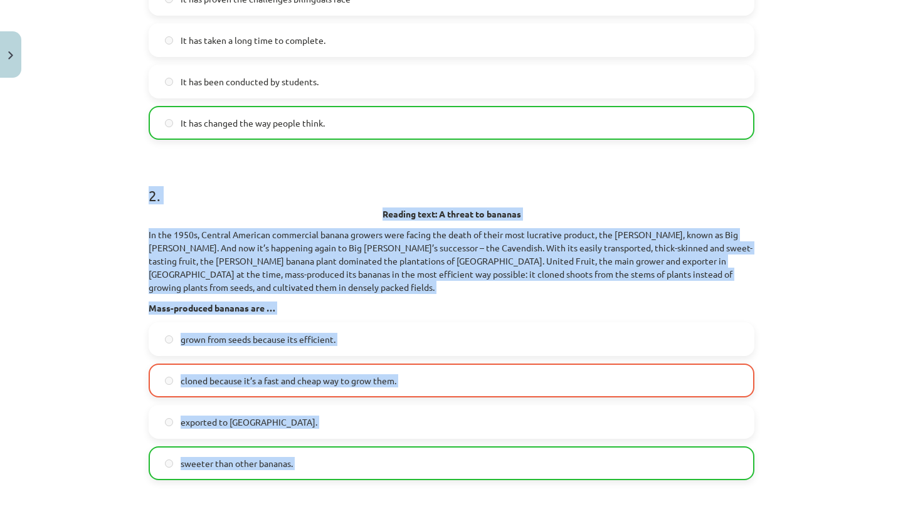
drag, startPoint x: 499, startPoint y: 409, endPoint x: 509, endPoint y: 510, distance: 100.8
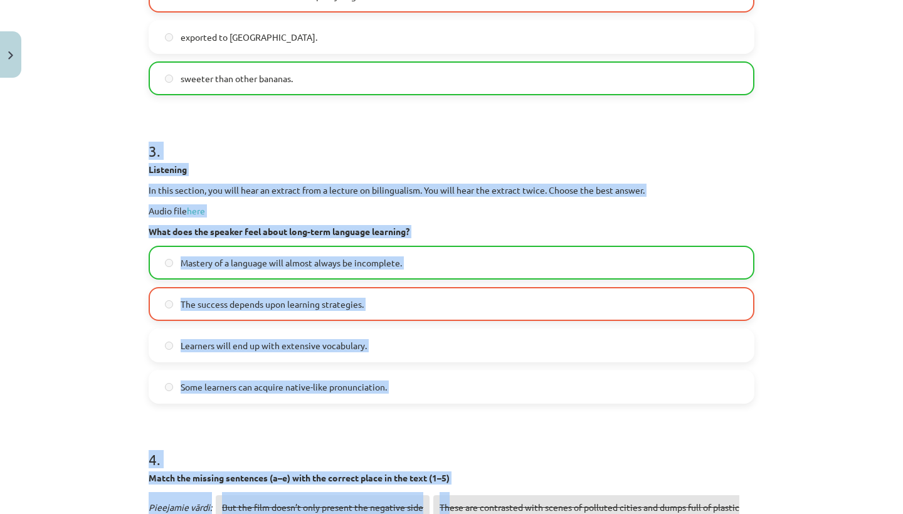
drag, startPoint x: 448, startPoint y: 494, endPoint x: 455, endPoint y: 496, distance: 6.5
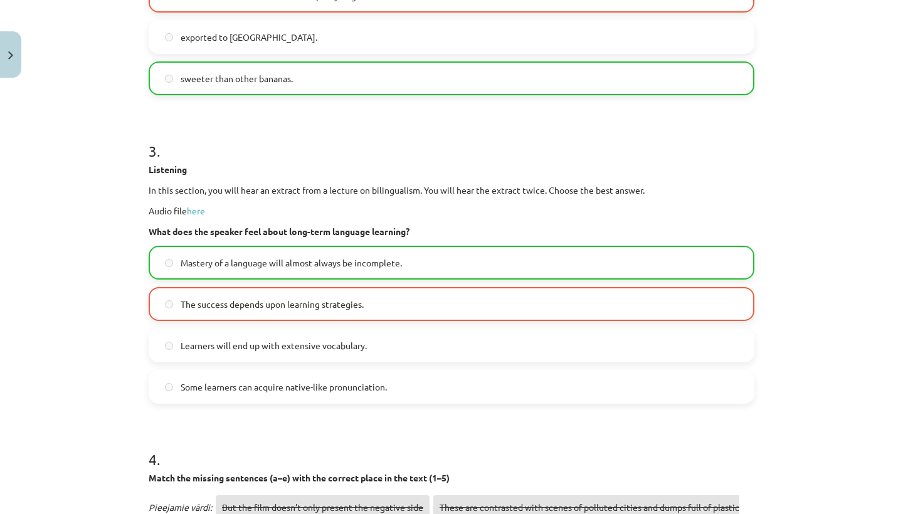
click at [438, 431] on h1 "4 ." at bounding box center [452, 448] width 606 height 39
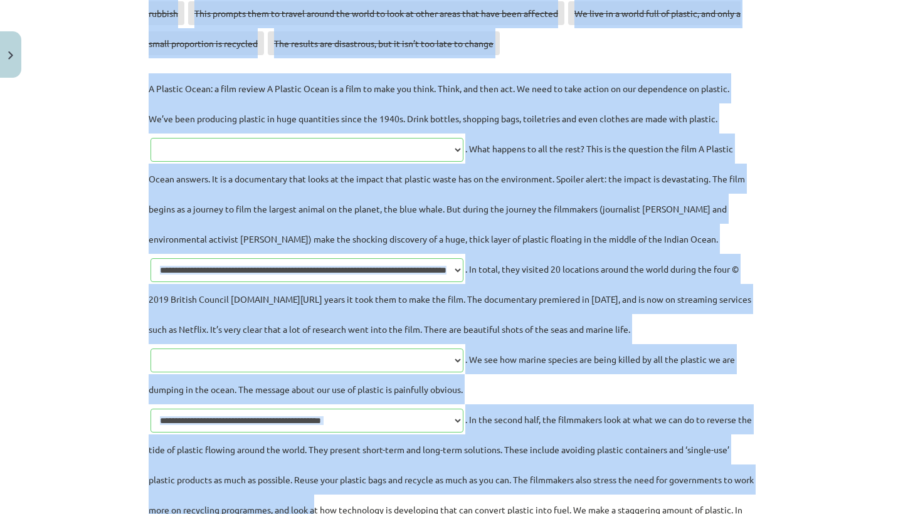
drag, startPoint x: 436, startPoint y: 442, endPoint x: 440, endPoint y: 514, distance: 71.6
click at [440, 514] on div "**********" at bounding box center [452, 260] width 606 height 710
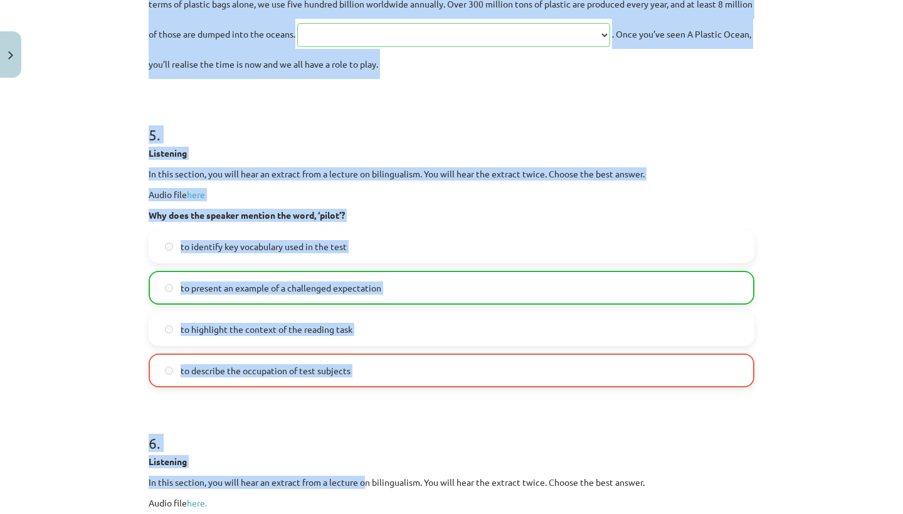
scroll to position [1860, 0]
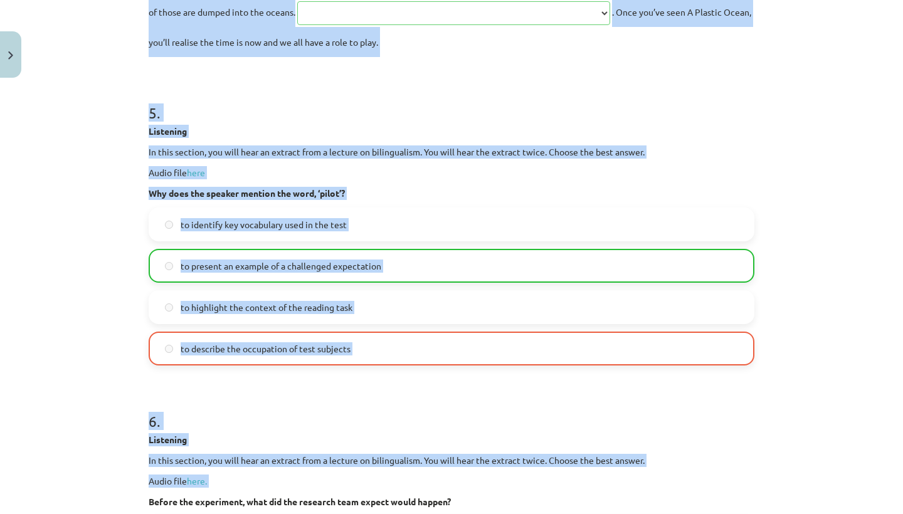
drag, startPoint x: 350, startPoint y: 437, endPoint x: 369, endPoint y: 505, distance: 70.3
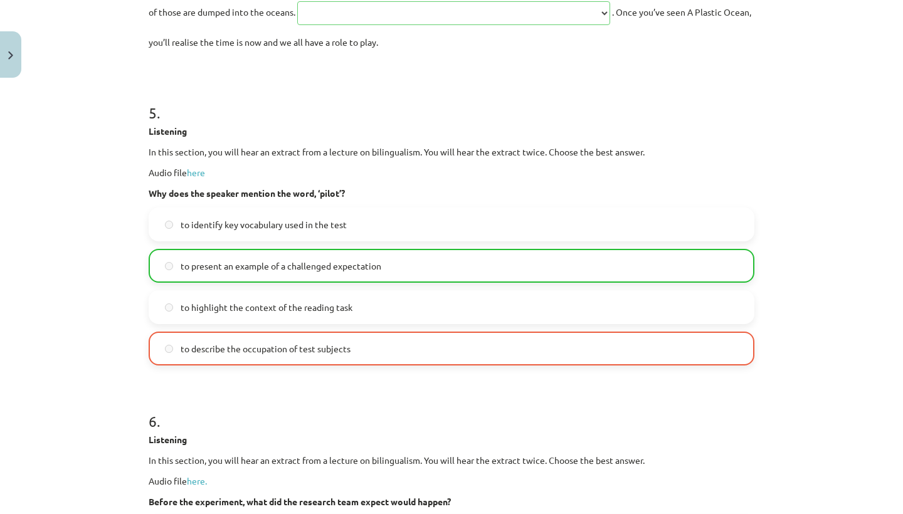
click at [334, 429] on h1 "6 ." at bounding box center [452, 410] width 606 height 39
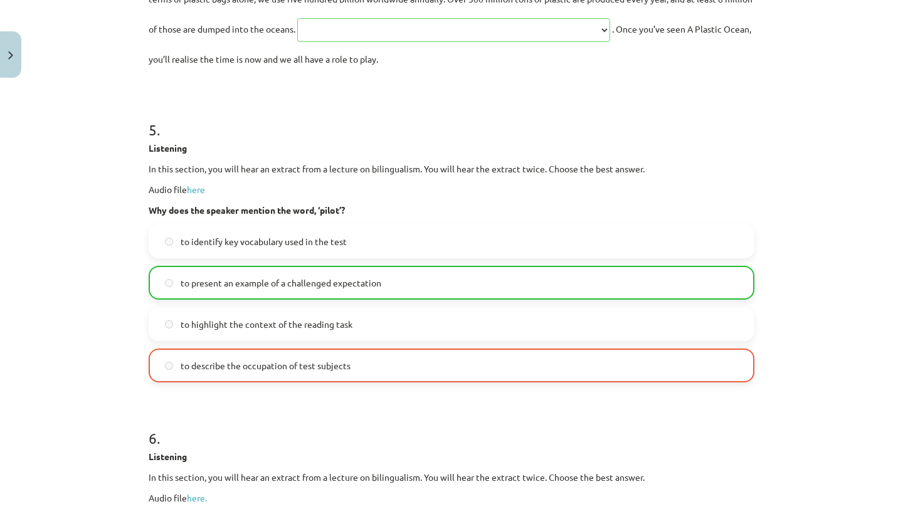
scroll to position [1831, 0]
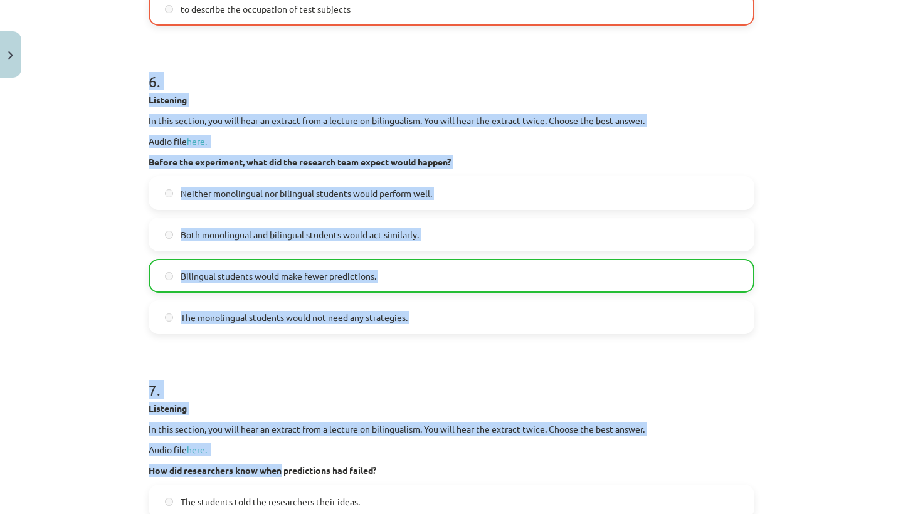
drag, startPoint x: 303, startPoint y: 446, endPoint x: 282, endPoint y: 514, distance: 70.4
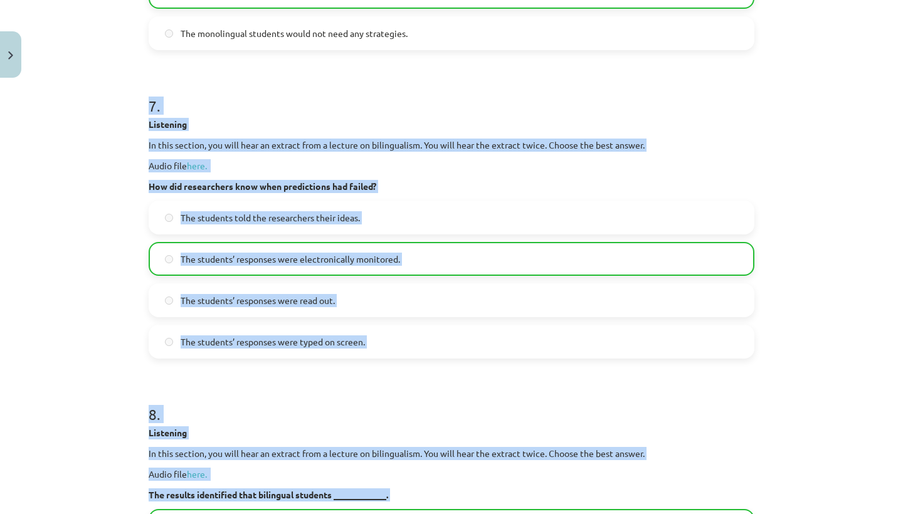
scroll to position [2508, 0]
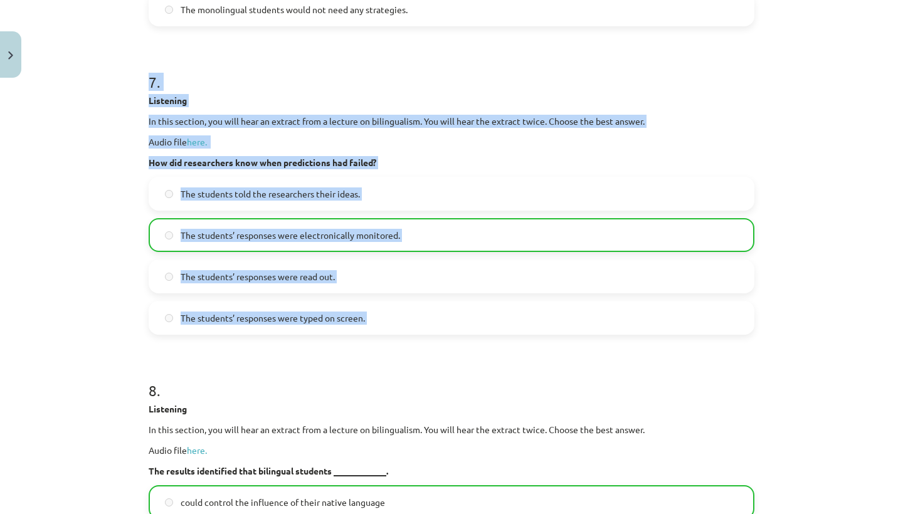
drag, startPoint x: 282, startPoint y: 389, endPoint x: 234, endPoint y: 411, distance: 52.5
click at [234, 411] on form "1 . Listening In this section, you will hear an extract from a lecture on bilin…" at bounding box center [452, 379] width 606 height 5274
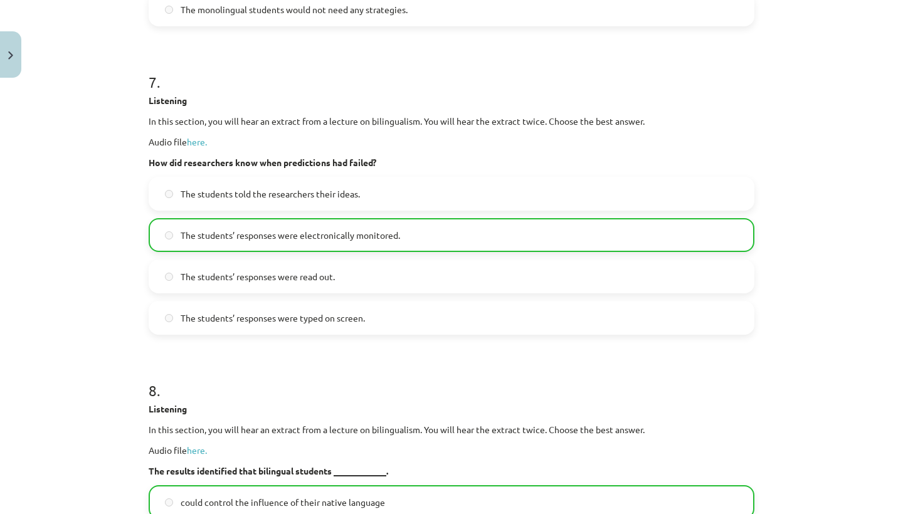
click at [233, 399] on h1 "8 ." at bounding box center [452, 379] width 606 height 39
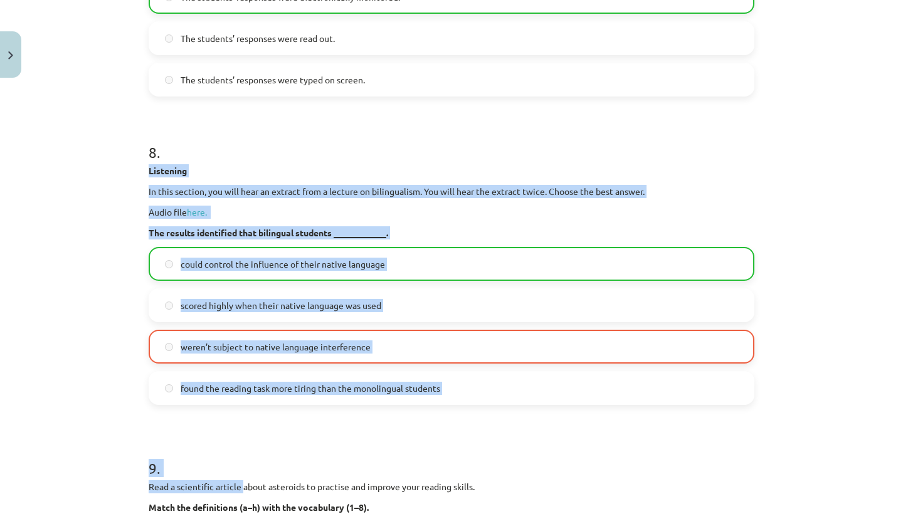
drag, startPoint x: 236, startPoint y: 424, endPoint x: 244, endPoint y: 514, distance: 90.0
click at [244, 514] on form "1 . Listening In this section, you will hear an extract from a lecture on bilin…" at bounding box center [452, 140] width 606 height 5274
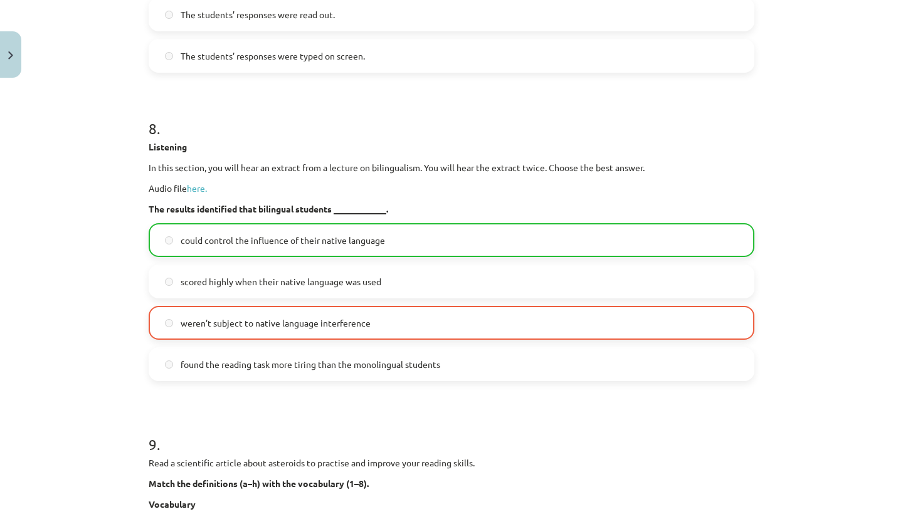
click at [245, 489] on strong "Match the definitions (a–h) with the vocabulary (1–8)." at bounding box center [259, 483] width 220 height 11
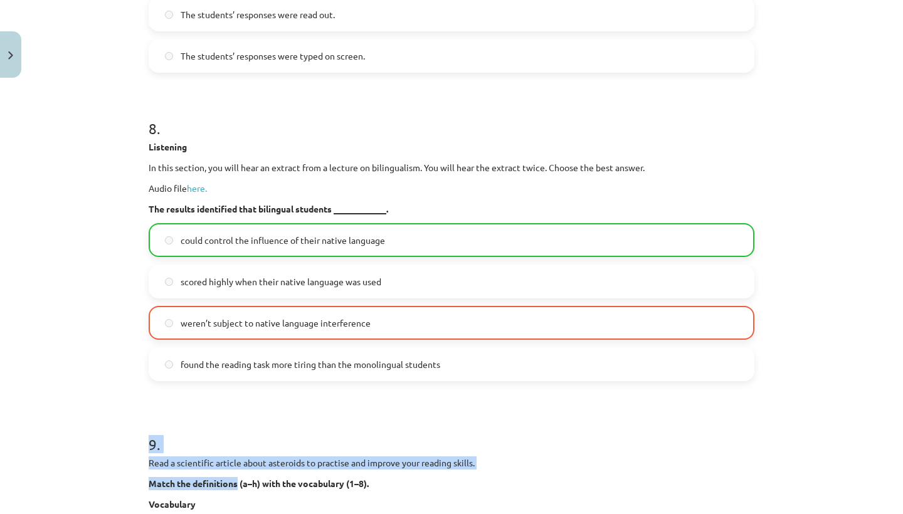
drag, startPoint x: 239, startPoint y: 514, endPoint x: 250, endPoint y: 448, distance: 66.8
drag, startPoint x: 250, startPoint y: 448, endPoint x: 246, endPoint y: 398, distance: 49.7
click at [248, 453] on h1 "9 ." at bounding box center [452, 433] width 606 height 39
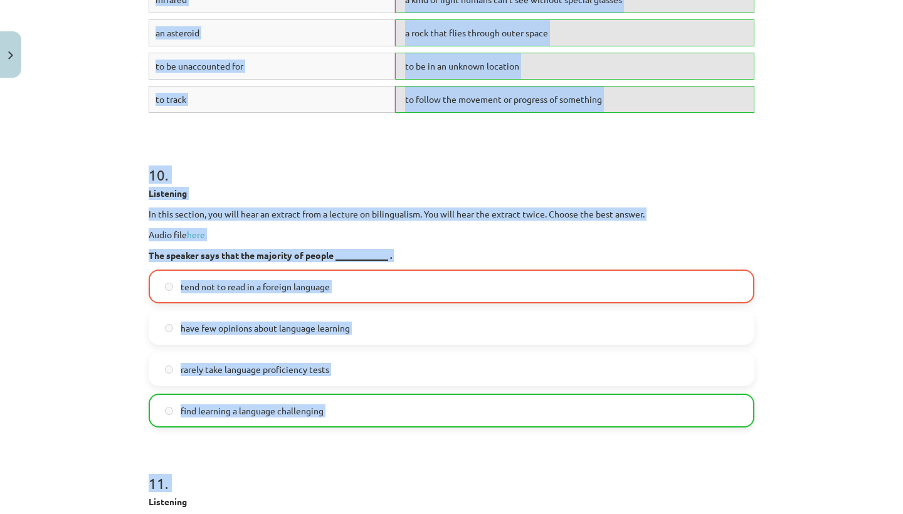
drag, startPoint x: 248, startPoint y: 453, endPoint x: 265, endPoint y: 506, distance: 55.3
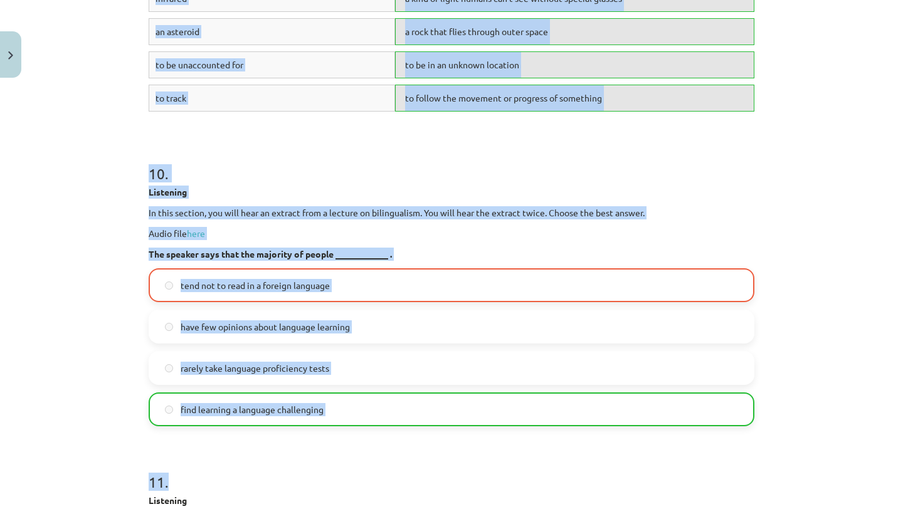
click at [265, 490] on h1 "11 ." at bounding box center [452, 470] width 606 height 39
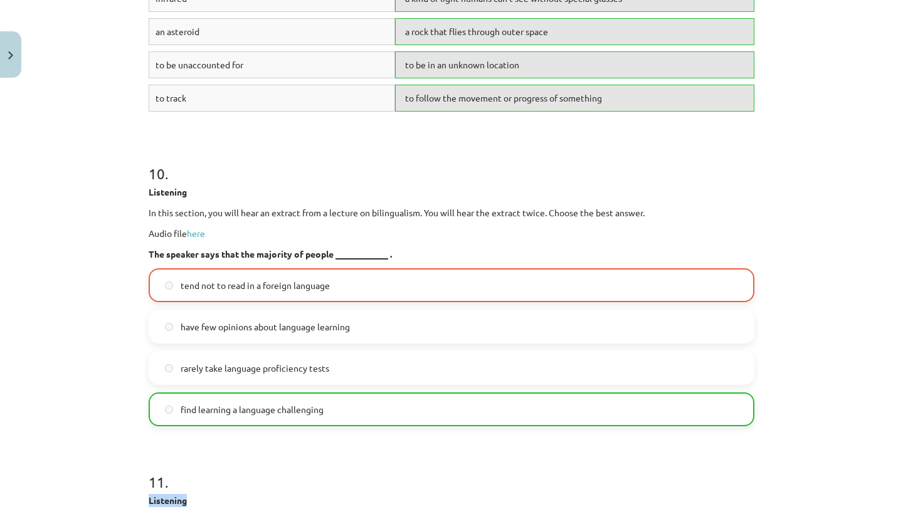
drag, startPoint x: 257, startPoint y: 514, endPoint x: 269, endPoint y: 485, distance: 31.2
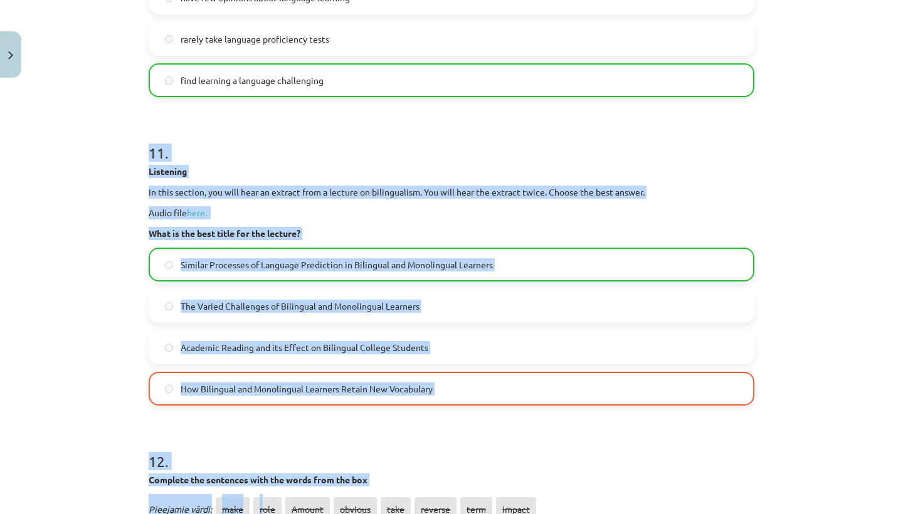
scroll to position [4295, 0]
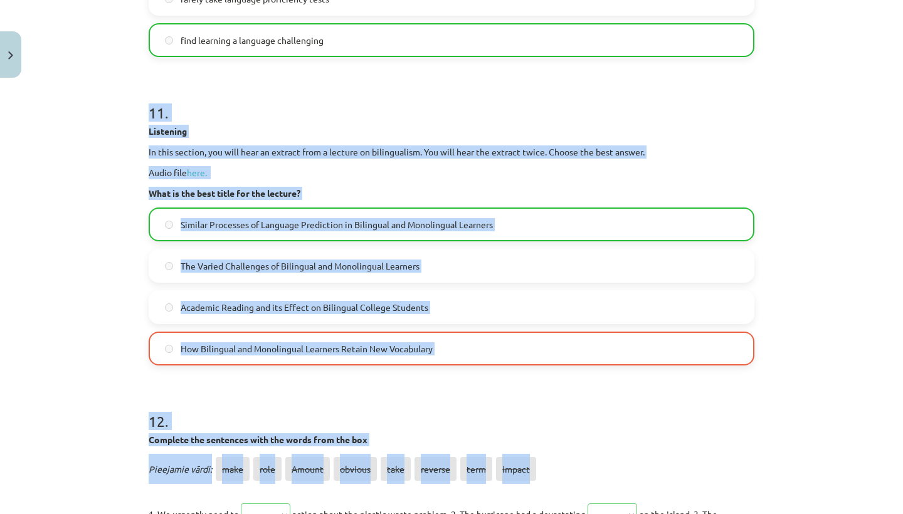
drag, startPoint x: 269, startPoint y: 485, endPoint x: 262, endPoint y: 514, distance: 29.7
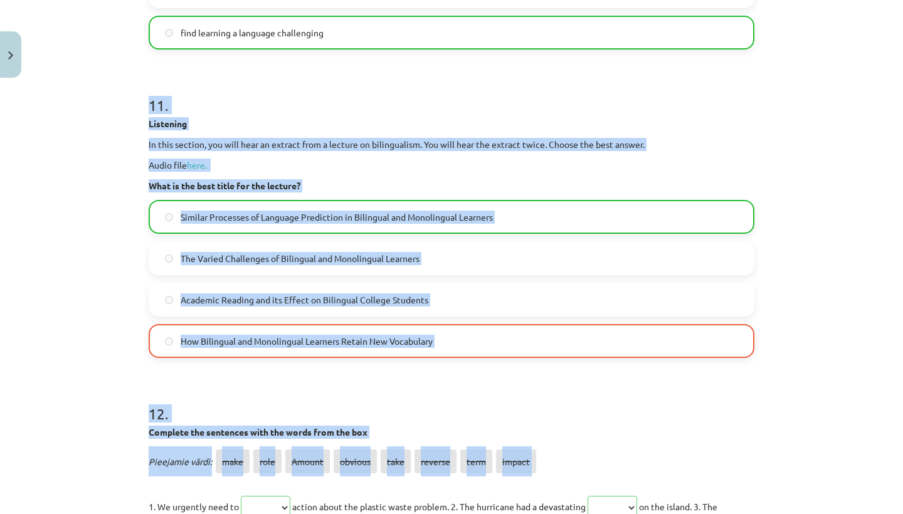
click at [255, 422] on h1 "12 ." at bounding box center [452, 402] width 606 height 39
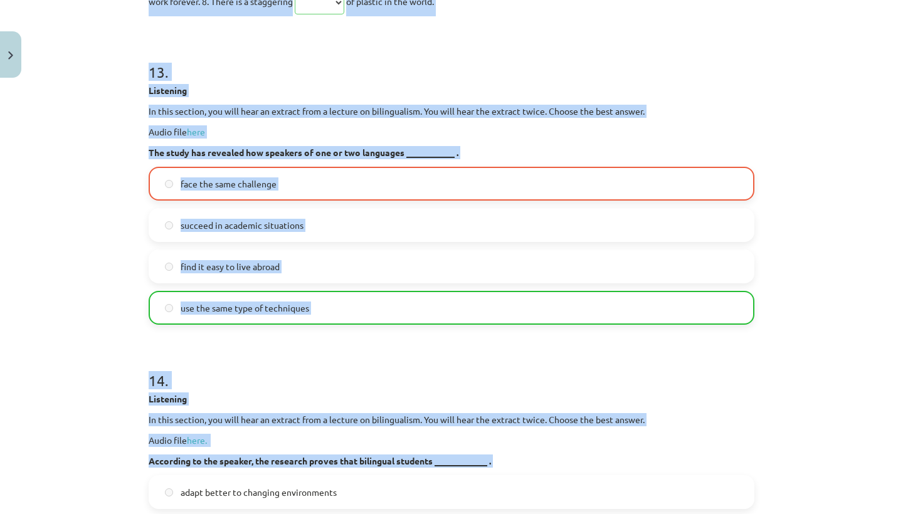
scroll to position [4926, 0]
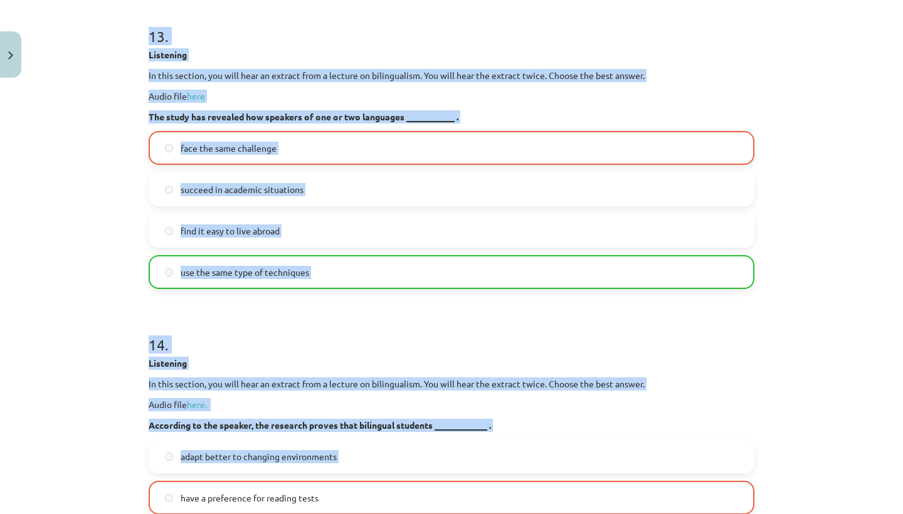
drag, startPoint x: 255, startPoint y: 433, endPoint x: 251, endPoint y: 514, distance: 81.0
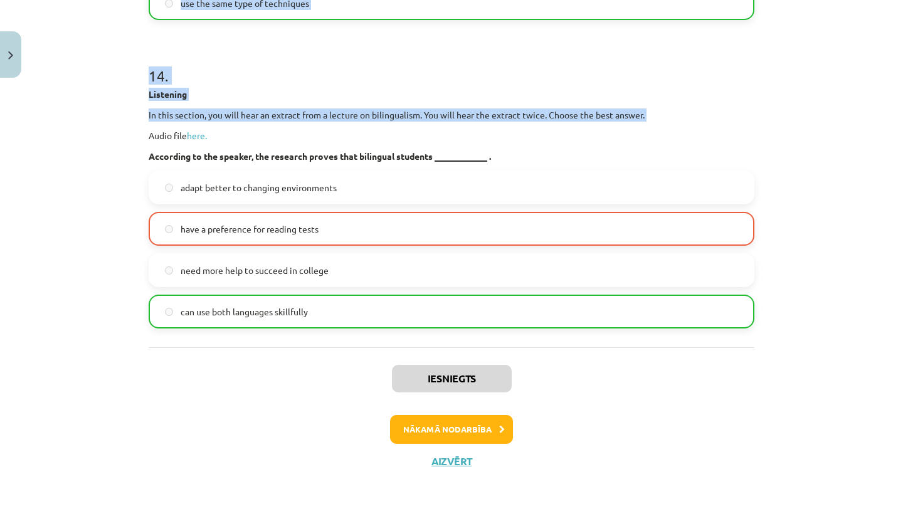
scroll to position [29, 0]
drag, startPoint x: 249, startPoint y: 414, endPoint x: 241, endPoint y: 513, distance: 99.4
click at [241, 513] on div "Mācību tēma: Angļu valodas i - 11. klases 2. ieskaites mācību materiāls #2 Read…" at bounding box center [451, 257] width 903 height 514
click at [429, 429] on button "Nākamā nodarbība" at bounding box center [451, 429] width 123 height 29
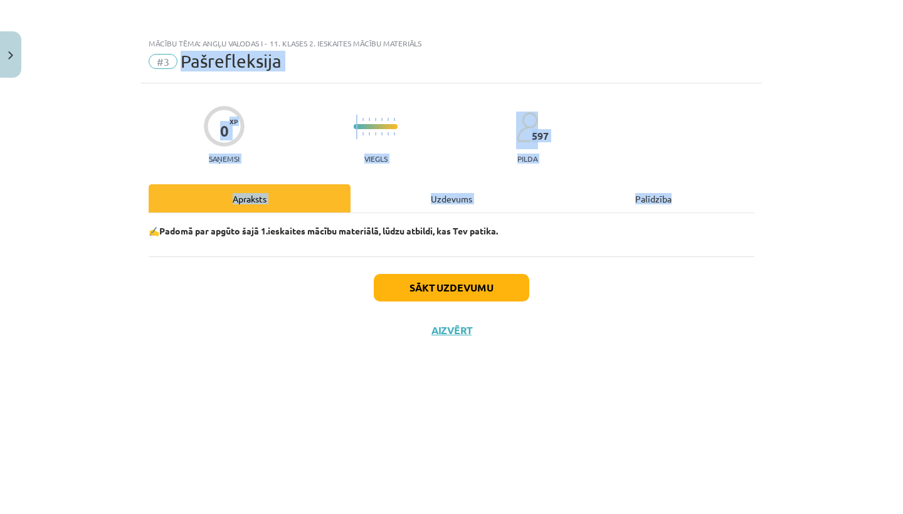
scroll to position [0, 0]
click at [460, 283] on button "Sākt uzdevumu" at bounding box center [451, 288] width 155 height 28
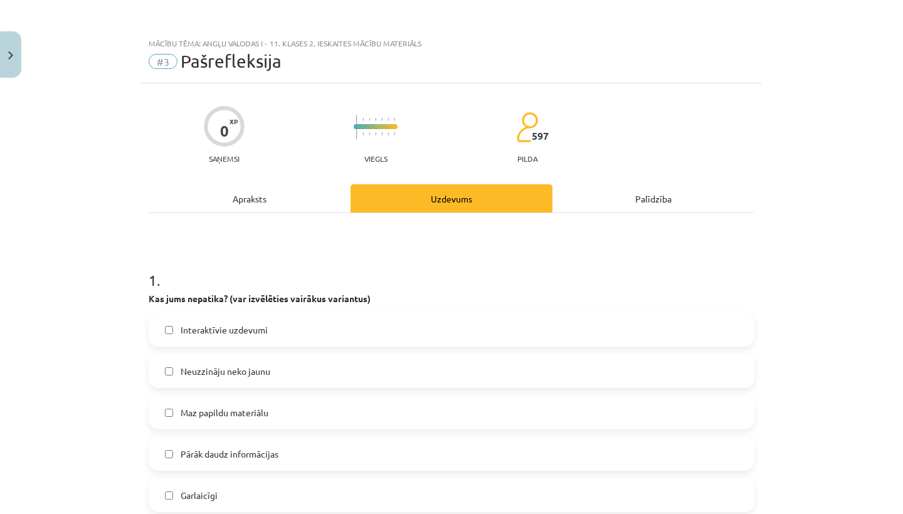
click at [347, 410] on label "Maz papildu materiālu" at bounding box center [451, 412] width 603 height 31
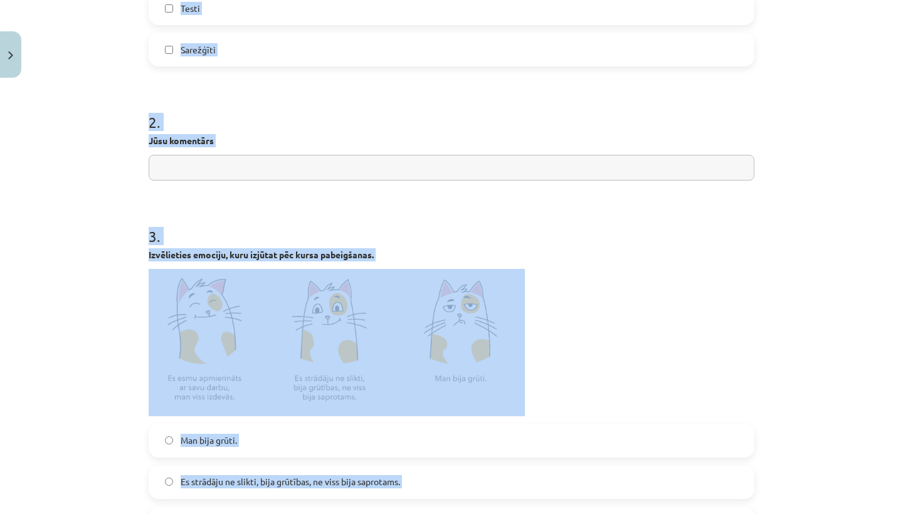
drag, startPoint x: 413, startPoint y: 317, endPoint x: 379, endPoint y: 505, distance: 191.1
click at [379, 505] on form "1 . Kas jums nepatika? (var izvēlēties vairākus variantus) Interaktīvie uzdevum…" at bounding box center [452, 316] width 606 height 1190
click at [362, 433] on label "Man bija grūti." at bounding box center [451, 439] width 603 height 31
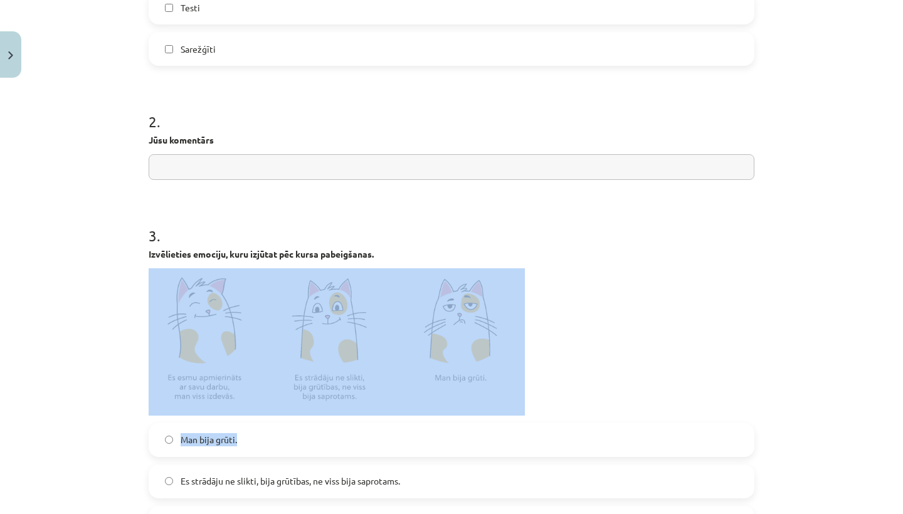
drag, startPoint x: 591, startPoint y: 297, endPoint x: 576, endPoint y: 453, distance: 157.4
click at [576, 453] on div "3 . Izvēlieties emociju, kuru izjūtat pēc kursa pabeigšanas. Man bija grūti. Es…" at bounding box center [452, 372] width 606 height 335
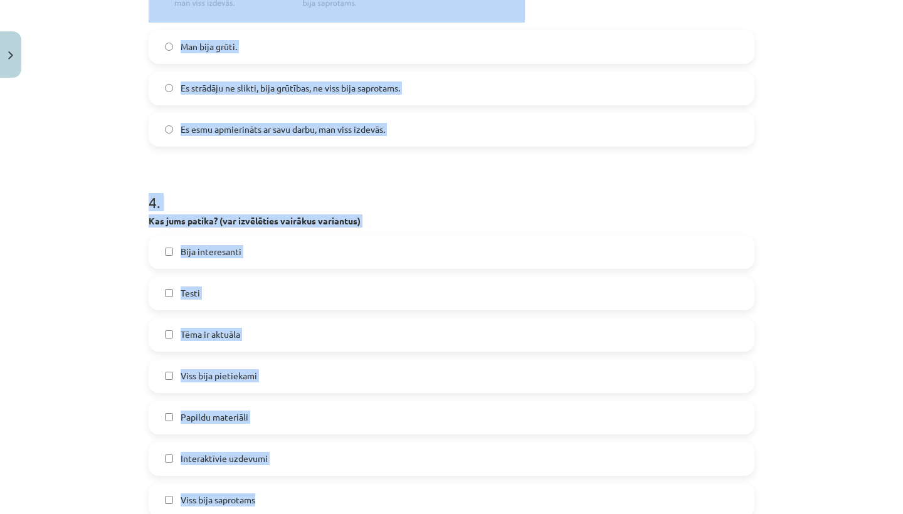
drag, startPoint x: 658, startPoint y: 341, endPoint x: 651, endPoint y: 514, distance: 172.6
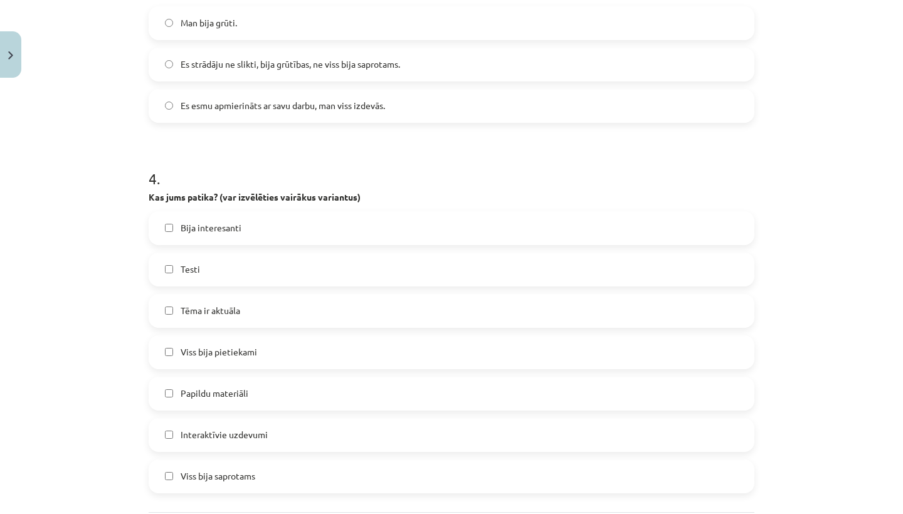
click at [401, 311] on label "Tēma ir aktuāla" at bounding box center [451, 310] width 603 height 31
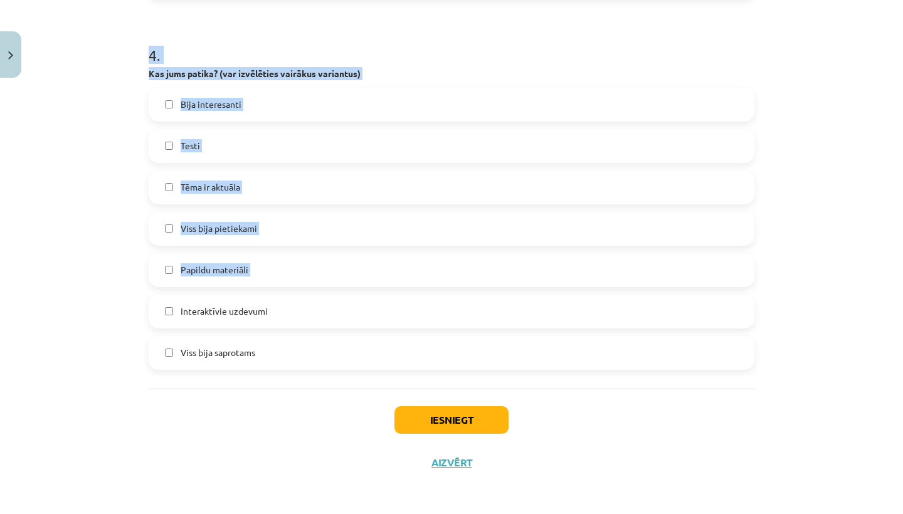
scroll to position [74, 0]
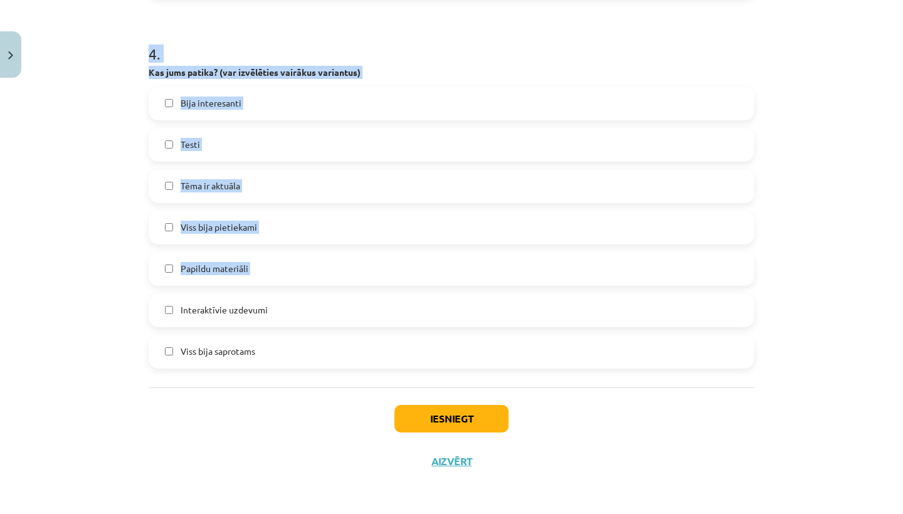
drag, startPoint x: 416, startPoint y: 428, endPoint x: 398, endPoint y: 514, distance: 87.8
click at [398, 514] on div "Mācību tēma: Angļu valodas i - 11. klases 2. ieskaites mācību materiāls #3 Pašr…" at bounding box center [451, 257] width 903 height 514
click at [442, 406] on button "Iesniegt" at bounding box center [451, 419] width 114 height 28
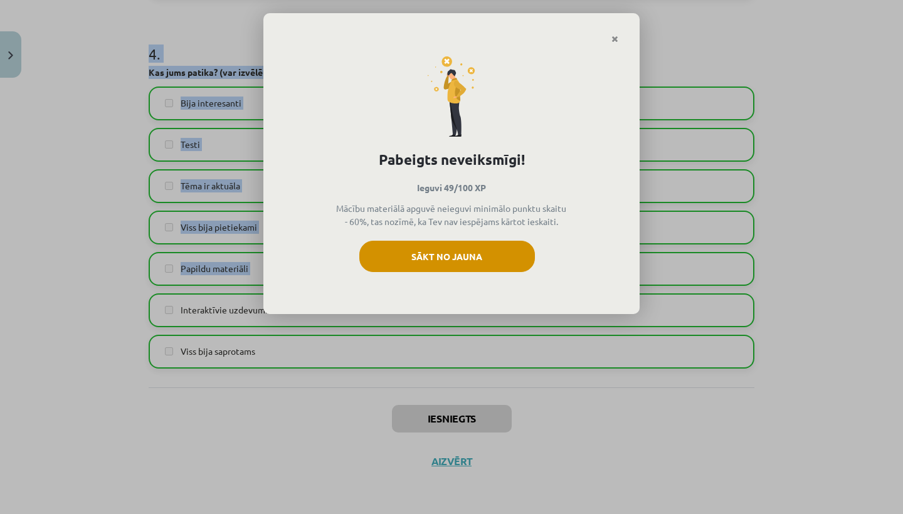
click at [508, 250] on button "Sākt no jauna" at bounding box center [447, 256] width 176 height 31
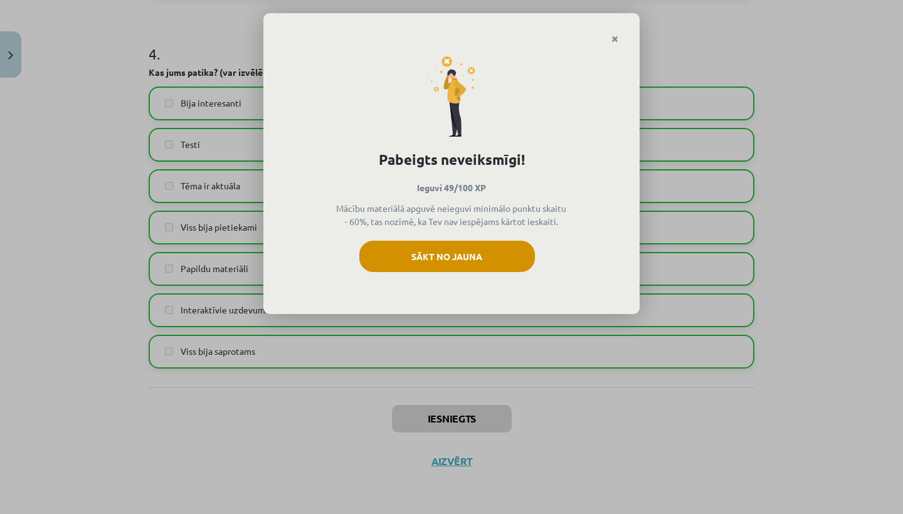
click at [493, 263] on button "Sākt no jauna" at bounding box center [447, 256] width 176 height 31
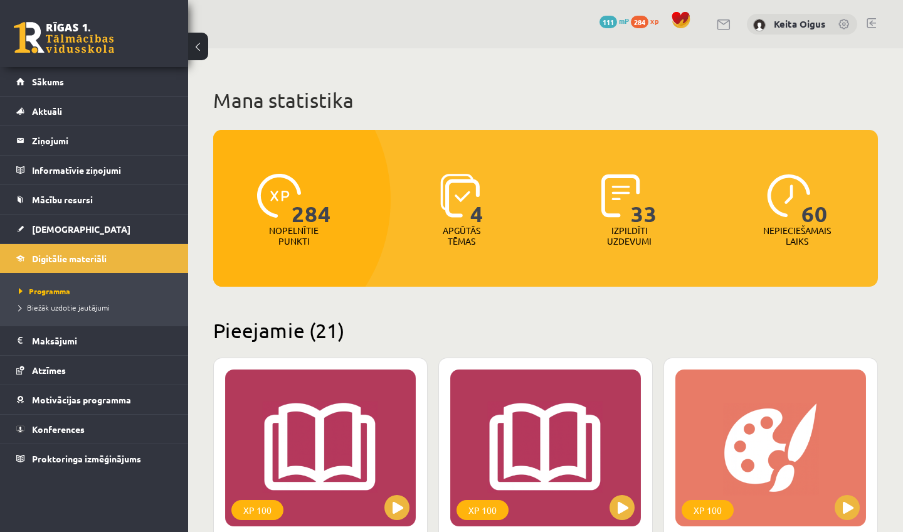
scroll to position [2794, 0]
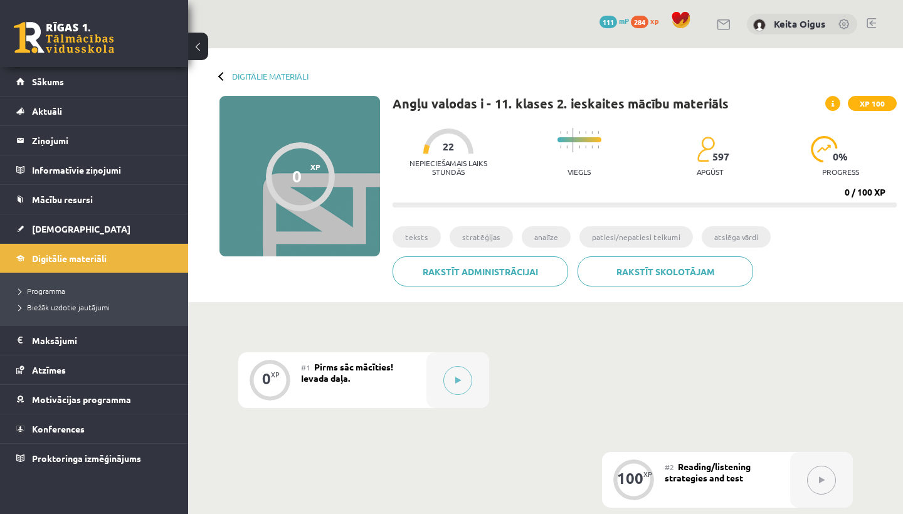
scroll to position [74, 0]
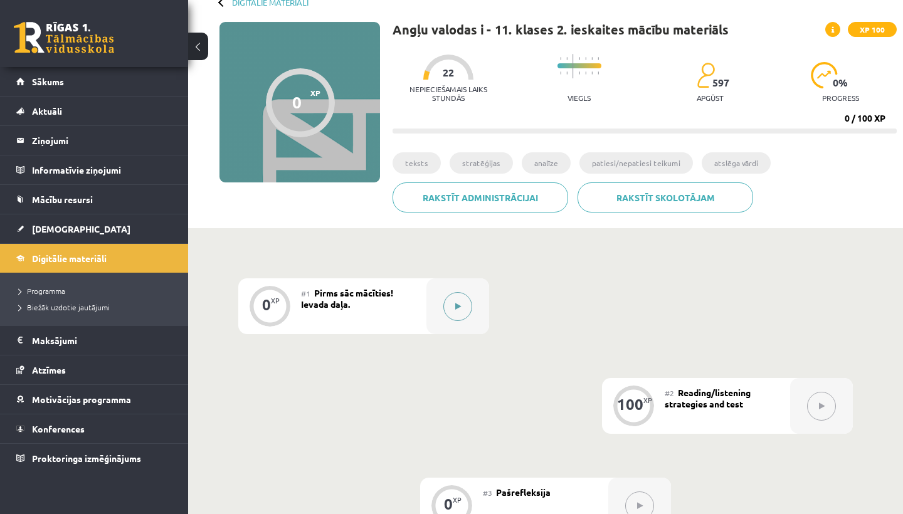
click at [449, 302] on button at bounding box center [457, 306] width 29 height 29
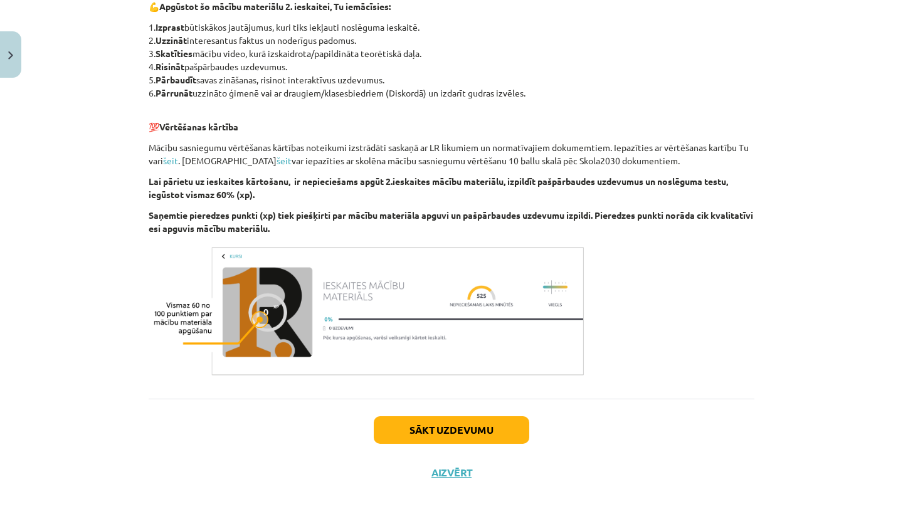
scroll to position [585, 0]
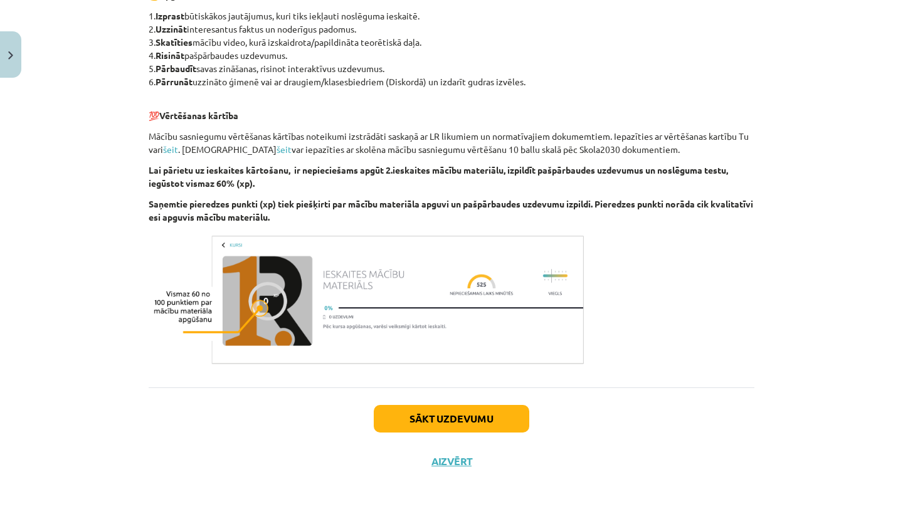
drag, startPoint x: 561, startPoint y: 245, endPoint x: 569, endPoint y: 514, distance: 269.1
click at [569, 514] on div "Mācību tēma: Angļu valodas i - 11. klases 2. ieskaites mācību materiāls #1 Pirm…" at bounding box center [451, 257] width 903 height 514
click at [487, 410] on button "Sākt uzdevumu" at bounding box center [451, 419] width 155 height 28
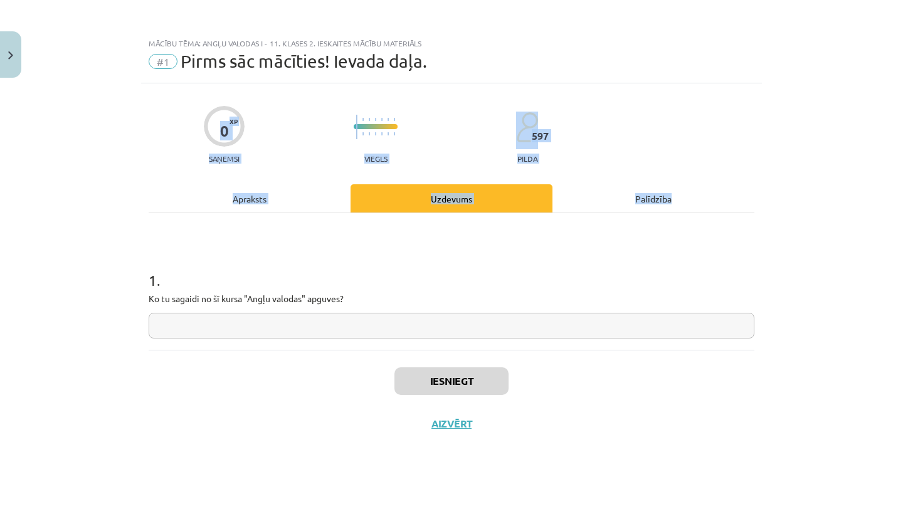
scroll to position [0, 0]
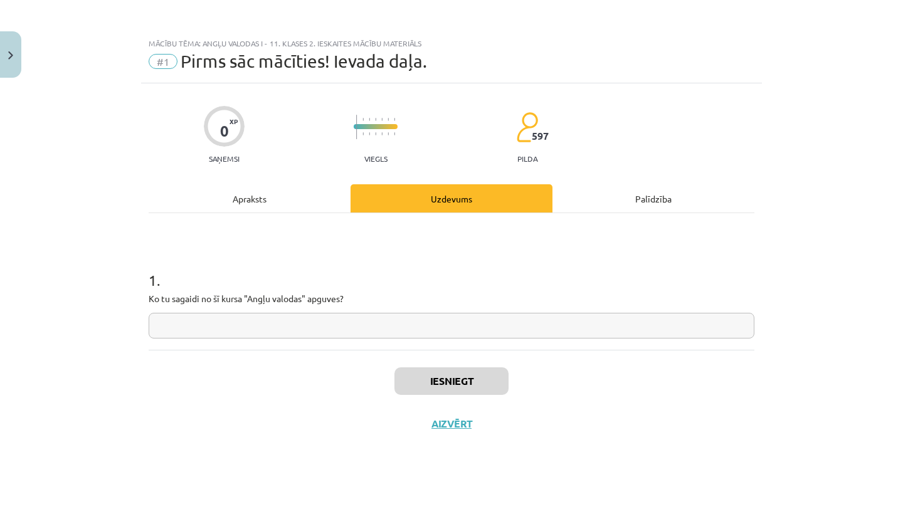
click at [455, 330] on input "text" at bounding box center [452, 326] width 606 height 26
type input "******"
drag, startPoint x: 457, startPoint y: 334, endPoint x: 480, endPoint y: 377, distance: 49.4
click at [482, 377] on button "Iesniegt" at bounding box center [451, 381] width 114 height 28
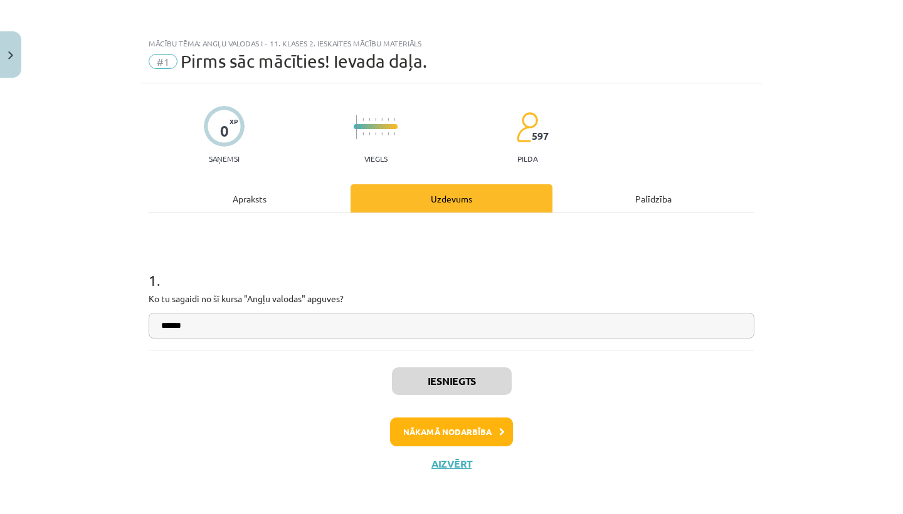
click at [435, 421] on button "Nākamā nodarbība" at bounding box center [451, 432] width 123 height 29
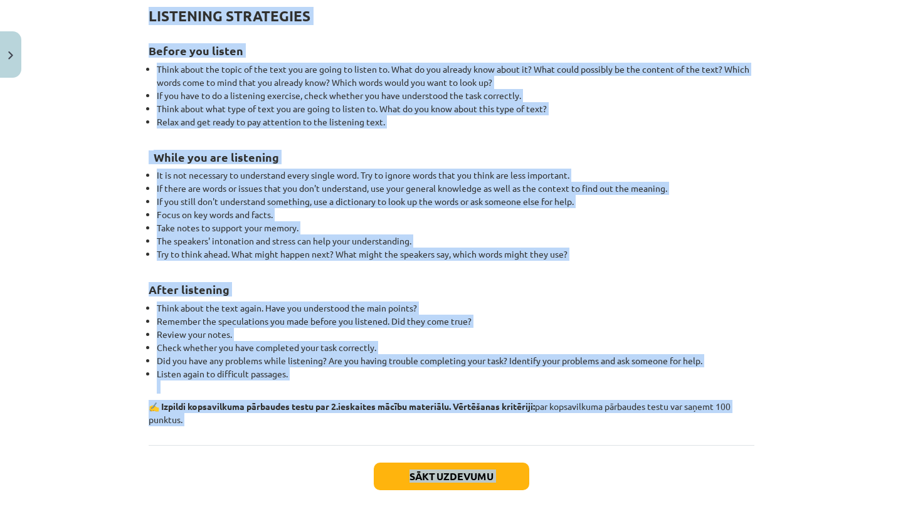
drag, startPoint x: 330, startPoint y: 302, endPoint x: 368, endPoint y: 514, distance: 215.4
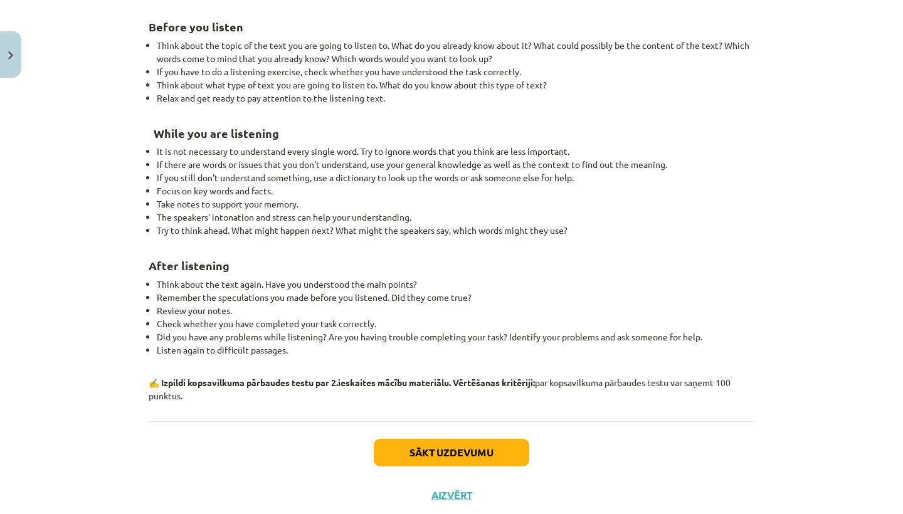
click at [373, 509] on div "Sākt uzdevumu Aizvērt" at bounding box center [452, 465] width 606 height 88
drag, startPoint x: 373, startPoint y: 511, endPoint x: 353, endPoint y: 426, distance: 87.0
click at [373, 509] on div "Sākt uzdevumu Aizvērt" at bounding box center [452, 465] width 606 height 88
